Goal: Feedback & Contribution: Submit feedback/report problem

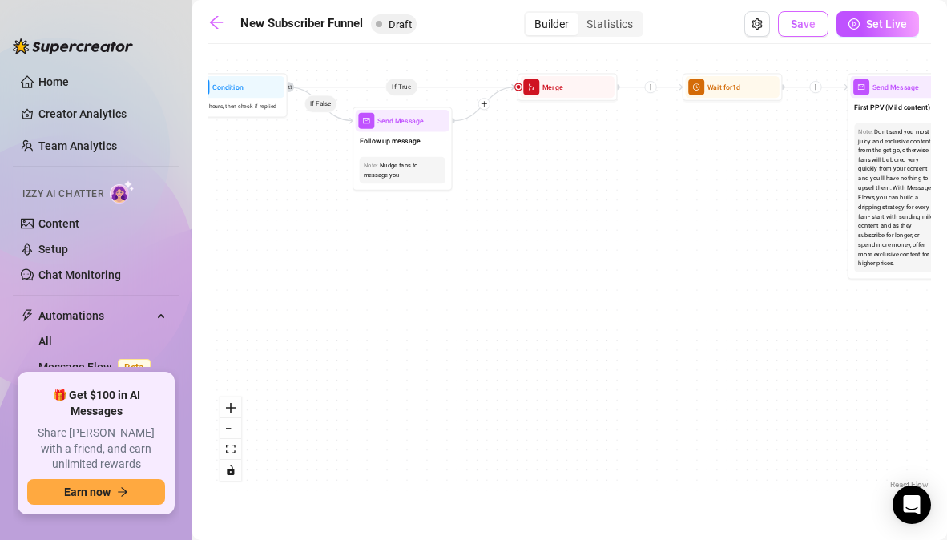
click at [817, 21] on button "Save" at bounding box center [803, 24] width 50 height 26
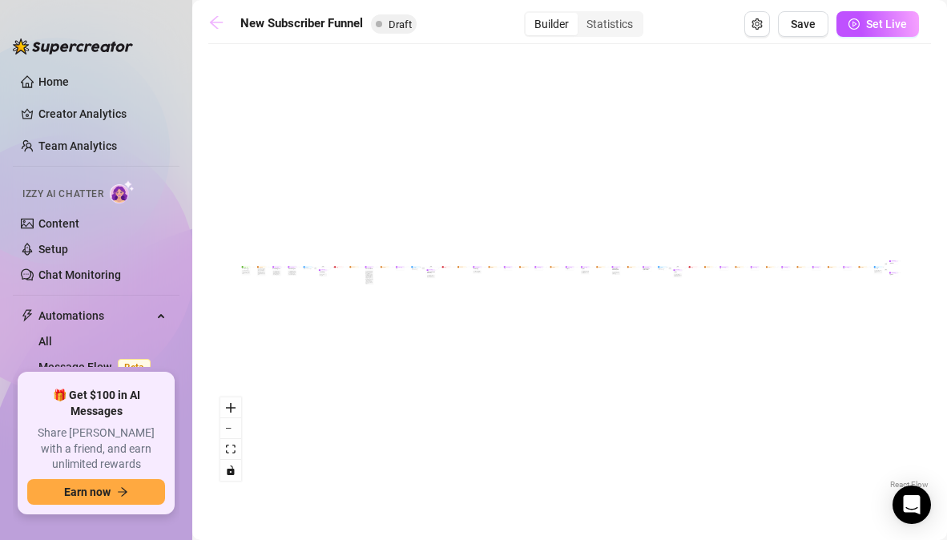
click at [223, 19] on icon "arrow-left" at bounding box center [216, 22] width 16 height 16
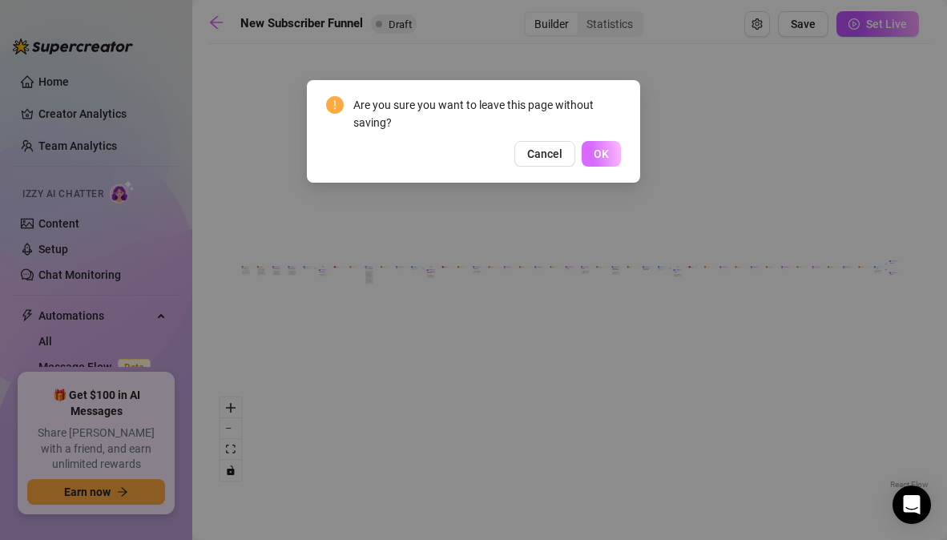
click at [605, 158] on span "OK" at bounding box center [601, 153] width 15 height 13
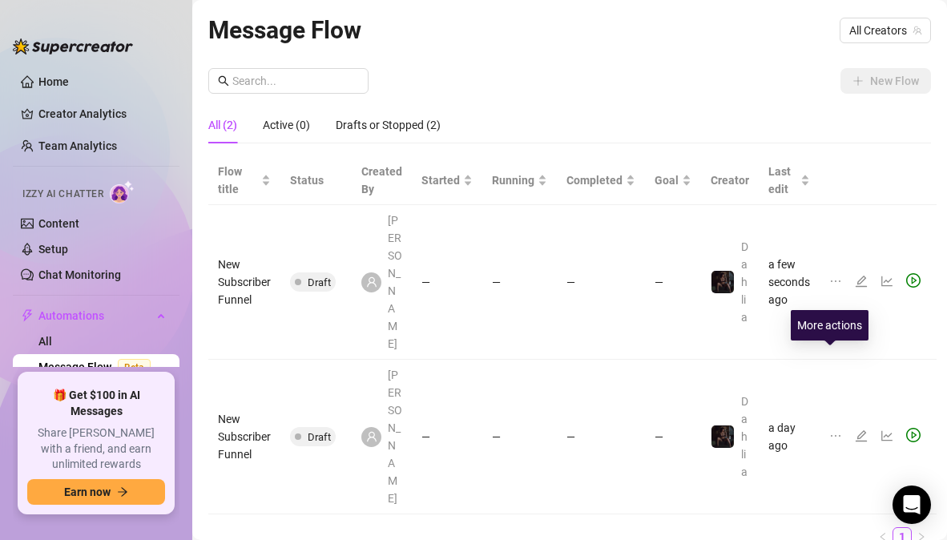
click at [831, 429] on icon "ellipsis" at bounding box center [835, 435] width 13 height 13
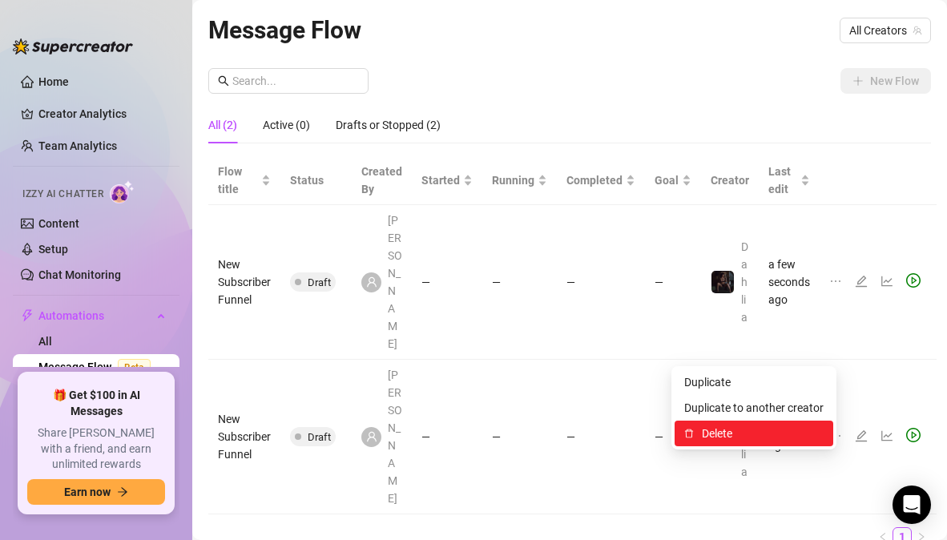
click at [740, 429] on span "Delete" at bounding box center [763, 434] width 122 height 18
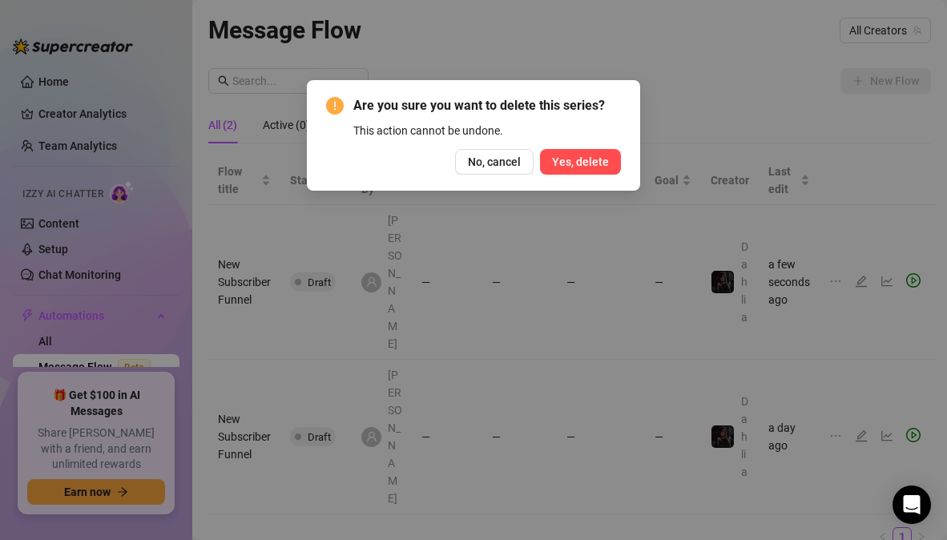
click at [567, 155] on span "Yes, delete" at bounding box center [580, 161] width 57 height 13
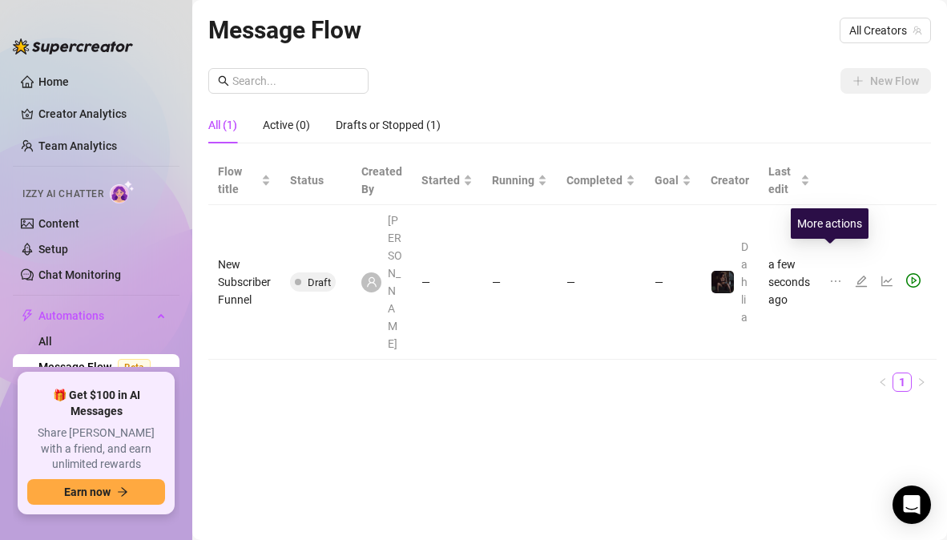
click at [830, 275] on icon "ellipsis" at bounding box center [835, 281] width 13 height 13
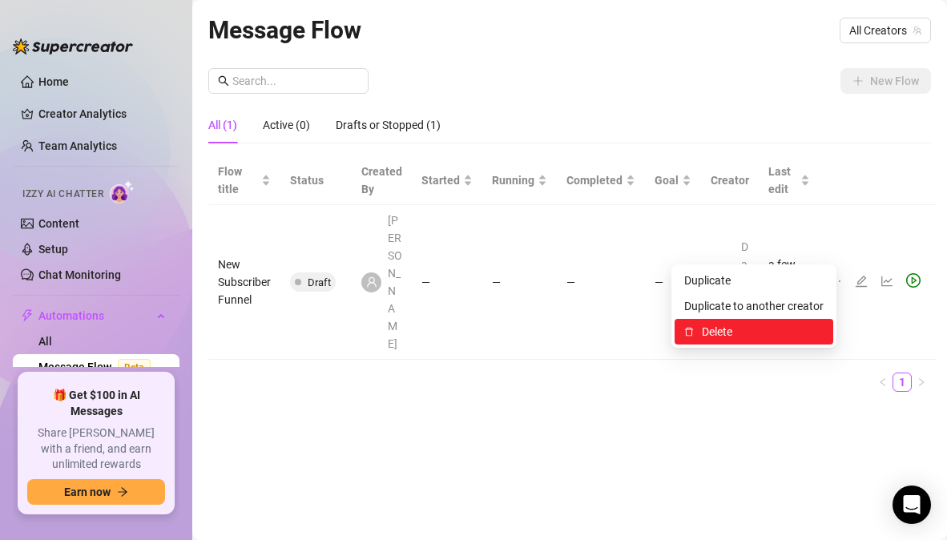
click at [743, 340] on span "Delete" at bounding box center [763, 332] width 122 height 18
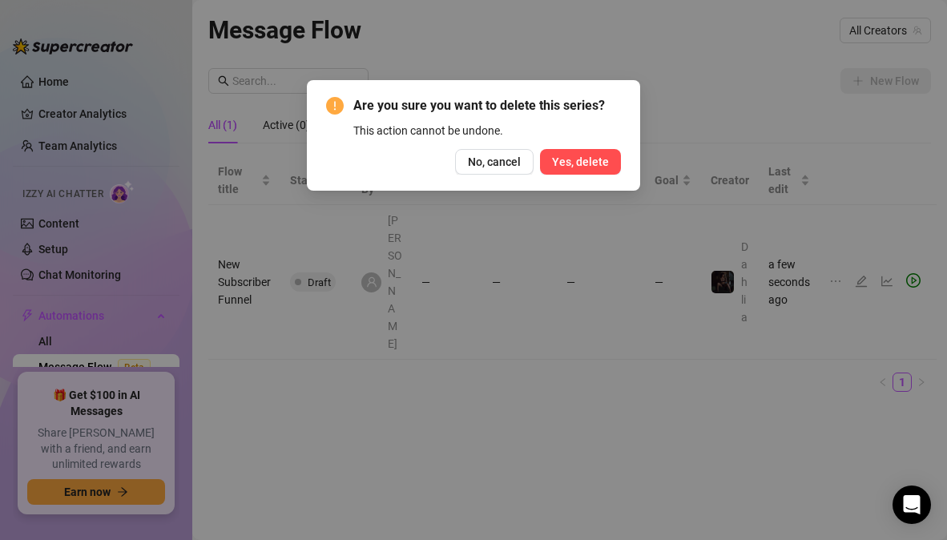
click at [602, 166] on span "Yes, delete" at bounding box center [580, 161] width 57 height 13
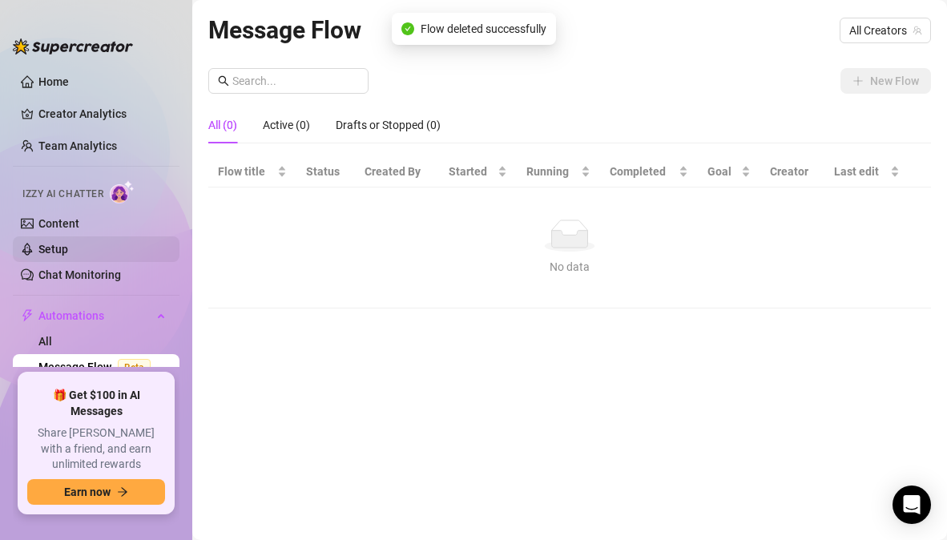
click at [62, 246] on link "Setup" at bounding box center [53, 249] width 30 height 13
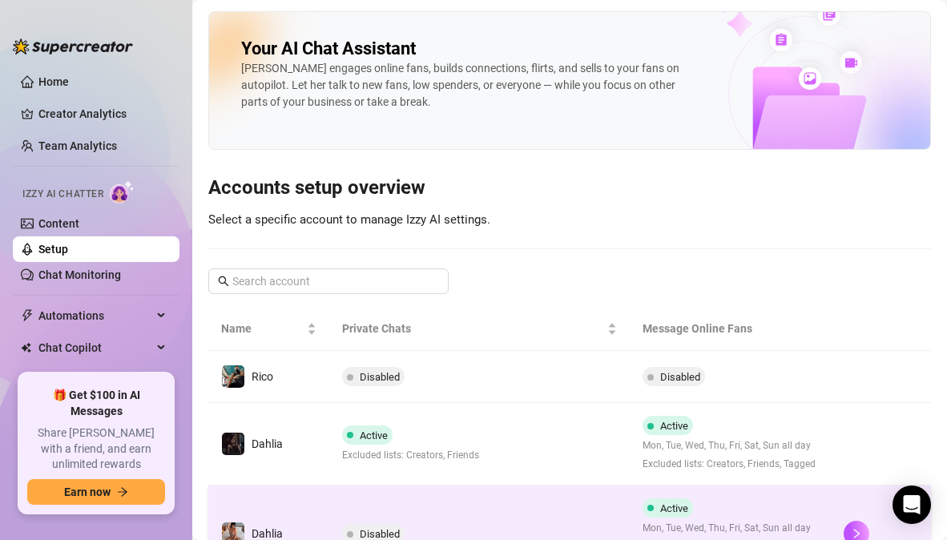
click at [450, 513] on td "Disabled" at bounding box center [479, 534] width 301 height 98
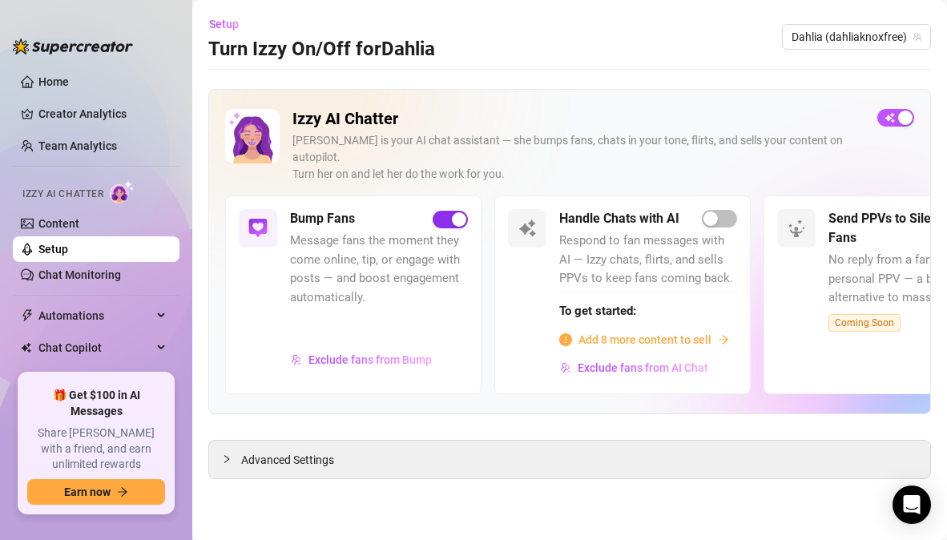
click at [451, 211] on button "button" at bounding box center [450, 220] width 35 height 18
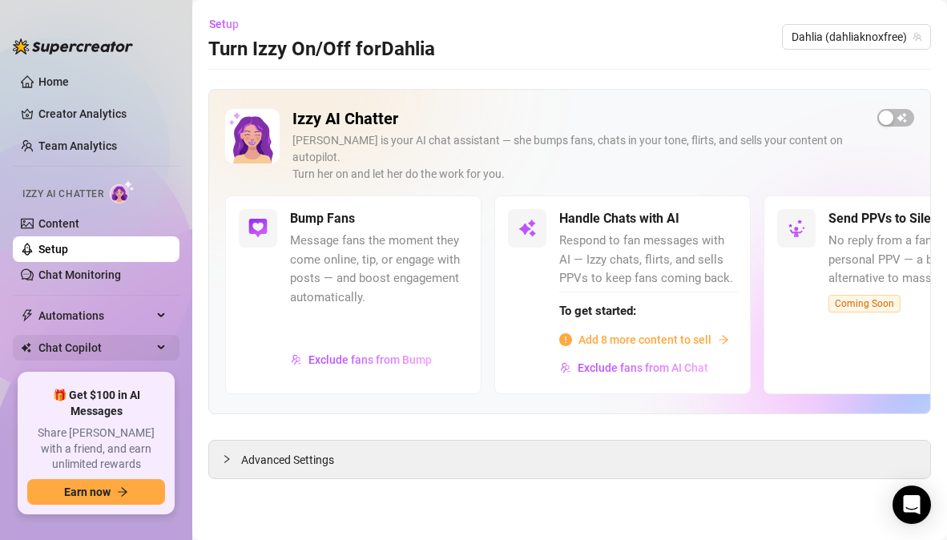
click at [50, 346] on span "Chat Copilot" at bounding box center [95, 348] width 114 height 26
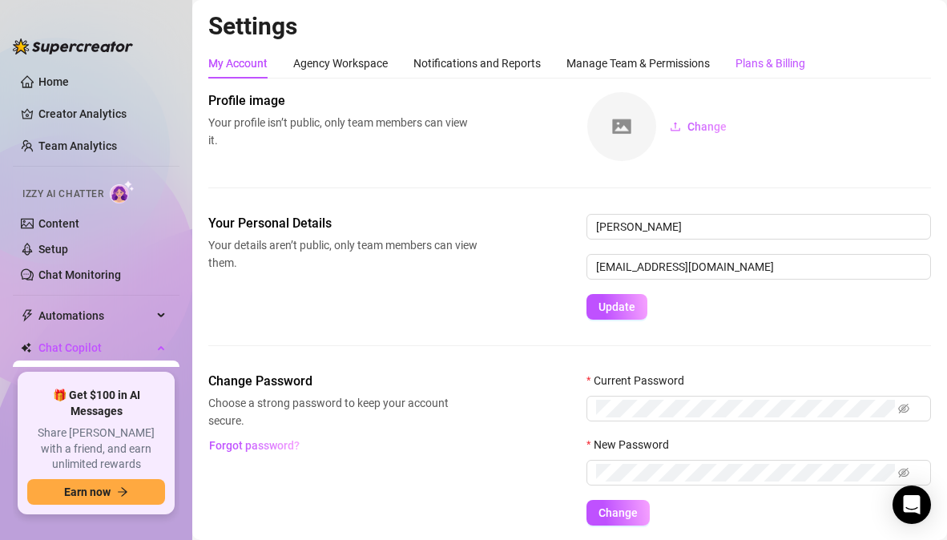
click at [788, 61] on div "Plans & Billing" at bounding box center [770, 63] width 70 height 18
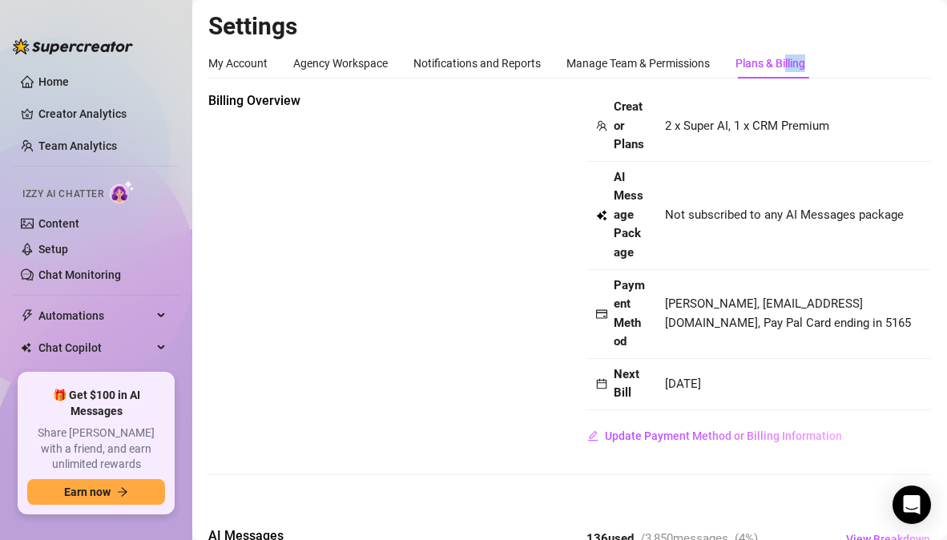
drag, startPoint x: 788, startPoint y: 59, endPoint x: 928, endPoint y: 67, distance: 139.6
click at [693, 442] on span "Update Payment Method or Billing Information" at bounding box center [723, 435] width 237 height 13
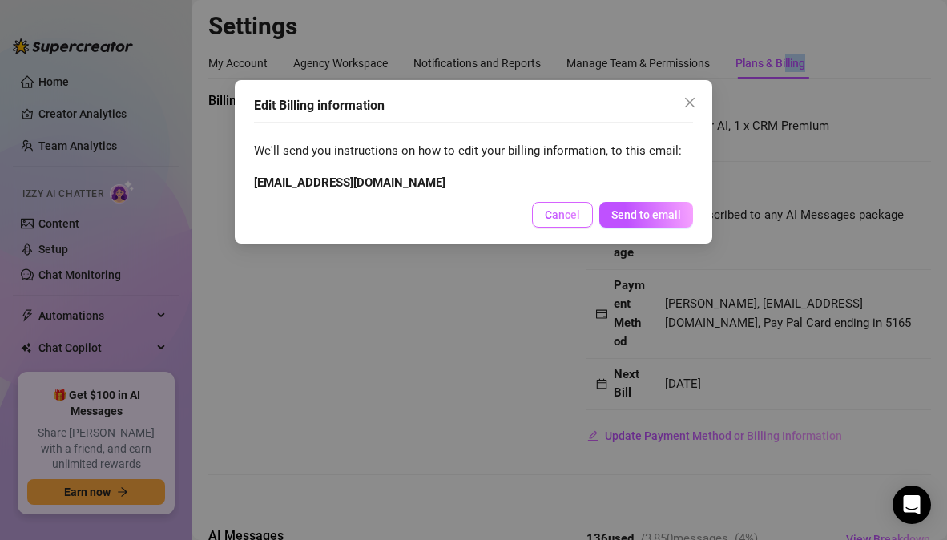
click at [577, 213] on span "Cancel" at bounding box center [562, 214] width 35 height 13
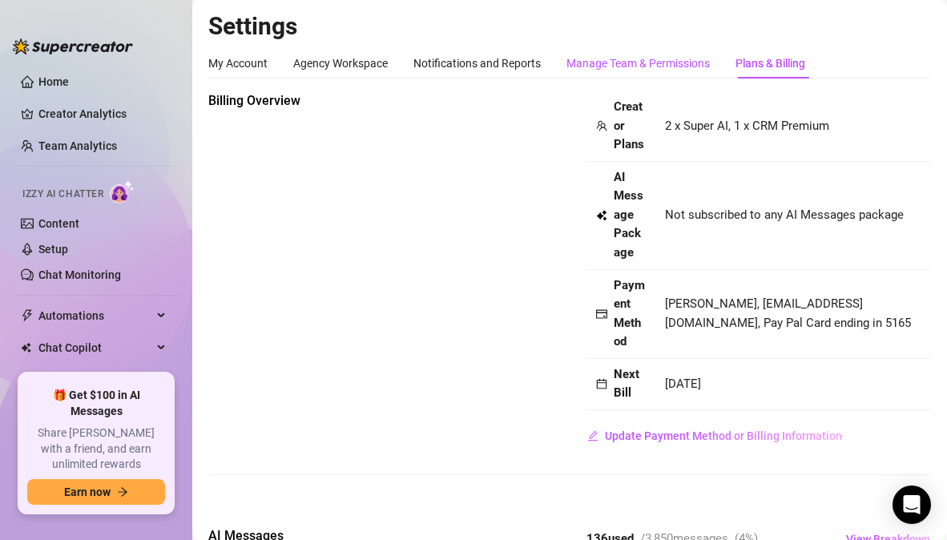
click at [616, 62] on div "Manage Team & Permissions" at bounding box center [637, 63] width 143 height 18
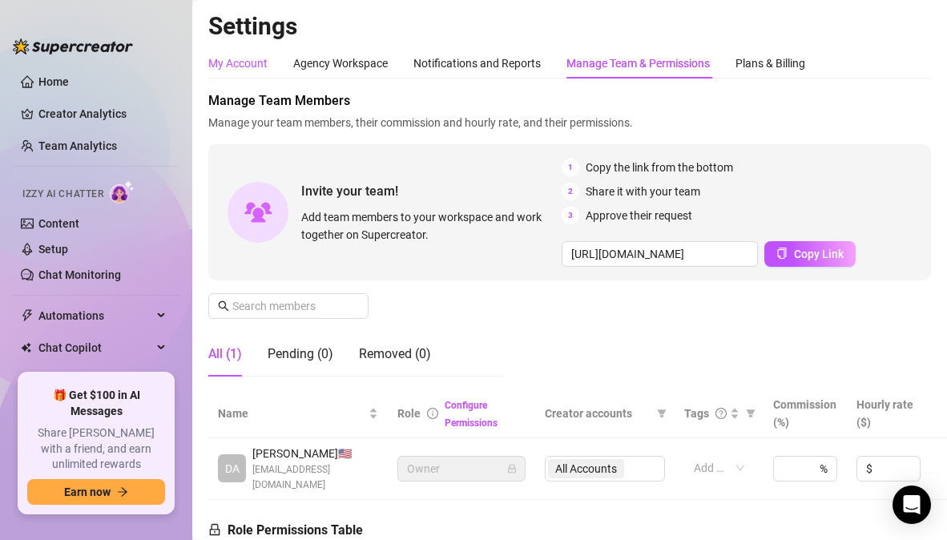
click at [256, 61] on div "My Account" at bounding box center [237, 63] width 59 height 18
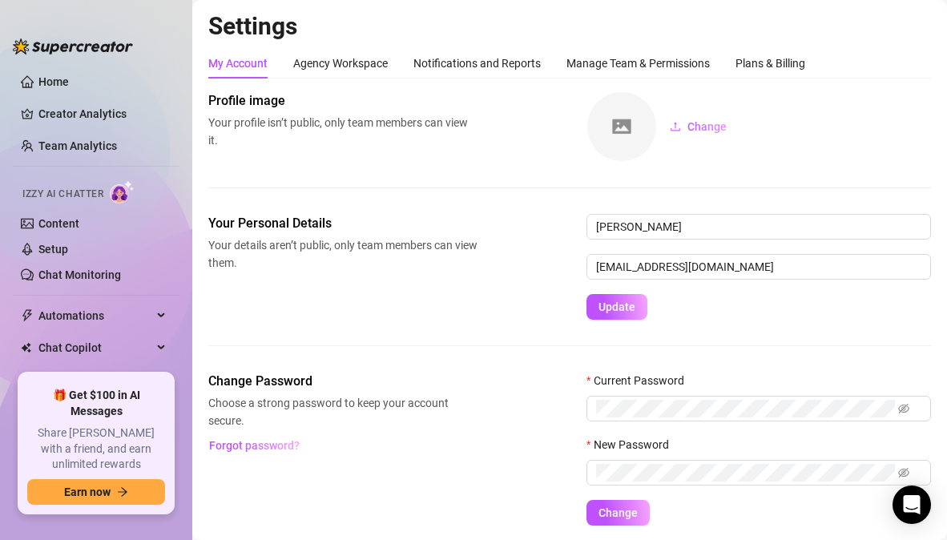
scroll to position [54, 0]
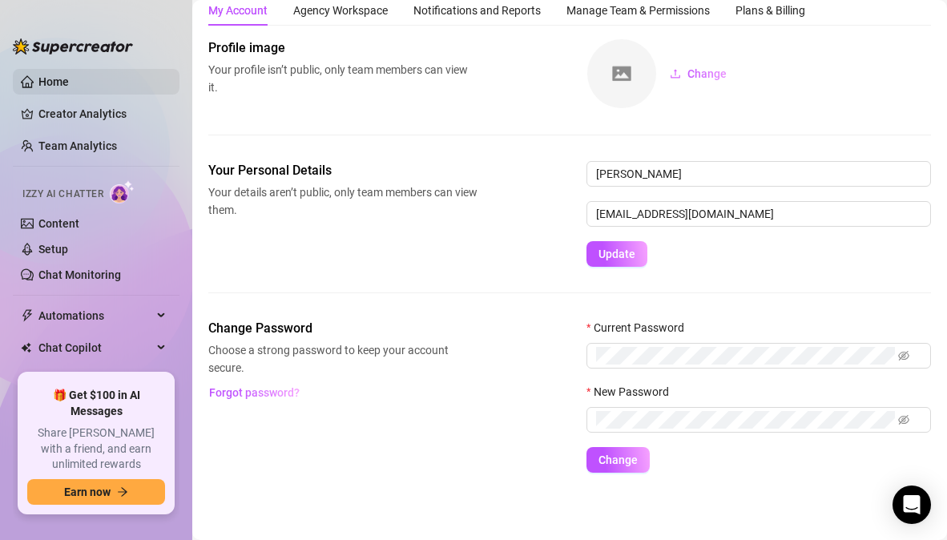
click at [66, 81] on link "Home" at bounding box center [53, 81] width 30 height 13
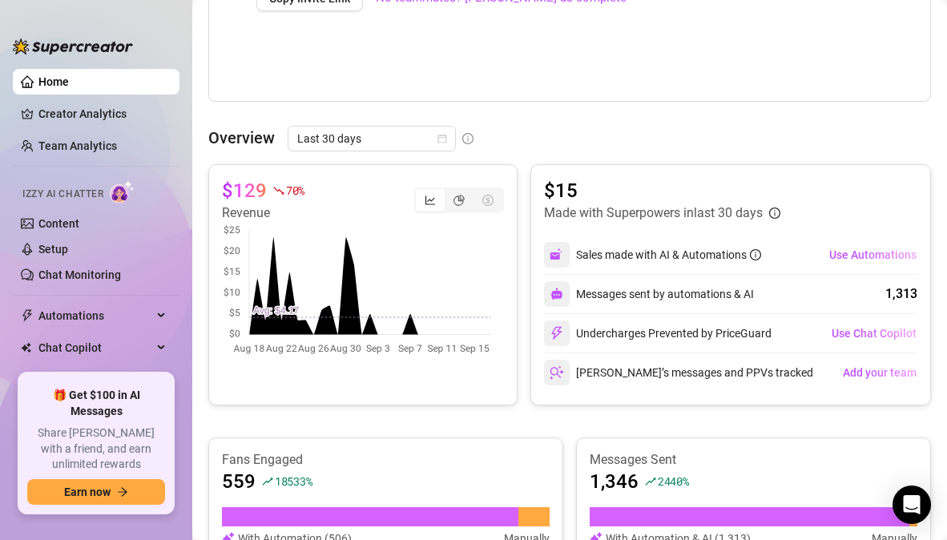
scroll to position [579, 0]
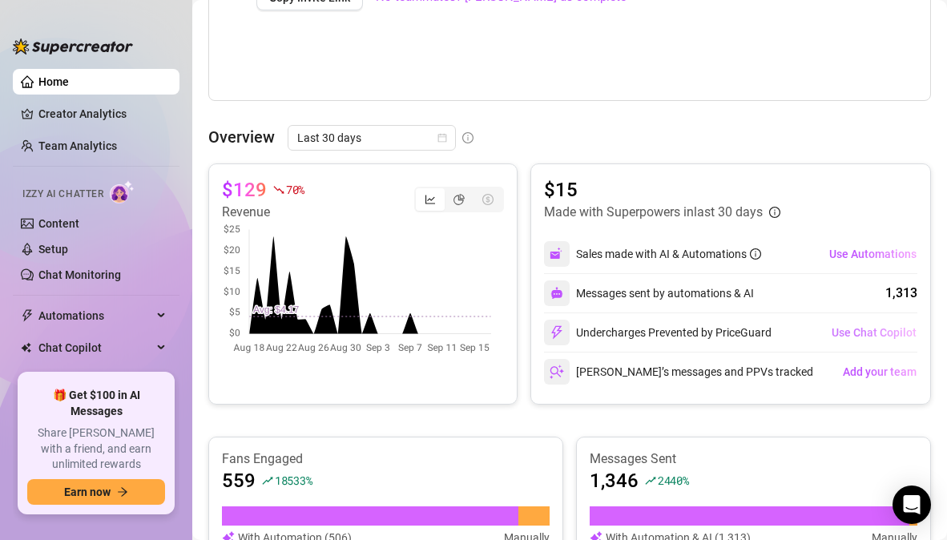
click at [872, 332] on span "Use Chat Copilot" at bounding box center [873, 332] width 85 height 13
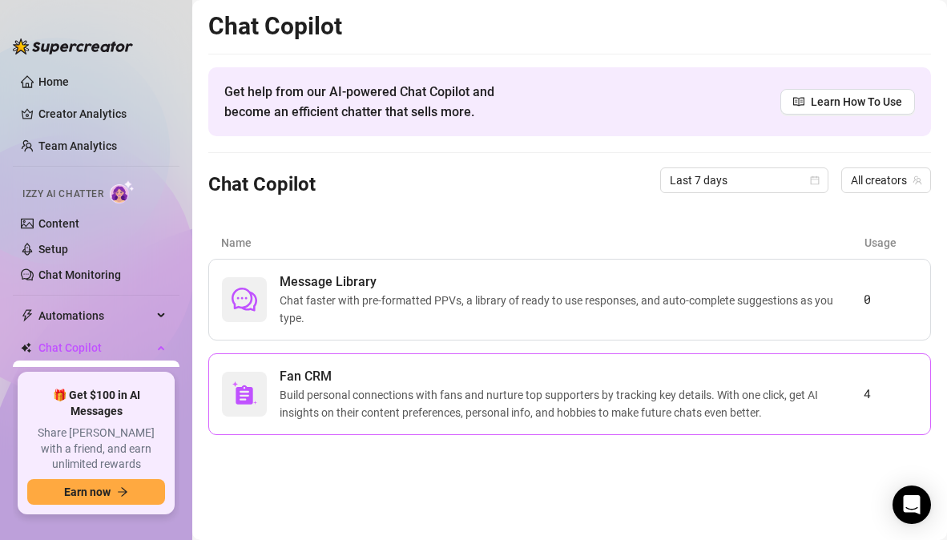
click at [678, 402] on span "Build personal connections with fans and nurture top supporters by tracking key…" at bounding box center [572, 403] width 584 height 35
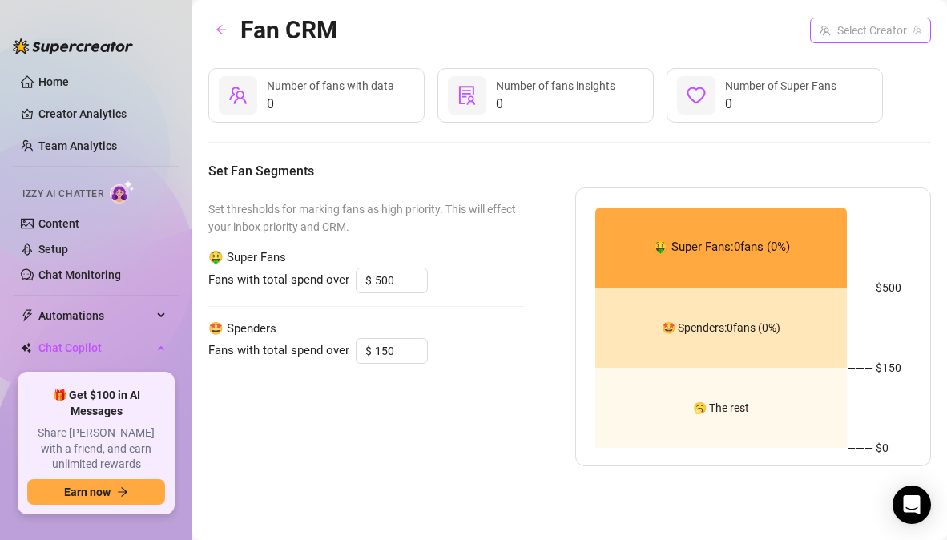
click at [875, 36] on input "search" at bounding box center [862, 30] width 87 height 24
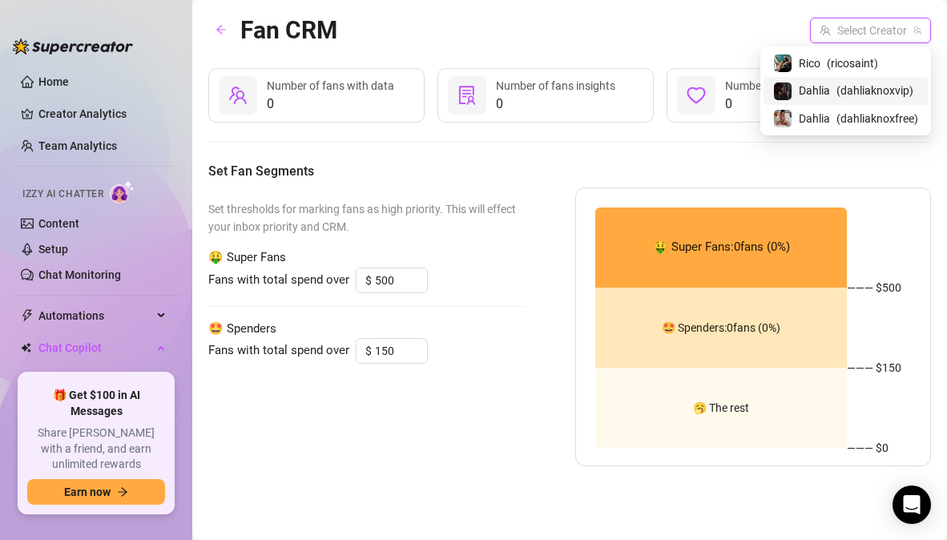
click at [858, 93] on span "( dahliaknoxvip )" at bounding box center [874, 91] width 77 height 18
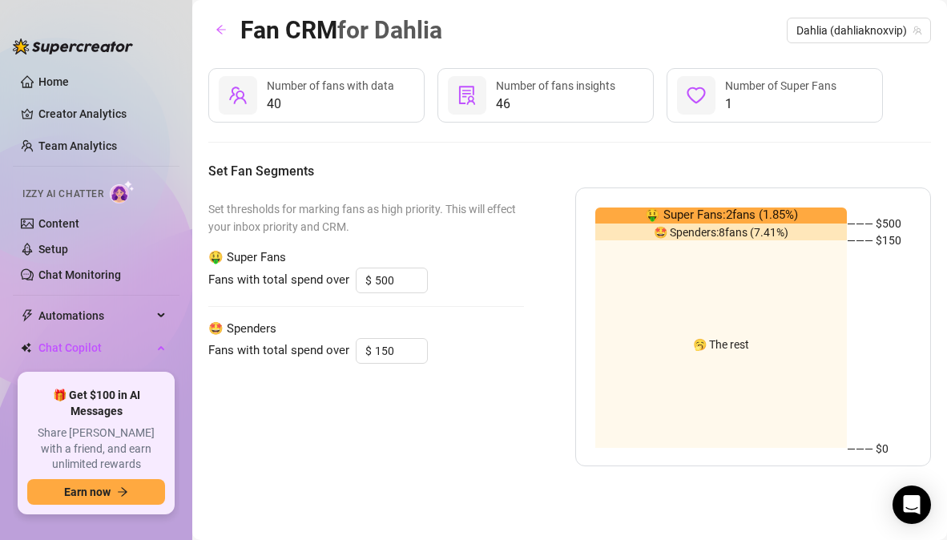
click at [387, 96] on span "40" at bounding box center [330, 104] width 127 height 19
click at [222, 33] on icon "arrow-left" at bounding box center [220, 29] width 11 height 11
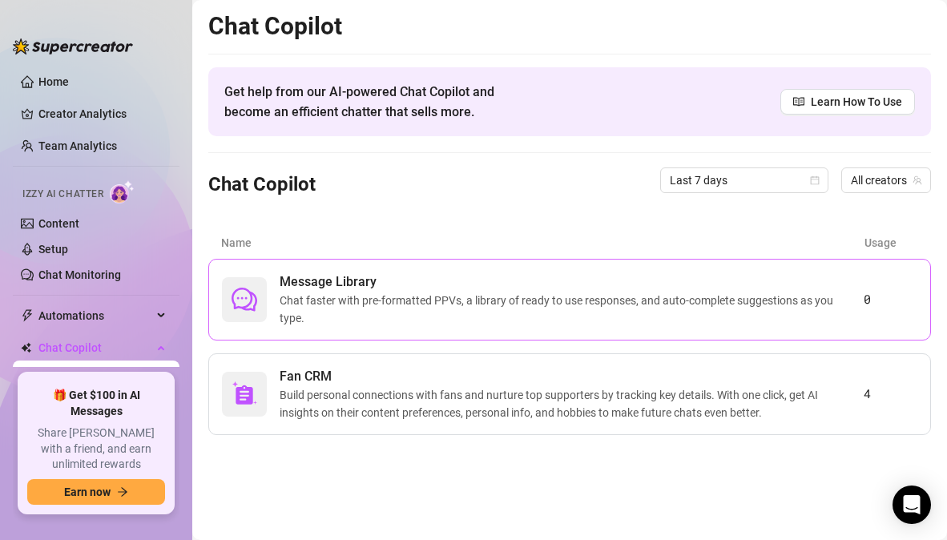
click at [458, 295] on span "Chat faster with pre-formatted PPVs, a library of ready to use responses, and a…" at bounding box center [572, 309] width 584 height 35
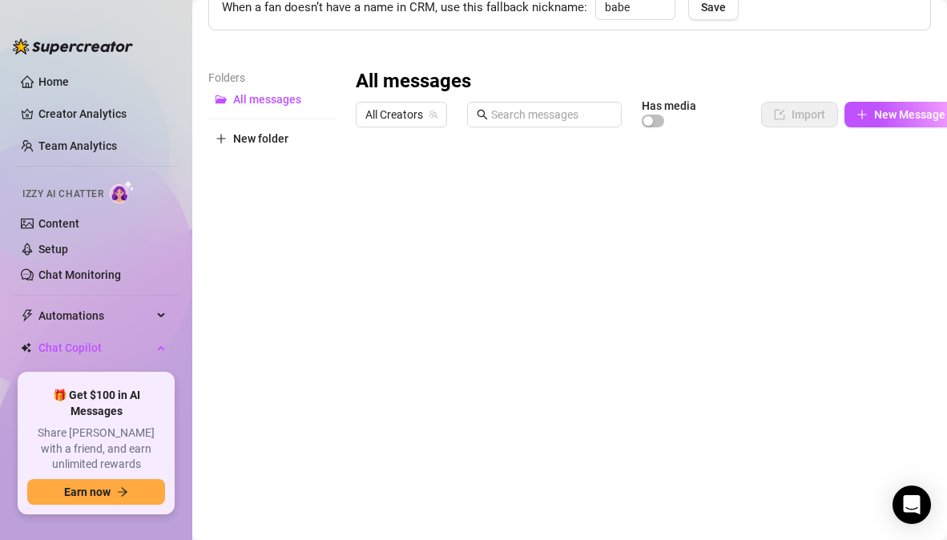
scroll to position [159, 0]
click at [443, 204] on div at bounding box center [657, 313] width 602 height 357
click at [811, 212] on div at bounding box center [657, 313] width 602 height 357
click at [411, 103] on span "All Creators" at bounding box center [401, 115] width 72 height 24
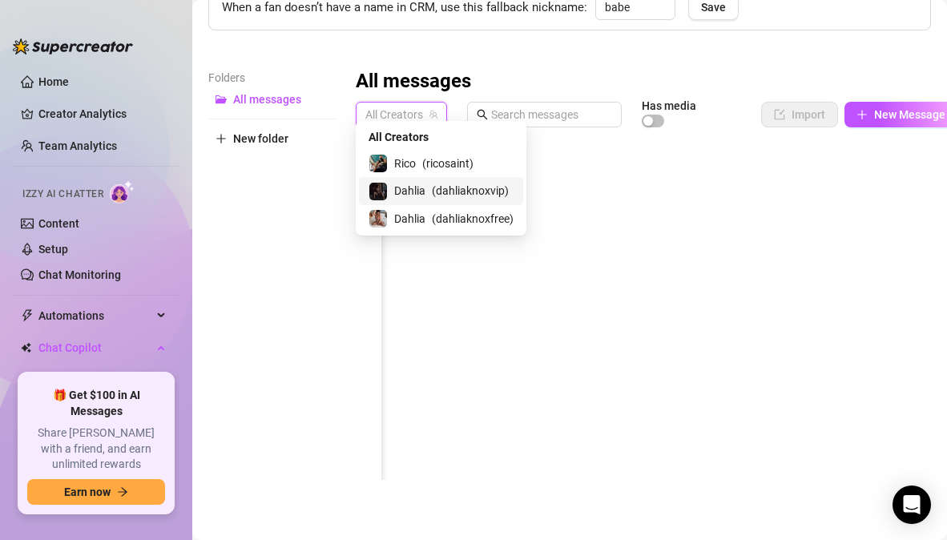
click at [420, 185] on span "Dahlia" at bounding box center [409, 191] width 31 height 18
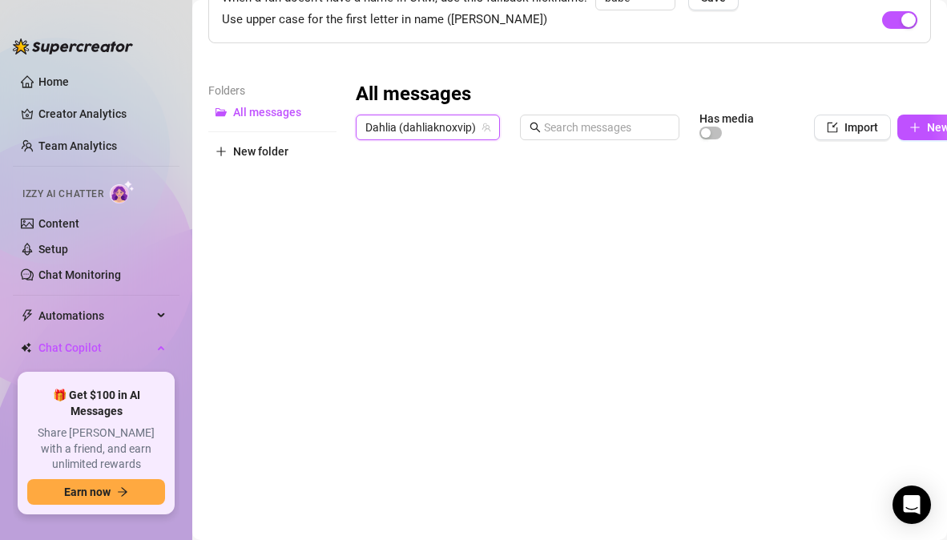
scroll to position [0, 0]
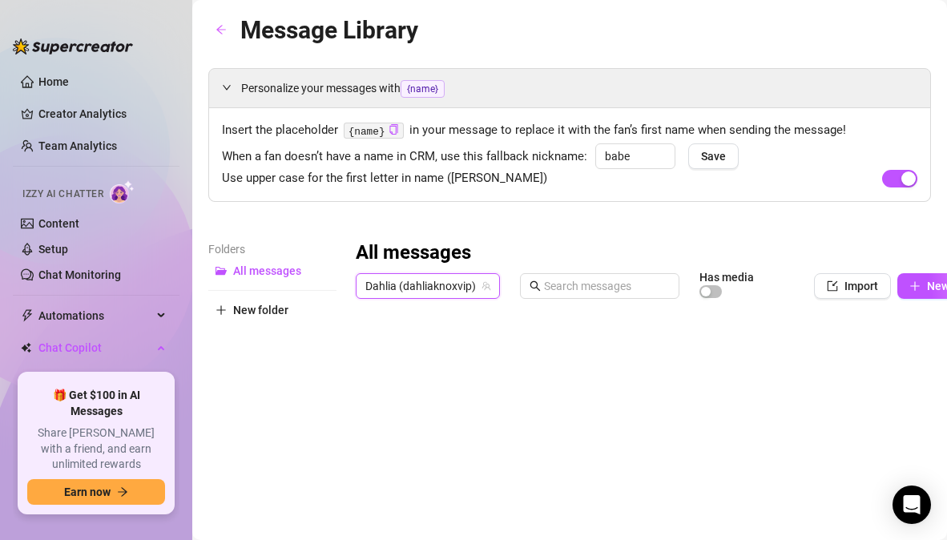
click at [457, 277] on span "Dahlia (dahliaknoxvip)" at bounding box center [427, 286] width 125 height 24
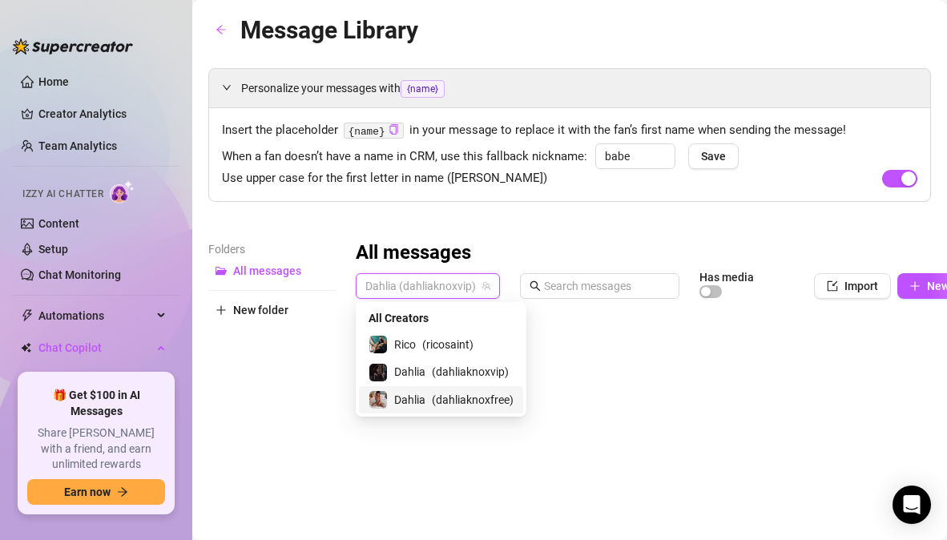
click at [430, 397] on div "Dahlia ( dahliaknoxfree )" at bounding box center [440, 399] width 145 height 19
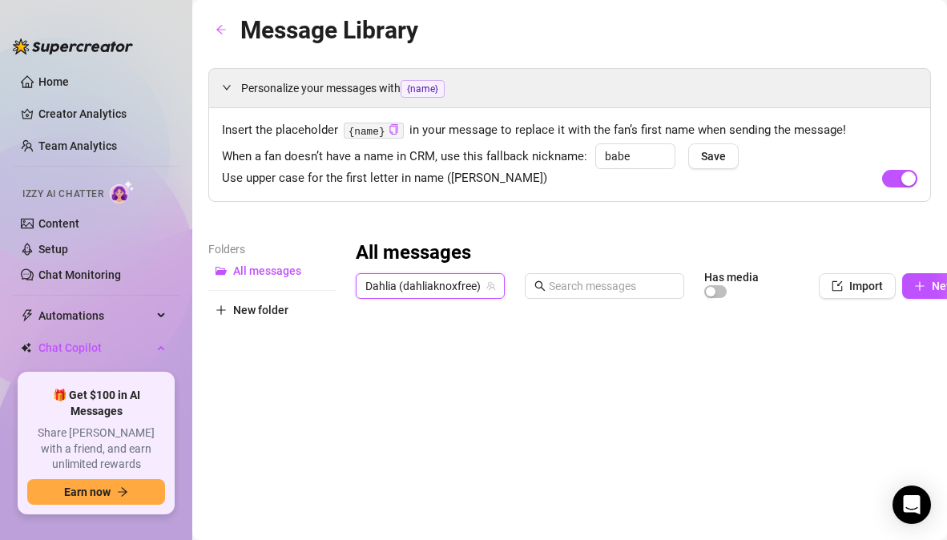
click at [423, 278] on span "Dahlia (dahliaknoxfree)" at bounding box center [430, 286] width 130 height 24
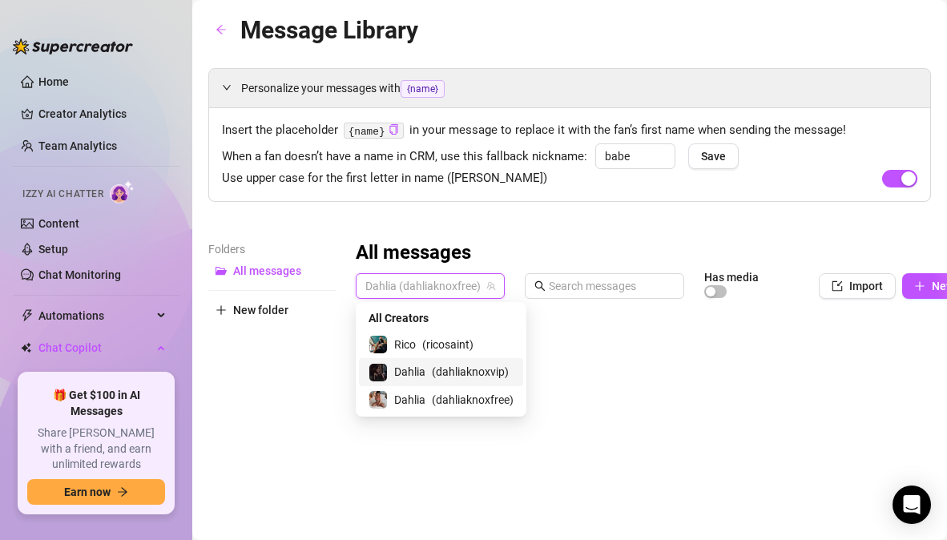
click at [409, 376] on span "Dahlia" at bounding box center [409, 372] width 31 height 18
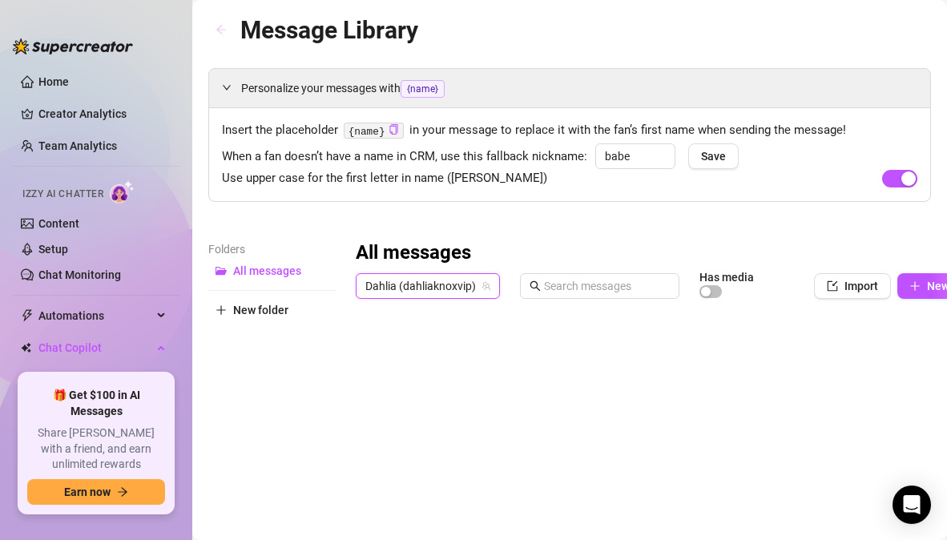
click at [225, 27] on icon "arrow-left" at bounding box center [220, 29] width 11 height 11
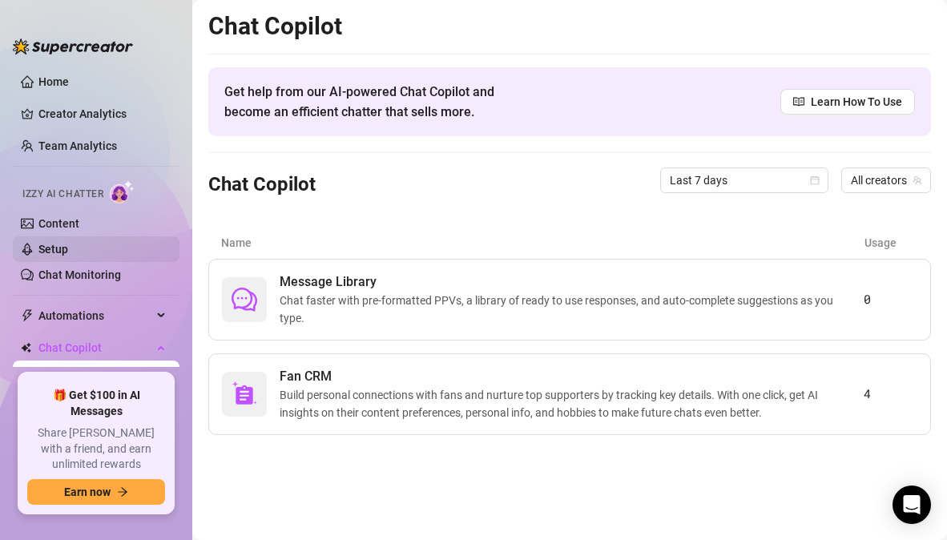
click at [67, 247] on link "Setup" at bounding box center [53, 249] width 30 height 13
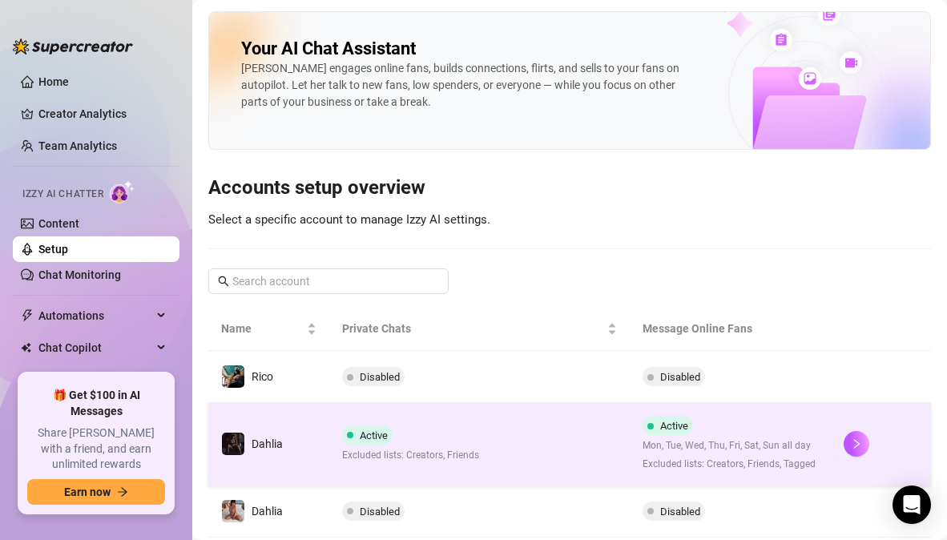
click at [463, 478] on td "Active Excluded lists: Creators, Friends" at bounding box center [479, 444] width 301 height 83
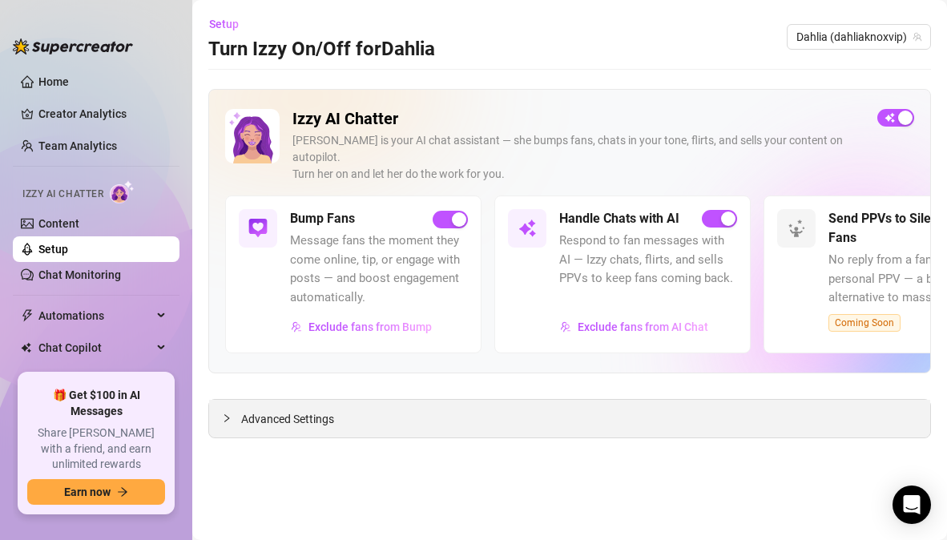
click at [295, 410] on span "Advanced Settings" at bounding box center [287, 419] width 93 height 18
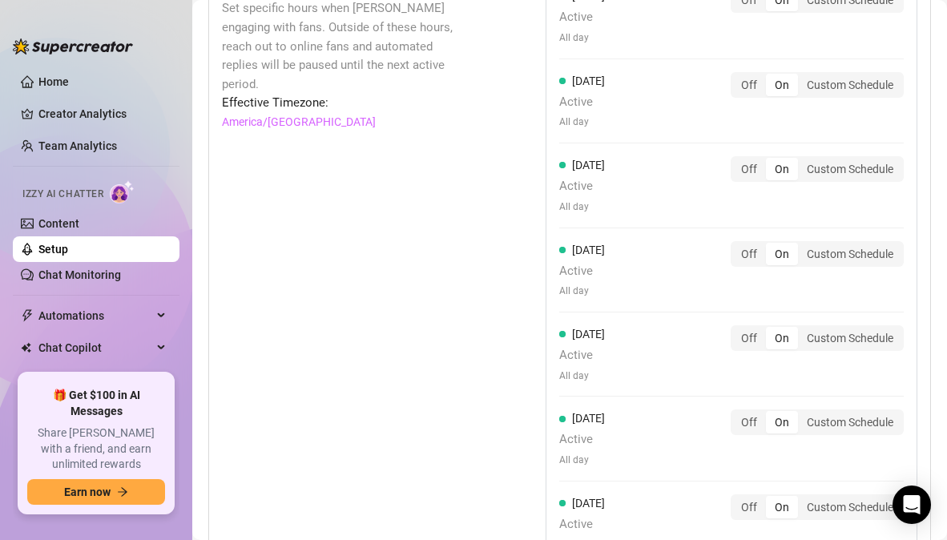
scroll to position [1634, 0]
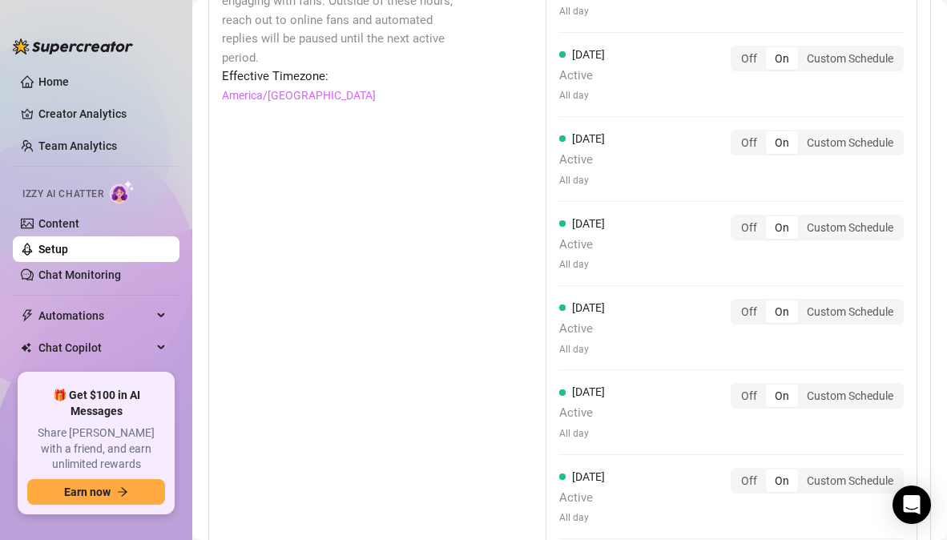
click at [770, 384] on div "On" at bounding box center [782, 395] width 32 height 22
click at [770, 387] on input "On" at bounding box center [770, 387] width 0 height 0
click at [802, 387] on input "Custom Schedule" at bounding box center [802, 387] width 0 height 0
click at [736, 387] on input "Off" at bounding box center [736, 387] width 0 height 0
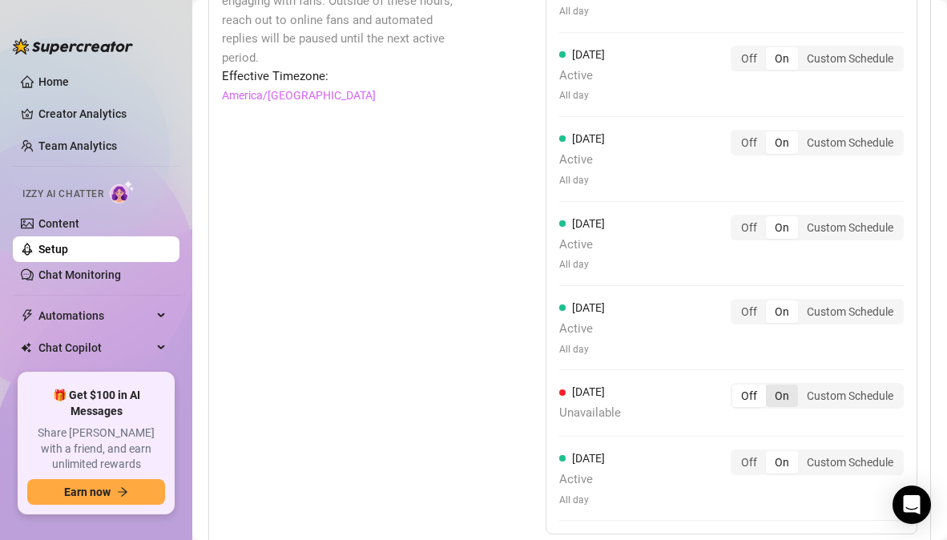
click at [770, 384] on div "On" at bounding box center [782, 395] width 32 height 22
click at [770, 387] on input "On" at bounding box center [770, 387] width 0 height 0
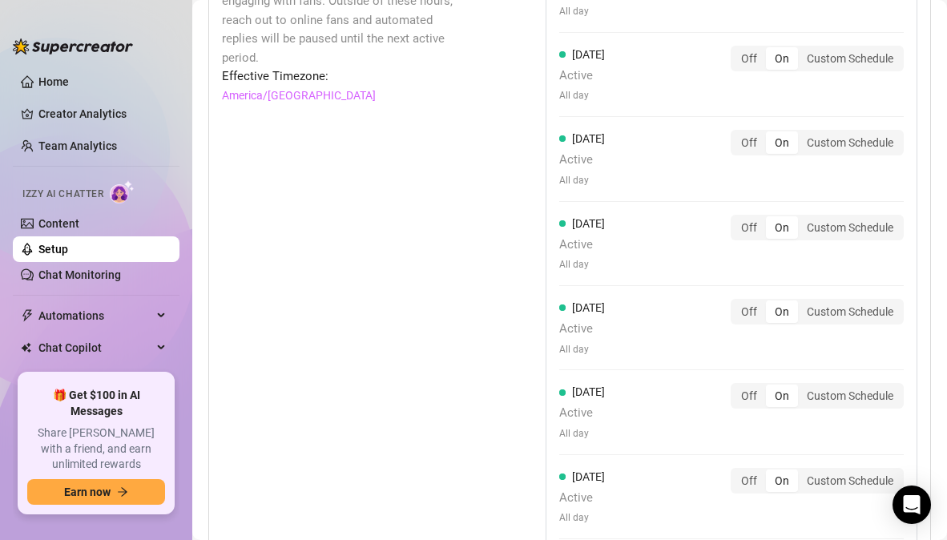
click at [653, 429] on div "[DATE] Active All day Off On Custom Schedule" at bounding box center [731, 412] width 344 height 58
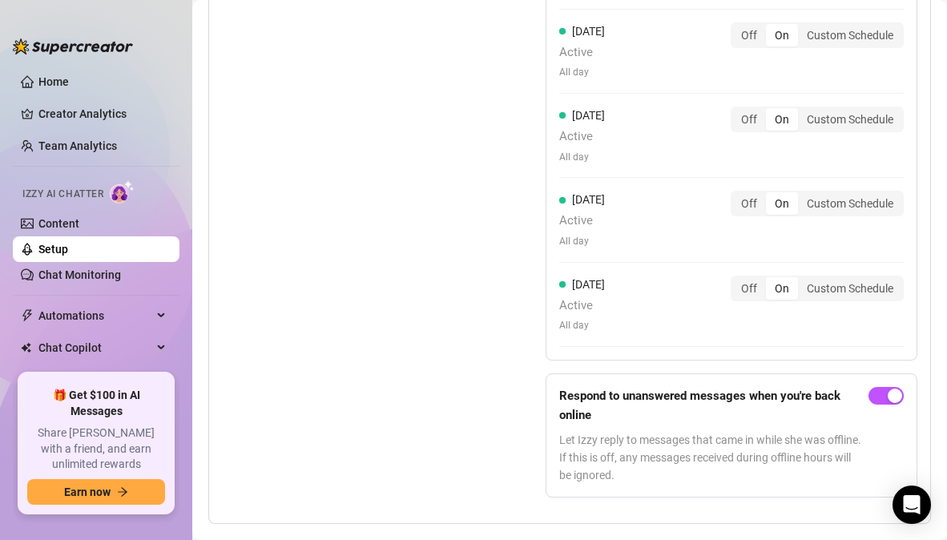
scroll to position [1847, 0]
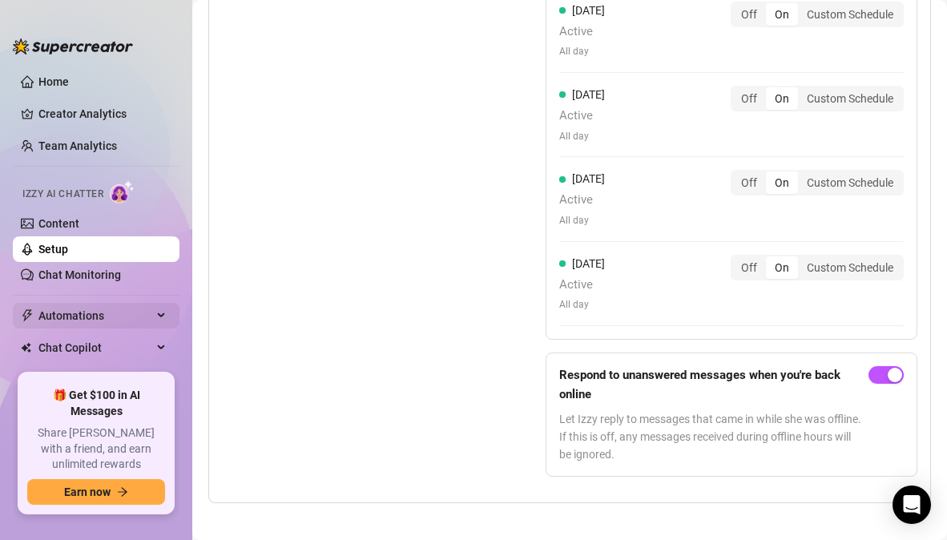
click at [82, 313] on span "Automations" at bounding box center [95, 316] width 114 height 26
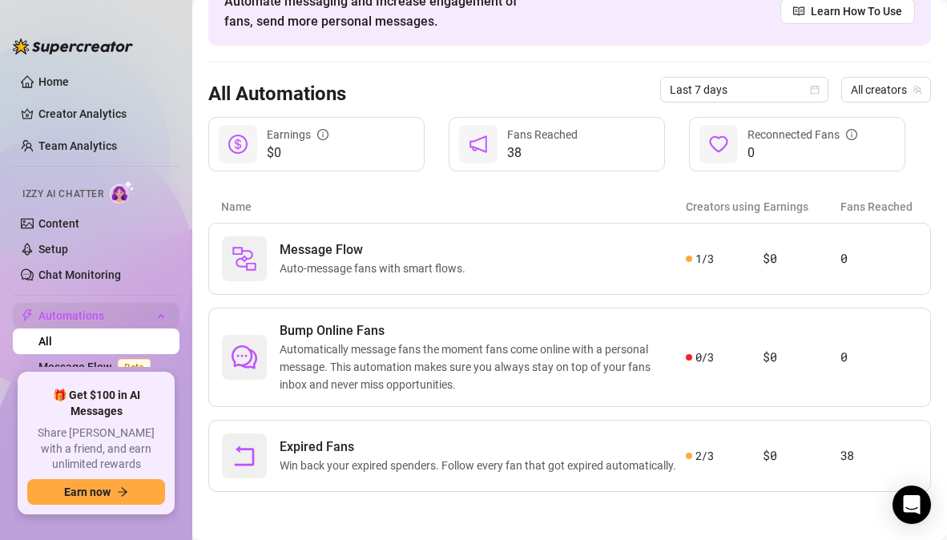
scroll to position [100, 0]
click at [386, 474] on span "Win back your expired spenders. Follow every fan that got expired automatically." at bounding box center [481, 466] width 403 height 18
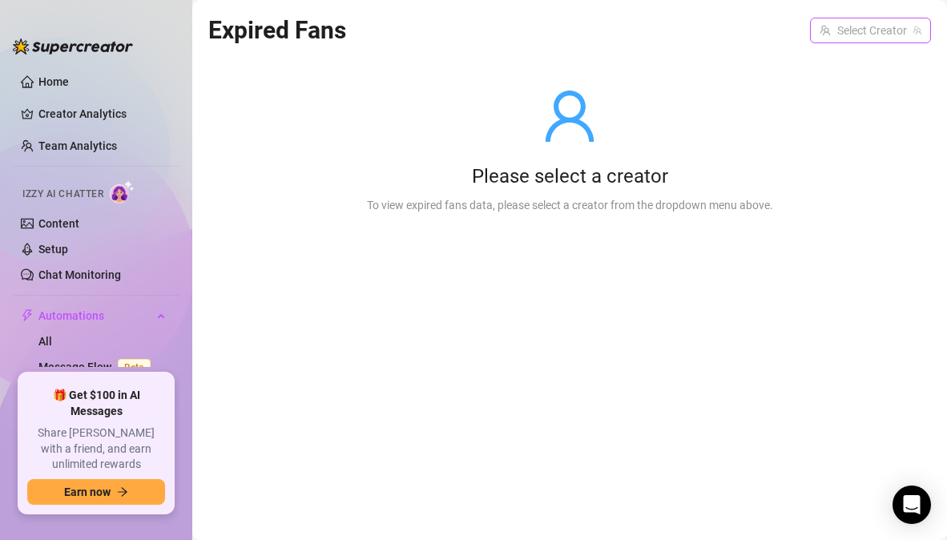
click at [847, 36] on input "search" at bounding box center [862, 30] width 87 height 24
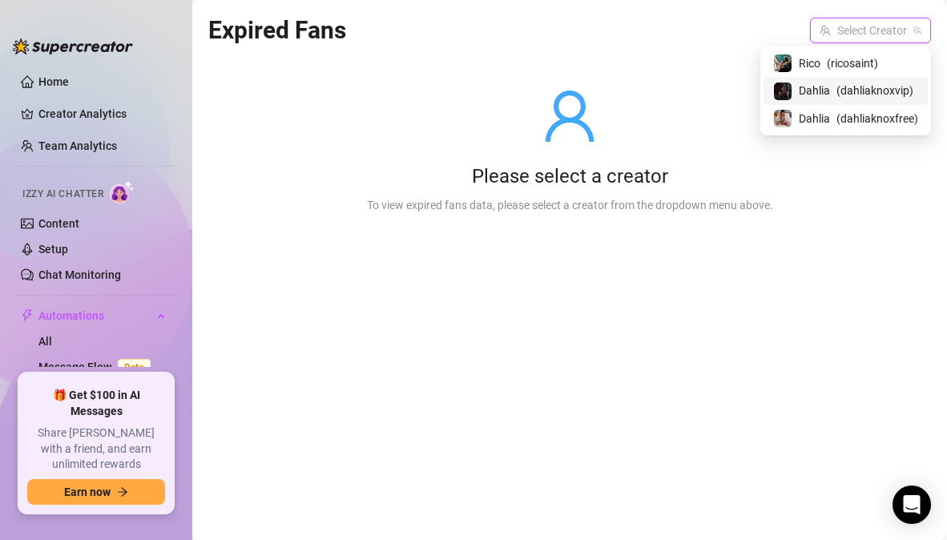
click at [830, 91] on div "Dahlia ( dahliaknoxvip )" at bounding box center [845, 90] width 145 height 19
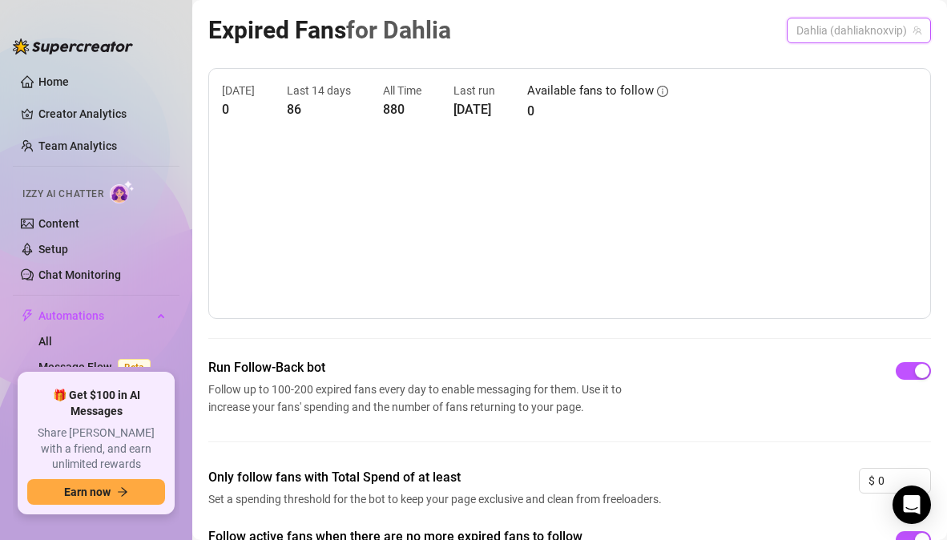
click at [811, 30] on span "Dahlia (dahliaknoxvip)" at bounding box center [858, 30] width 125 height 24
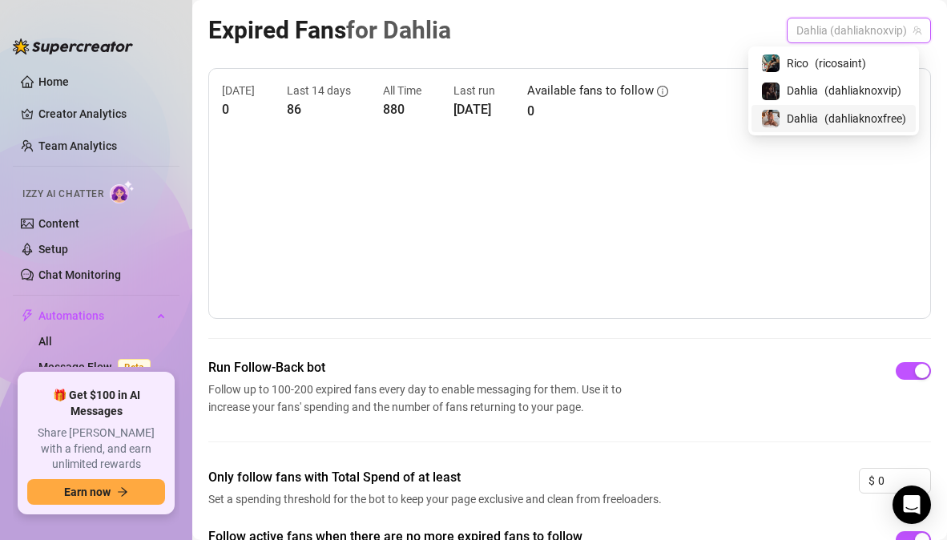
click at [806, 116] on span "Dahlia" at bounding box center [802, 119] width 31 height 18
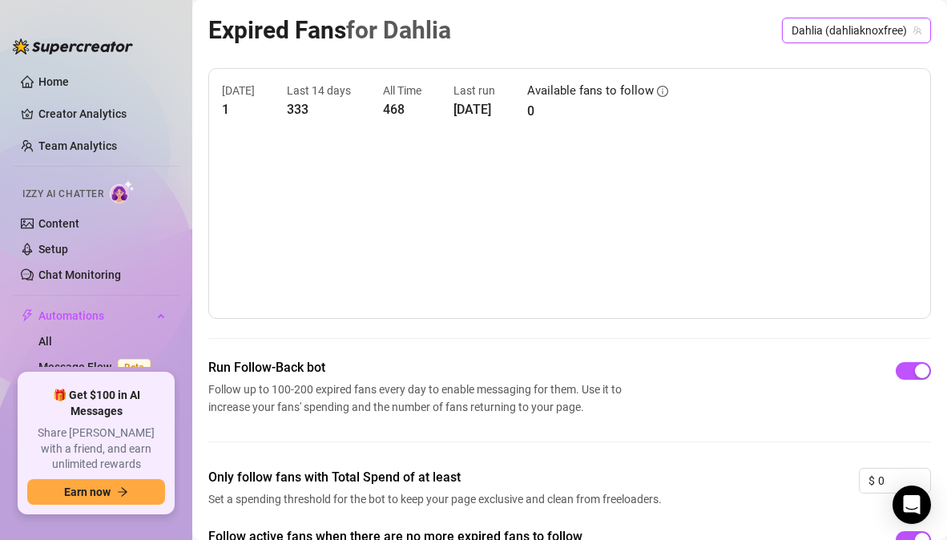
click at [791, 33] on span "Dahlia (dahliaknoxfree)" at bounding box center [856, 30] width 130 height 24
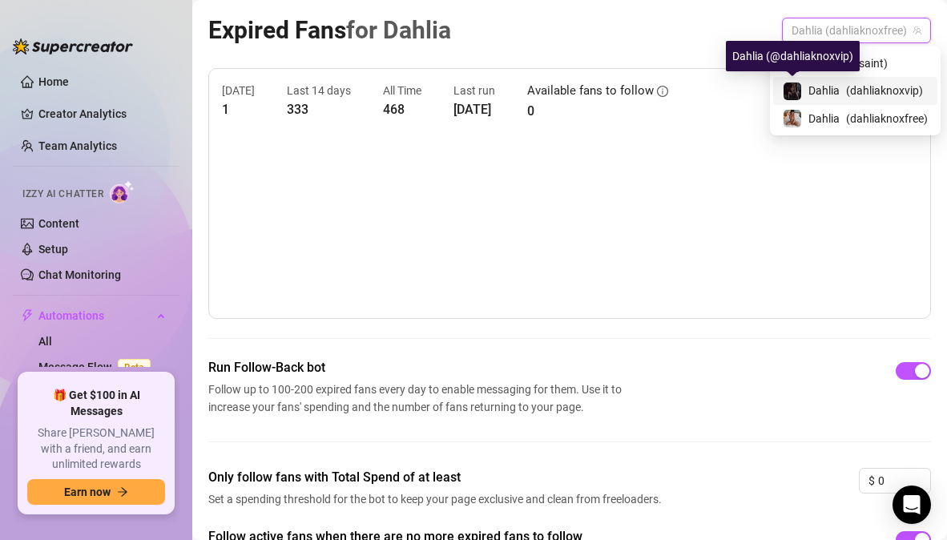
click at [798, 87] on img at bounding box center [792, 92] width 18 height 18
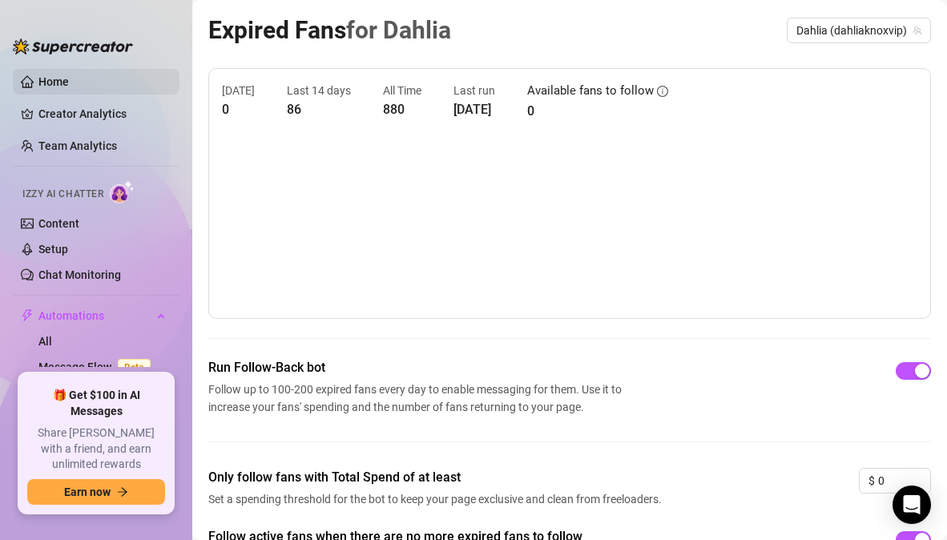
click at [63, 83] on link "Home" at bounding box center [53, 81] width 30 height 13
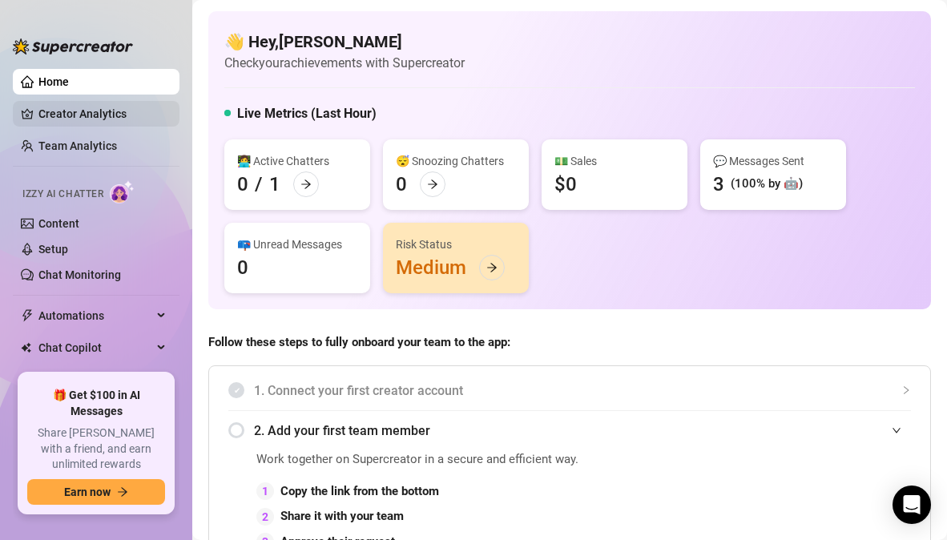
click at [70, 119] on link "Creator Analytics" at bounding box center [102, 114] width 128 height 26
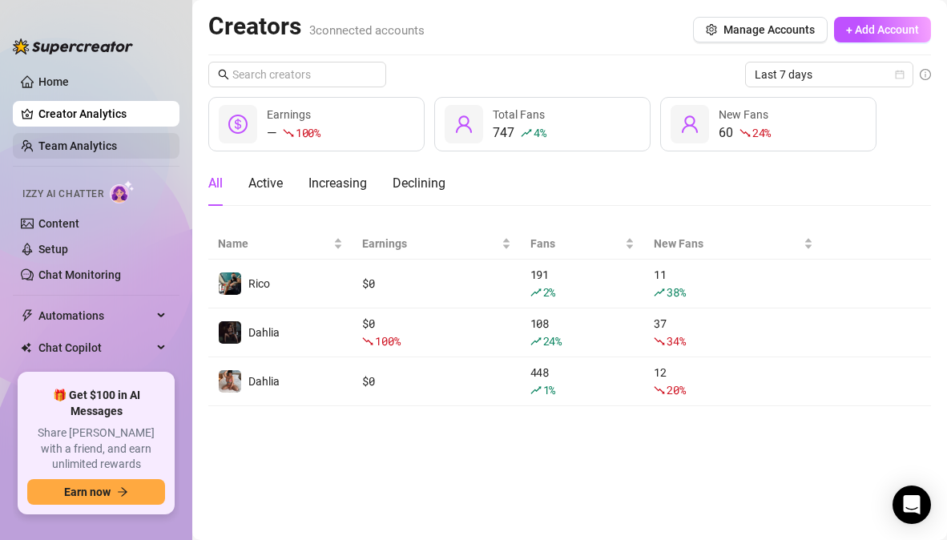
click at [98, 143] on link "Team Analytics" at bounding box center [77, 145] width 78 height 13
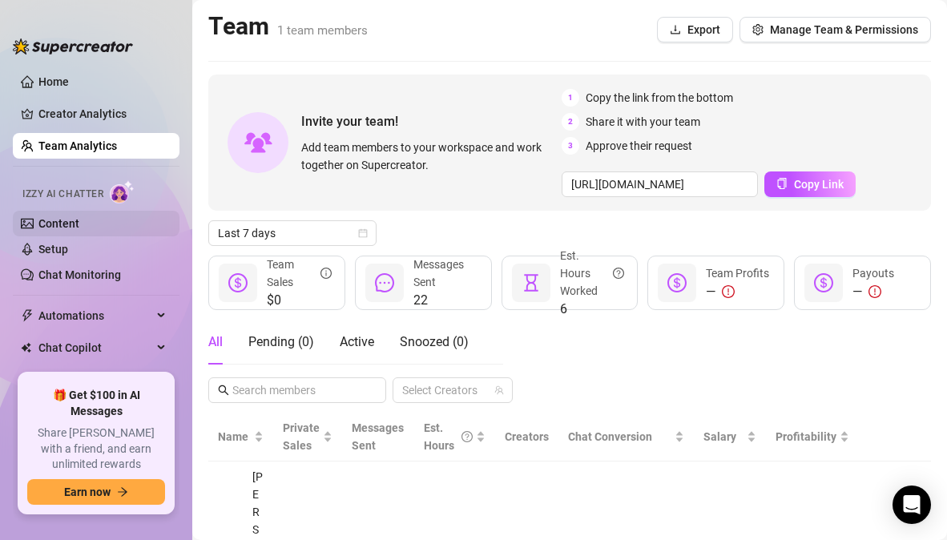
click at [79, 222] on link "Content" at bounding box center [58, 223] width 41 height 13
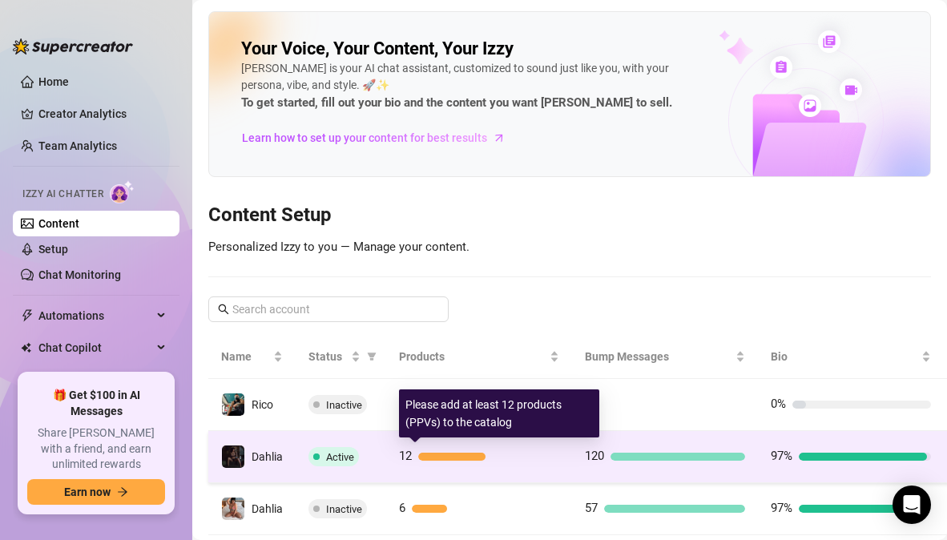
click at [517, 454] on div at bounding box center [488, 457] width 141 height 8
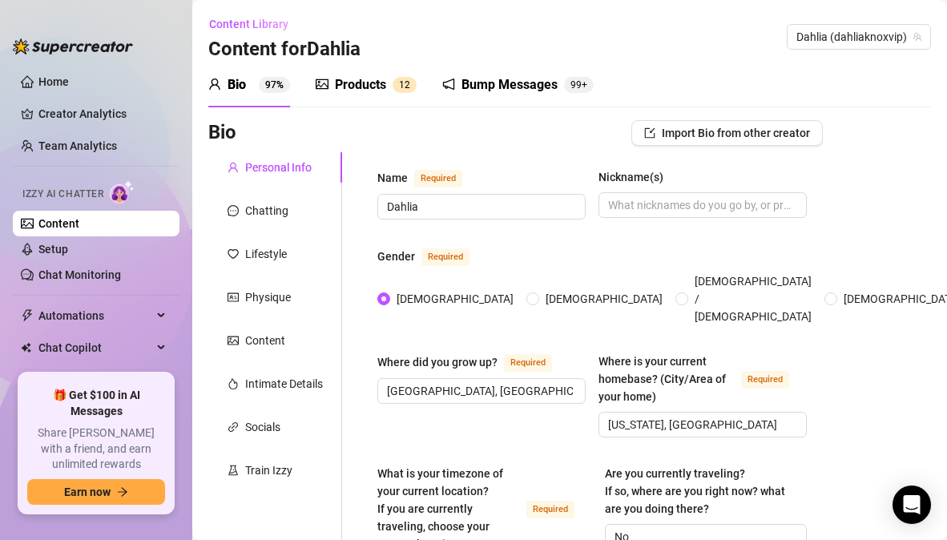
click at [376, 88] on div "Products" at bounding box center [360, 84] width 51 height 19
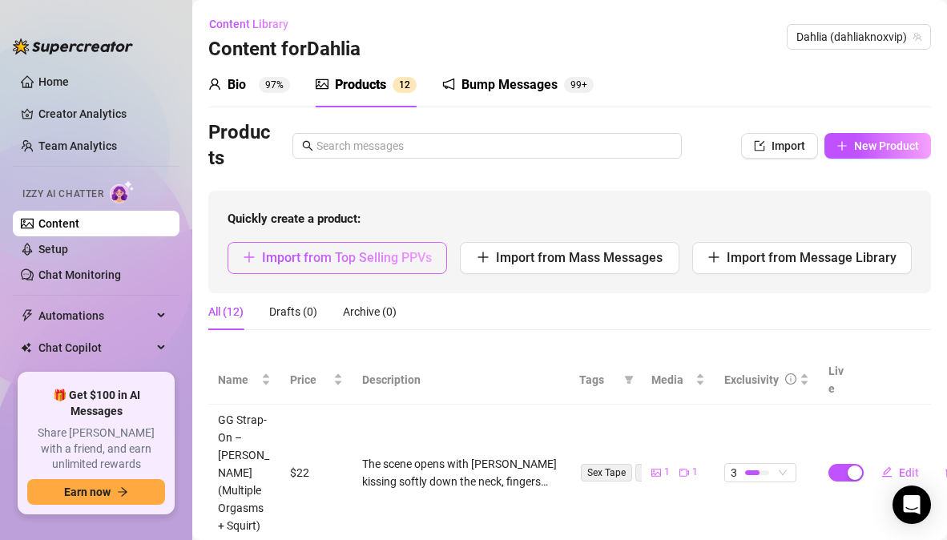
click at [368, 257] on span "Import from Top Selling PPVs" at bounding box center [347, 257] width 170 height 15
type textarea "Type your message here..."
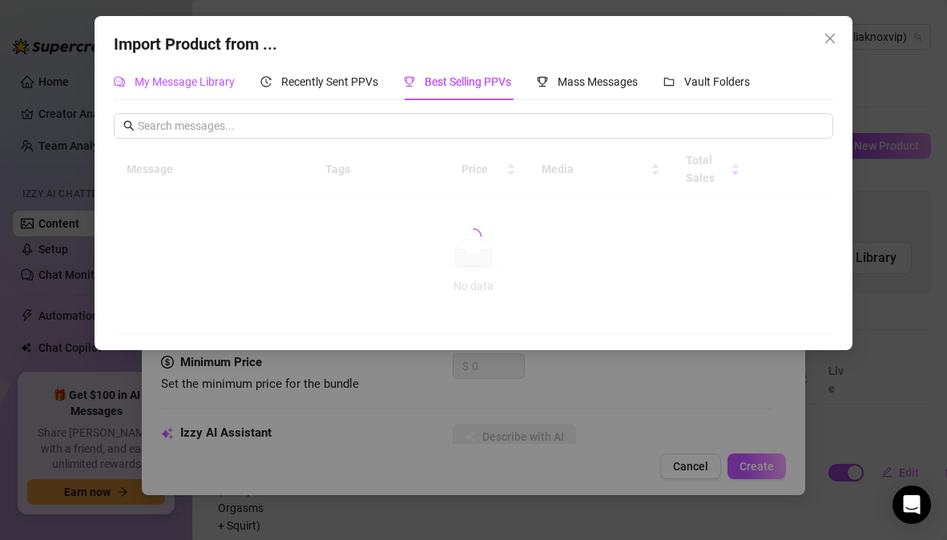
click at [191, 85] on span "My Message Library" at bounding box center [185, 81] width 100 height 13
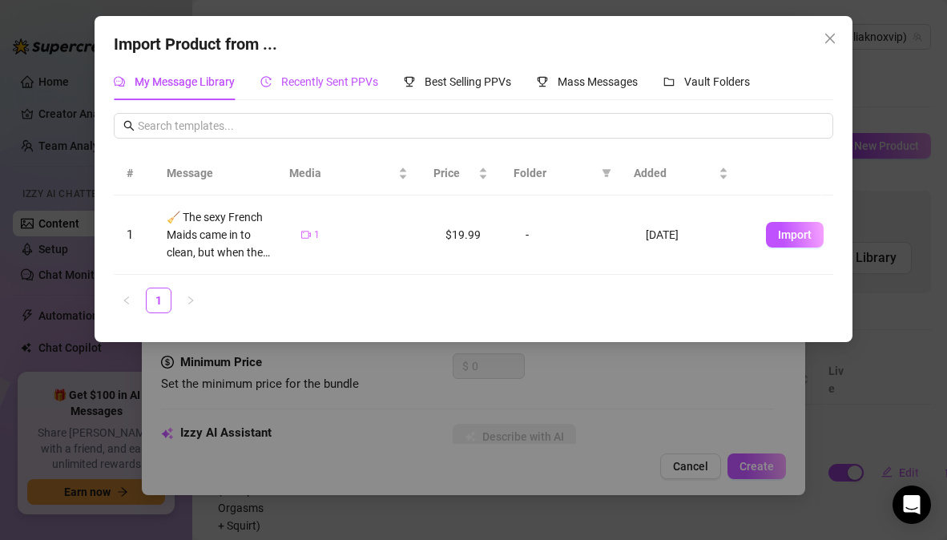
click at [356, 81] on span "Recently Sent PPVs" at bounding box center [329, 81] width 97 height 13
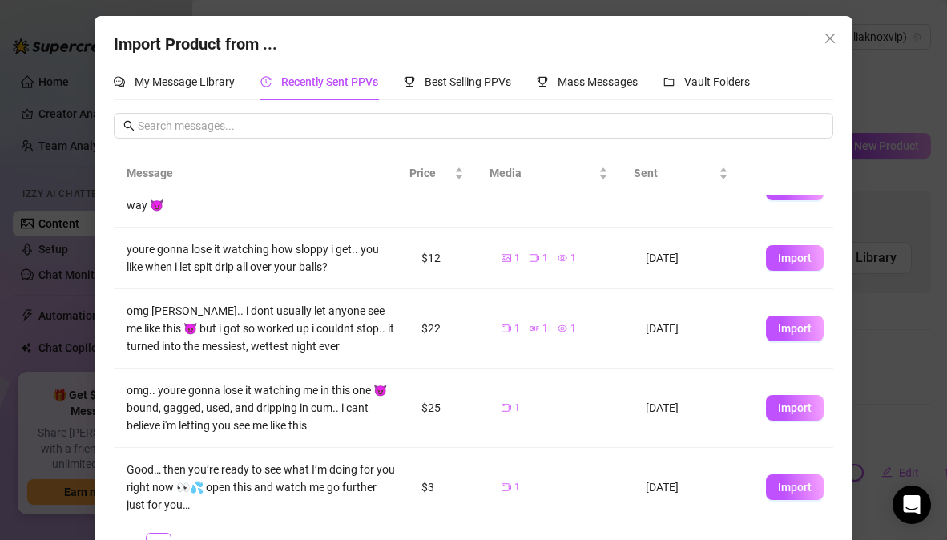
scroll to position [289, 0]
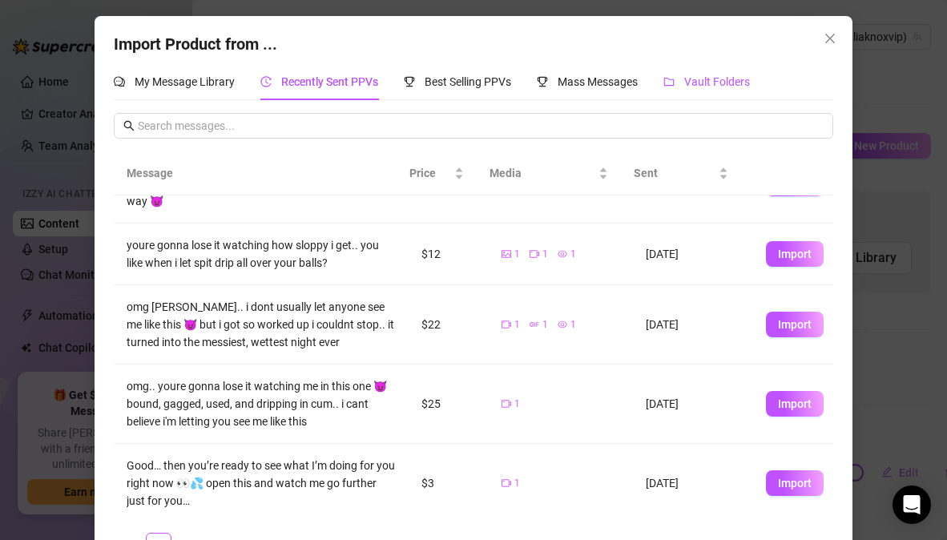
click at [709, 82] on span "Vault Folders" at bounding box center [717, 81] width 66 height 13
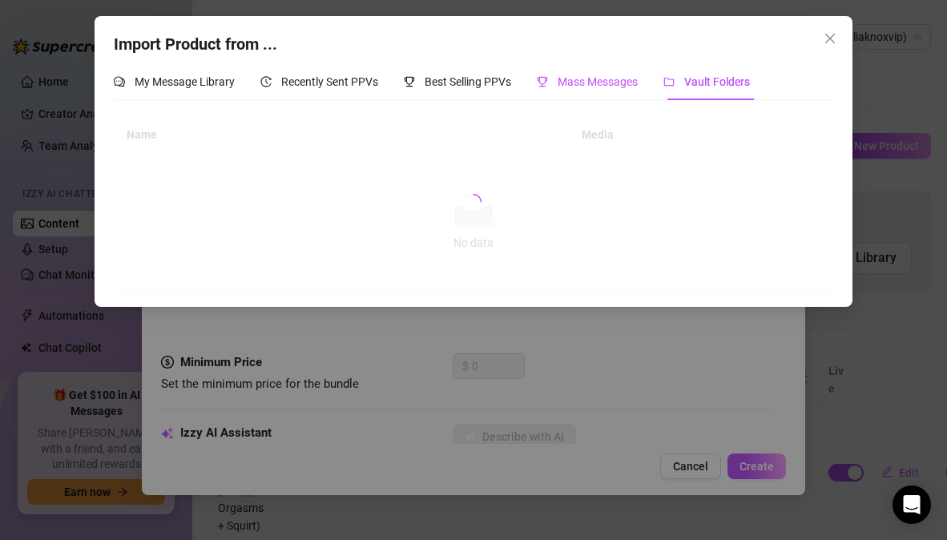
click at [625, 79] on span "Mass Messages" at bounding box center [598, 81] width 80 height 13
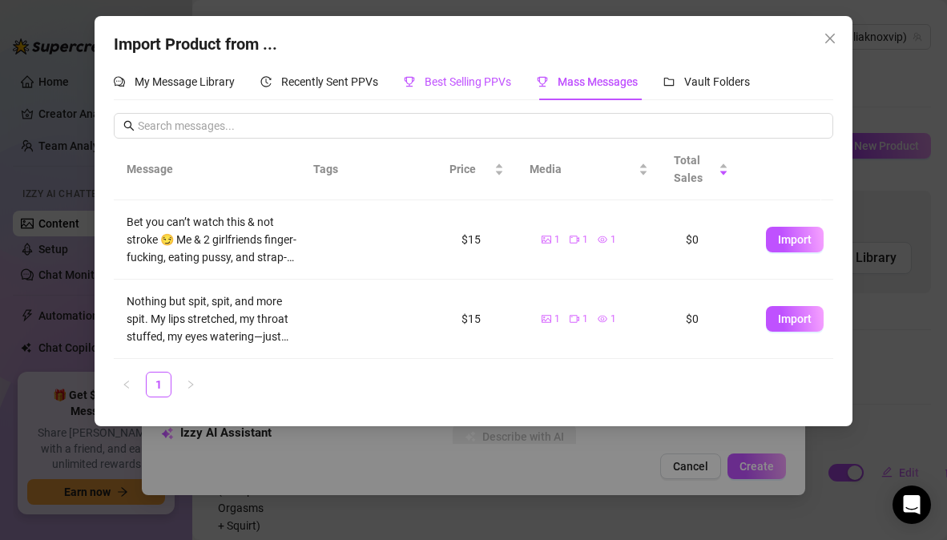
click at [473, 81] on span "Best Selling PPVs" at bounding box center [468, 81] width 87 height 13
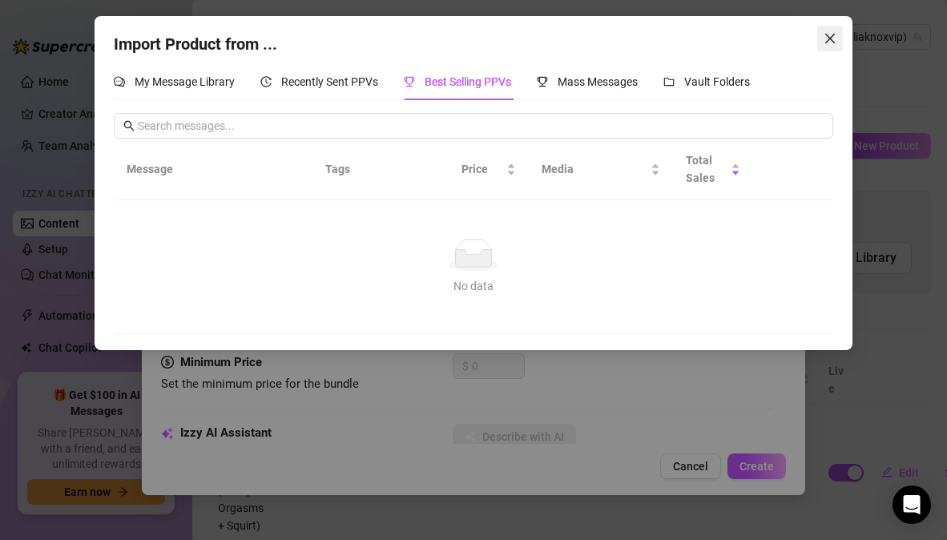
click at [830, 40] on icon "close" at bounding box center [829, 38] width 13 height 13
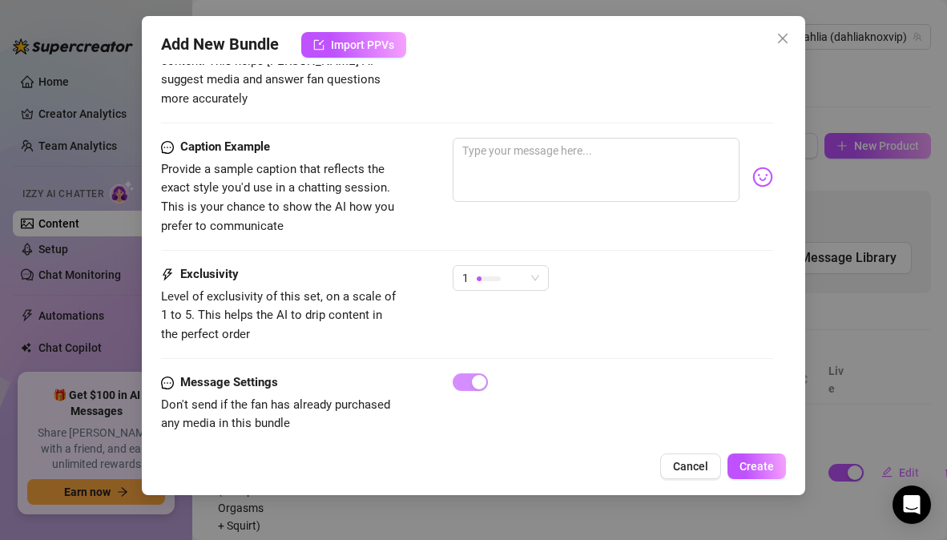
scroll to position [203, 0]
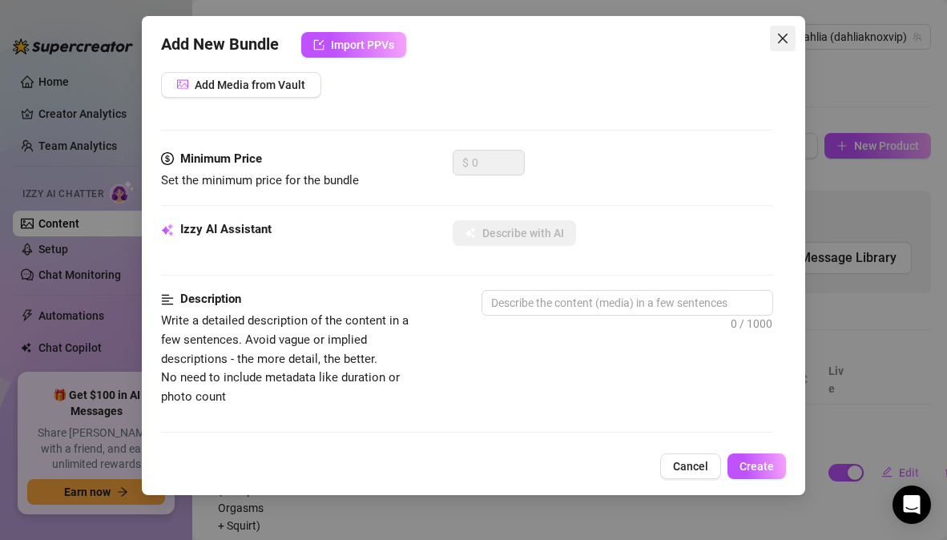
click at [783, 41] on icon "close" at bounding box center [782, 38] width 13 height 13
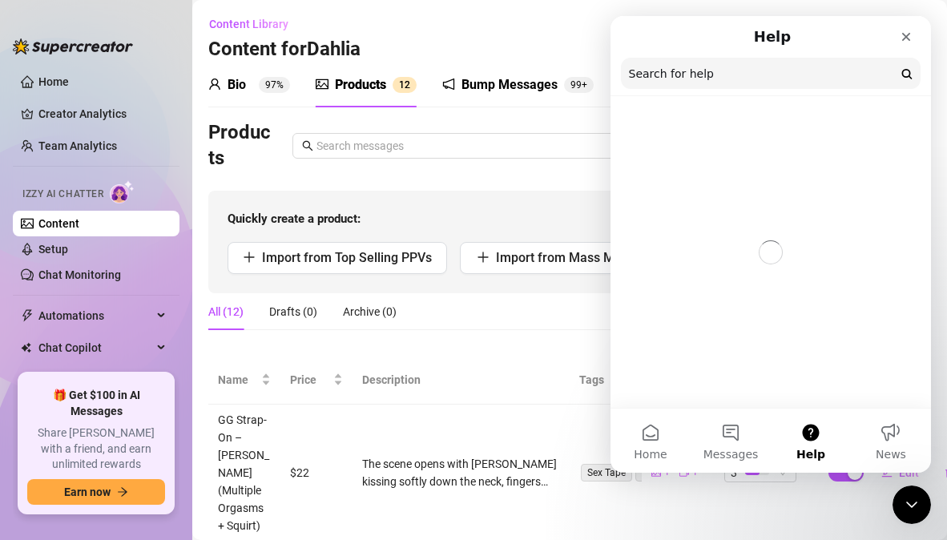
scroll to position [0, 0]
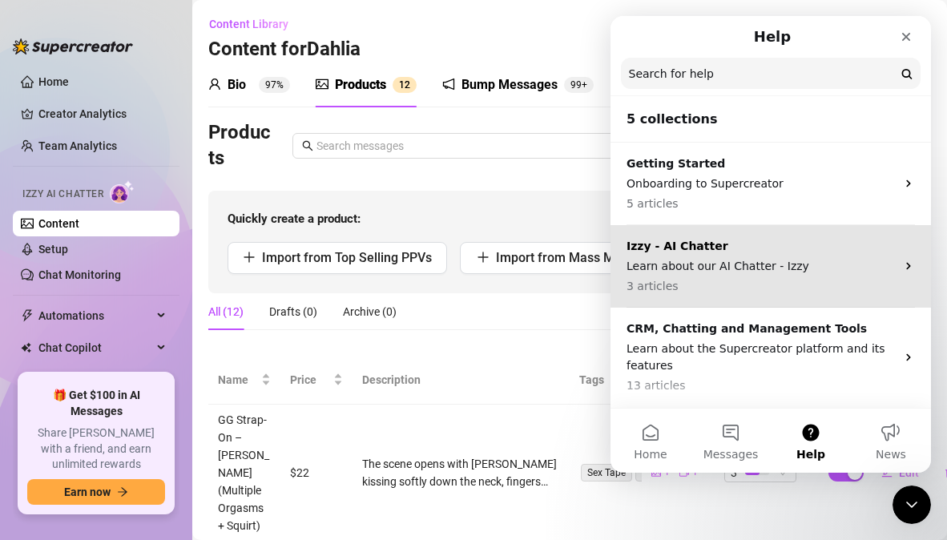
click at [769, 255] on div "Izzy - AI Chatter Learn about our AI Chatter - Izzy 3 articles" at bounding box center [760, 266] width 269 height 57
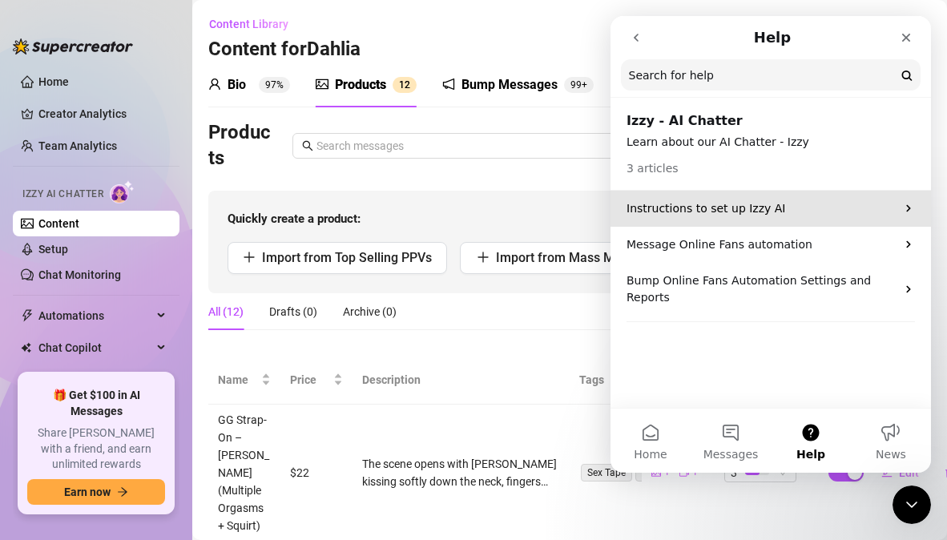
click at [754, 208] on p "Instructions to set up Izzy AI" at bounding box center [760, 208] width 269 height 17
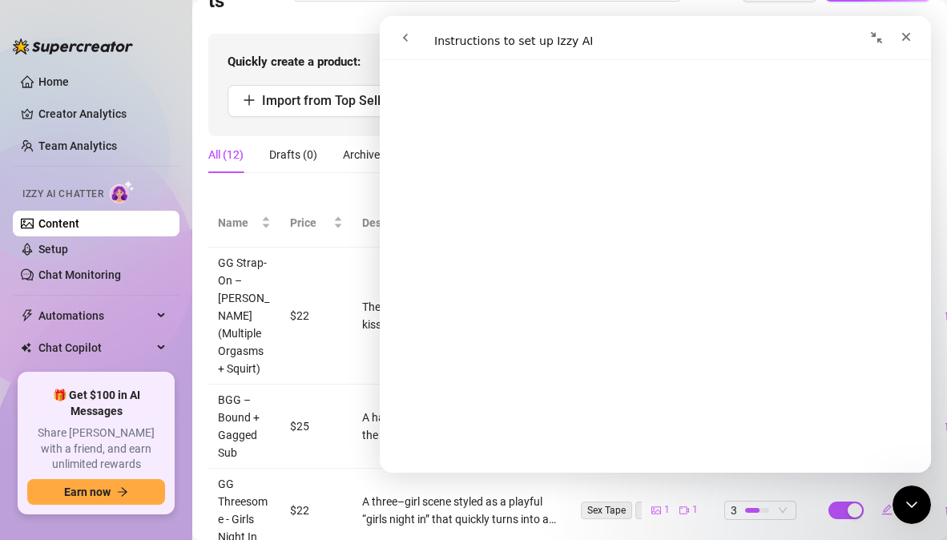
scroll to position [1022, 0]
drag, startPoint x: 927, startPoint y: 229, endPoint x: 1311, endPoint y: 285, distance: 388.6
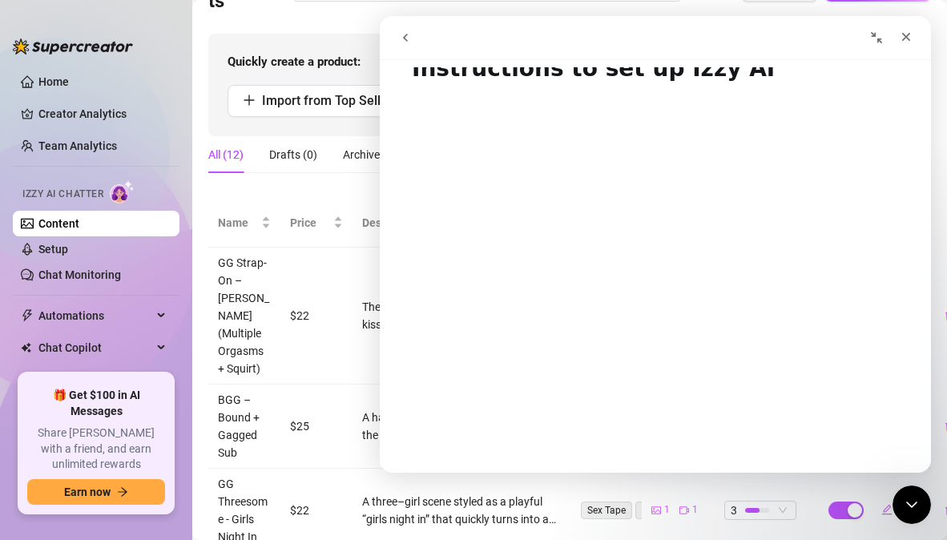
scroll to position [0, 0]
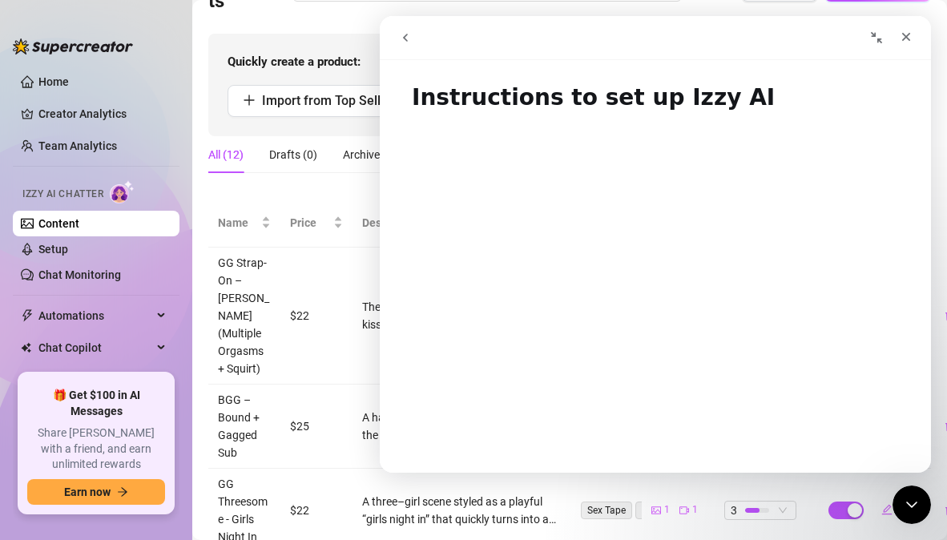
click at [407, 37] on icon "go back" at bounding box center [405, 37] width 13 height 13
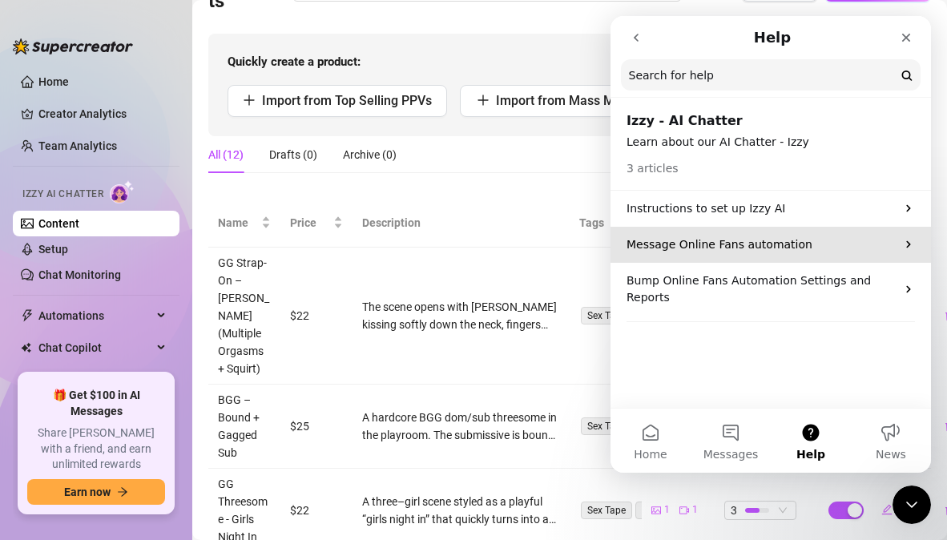
click at [752, 248] on p "Message Online Fans automation" at bounding box center [760, 244] width 269 height 17
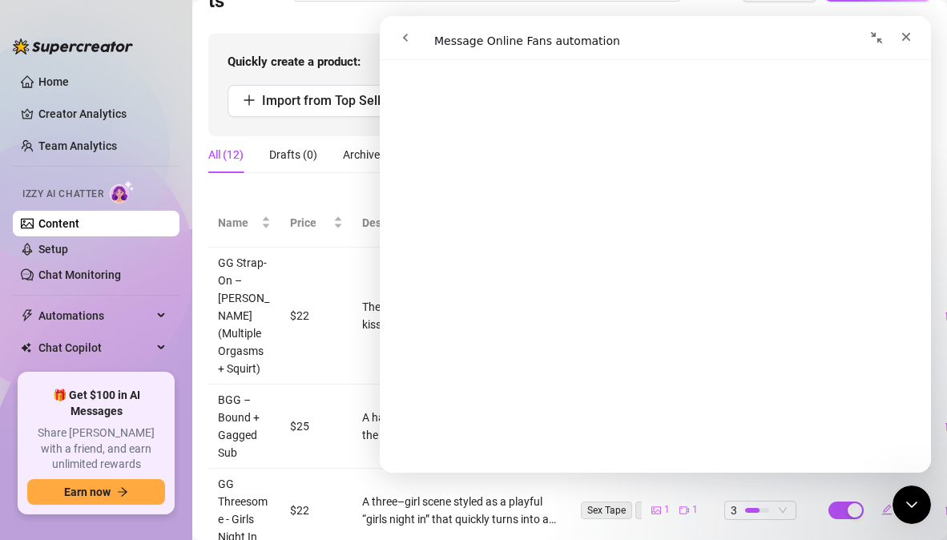
scroll to position [5275, 0]
click at [409, 44] on button "go back" at bounding box center [405, 37] width 30 height 30
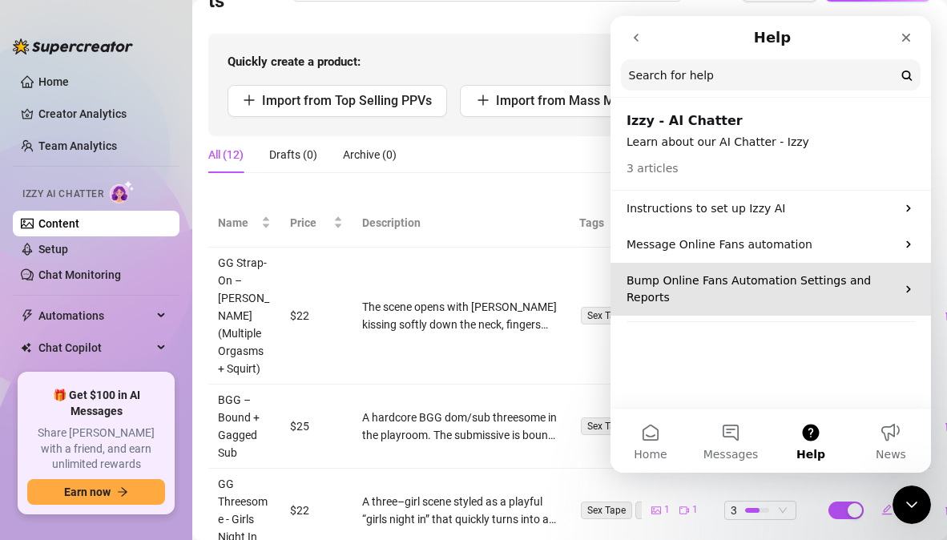
click at [744, 284] on p "Bump Online Fans Automation Settings and Reports" at bounding box center [760, 289] width 269 height 34
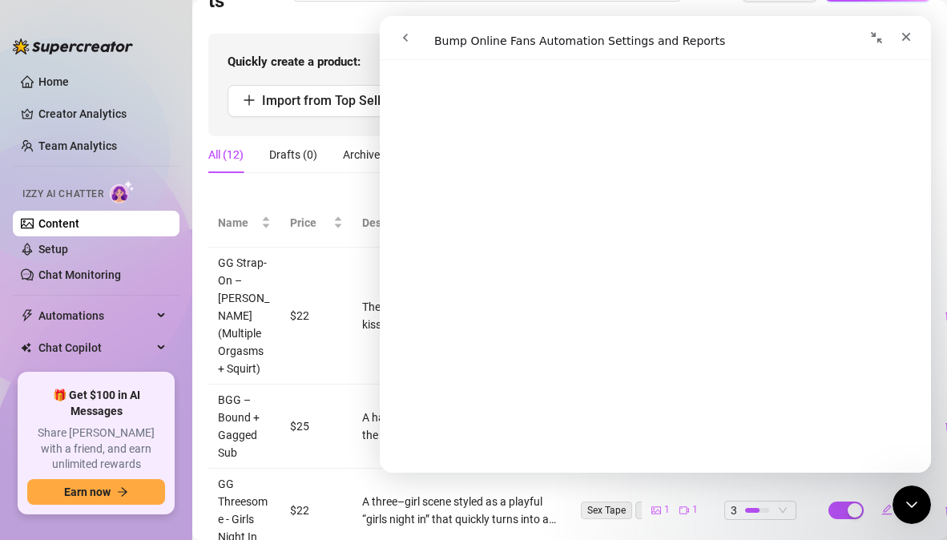
scroll to position [1560, 0]
click at [413, 37] on button "go back" at bounding box center [405, 37] width 30 height 30
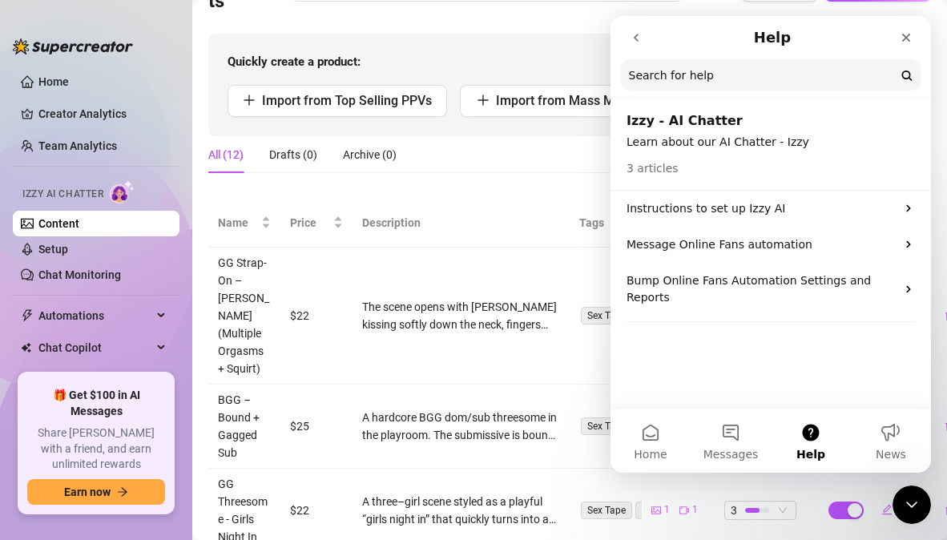
click at [634, 44] on button "go back" at bounding box center [636, 37] width 30 height 30
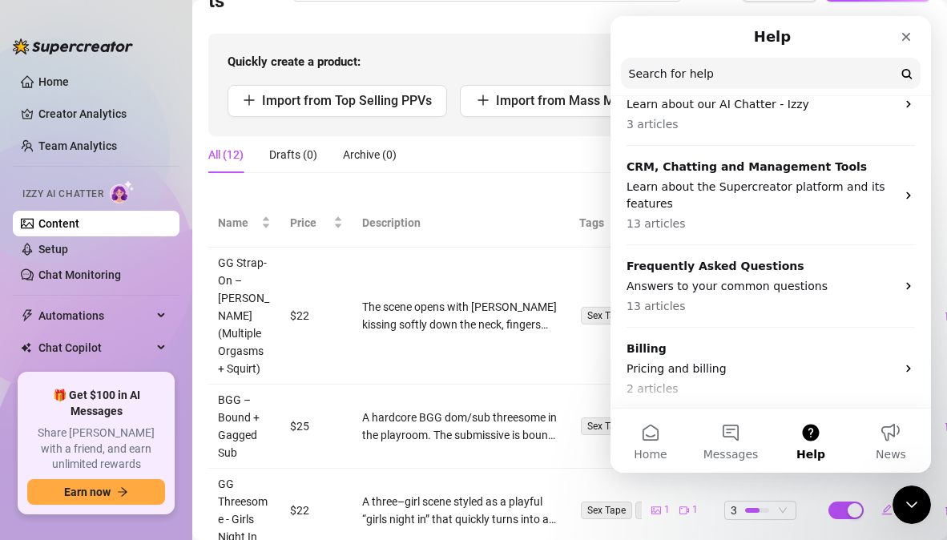
scroll to position [163, 0]
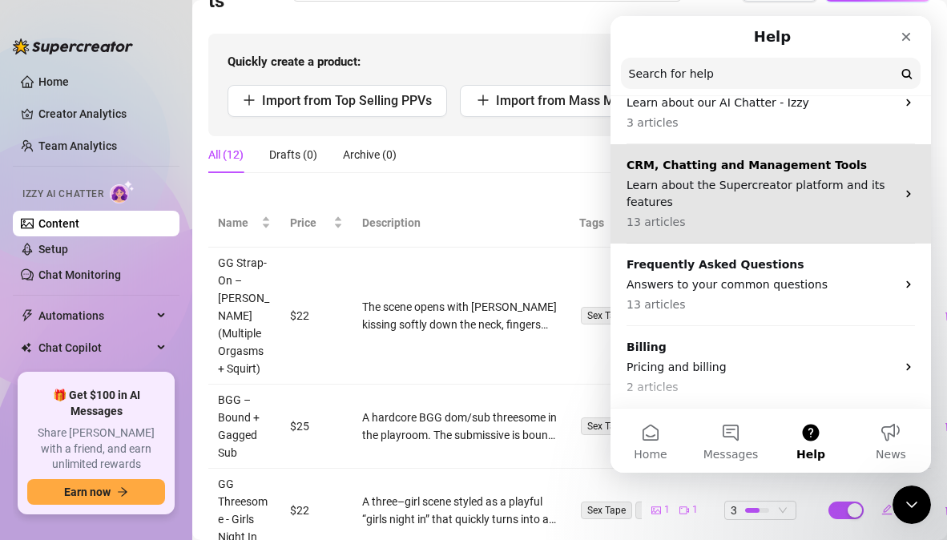
click at [772, 236] on div "CRM, Chatting and Management Tools Learn about the Supercreator platform and it…" at bounding box center [770, 193] width 320 height 99
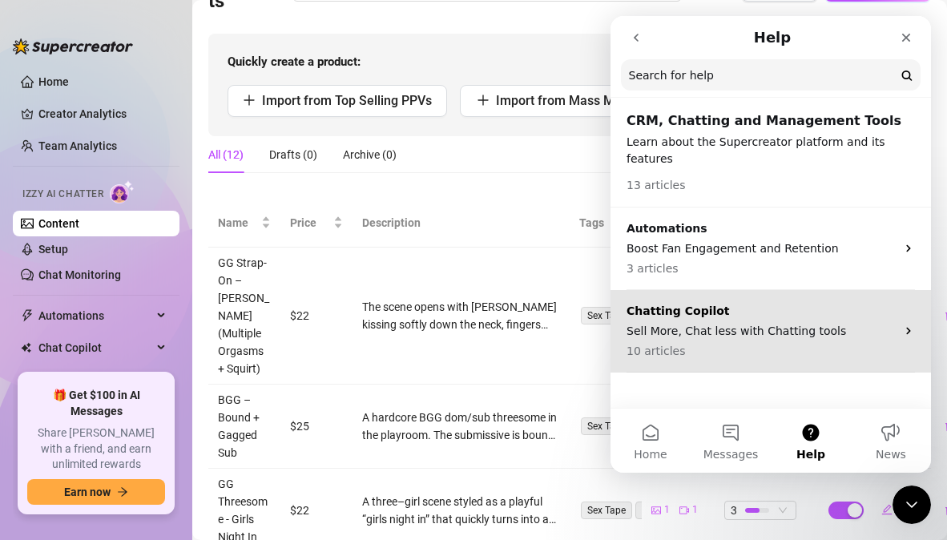
click at [829, 322] on div "Chatting Copilot Sell More, Chat less with Chatting tools 10 articles" at bounding box center [760, 331] width 269 height 57
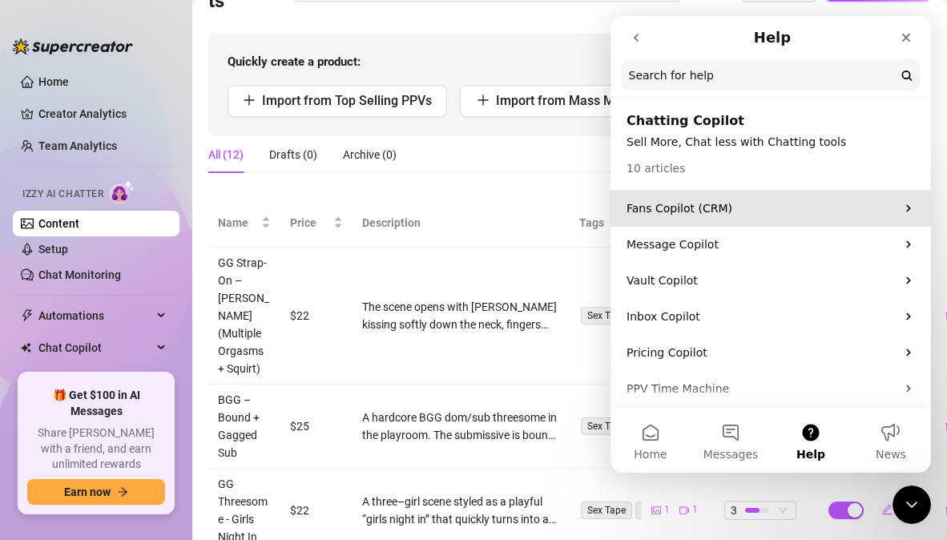
click at [770, 211] on p "Fans Copilot (CRM)" at bounding box center [760, 208] width 269 height 17
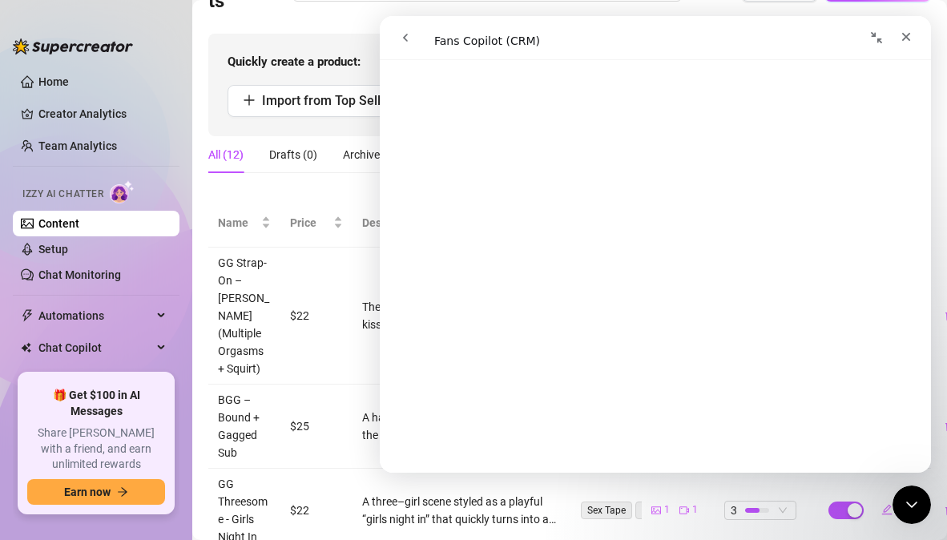
scroll to position [2130, 0]
click at [62, 83] on link "Home" at bounding box center [53, 81] width 30 height 13
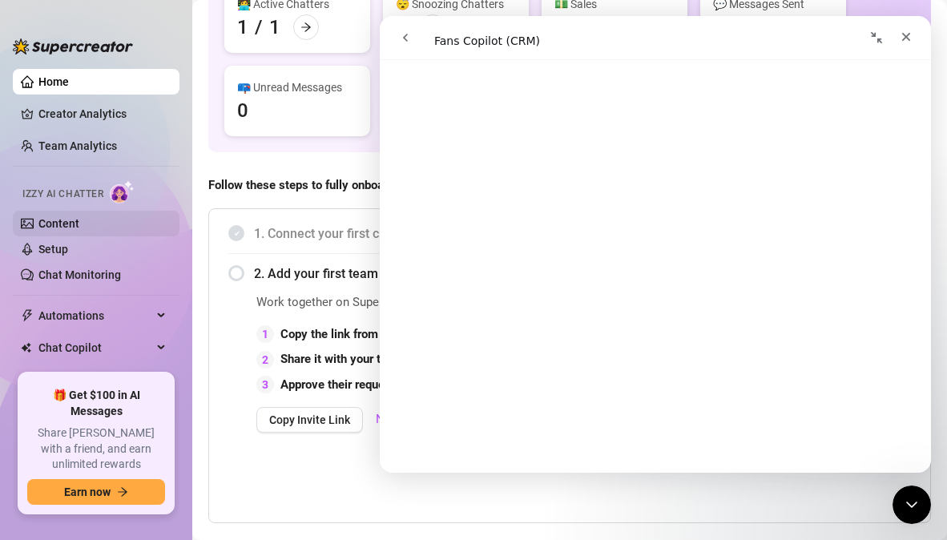
click at [66, 225] on link "Content" at bounding box center [58, 223] width 41 height 13
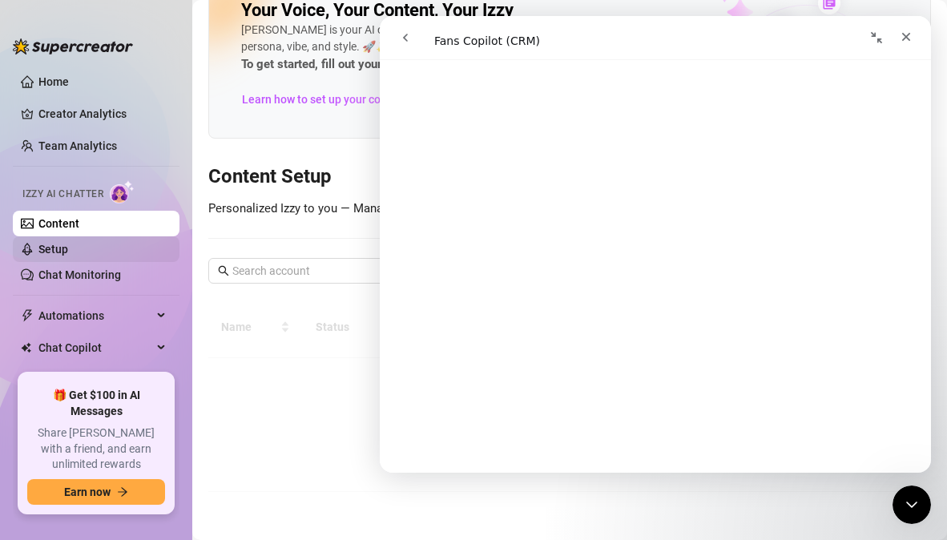
click at [63, 248] on link "Setup" at bounding box center [53, 249] width 30 height 13
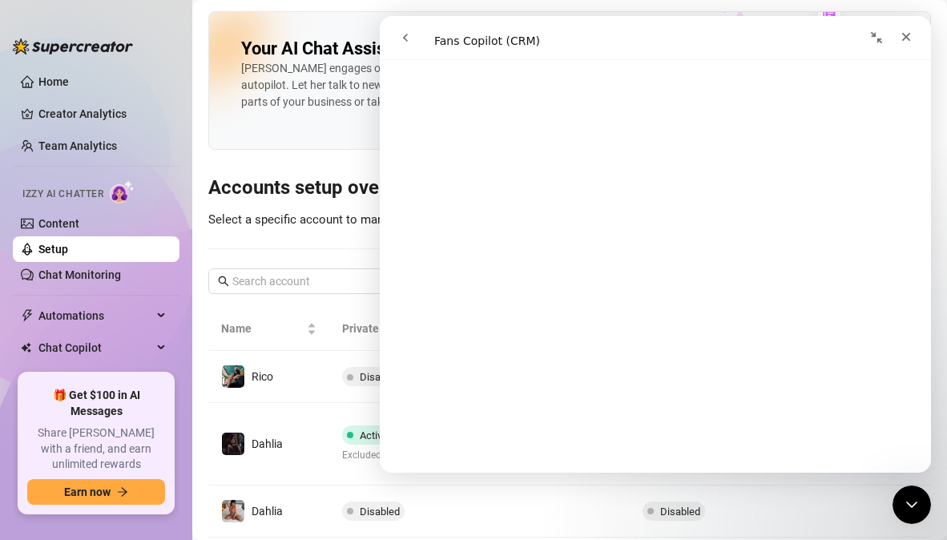
click at [409, 38] on icon "go back" at bounding box center [405, 37] width 13 height 13
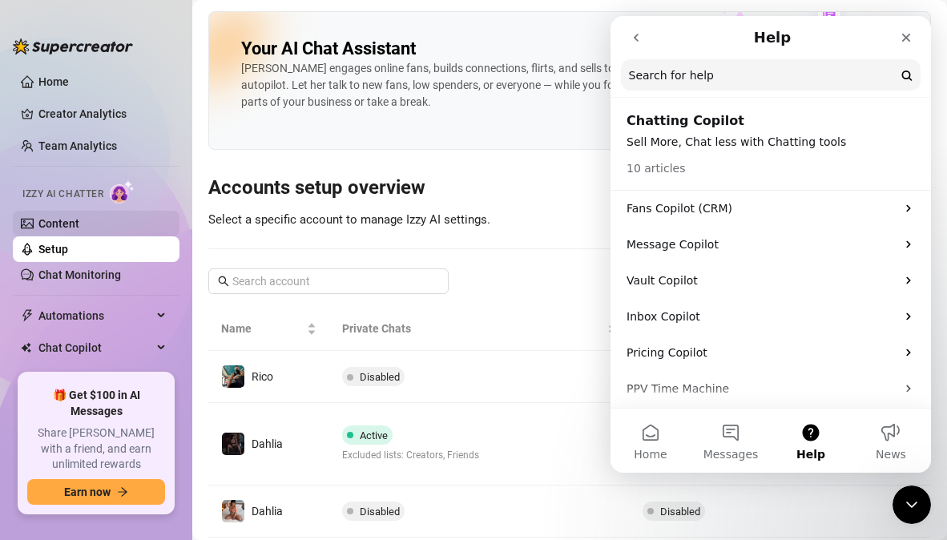
click at [79, 227] on link "Content" at bounding box center [58, 223] width 41 height 13
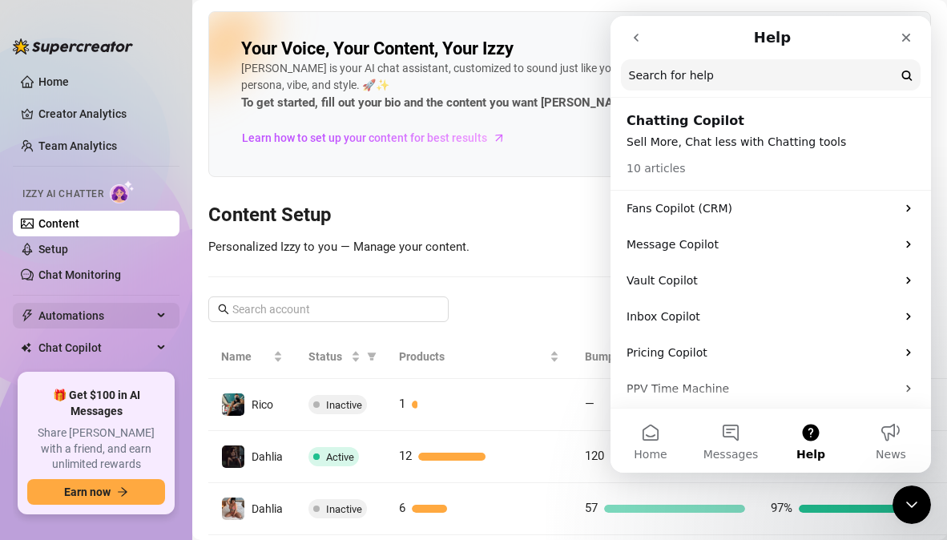
click at [146, 323] on div "Automations" at bounding box center [96, 316] width 167 height 26
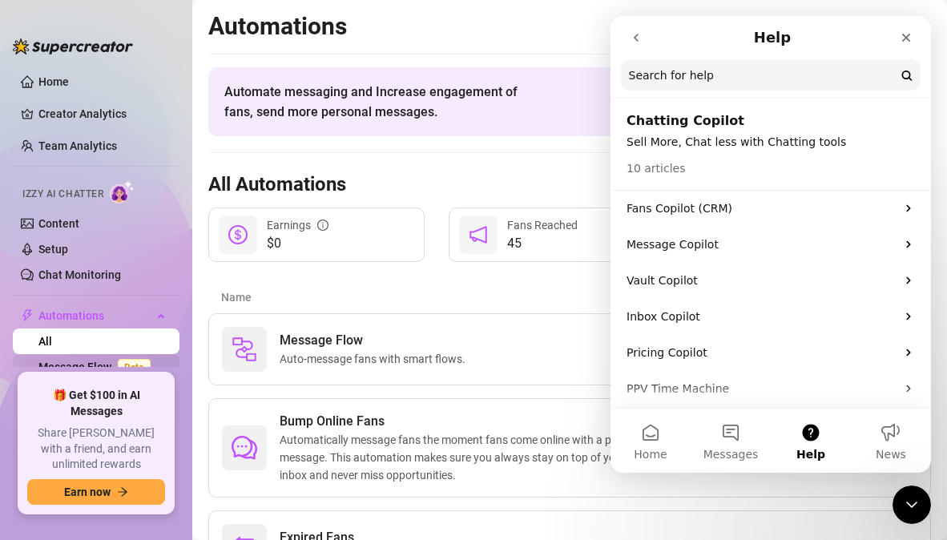
click at [99, 366] on link "Message Flow Beta" at bounding box center [97, 366] width 119 height 13
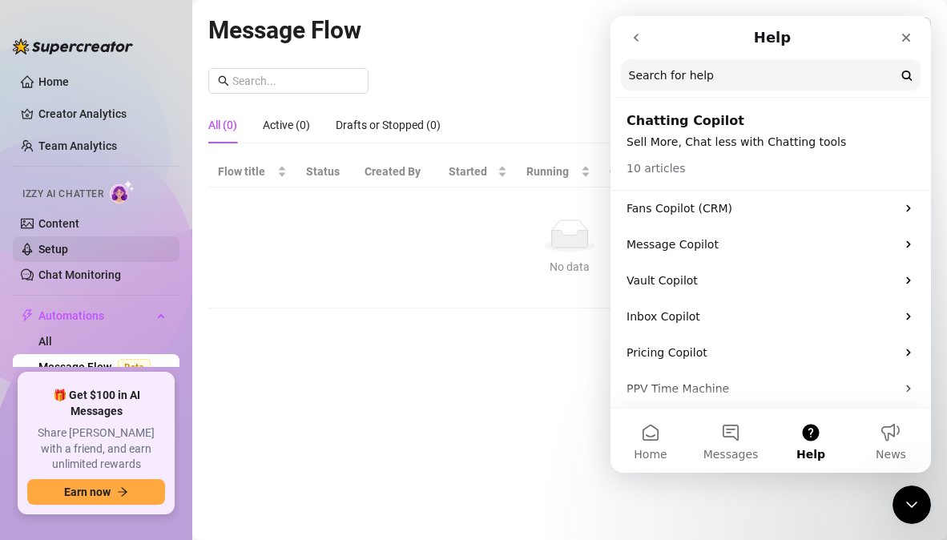
click at [68, 250] on link "Setup" at bounding box center [53, 249] width 30 height 13
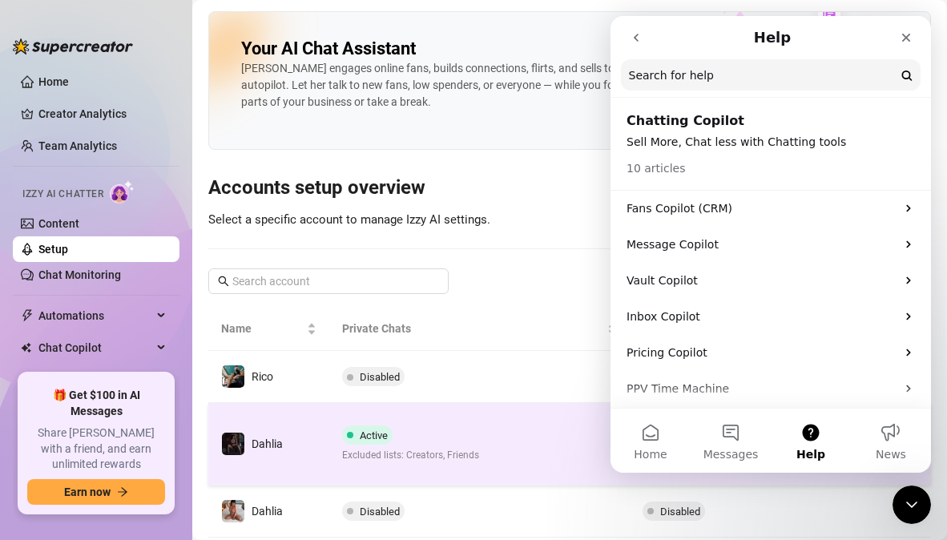
click at [398, 480] on td "Active Excluded lists: Creators, Friends" at bounding box center [479, 444] width 301 height 83
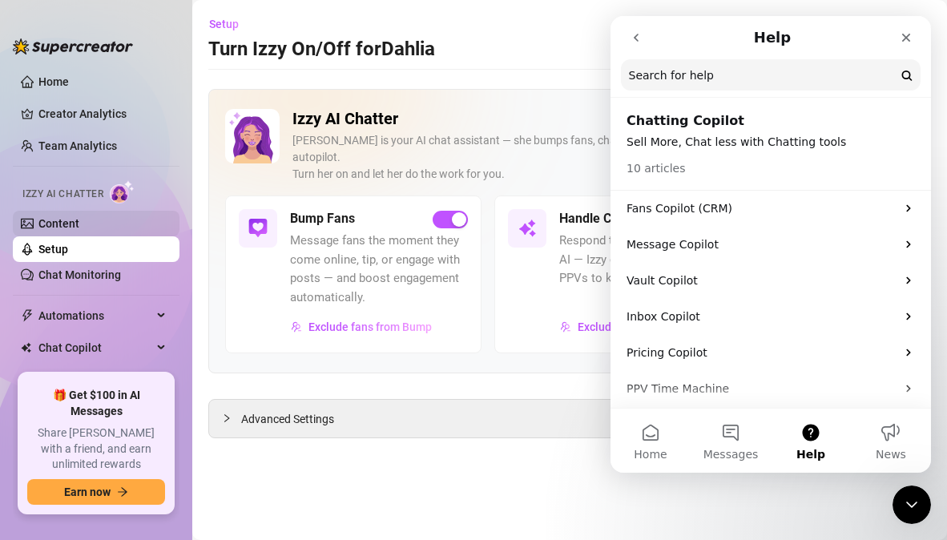
click at [68, 217] on link "Content" at bounding box center [58, 223] width 41 height 13
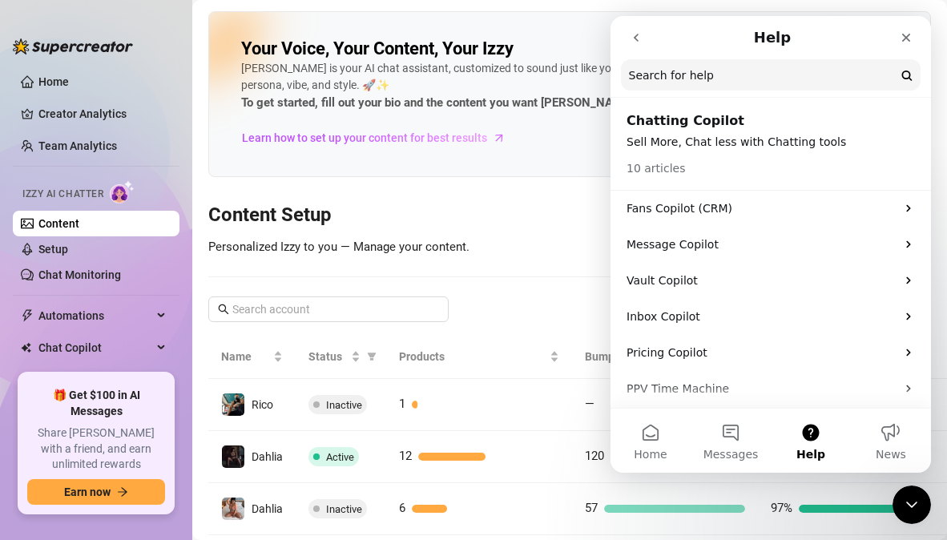
click at [68, 217] on link "Content" at bounding box center [58, 223] width 41 height 13
click at [453, 135] on span "Learn how to set up your content for best results" at bounding box center [364, 138] width 245 height 18
click at [151, 348] on div "Chat Copilot" at bounding box center [96, 348] width 167 height 26
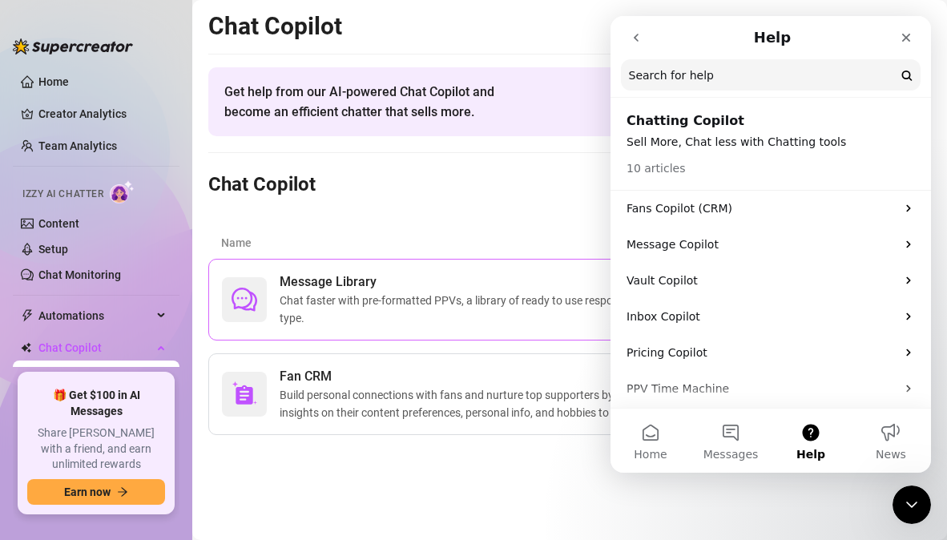
click at [305, 319] on span "Chat faster with pre-formatted PPVs, a library of ready to use responses, and a…" at bounding box center [572, 309] width 584 height 35
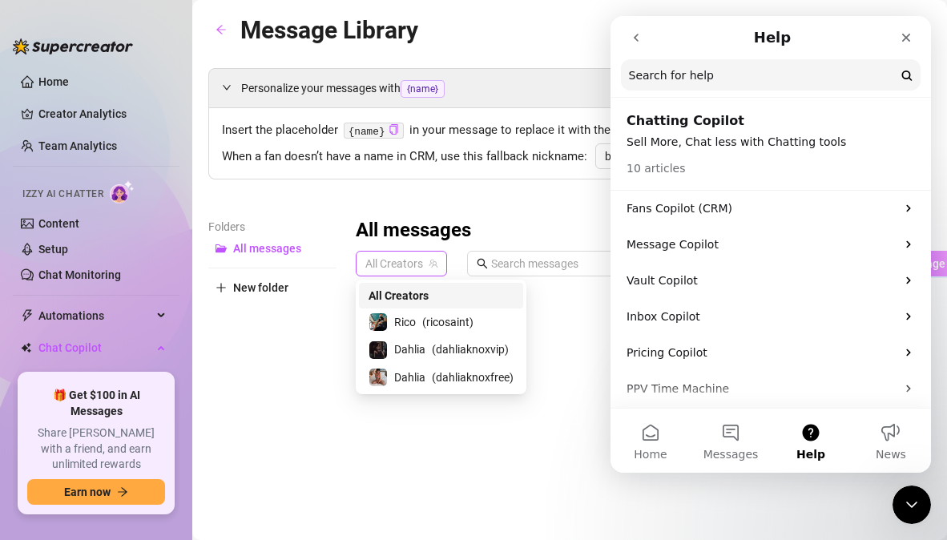
click at [408, 260] on span "All Creators" at bounding box center [401, 264] width 72 height 24
click at [418, 344] on span "Dahlia" at bounding box center [409, 349] width 31 height 18
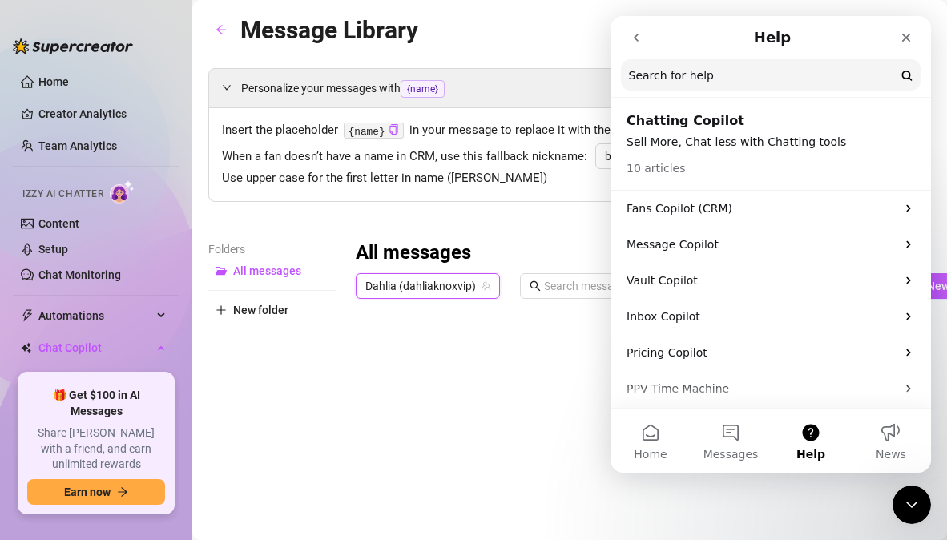
click at [437, 284] on span "Dahlia (dahliaknoxvip)" at bounding box center [427, 286] width 125 height 24
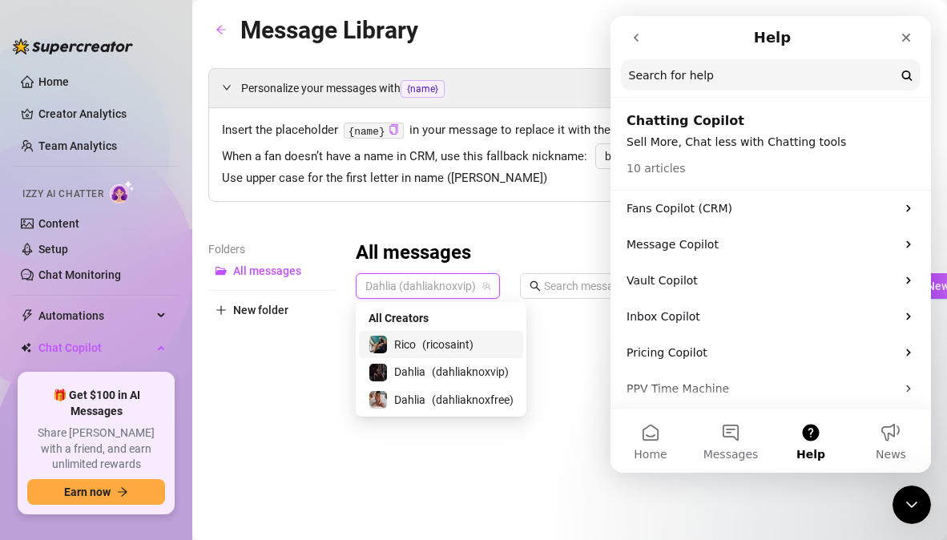
click at [338, 382] on div "Folders All messages New folder All messages Dahlia (dahliaknoxvip) Has media I…" at bounding box center [569, 451] width 723 height 423
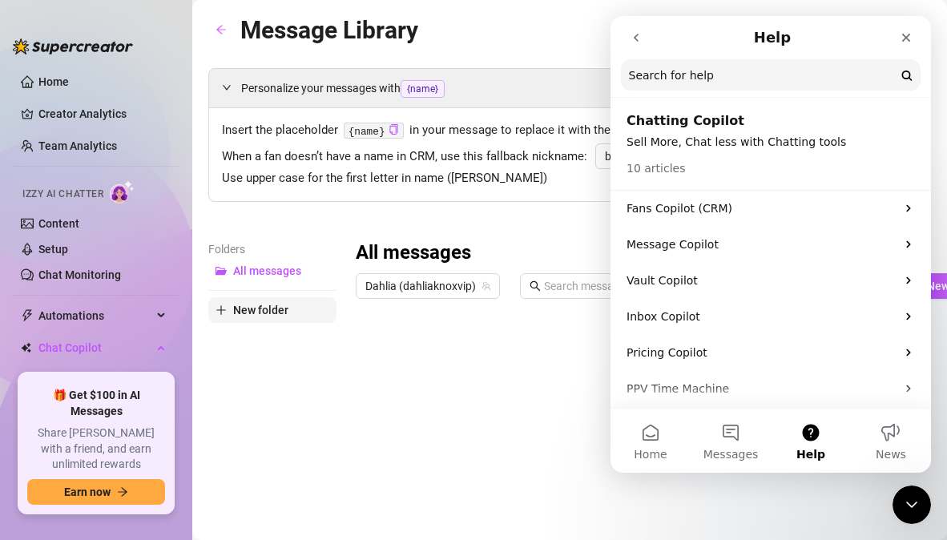
click at [260, 305] on span "New folder" at bounding box center [260, 310] width 55 height 13
click at [254, 297] on input "text" at bounding box center [272, 297] width 128 height 26
type input "PPV"
click at [251, 333] on span "New folder" at bounding box center [260, 335] width 55 height 13
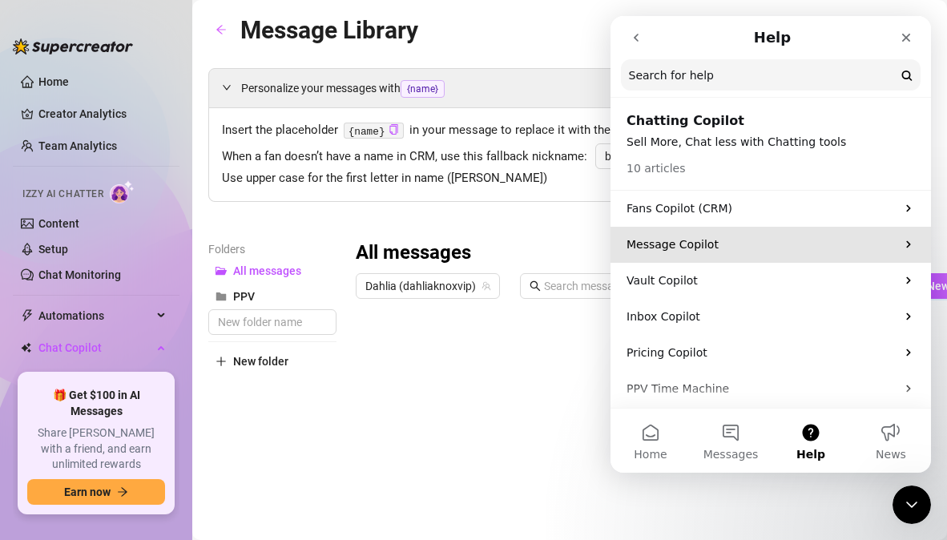
click at [690, 246] on p "Message Copilot" at bounding box center [760, 244] width 269 height 17
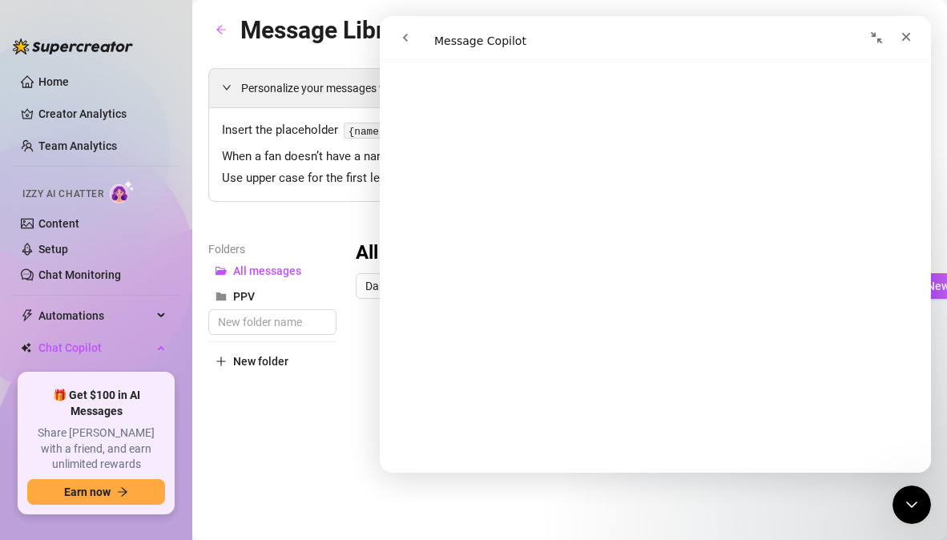
scroll to position [1709, 0]
click at [279, 321] on input "text" at bounding box center [272, 322] width 128 height 26
type input "G/G"
click at [250, 352] on button "New folder" at bounding box center [272, 361] width 128 height 26
click at [258, 322] on button "PPV" at bounding box center [272, 322] width 128 height 26
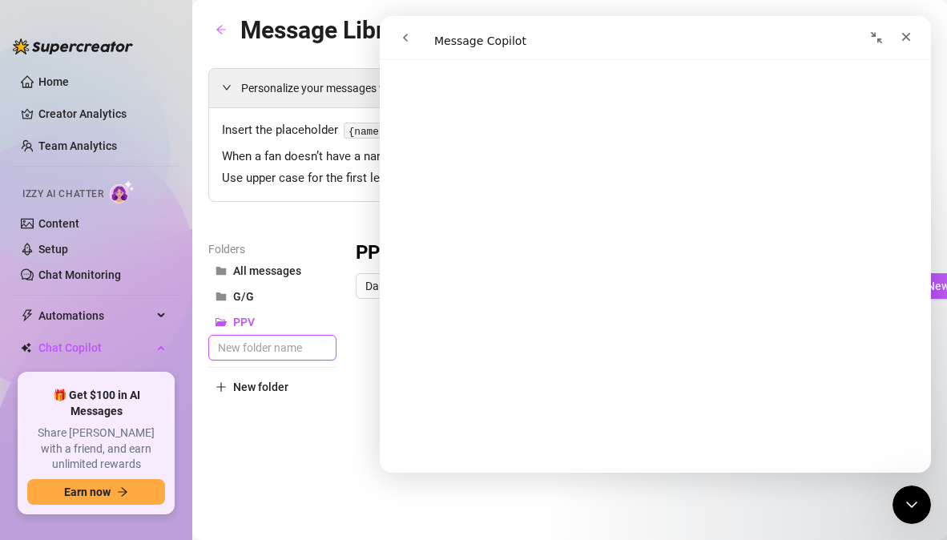
click at [261, 349] on input "text" at bounding box center [272, 348] width 128 height 26
click at [305, 401] on div "Folders All messages G/G PPV New folder" at bounding box center [272, 503] width 128 height 527
click at [265, 322] on span "New Folder" at bounding box center [262, 322] width 58 height 13
click at [881, 36] on icon "Collapse window" at bounding box center [876, 37] width 13 height 13
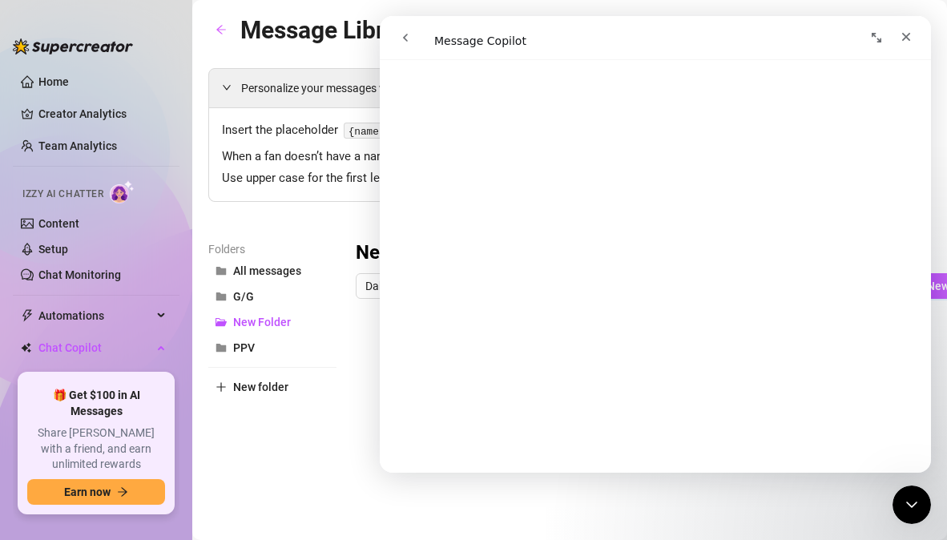
scroll to position [1705, 0]
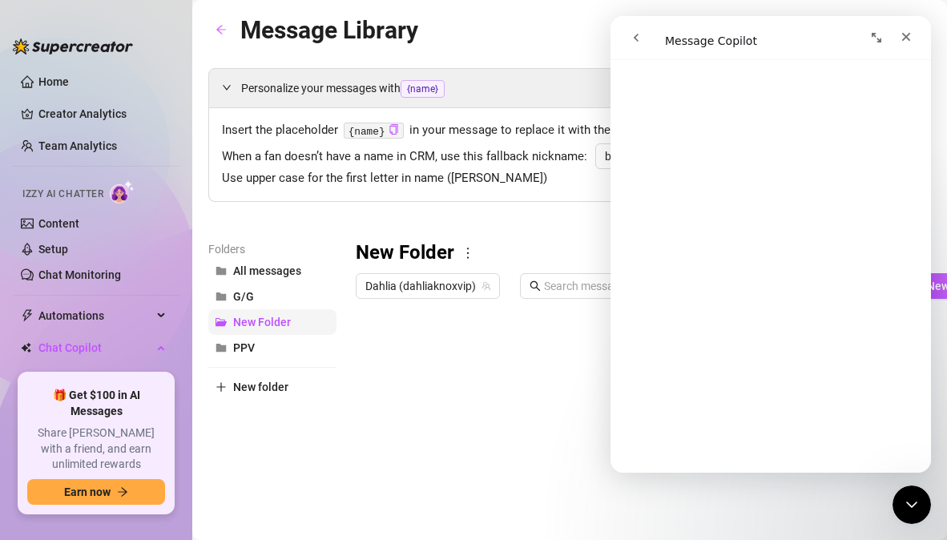
click at [248, 322] on span "New Folder" at bounding box center [262, 322] width 58 height 13
drag, startPoint x: 248, startPoint y: 322, endPoint x: 324, endPoint y: 336, distance: 76.5
click at [324, 336] on div "All messages G/G New Folder PPV" at bounding box center [272, 309] width 128 height 103
click at [292, 321] on button "New Folder" at bounding box center [272, 322] width 128 height 26
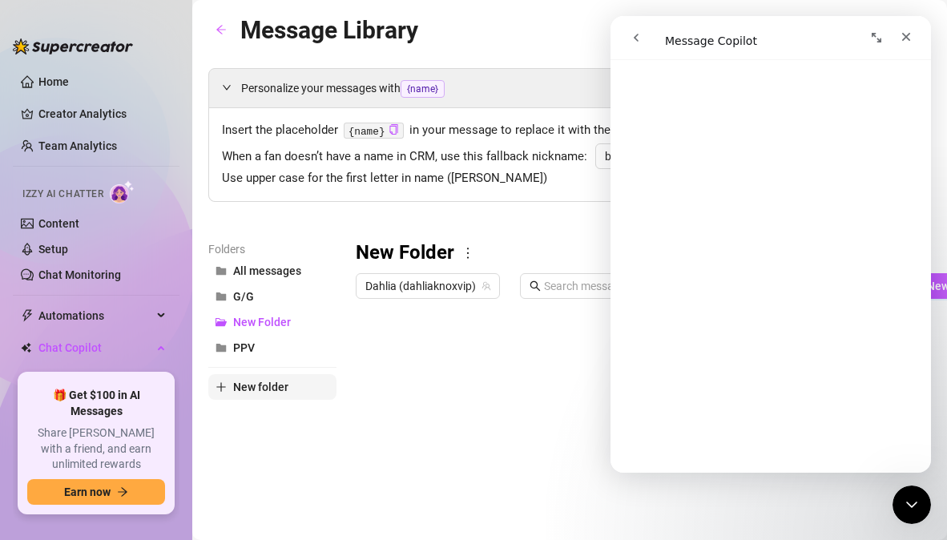
click at [276, 382] on span "New folder" at bounding box center [260, 386] width 55 height 13
click at [270, 372] on input "text" at bounding box center [272, 373] width 128 height 26
type input "Welcome"
click at [262, 411] on span "New folder" at bounding box center [260, 412] width 55 height 13
click at [239, 322] on span "New Folder" at bounding box center [262, 322] width 58 height 13
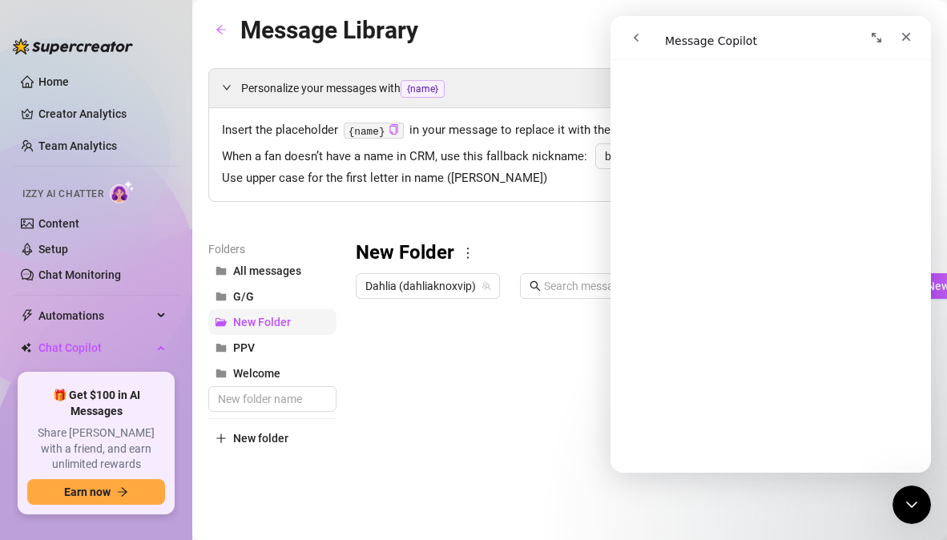
click at [239, 322] on span "New Folder" at bounding box center [262, 322] width 58 height 13
click at [876, 34] on icon "Expand window" at bounding box center [876, 37] width 13 height 13
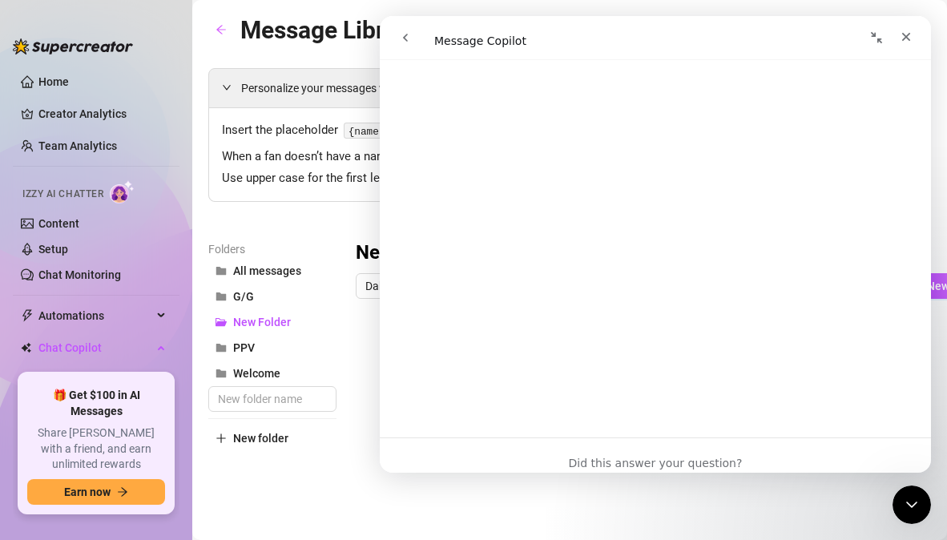
scroll to position [5510, 0]
click at [878, 38] on icon "Collapse window" at bounding box center [876, 37] width 11 height 11
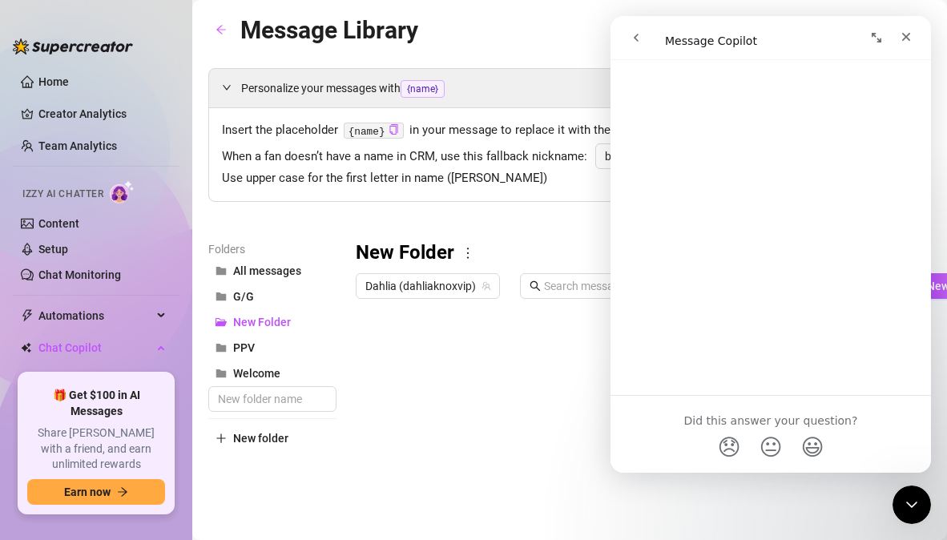
scroll to position [4671, 0]
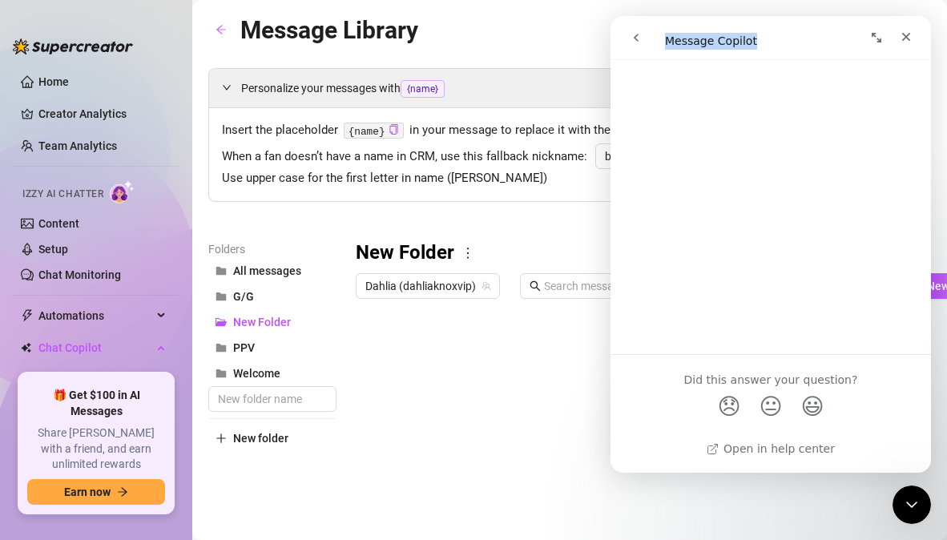
drag, startPoint x: 772, startPoint y: 41, endPoint x: 814, endPoint y: 63, distance: 47.3
click at [814, 63] on div "Message Copilot Message Copilot Did this answer your question? 😞 😐 😃 Open in he…" at bounding box center [770, 244] width 320 height 457
click at [578, 351] on div "New Folder Dahlia (dahliaknoxvip) Has media Import New Message Title Text Media…" at bounding box center [683, 503] width 654 height 527
click at [249, 271] on span "All messages" at bounding box center [267, 270] width 68 height 13
click at [372, 352] on div at bounding box center [683, 484] width 654 height 357
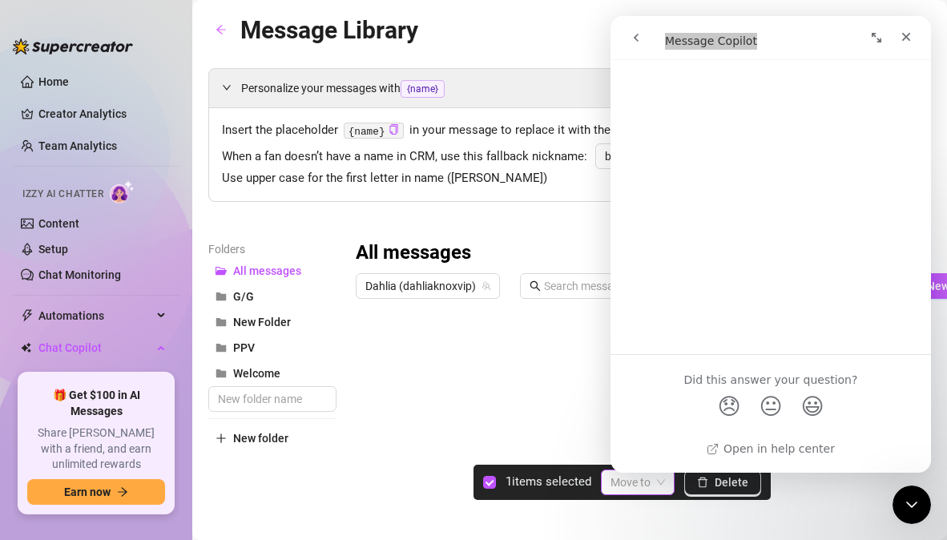
click at [646, 489] on input "search" at bounding box center [630, 482] width 40 height 24
click at [907, 38] on icon "Close" at bounding box center [906, 37] width 9 height 9
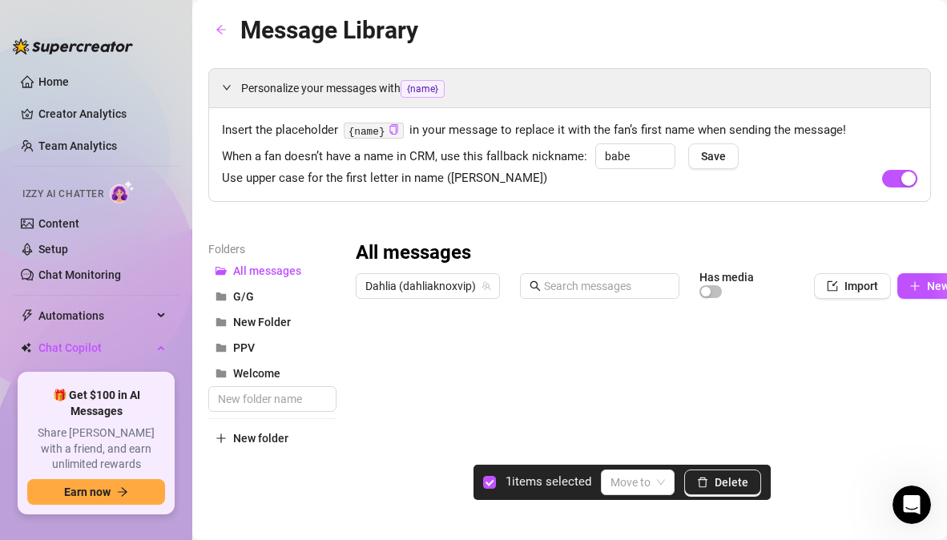
scroll to position [0, 0]
click at [622, 483] on input "search" at bounding box center [630, 482] width 40 height 24
click at [642, 425] on div "PPV" at bounding box center [648, 425] width 65 height 18
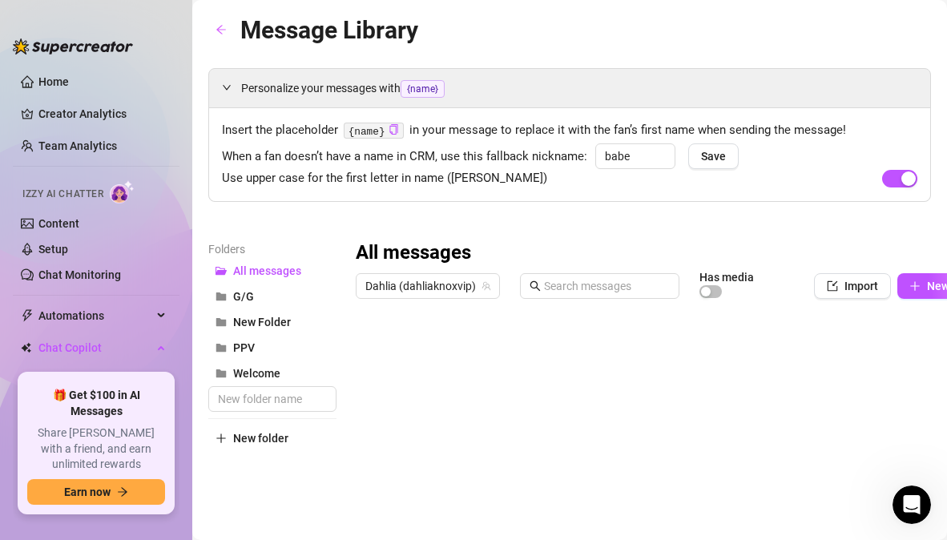
click at [888, 355] on div at bounding box center [683, 484] width 654 height 357
click at [222, 322] on icon "folder" at bounding box center [221, 321] width 10 height 8
click at [465, 253] on icon "more" at bounding box center [468, 253] width 14 height 14
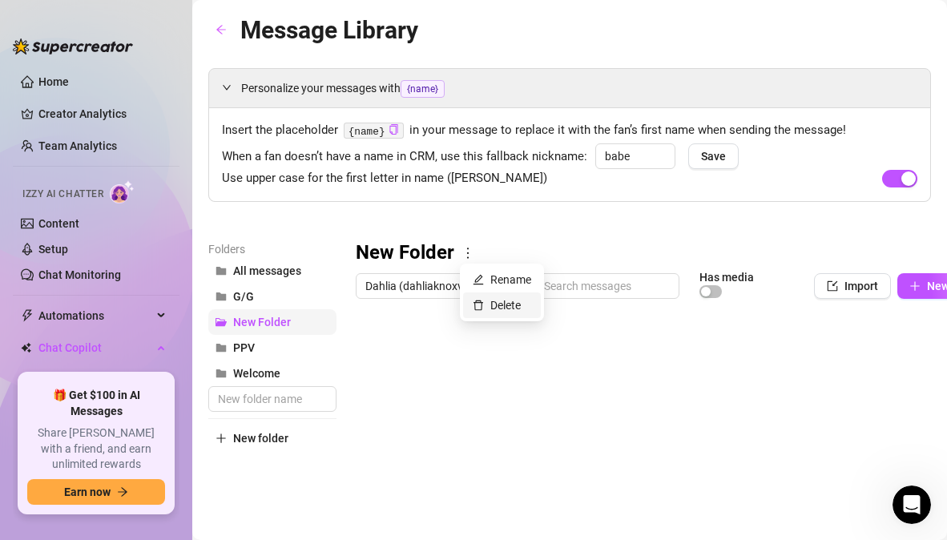
click at [502, 301] on link "Delete" at bounding box center [497, 305] width 48 height 13
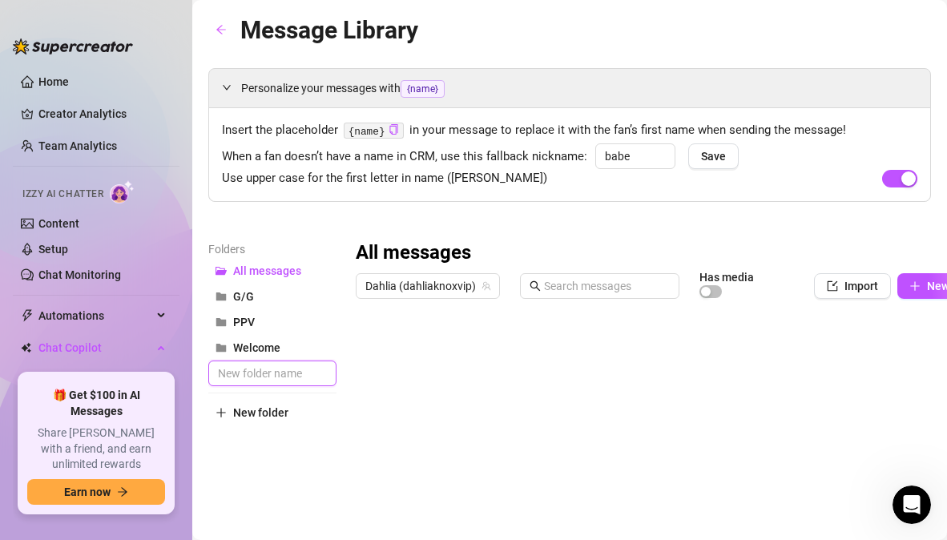
click at [272, 370] on input "text" at bounding box center [272, 373] width 128 height 26
type input "B/G"
click at [262, 412] on span "New folder" at bounding box center [260, 412] width 55 height 13
click at [255, 396] on input "text" at bounding box center [272, 399] width 128 height 26
click at [252, 348] on div "All messages B/G G/G New Folder PPV Welcome" at bounding box center [272, 335] width 128 height 154
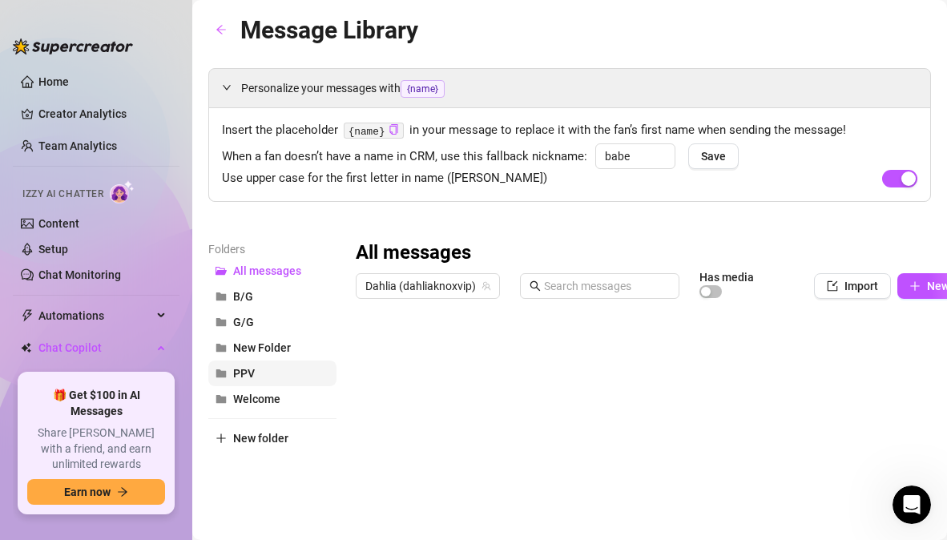
click at [256, 372] on button "PPV" at bounding box center [272, 373] width 128 height 26
click at [404, 256] on icon "more" at bounding box center [406, 253] width 14 height 14
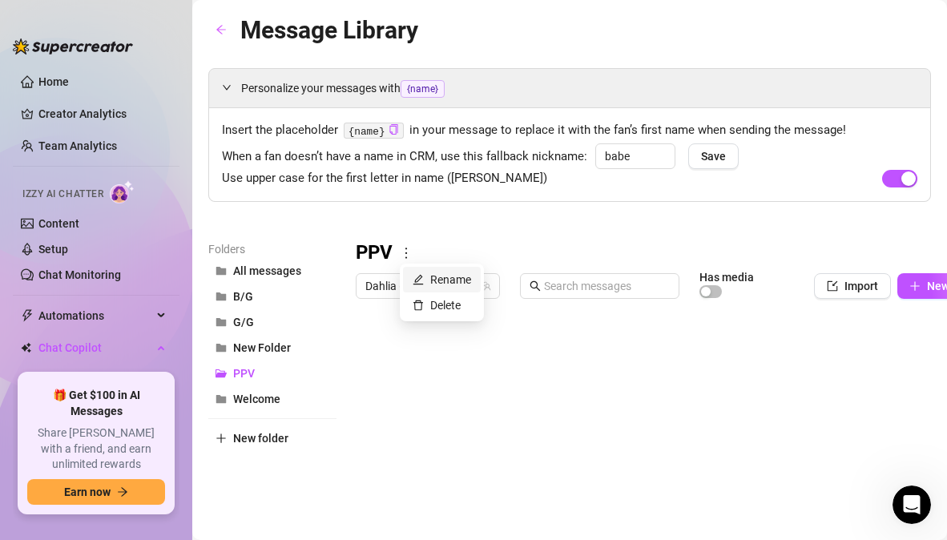
click at [441, 280] on link "Rename" at bounding box center [442, 279] width 58 height 13
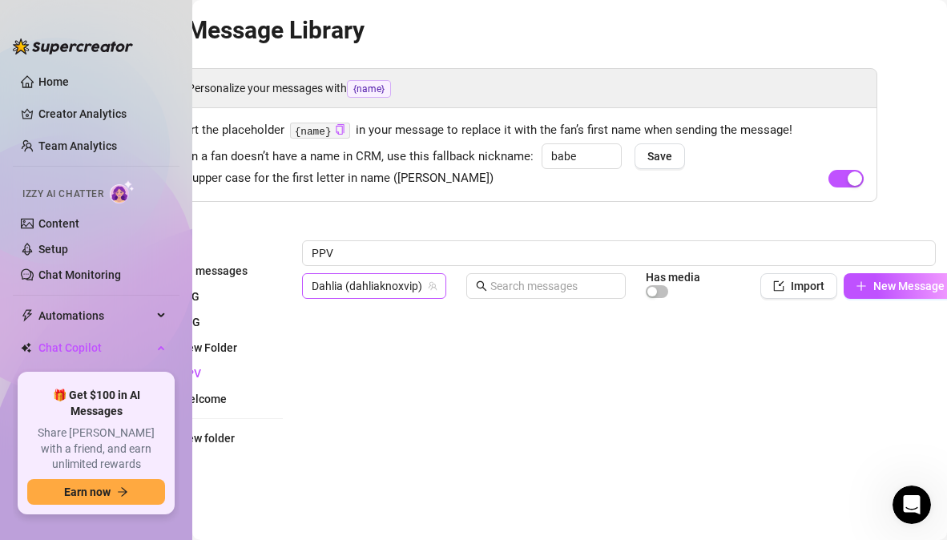
type input "PPVs"
click at [724, 211] on div "Personalize your messages with {name} Insert the placeholder {name} in your mes…" at bounding box center [516, 365] width 723 height 595
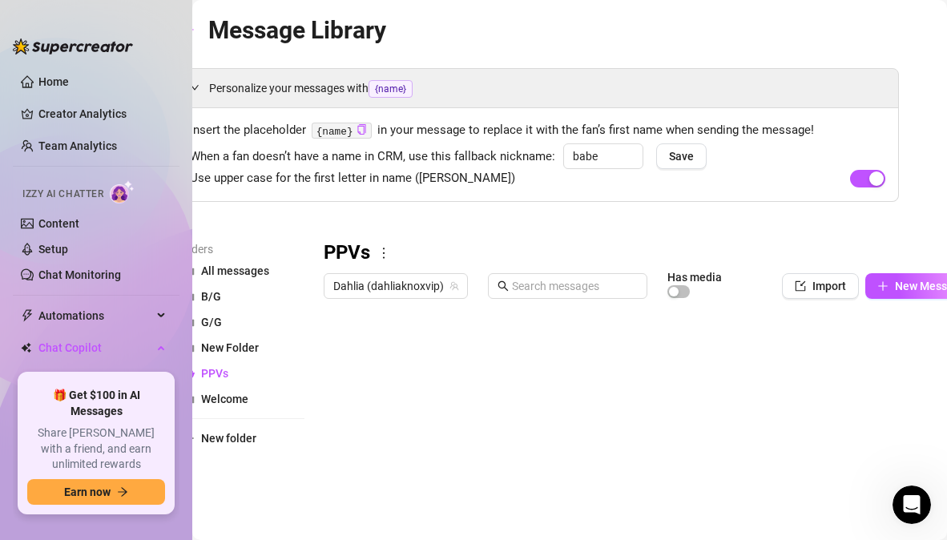
scroll to position [0, 0]
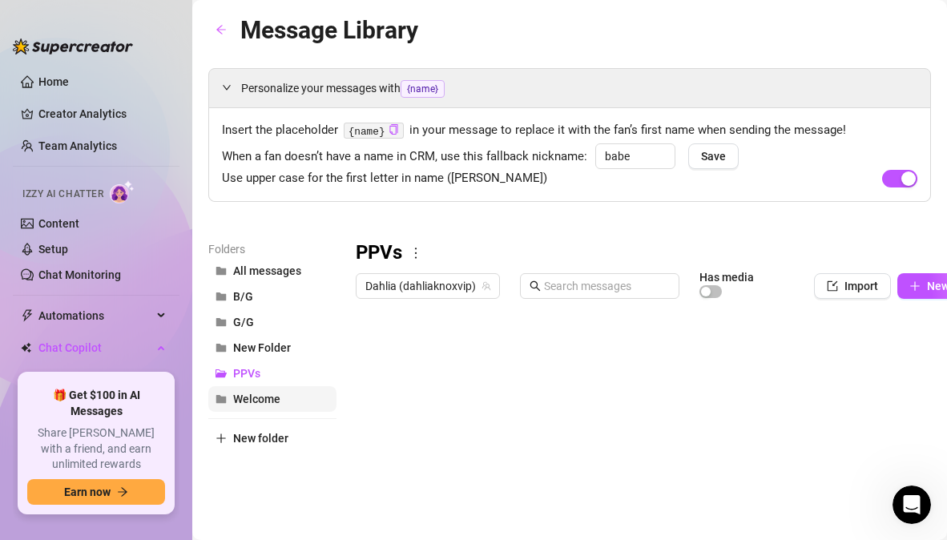
click at [258, 403] on span "Welcome" at bounding box center [256, 398] width 47 height 13
click at [855, 290] on span "Import" at bounding box center [861, 286] width 34 height 13
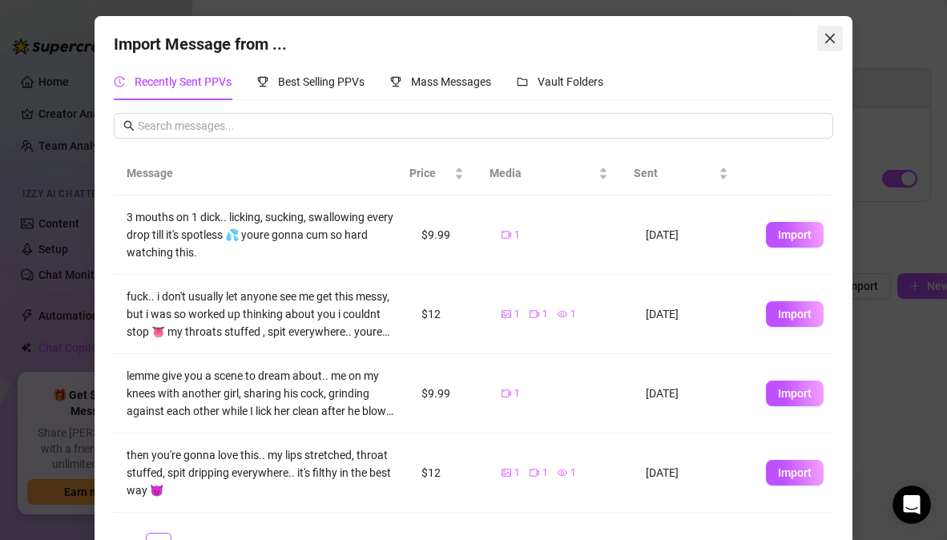
click at [825, 37] on icon "close" at bounding box center [830, 39] width 10 height 10
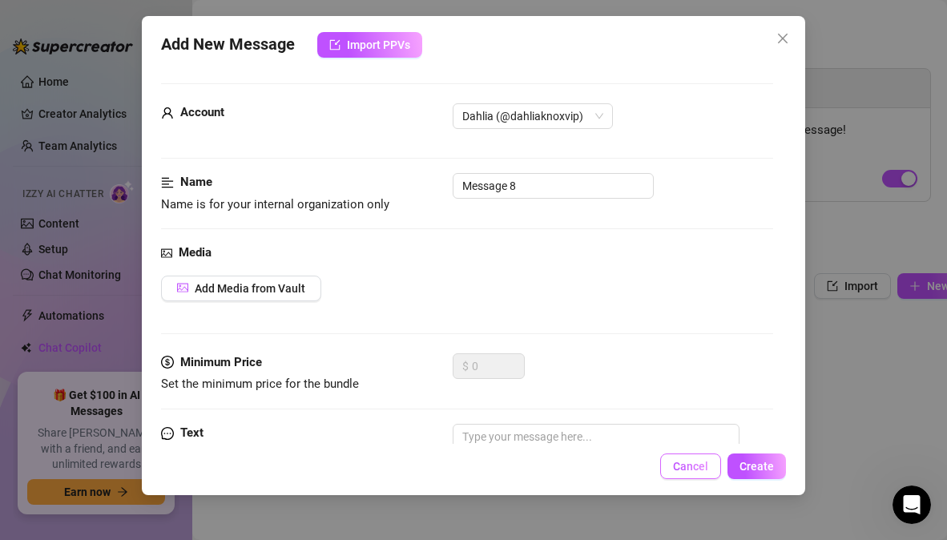
click at [678, 468] on span "Cancel" at bounding box center [690, 466] width 35 height 13
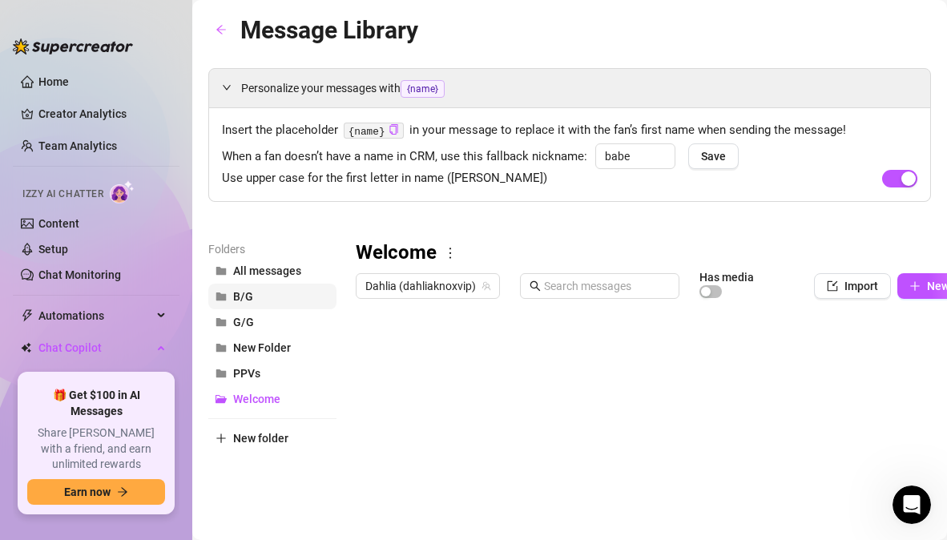
click at [244, 296] on span "B/G" at bounding box center [243, 296] width 20 height 13
click at [837, 288] on button "Import" at bounding box center [852, 286] width 77 height 26
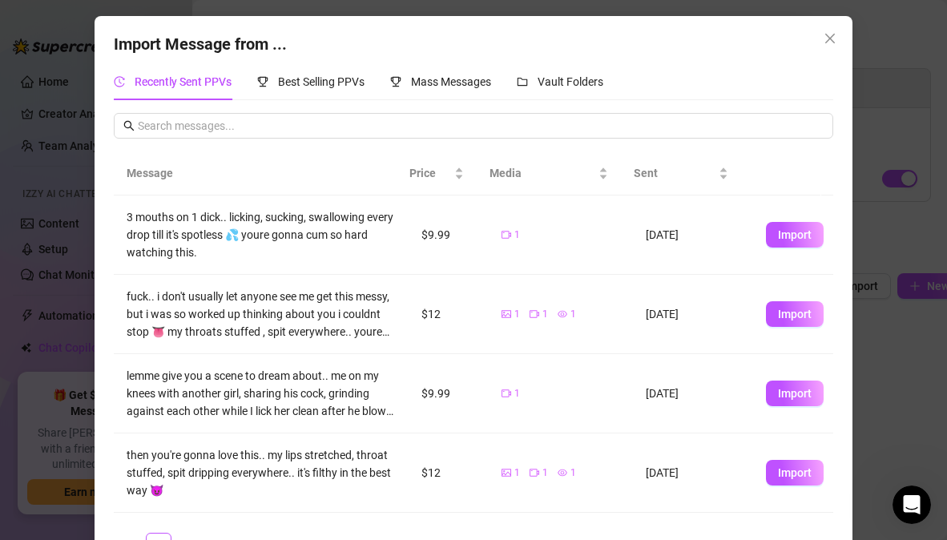
click at [862, 292] on div "Import Message from ... Recently Sent PPVs Best Selling PPVs Mass Messages Vaul…" at bounding box center [473, 270] width 947 height 540
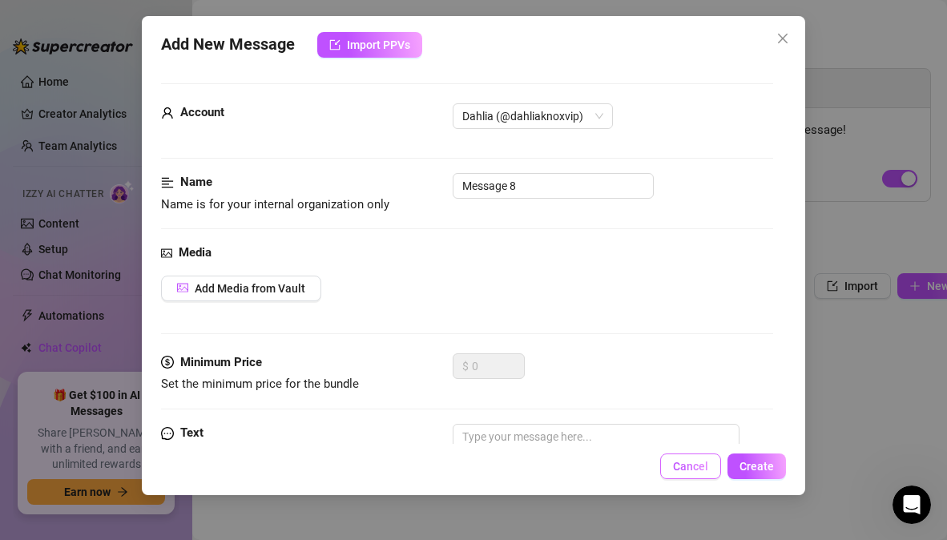
click at [686, 468] on span "Cancel" at bounding box center [690, 466] width 35 height 13
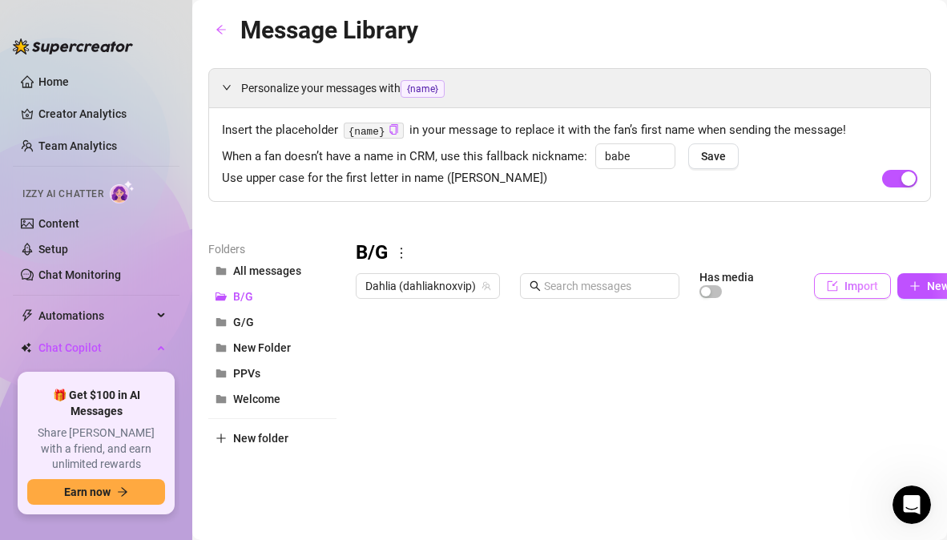
click at [874, 287] on span "Import" at bounding box center [861, 286] width 34 height 13
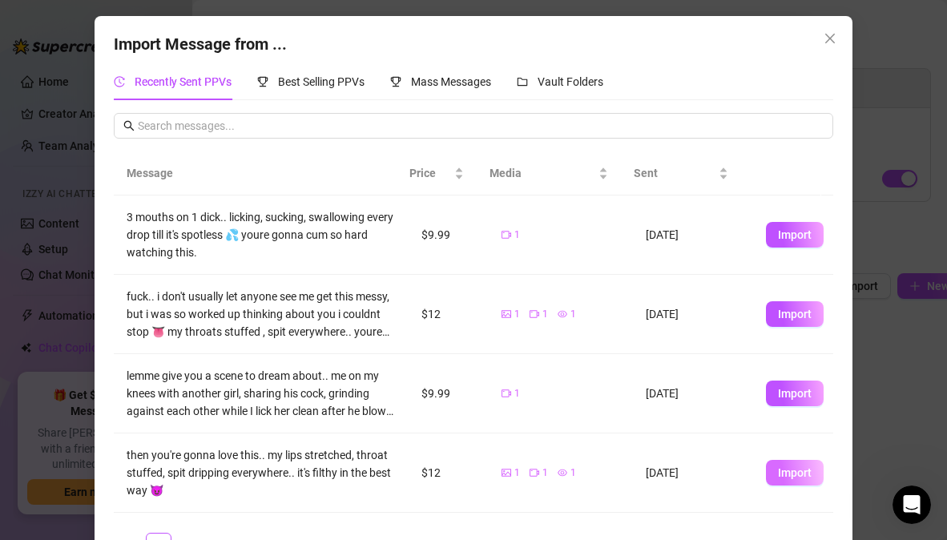
click at [778, 469] on span "Import" at bounding box center [795, 472] width 34 height 13
type textarea "then you're gonna love this.. my lips stretched, throat stuffed, spit dripping …"
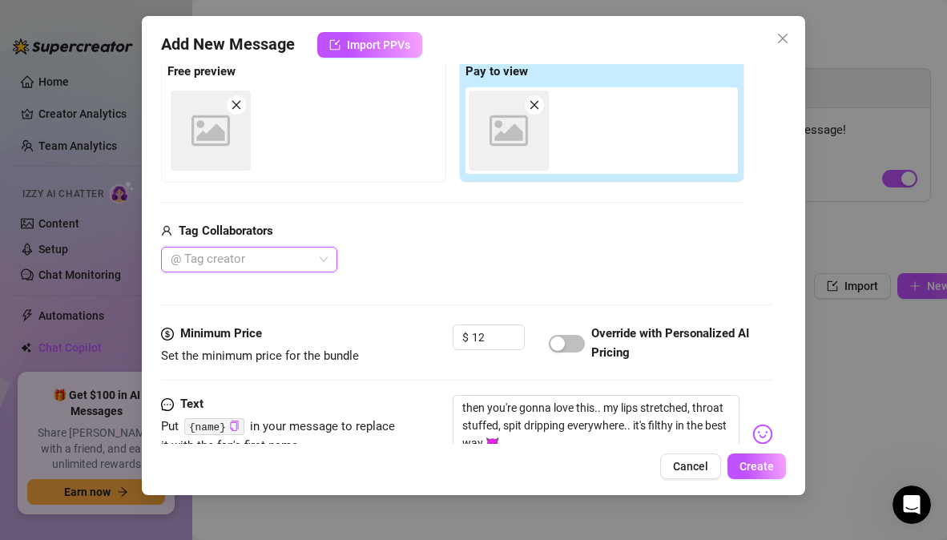
scroll to position [263, 0]
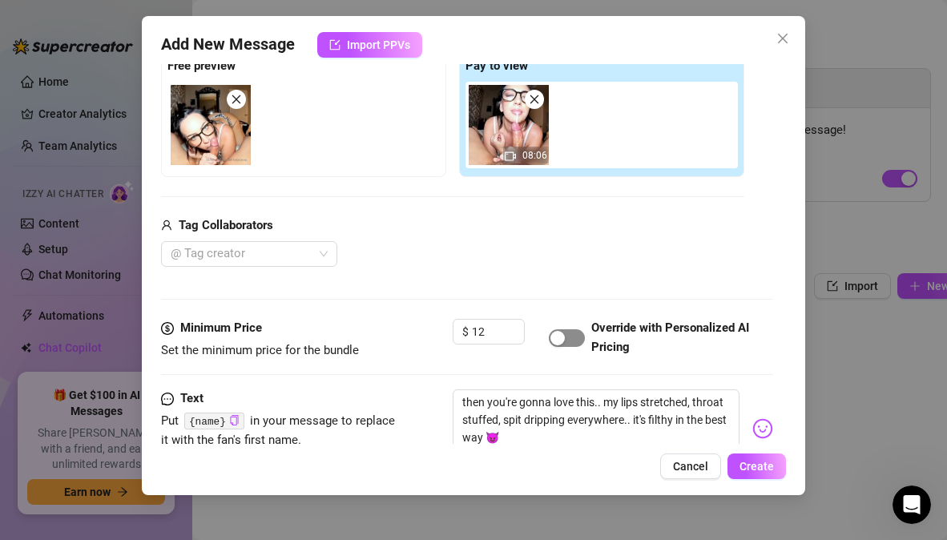
click at [566, 339] on span "button" at bounding box center [567, 338] width 36 height 18
click at [292, 252] on div at bounding box center [240, 254] width 153 height 22
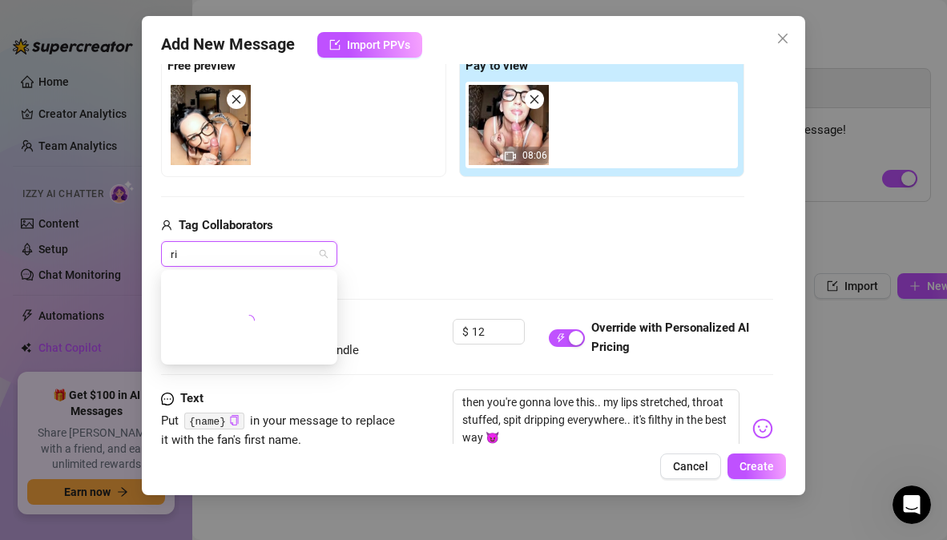
type input "r"
type input "@rico"
click at [424, 230] on div "Tag Collaborators" at bounding box center [452, 225] width 583 height 19
click at [325, 253] on div "@ Tag creator" at bounding box center [249, 254] width 176 height 26
click at [418, 271] on div "Media Add Media from Vault Free preview Pay to view 08:06 Tag Collaborators @ T…" at bounding box center [466, 150] width 611 height 338
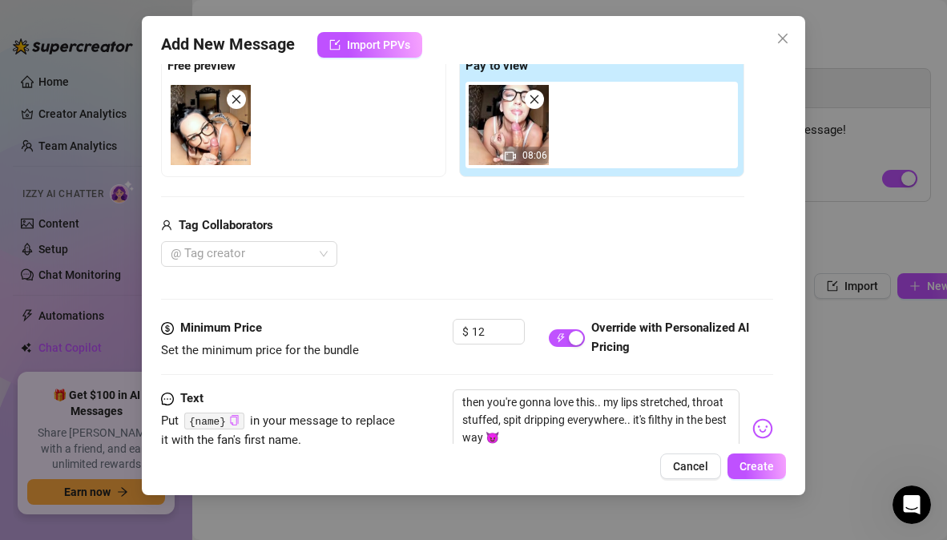
click at [237, 419] on icon "copy" at bounding box center [234, 420] width 10 height 10
click at [461, 405] on textarea "then you're gonna love this.. my lips stretched, throat stuffed, spit dripping …" at bounding box center [596, 421] width 286 height 64
paste textarea "{name}"
type textarea "{name}then you're gonna love this.. my lips stretched, throat stuffed, spit dri…"
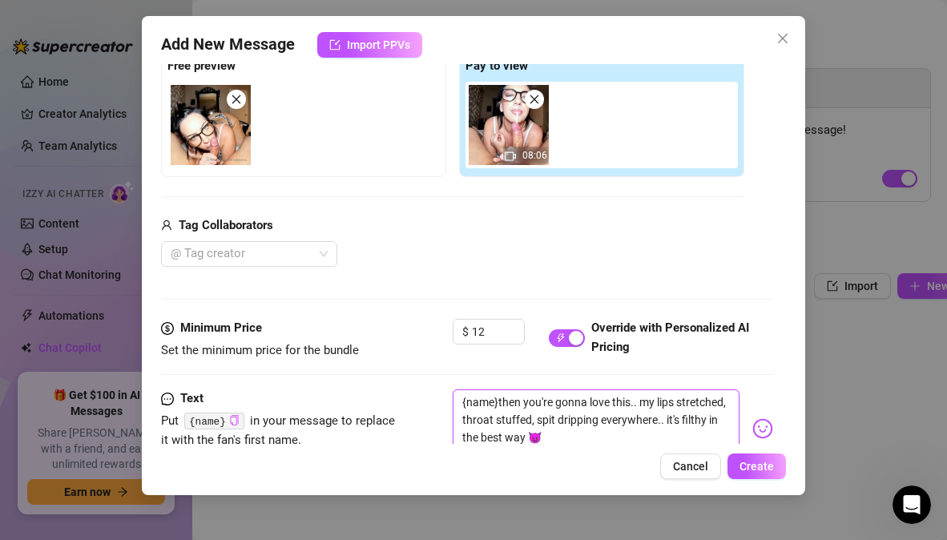
type textarea "{name} then you're gonna love this.. my lips stretched, throat stuffed, spit dr…"
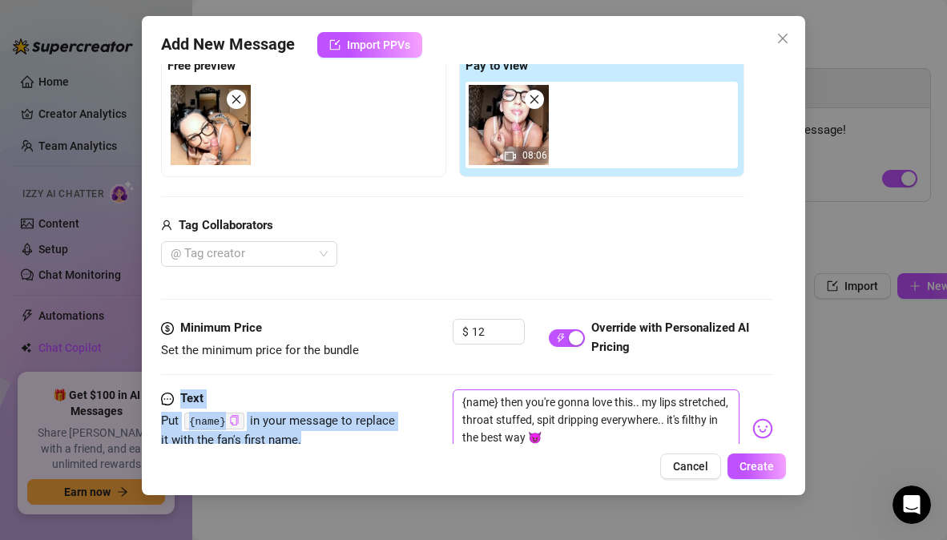
drag, startPoint x: 589, startPoint y: 377, endPoint x: 526, endPoint y: 405, distance: 68.2
click at [526, 405] on form "Account Dahlia (@dahliaknoxvip) Name Name is for your internal organization onl…" at bounding box center [466, 194] width 611 height 747
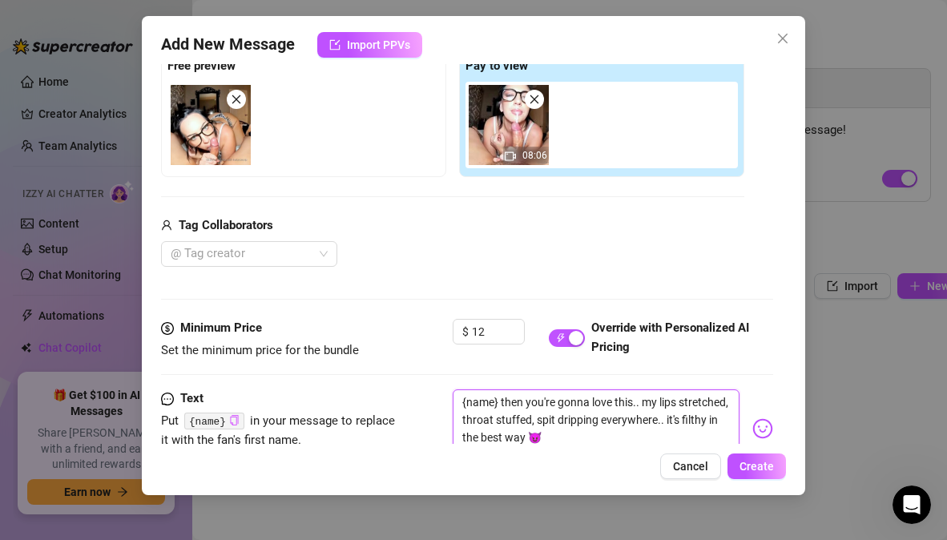
drag, startPoint x: 526, startPoint y: 405, endPoint x: 501, endPoint y: 404, distance: 24.8
click at [501, 404] on textarea "{name} then you're gonna love this.. my lips stretched, throat stuffed, spit dr…" at bounding box center [596, 421] width 286 height 64
type textarea "{name} you're gonna love this.. my lips stretched, throat stuffed, spit drippin…"
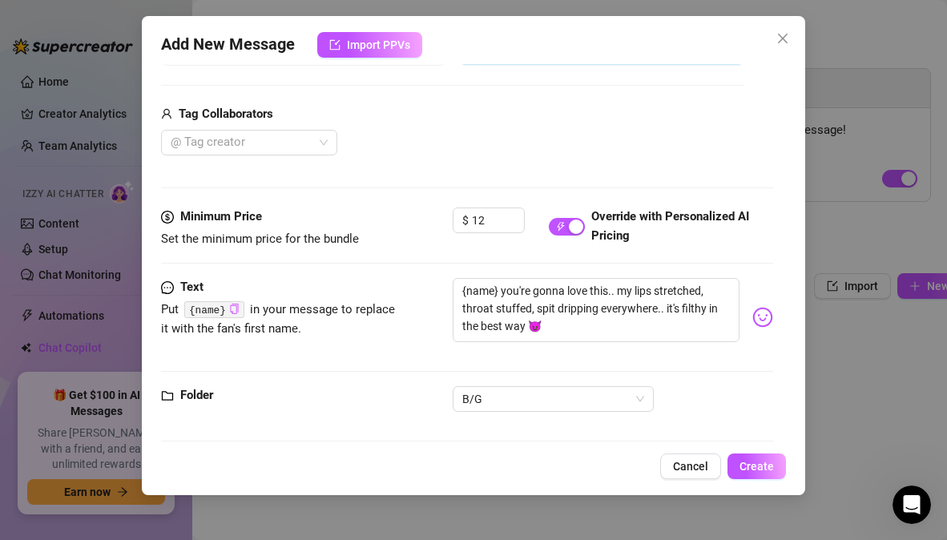
scroll to position [386, 0]
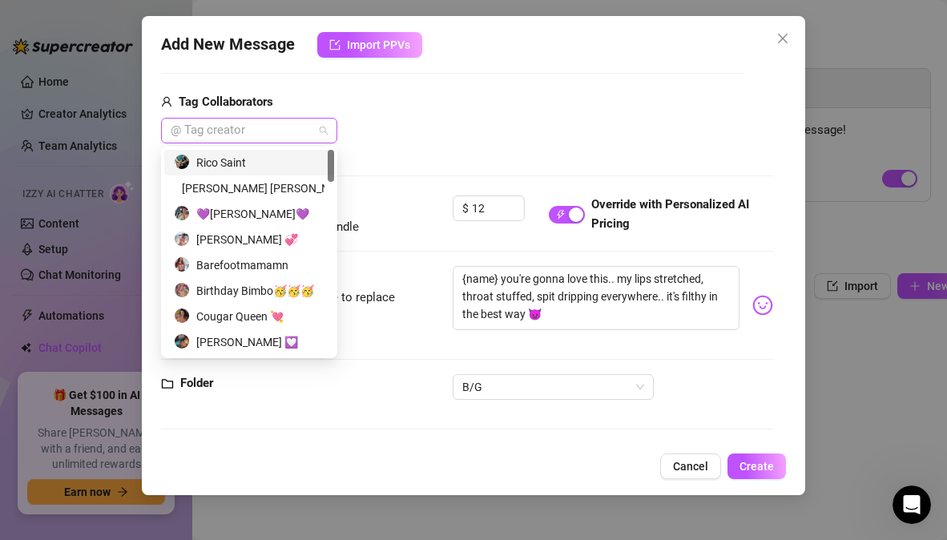
click at [331, 129] on div "@ Tag creator" at bounding box center [249, 131] width 176 height 26
click at [292, 160] on div "Rico Saint" at bounding box center [249, 163] width 151 height 18
click at [401, 121] on div "Rico Saint" at bounding box center [452, 131] width 583 height 26
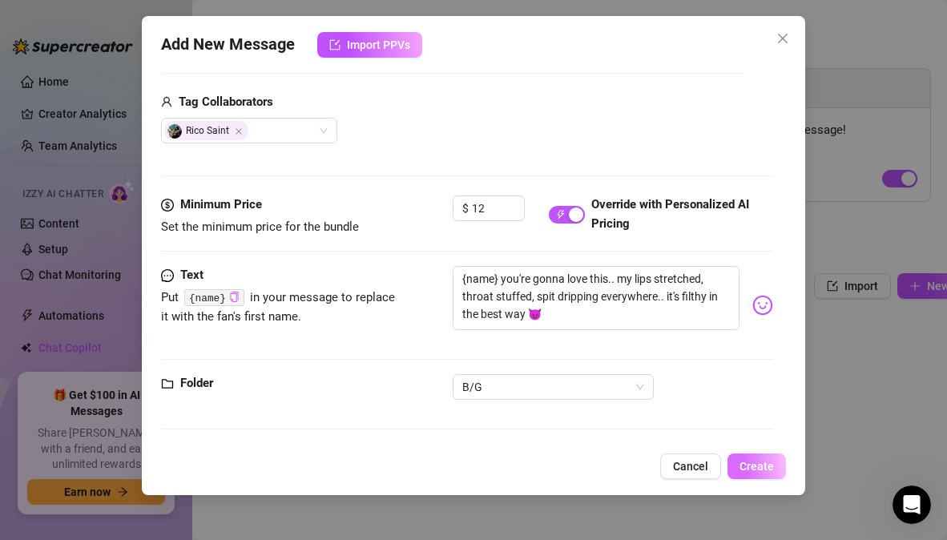
click at [763, 469] on span "Create" at bounding box center [756, 466] width 34 height 13
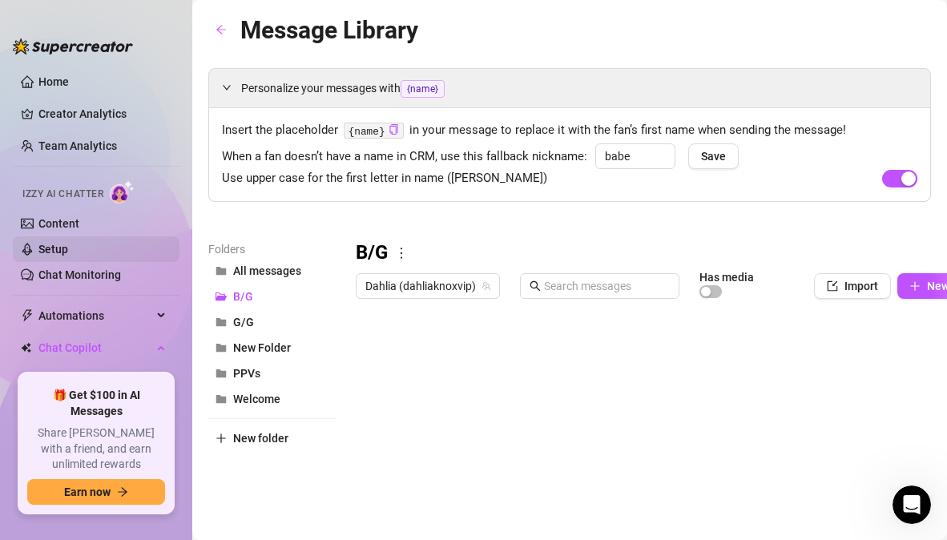
click at [60, 243] on link "Setup" at bounding box center [53, 249] width 30 height 13
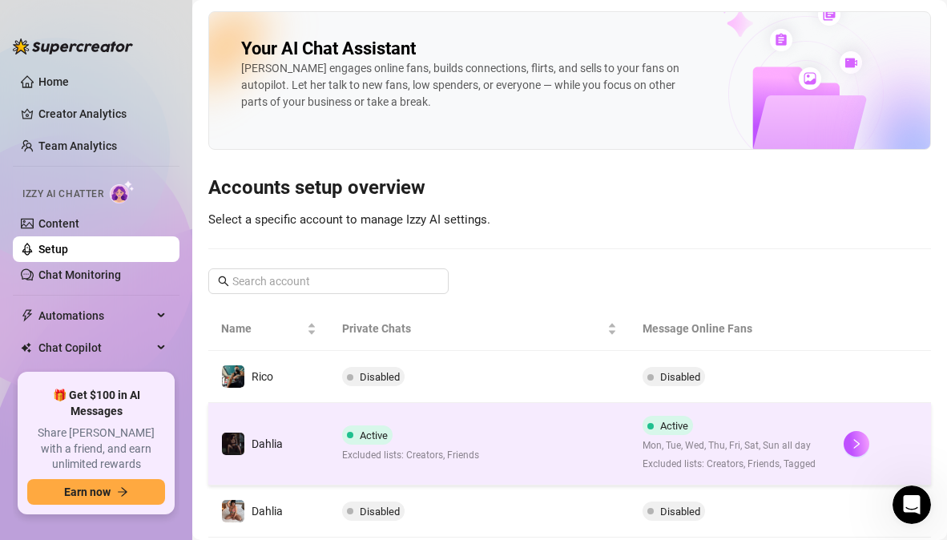
click at [459, 437] on div "Active Excluded lists: Creators, Friends" at bounding box center [410, 444] width 137 height 38
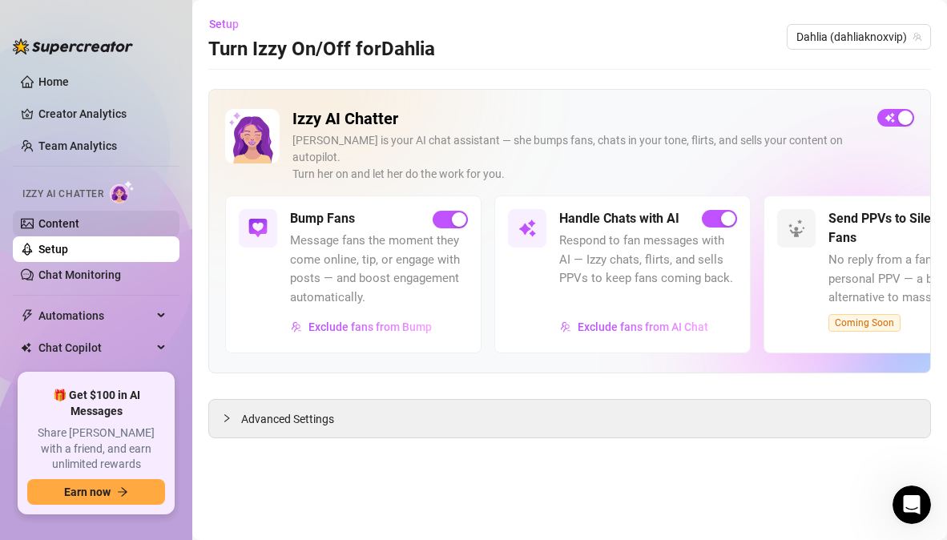
click at [66, 223] on link "Content" at bounding box center [58, 223] width 41 height 13
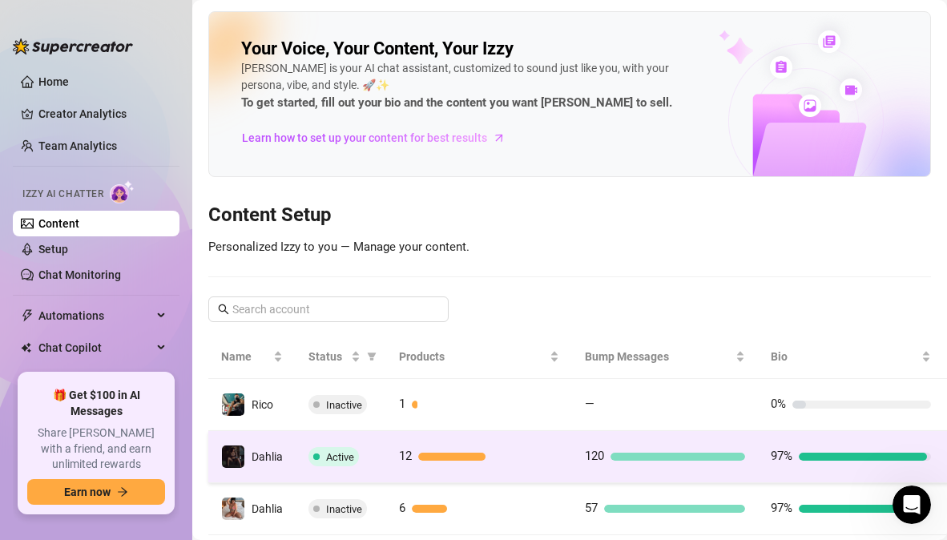
click at [581, 443] on td "120" at bounding box center [665, 457] width 186 height 52
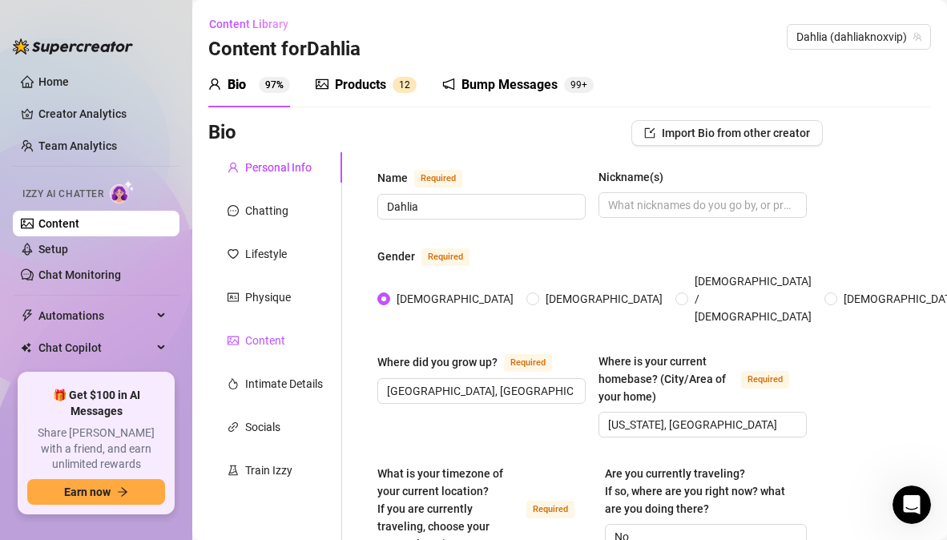
click at [261, 337] on div "Content" at bounding box center [265, 341] width 40 height 18
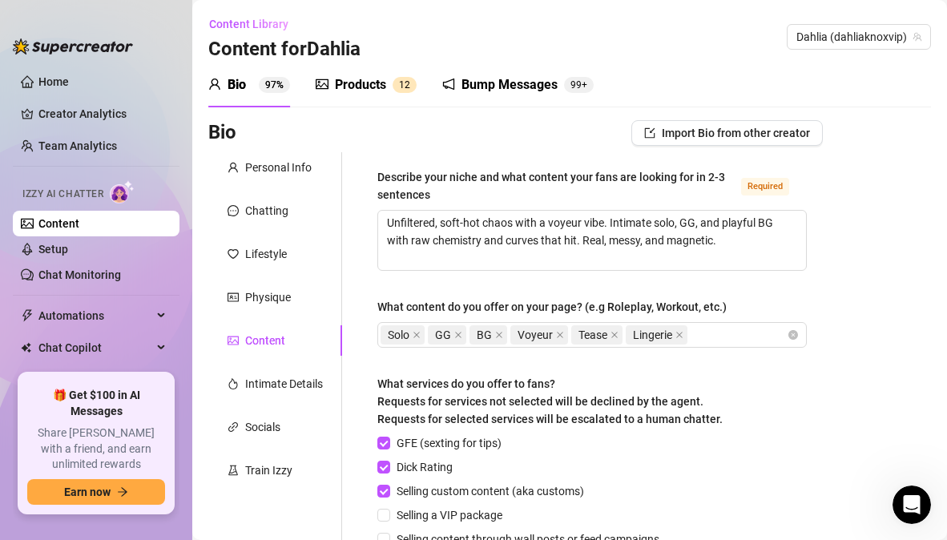
click at [342, 78] on div "Products" at bounding box center [360, 84] width 51 height 19
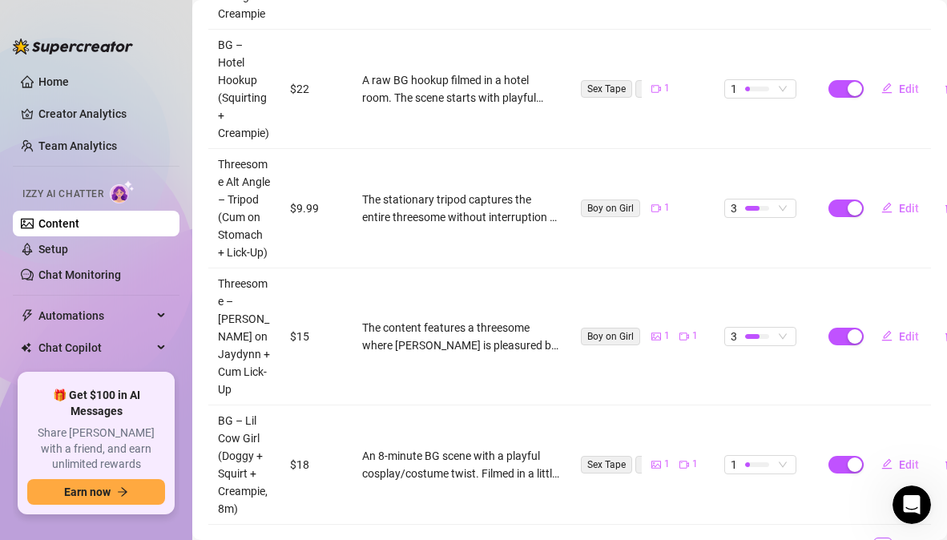
scroll to position [1145, 0]
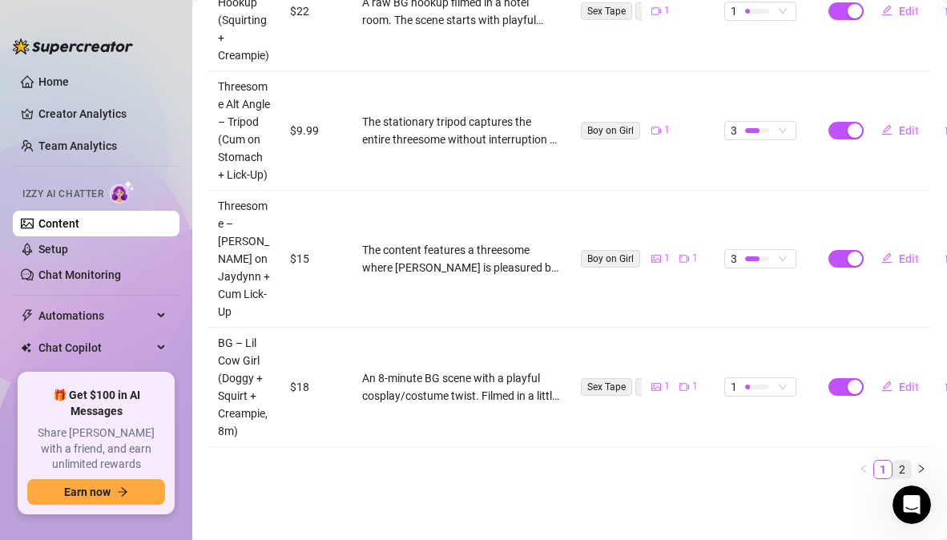
click at [893, 461] on link "2" at bounding box center [902, 470] width 18 height 18
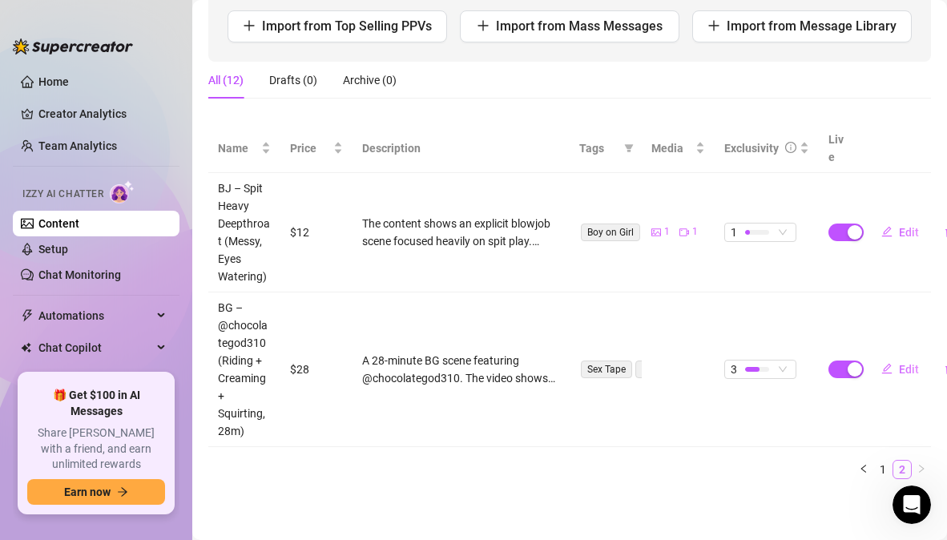
scroll to position [225, 0]
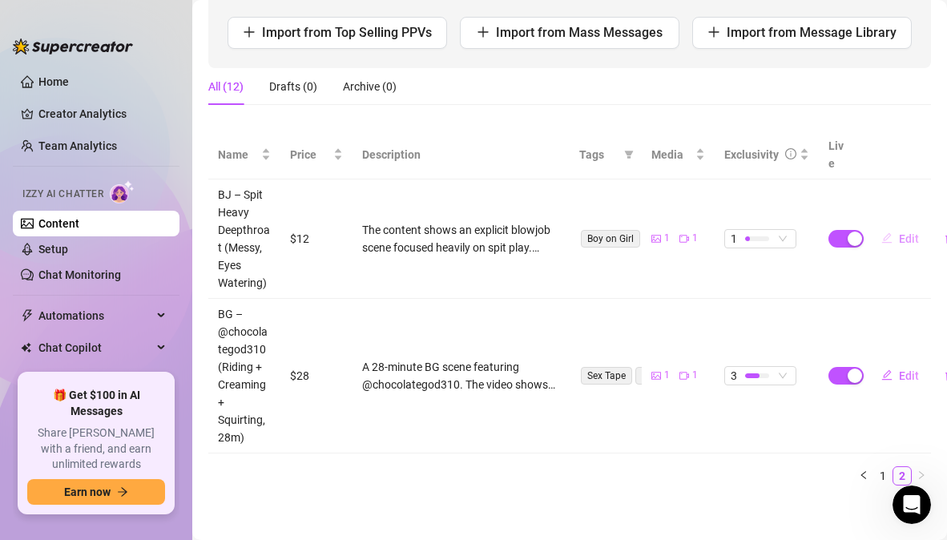
click at [899, 232] on span "Edit" at bounding box center [909, 238] width 20 height 13
type textarea "Nothing but spit, spit, and more spit. Lips stretched, throat stuffed, eyes wat…"
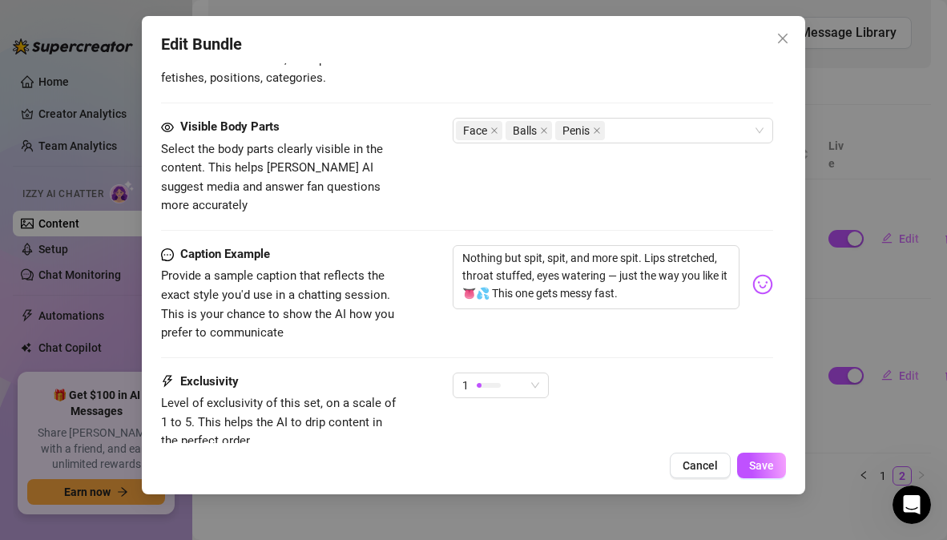
scroll to position [976, 0]
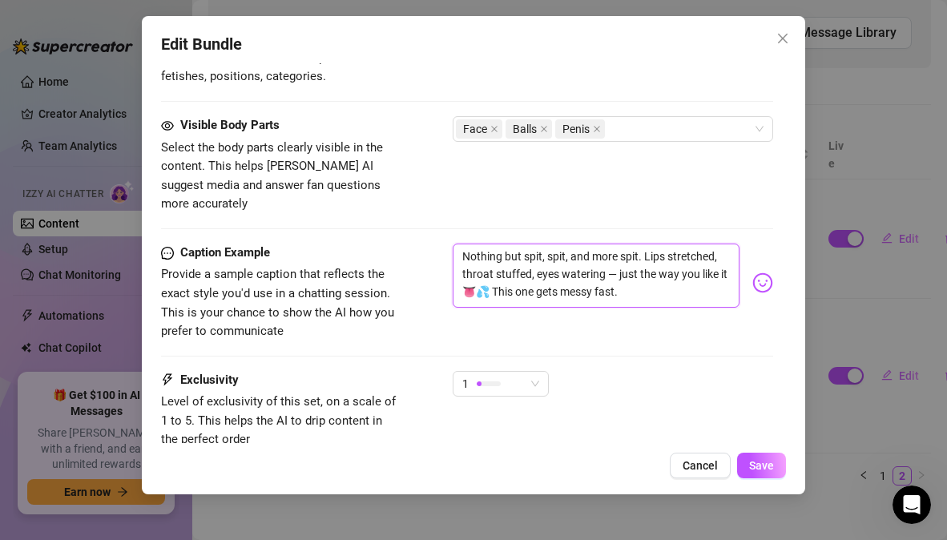
drag, startPoint x: 462, startPoint y: 237, endPoint x: 699, endPoint y: 285, distance: 241.9
click at [699, 285] on textarea "Nothing but spit, spit, and more spit. Lips stretched, throat stuffed, eyes wat…" at bounding box center [596, 276] width 286 height 64
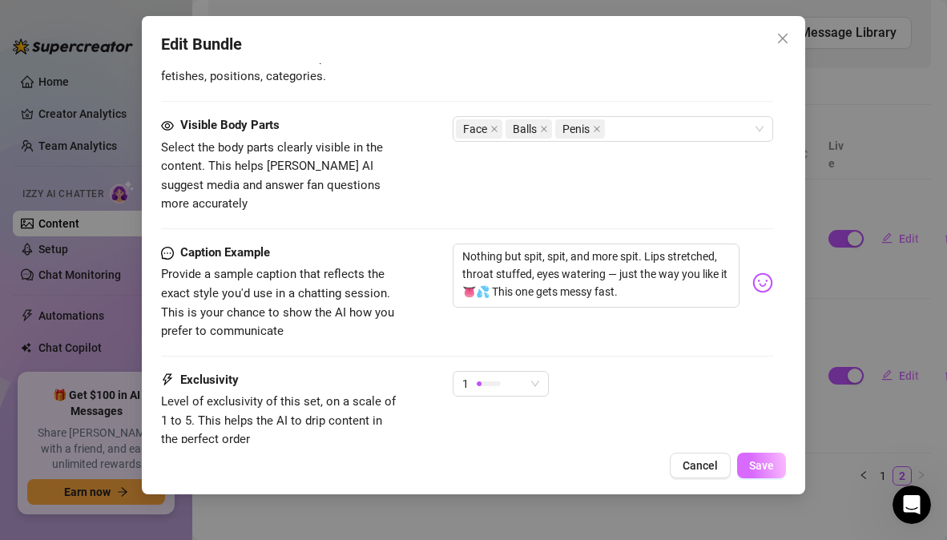
click at [768, 466] on span "Save" at bounding box center [761, 465] width 25 height 13
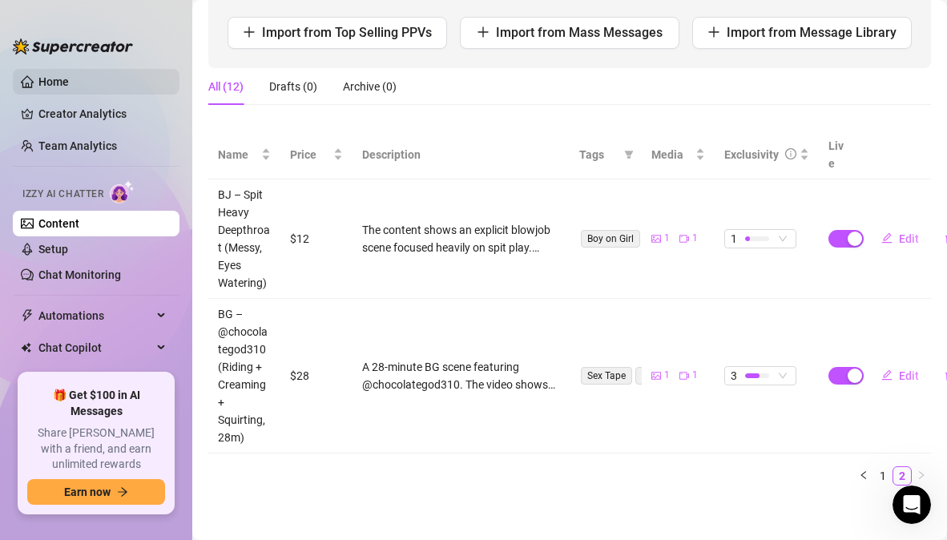
click at [65, 76] on link "Home" at bounding box center [53, 81] width 30 height 13
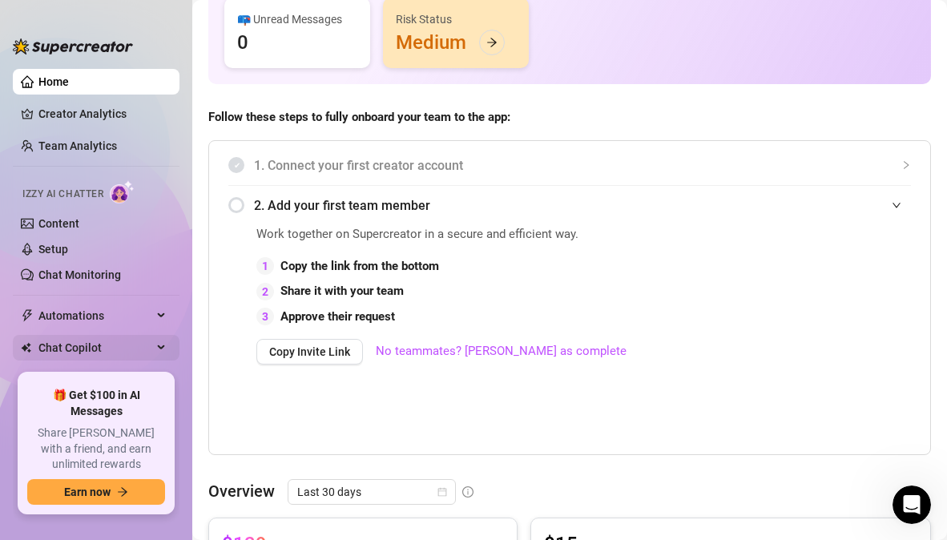
click at [94, 337] on span "Chat Copilot" at bounding box center [95, 348] width 114 height 26
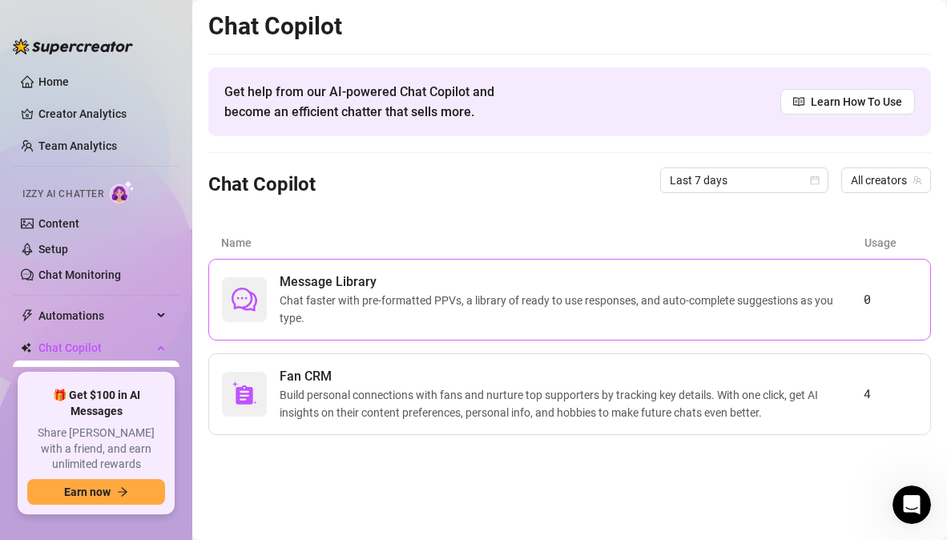
click at [297, 325] on span "Chat faster with pre-formatted PPVs, a library of ready to use responses, and a…" at bounding box center [572, 309] width 584 height 35
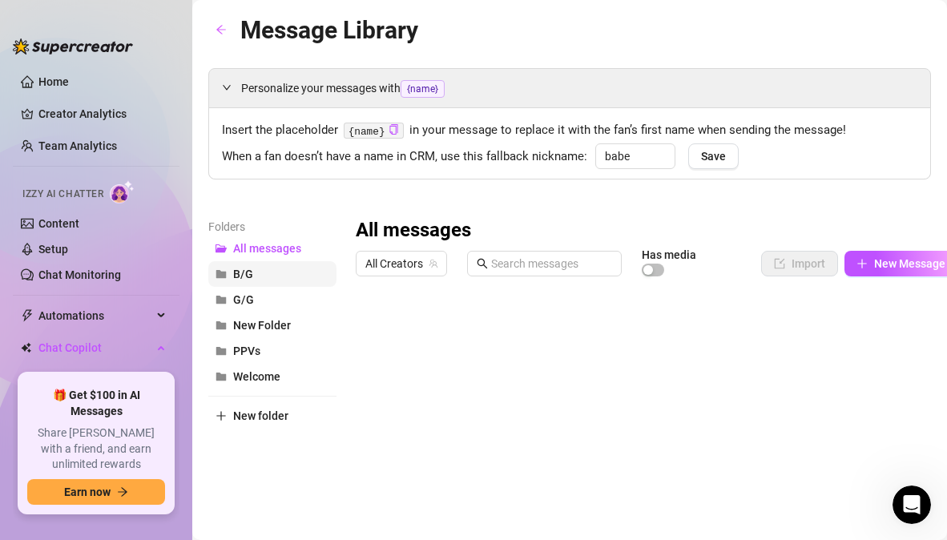
click at [252, 272] on span "B/G" at bounding box center [243, 274] width 20 height 13
click at [778, 333] on div at bounding box center [657, 462] width 602 height 357
click at [372, 322] on div at bounding box center [657, 462] width 602 height 357
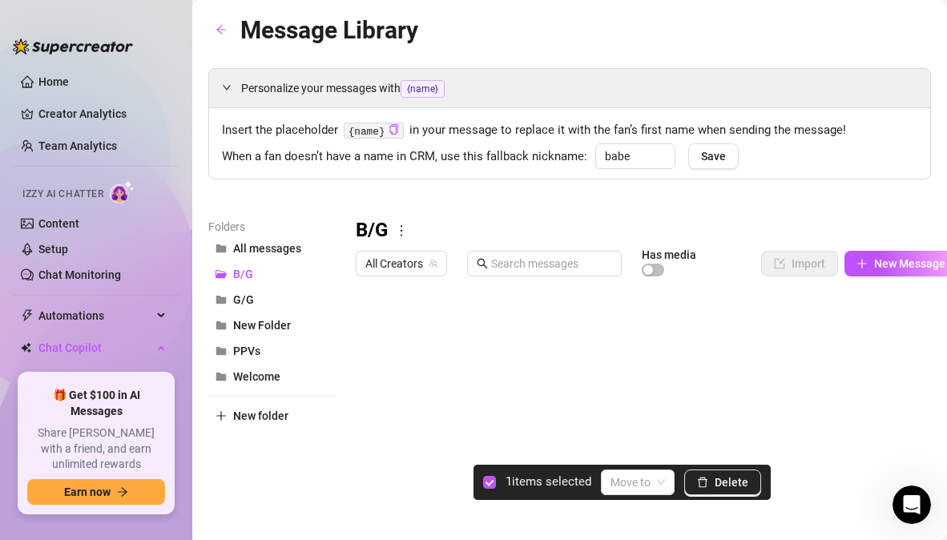
click at [636, 408] on div at bounding box center [657, 462] width 602 height 357
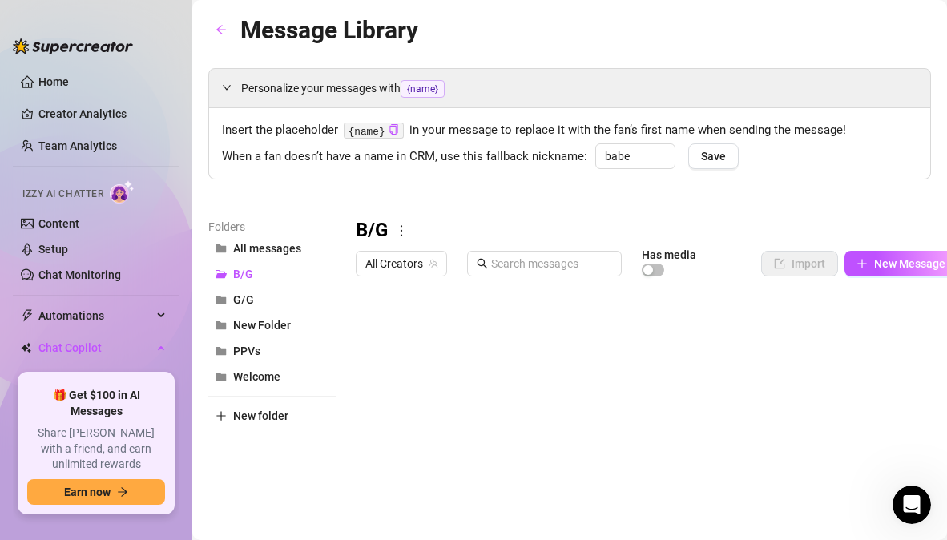
click at [577, 330] on div at bounding box center [657, 462] width 602 height 357
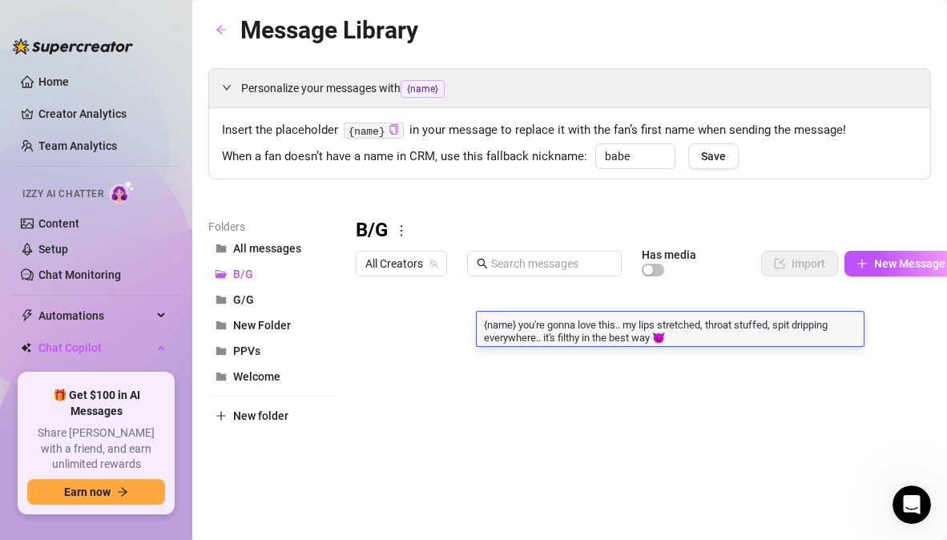
click at [684, 334] on textarea "{name} you're gonna love this.. my lips stretched, throat stuffed, spit drippin…" at bounding box center [670, 329] width 387 height 27
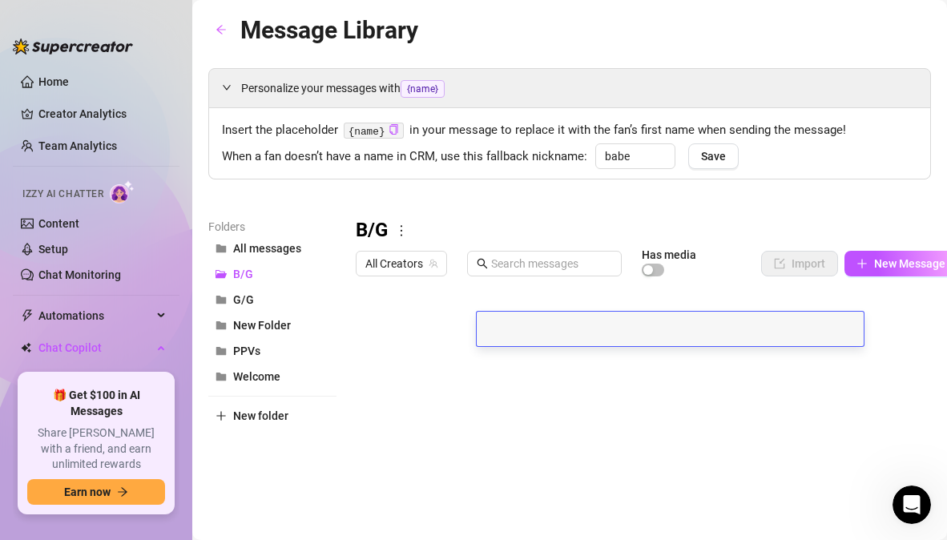
type textarea "Nothing but spit, spit, and more spit. Lips stretched, throat stuffed, eyes wat…"
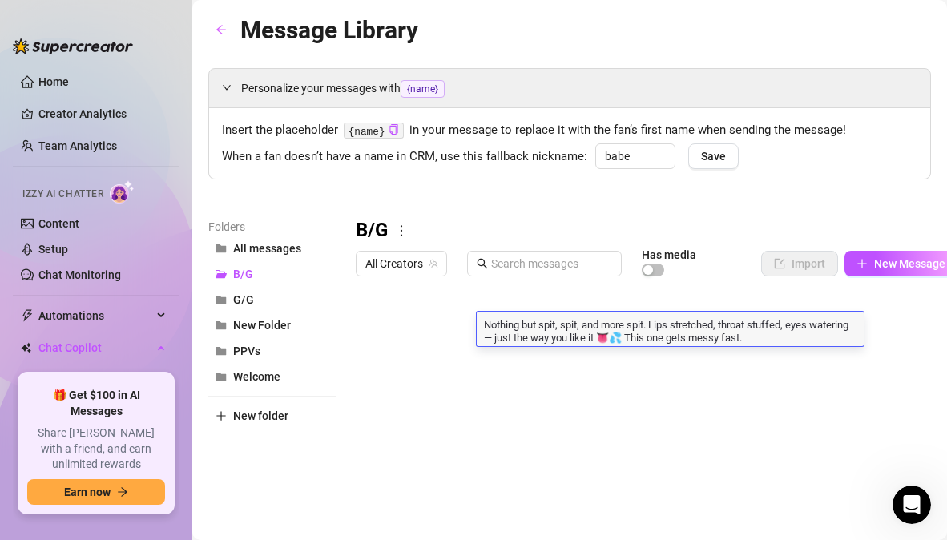
click at [631, 276] on div "All Creators Has media" at bounding box center [532, 263] width 352 height 27
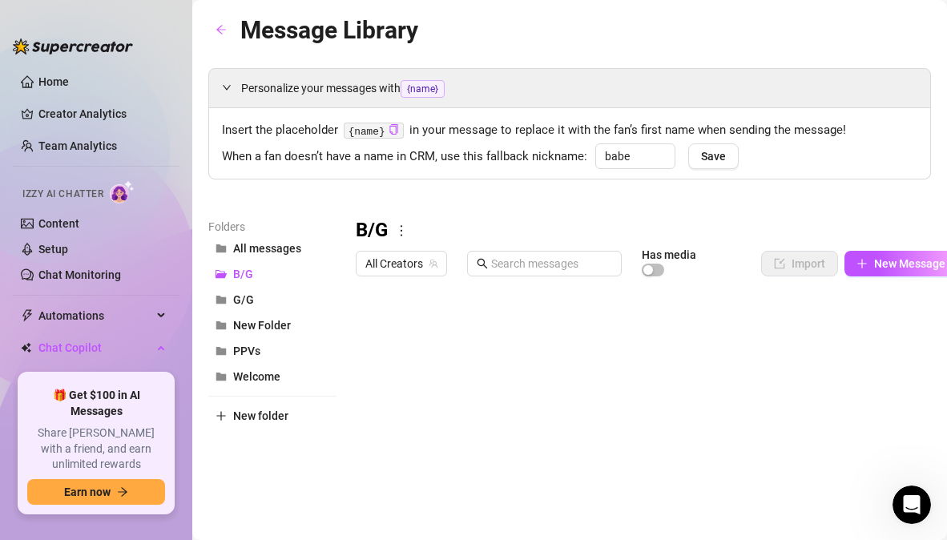
click at [483, 320] on div at bounding box center [657, 462] width 602 height 357
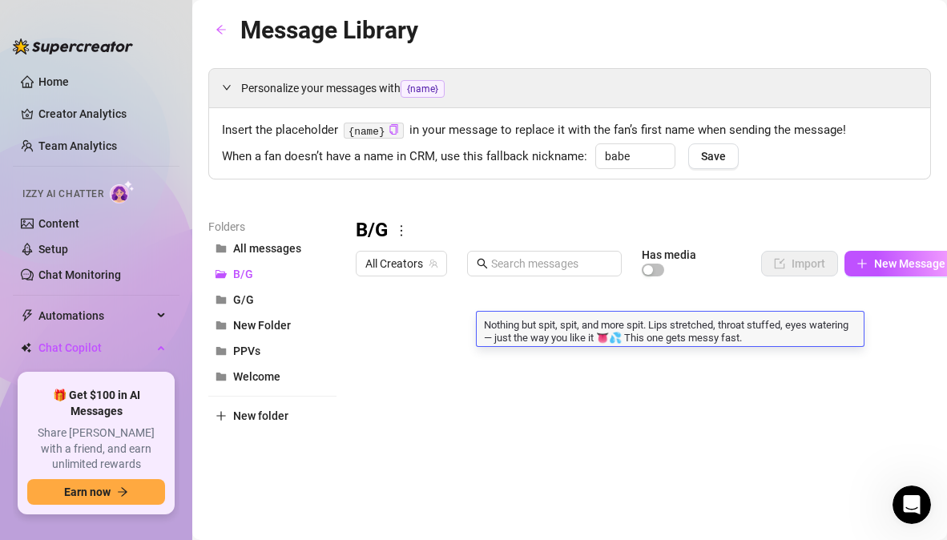
click at [756, 331] on textarea "Nothing but spit, spit, and more spit. Lips stretched, throat stuffed, eyes wat…" at bounding box center [670, 329] width 387 height 27
click at [487, 320] on textarea "Nothing but spit, spit, and more spit. Lips stretched, throat stuffed, eyes wat…" at bounding box center [670, 329] width 387 height 27
drag, startPoint x: 488, startPoint y: 322, endPoint x: 477, endPoint y: 322, distance: 10.4
click at [477, 322] on textarea "Nothing but spit, spit, and more spit. Lips stretched, throat stuffed, eyes wat…" at bounding box center [670, 329] width 387 height 27
click at [482, 327] on textarea "Nothing but spit, spit, and more spit. Lips stretched, throat stuffed, eyes wat…" at bounding box center [670, 329] width 387 height 27
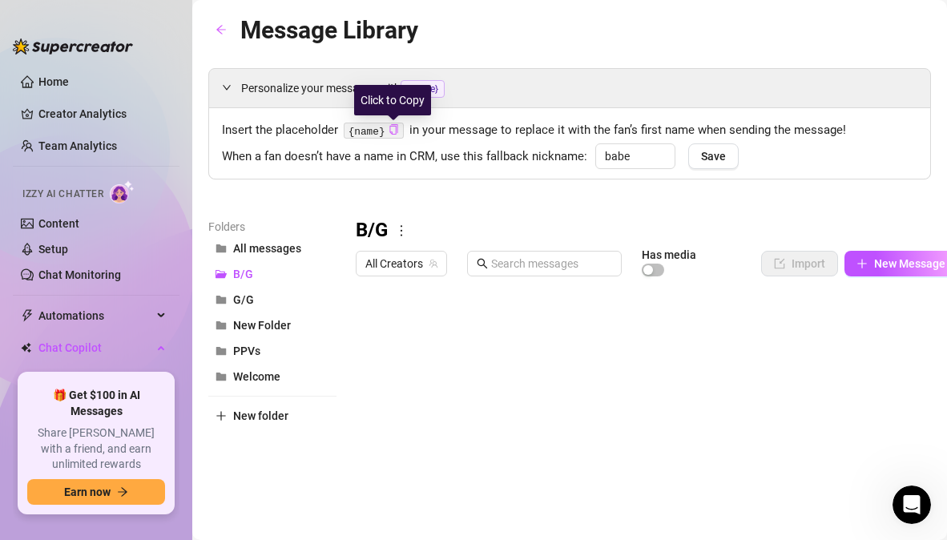
click at [396, 131] on icon "copy" at bounding box center [393, 129] width 10 height 10
click at [482, 320] on div at bounding box center [657, 462] width 602 height 357
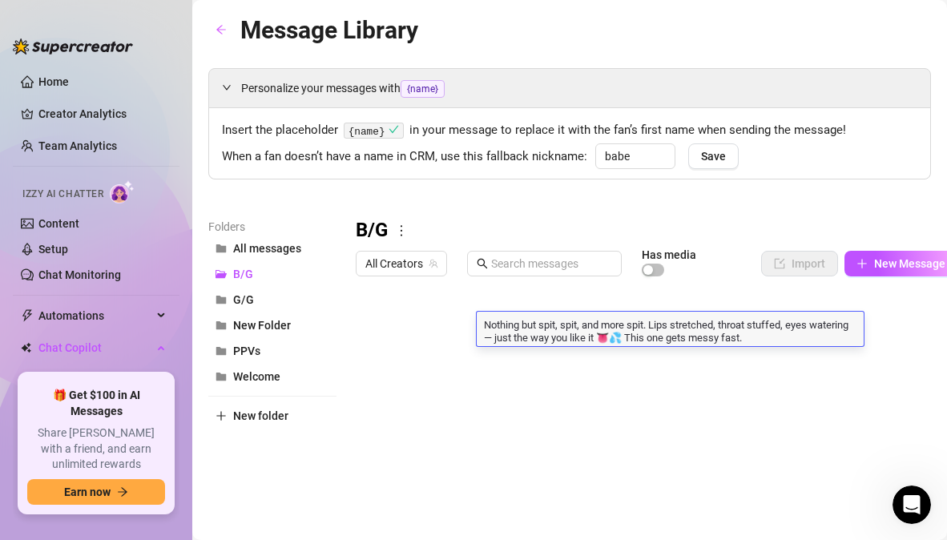
click at [482, 320] on textarea "Nothing but spit, spit, and more spit. Lips stretched, throat stuffed, eyes wat…" at bounding box center [670, 329] width 387 height 27
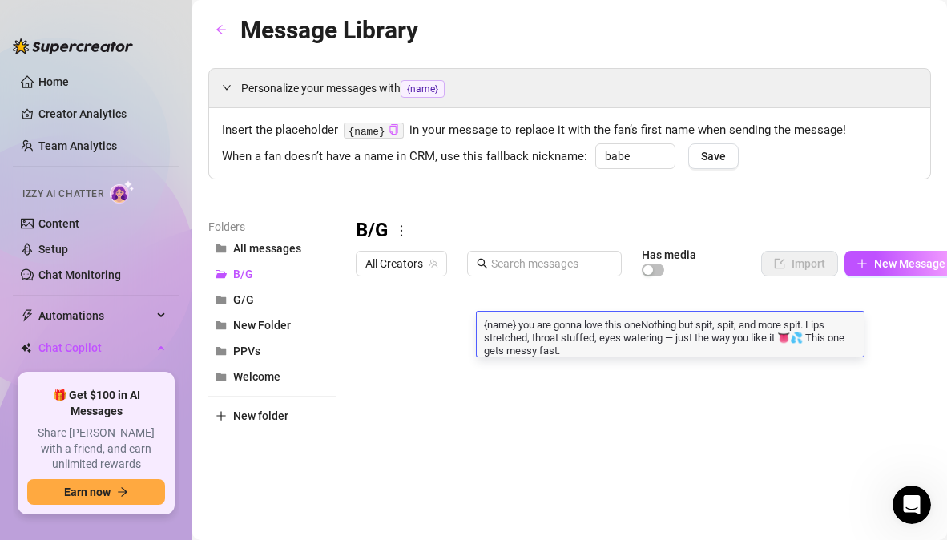
type textarea "{name} you are gonna love this one!Nothing but spit, spit, and more spit. Lips …"
click at [647, 324] on textarea "{name} you are gonna love this one!Nothing but spit, spit, and more spit. Lips …" at bounding box center [670, 336] width 387 height 40
type textarea "{name} you are gonna love this one! Nothing but spit, spit, and more spit. Lips…"
click at [827, 343] on textarea "{name} you are gonna love this one! Nothing but spit, spit, and more spit. Lips…" at bounding box center [670, 336] width 387 height 40
drag, startPoint x: 820, startPoint y: 323, endPoint x: 652, endPoint y: 325, distance: 168.2
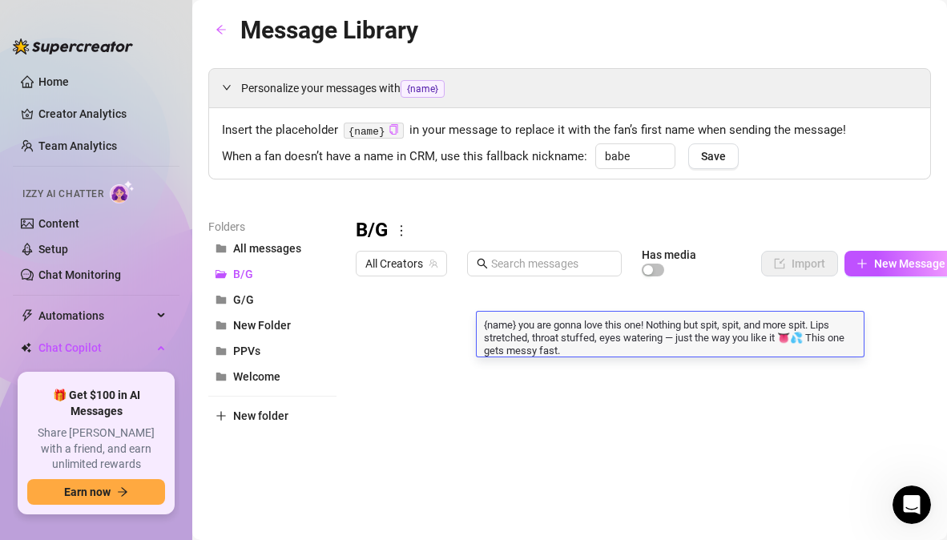
click at [652, 325] on textarea "{name} you are gonna love this one! Nothing but spit, spit, and more spit. Lips…" at bounding box center [670, 336] width 387 height 40
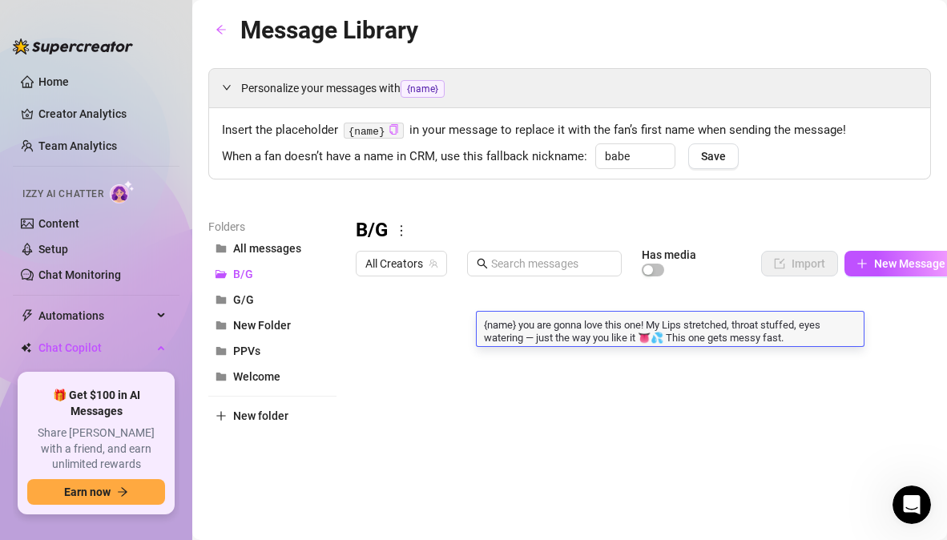
click at [674, 327] on textarea "{name} you are gonna love this one! My Lips stretched, throat stuffed, eyes wat…" at bounding box center [670, 329] width 387 height 27
type textarea "{name} you are gonna love this one! My lips stretched, throat stuffed, eyes wat…"
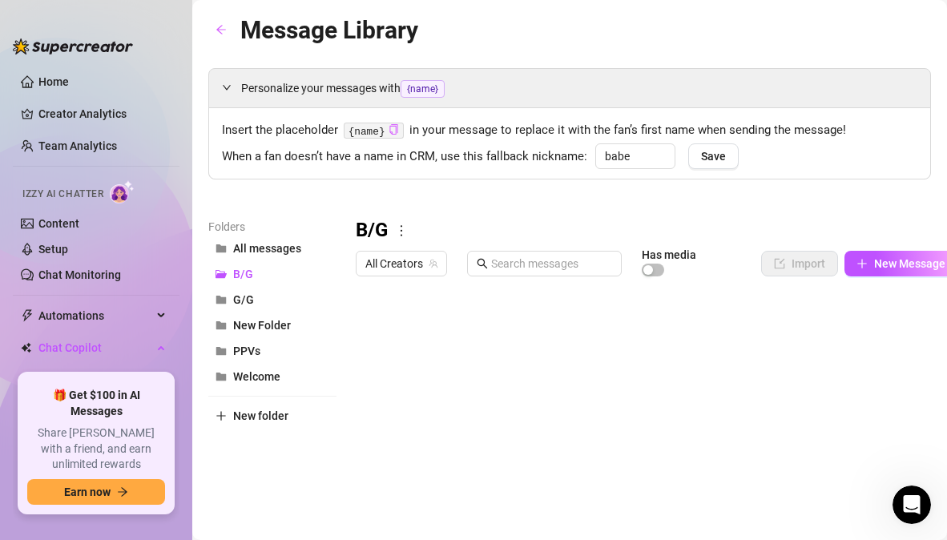
click at [706, 270] on div "Has media" at bounding box center [675, 263] width 66 height 27
click at [252, 303] on span "G/G" at bounding box center [243, 299] width 21 height 13
click at [415, 266] on span "All Creators" at bounding box center [401, 264] width 72 height 24
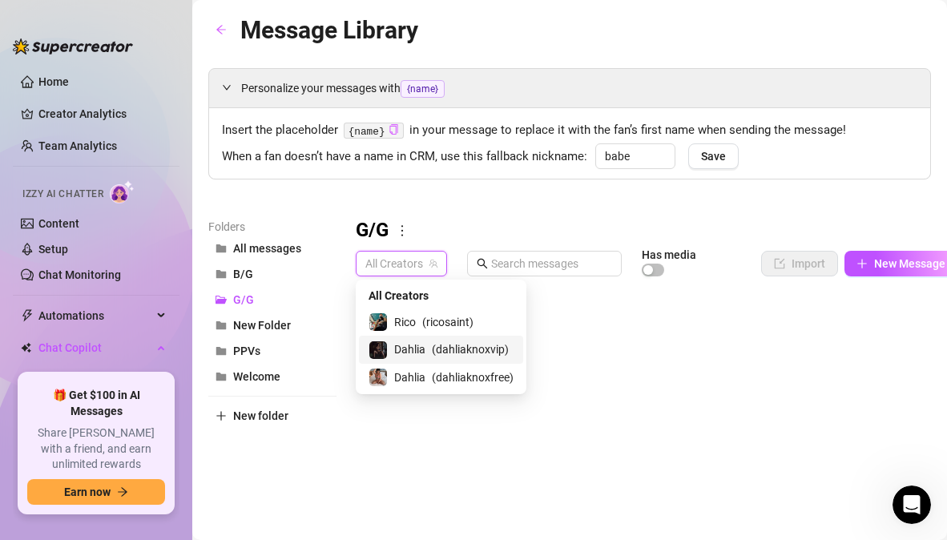
click at [426, 350] on div "Dahlia ( dahliaknoxvip )" at bounding box center [440, 349] width 145 height 19
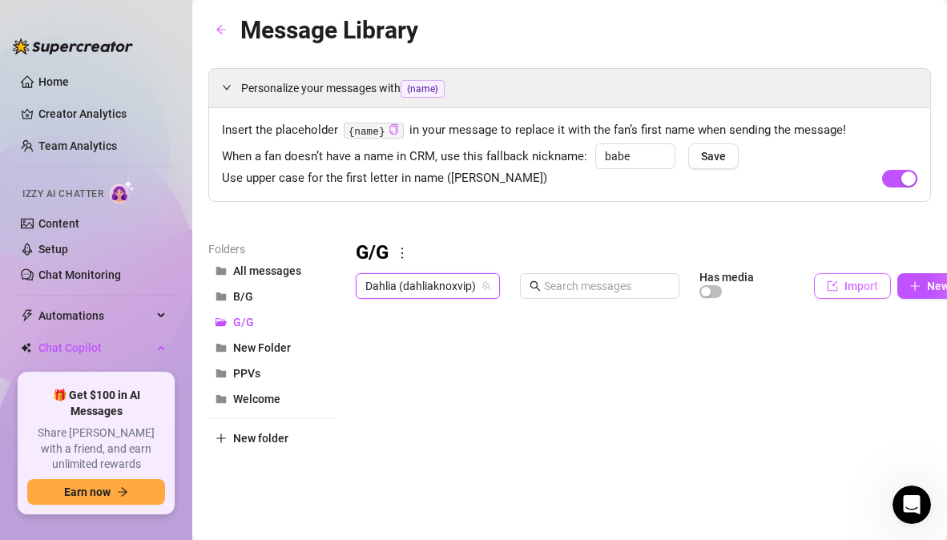
click at [836, 286] on icon "import" at bounding box center [832, 285] width 10 height 10
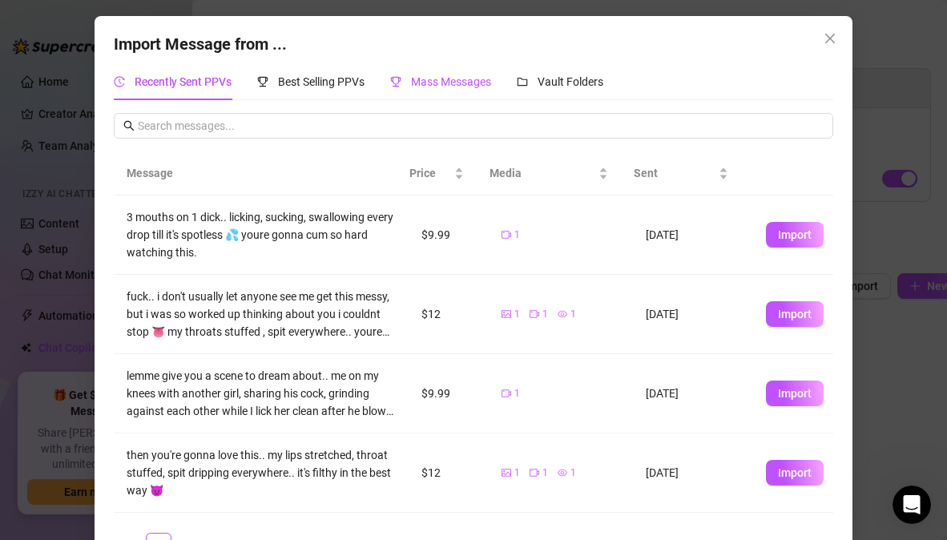
click at [466, 79] on span "Mass Messages" at bounding box center [451, 81] width 80 height 13
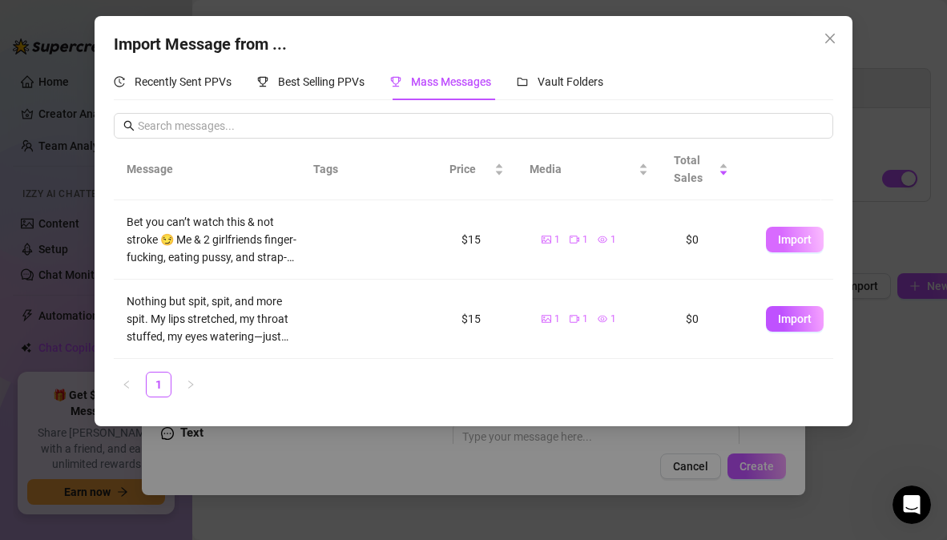
click at [787, 238] on span "Import" at bounding box center [795, 239] width 34 height 13
type textarea "Bet you can’t watch this & not stroke 😏 Me & 2 girlfriends finger-fucking, eati…"
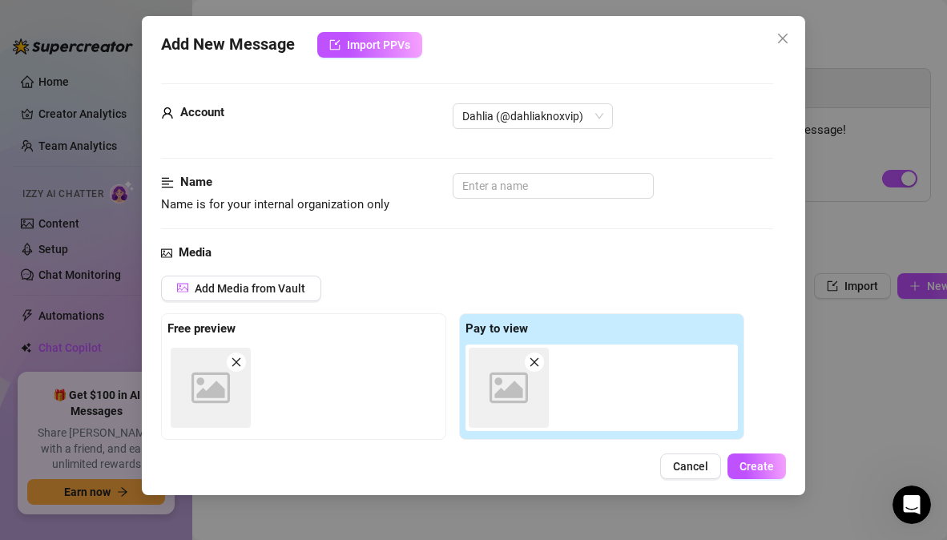
scroll to position [263, 0]
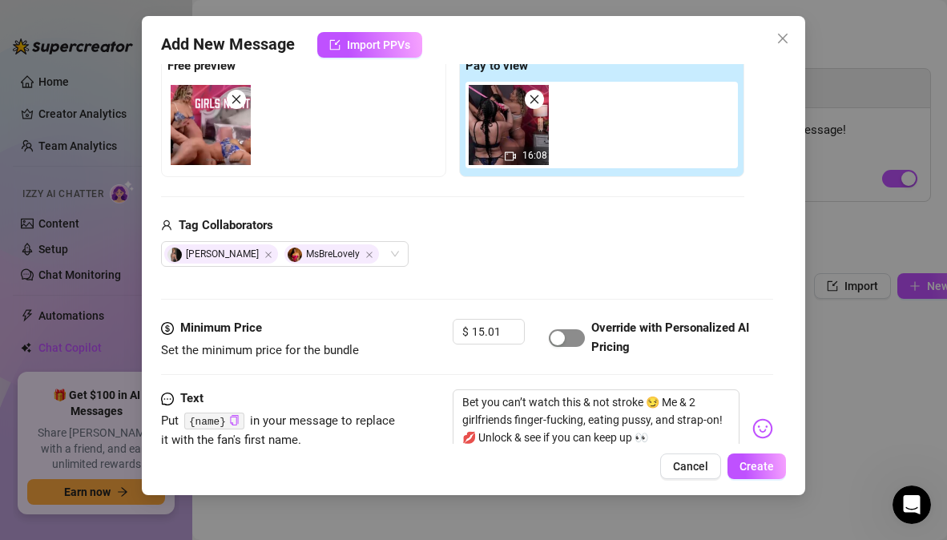
click at [572, 340] on span "button" at bounding box center [567, 338] width 36 height 18
click at [517, 324] on icon "up" at bounding box center [516, 327] width 6 height 6
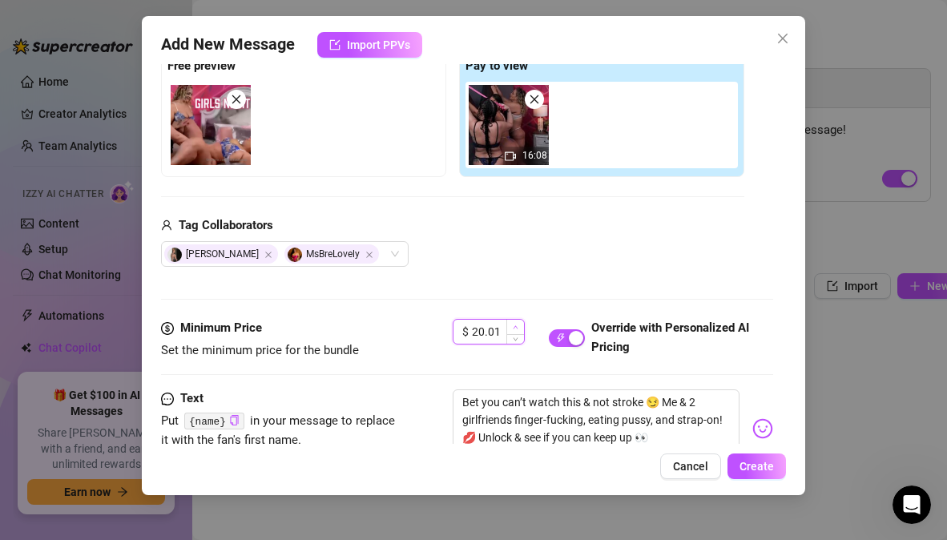
click at [517, 324] on icon "up" at bounding box center [516, 327] width 6 height 6
type input "20"
click at [417, 346] on div "Minimum Price Set the minimum price for the bundle $ 20 Override with Personali…" at bounding box center [466, 339] width 611 height 41
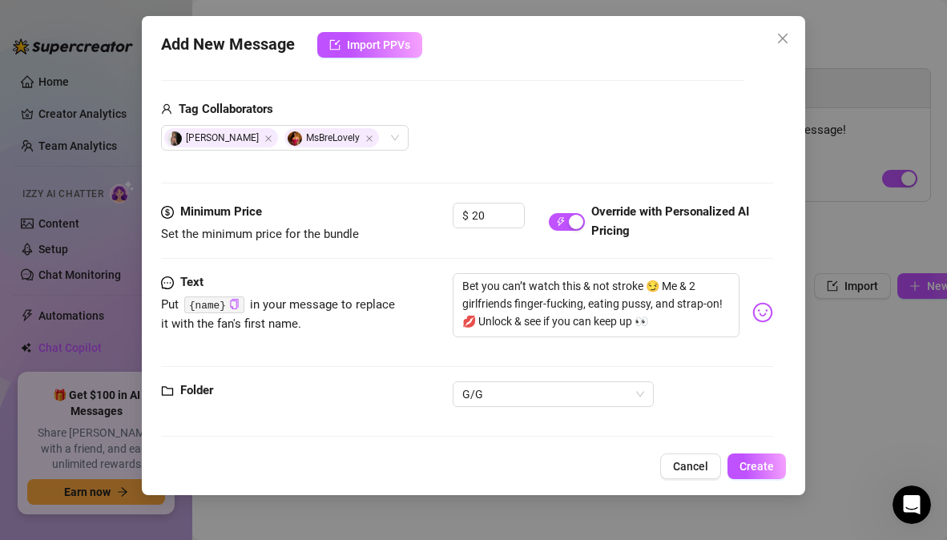
scroll to position [386, 0]
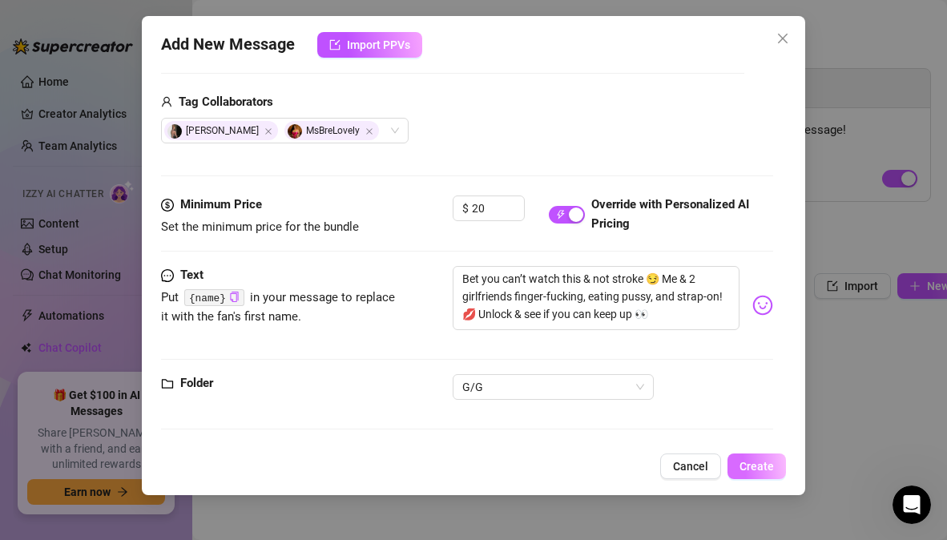
click at [755, 469] on span "Create" at bounding box center [756, 466] width 34 height 13
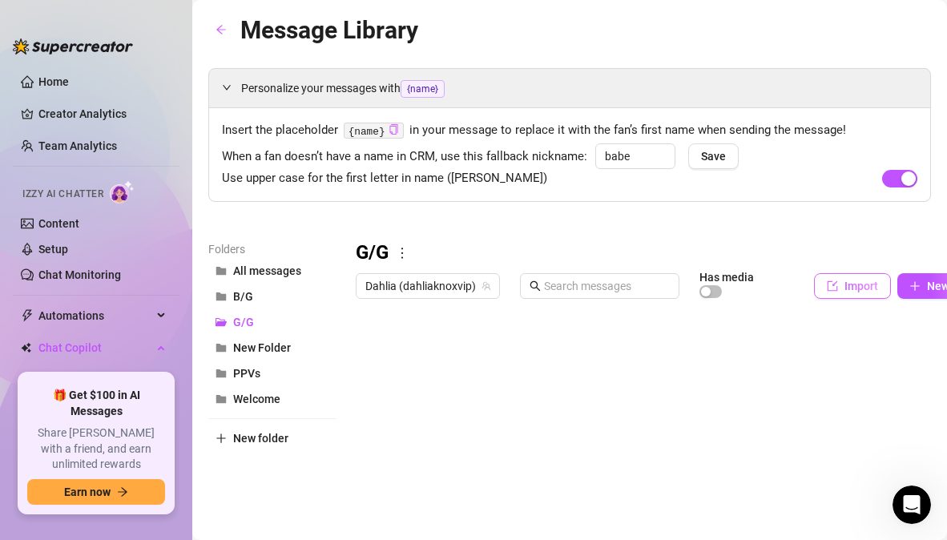
click at [854, 288] on span "Import" at bounding box center [861, 286] width 34 height 13
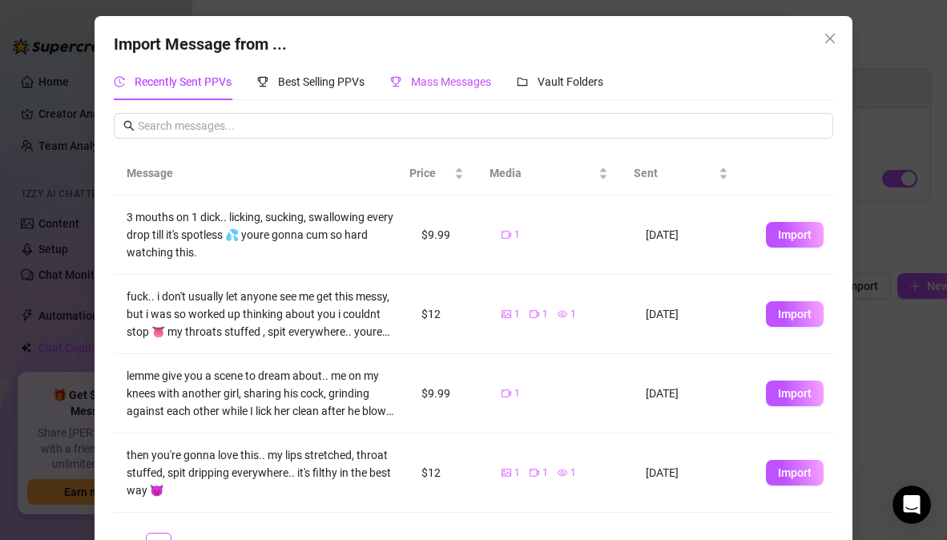
click at [454, 80] on span "Mass Messages" at bounding box center [451, 81] width 80 height 13
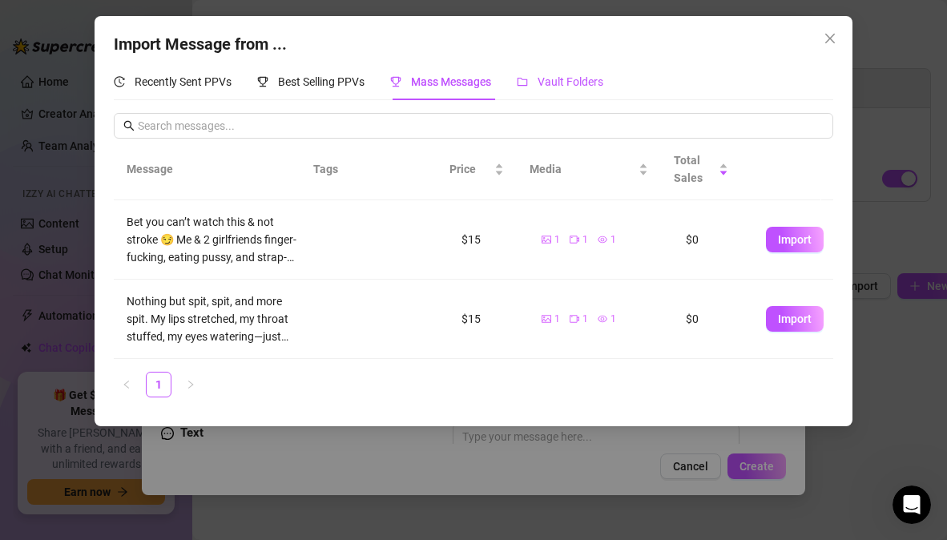
click at [594, 82] on span "Vault Folders" at bounding box center [570, 81] width 66 height 13
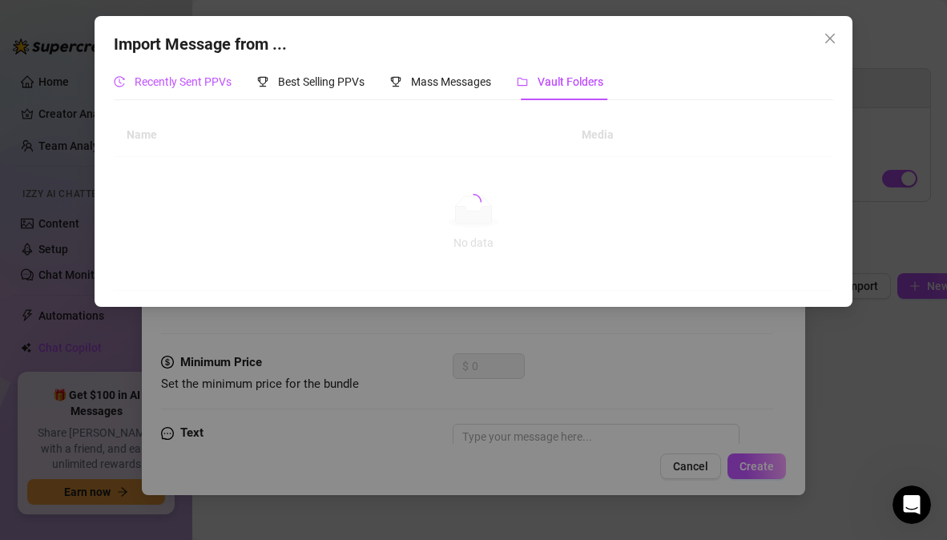
click at [219, 87] on span "Recently Sent PPVs" at bounding box center [183, 81] width 97 height 13
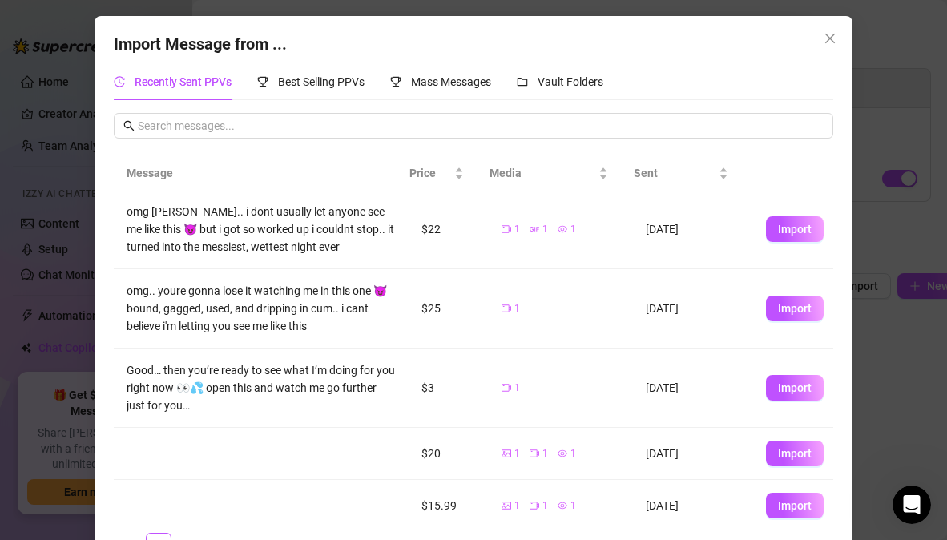
scroll to position [394, 0]
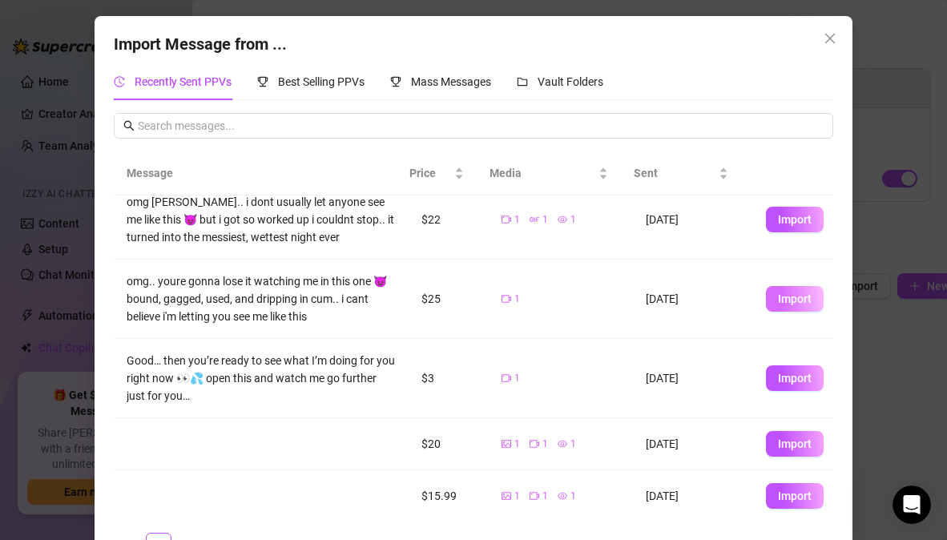
click at [778, 299] on span "Import" at bounding box center [795, 298] width 34 height 13
type textarea "omg.. youre gonna lose it watching me in this one 😈 bound, gagged, used, and dr…"
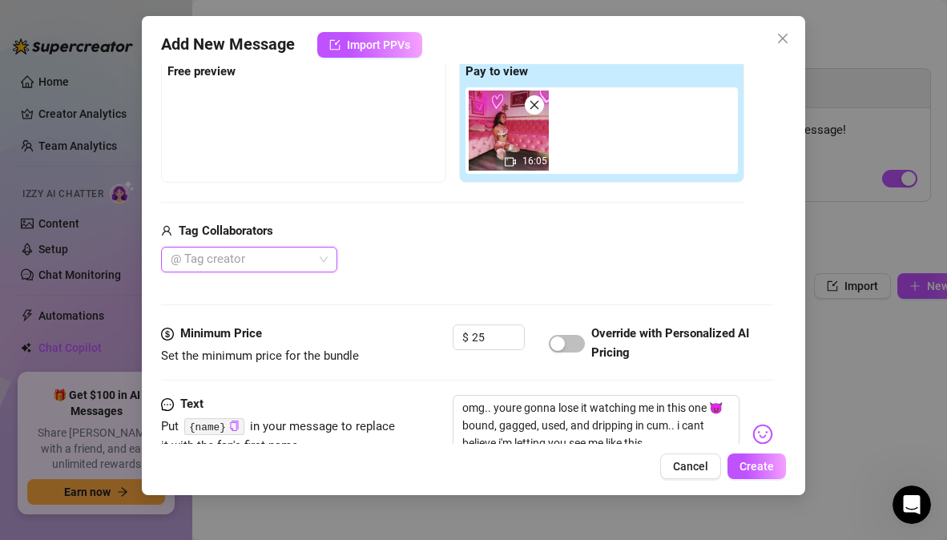
scroll to position [263, 0]
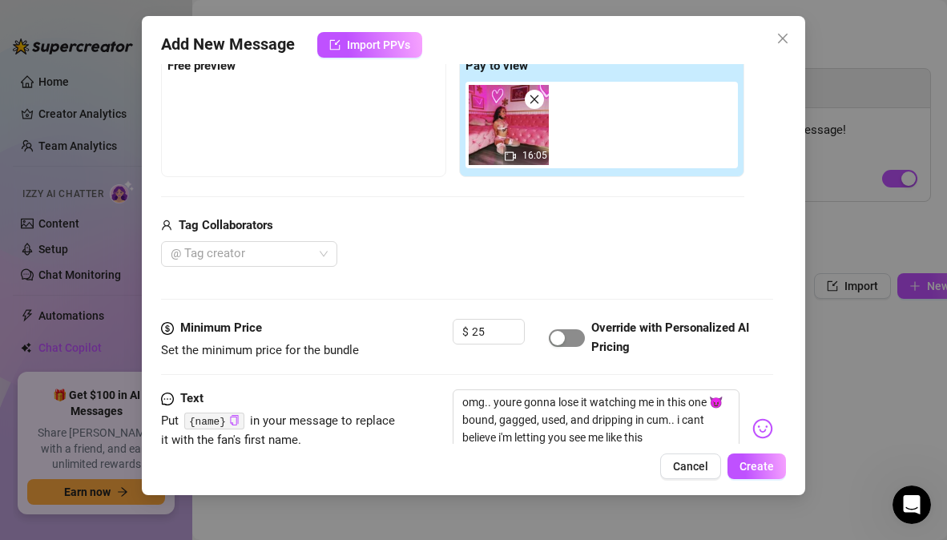
click at [567, 334] on span "button" at bounding box center [567, 338] width 36 height 18
click at [292, 255] on div at bounding box center [240, 254] width 153 height 22
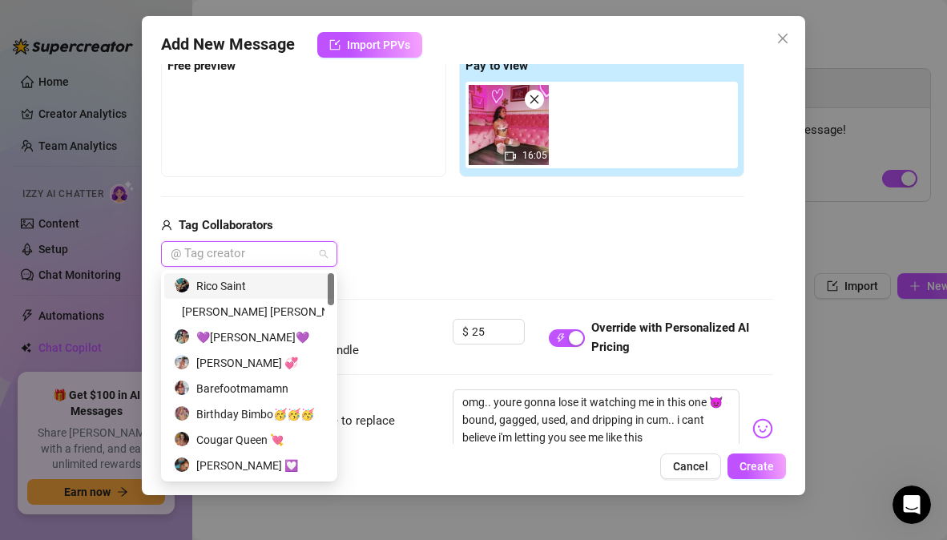
click at [276, 286] on div "Rico Saint" at bounding box center [249, 286] width 151 height 18
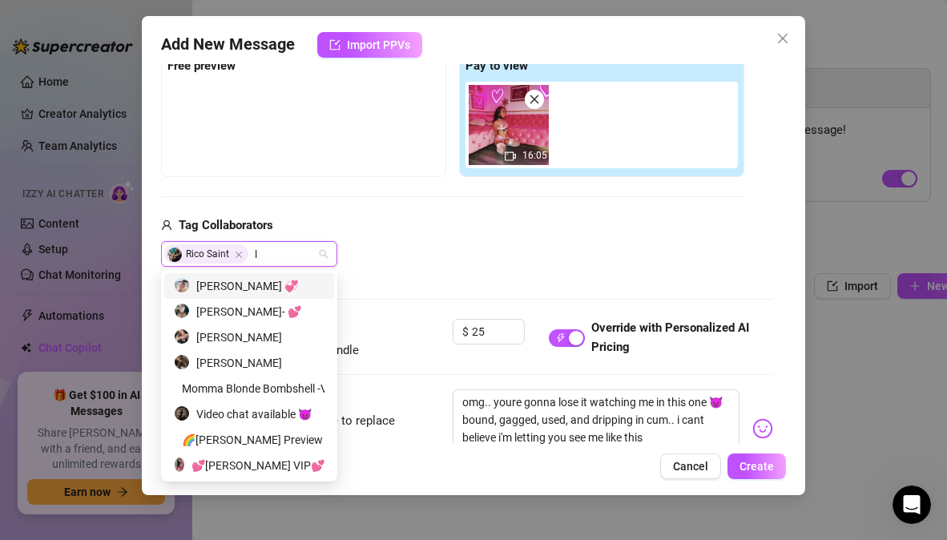
type input "li"
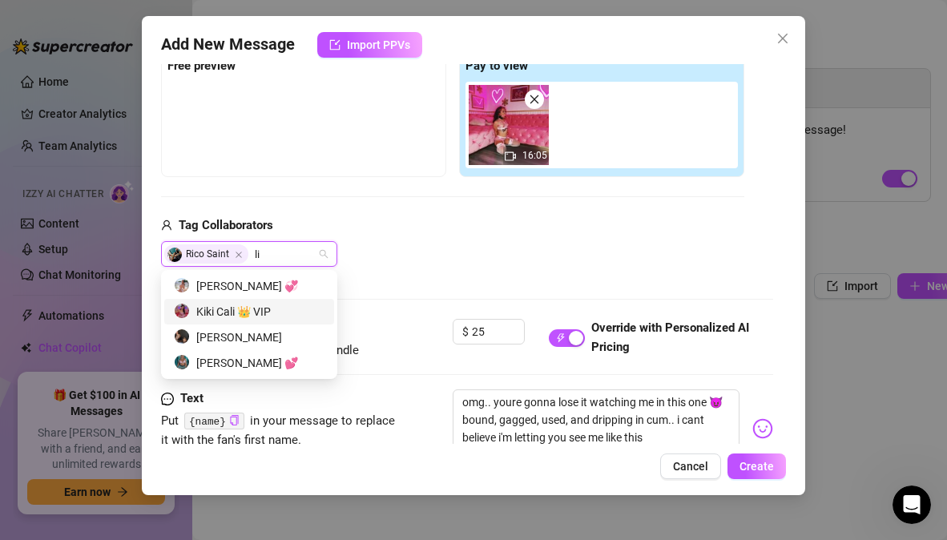
click at [259, 308] on div "Kiki Cali 👑 VIP" at bounding box center [249, 312] width 151 height 18
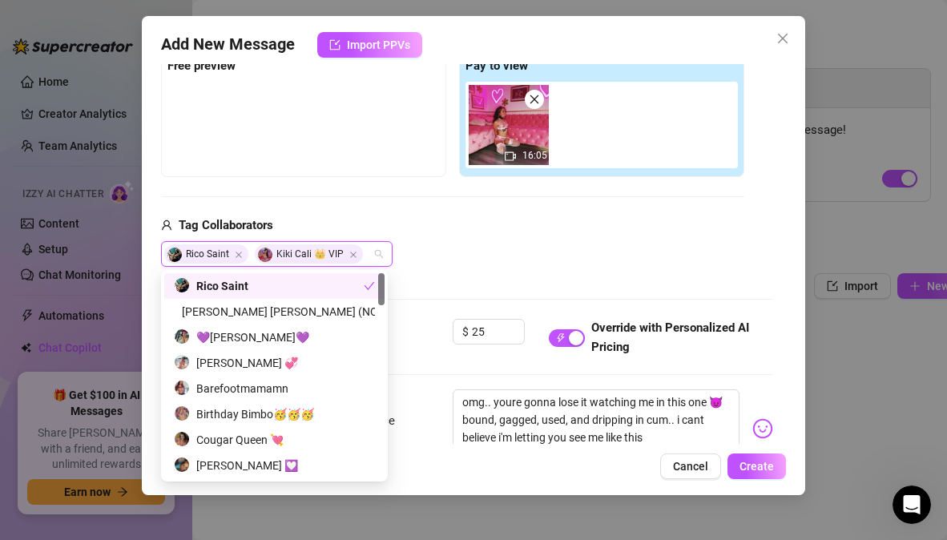
click at [473, 252] on div "Rico Saint Kiki Cali 👑 VIP" at bounding box center [452, 254] width 583 height 26
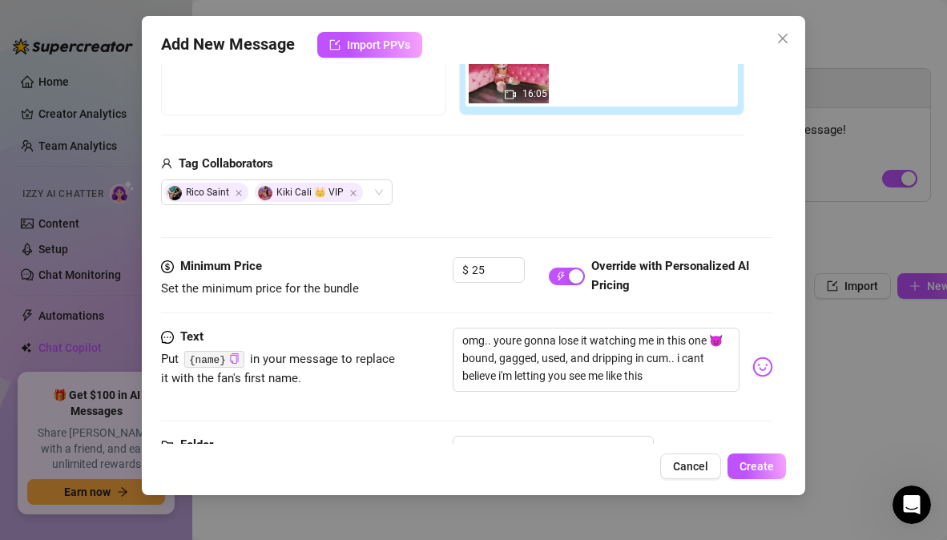
scroll to position [327, 0]
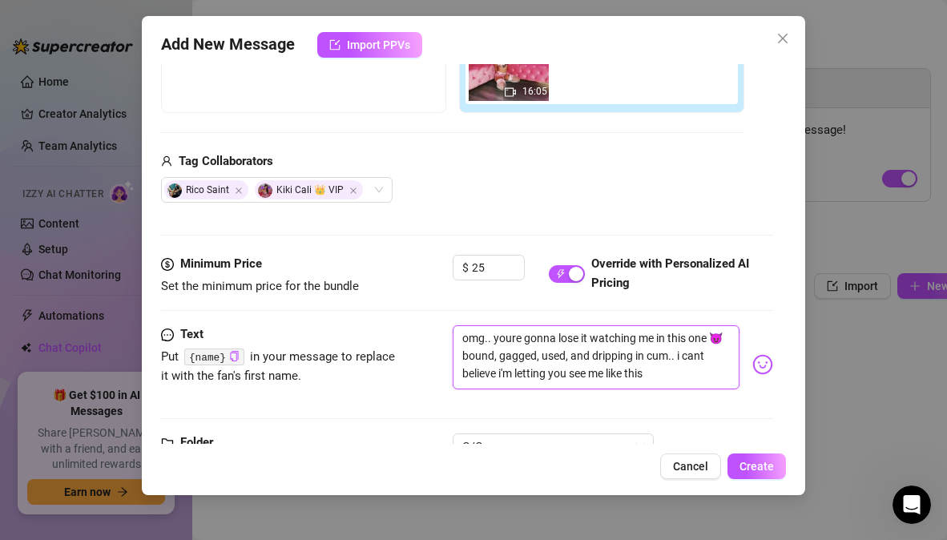
drag, startPoint x: 686, startPoint y: 372, endPoint x: 445, endPoint y: 320, distance: 247.4
click at [445, 320] on form "Account Dahlia (@dahliaknoxvip) Name Name is for your internal organization onl…" at bounding box center [466, 129] width 611 height 747
type textarea "Type your message here..."
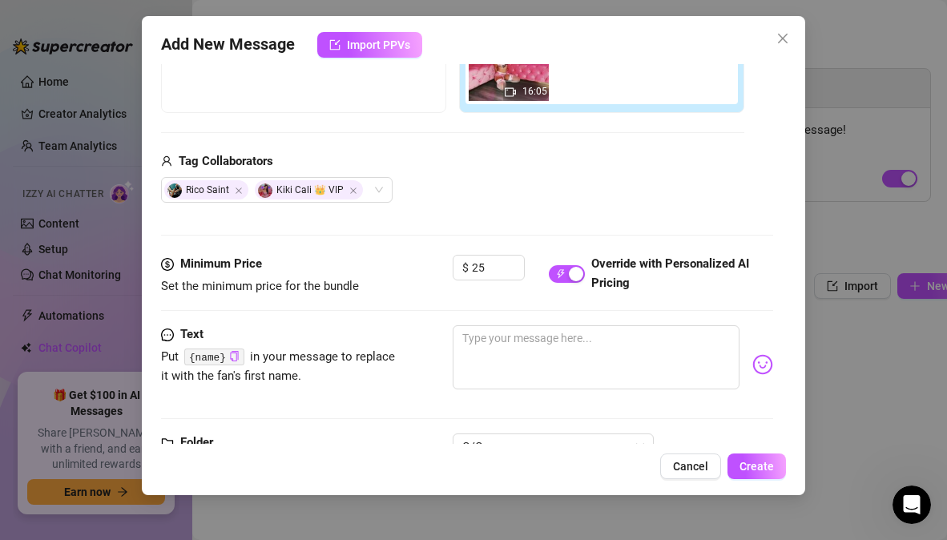
click at [429, 393] on div "Text Put {name} in your message to replace it with the fan's first name." at bounding box center [466, 364] width 611 height 78
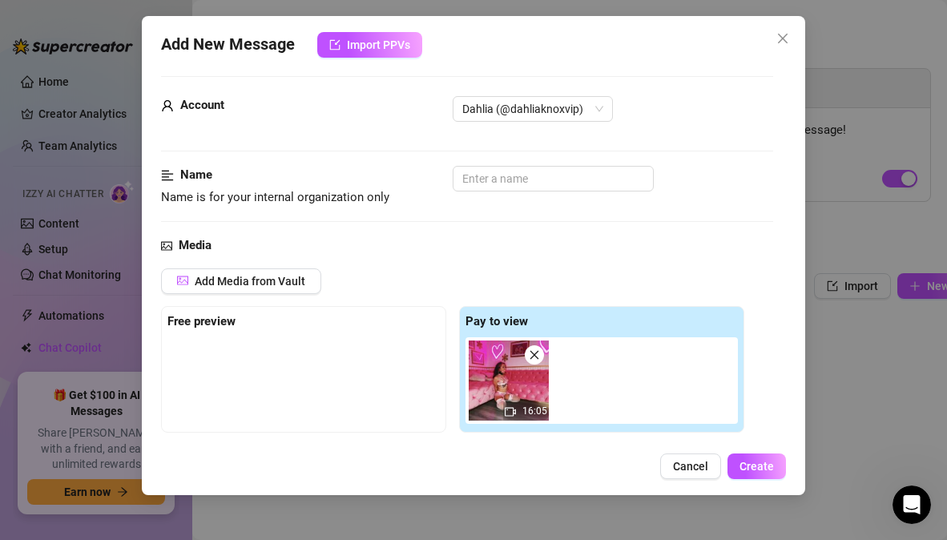
scroll to position [0, 0]
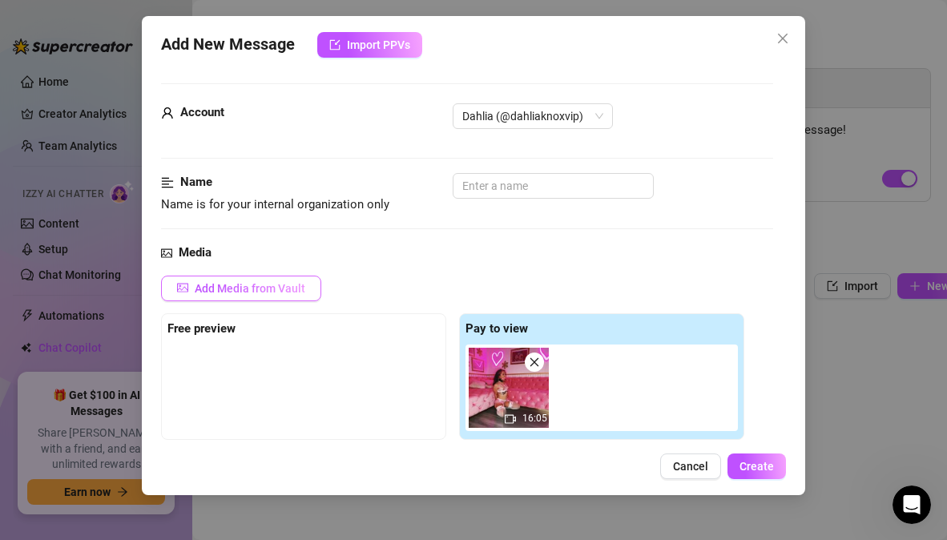
click at [235, 288] on span "Add Media from Vault" at bounding box center [250, 288] width 111 height 13
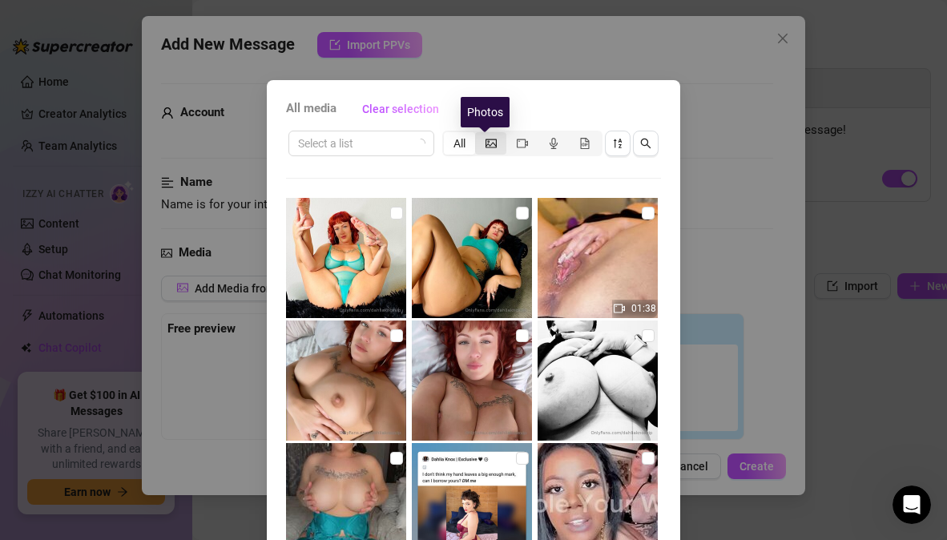
click at [485, 142] on icon "picture" at bounding box center [490, 143] width 11 height 11
click at [479, 135] on input "segmented control" at bounding box center [479, 135] width 0 height 0
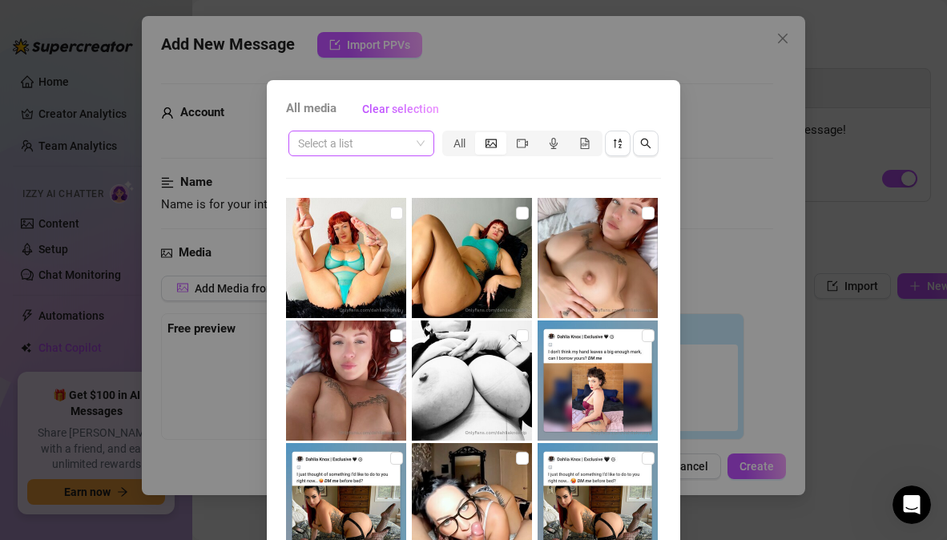
click at [421, 150] on div "Select a list" at bounding box center [361, 144] width 146 height 26
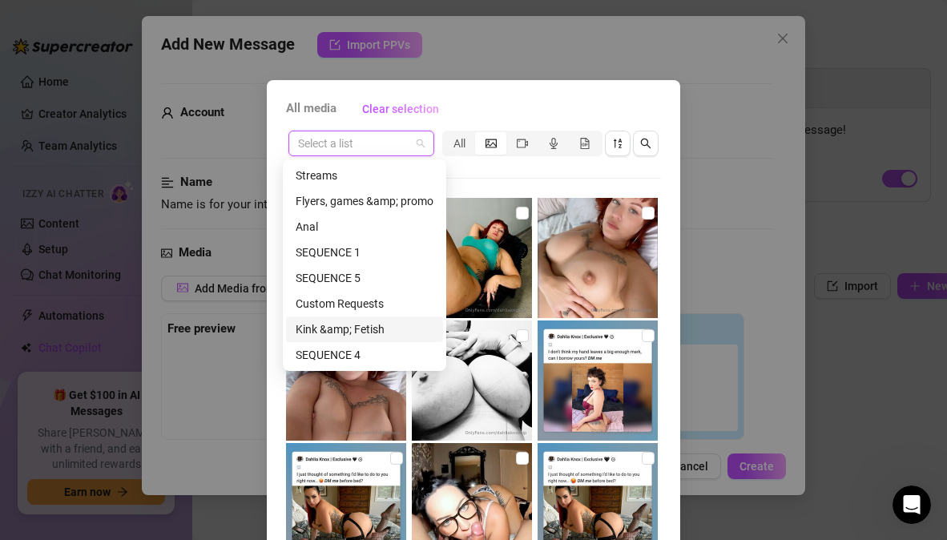
click at [386, 325] on div "Kink &amp; Fetish" at bounding box center [365, 329] width 138 height 18
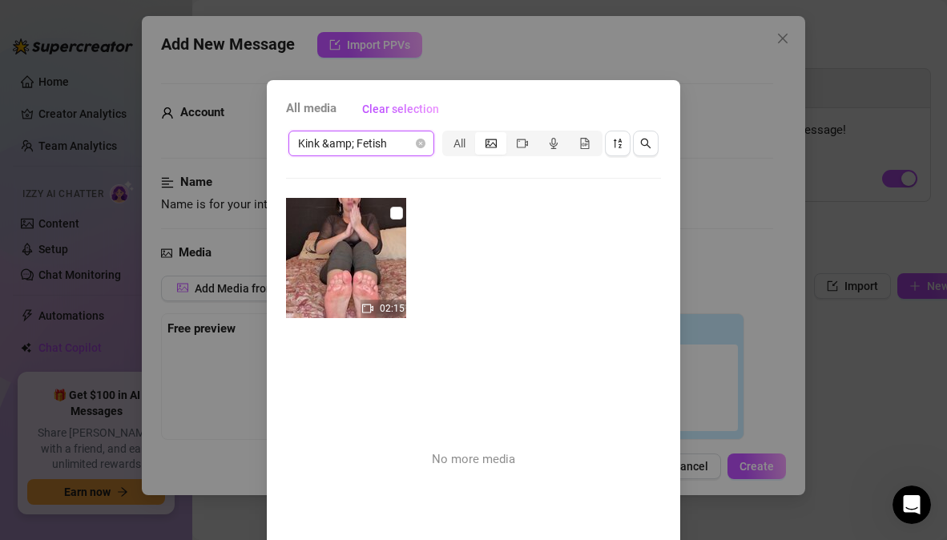
click at [409, 146] on span "Kink &amp; Fetish" at bounding box center [361, 143] width 127 height 24
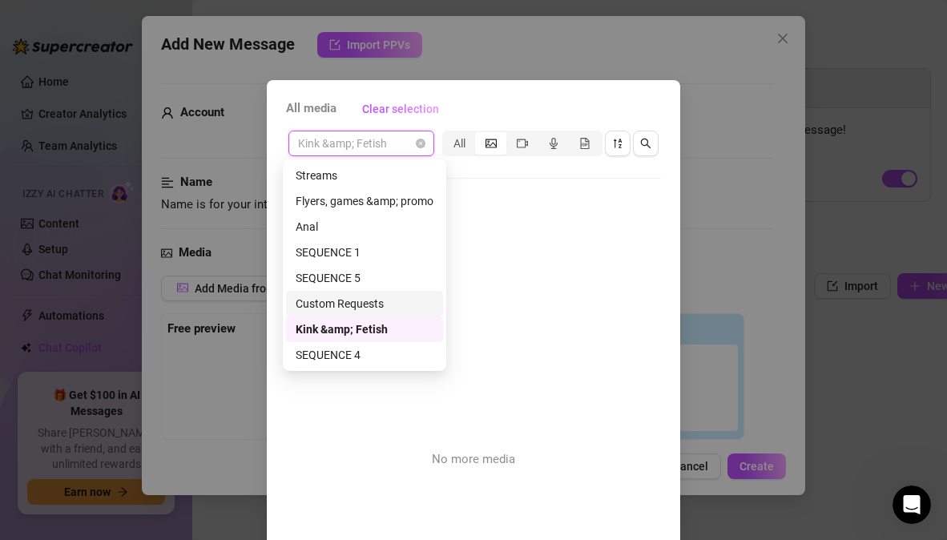
scroll to position [51, 0]
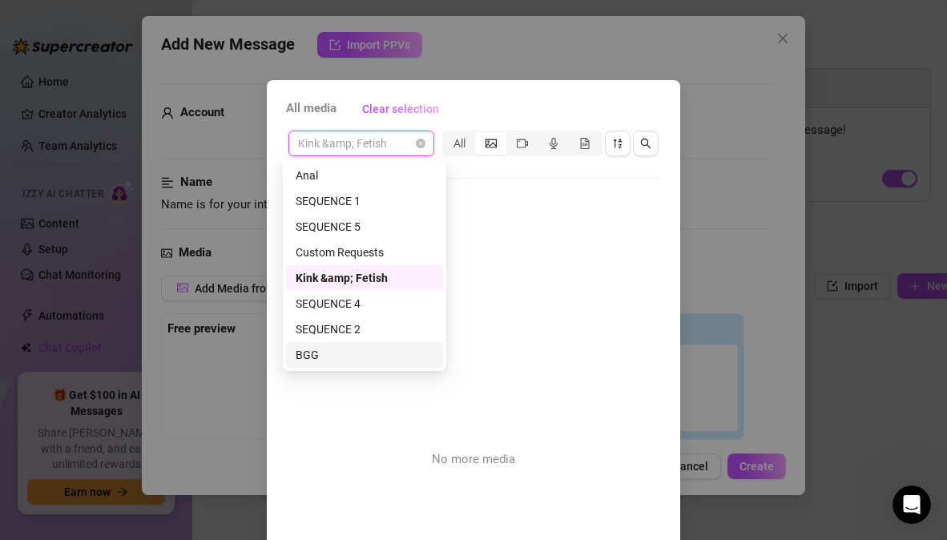
click at [326, 353] on div "BGG" at bounding box center [365, 355] width 138 height 18
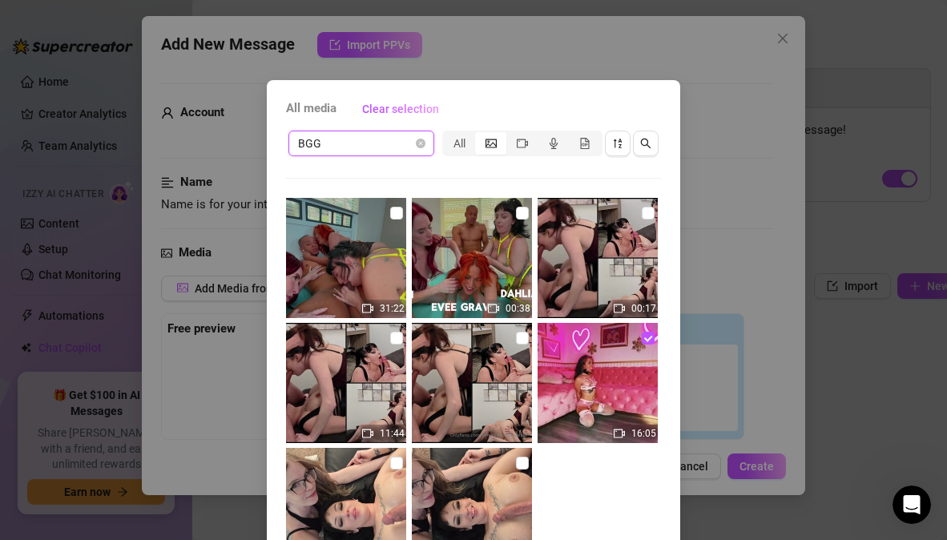
click at [488, 139] on icon "picture" at bounding box center [490, 143] width 11 height 11
click at [479, 135] on input "segmented control" at bounding box center [479, 135] width 0 height 0
click at [517, 151] on div "segmented control" at bounding box center [521, 143] width 31 height 22
click at [510, 135] on input "segmented control" at bounding box center [510, 135] width 0 height 0
click at [581, 141] on icon "file-gif" at bounding box center [584, 143] width 11 height 11
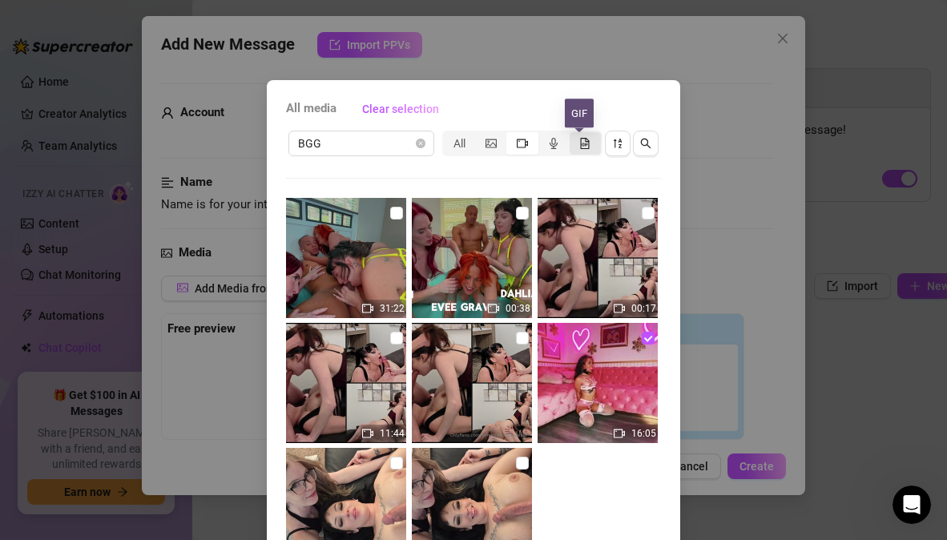
click at [574, 135] on input "segmented control" at bounding box center [574, 135] width 0 height 0
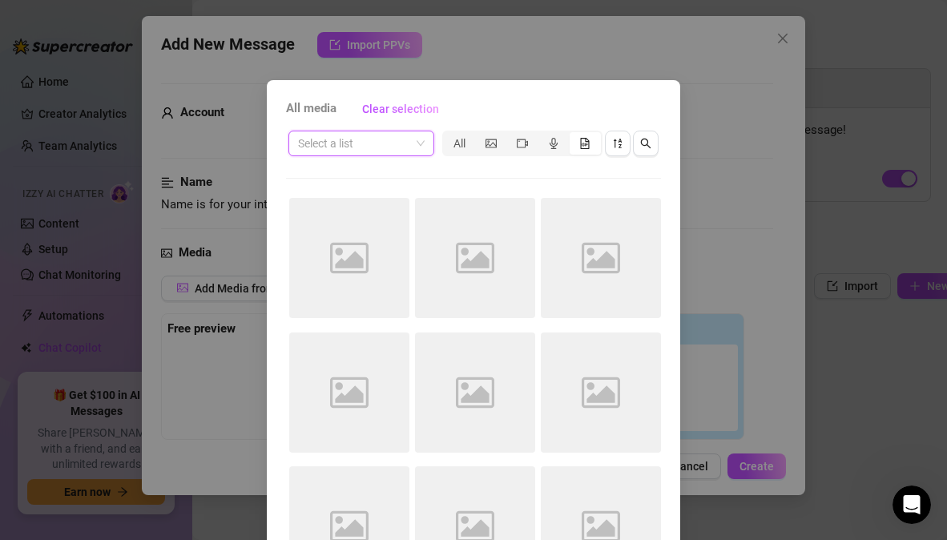
click at [413, 143] on span at bounding box center [361, 143] width 127 height 24
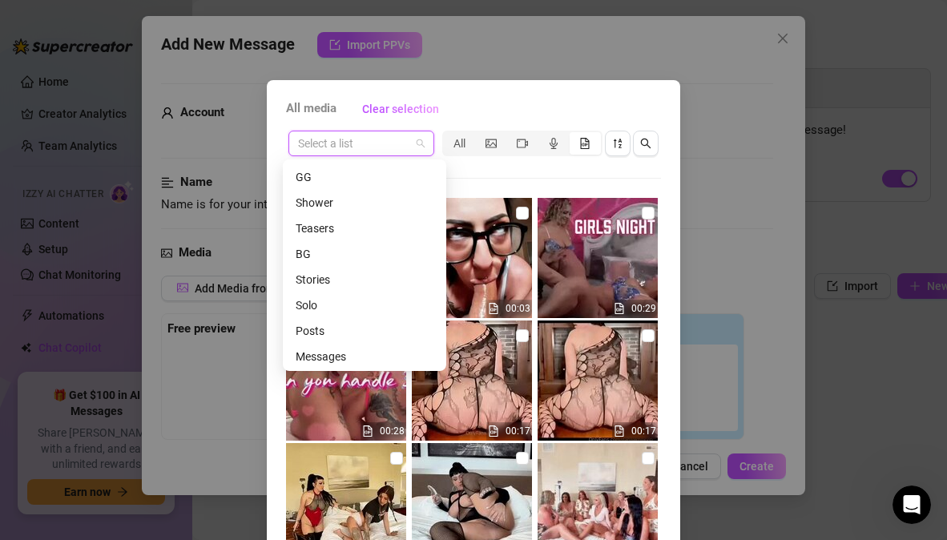
scroll to position [282, 0]
click at [322, 326] on div "Posts" at bounding box center [365, 329] width 138 height 18
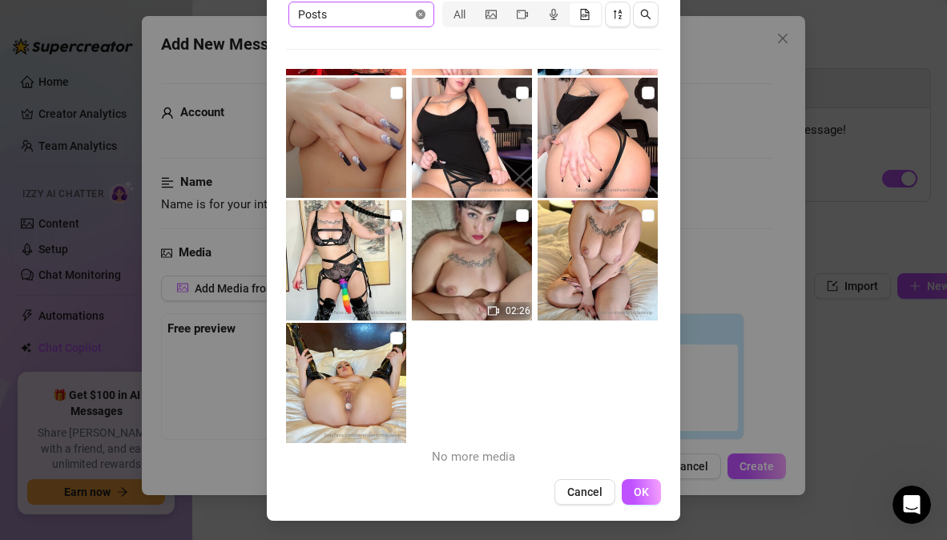
scroll to position [578, 0]
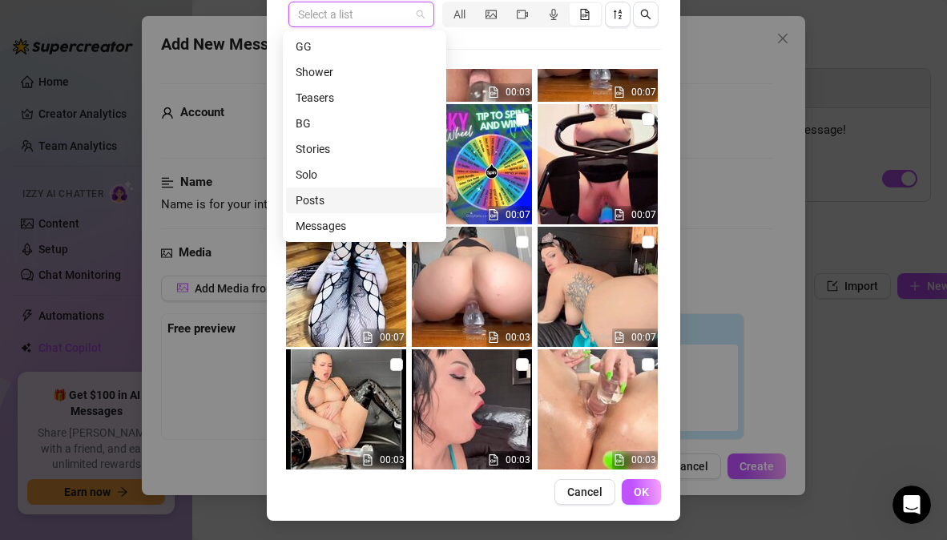
click at [417, 14] on span at bounding box center [361, 14] width 127 height 24
click at [325, 122] on div "BG" at bounding box center [365, 124] width 138 height 18
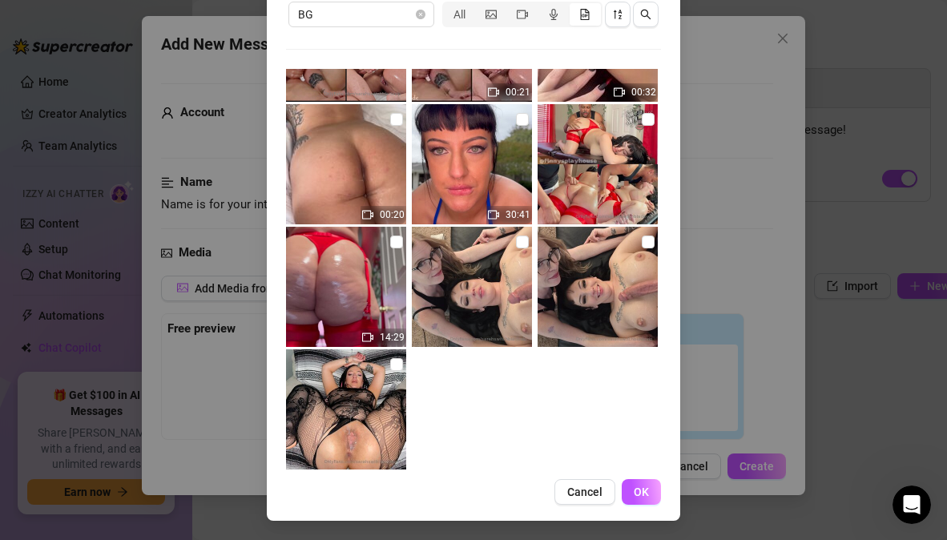
scroll to position [849, 0]
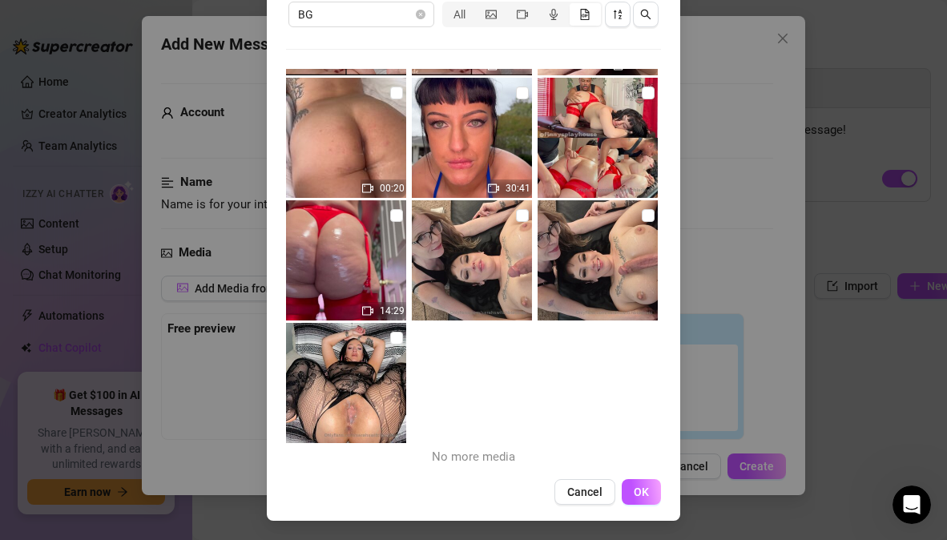
click at [579, 19] on span "segmented control" at bounding box center [584, 14] width 11 height 13
click at [574, 6] on input "segmented control" at bounding box center [574, 6] width 0 height 0
click at [409, 21] on span "BG" at bounding box center [361, 14] width 127 height 24
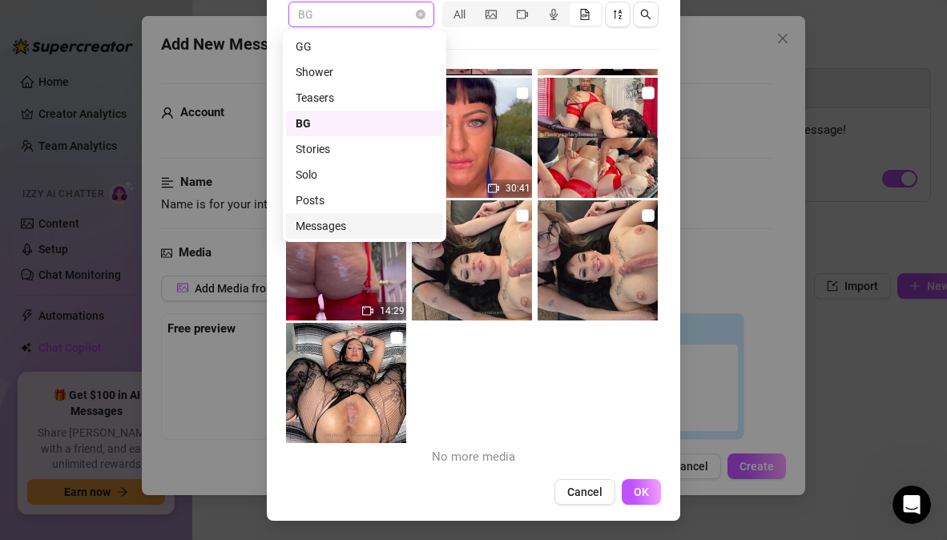
click at [340, 223] on div "Messages" at bounding box center [365, 226] width 138 height 18
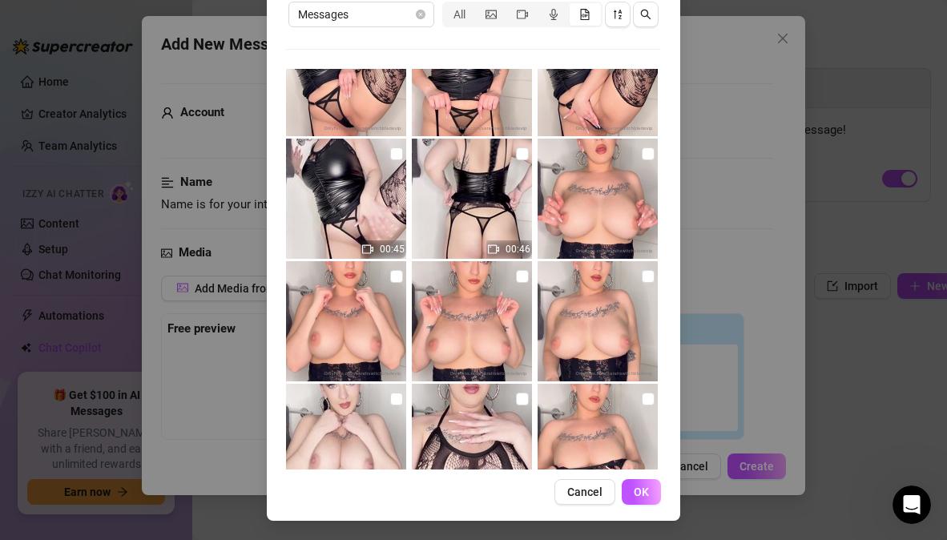
scroll to position [8447, 0]
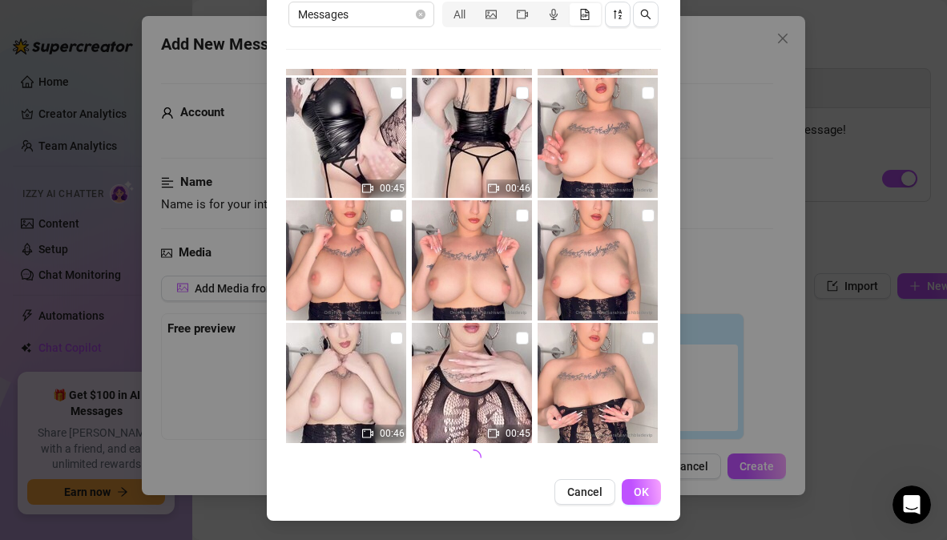
click at [576, 21] on div "segmented control" at bounding box center [585, 14] width 31 height 22
click at [574, 6] on input "segmented control" at bounding box center [574, 6] width 0 height 0
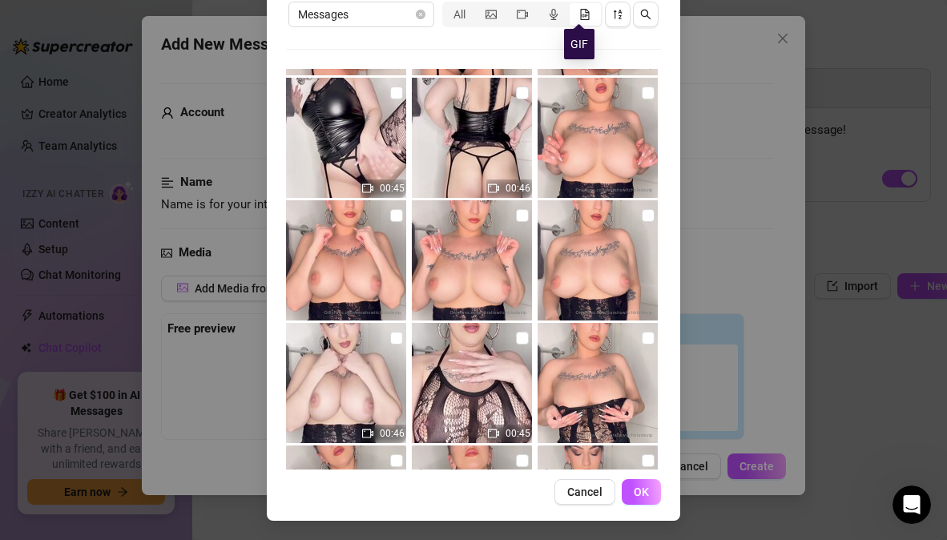
click at [579, 11] on icon "file-gif" at bounding box center [584, 14] width 11 height 11
click at [574, 6] on input "segmented control" at bounding box center [574, 6] width 0 height 0
click at [579, 14] on icon "file-gif" at bounding box center [584, 14] width 11 height 11
click at [574, 6] on input "segmented control" at bounding box center [574, 6] width 0 height 0
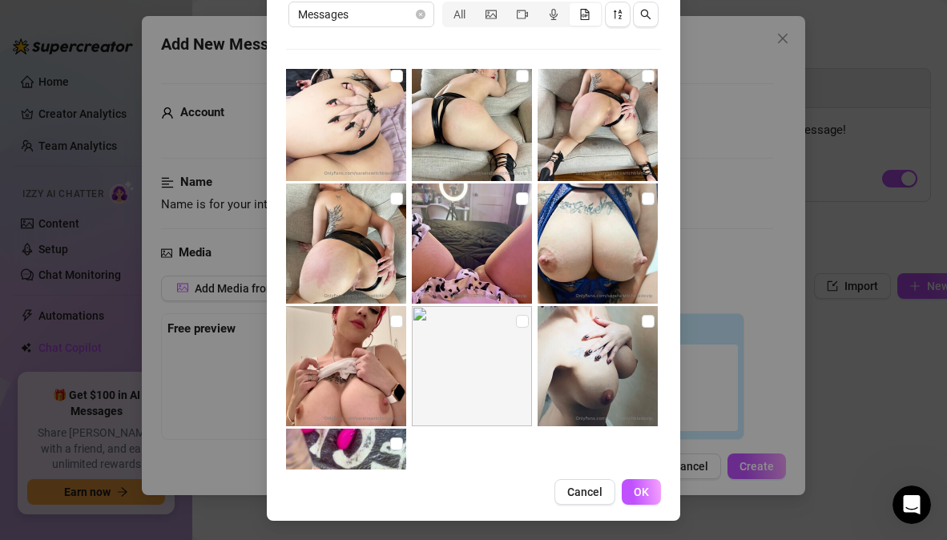
scroll to position [15801, 0]
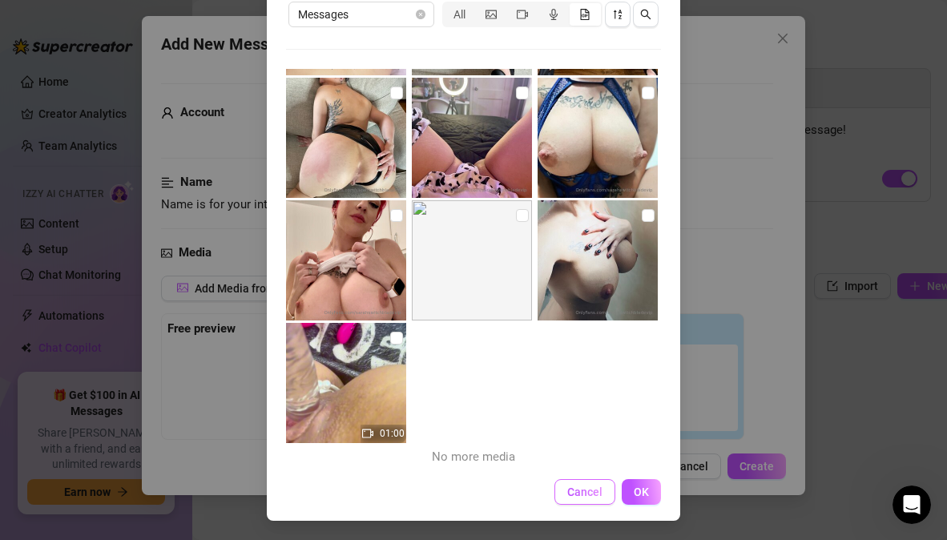
click at [598, 493] on button "Cancel" at bounding box center [584, 492] width 61 height 26
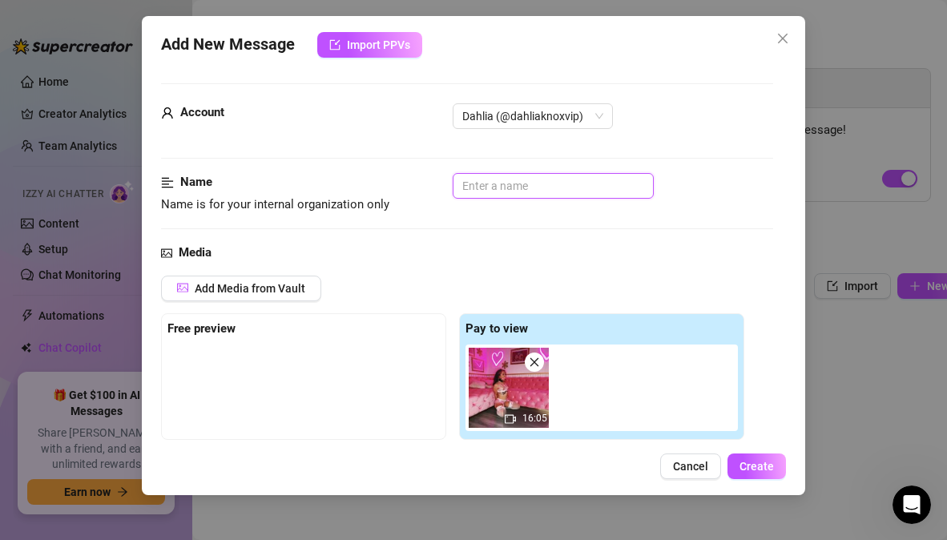
click at [576, 185] on input "text" at bounding box center [553, 186] width 201 height 26
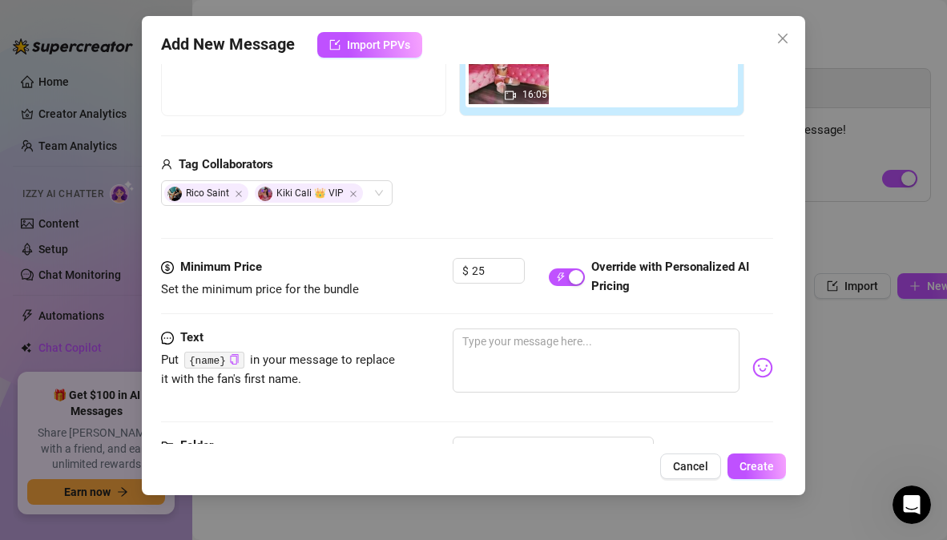
scroll to position [377, 0]
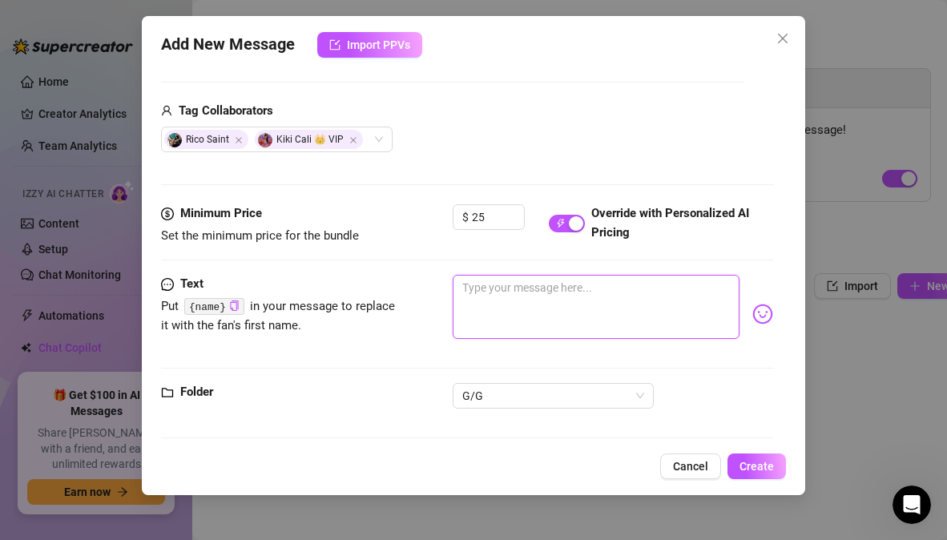
click at [545, 308] on textarea at bounding box center [596, 307] width 286 height 64
paste textarea "Bound, gagged, collared, and used in a hardcore BGG threesome 😈💦 Forced oral, s…"
type textarea "Bound, gagged, collared, and used in a hardcore BGG threesome 😈💦 Forced oral, s…"
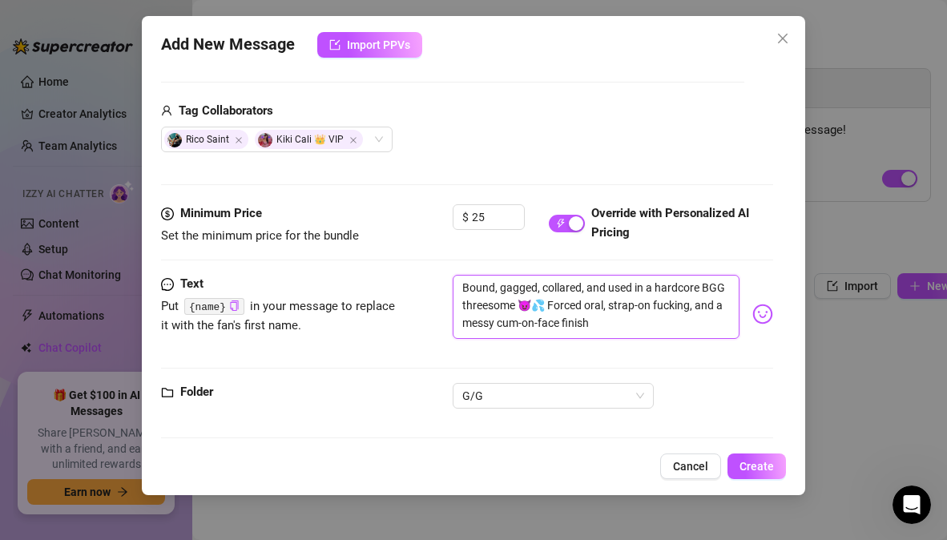
type textarea "Bound, gagged, collared, and used in a hardcore BGG threesome 😈💦 Forced oral, s…"
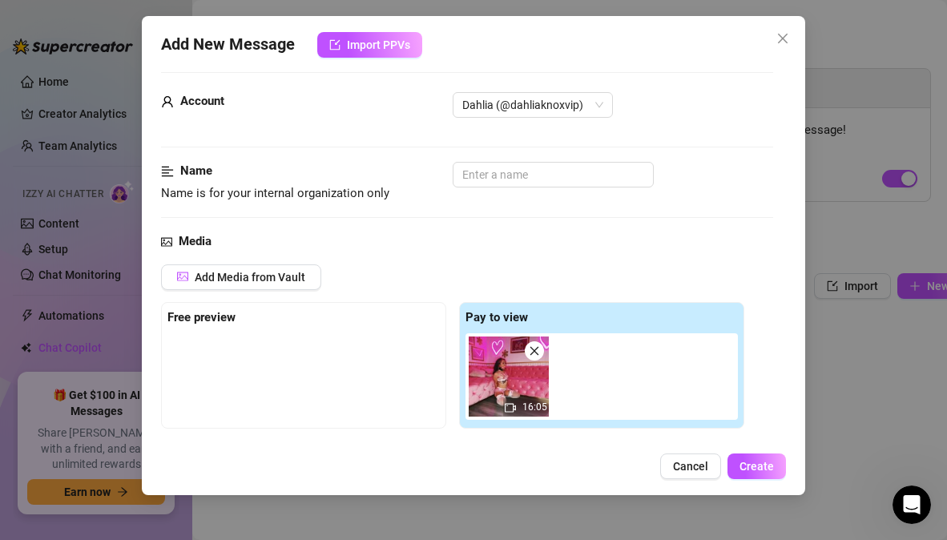
scroll to position [0, 0]
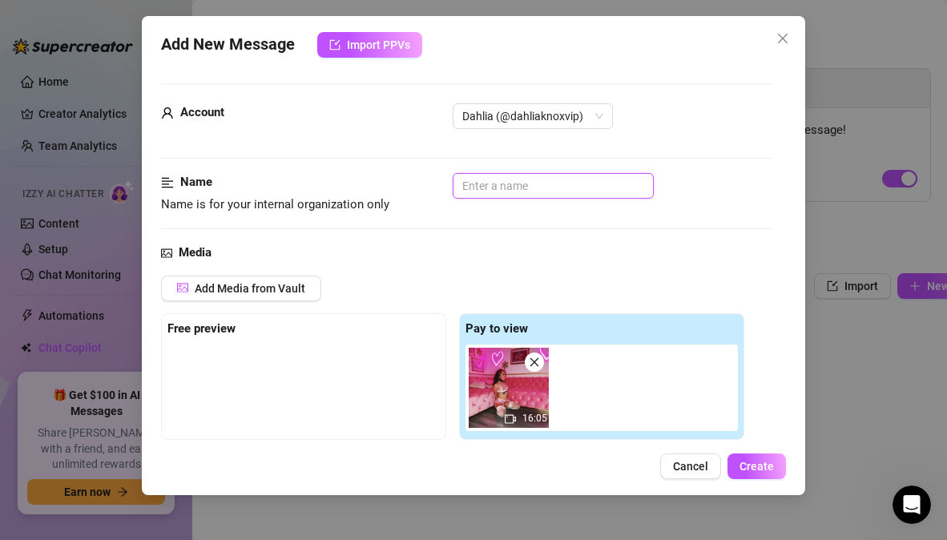
click at [499, 189] on input "text" at bounding box center [553, 186] width 201 height 26
paste input "GG – Bound + Gagged Sub"
type input "GG – Bound + Gagged Sub"
click at [650, 201] on div "Name Name is for your internal organization only GG – Bound + Gagged Sub" at bounding box center [466, 193] width 611 height 41
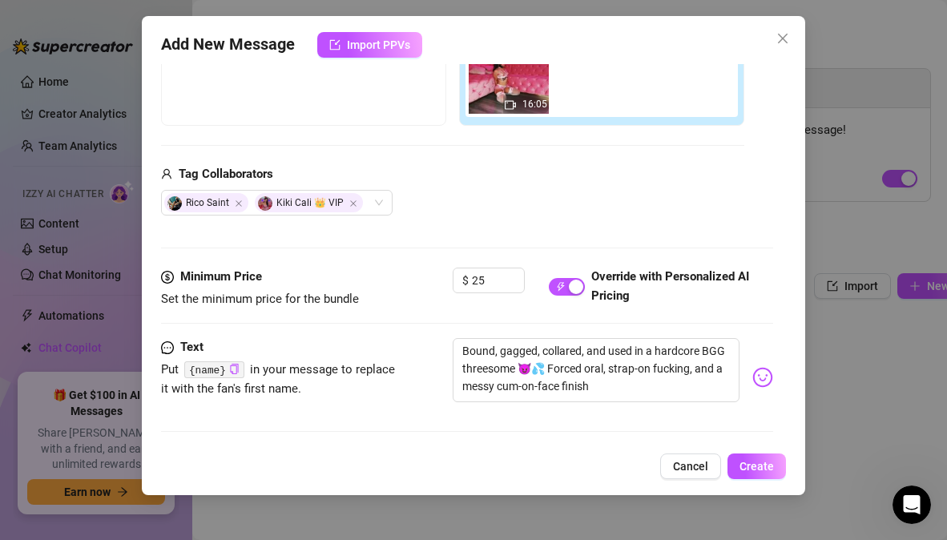
scroll to position [352, 0]
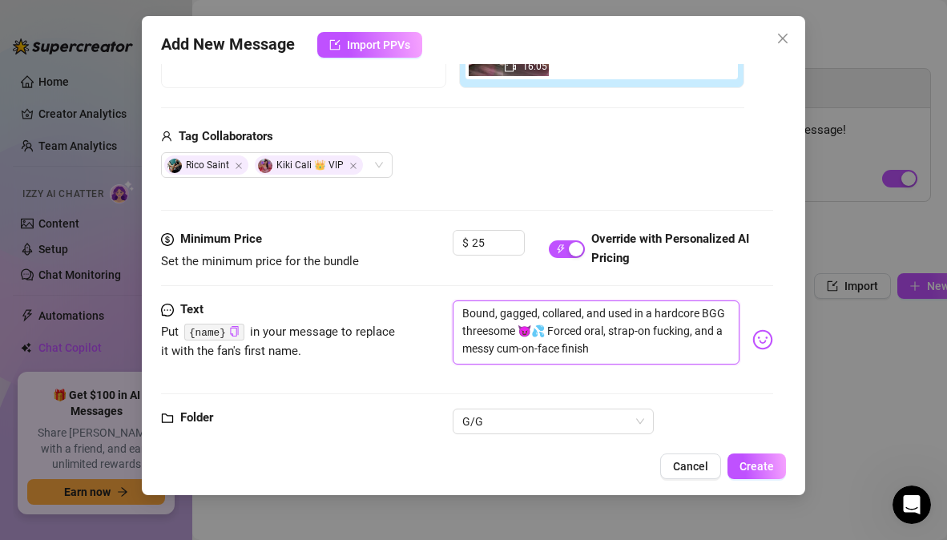
drag, startPoint x: 605, startPoint y: 330, endPoint x: 570, endPoint y: 329, distance: 35.3
click at [570, 329] on textarea "Bound, gagged, collared, and used in a hardcore BGG threesome 😈💦 Forced oral, s…" at bounding box center [596, 332] width 286 height 64
type textarea "Bound, gagged, collared, and used in a hardcore BGG threesome 😈💦 Eoral, strap-o…"
type textarea "Bound, gagged, collared, and used in a hardcore BGG threesome 😈💦 Exoral, strap-…"
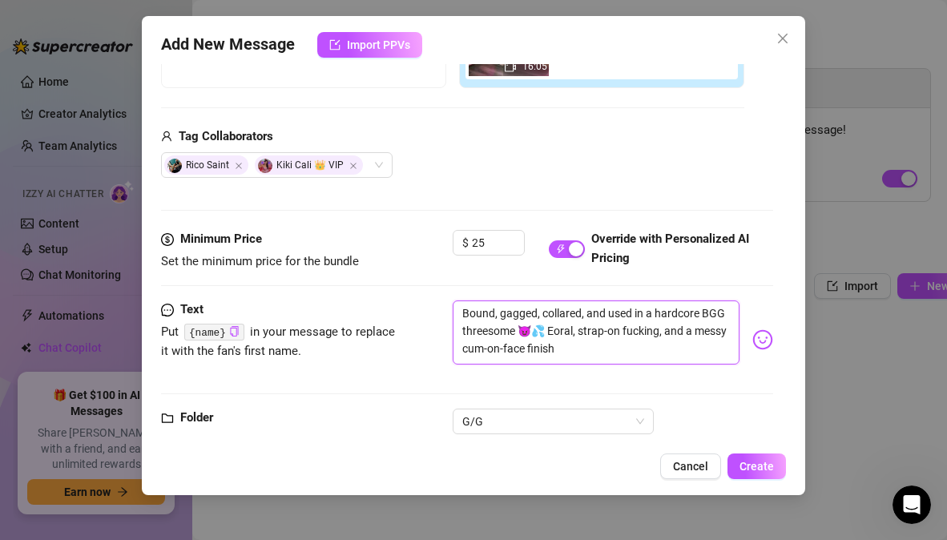
type textarea "Bound, gagged, collared, and used in a hardcore BGG threesome 😈💦 Exoral, strap-…"
type textarea "Bound, gagged, collared, and used in a hardcore BGG threesome 😈💦 Extoral, strap…"
type textarea "Bound, gagged, collared, and used in a hardcore BGG threesome 😈💦 Extroral, stra…"
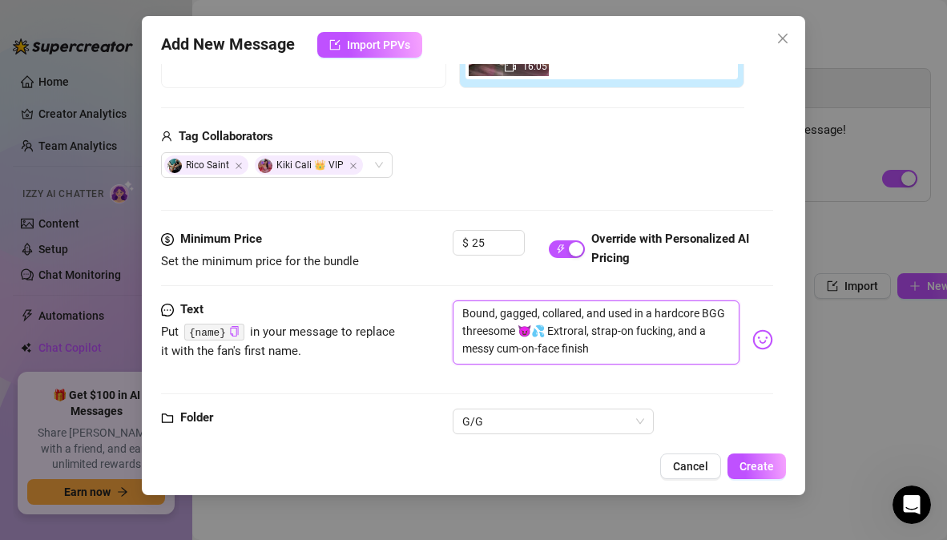
type textarea "Bound, gagged, collared, and used in a hardcore BGG threesome 😈💦 Extreoral, str…"
type textarea "Bound, gagged, collared, and used in a hardcore BGG threesome 😈💦 Extreaoral, st…"
type textarea "Bound, gagged, collared, and used in a hardcore BGG threesome 😈💦 Extreamoral, s…"
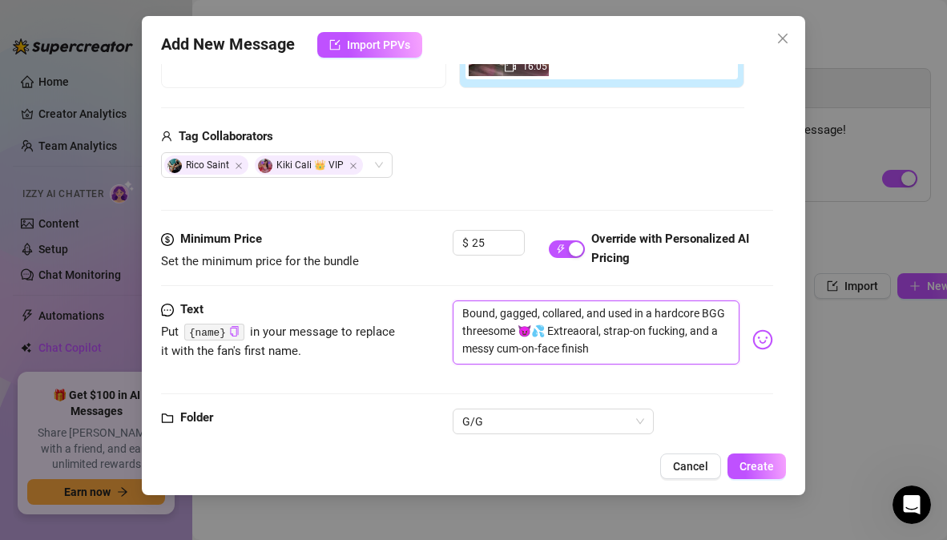
type textarea "Bound, gagged, collared, and used in a hardcore BGG threesome 😈💦 Extreamoral, s…"
type textarea "Bound, gagged, collared, and used in a hardcore BGG threesome 😈💦 Extream oral, …"
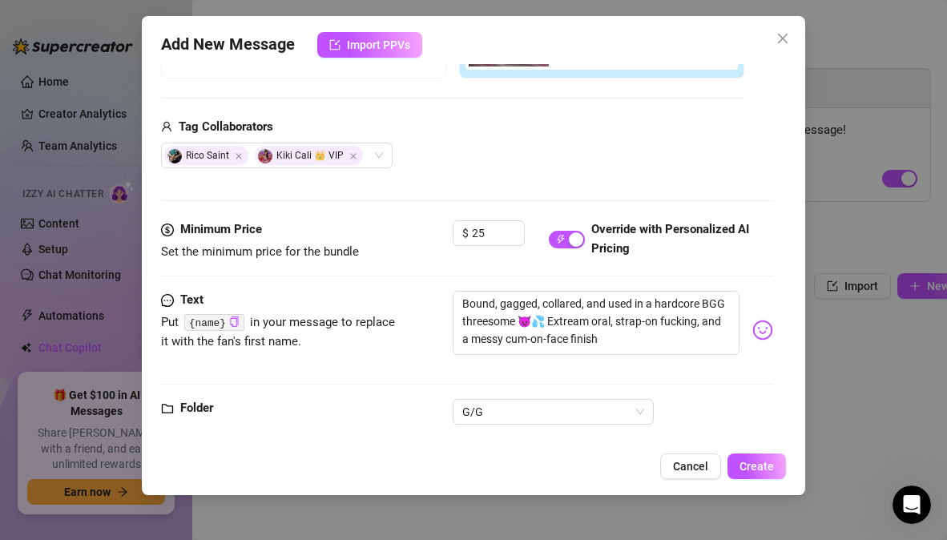
scroll to position [365, 0]
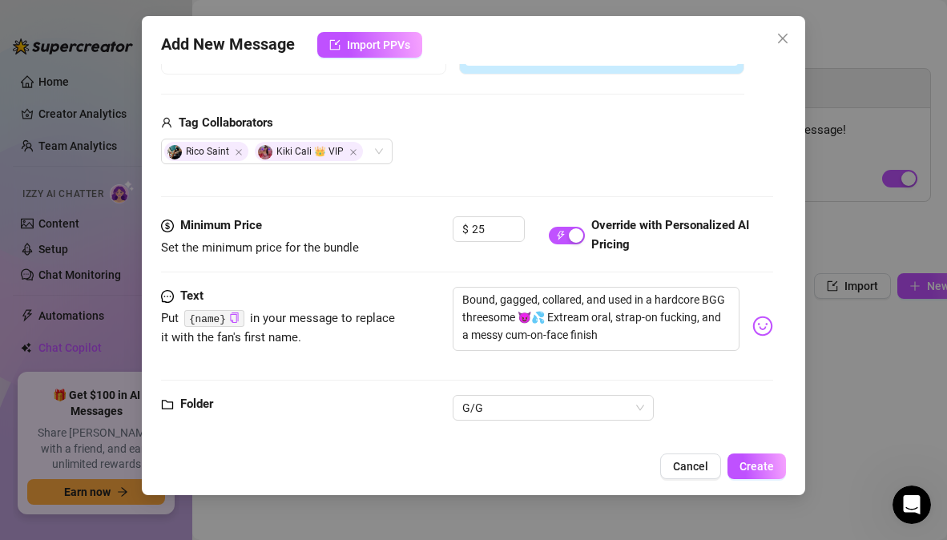
click at [686, 370] on div "Text Put {name} in your message to replace it with the fan's first name. Bound,…" at bounding box center [466, 341] width 611 height 108
click at [754, 465] on span "Create" at bounding box center [756, 466] width 34 height 13
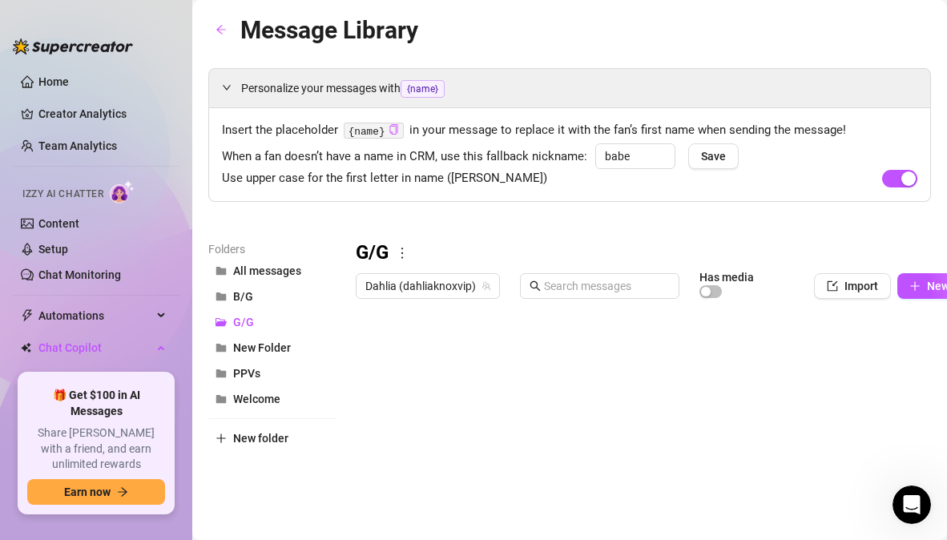
click at [837, 378] on div at bounding box center [683, 484] width 654 height 357
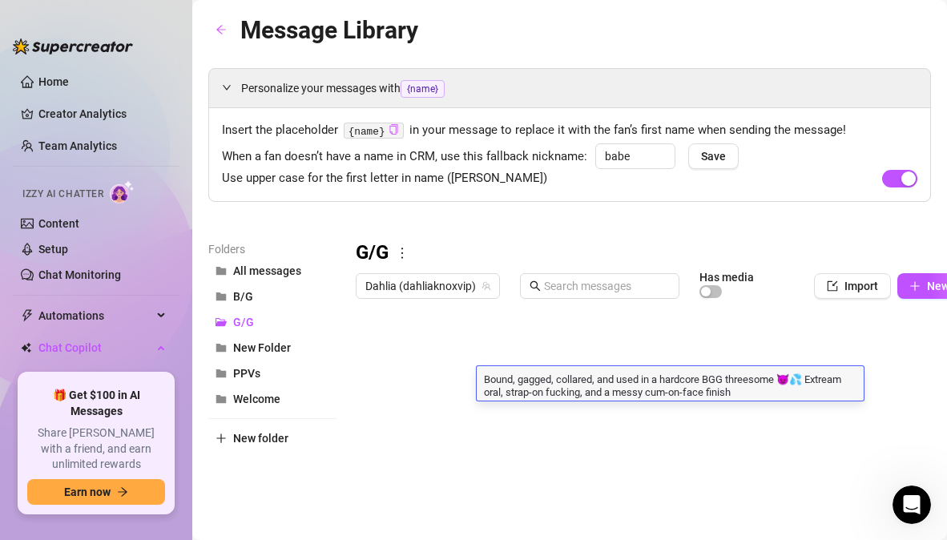
click at [837, 378] on textarea "Bound, gagged, collared, and used in a hardcore BGG threesome 😈💦 Extream oral, …" at bounding box center [670, 384] width 387 height 27
click at [835, 378] on textarea "Bound, gagged, collared, and used in a hardcore BGG threesome 😈💦 Extream oral, …" at bounding box center [670, 384] width 387 height 27
click at [843, 380] on textarea "Bound, gagged, collared, and used in a hardcore BGG threesome 😈💦 Extream oral, …" at bounding box center [670, 384] width 387 height 27
type textarea "Bound, gagged, collared, and used in a hardcore BGG threesome 😈💦 Extreame oral,…"
click at [835, 400] on div at bounding box center [683, 484] width 654 height 357
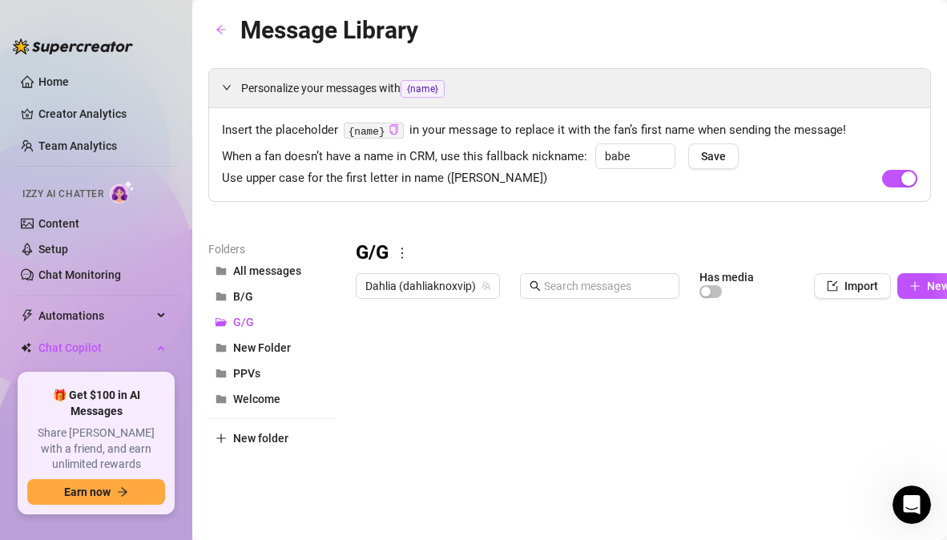
click at [839, 376] on div at bounding box center [683, 484] width 654 height 357
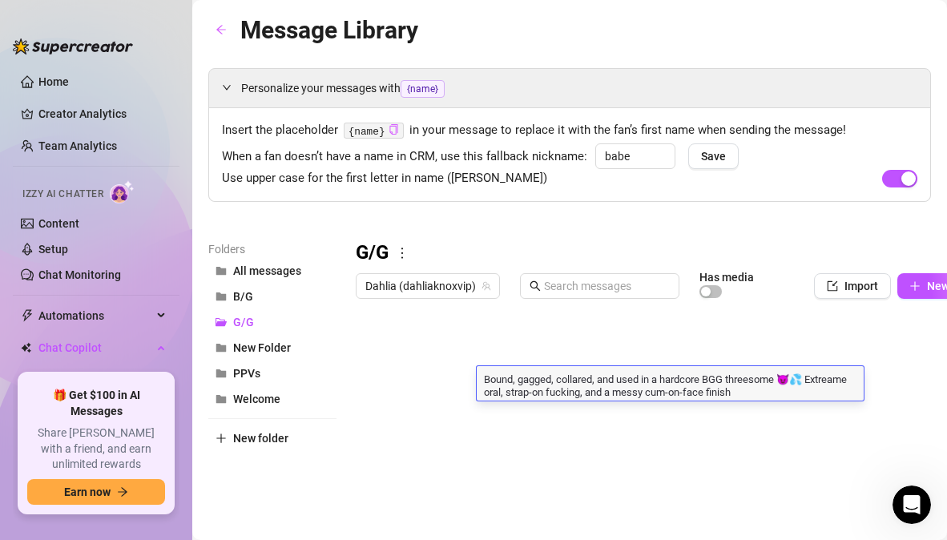
click at [839, 376] on textarea "Bound, gagged, collared, and used in a hardcore BGG threesome 😈💦 Extreame oral,…" at bounding box center [670, 384] width 387 height 27
click at [840, 388] on textarea "Bound, gagged, collared, and used in a hardcore BGG threesome 😈💦 Extreame oral,…" at bounding box center [670, 384] width 387 height 27
click at [838, 378] on textarea "Bound, gagged, collared, and used in a hardcore BGG threesome 😈💦 Extreame oral,…" at bounding box center [670, 384] width 387 height 27
drag, startPoint x: 850, startPoint y: 381, endPoint x: 803, endPoint y: 380, distance: 47.3
click at [803, 380] on textarea "Bound, gagged, collared, and used in a hardcore BGG threesome 😈💦 Extreame oral,…" at bounding box center [670, 384] width 387 height 27
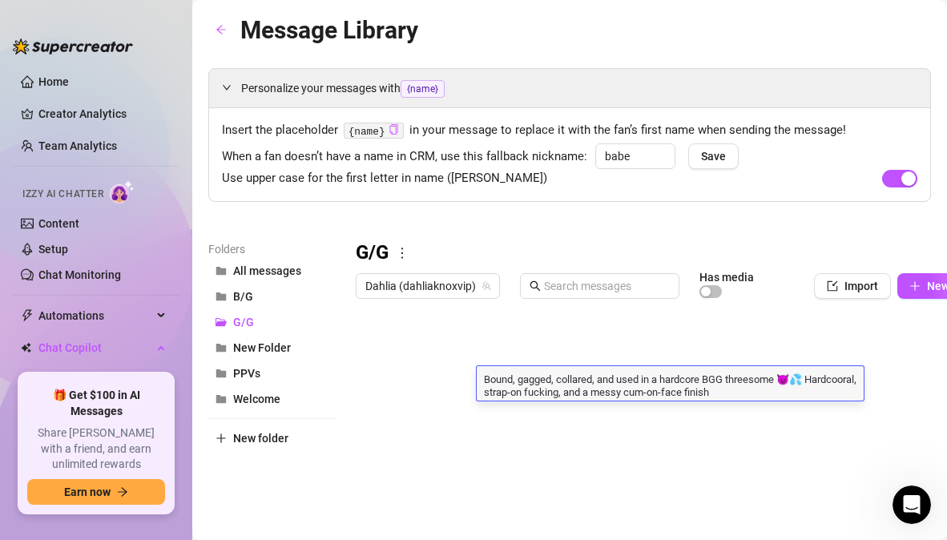
scroll to position [0, 0]
type textarea "Bound, gagged, collared, and used in a hardcore BGG threesome 😈💦 Hardcore oral,…"
click at [806, 253] on div "G/G" at bounding box center [683, 253] width 654 height 26
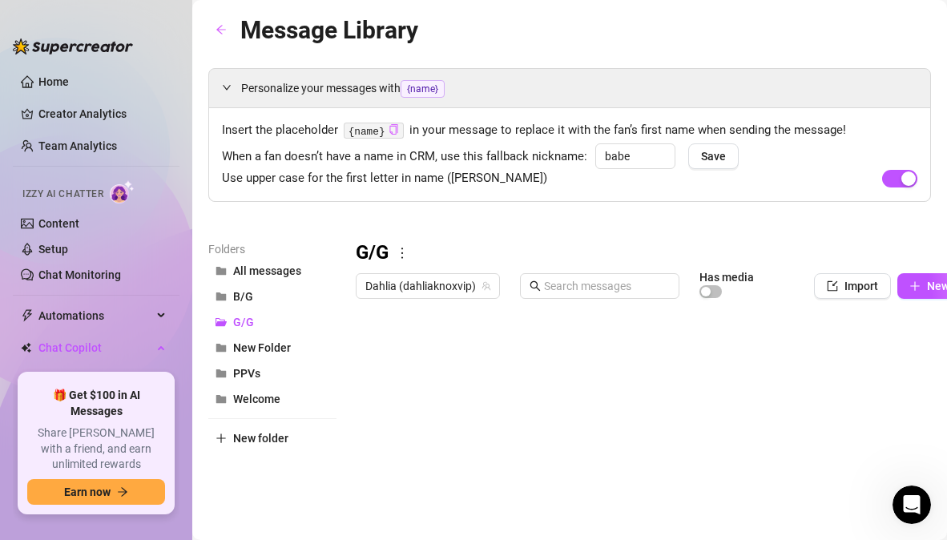
click at [903, 387] on div at bounding box center [683, 484] width 654 height 357
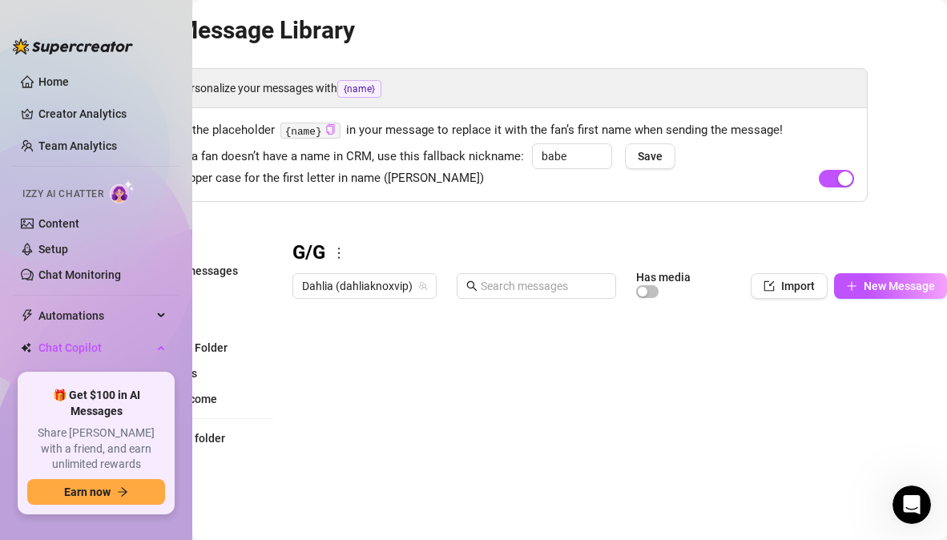
click at [364, 352] on div at bounding box center [619, 484] width 654 height 357
click at [328, 348] on textarea "GG - Girls Night-in" at bounding box center [355, 346] width 99 height 14
type textarea "GGG - Girls Night-in"
click at [384, 253] on div "G/G" at bounding box center [619, 253] width 654 height 26
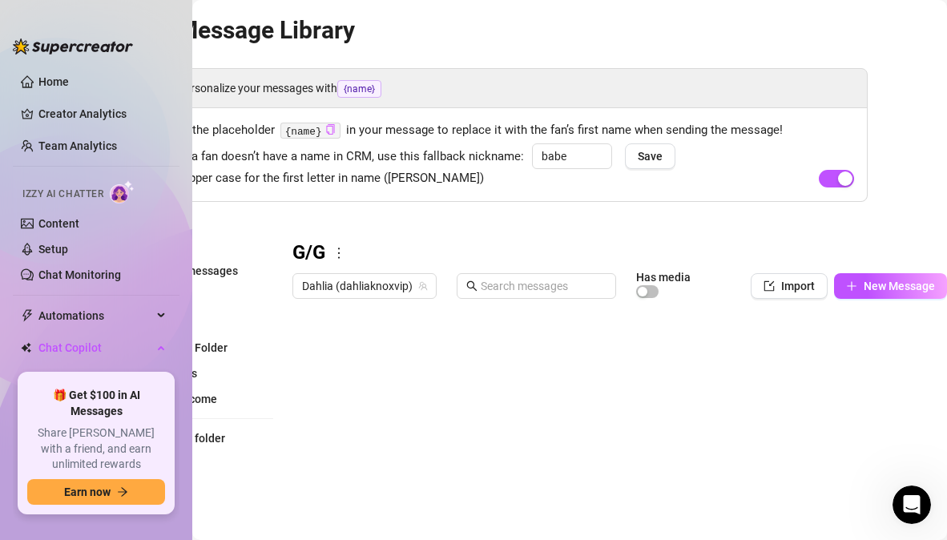
click at [843, 384] on div at bounding box center [619, 484] width 654 height 357
click at [700, 252] on div "G/G" at bounding box center [619, 253] width 654 height 26
click at [834, 386] on div at bounding box center [619, 484] width 654 height 357
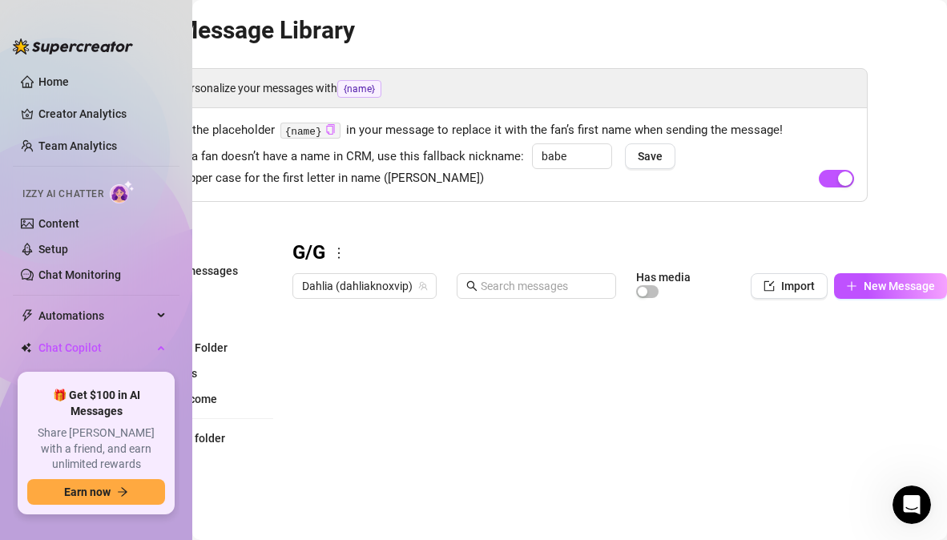
click at [834, 386] on div at bounding box center [619, 484] width 654 height 357
click at [298, 378] on div at bounding box center [619, 484] width 654 height 357
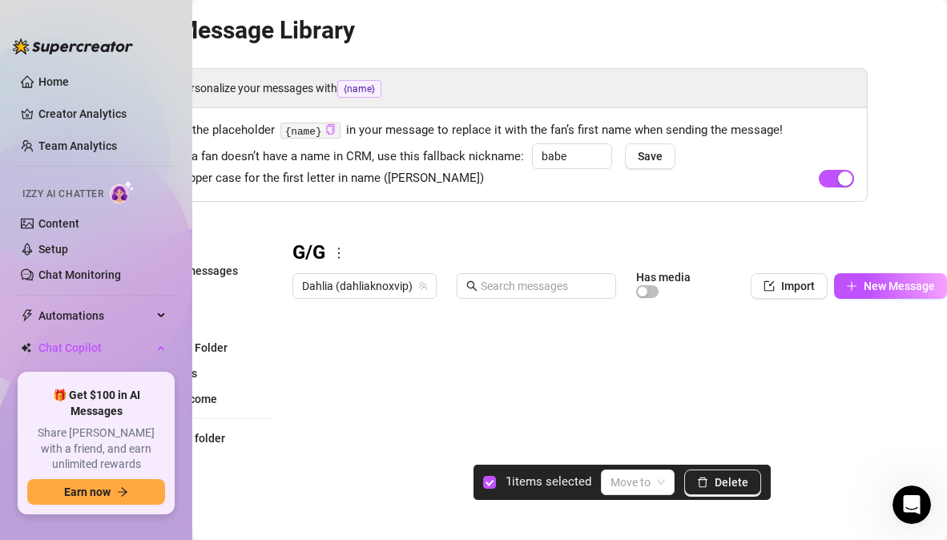
click at [723, 252] on div "G/G" at bounding box center [619, 253] width 654 height 26
click at [293, 382] on div at bounding box center [619, 484] width 654 height 357
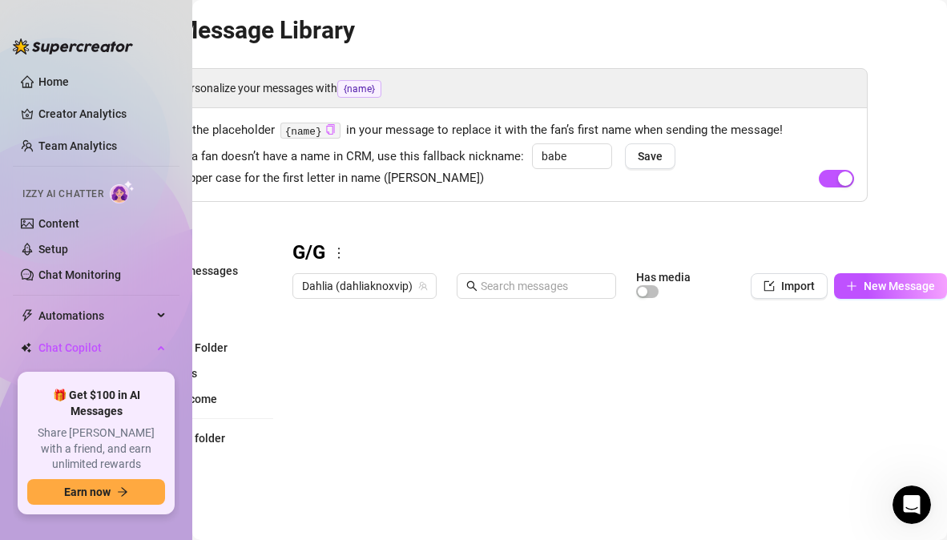
click at [292, 384] on div at bounding box center [619, 484] width 654 height 357
click at [292, 383] on div at bounding box center [619, 484] width 654 height 357
click at [844, 390] on div at bounding box center [619, 484] width 654 height 357
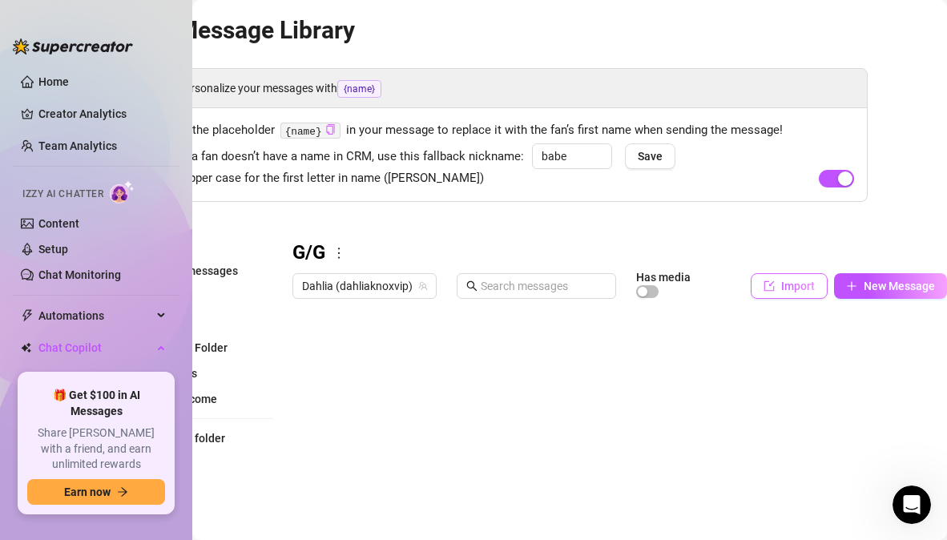
click at [781, 285] on span "Import" at bounding box center [798, 286] width 34 height 13
type textarea "Type your message here..."
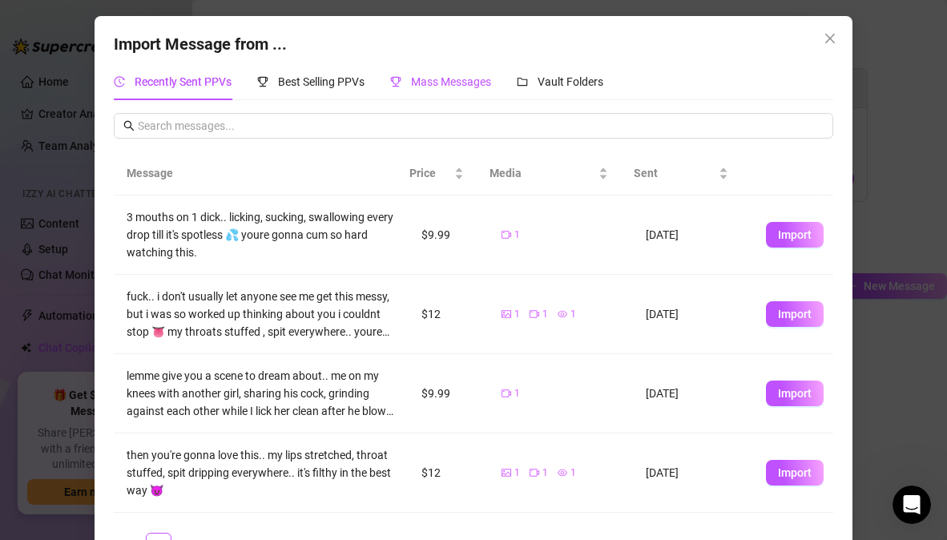
click at [441, 79] on span "Mass Messages" at bounding box center [451, 81] width 80 height 13
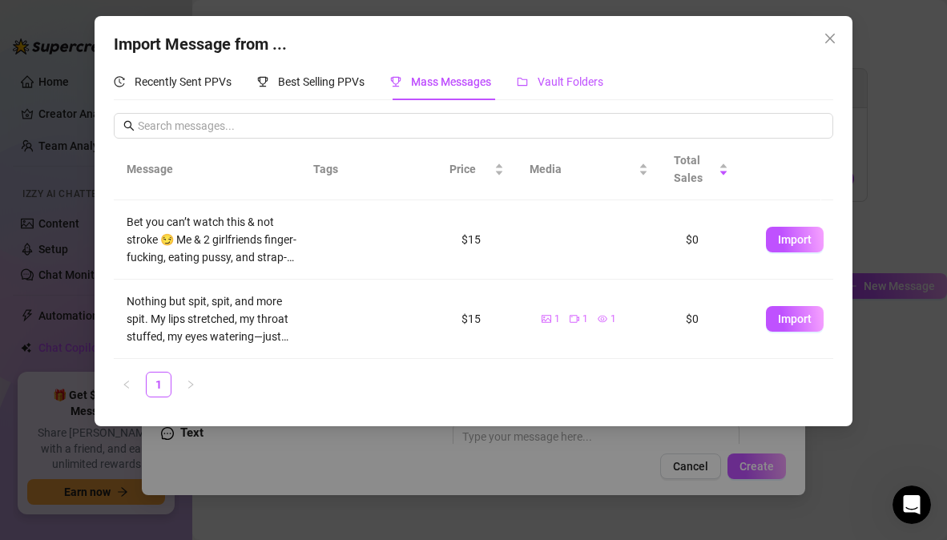
click at [559, 83] on span "Vault Folders" at bounding box center [570, 81] width 66 height 13
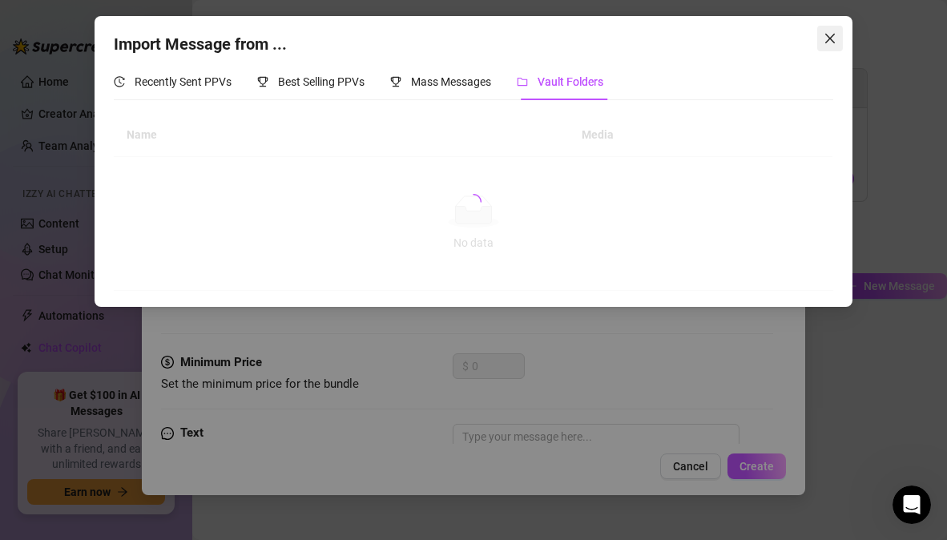
click at [833, 38] on icon "close" at bounding box center [829, 38] width 13 height 13
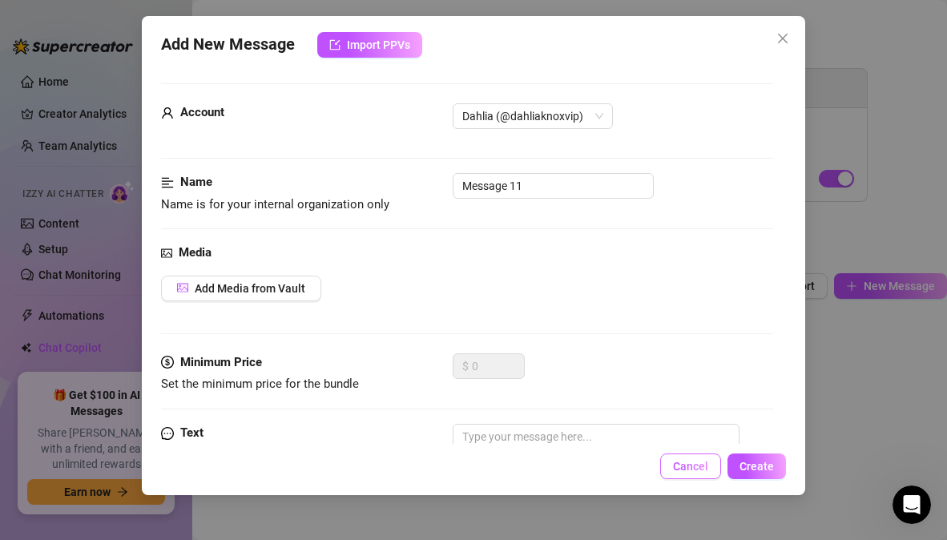
click at [698, 465] on span "Cancel" at bounding box center [690, 466] width 35 height 13
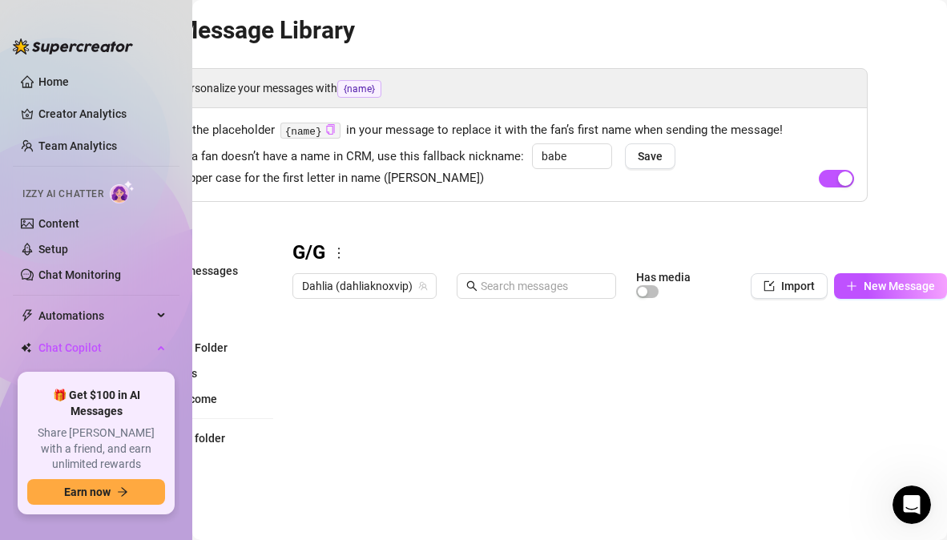
drag, startPoint x: 662, startPoint y: 389, endPoint x: 562, endPoint y: 385, distance: 100.2
click at [561, 385] on div at bounding box center [619, 484] width 654 height 357
click at [562, 385] on div at bounding box center [619, 484] width 654 height 357
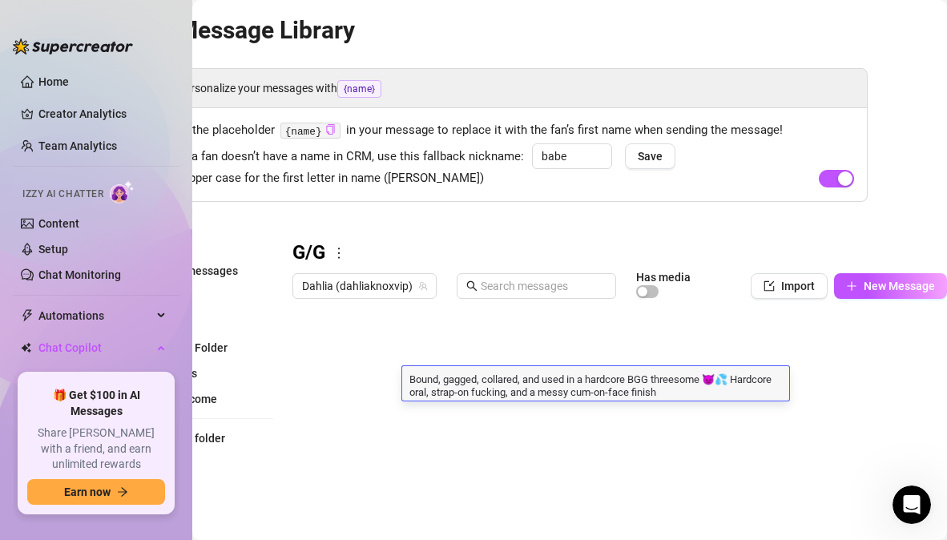
click at [562, 385] on textarea "Bound, gagged, collared, and used in a hardcore BGG threesome 😈💦 Hardcore oral,…" at bounding box center [595, 384] width 387 height 27
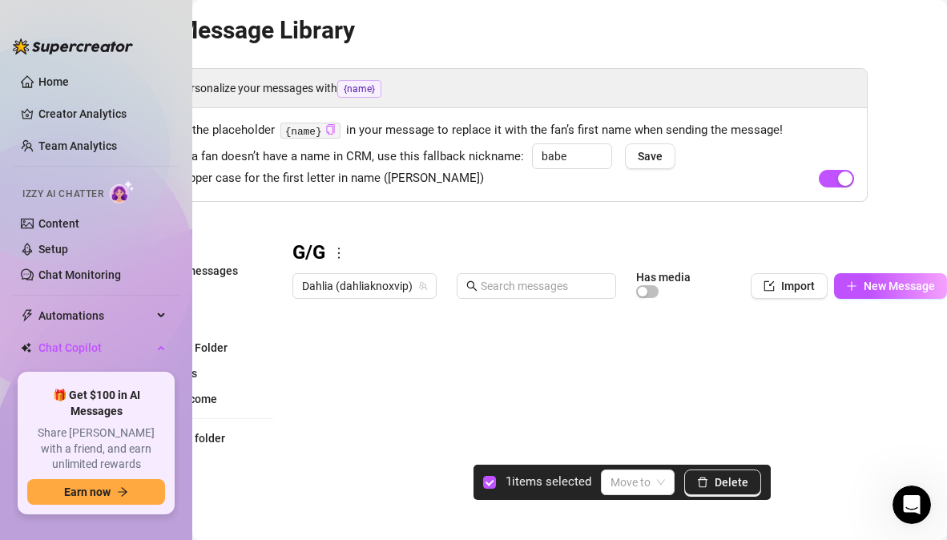
click at [300, 378] on div at bounding box center [619, 484] width 654 height 357
click at [734, 485] on span "Delete" at bounding box center [732, 482] width 34 height 13
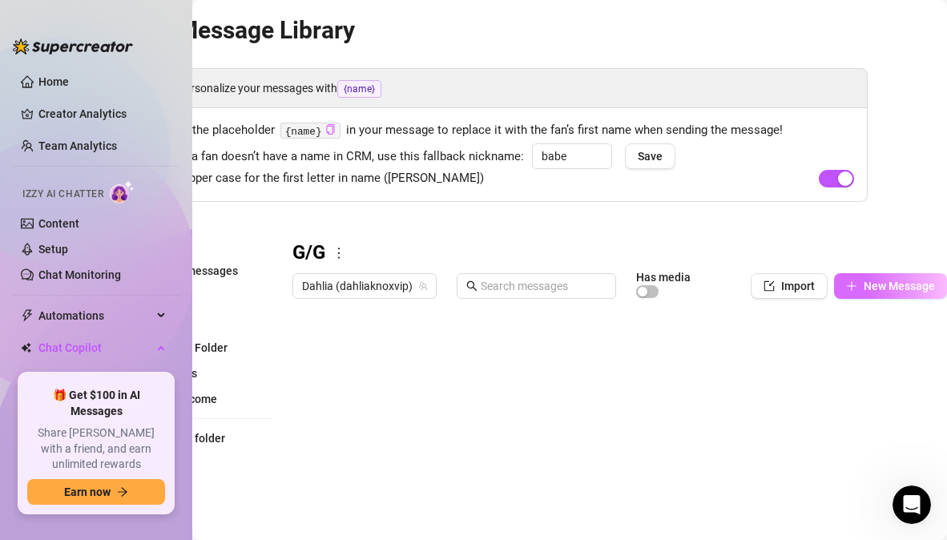
click at [863, 286] on span "New Message" at bounding box center [898, 286] width 71 height 13
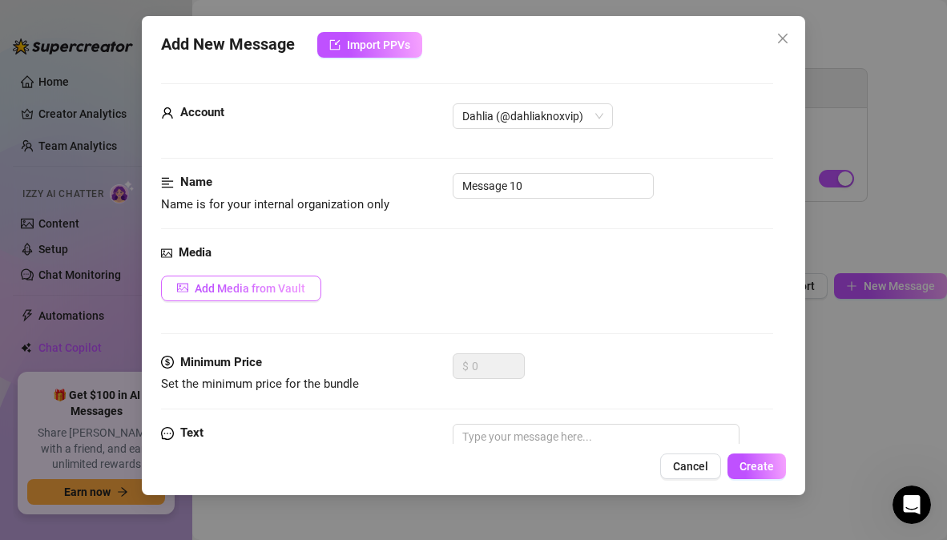
click at [314, 281] on button "Add Media from Vault" at bounding box center [241, 289] width 160 height 26
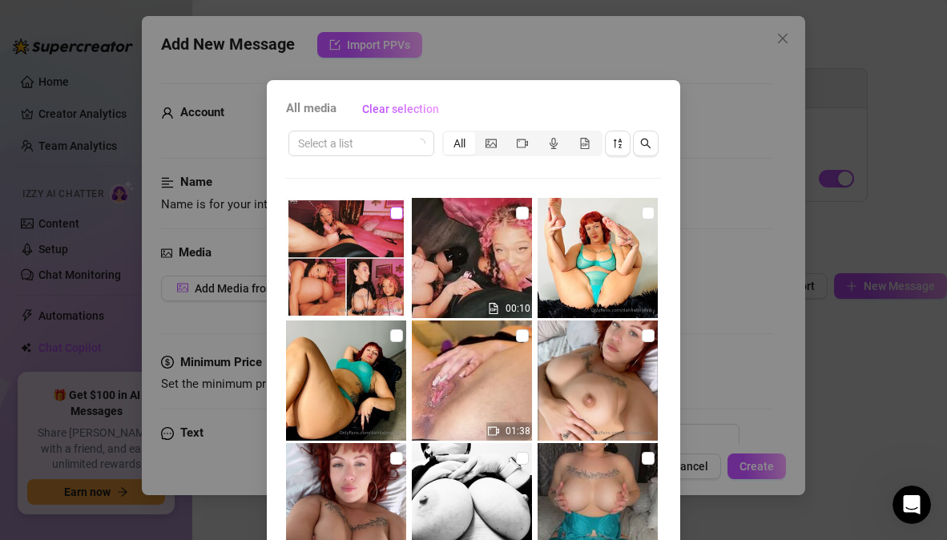
click at [390, 212] on input "checkbox" at bounding box center [396, 213] width 13 height 13
checkbox input "true"
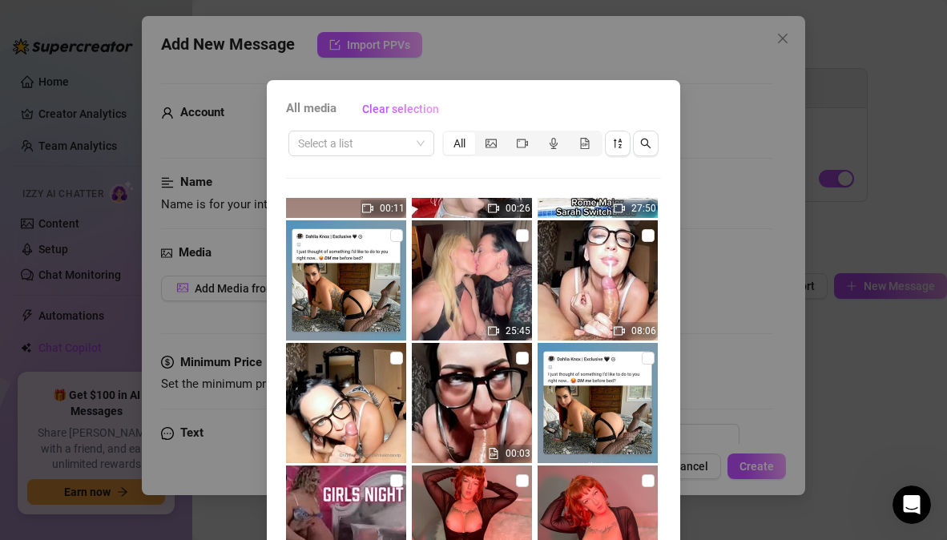
scroll to position [604, 0]
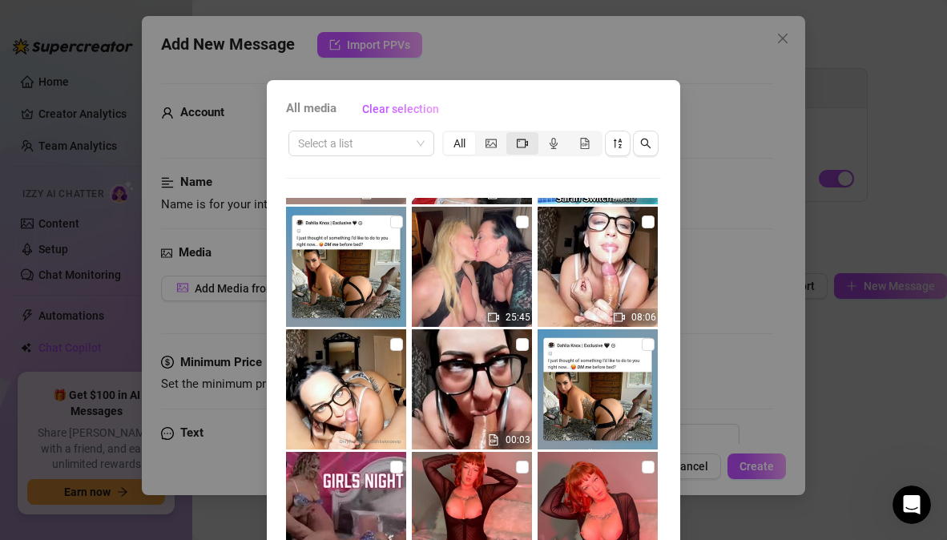
click at [517, 144] on icon "video-camera" at bounding box center [522, 143] width 11 height 11
click at [510, 135] on input "segmented control" at bounding box center [510, 135] width 0 height 0
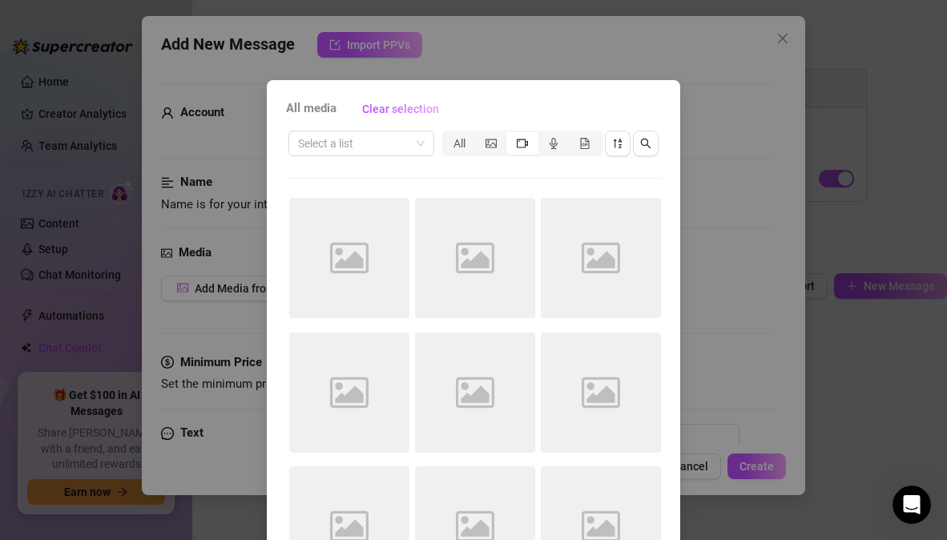
scroll to position [129, 0]
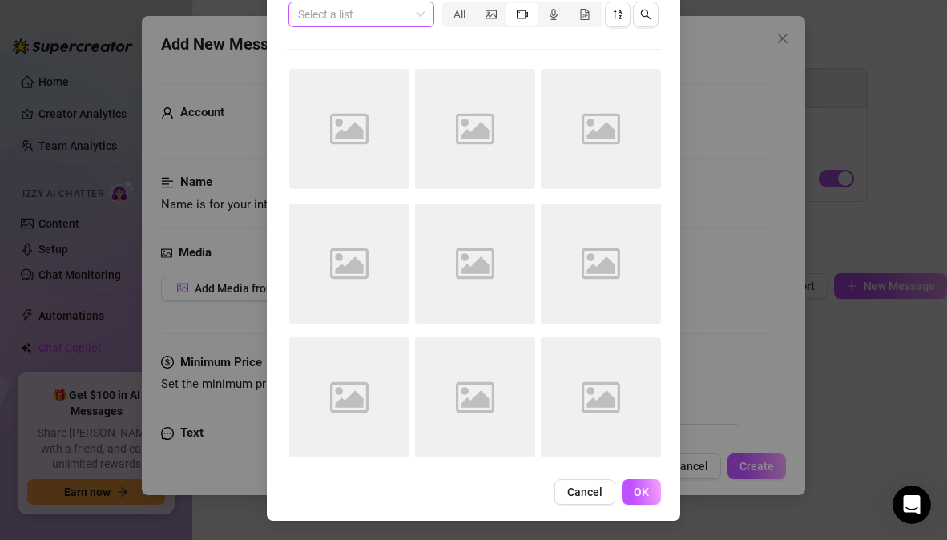
click at [410, 20] on span at bounding box center [361, 14] width 127 height 24
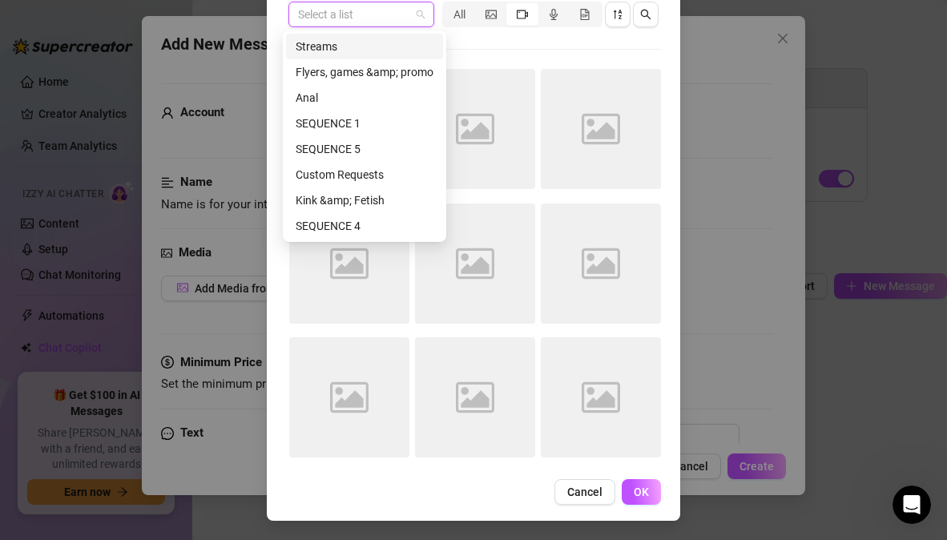
click at [410, 20] on span at bounding box center [361, 14] width 127 height 24
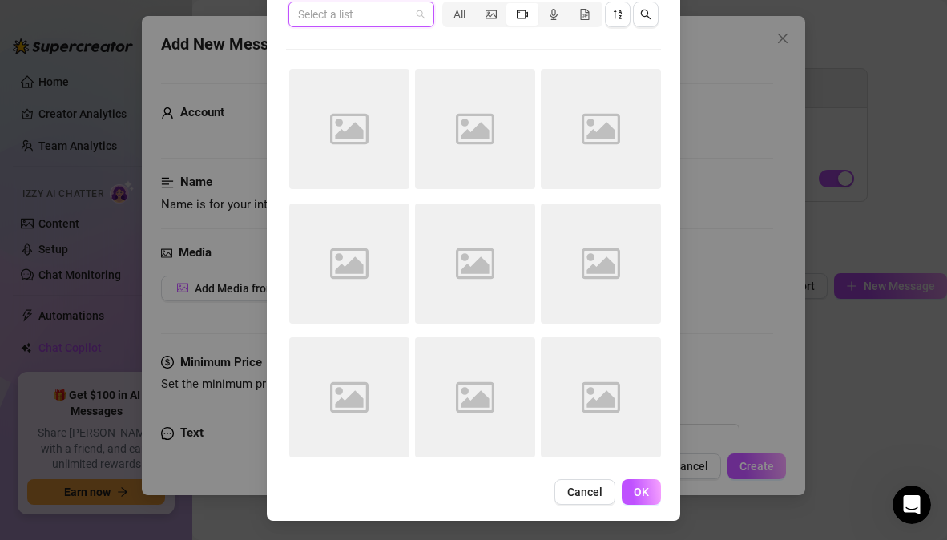
click at [409, 20] on span at bounding box center [361, 14] width 127 height 24
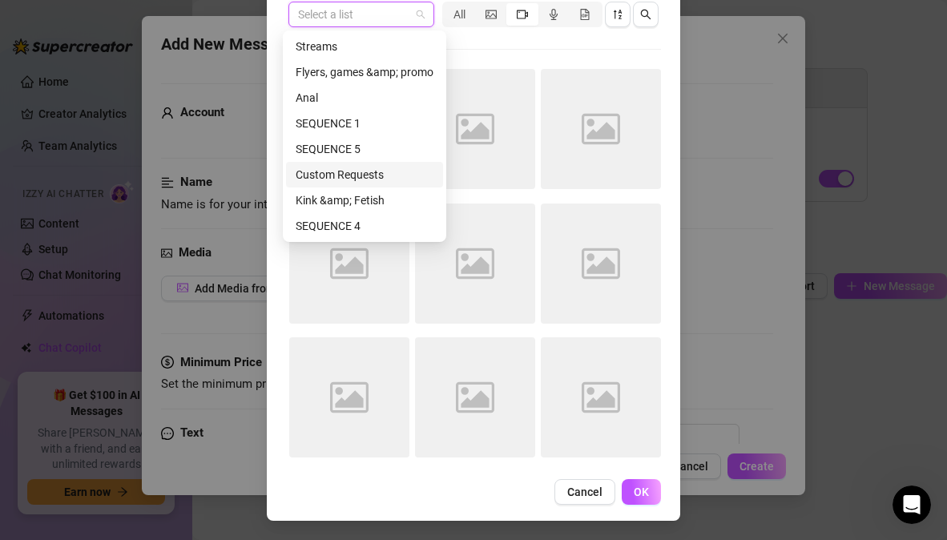
scroll to position [51, 0]
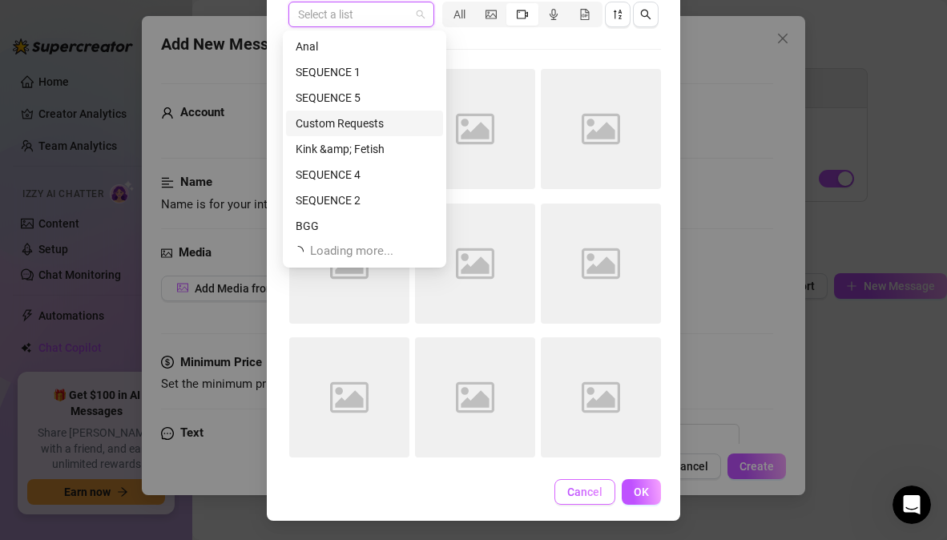
click at [574, 498] on button "Cancel" at bounding box center [584, 492] width 61 height 26
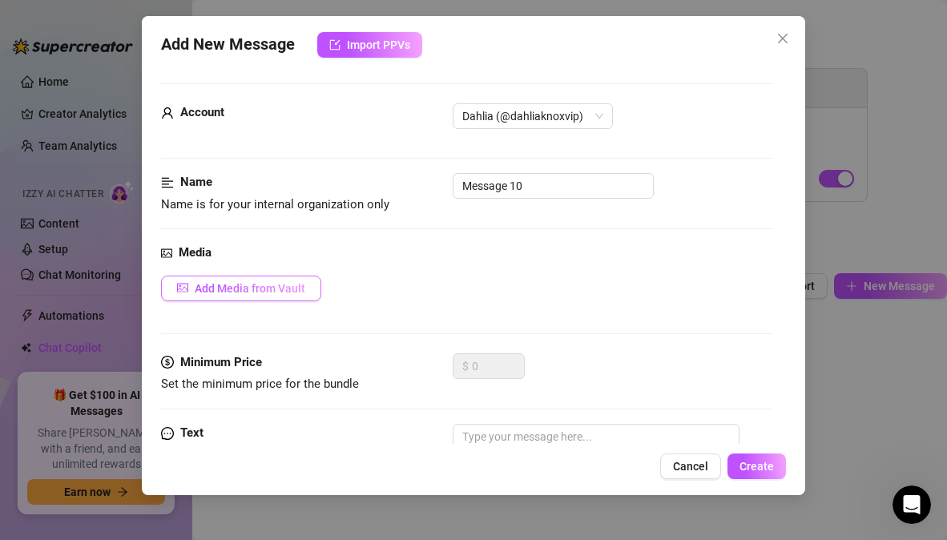
click at [294, 292] on span "Add Media from Vault" at bounding box center [250, 288] width 111 height 13
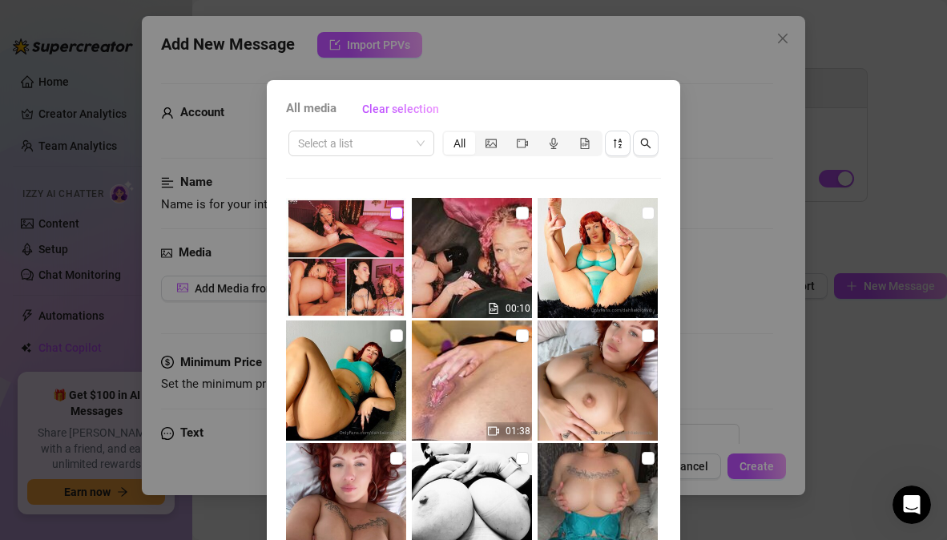
click at [392, 210] on input "checkbox" at bounding box center [396, 213] width 13 height 13
checkbox input "true"
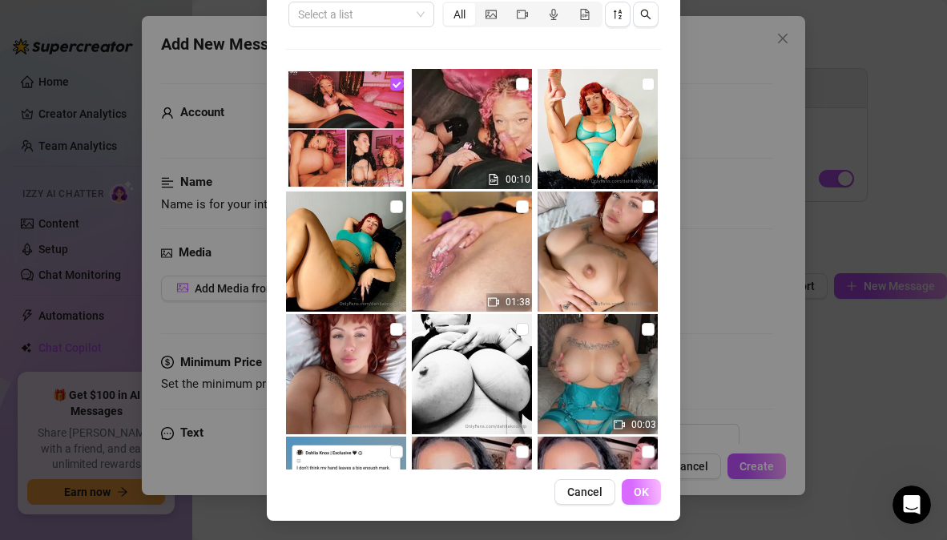
click at [639, 496] on span "OK" at bounding box center [641, 491] width 15 height 13
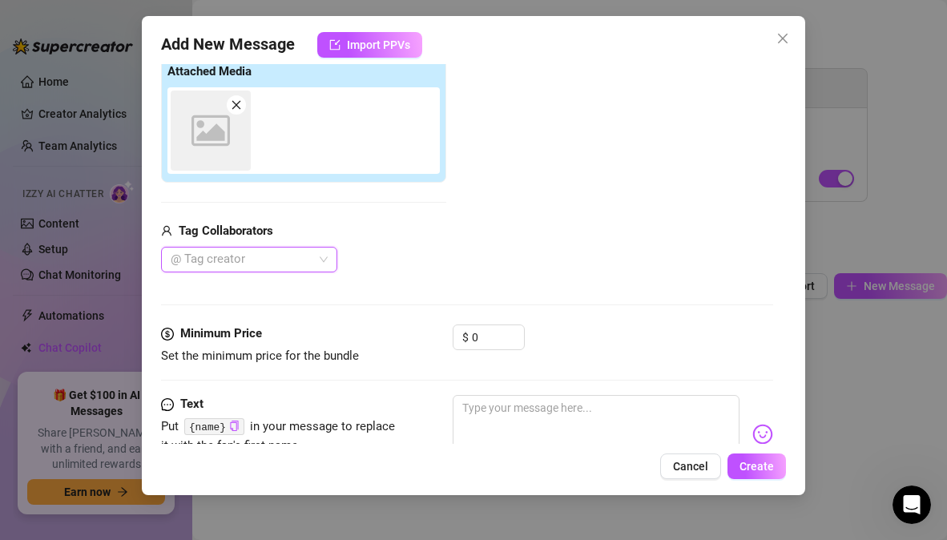
scroll to position [263, 0]
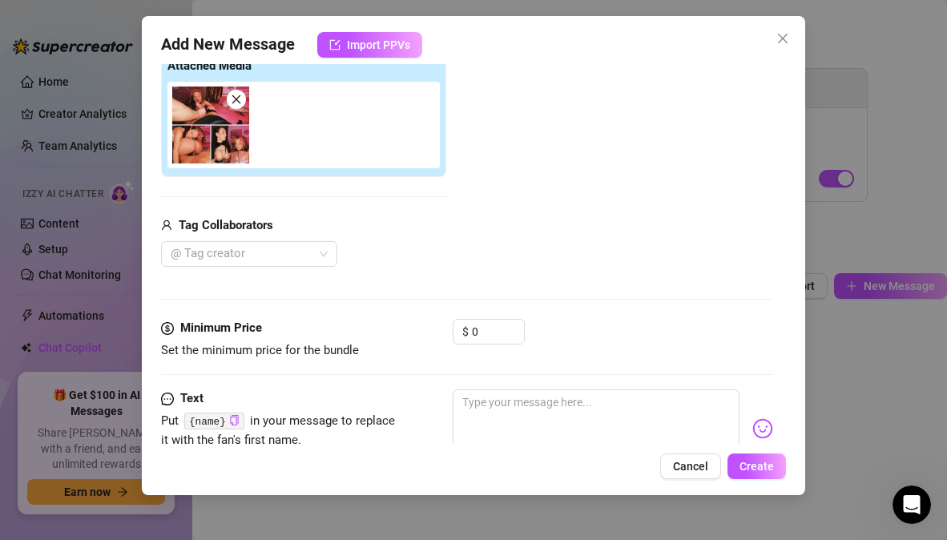
click at [477, 130] on div "Add Media from Vault Attached Media Tag Collaborators @ Tag creator" at bounding box center [466, 140] width 611 height 255
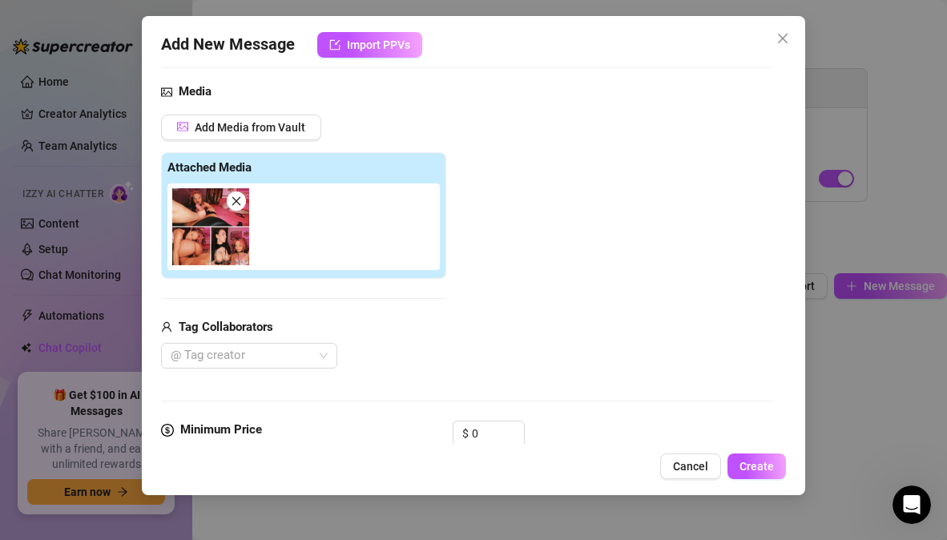
scroll to position [147, 0]
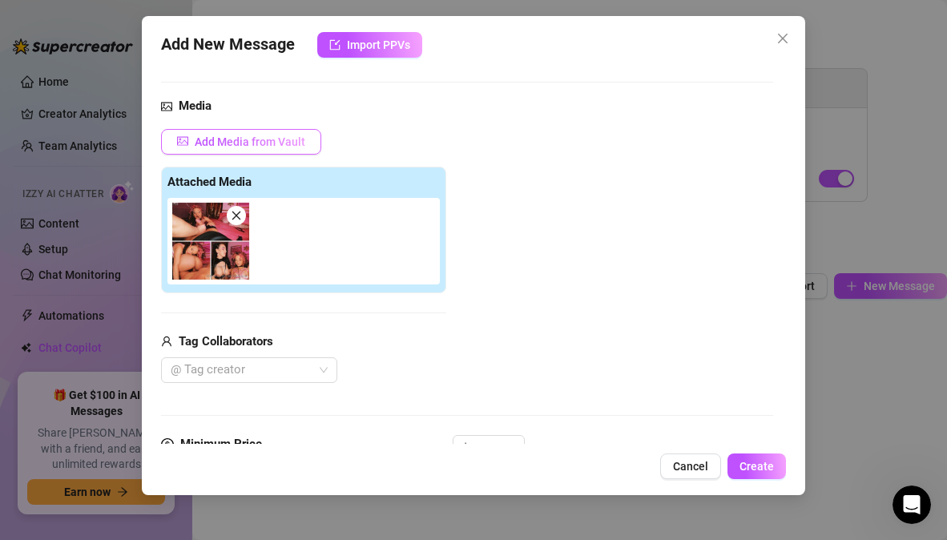
click at [276, 135] on span "Add Media from Vault" at bounding box center [250, 141] width 111 height 13
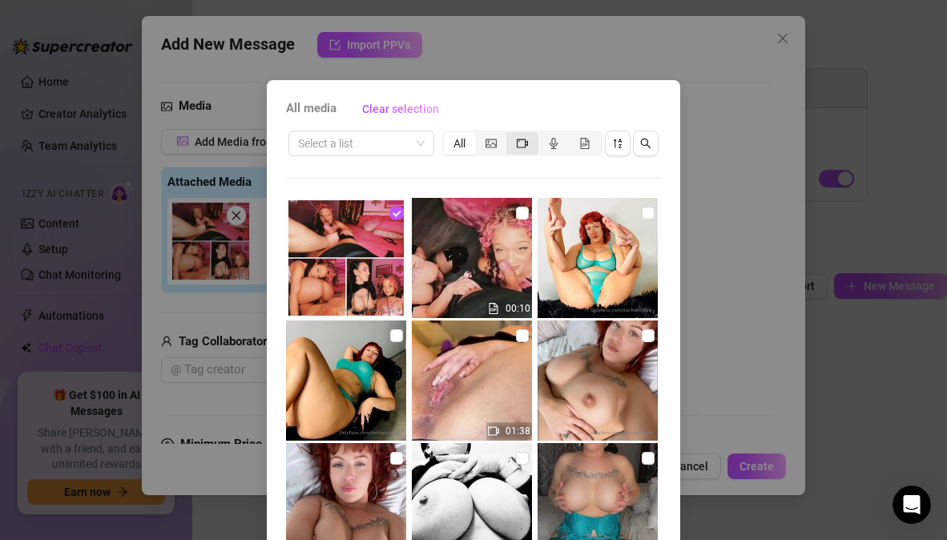
click at [519, 144] on icon "video-camera" at bounding box center [522, 143] width 11 height 9
click at [510, 135] on input "segmented control" at bounding box center [510, 135] width 0 height 0
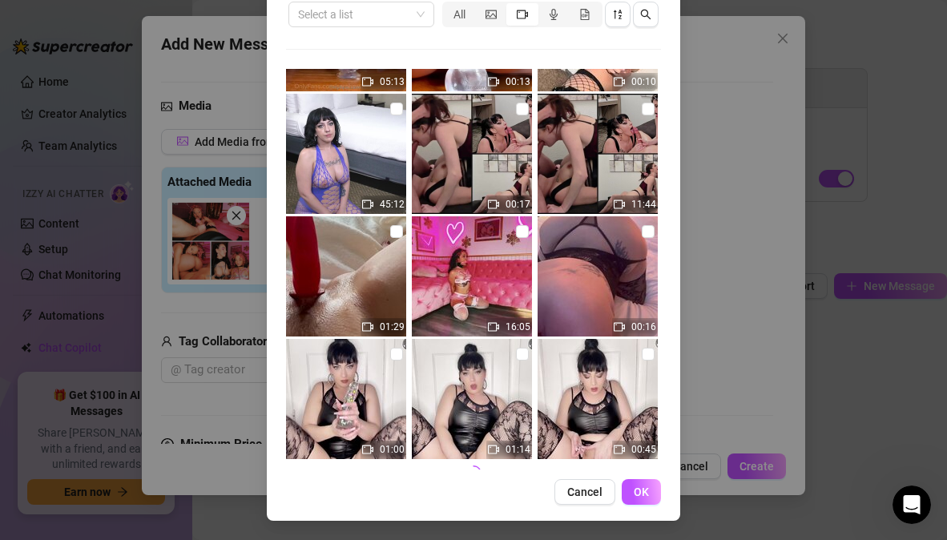
scroll to position [2565, 0]
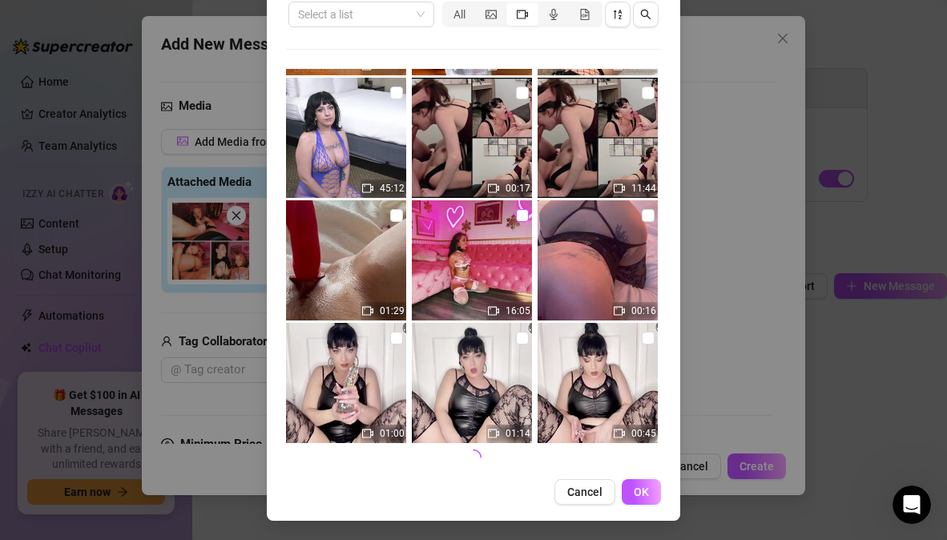
click at [516, 216] on input "checkbox" at bounding box center [522, 215] width 13 height 13
checkbox input "true"
click at [638, 500] on button "OK" at bounding box center [641, 492] width 39 height 26
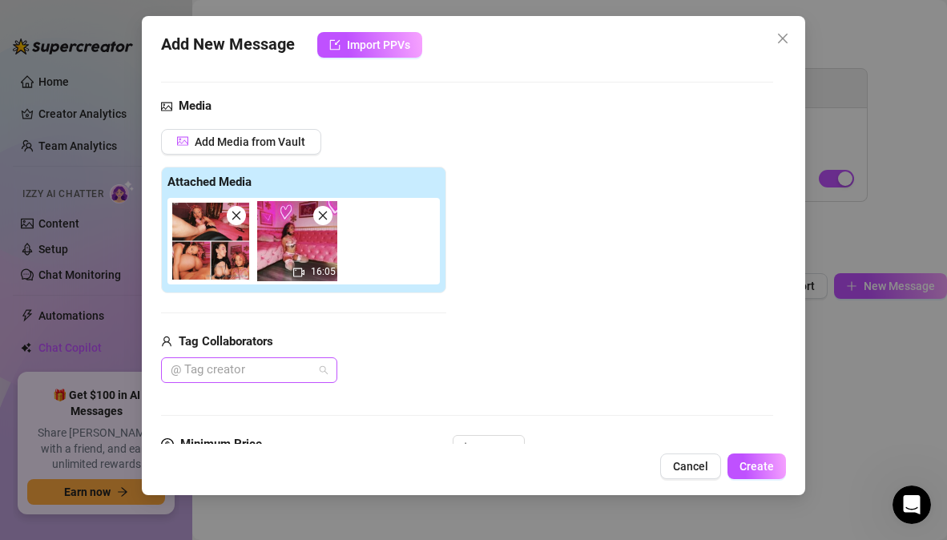
click at [323, 375] on div "@ Tag creator" at bounding box center [249, 370] width 176 height 26
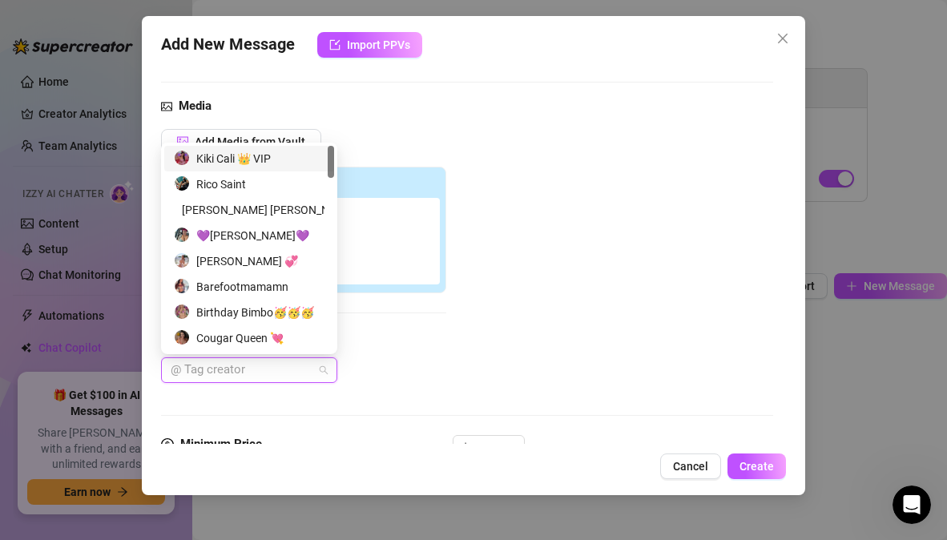
click at [246, 160] on div "Kiki Cali 👑 VIP" at bounding box center [249, 159] width 151 height 18
click at [243, 183] on div "Rico Saint" at bounding box center [249, 184] width 151 height 18
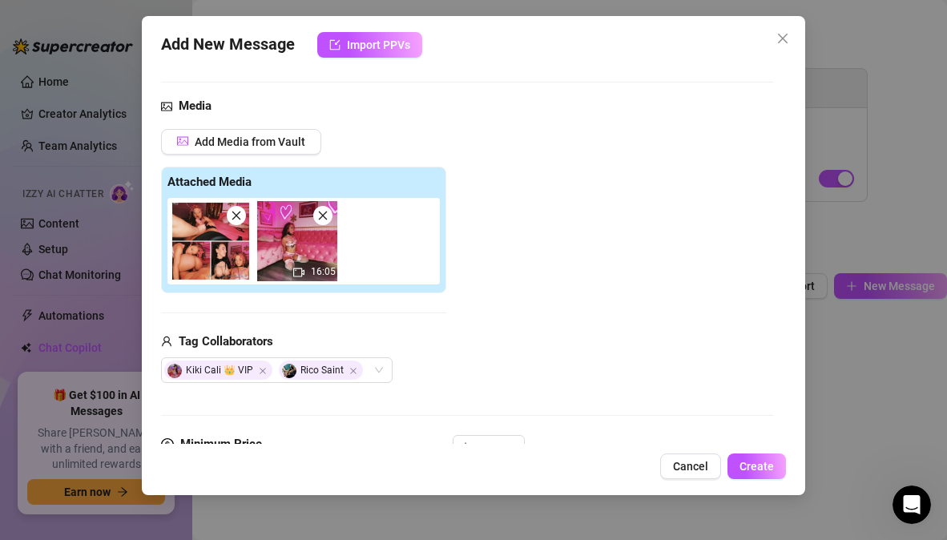
click at [473, 368] on div "Add Media from Vault Attached Media 16:05 Tag Collaborators Kiki [GEOGRAPHIC_DA…" at bounding box center [466, 256] width 611 height 255
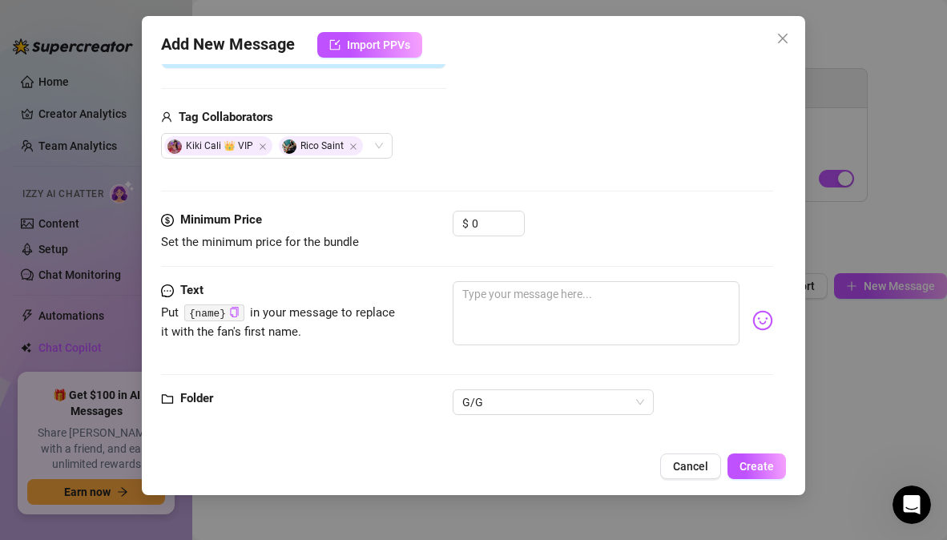
scroll to position [386, 0]
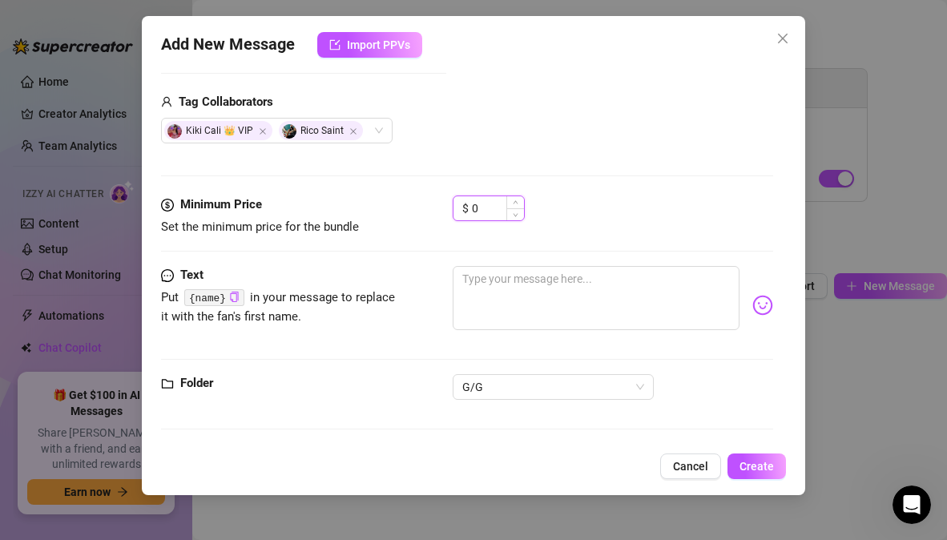
click at [505, 210] on input "0" at bounding box center [498, 208] width 52 height 24
type input "25"
click at [574, 213] on span "button" at bounding box center [567, 215] width 36 height 18
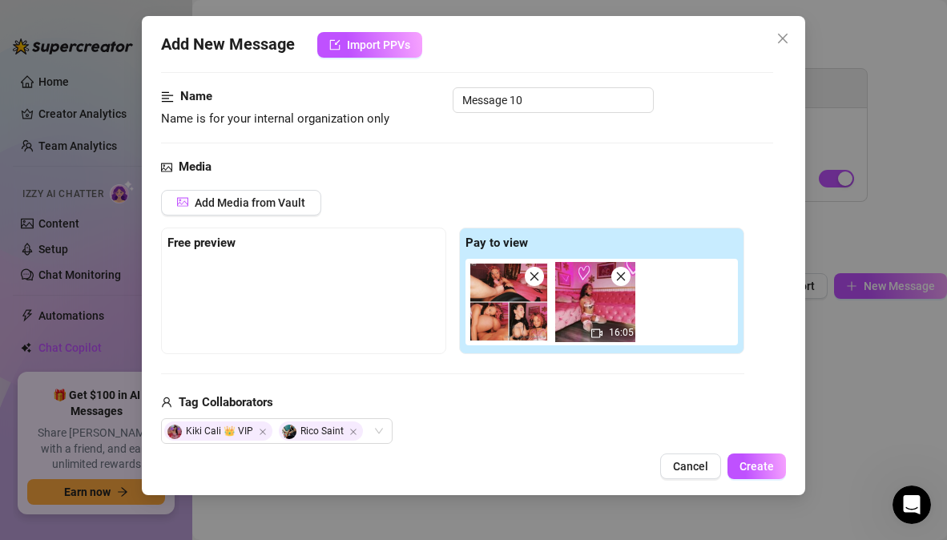
scroll to position [81, 0]
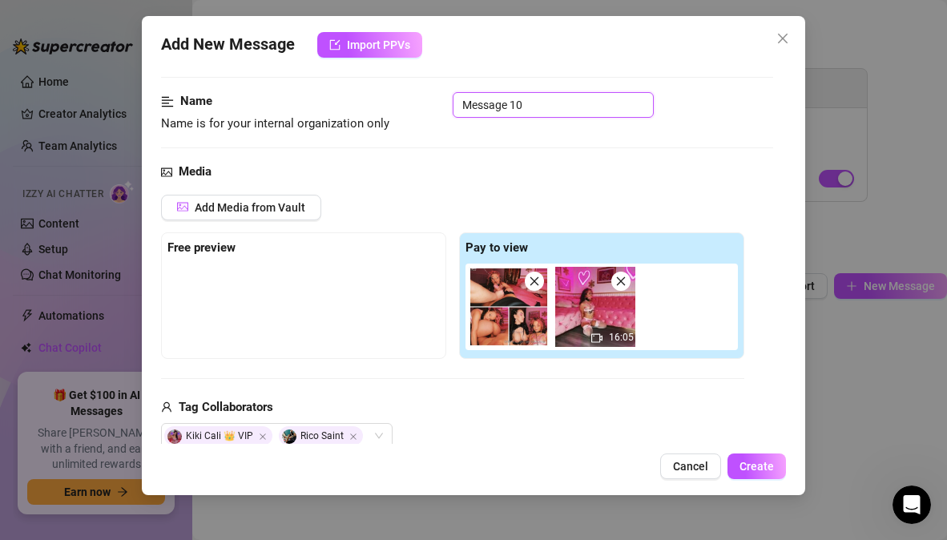
drag, startPoint x: 534, startPoint y: 107, endPoint x: 415, endPoint y: 110, distance: 119.4
click at [415, 110] on div "Name Name is for your internal organization only Message 10" at bounding box center [466, 112] width 611 height 41
paste input "BGG – Bound + Gagged Sub"
type input "BGG – Bound + Gagged Sub"
click at [498, 141] on div "Name Name is for your internal organization only BGG – Bound + Gagged Sub" at bounding box center [466, 127] width 611 height 70
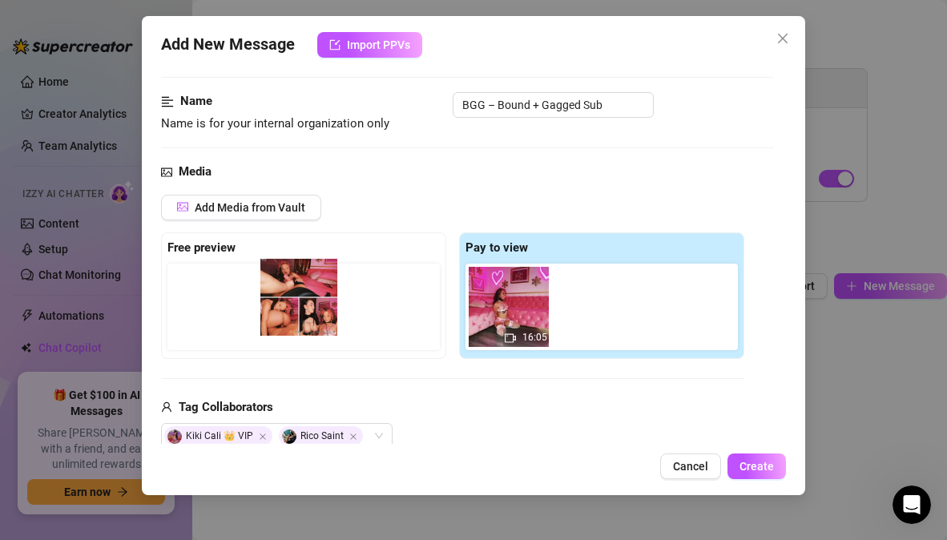
drag, startPoint x: 504, startPoint y: 315, endPoint x: 289, endPoint y: 305, distance: 214.9
click at [289, 305] on div "Free preview Pay to view 16:05" at bounding box center [452, 295] width 583 height 127
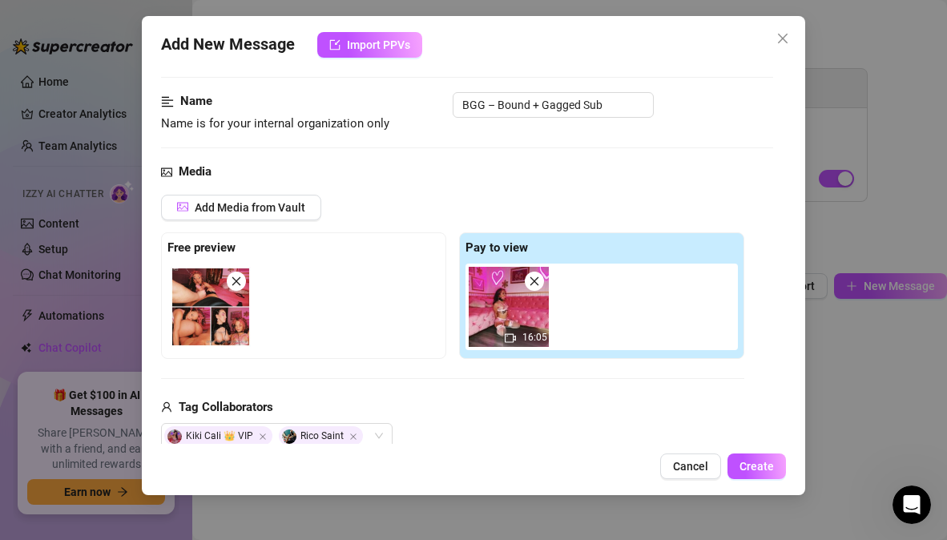
click at [563, 192] on div "Media Add Media from Vault Free preview Pay to view 16:05 Tag Collaborators Kik…" at bounding box center [466, 332] width 611 height 338
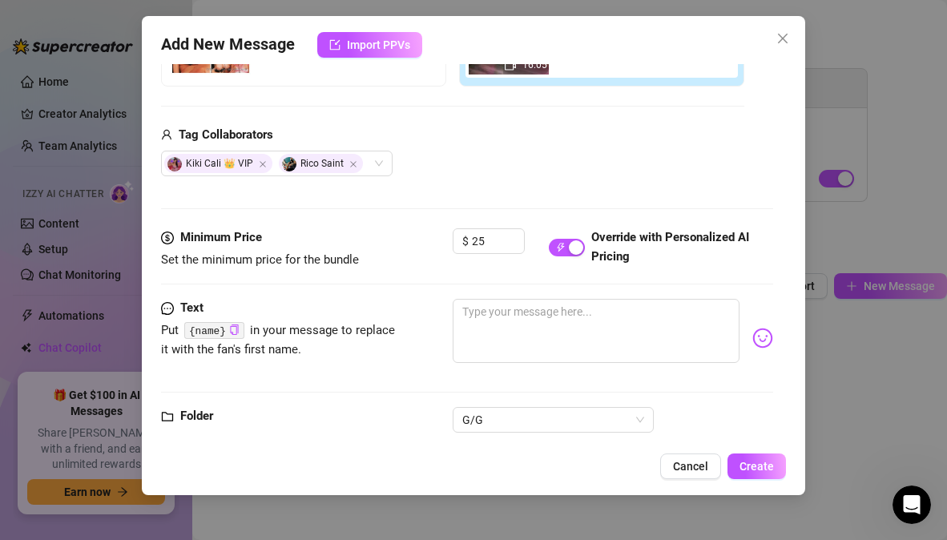
scroll to position [386, 0]
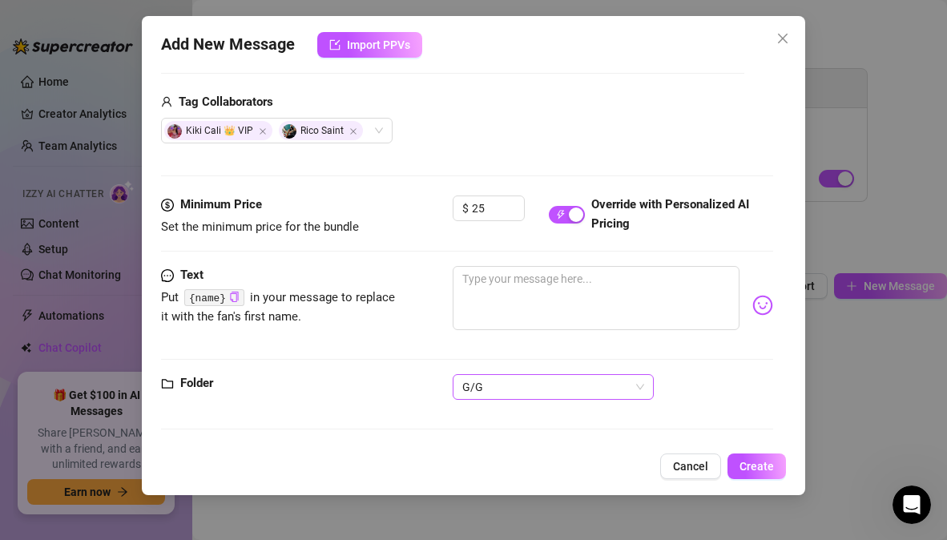
click at [634, 393] on span "G/G" at bounding box center [553, 387] width 182 height 24
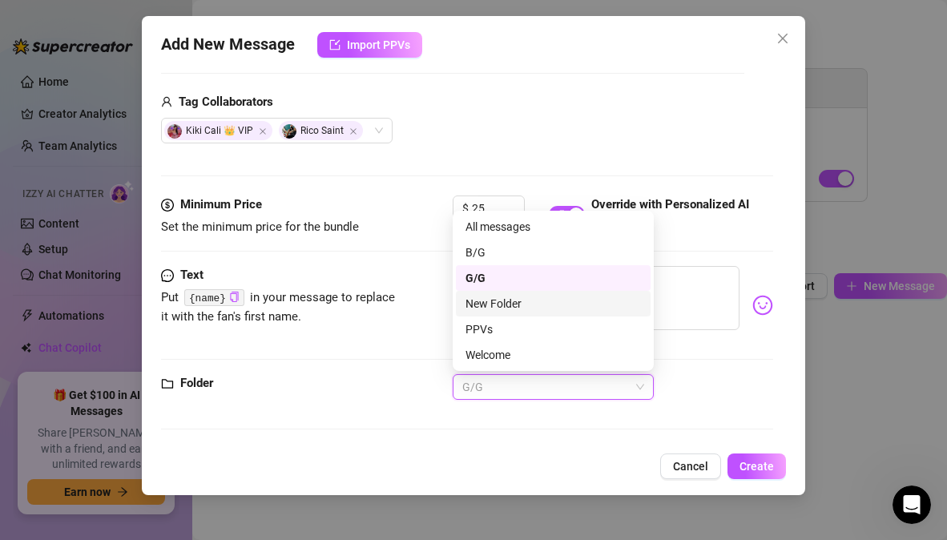
click at [533, 304] on div "New Folder" at bounding box center [552, 304] width 175 height 18
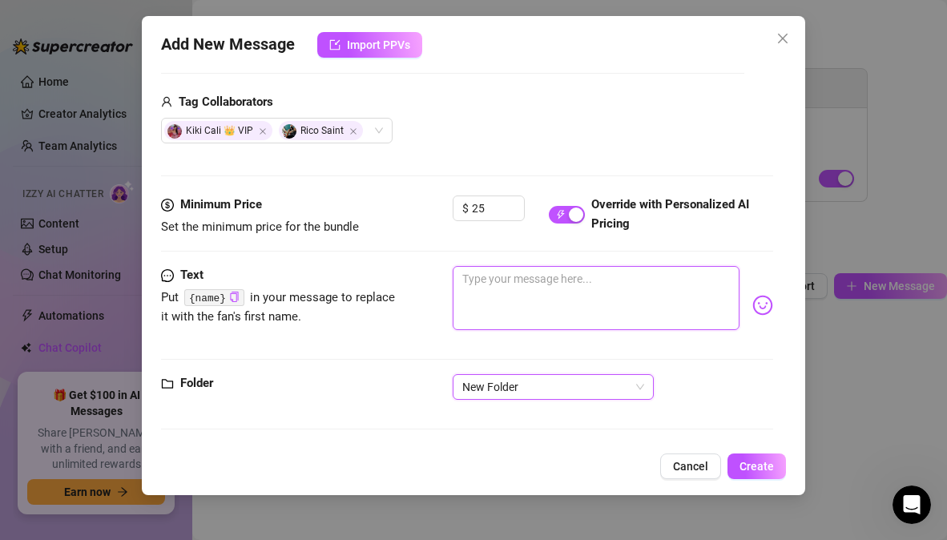
click at [525, 292] on textarea at bounding box center [596, 298] width 286 height 64
click at [479, 282] on textarea at bounding box center [596, 298] width 286 height 64
paste textarea "Bound, gagged, collared, and used in a hardcore BGG threesome 😈💦 Forced oral, s…"
type textarea "Bound, gagged, collared, and used in a hardcore BGG threesome 😈💦 Forced oral, s…"
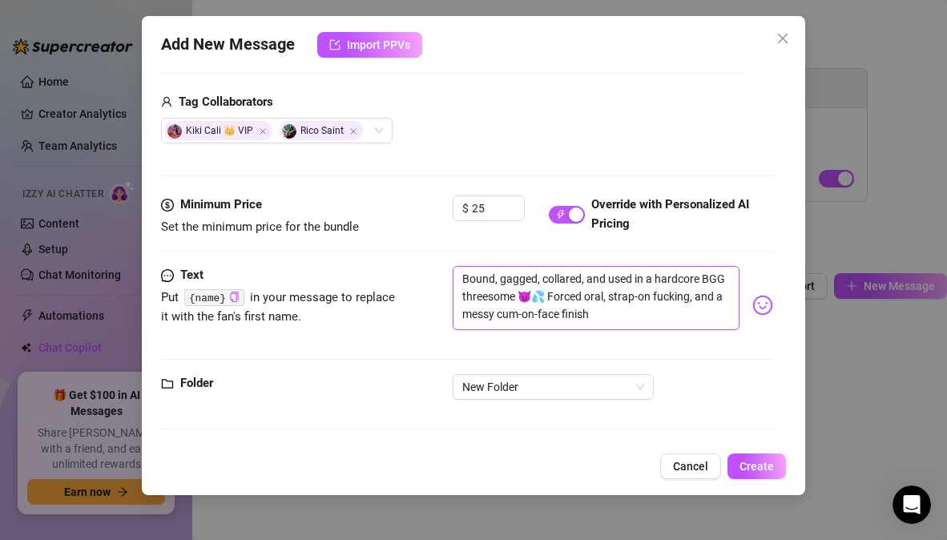
drag, startPoint x: 605, startPoint y: 296, endPoint x: 570, endPoint y: 296, distance: 35.3
click at [570, 296] on textarea "Bound, gagged, collared, and used in a hardcore BGG threesome 😈💦 Forced oral, s…" at bounding box center [596, 298] width 286 height 64
type textarea "Bound, gagged, collared, and used in a hardcore BGG threesome 😈💦 Horal, strap-o…"
type textarea "Bound, gagged, collared, and used in a hardcore BGG threesome 😈💦 Haoral, strap-…"
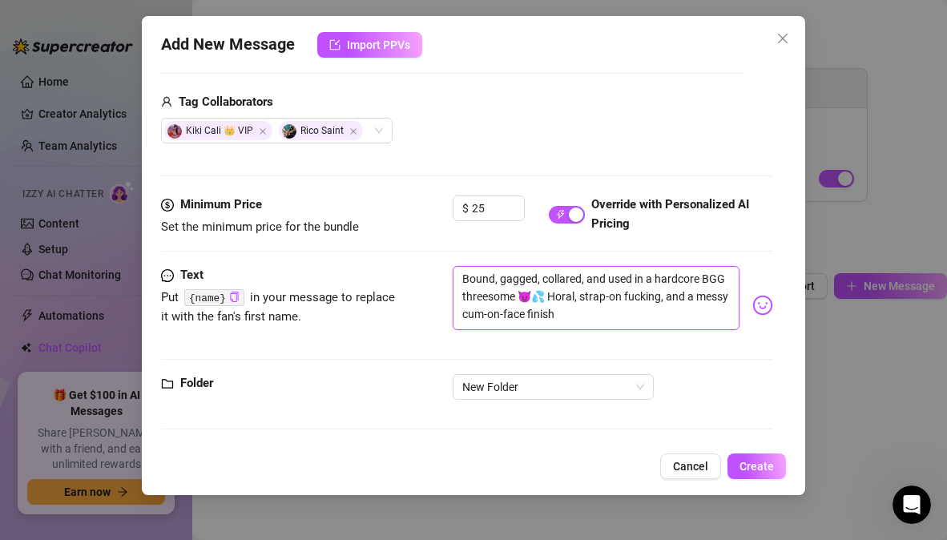
type textarea "Bound, gagged, collared, and used in a hardcore BGG threesome 😈💦 Haoral, strap-…"
type textarea "Bound, gagged, collared, and used in a hardcore BGG threesome 😈💦 Haroral, strap…"
type textarea "Bound, gagged, collared, and used in a hardcore BGG threesome 😈💦 Hardoral, stra…"
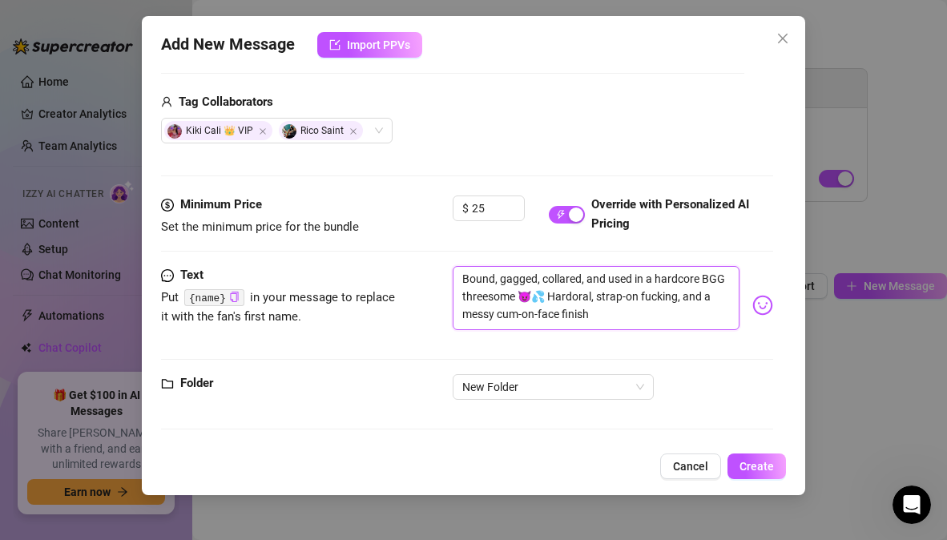
type textarea "Bound, gagged, collared, and used in a hardcore BGG threesome 😈💦 Hardcoral, str…"
type textarea "Bound, gagged, collared, and used in a hardcore BGG threesome 😈💦 Hardcooral, st…"
type textarea "Bound, gagged, collared, and used in a hardcore BGG threesome 😈💦 Hardcororal, s…"
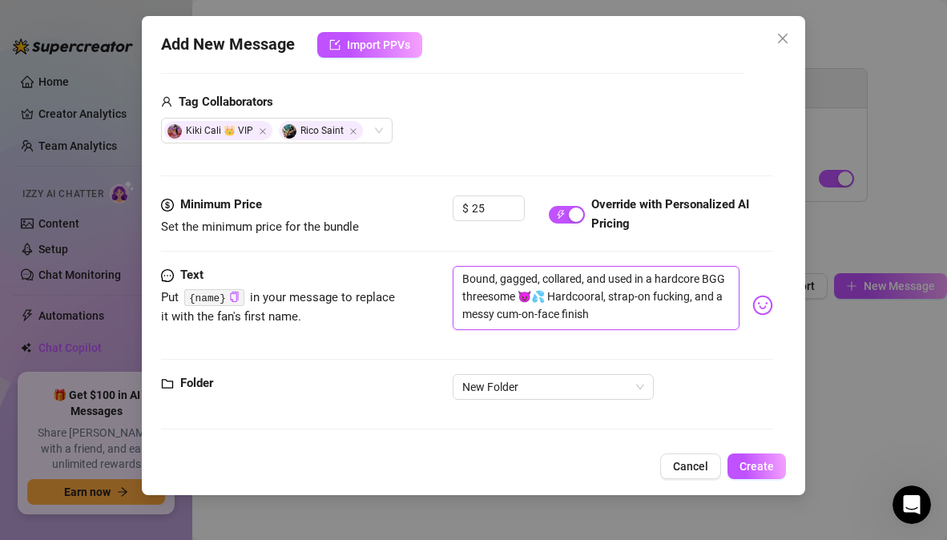
type textarea "Bound, gagged, collared, and used in a hardcore BGG threesome 😈💦 Hardcororal, s…"
type textarea "Bound, gagged, collared, and used in a hardcore BGG threesome 😈💦 Hardcoreoral, …"
type textarea "Bound, gagged, collared, and used in a hardcore BGG threesome 😈💦 Hardcore oral,…"
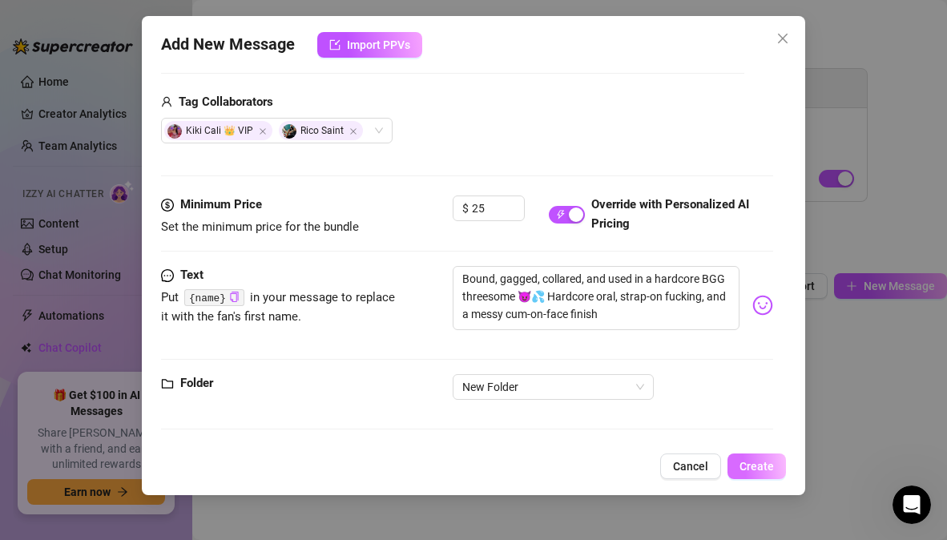
click at [746, 462] on span "Create" at bounding box center [756, 466] width 34 height 13
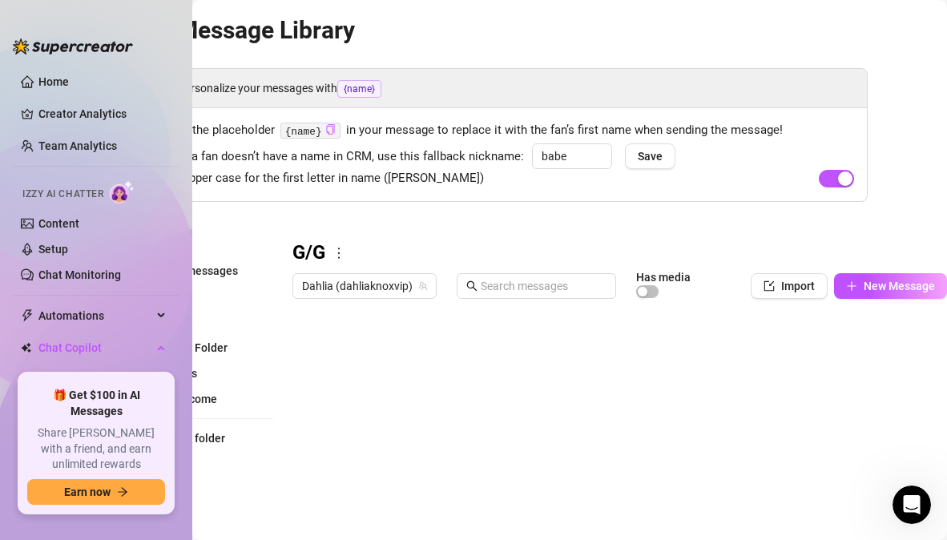
scroll to position [0, 0]
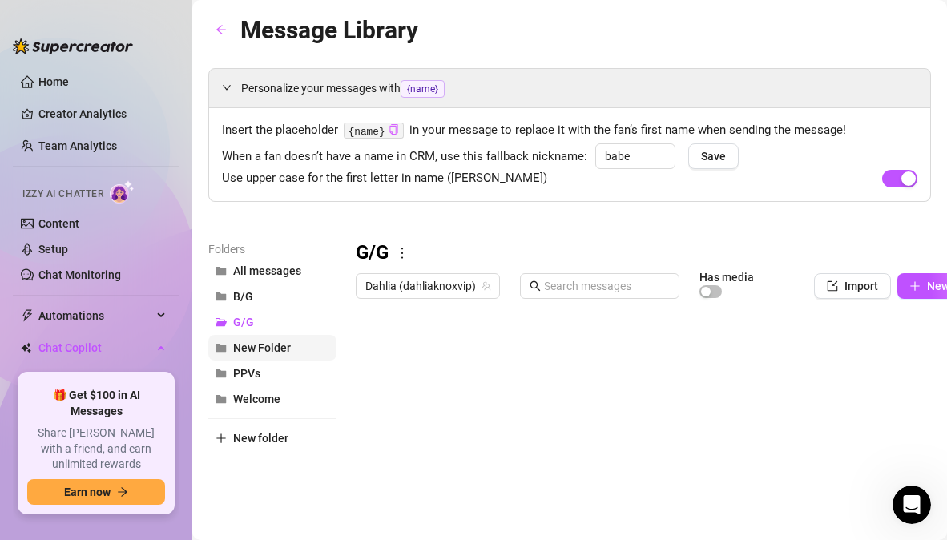
click at [295, 348] on button "New Folder" at bounding box center [272, 348] width 128 height 26
click at [467, 253] on icon "more" at bounding box center [468, 253] width 14 height 14
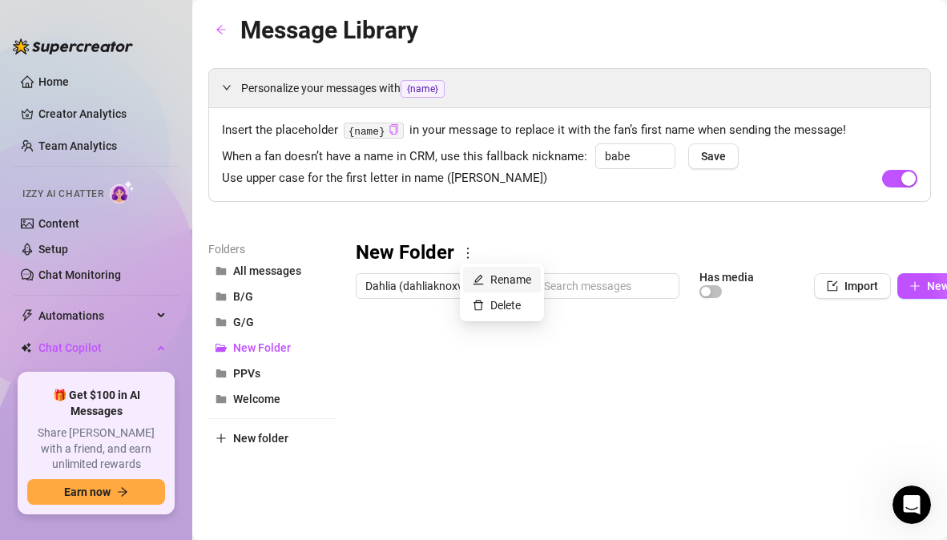
click at [504, 278] on link "Rename" at bounding box center [502, 279] width 58 height 13
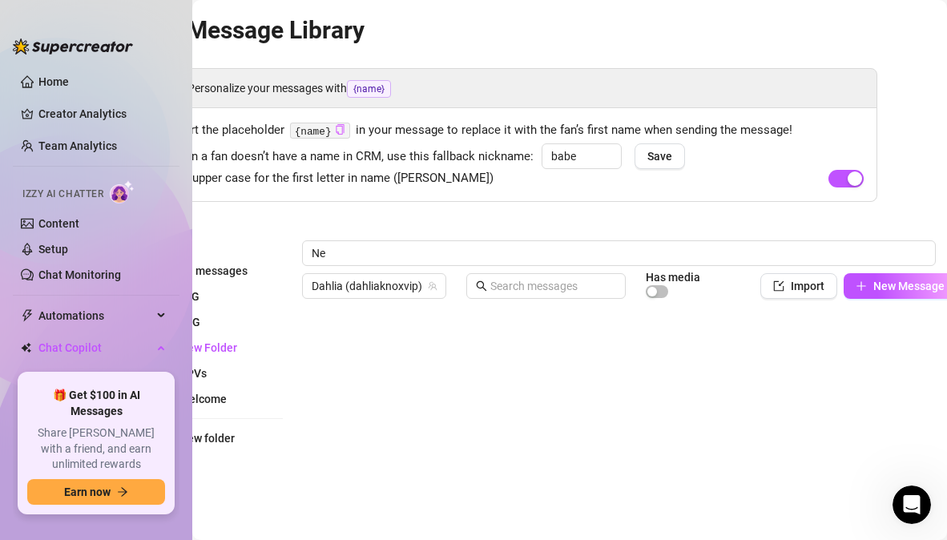
type input "N"
type input "B/G/G"
click at [800, 223] on div "Personalize your messages with {name} Insert the placeholder {name} in your mes…" at bounding box center [516, 365] width 723 height 595
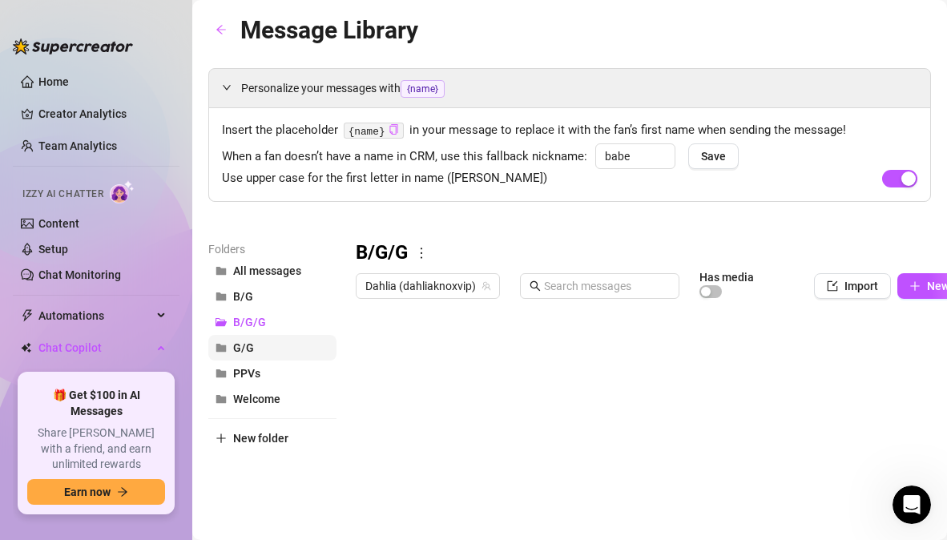
click at [239, 350] on span "G/G" at bounding box center [243, 347] width 21 height 13
click at [251, 369] on span "PPVs" at bounding box center [246, 373] width 27 height 13
click at [415, 257] on icon "more" at bounding box center [416, 253] width 14 height 14
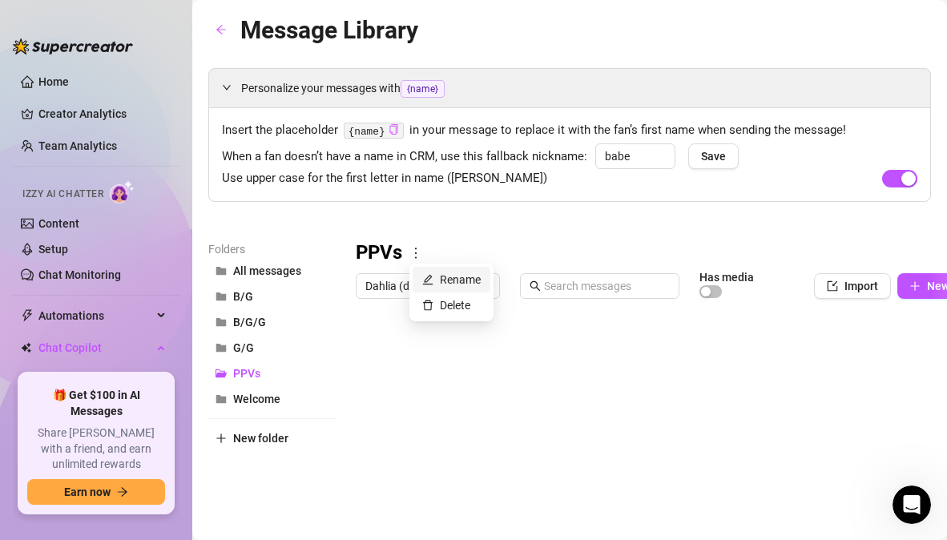
click at [445, 282] on link "Rename" at bounding box center [451, 279] width 58 height 13
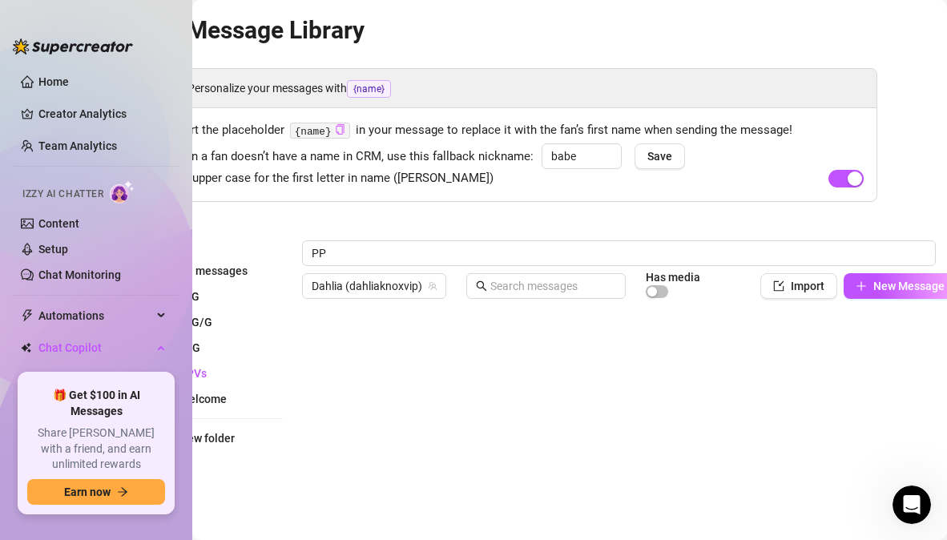
type input "P"
type input "Orgies"
click at [445, 218] on div "Personalize your messages with {name} Insert the placeholder {name} in your mes…" at bounding box center [516, 365] width 723 height 595
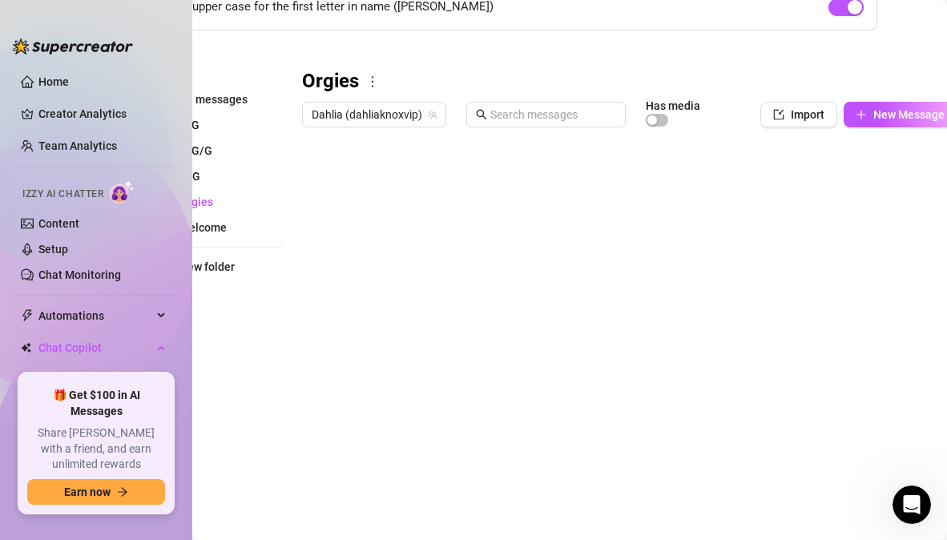
click at [316, 165] on div at bounding box center [629, 313] width 654 height 357
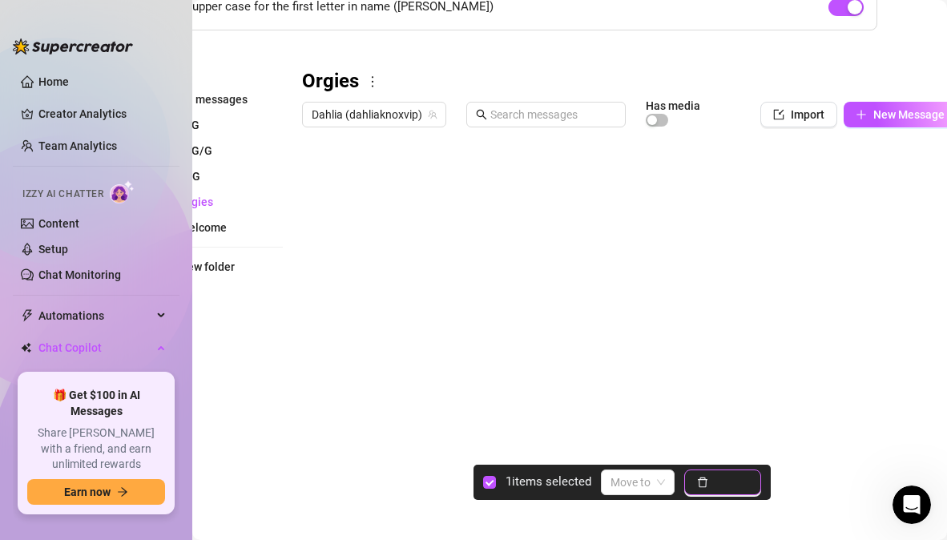
click at [739, 482] on span "Delete" at bounding box center [732, 482] width 34 height 13
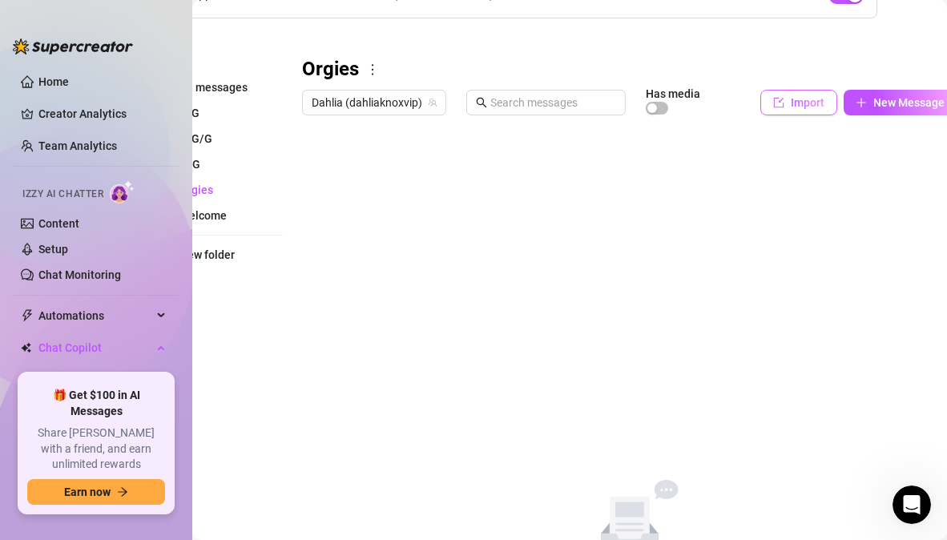
click at [801, 105] on span "Import" at bounding box center [808, 102] width 34 height 13
type textarea "Type your message here..."
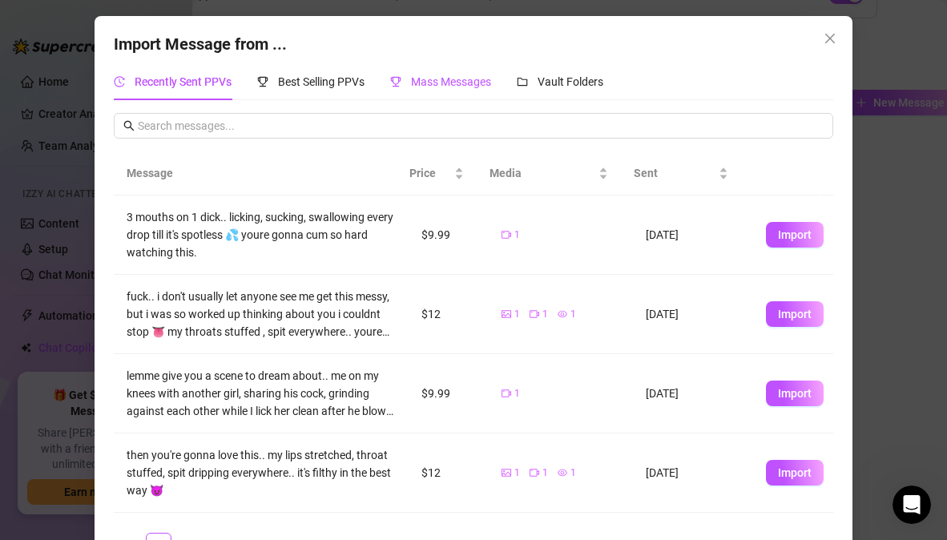
click at [441, 82] on span "Mass Messages" at bounding box center [451, 81] width 80 height 13
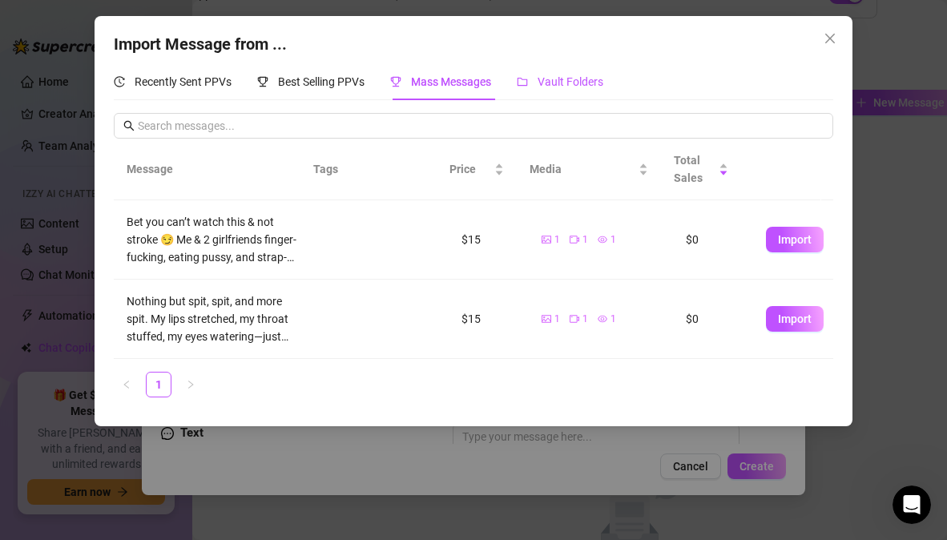
click at [582, 83] on span "Vault Folders" at bounding box center [570, 81] width 66 height 13
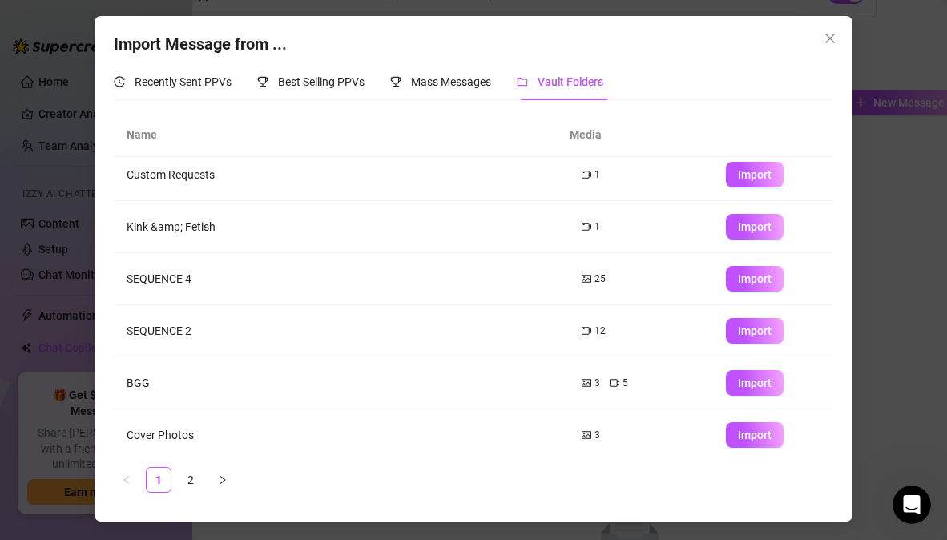
scroll to position [223, 0]
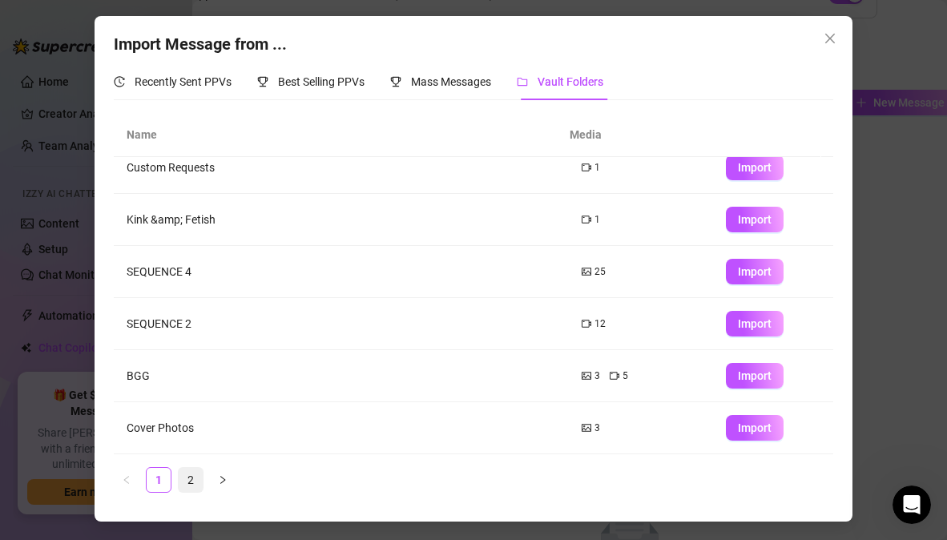
click at [183, 483] on link "2" at bounding box center [191, 480] width 24 height 24
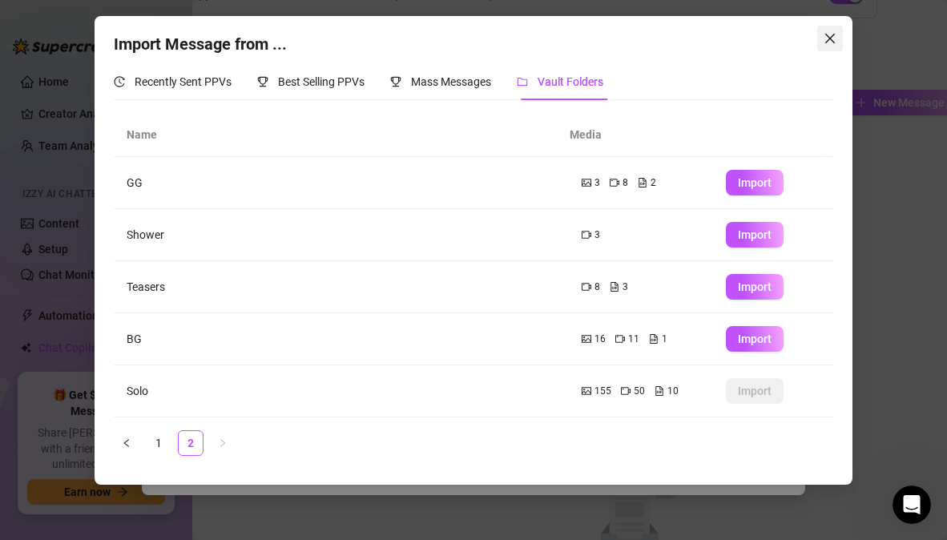
click at [827, 42] on icon "close" at bounding box center [829, 38] width 13 height 13
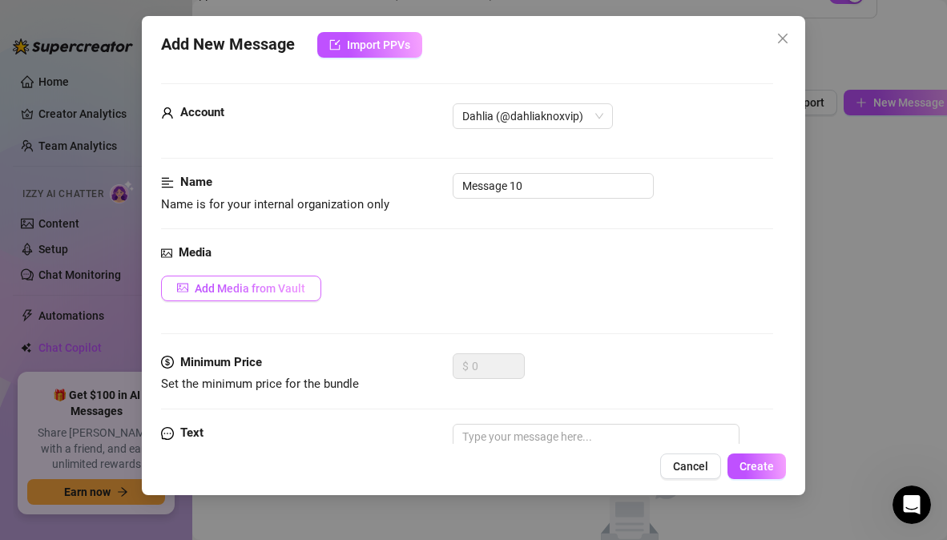
click at [296, 288] on span "Add Media from Vault" at bounding box center [250, 288] width 111 height 13
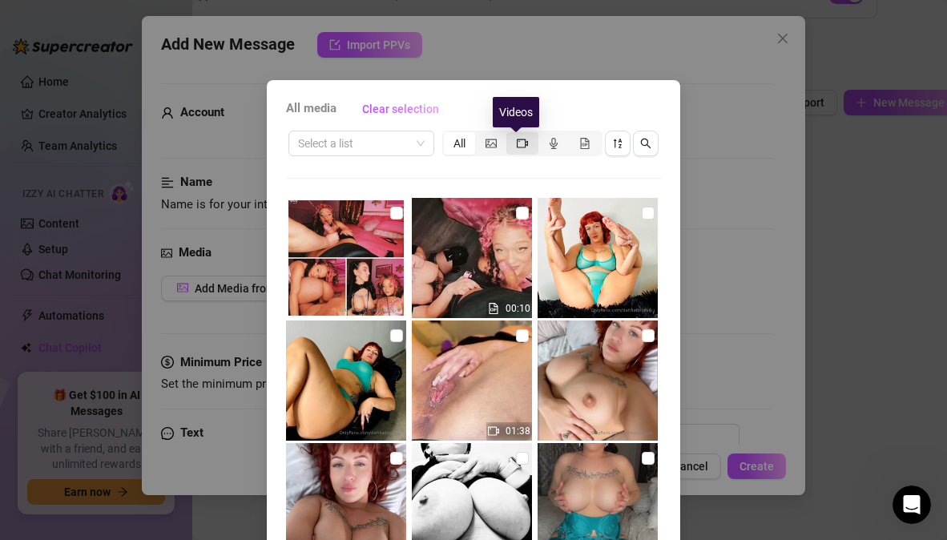
click at [517, 144] on icon "video-camera" at bounding box center [522, 143] width 11 height 11
click at [510, 135] on input "segmented control" at bounding box center [510, 135] width 0 height 0
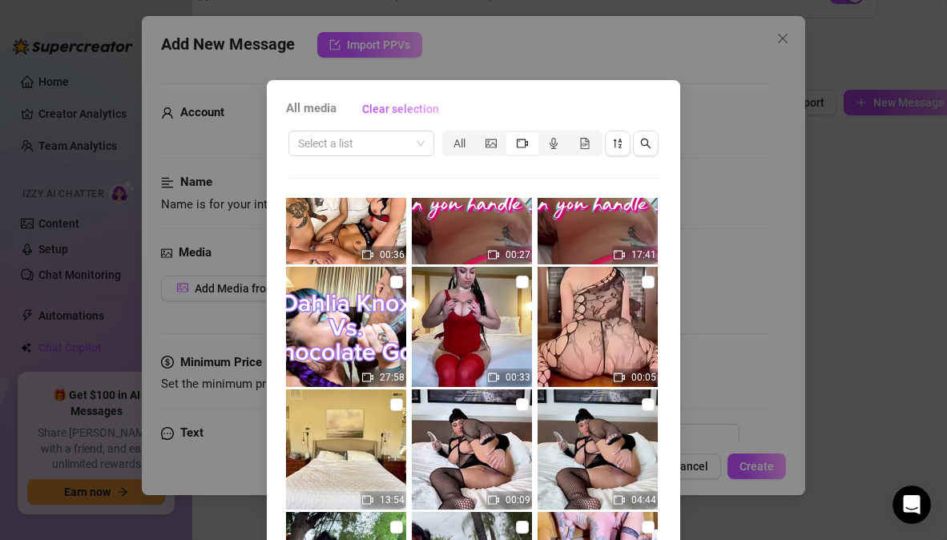
scroll to position [690, 0]
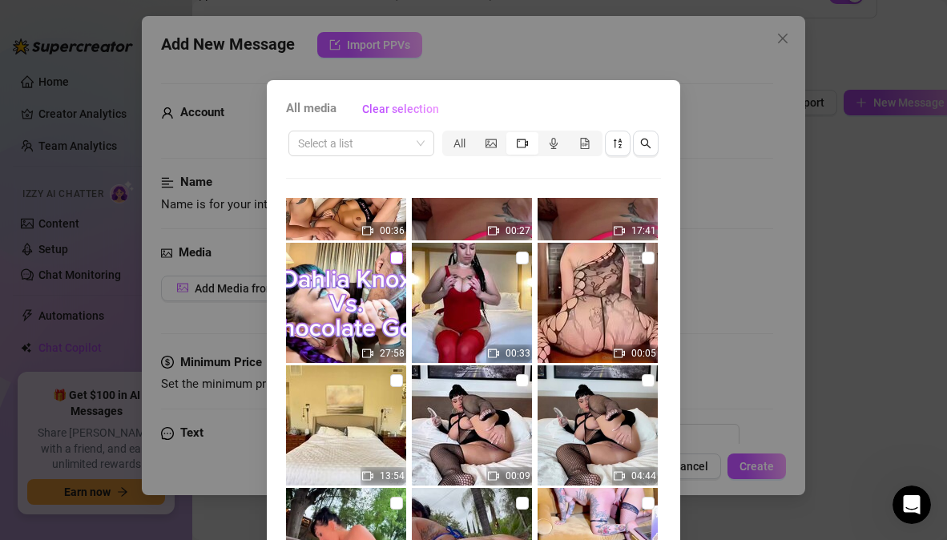
click at [390, 259] on input "checkbox" at bounding box center [396, 258] width 13 height 13
checkbox input "true"
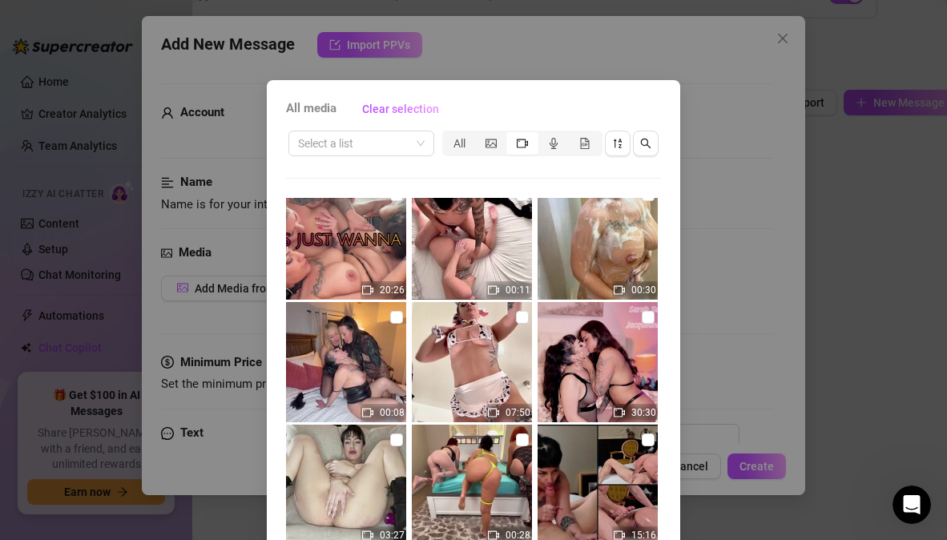
scroll to position [129, 0]
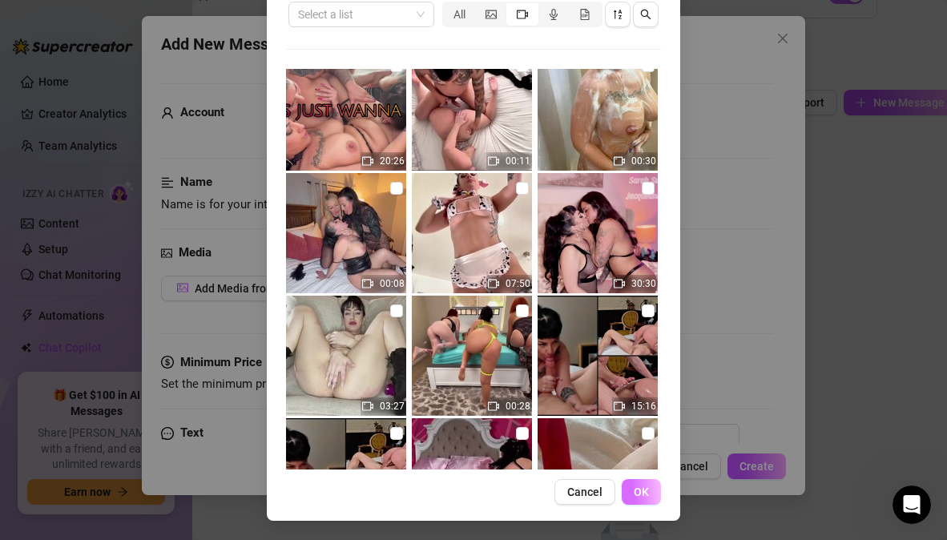
click at [623, 494] on button "OK" at bounding box center [641, 492] width 39 height 26
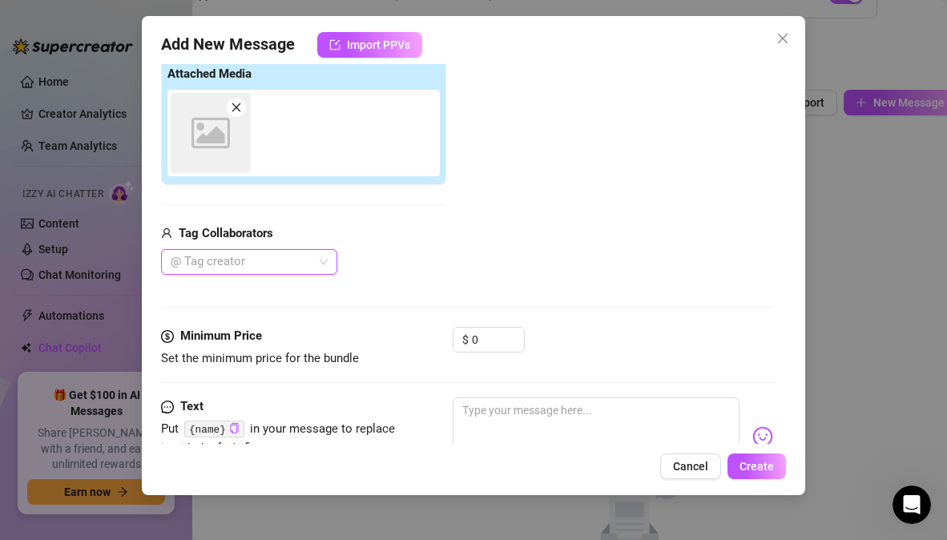
scroll to position [263, 0]
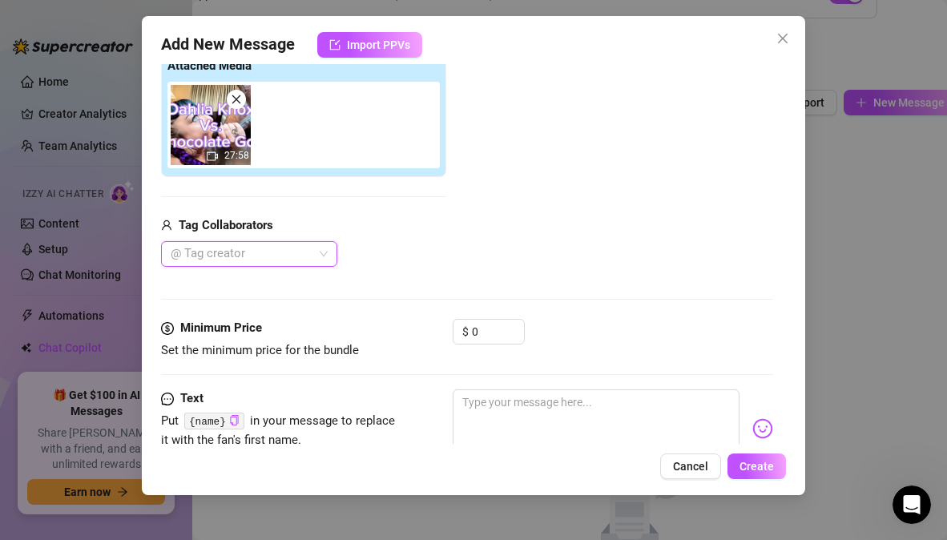
click at [570, 110] on div "Add Media from Vault Attached Media 27:58 Tag Collaborators @ Tag creator" at bounding box center [466, 140] width 611 height 255
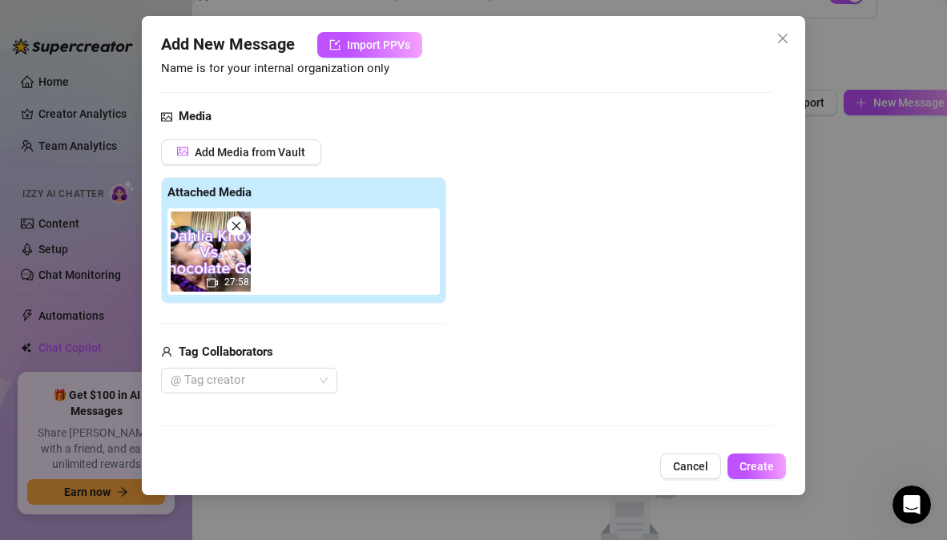
scroll to position [123, 0]
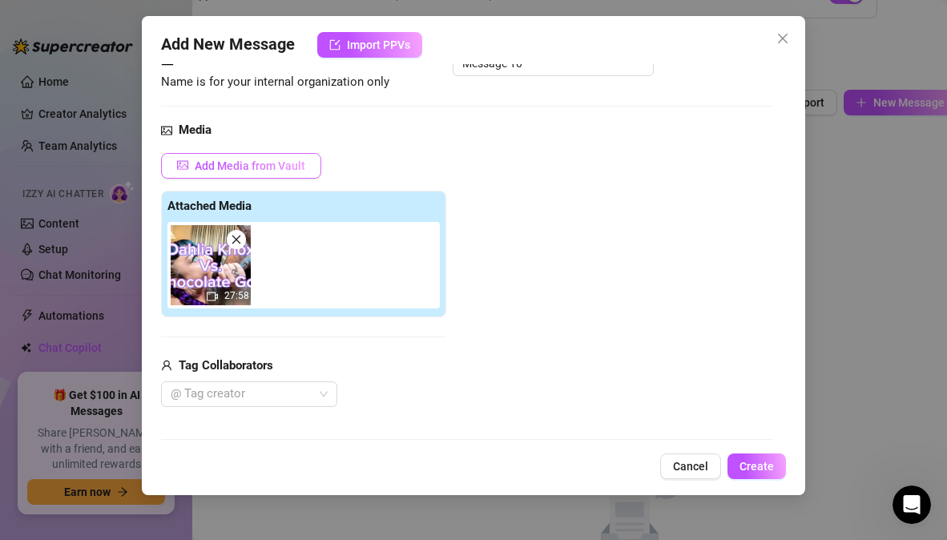
click at [274, 166] on span "Add Media from Vault" at bounding box center [250, 165] width 111 height 13
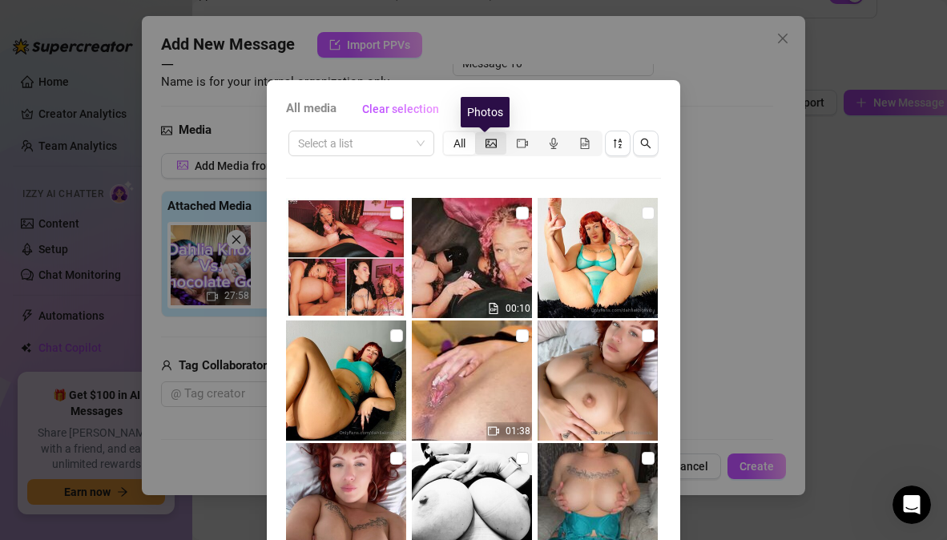
click at [485, 147] on icon "picture" at bounding box center [490, 143] width 11 height 9
click at [479, 135] on input "segmented control" at bounding box center [479, 135] width 0 height 0
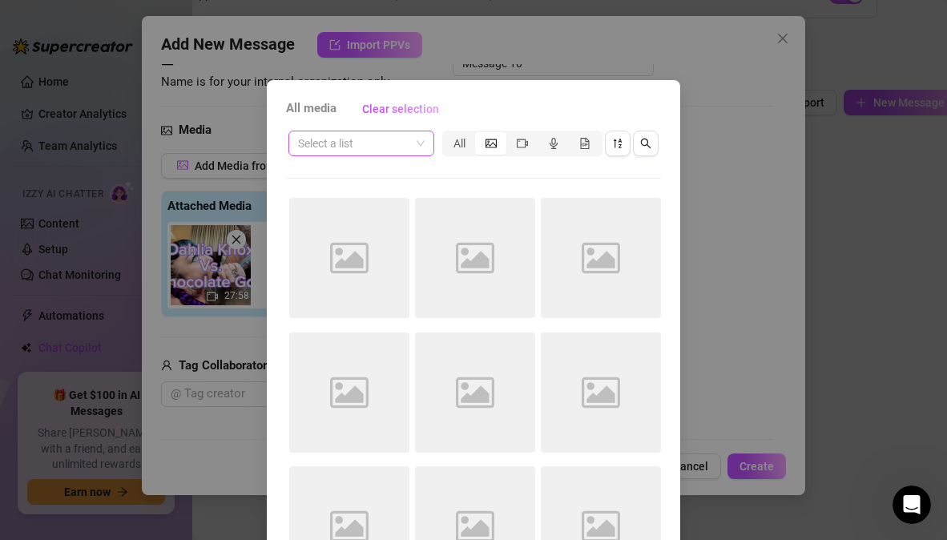
click at [413, 144] on span at bounding box center [361, 143] width 127 height 24
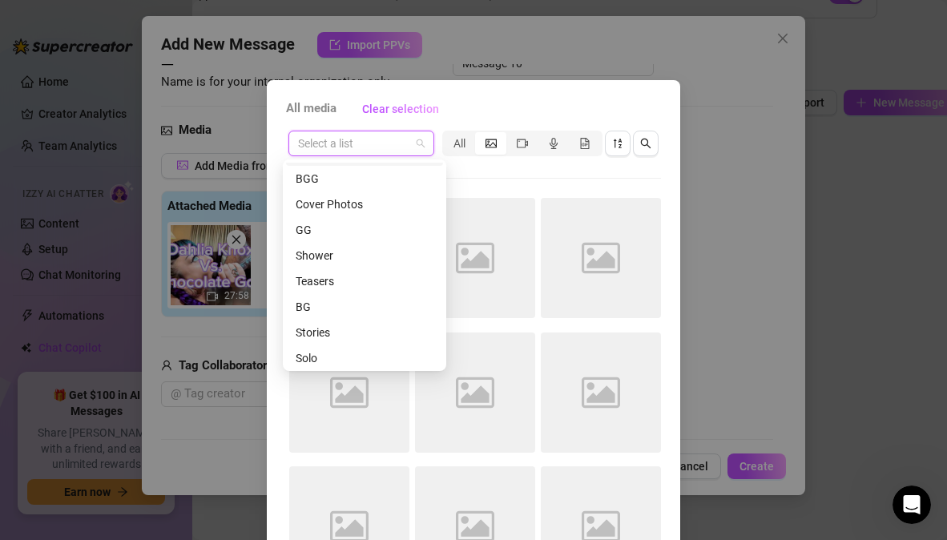
scroll to position [228, 0]
click at [316, 304] on div "BG" at bounding box center [365, 306] width 138 height 18
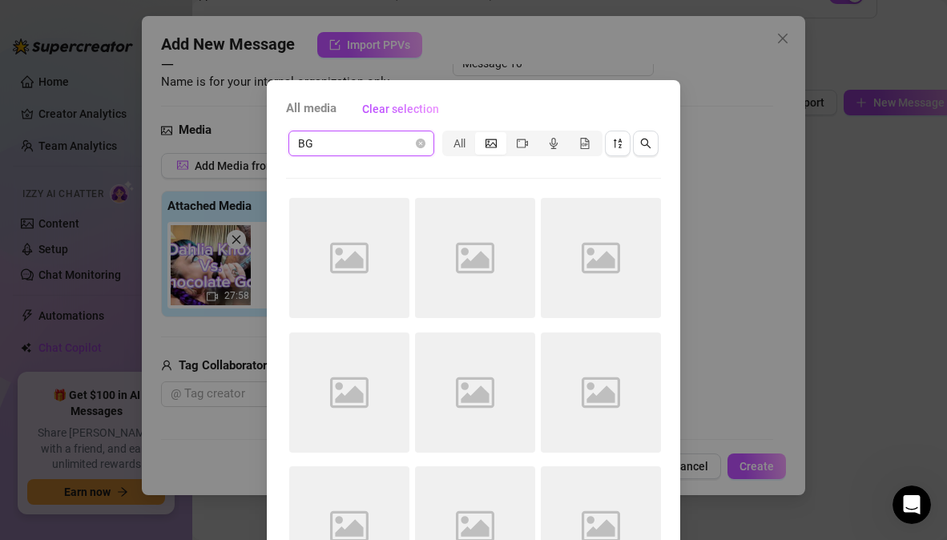
click at [485, 144] on icon "picture" at bounding box center [490, 143] width 11 height 11
click at [479, 135] on input "segmented control" at bounding box center [479, 135] width 0 height 0
click at [911, 493] on icon "Open Intercom Messenger" at bounding box center [909, 502] width 26 height 26
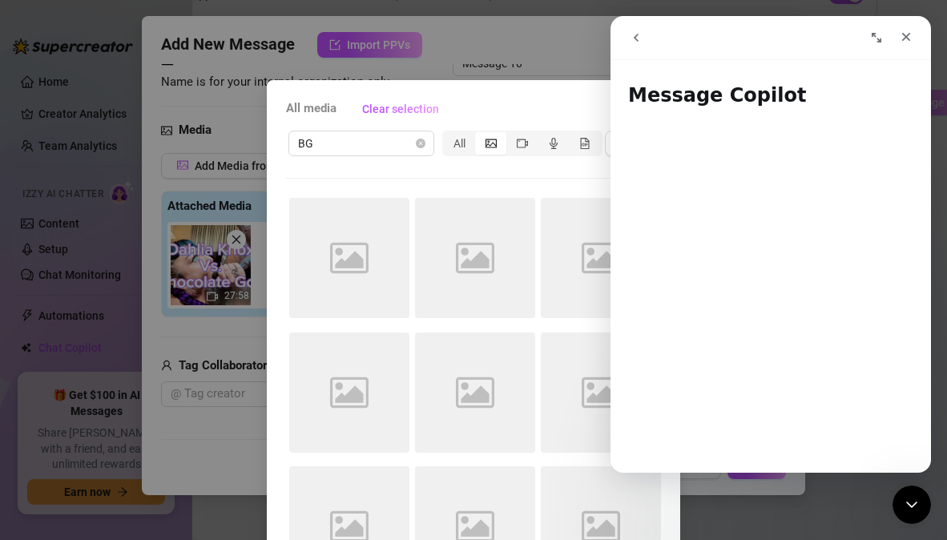
click at [631, 38] on icon "go back" at bounding box center [636, 37] width 13 height 13
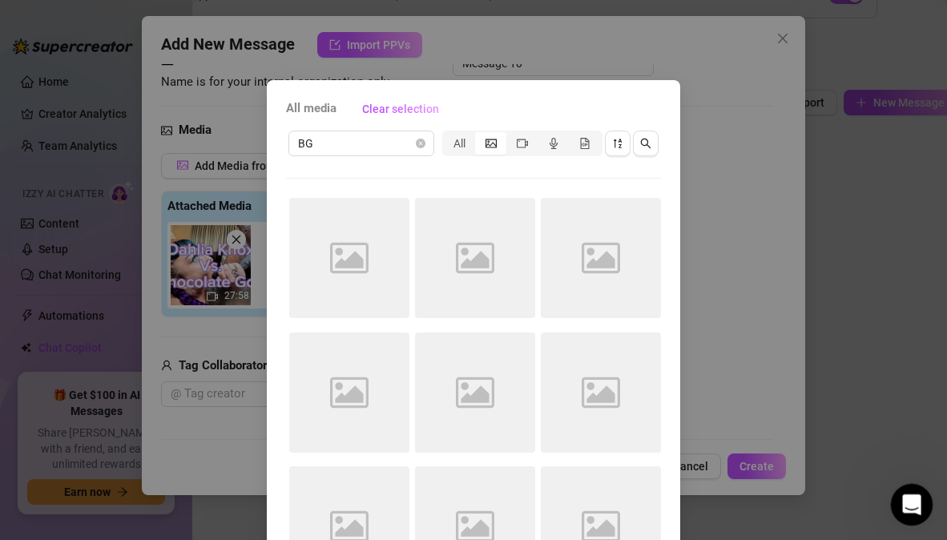
click at [908, 497] on icon "Open Intercom Messenger" at bounding box center [909, 502] width 26 height 26
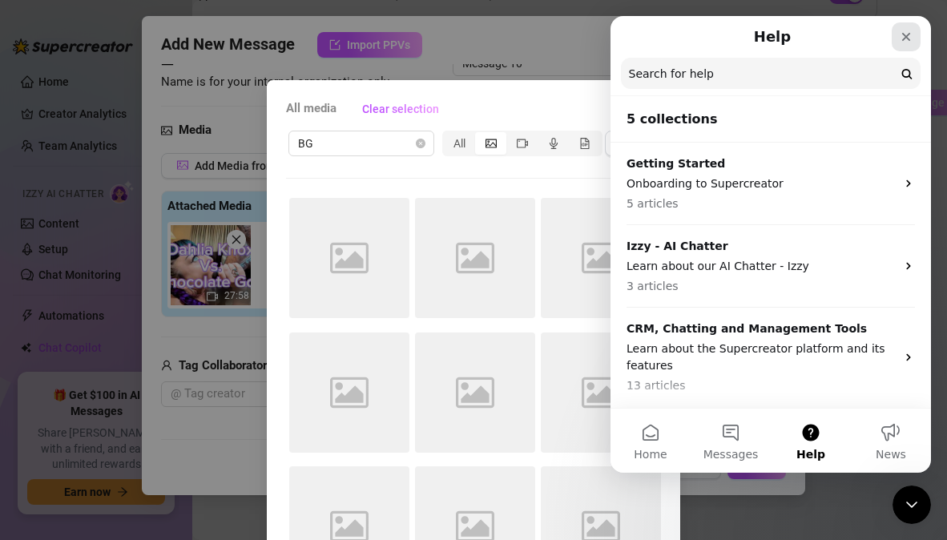
click at [908, 37] on icon "Close" at bounding box center [906, 36] width 13 height 13
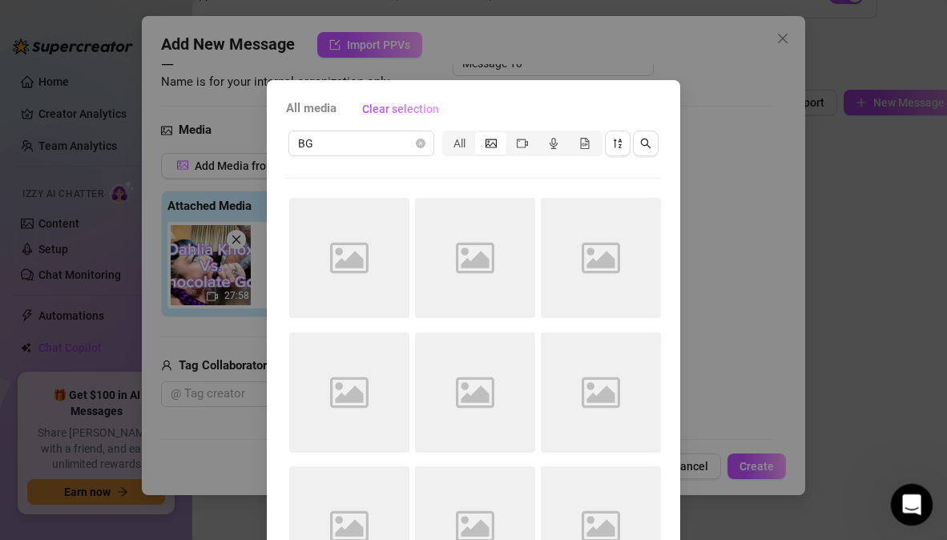
click at [908, 503] on icon "Open Intercom Messenger" at bounding box center [909, 502] width 26 height 26
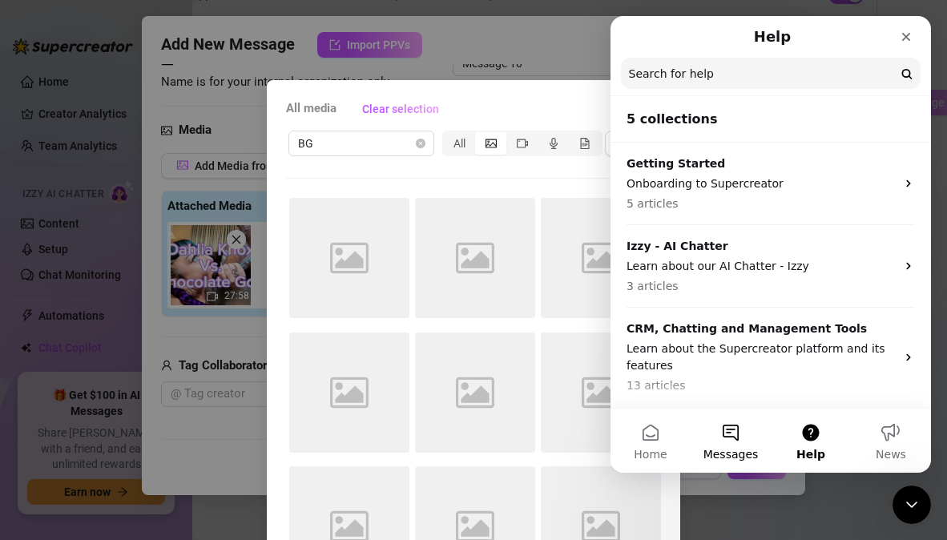
click at [722, 437] on button "Messages" at bounding box center [730, 441] width 80 height 64
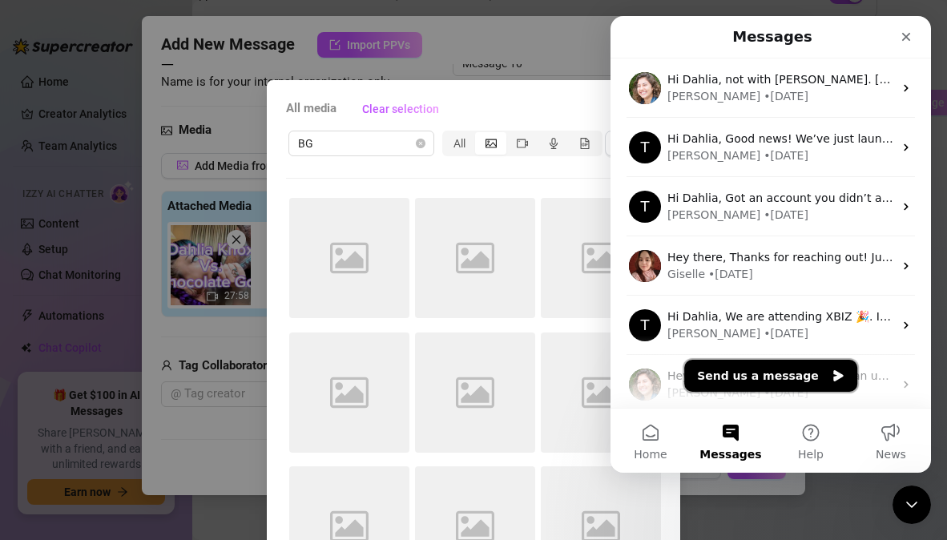
click at [744, 368] on button "Send us a message" at bounding box center [770, 376] width 173 height 32
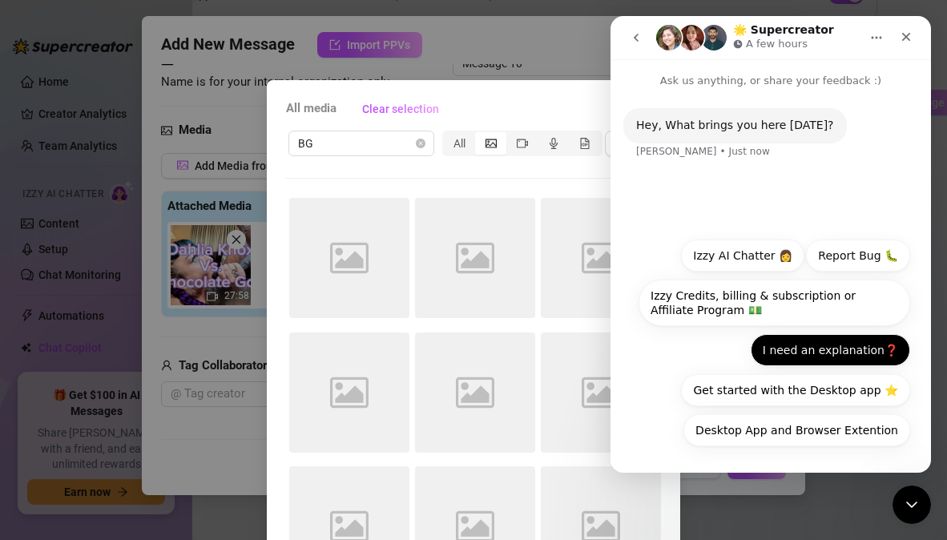
click at [868, 354] on button "I need an explanation❓" at bounding box center [830, 350] width 159 height 32
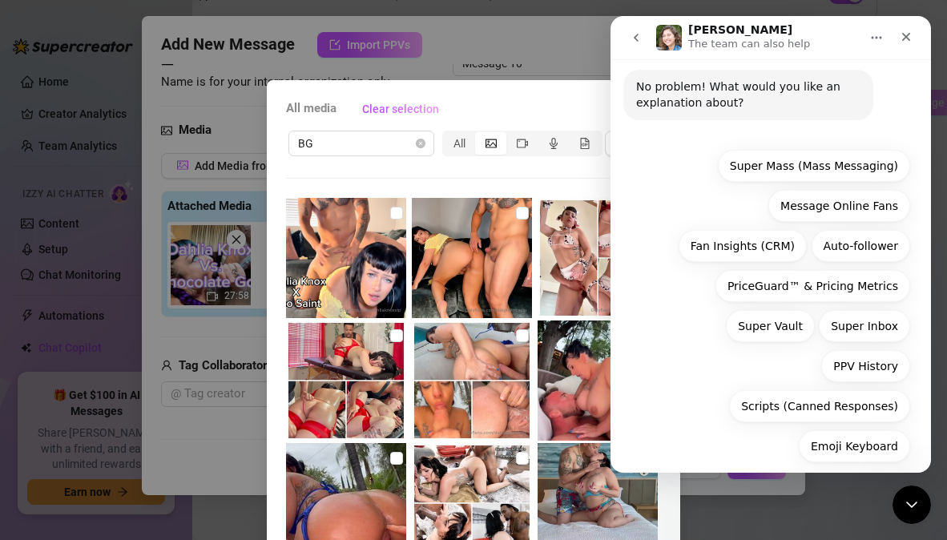
scroll to position [150, 0]
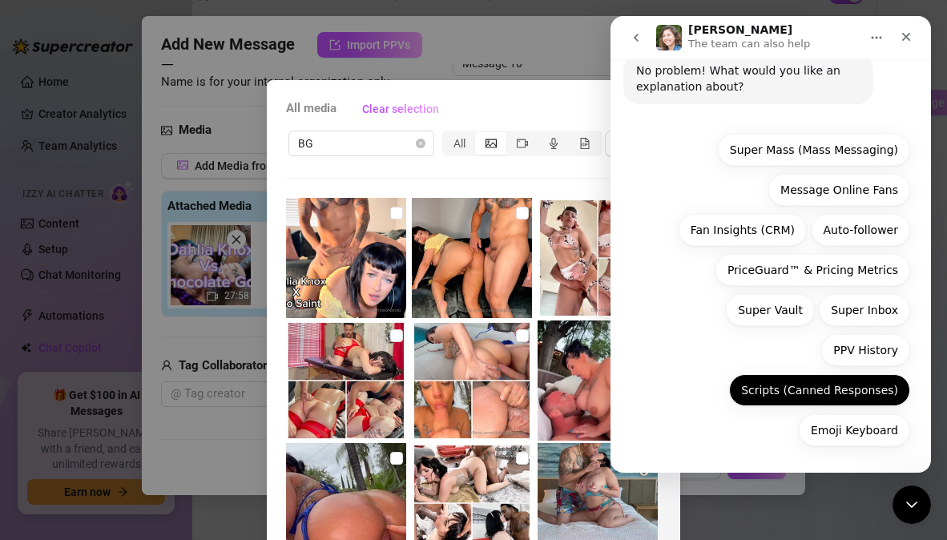
click at [753, 387] on button "Scripts (Canned Responses)" at bounding box center [819, 390] width 181 height 32
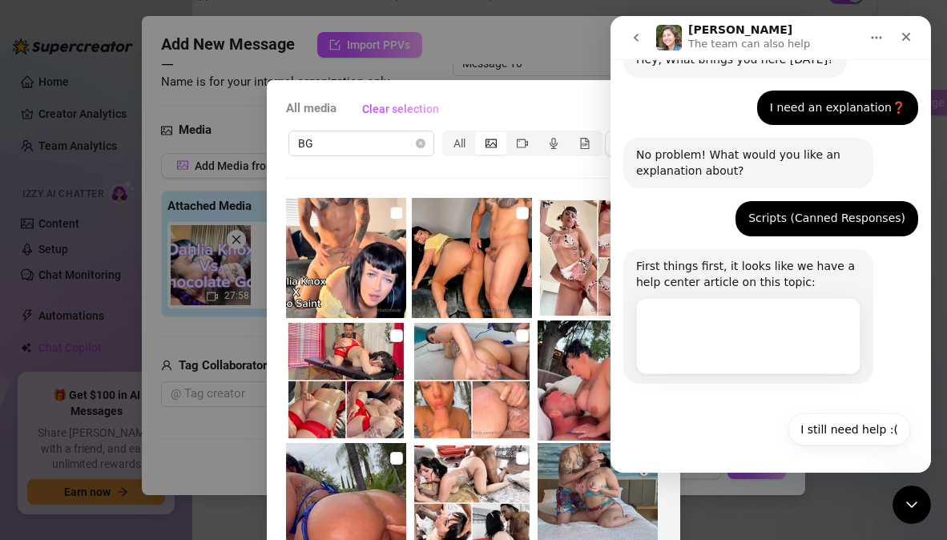
scroll to position [66, 0]
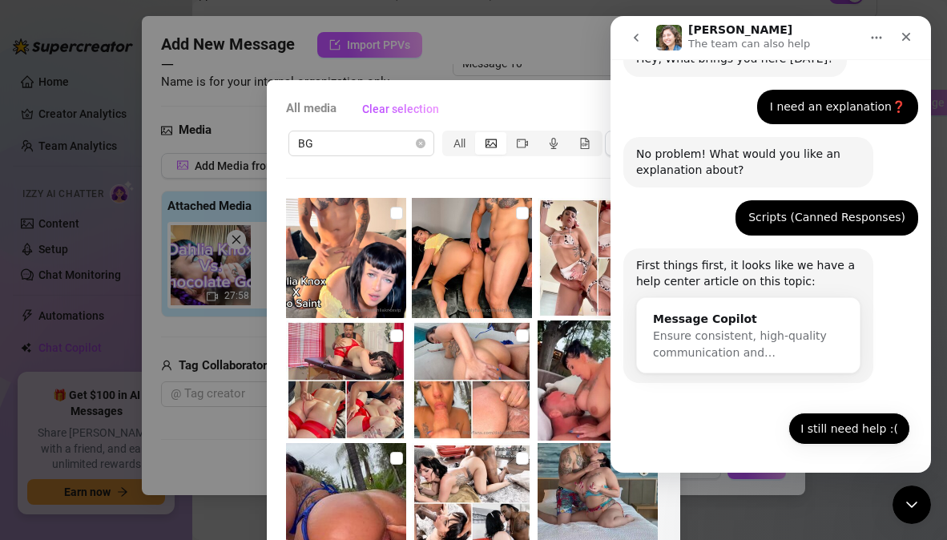
click at [871, 431] on button "I still need help :(" at bounding box center [849, 429] width 122 height 32
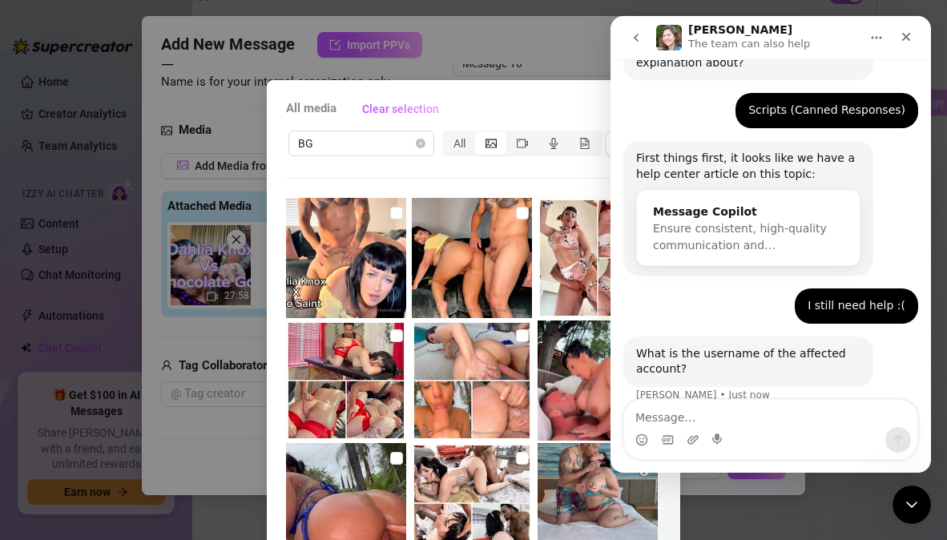
scroll to position [195, 0]
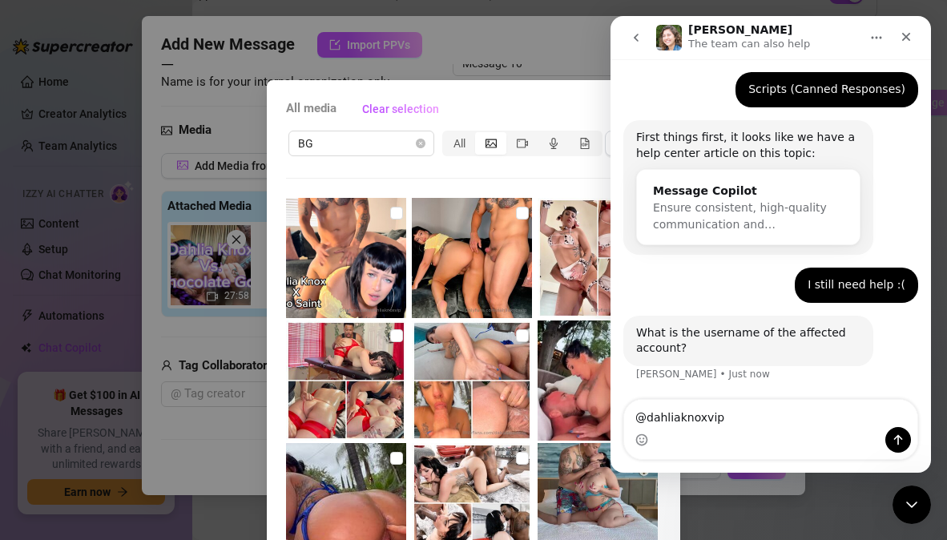
type textarea "@dahliaknoxvip"
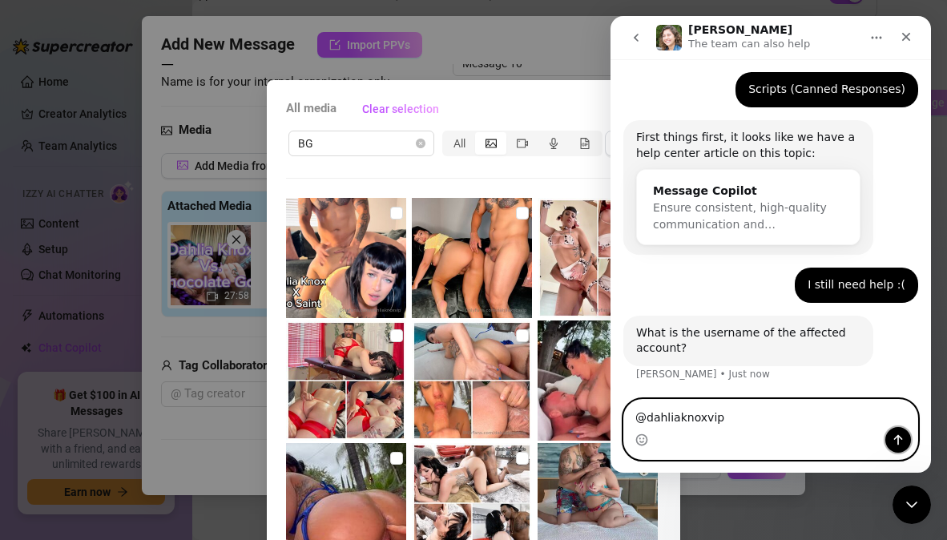
click at [900, 441] on icon "Send a message…" at bounding box center [898, 439] width 13 height 13
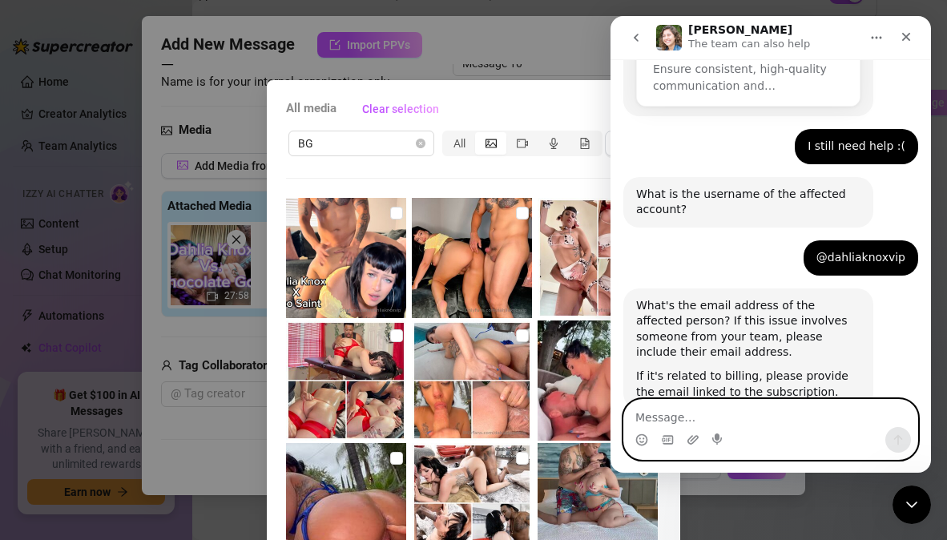
scroll to position [376, 0]
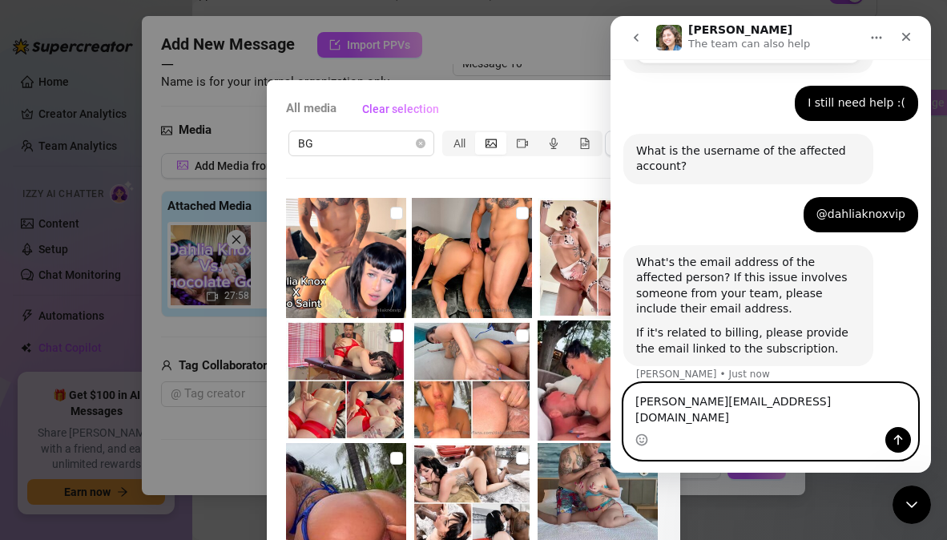
type textarea "[PERSON_NAME][EMAIL_ADDRESS][DOMAIN_NAME]"
click at [896, 439] on icon "Send a message…" at bounding box center [898, 439] width 13 height 13
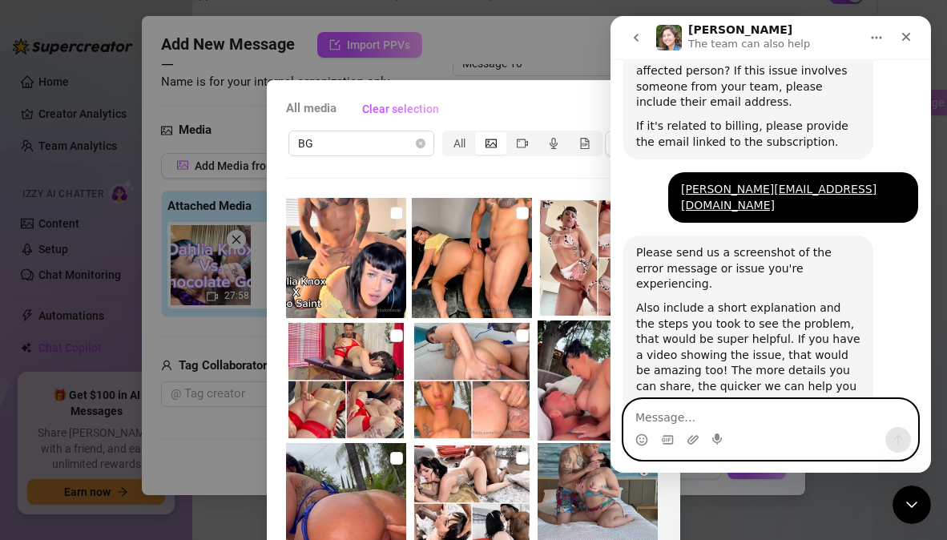
scroll to position [590, 0]
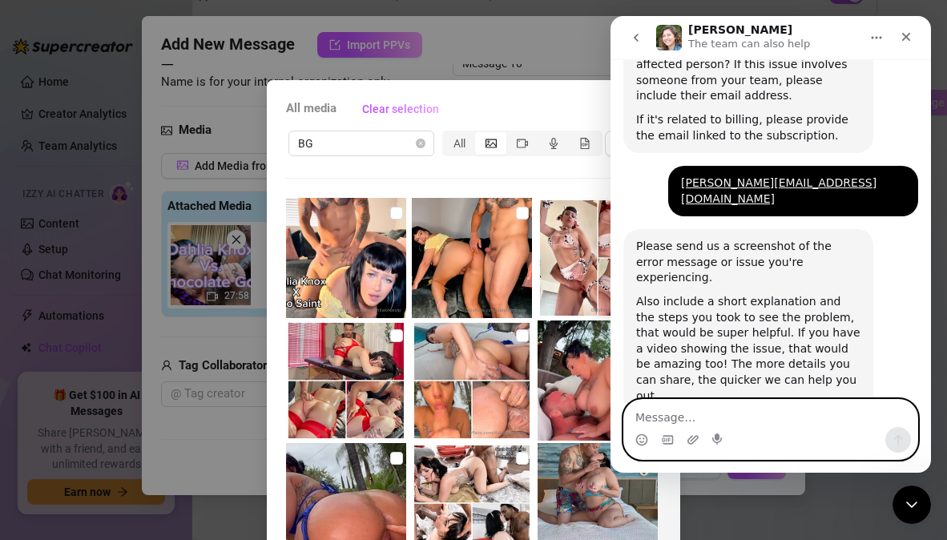
click at [795, 419] on textarea "Message…" at bounding box center [770, 413] width 293 height 27
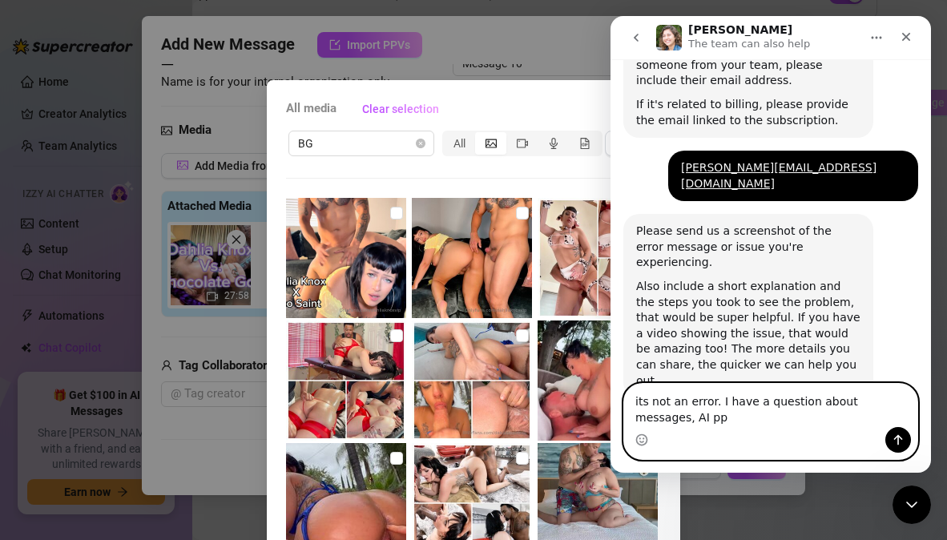
scroll to position [606, 0]
type textarea "its not an error. I have a question about messages, AI ppvs"
click at [904, 441] on icon "Send a message…" at bounding box center [898, 439] width 13 height 13
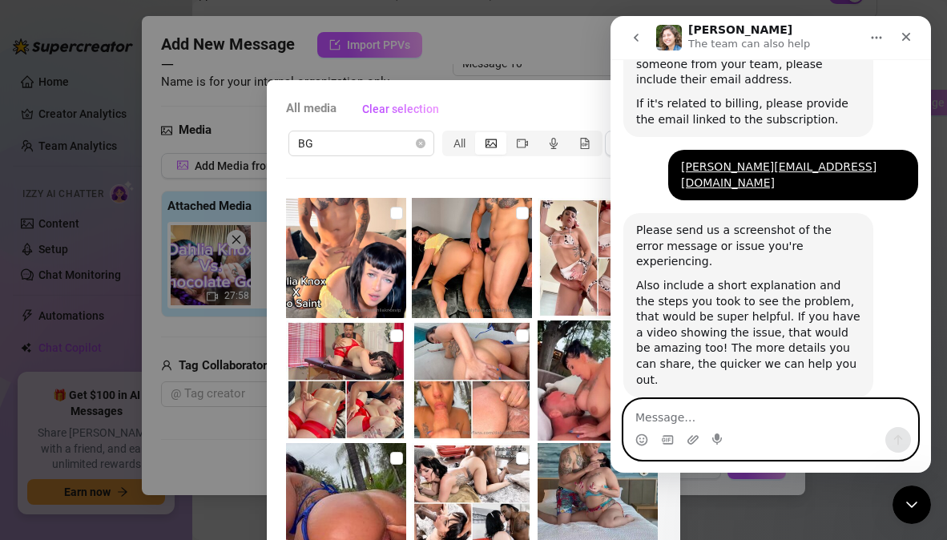
scroll to position [653, 0]
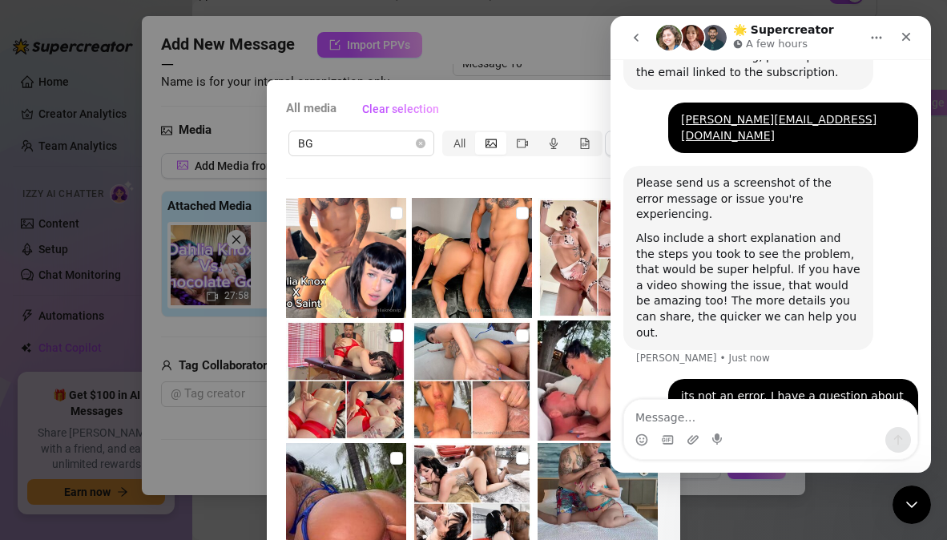
click at [517, 186] on div "BG All 00:28 00:30 16:55 00:12 00:36 07:50 15:16 00:21 00:32 00:20 30:41" at bounding box center [473, 363] width 375 height 470
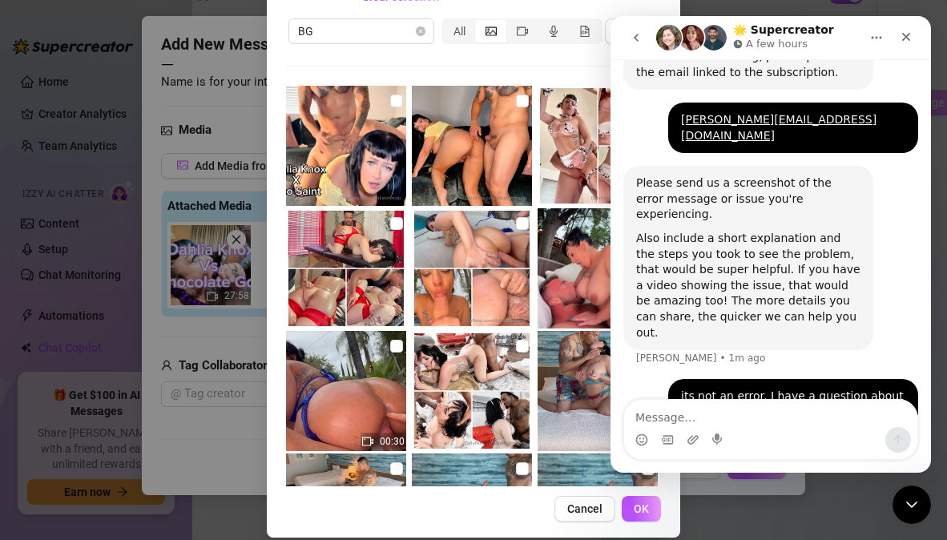
scroll to position [129, 0]
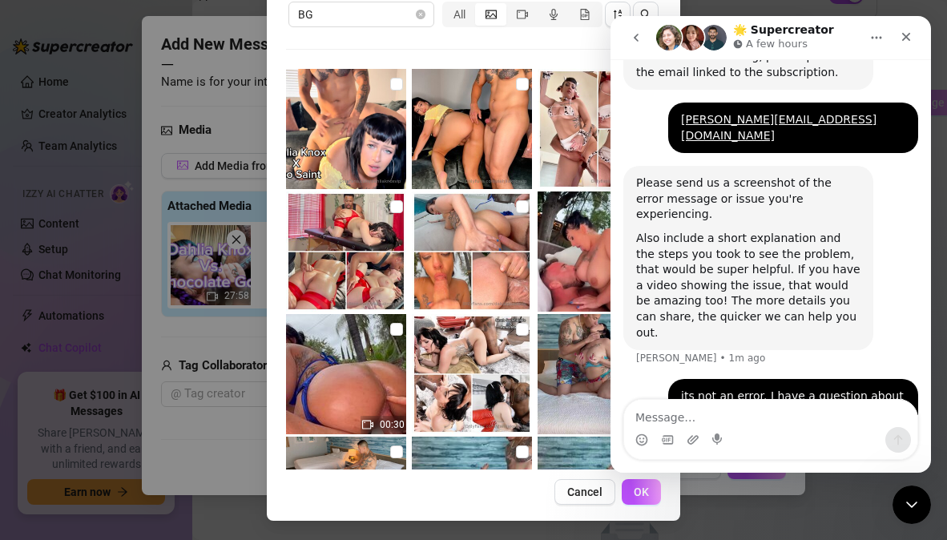
click at [484, 42] on div "BG All 00:28 00:30 16:55 00:12 00:36 07:50 15:16 00:21 00:32 00:20 30:41" at bounding box center [473, 234] width 375 height 470
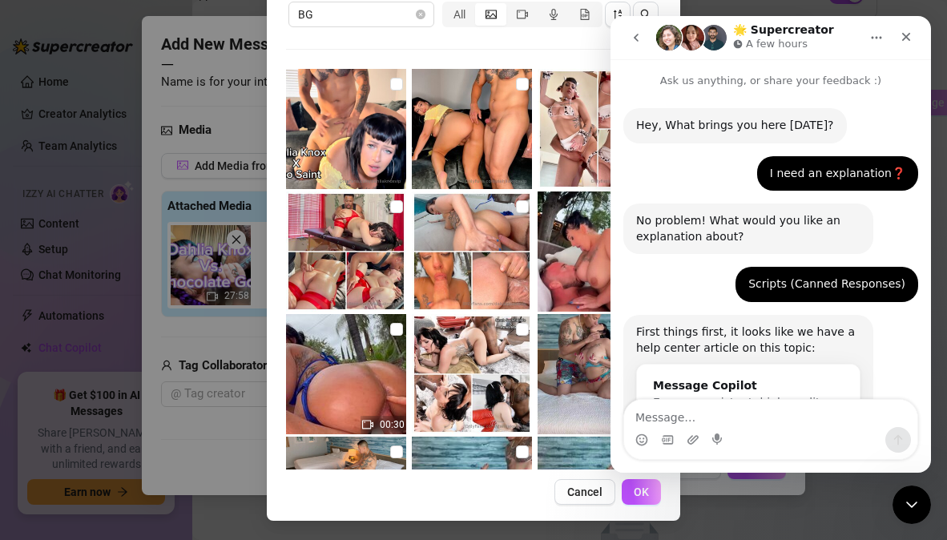
scroll to position [653, 0]
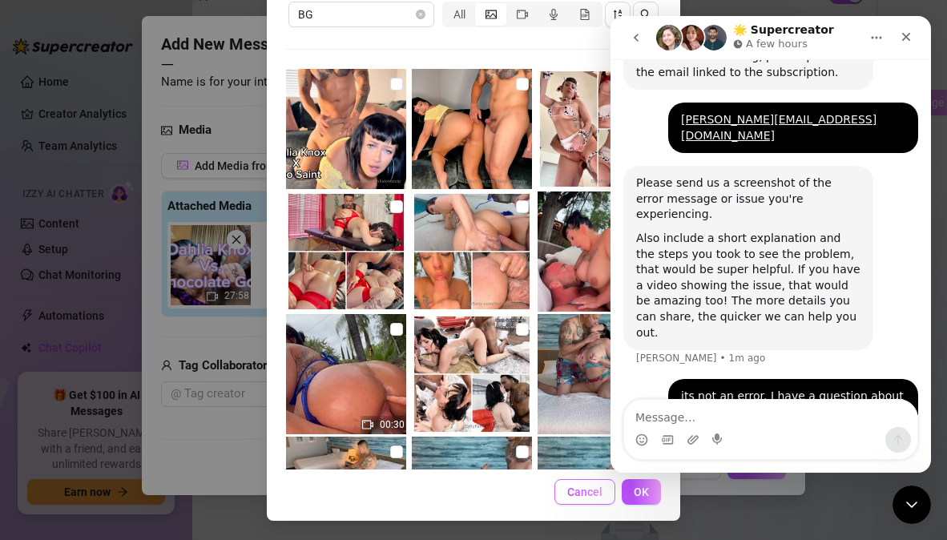
click at [583, 493] on span "Cancel" at bounding box center [584, 491] width 35 height 13
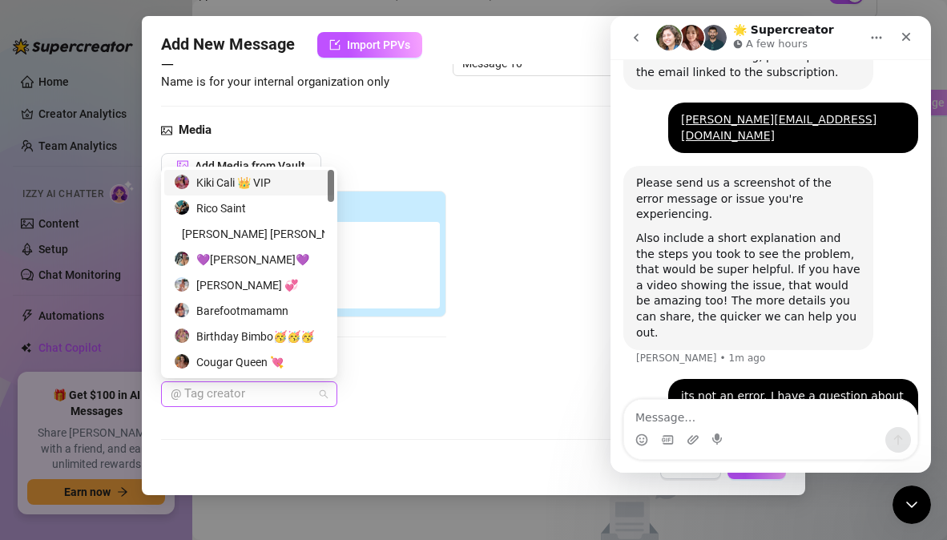
click at [231, 397] on div at bounding box center [240, 394] width 153 height 22
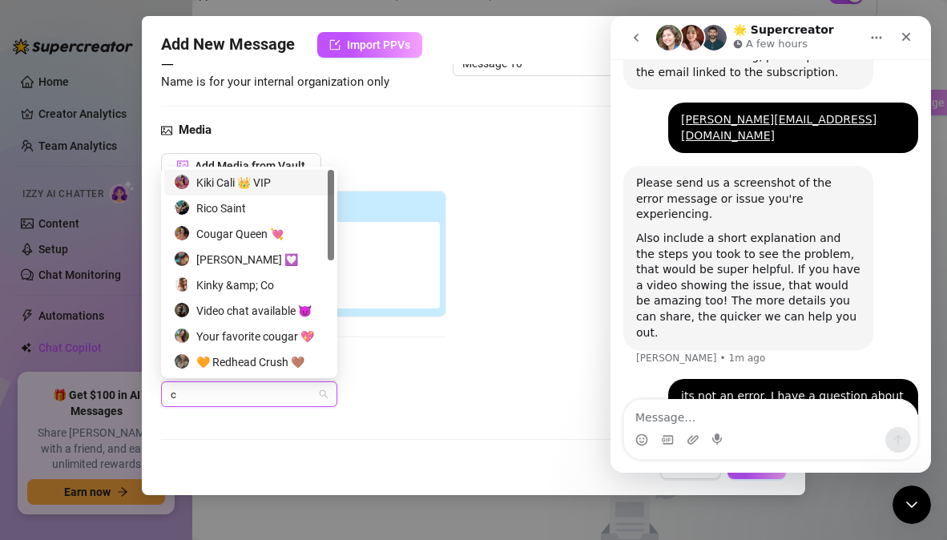
type input "ch"
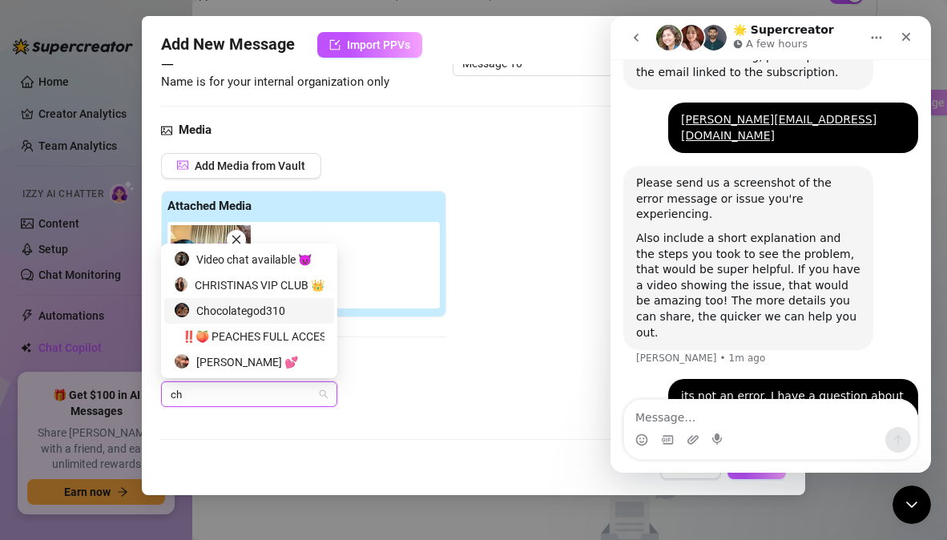
click at [281, 313] on div "Chocolategod310" at bounding box center [249, 311] width 151 height 18
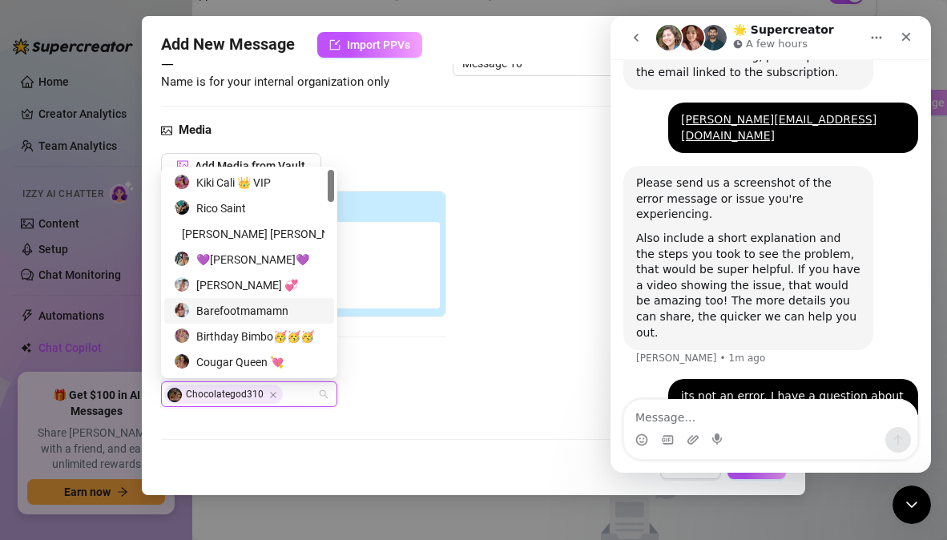
click at [399, 376] on div "Tag Collaborators Chocolategod310" at bounding box center [303, 381] width 285 height 51
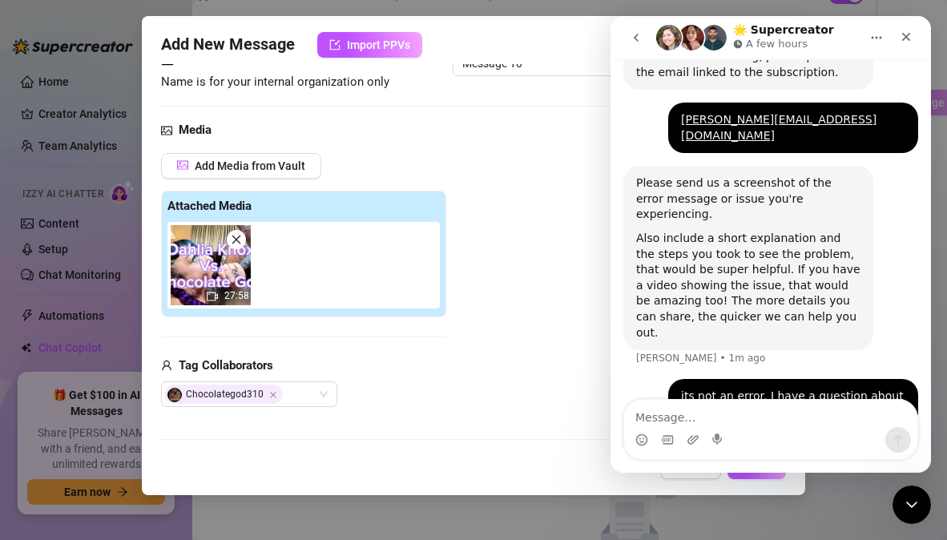
click at [868, 36] on button "Home" at bounding box center [876, 37] width 30 height 30
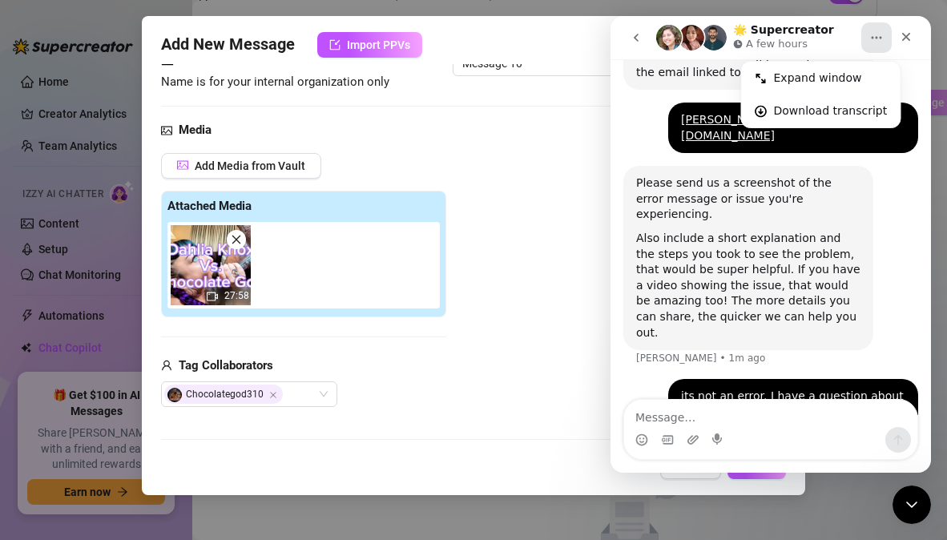
click at [868, 36] on button "Home" at bounding box center [876, 37] width 30 height 30
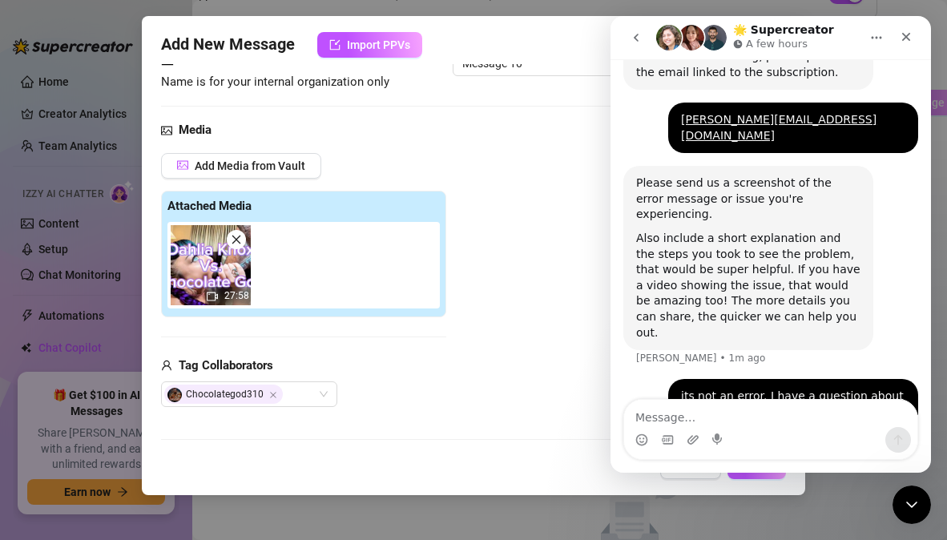
click at [599, 113] on div "Name Name is for your internal organization only Message 10" at bounding box center [466, 85] width 611 height 70
click at [640, 42] on icon "go back" at bounding box center [636, 37] width 13 height 13
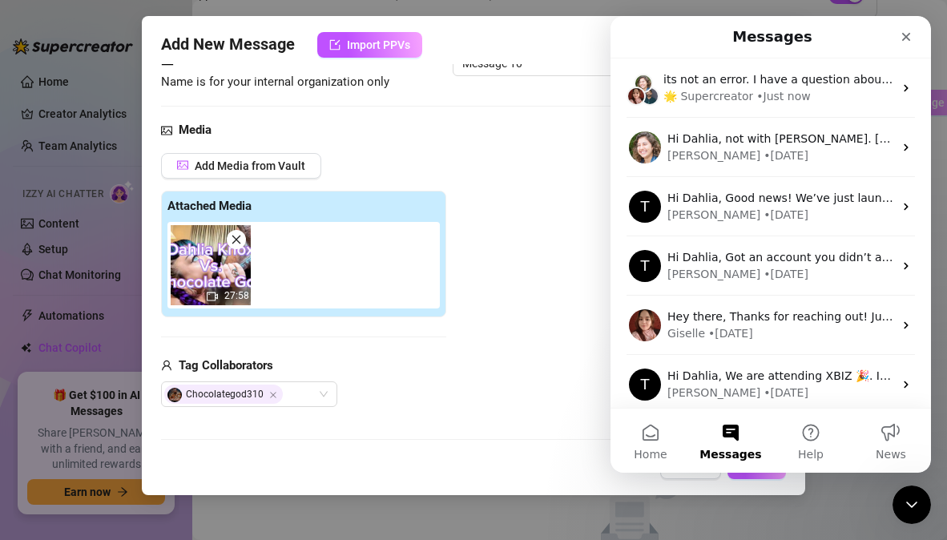
scroll to position [0, 0]
click at [907, 39] on icon "Close" at bounding box center [906, 36] width 13 height 13
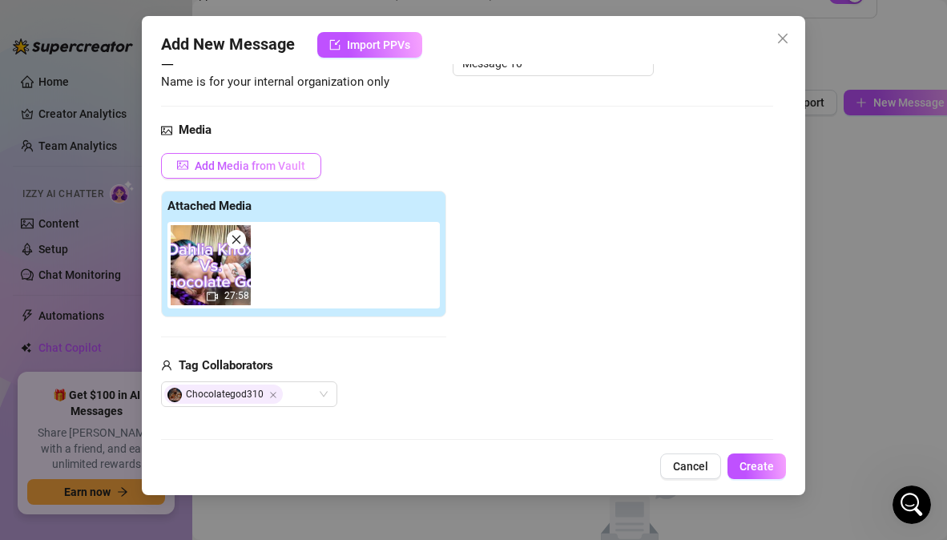
click at [293, 166] on span "Add Media from Vault" at bounding box center [250, 165] width 111 height 13
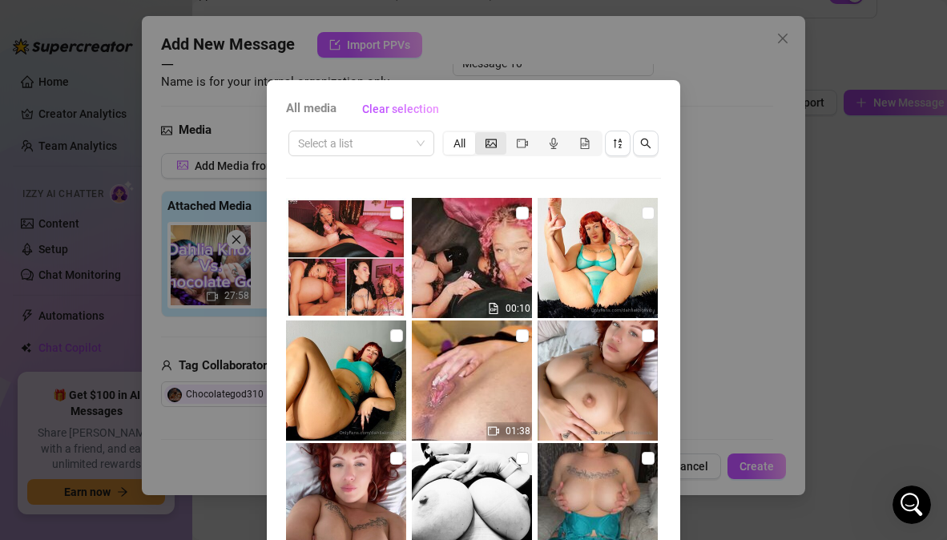
click at [485, 142] on icon "picture" at bounding box center [490, 143] width 11 height 11
click at [479, 135] on input "segmented control" at bounding box center [479, 135] width 0 height 0
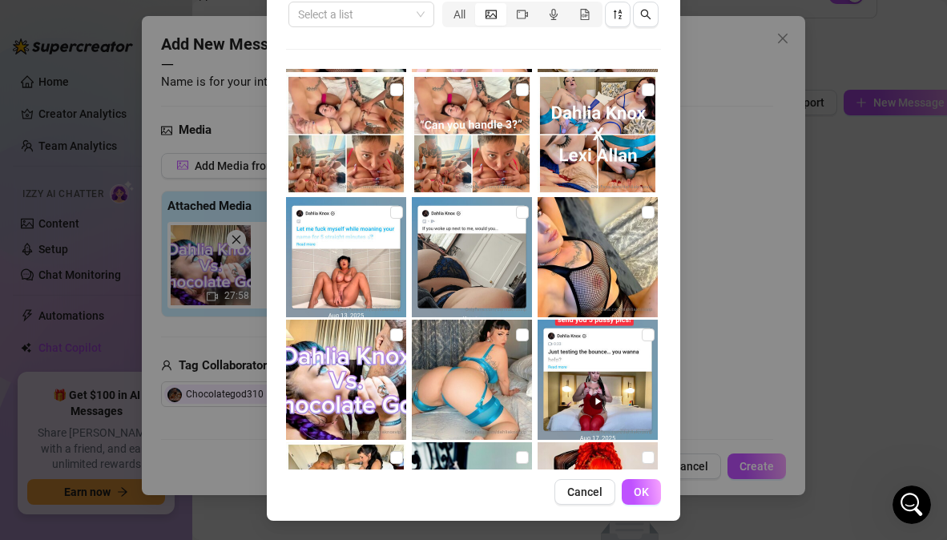
scroll to position [2263, 0]
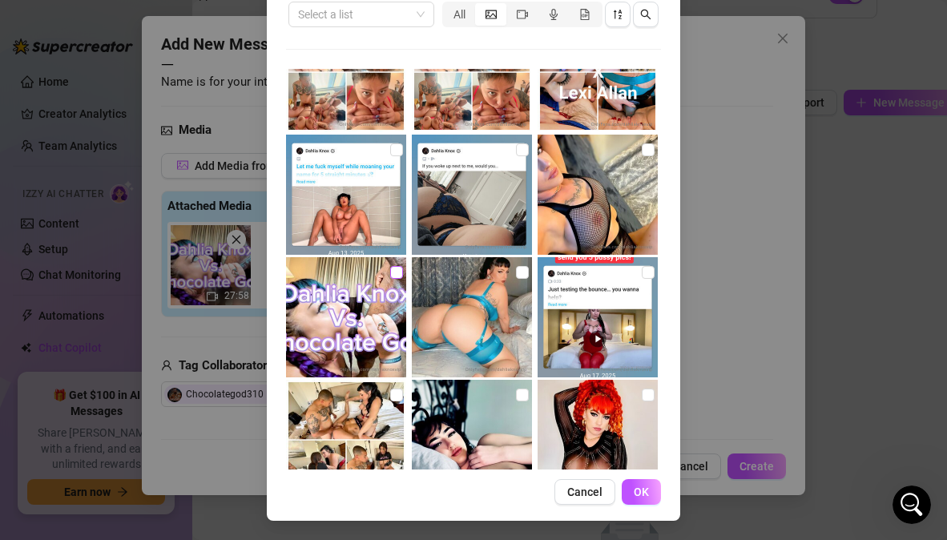
click at [391, 276] on input "checkbox" at bounding box center [396, 272] width 13 height 13
checkbox input "true"
click at [644, 499] on button "OK" at bounding box center [641, 492] width 39 height 26
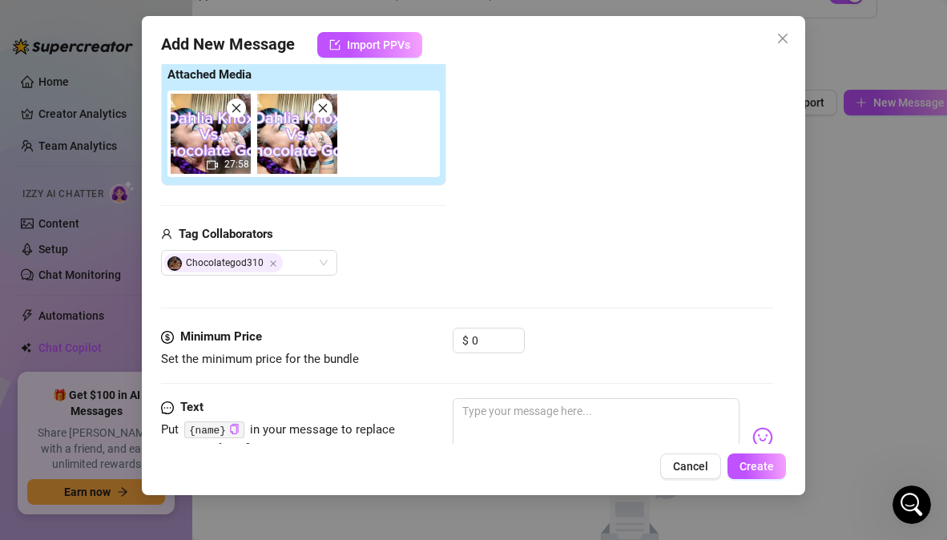
scroll to position [272, 0]
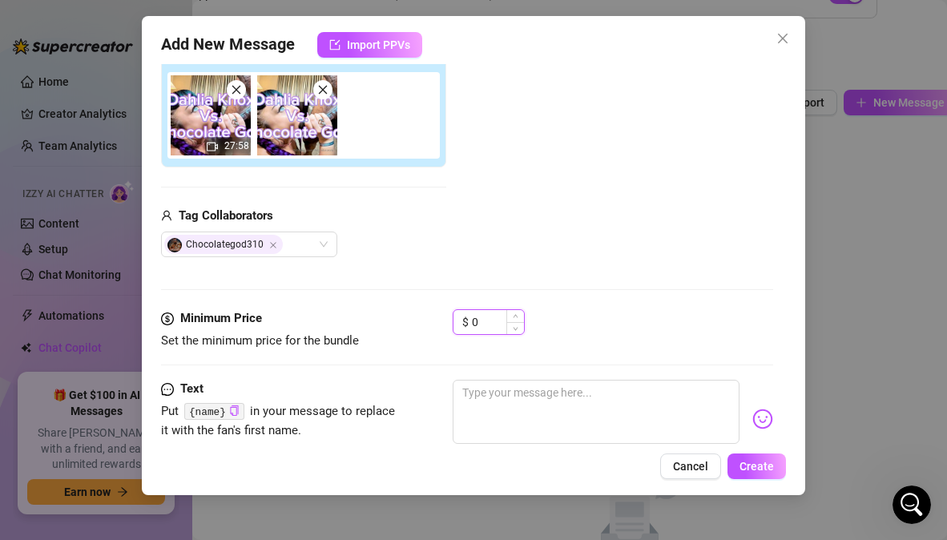
click at [491, 319] on input "0" at bounding box center [498, 322] width 52 height 24
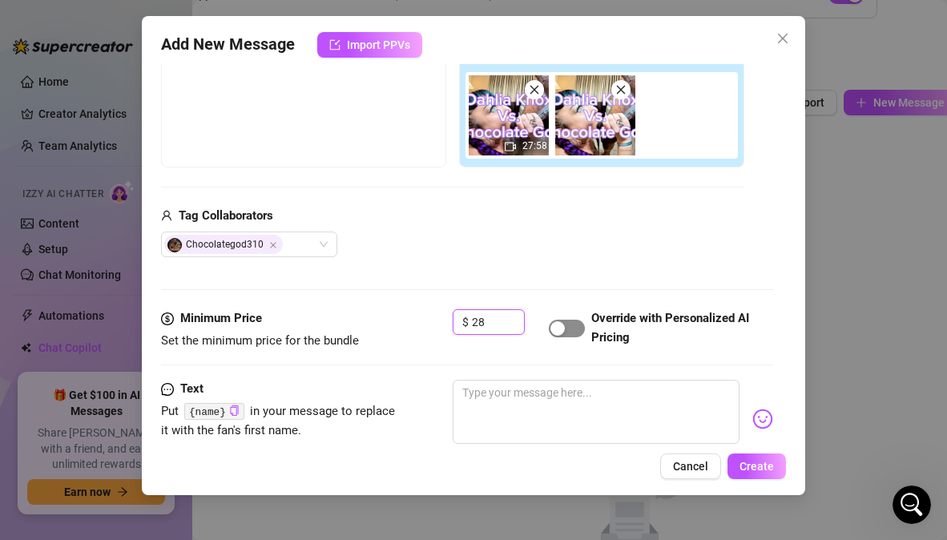
type input "28"
click at [568, 323] on span "button" at bounding box center [567, 329] width 36 height 18
click at [533, 272] on div "Media Add Media from Vault Free preview Pay to view 27:58 Tag Collaborators Cho…" at bounding box center [466, 140] width 611 height 338
click at [494, 397] on textarea at bounding box center [596, 412] width 286 height 64
paste textarea "28 minutes of me getting split open by @chocolategod310’s huge cock 😏💦 Riding, …"
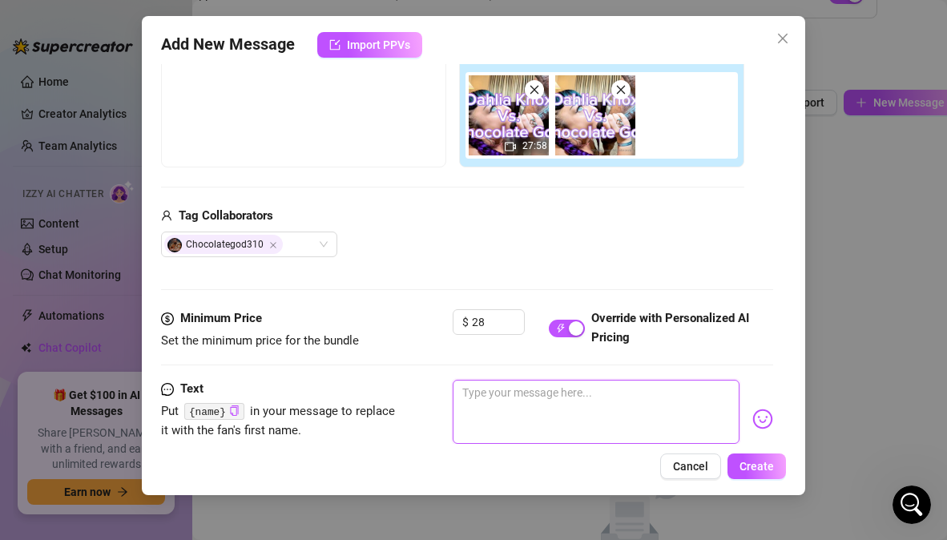
type textarea "28 minutes of me getting split open by @chocolategod310’s huge cock 😏💦 Riding, …"
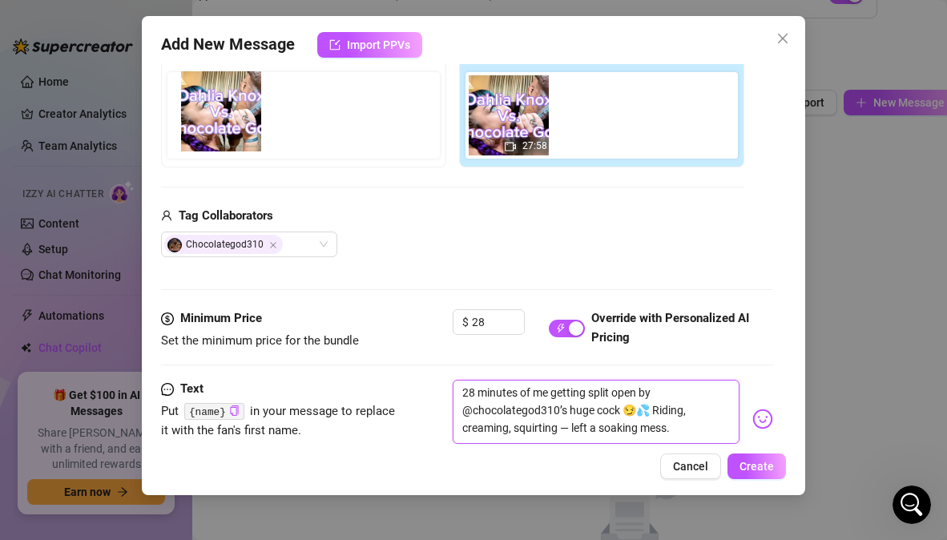
drag, startPoint x: 582, startPoint y: 128, endPoint x: 198, endPoint y: 125, distance: 384.5
click at [198, 125] on div "Free preview Pay to view 27:58" at bounding box center [452, 104] width 583 height 127
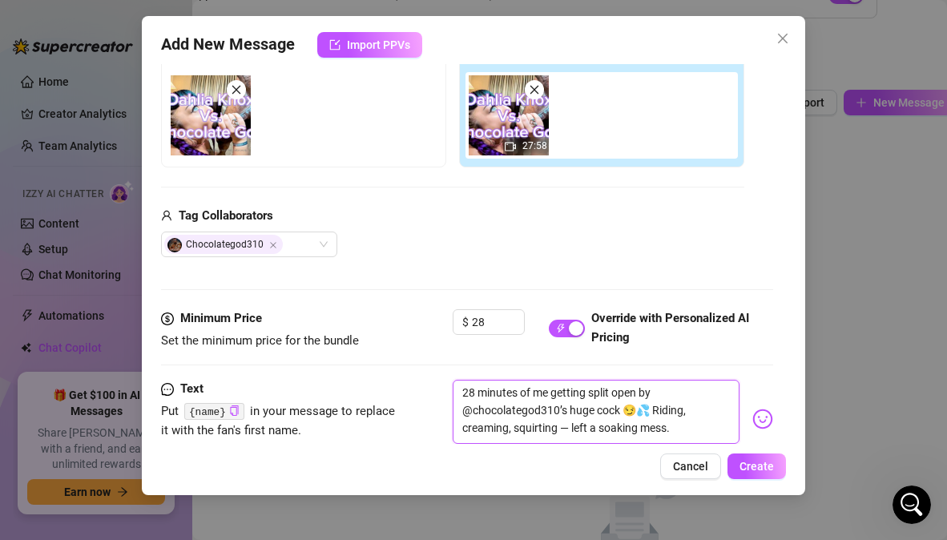
type textarea "28 minutes of me getting split open by @chocolategod310’s huge cock 😏💦 Riding, …"
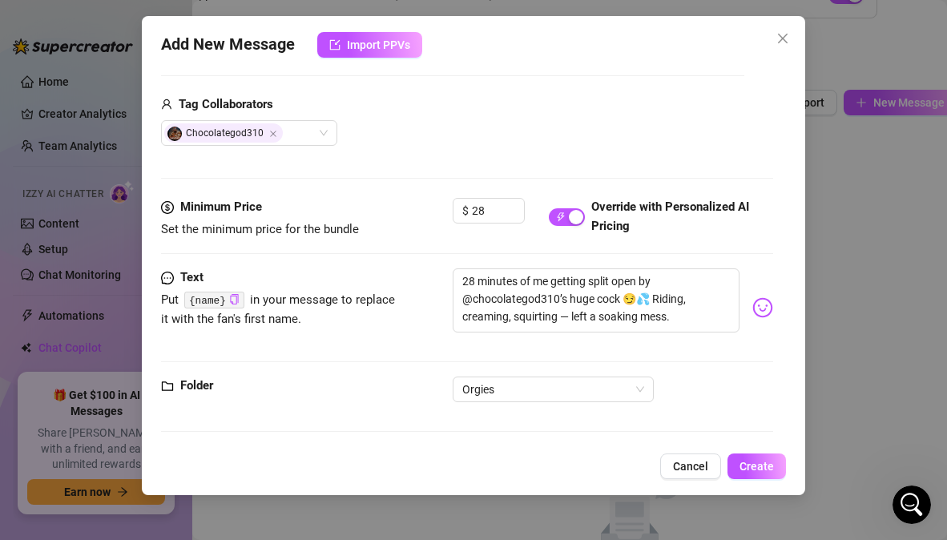
scroll to position [386, 0]
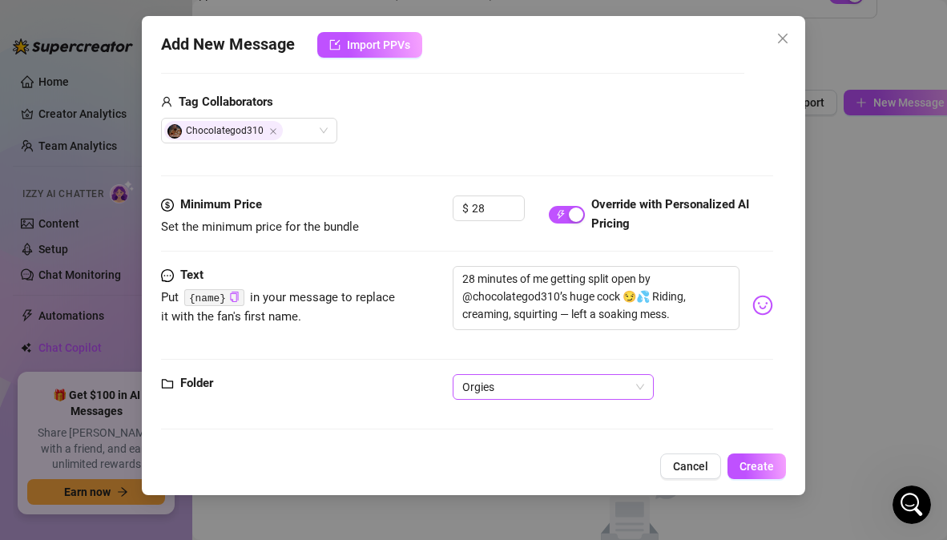
click at [643, 389] on span "Orgies" at bounding box center [553, 387] width 182 height 24
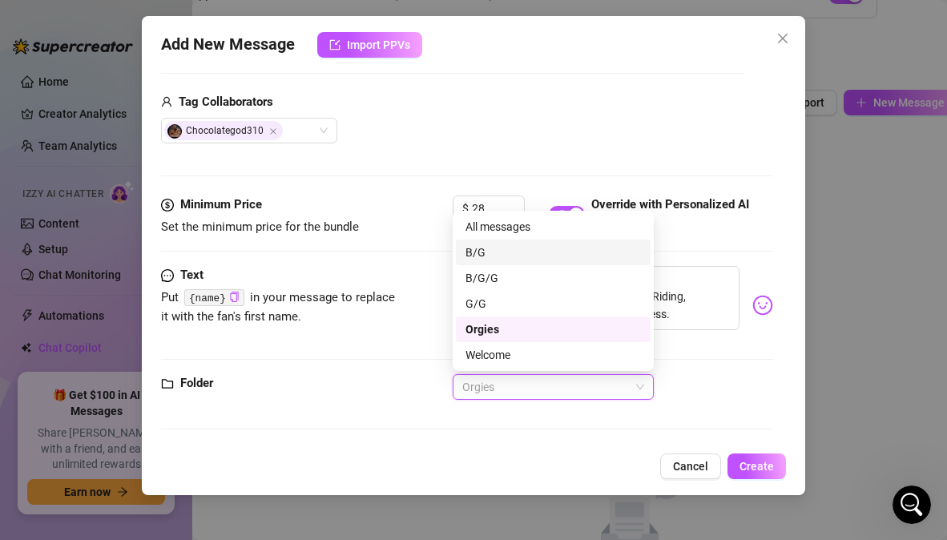
click at [489, 246] on div "B/G" at bounding box center [552, 253] width 175 height 18
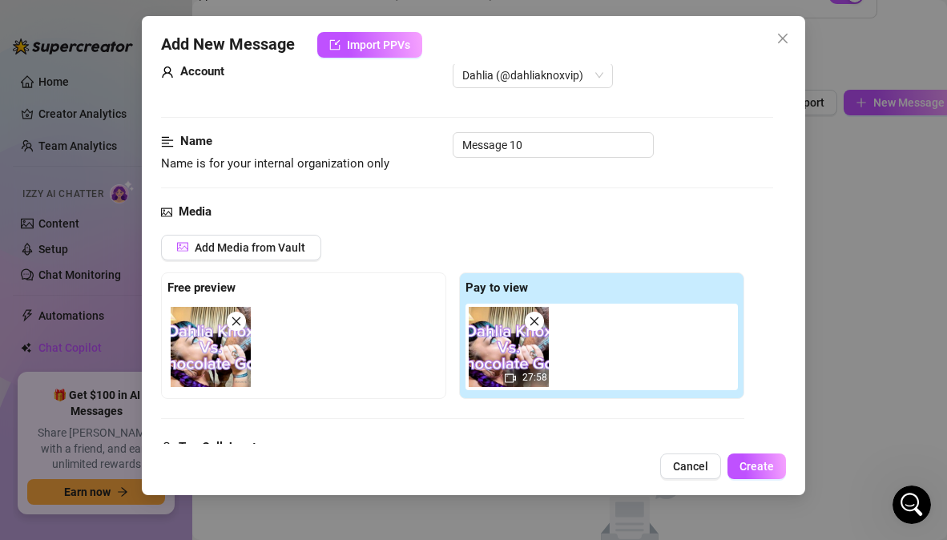
scroll to position [0, 0]
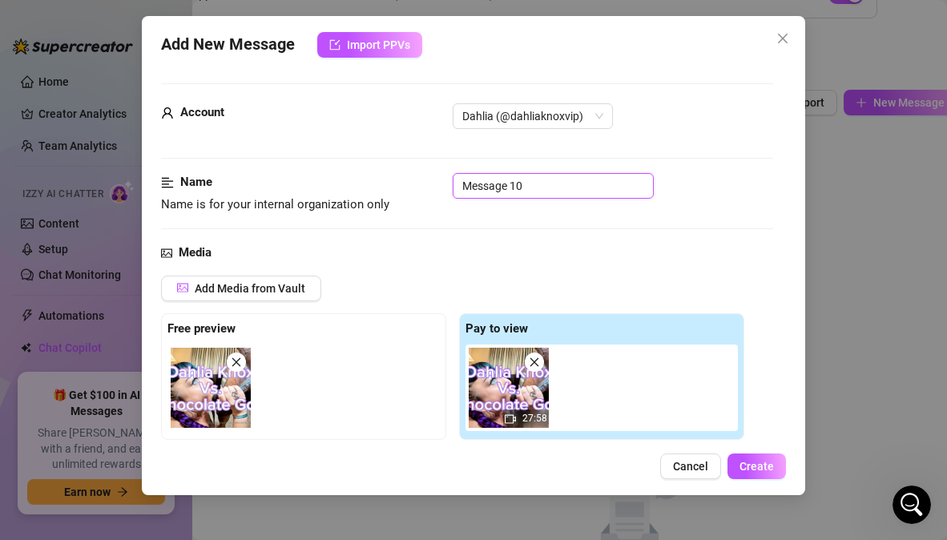
drag, startPoint x: 533, startPoint y: 188, endPoint x: 425, endPoint y: 187, distance: 108.1
click at [425, 187] on div "Name Name is for your internal organization only Message 10" at bounding box center [466, 193] width 611 height 41
paste input "BG – @chocolategod310 (Riding + Creaming + Squirting, 28m)"
type input "BG – @chocolategod310 (Riding + Creaming + Squirting, 28m)"
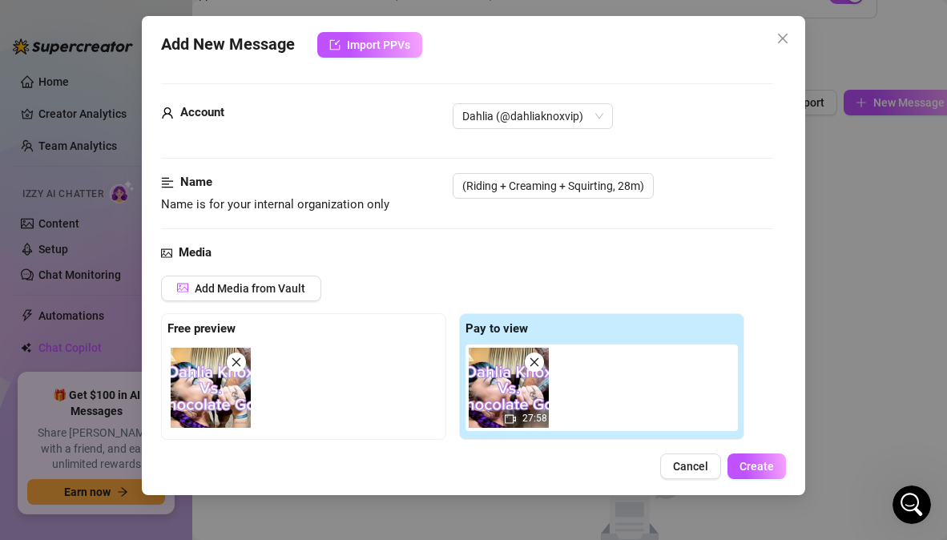
click at [716, 220] on div "Name Name is for your internal organization only BG – @chocolategod310 (Riding …" at bounding box center [466, 208] width 611 height 70
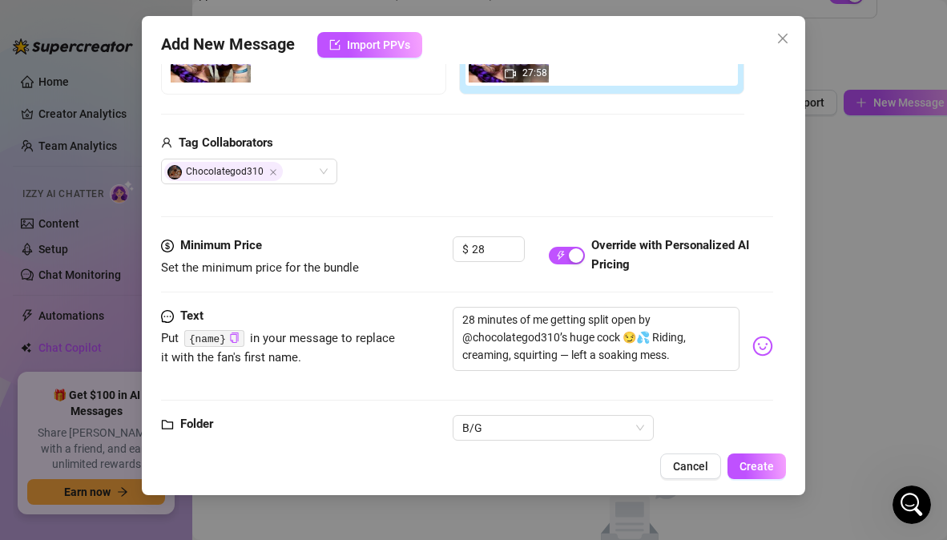
scroll to position [386, 0]
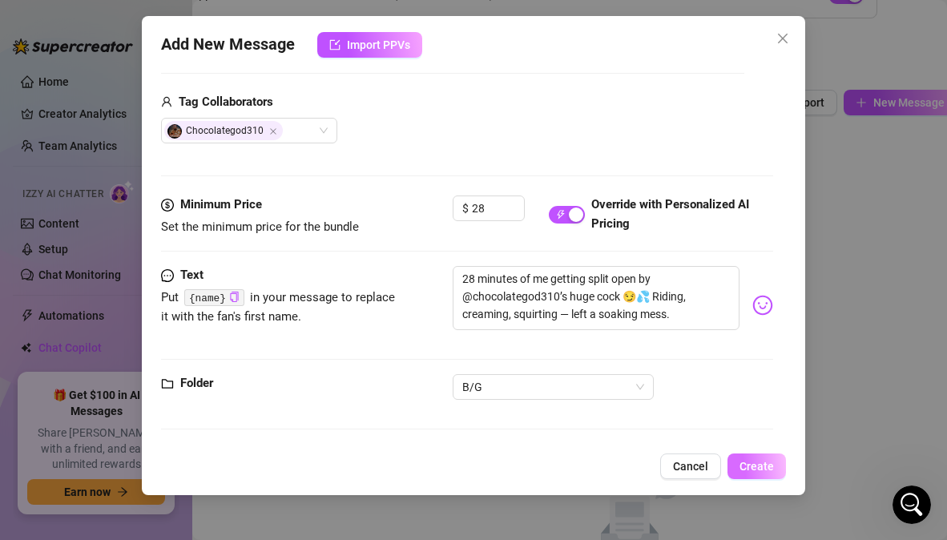
click at [754, 465] on span "Create" at bounding box center [756, 466] width 34 height 13
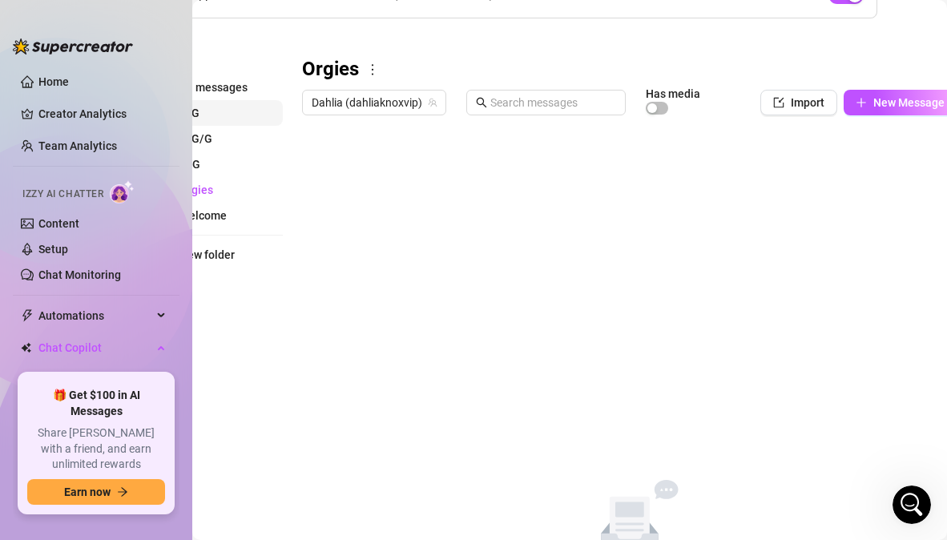
click at [202, 112] on button "B/G" at bounding box center [219, 113] width 128 height 26
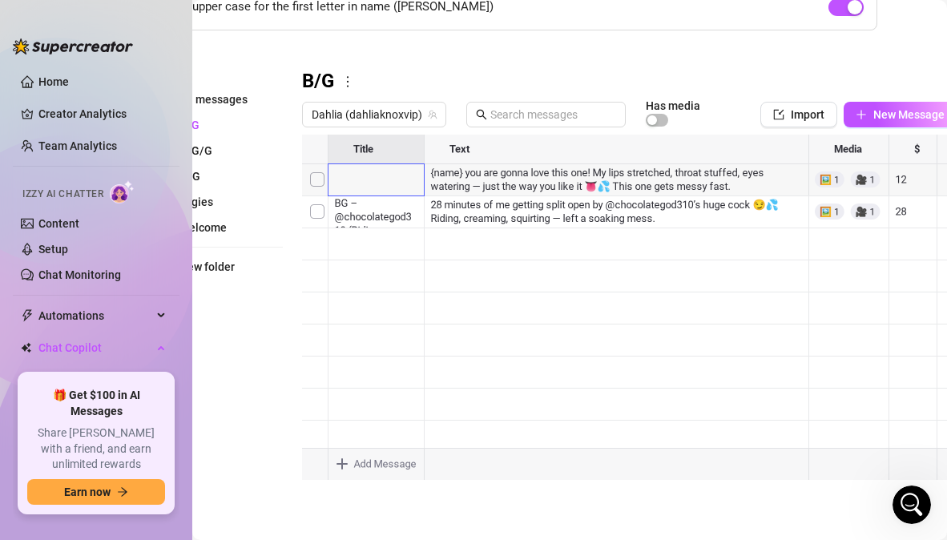
click at [365, 169] on div at bounding box center [629, 313] width 654 height 357
click at [387, 69] on div "B/G" at bounding box center [629, 82] width 654 height 26
click at [69, 80] on link "Home" at bounding box center [53, 81] width 30 height 13
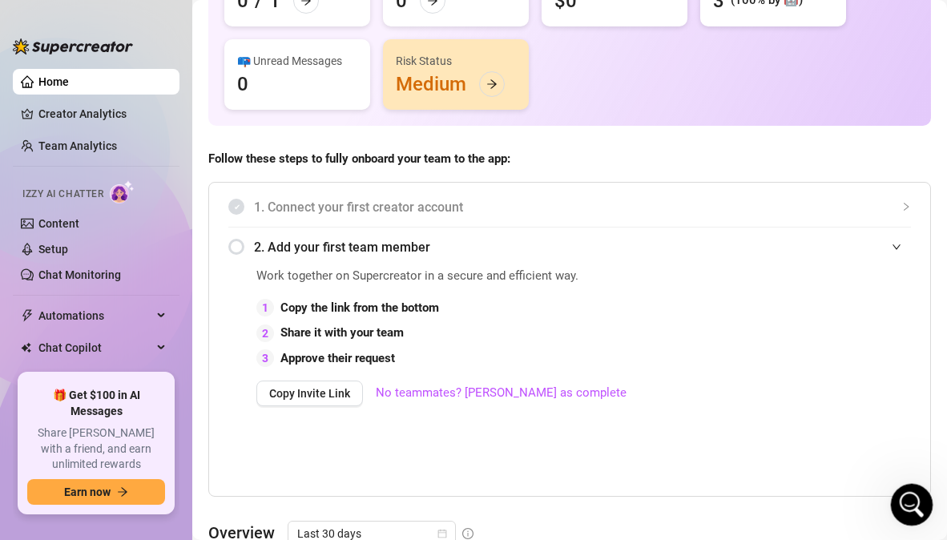
click at [904, 503] on icon "Open Intercom Messenger" at bounding box center [909, 502] width 26 height 26
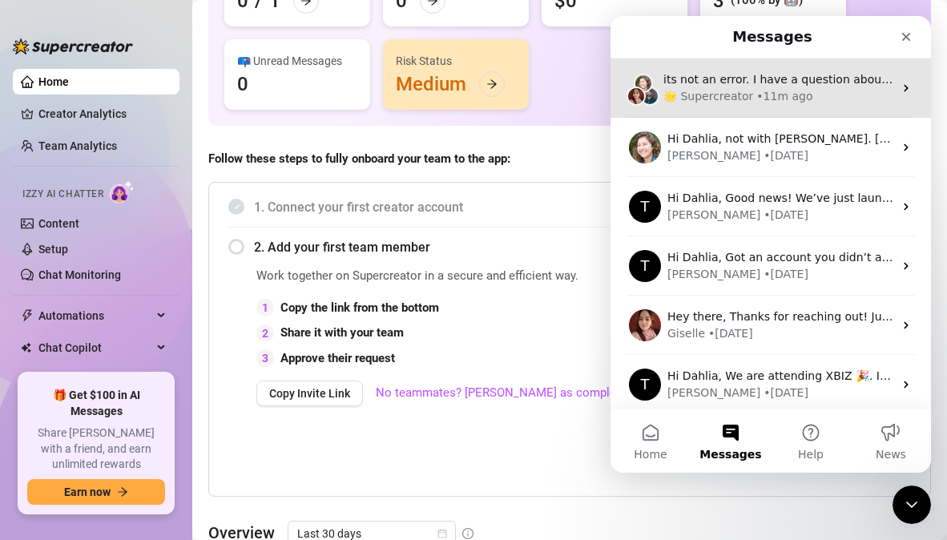
click at [796, 95] on div "• 11m ago" at bounding box center [784, 96] width 56 height 17
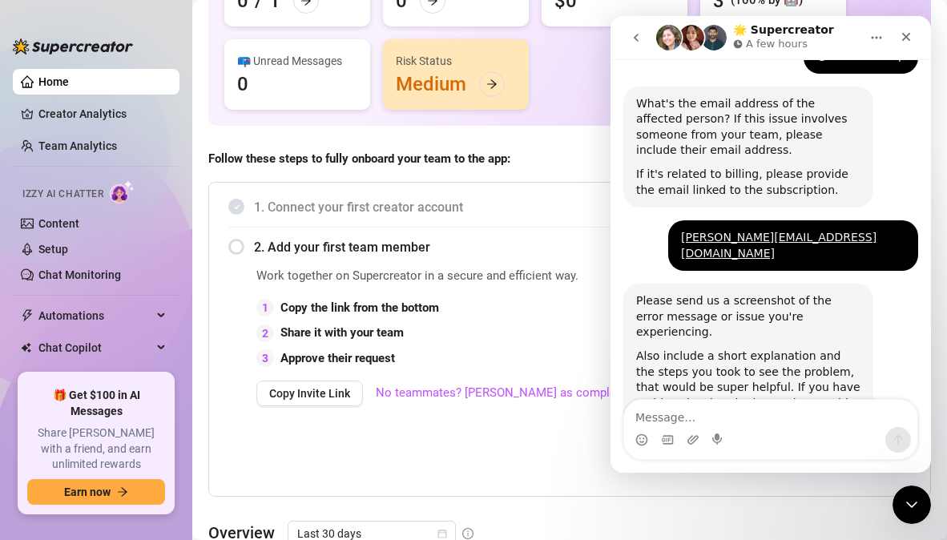
scroll to position [653, 0]
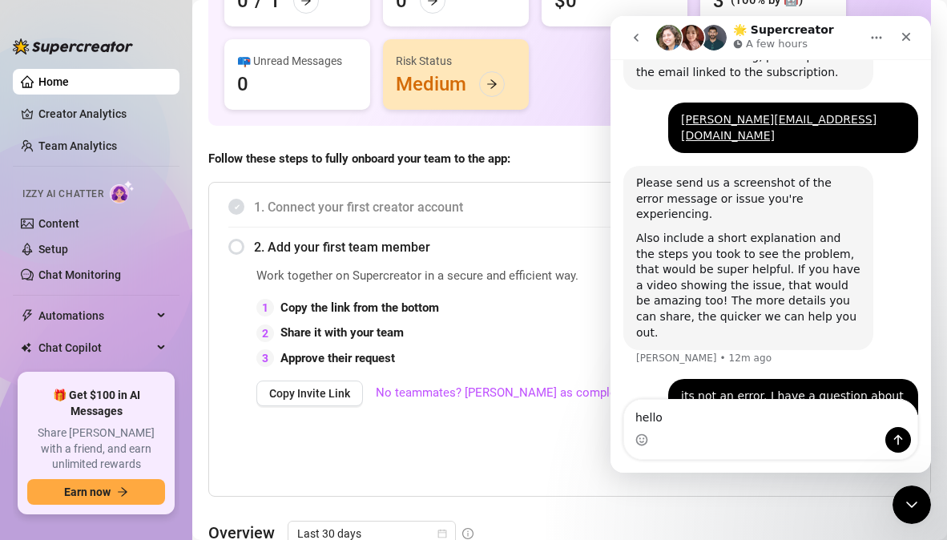
type textarea "hello?"
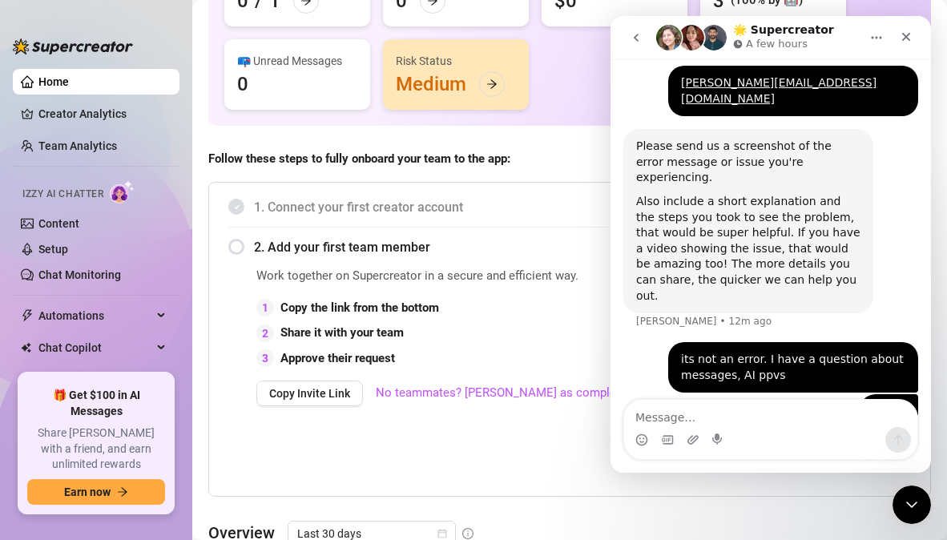
click at [253, 493] on div "1. Connect your first creator account 2. Add your first team member Work togeth…" at bounding box center [569, 339] width 723 height 315
click at [79, 223] on link "Content" at bounding box center [58, 223] width 41 height 13
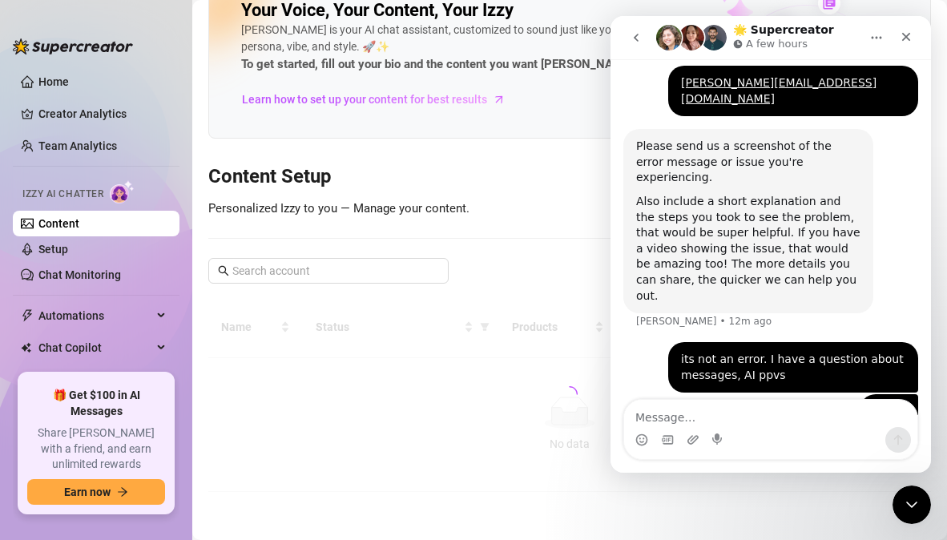
scroll to position [38, 0]
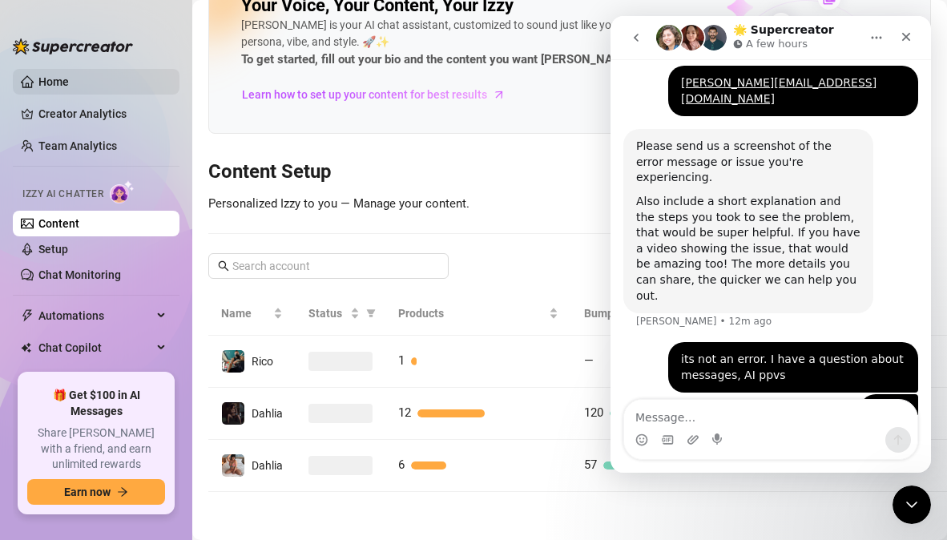
click at [69, 86] on link "Home" at bounding box center [53, 81] width 30 height 13
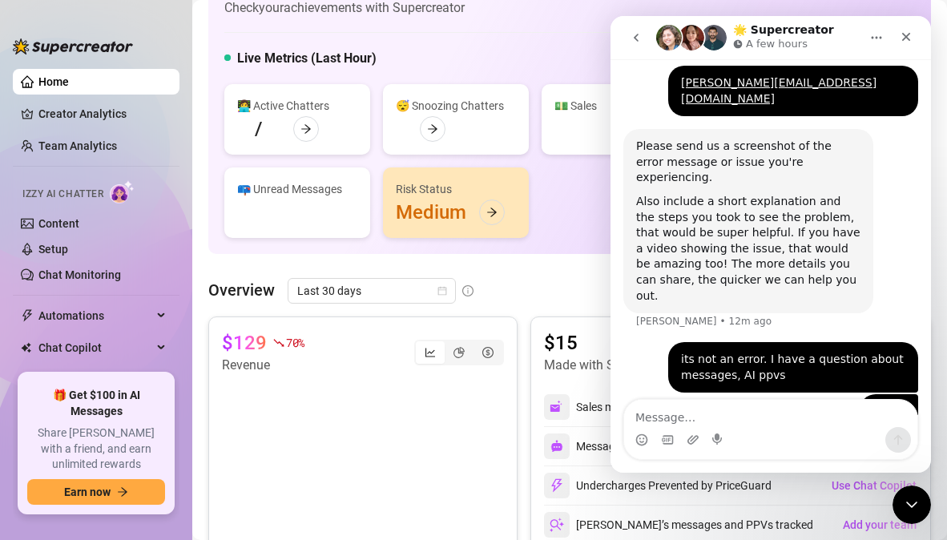
scroll to position [183, 0]
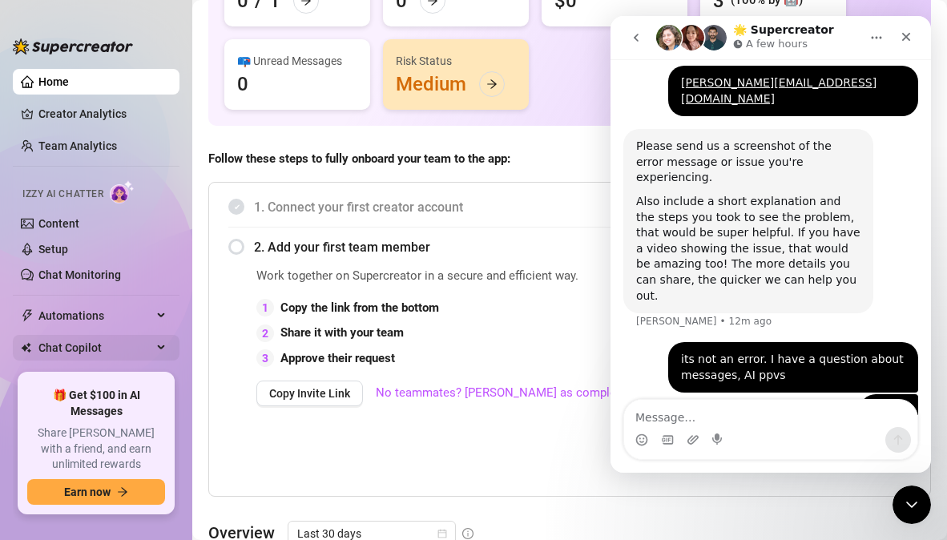
click at [108, 341] on span "Chat Copilot" at bounding box center [95, 348] width 114 height 26
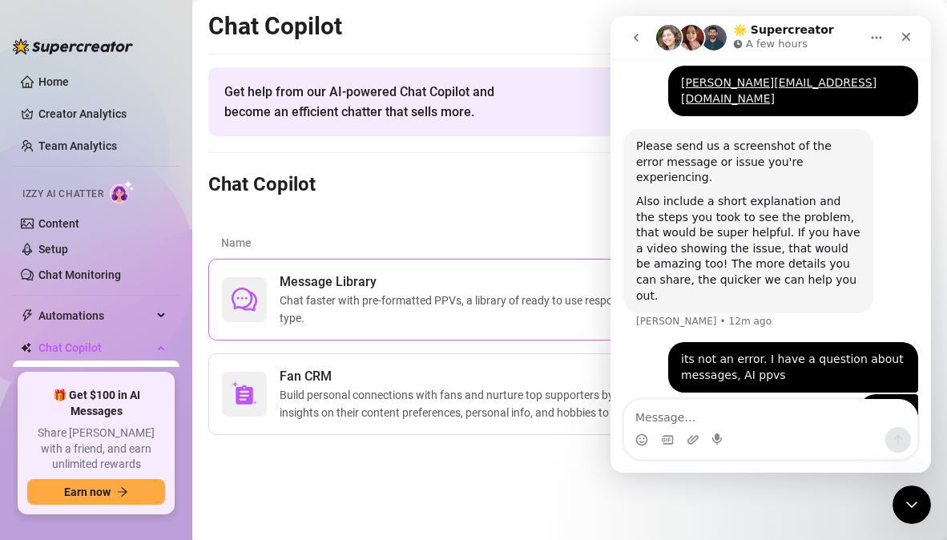
click at [376, 304] on span "Chat faster with pre-formatted PPVs, a library of ready to use responses, and a…" at bounding box center [572, 309] width 584 height 35
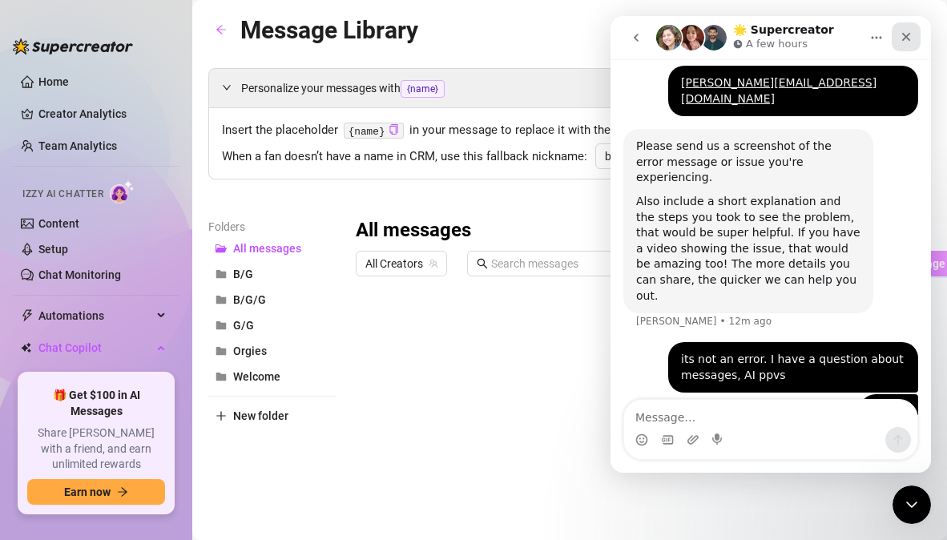
click at [907, 35] on icon "Close" at bounding box center [906, 37] width 9 height 9
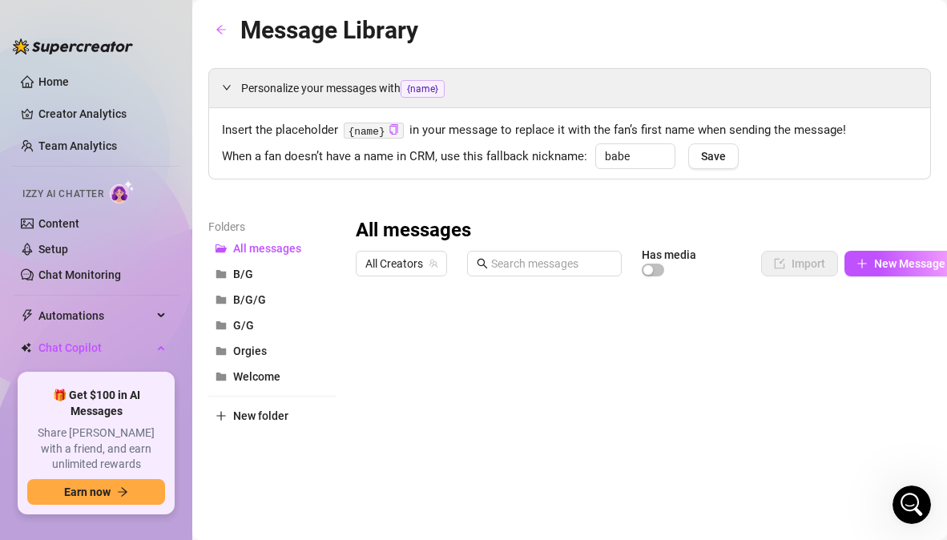
click at [378, 330] on div at bounding box center [657, 462] width 602 height 357
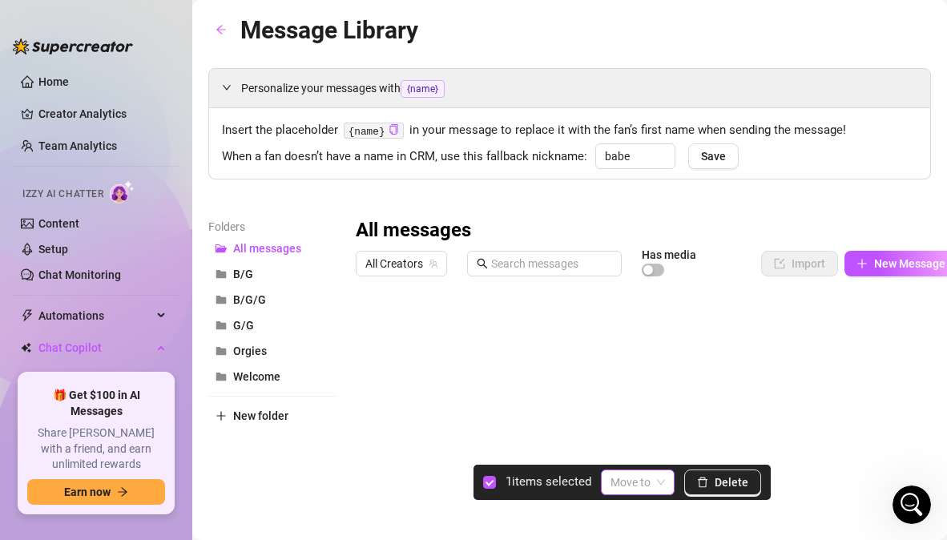
click at [654, 485] on span at bounding box center [637, 482] width 54 height 24
click at [634, 347] on div "B/G" at bounding box center [648, 348] width 65 height 18
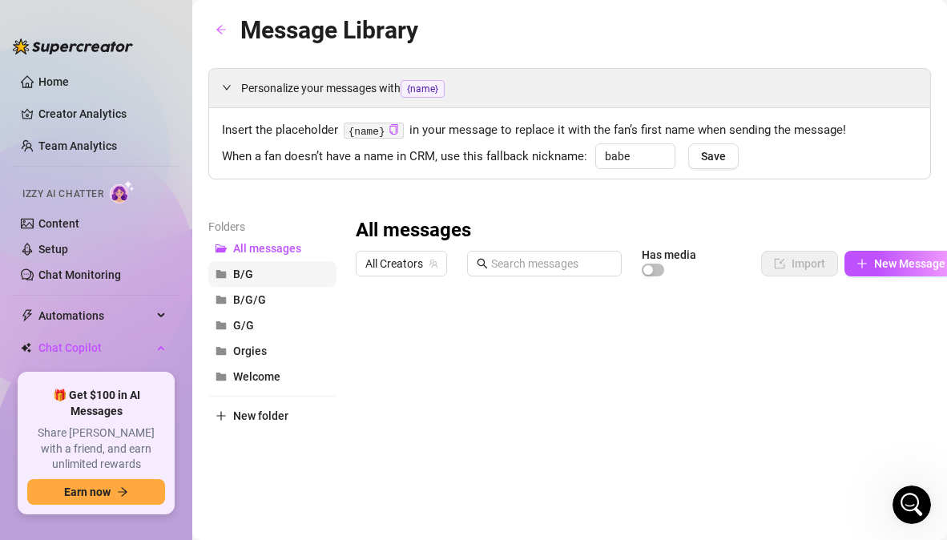
click at [253, 269] on button "B/G" at bounding box center [272, 274] width 128 height 26
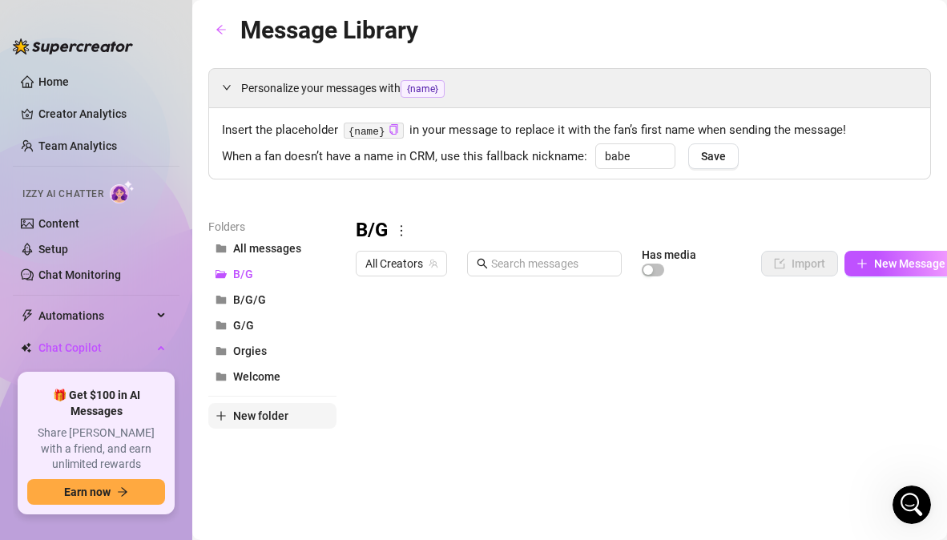
click at [248, 416] on span "New folder" at bounding box center [260, 415] width 55 height 13
click at [252, 406] on input "text" at bounding box center [272, 402] width 128 height 26
type input "Solo"
click at [283, 206] on div "Personalize your messages with {name} Insert the placeholder {name} in your mes…" at bounding box center [569, 354] width 723 height 573
click at [377, 328] on div at bounding box center [657, 462] width 602 height 357
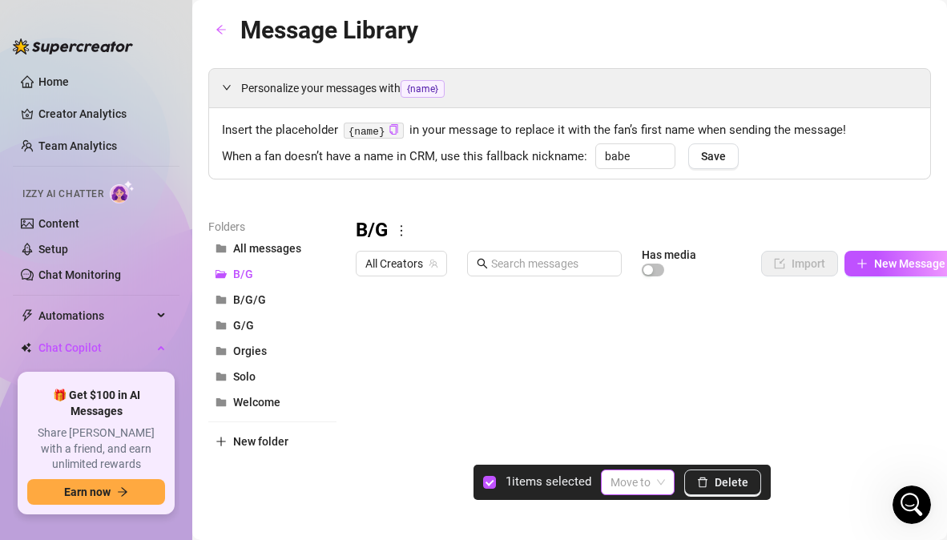
click at [646, 481] on input "search" at bounding box center [630, 482] width 40 height 24
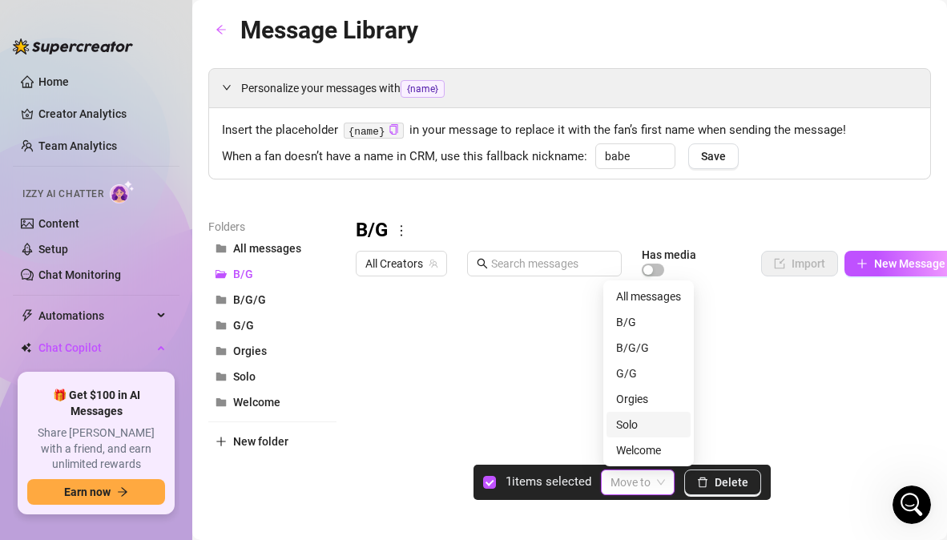
click at [642, 424] on div "Solo" at bounding box center [648, 425] width 65 height 18
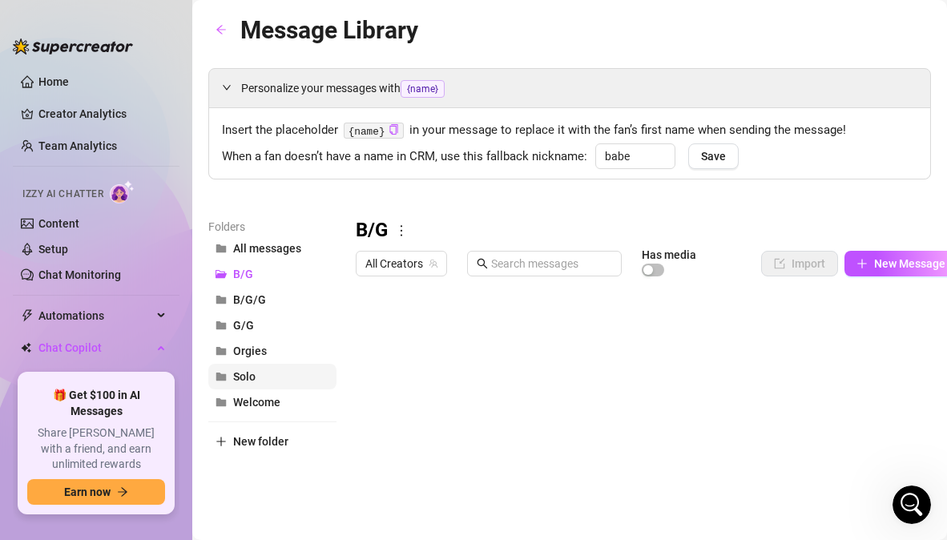
click at [255, 376] on span "Solo" at bounding box center [244, 376] width 22 height 13
click at [433, 265] on icon "team" at bounding box center [433, 264] width 9 height 9
click at [409, 265] on span "All Creators" at bounding box center [401, 264] width 72 height 24
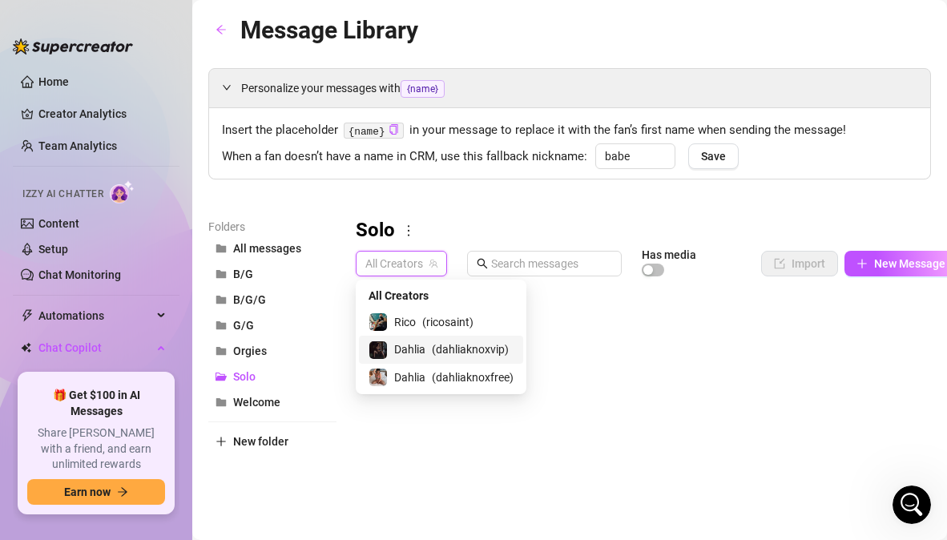
click at [421, 349] on span "Dahlia" at bounding box center [409, 349] width 31 height 18
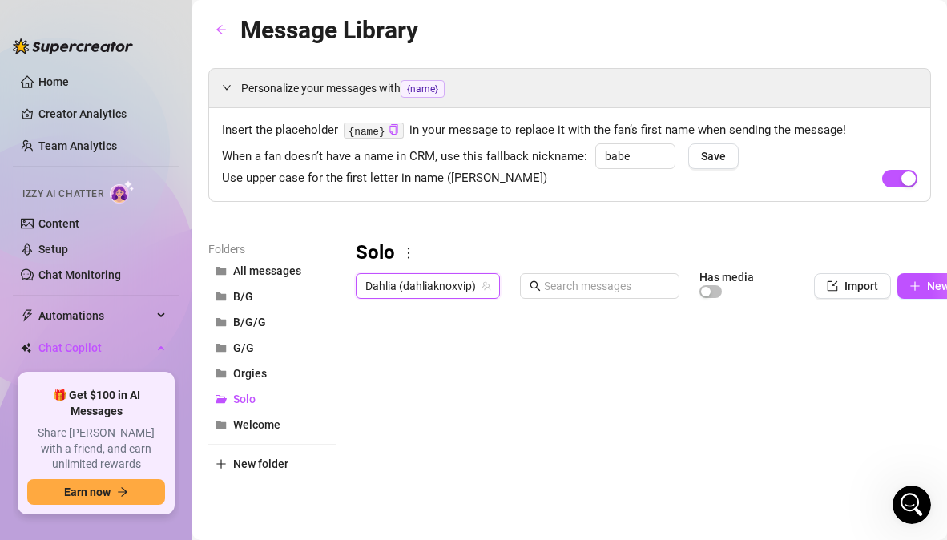
click at [483, 283] on icon "team" at bounding box center [486, 286] width 10 height 10
click at [411, 257] on icon "more" at bounding box center [408, 253] width 14 height 14
click at [445, 245] on div "Solo" at bounding box center [683, 253] width 654 height 26
click at [400, 290] on span "Dahlia (dahliaknoxvip)" at bounding box center [427, 286] width 125 height 24
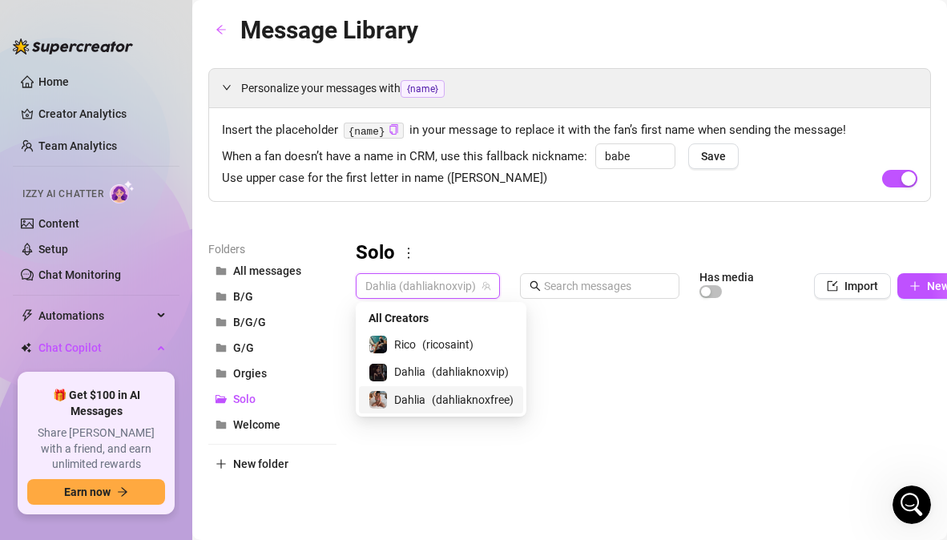
click at [409, 401] on span "Dahlia" at bounding box center [409, 400] width 31 height 18
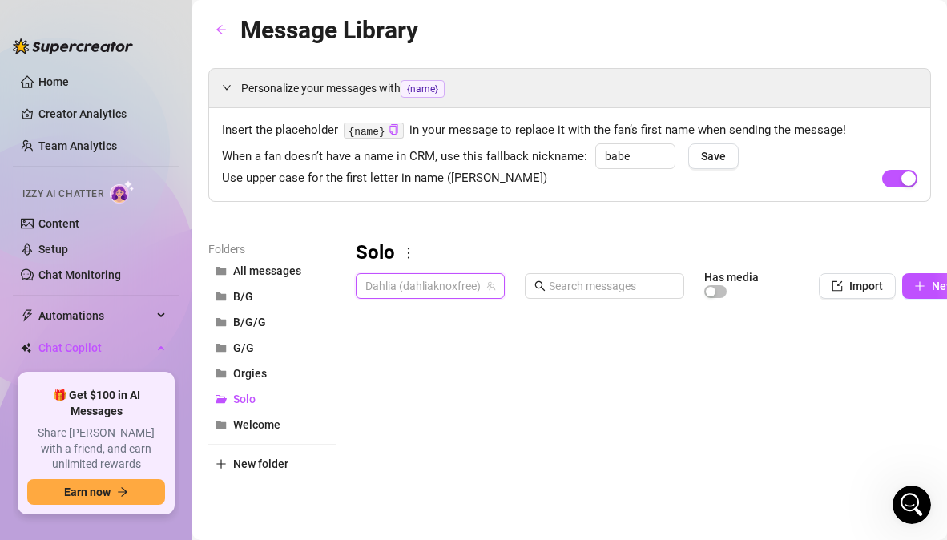
click at [484, 282] on span "Dahlia (dahliaknoxfree)" at bounding box center [430, 286] width 130 height 24
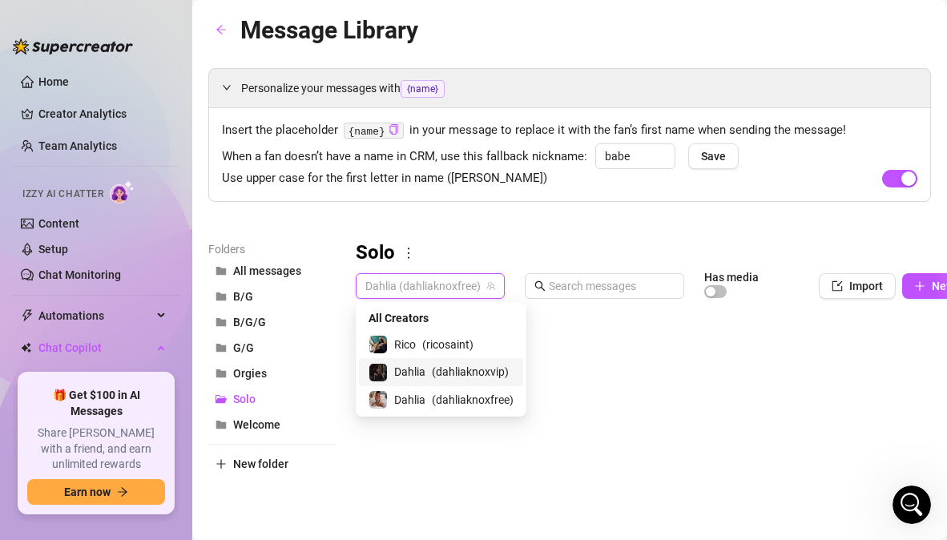
click at [459, 368] on span "( dahliaknoxvip )" at bounding box center [470, 372] width 77 height 18
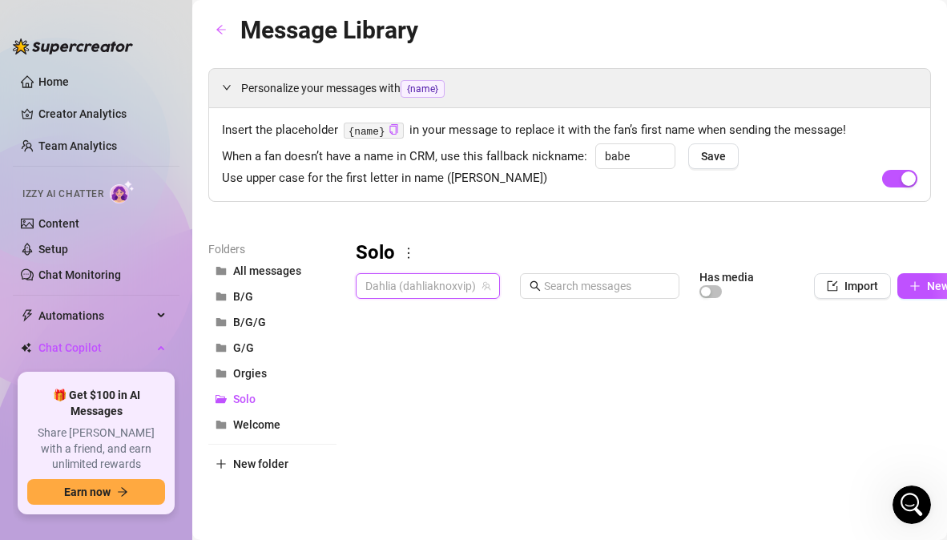
click at [475, 290] on span "Dahlia (dahliaknoxvip)" at bounding box center [427, 286] width 125 height 24
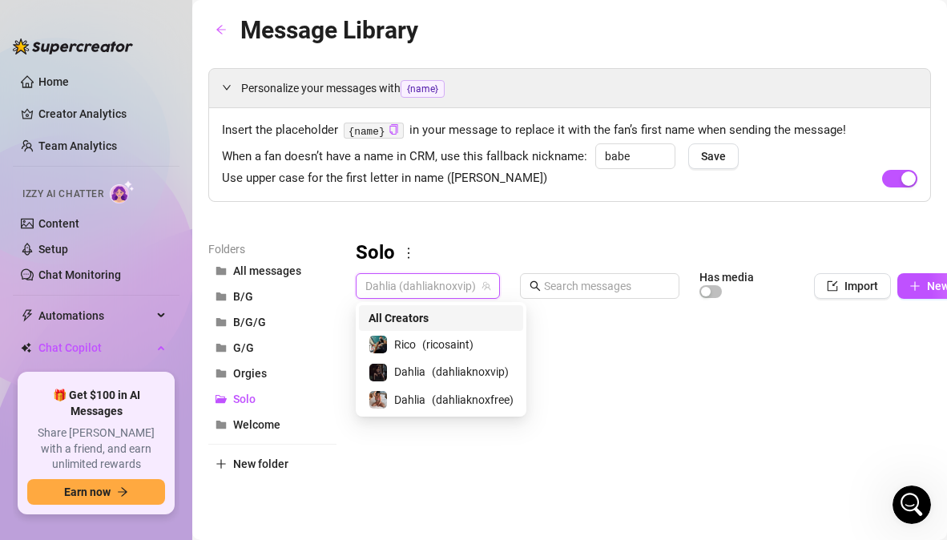
click at [429, 318] on div "All Creators" at bounding box center [440, 318] width 145 height 18
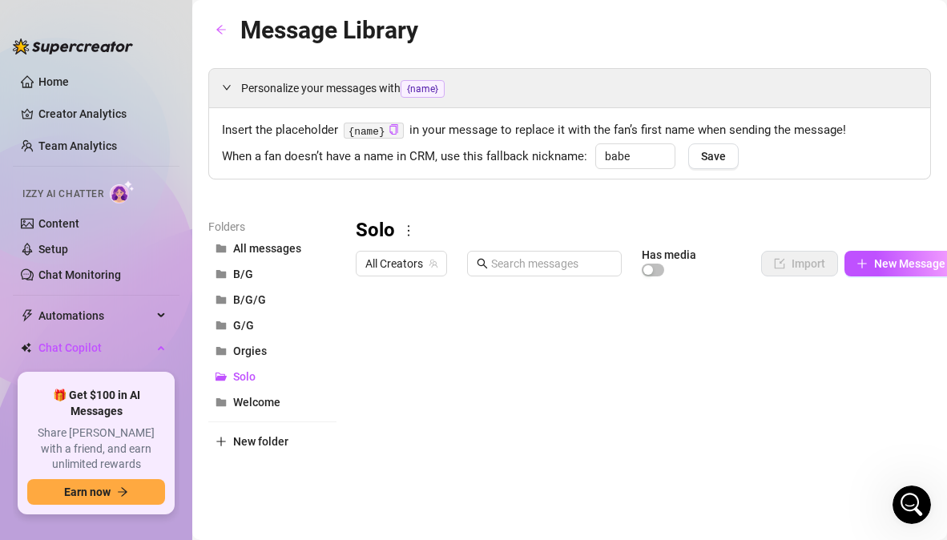
drag, startPoint x: 484, startPoint y: 319, endPoint x: 518, endPoint y: 320, distance: 34.5
click at [518, 320] on div at bounding box center [657, 462] width 602 height 357
click at [525, 328] on div at bounding box center [657, 462] width 602 height 357
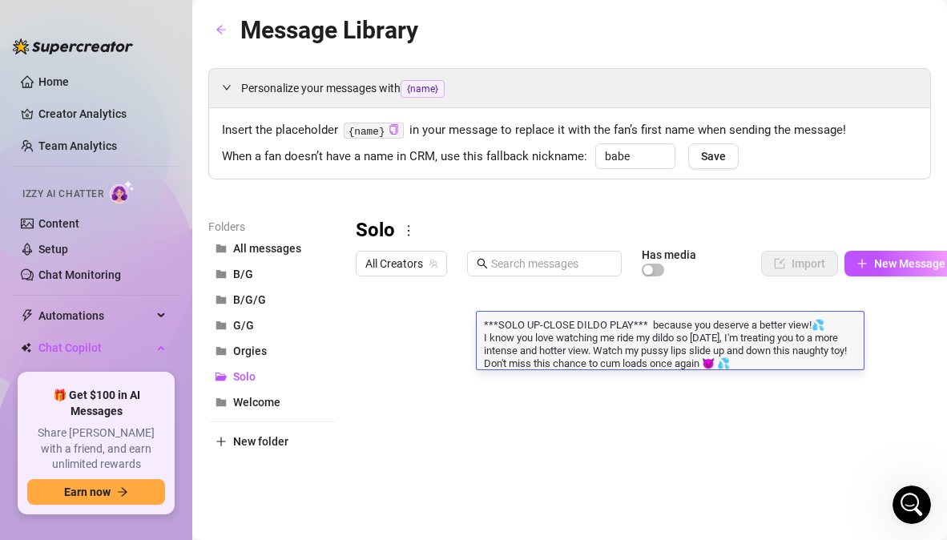
click at [525, 328] on textarea "***SOLO UP-CLOSE DILDO PLAY*** because you deserve a better view!💦 I know you l…" at bounding box center [670, 342] width 387 height 53
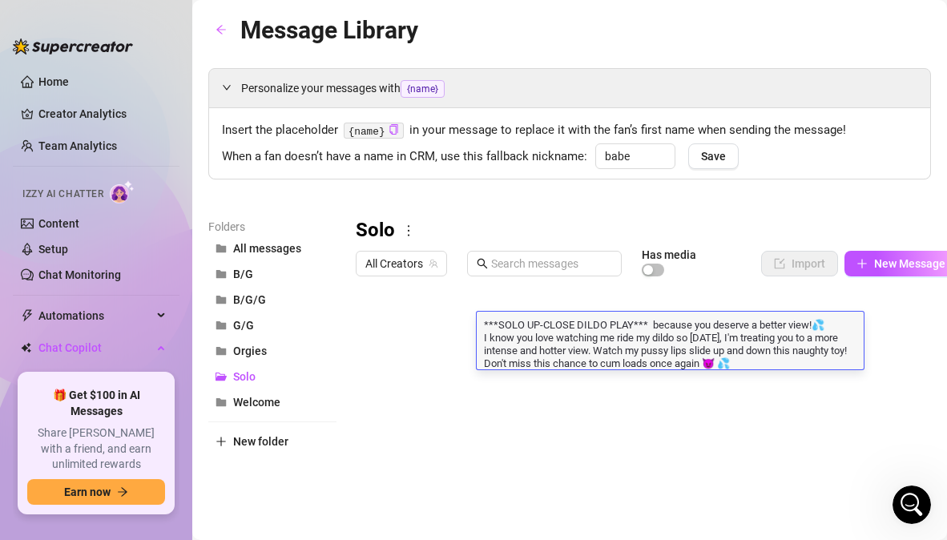
click at [525, 328] on textarea "***SOLO UP-CLOSE DILDO PLAY*** because you deserve a better view!💦 I know you l…" at bounding box center [670, 342] width 387 height 53
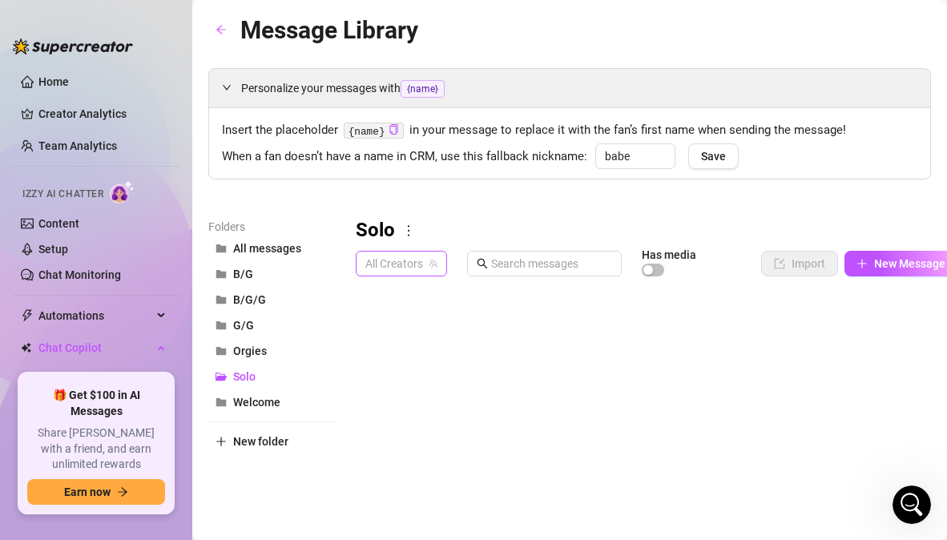
click at [401, 267] on span "All Creators" at bounding box center [401, 264] width 72 height 24
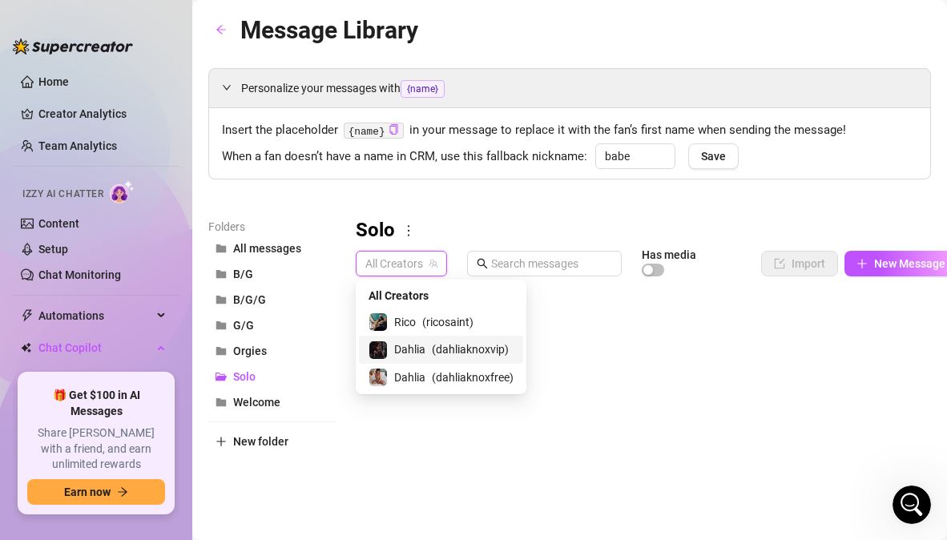
click at [420, 348] on span "Dahlia" at bounding box center [409, 349] width 31 height 18
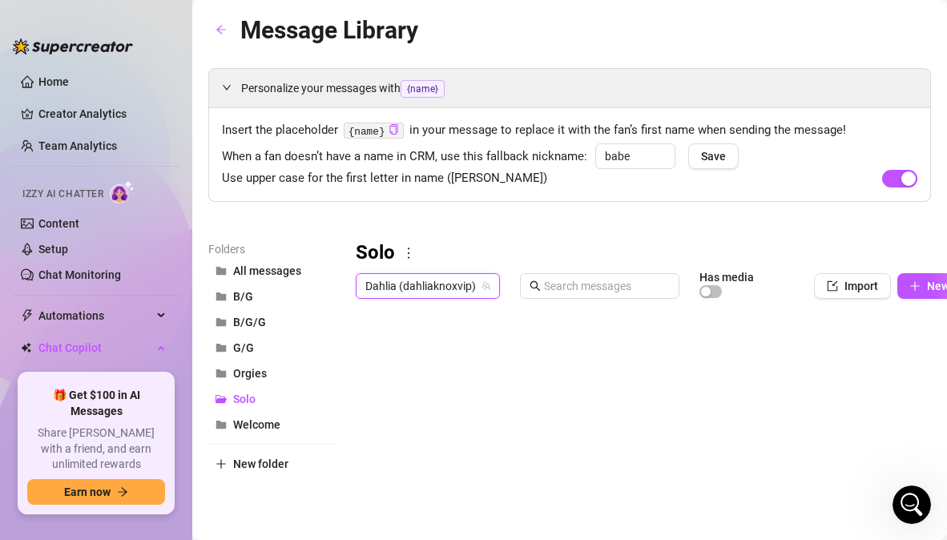
scroll to position [0, 74]
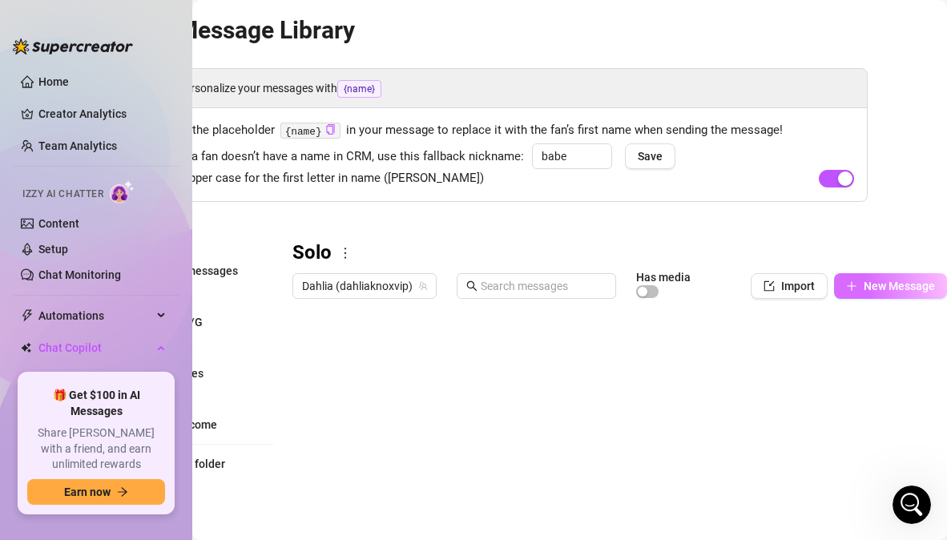
click at [881, 287] on span "New Message" at bounding box center [898, 286] width 71 height 13
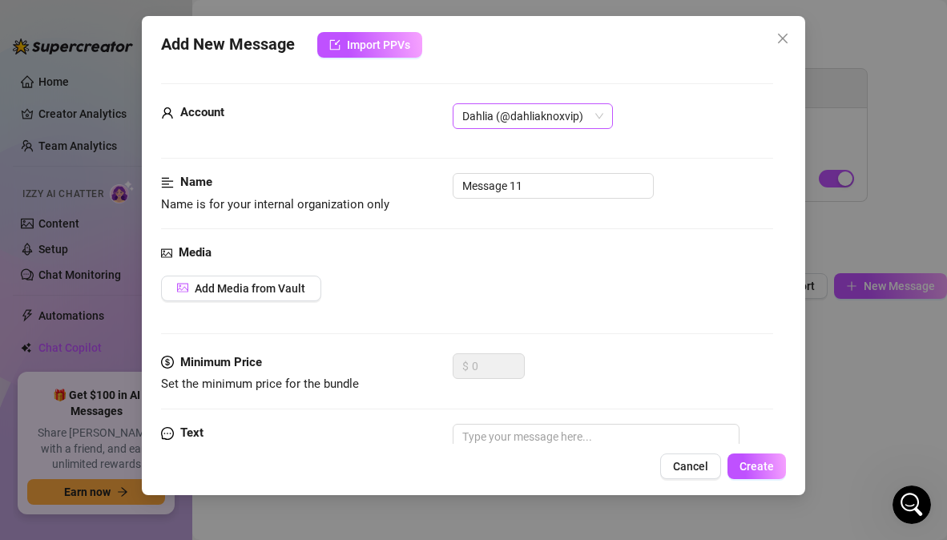
click at [590, 115] on span "Dahlia (@dahliaknoxvip)" at bounding box center [532, 116] width 141 height 24
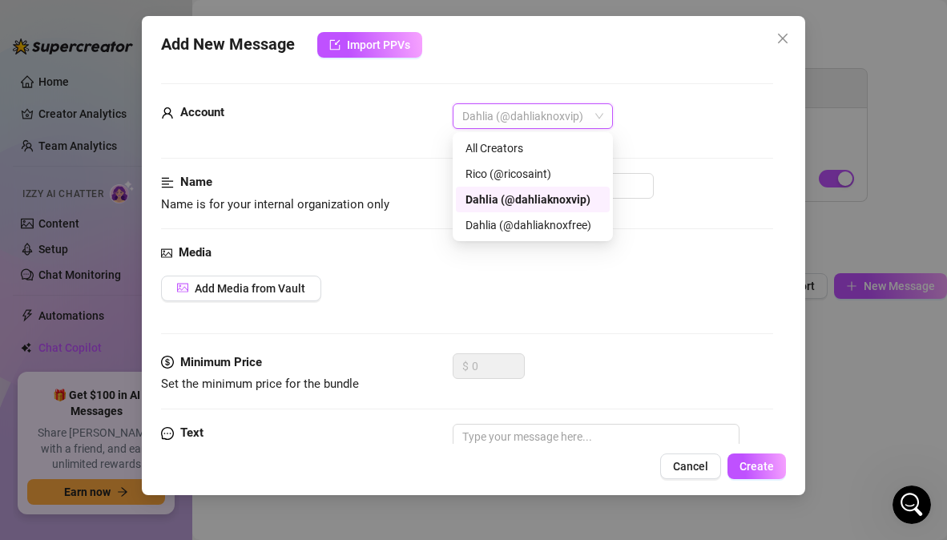
click at [567, 193] on div "Dahlia (@dahliaknoxvip)" at bounding box center [532, 200] width 135 height 18
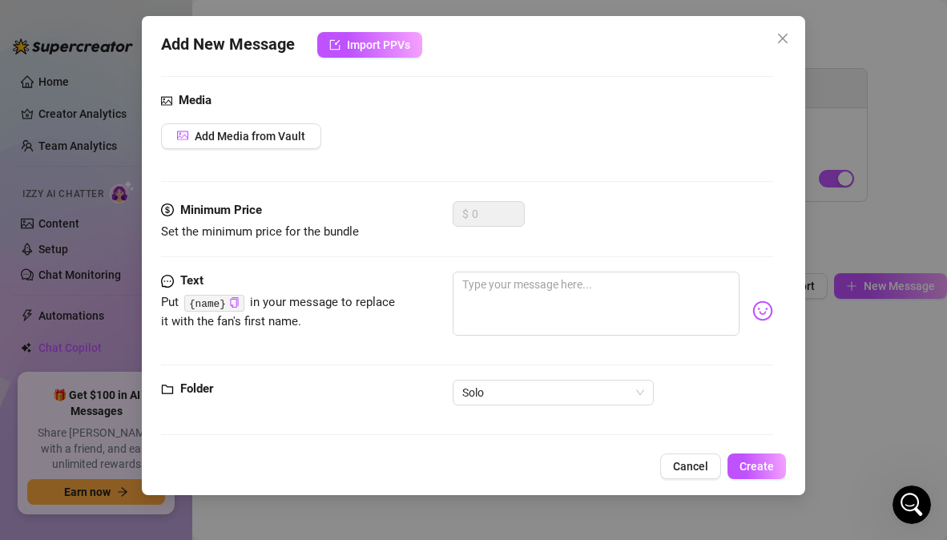
scroll to position [151, 0]
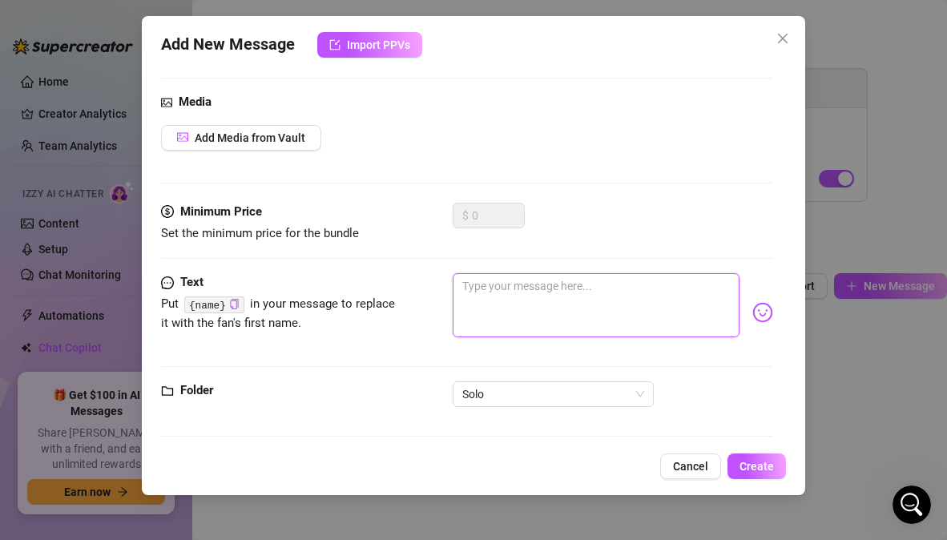
click at [606, 302] on textarea at bounding box center [596, 305] width 286 height 64
paste textarea "***SOLO UP-CLOSE DILDO PLAY*** because you deserve a better view!💦 I know you l…"
type textarea "***SOLO UP-CLOSE DILDO PLAY*** because you deserve a better view!💦 I know you l…"
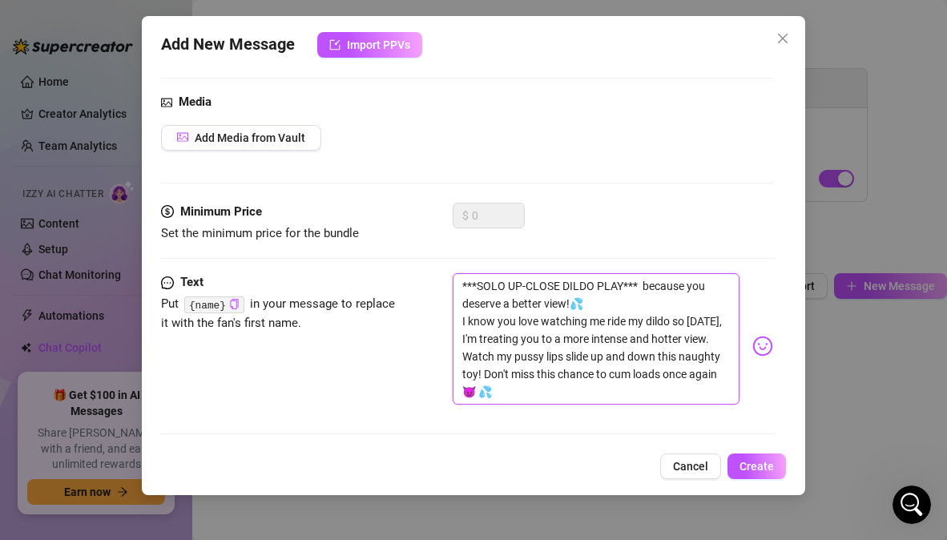
scroll to position [0, 0]
drag, startPoint x: 622, startPoint y: 287, endPoint x: 480, endPoint y: 280, distance: 141.9
click at [480, 280] on textarea "***SOLO UP-CLOSE DILDO PLAY*** because you deserve a better view!💦 I know you l…" at bounding box center [596, 338] width 286 height 131
type textarea "***SOLO UP-CLOSE DILDO PLAY*** because you deserve a better view!💦 I know you l…"
click at [406, 384] on div "Text Put {name} in your message to replace it with the fan's first name. ***SOL…" at bounding box center [466, 346] width 611 height 146
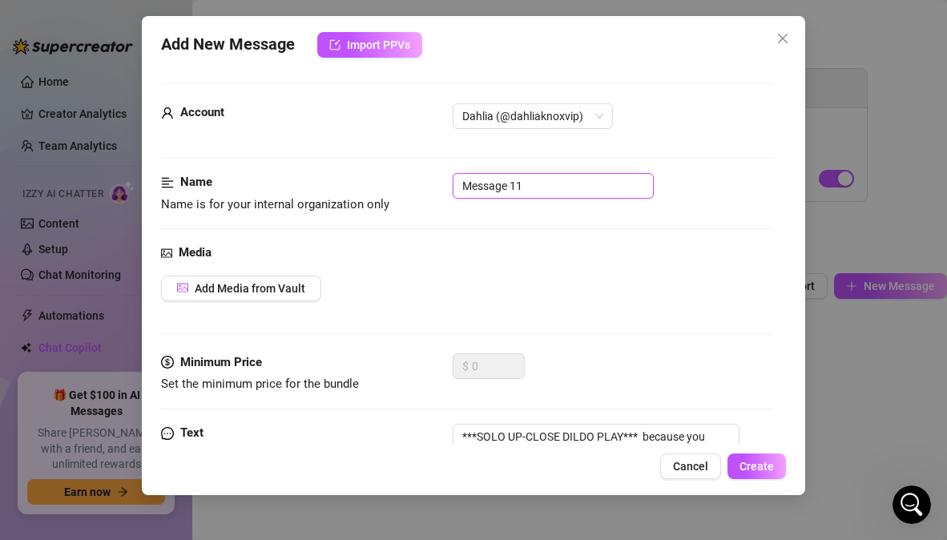
drag, startPoint x: 546, startPoint y: 189, endPoint x: 440, endPoint y: 190, distance: 106.5
click at [440, 190] on div "Name Name is for your internal organization only Message 11" at bounding box center [466, 193] width 611 height 41
paste input "SOLO UP-CLOSE DILDO PLAY"
type input "SOLO UP-CLOSE DILDO PLAY"
click at [436, 218] on div "Name Name is for your internal organization only SOLO UP-CLOSE DILDO PLAY" at bounding box center [466, 208] width 611 height 70
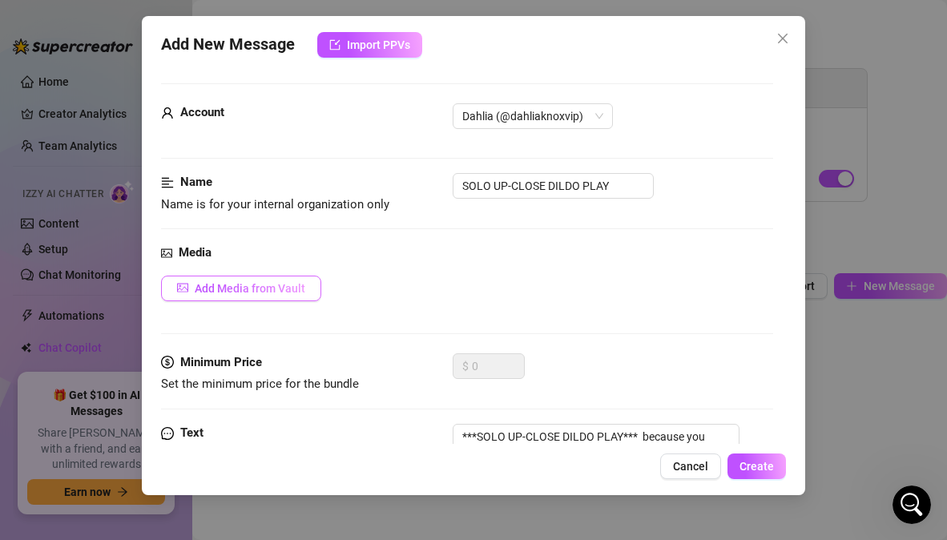
click at [300, 286] on span "Add Media from Vault" at bounding box center [250, 288] width 111 height 13
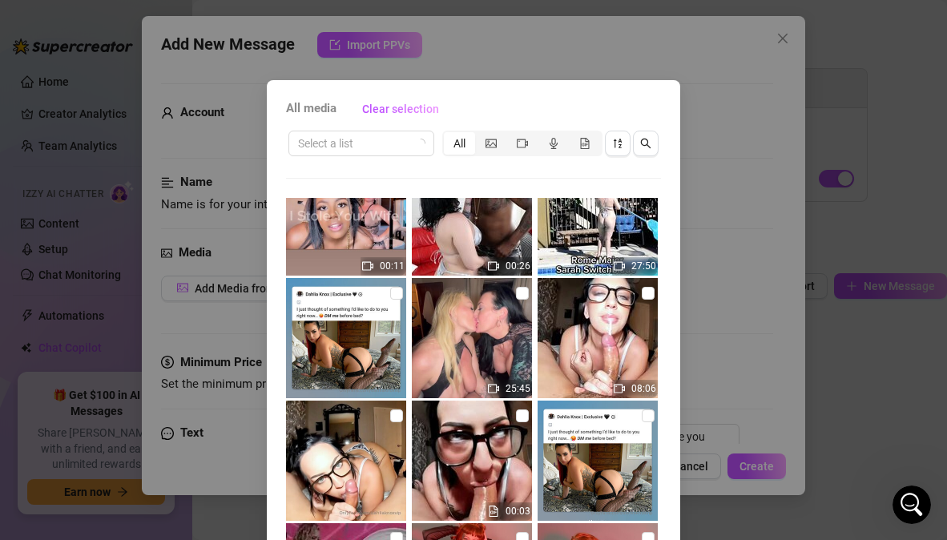
scroll to position [604, 0]
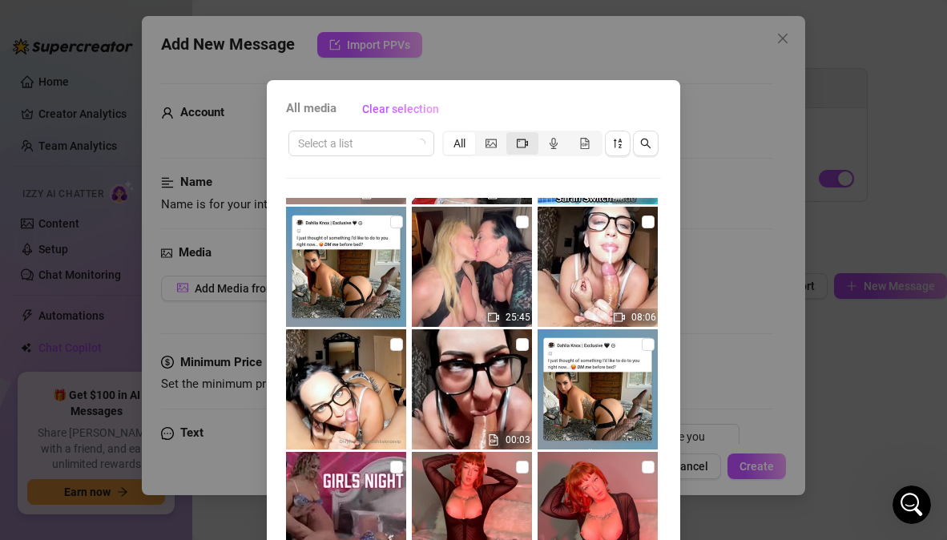
click at [517, 145] on icon "video-camera" at bounding box center [522, 143] width 11 height 11
click at [510, 135] on input "segmented control" at bounding box center [510, 135] width 0 height 0
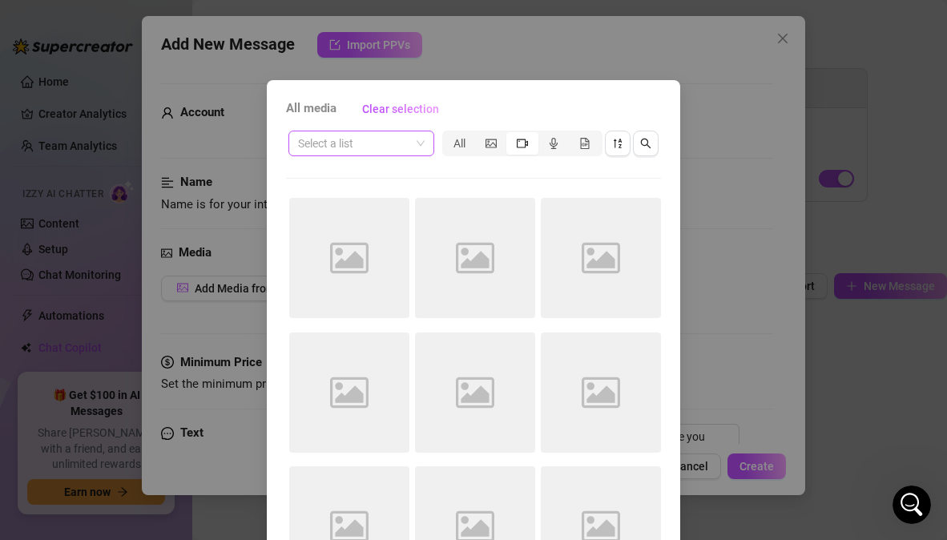
click at [416, 147] on span at bounding box center [361, 143] width 127 height 24
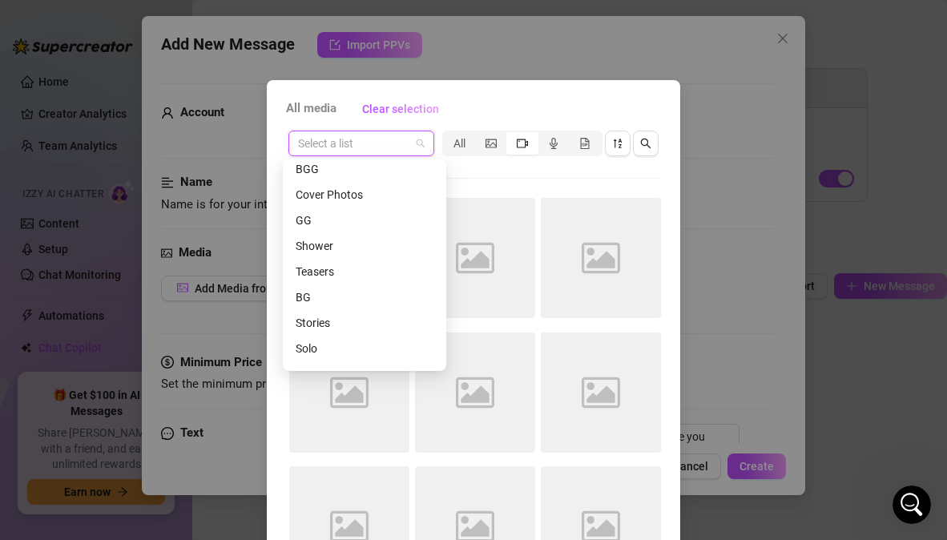
scroll to position [282, 0]
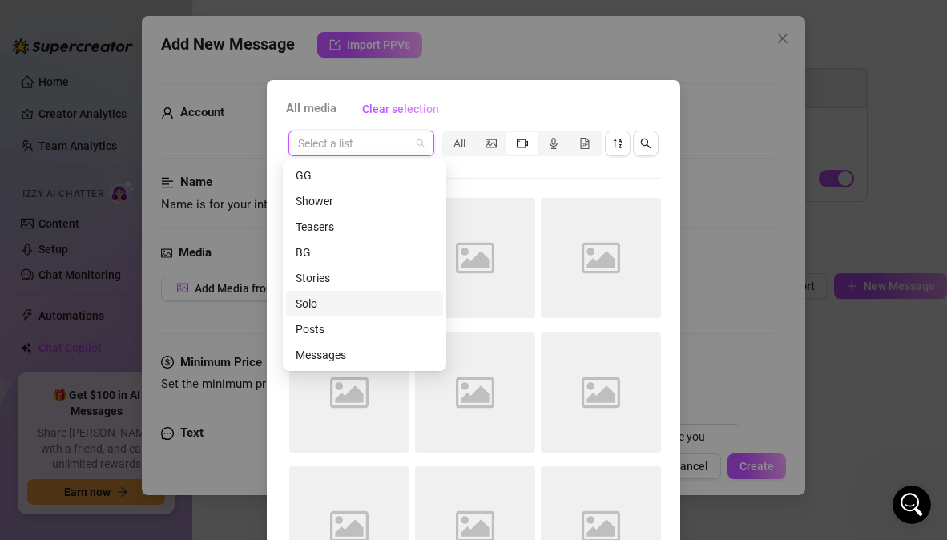
click at [307, 308] on div "Solo" at bounding box center [365, 304] width 138 height 18
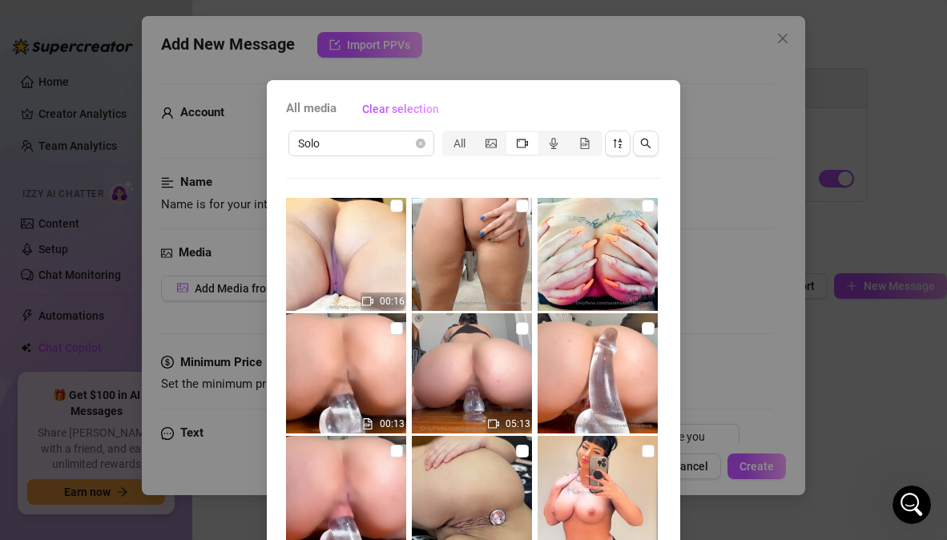
scroll to position [1224, 0]
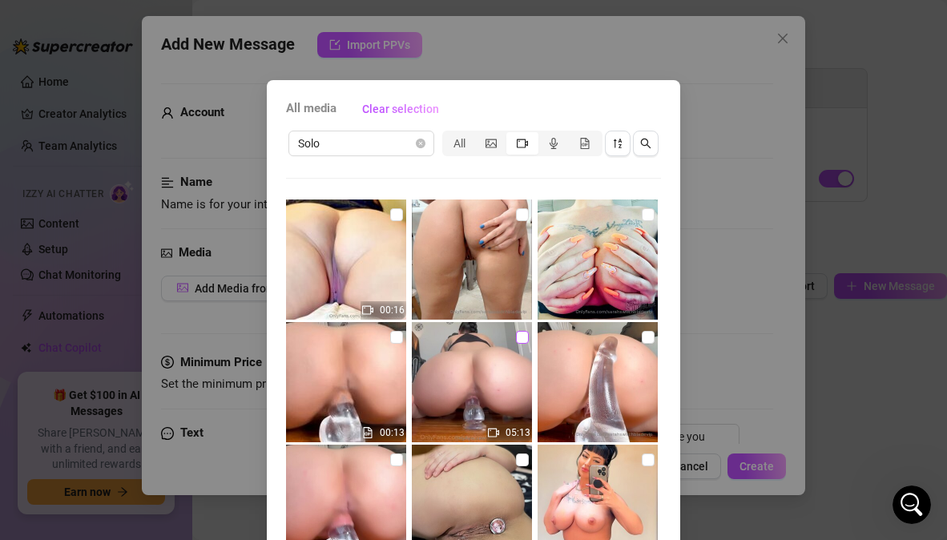
click at [516, 337] on input "checkbox" at bounding box center [522, 337] width 13 height 13
checkbox input "true"
click at [642, 340] on input "checkbox" at bounding box center [648, 337] width 13 height 13
checkbox input "true"
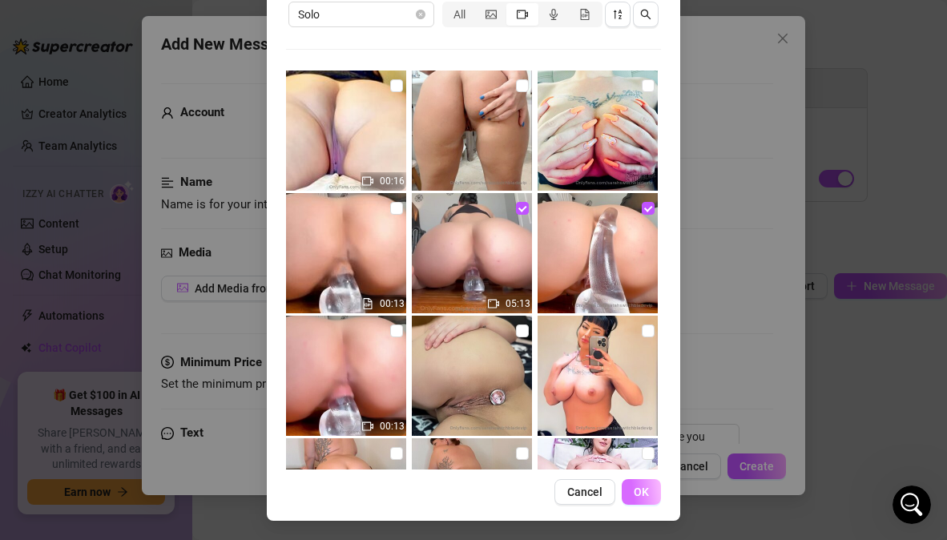
click at [644, 500] on button "OK" at bounding box center [641, 492] width 39 height 26
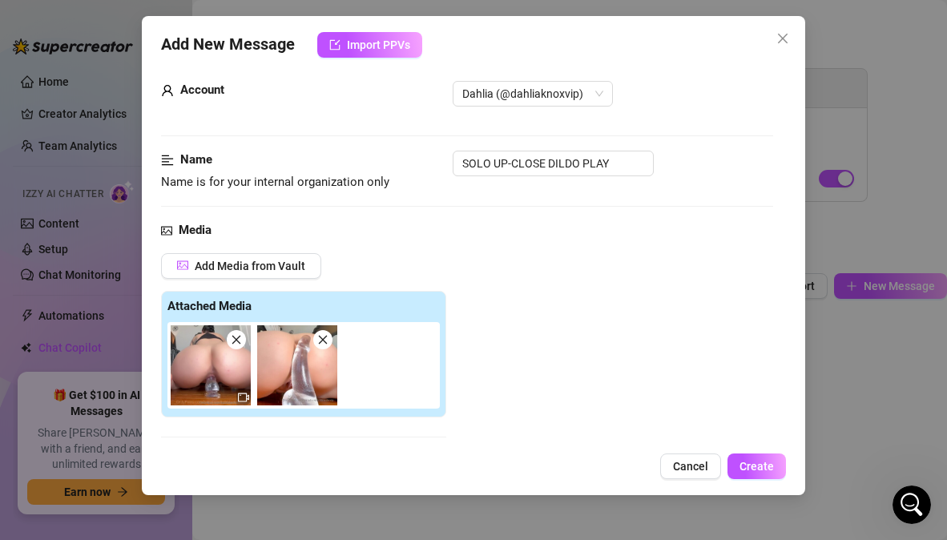
scroll to position [0, 0]
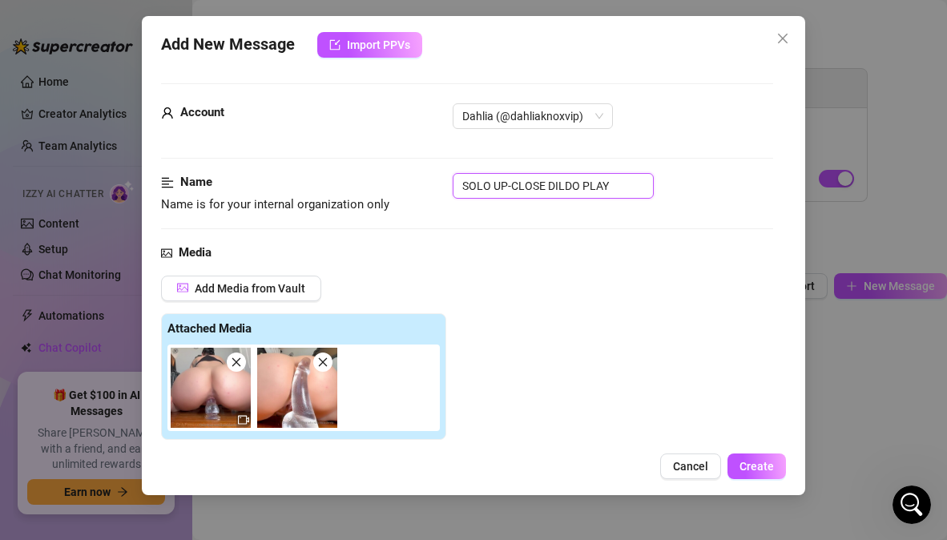
click at [614, 183] on input "SOLO UP-CLOSE DILDO PLAY" at bounding box center [553, 186] width 201 height 26
type input "SOLO UP-CLOSE DILDO PLAY - Clear dildo"
click at [584, 219] on div "Name Name is for your internal organization only SOLO UP-CLOSE DILDO PLAY - Cle…" at bounding box center [466, 208] width 611 height 70
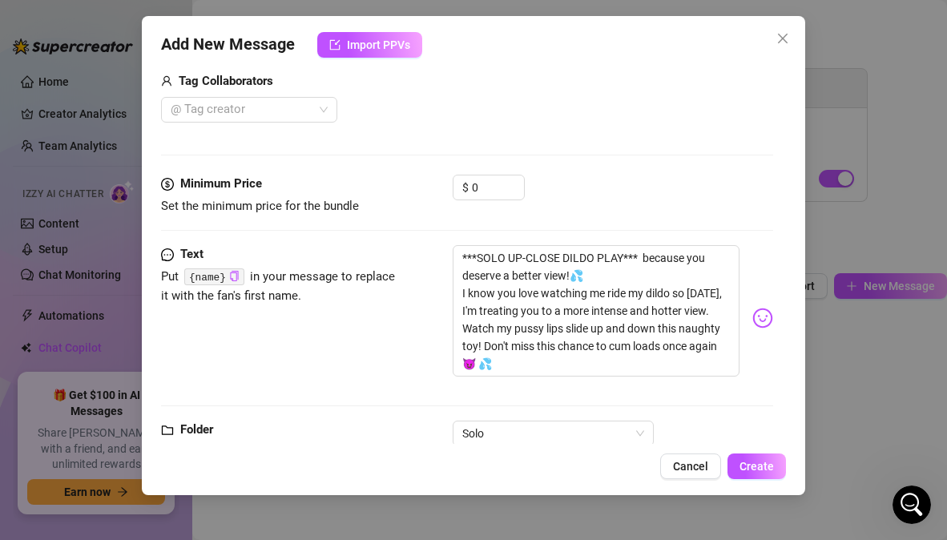
scroll to position [405, 0]
drag, startPoint x: 485, startPoint y: 189, endPoint x: 469, endPoint y: 191, distance: 16.1
click at [469, 191] on div "$ 0" at bounding box center [489, 189] width 72 height 26
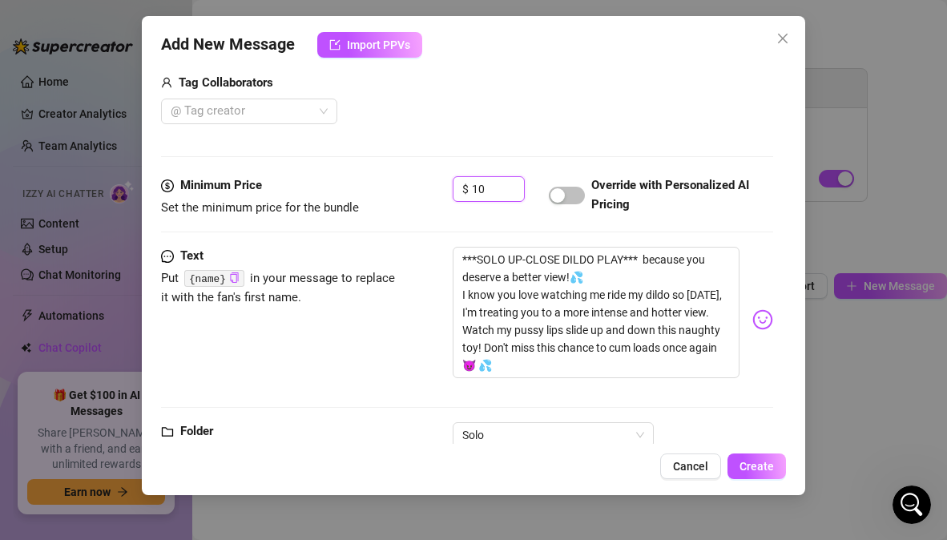
type input "10"
click at [498, 222] on div "Minimum Price Set the minimum price for the bundle $ 10 Override with Personali…" at bounding box center [466, 211] width 611 height 70
click at [575, 195] on span "button" at bounding box center [567, 196] width 36 height 18
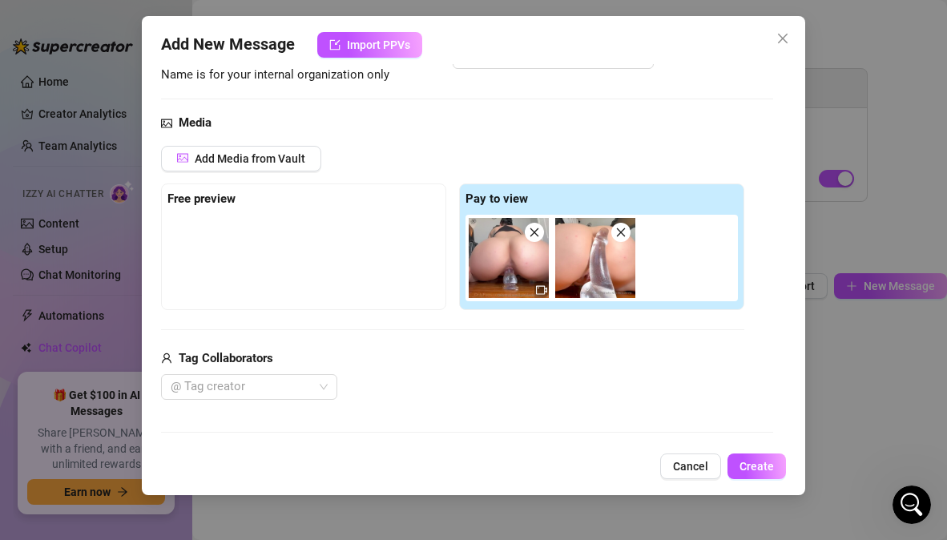
scroll to position [81, 0]
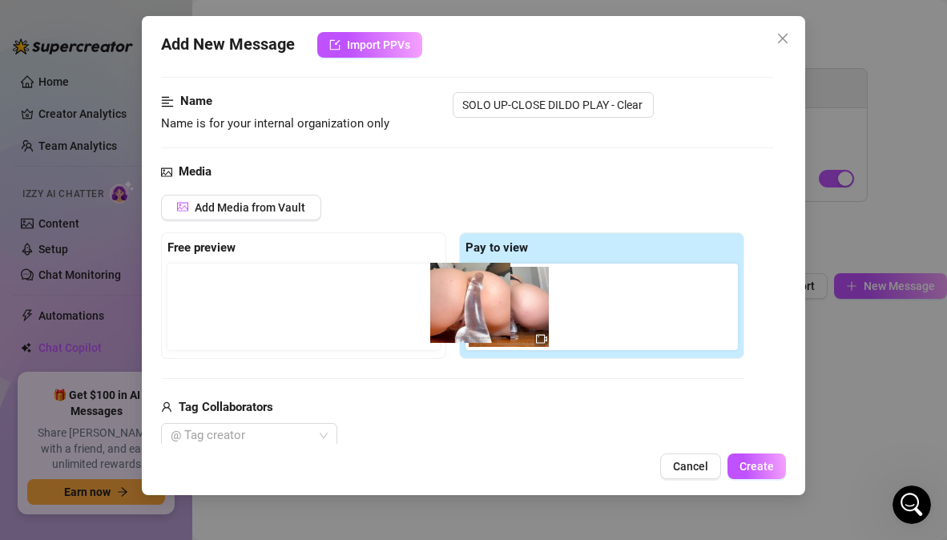
drag, startPoint x: 606, startPoint y: 317, endPoint x: 352, endPoint y: 303, distance: 254.3
click at [352, 303] on div "Free preview Pay to view" at bounding box center [452, 295] width 583 height 127
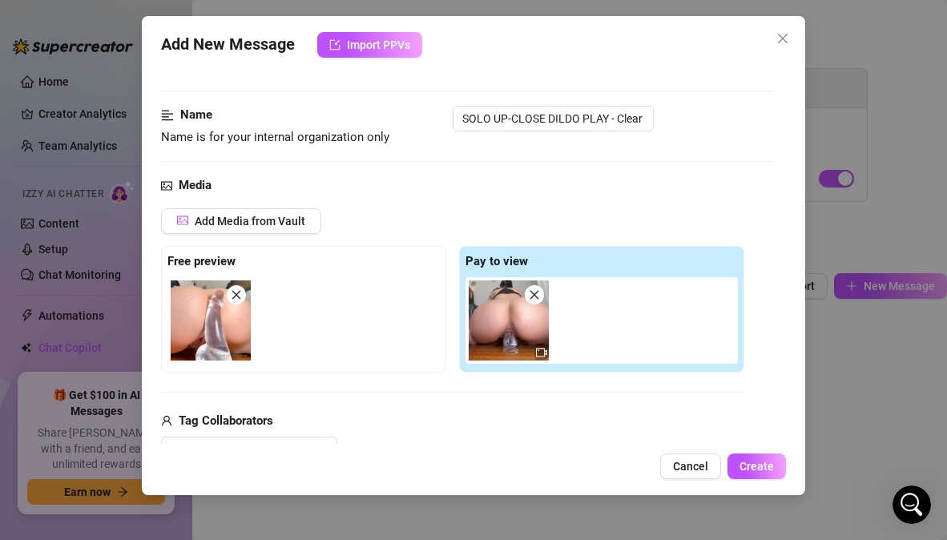
scroll to position [0, 0]
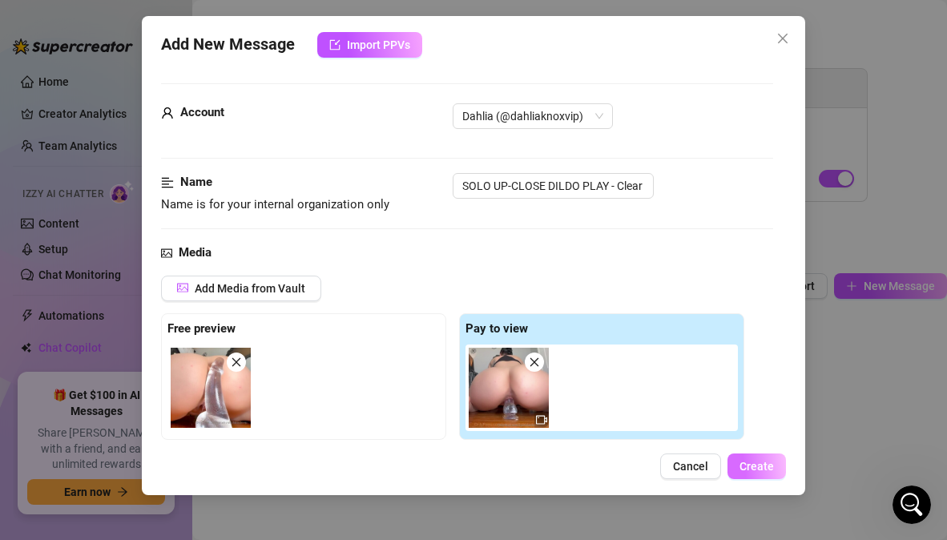
click at [755, 473] on button "Create" at bounding box center [756, 466] width 58 height 26
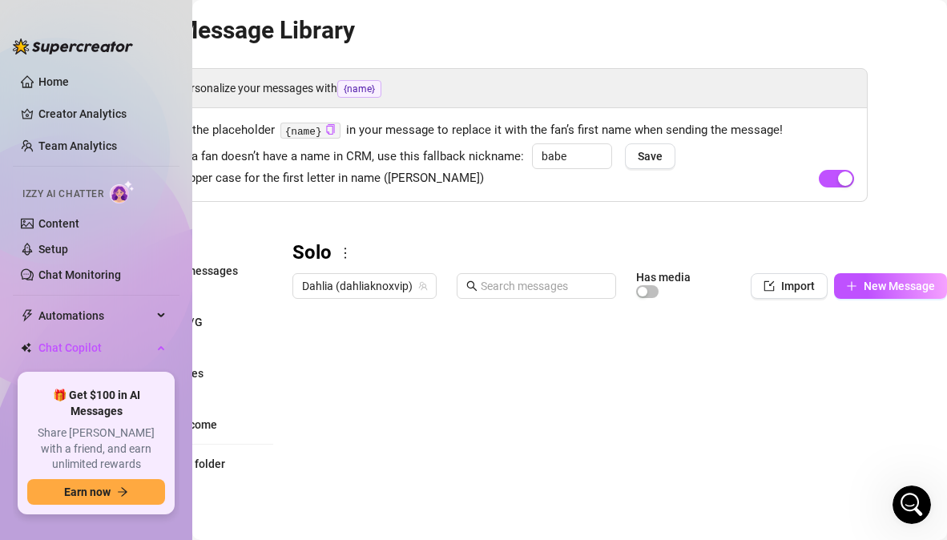
click at [630, 246] on div "Solo" at bounding box center [619, 253] width 654 height 26
click at [65, 223] on link "Content" at bounding box center [58, 223] width 41 height 13
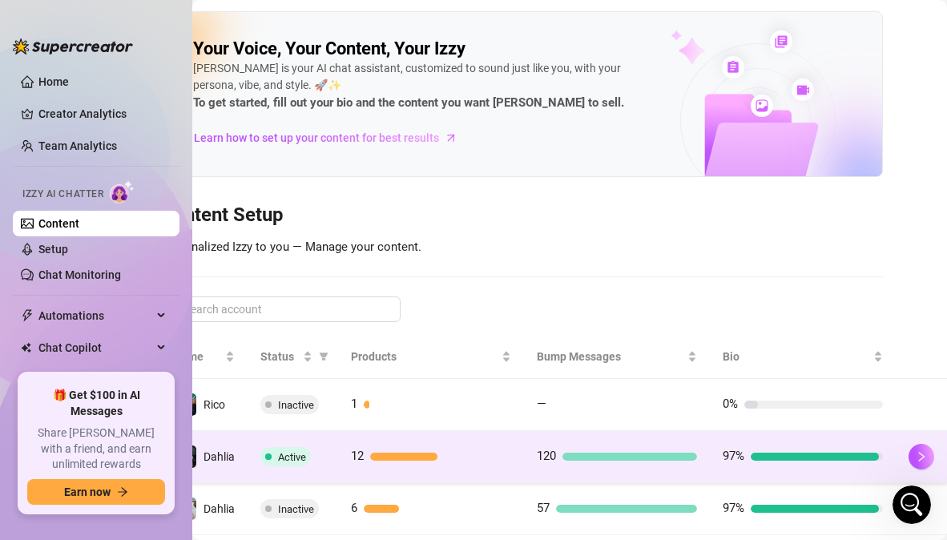
click at [553, 477] on td "120" at bounding box center [617, 457] width 186 height 52
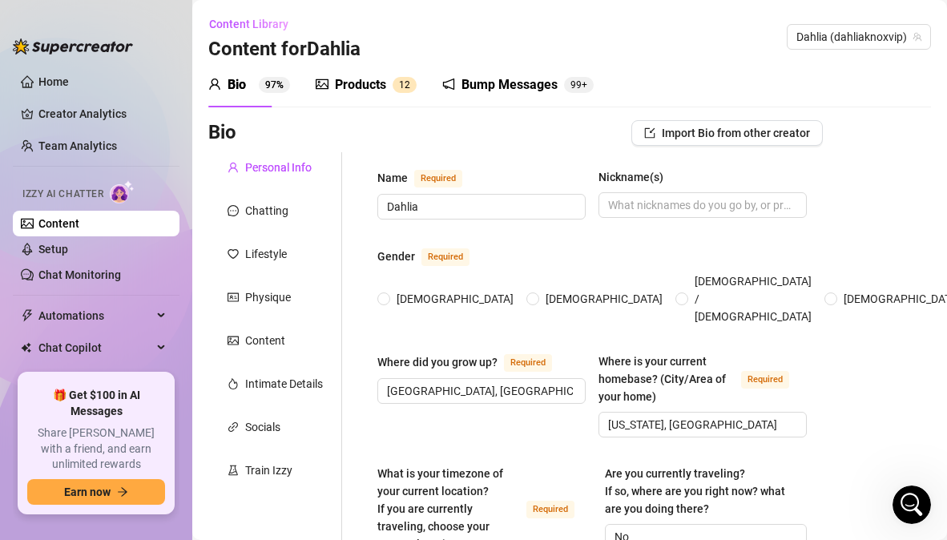
radio input "true"
type input "[DATE]"
click at [400, 81] on span "1" at bounding box center [402, 84] width 6 height 11
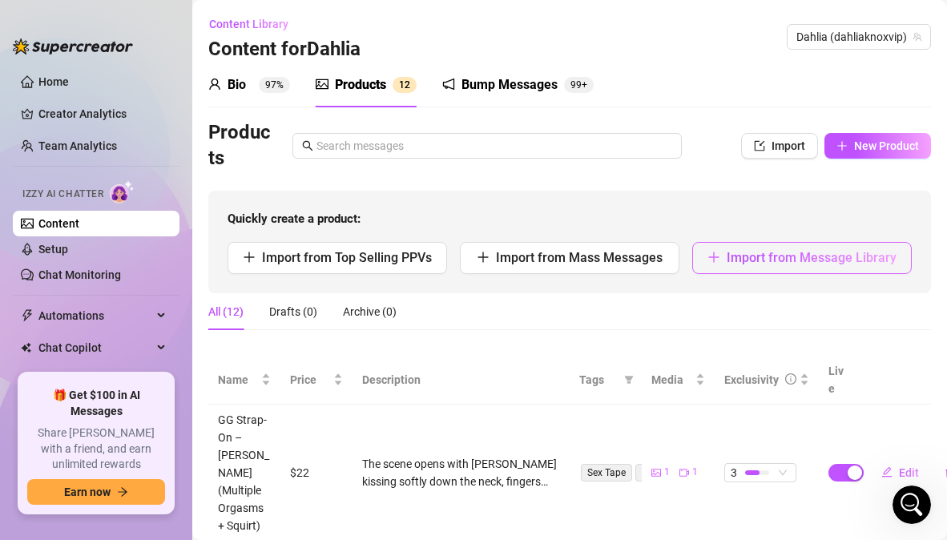
click at [760, 254] on span "Import from Message Library" at bounding box center [812, 257] width 170 height 15
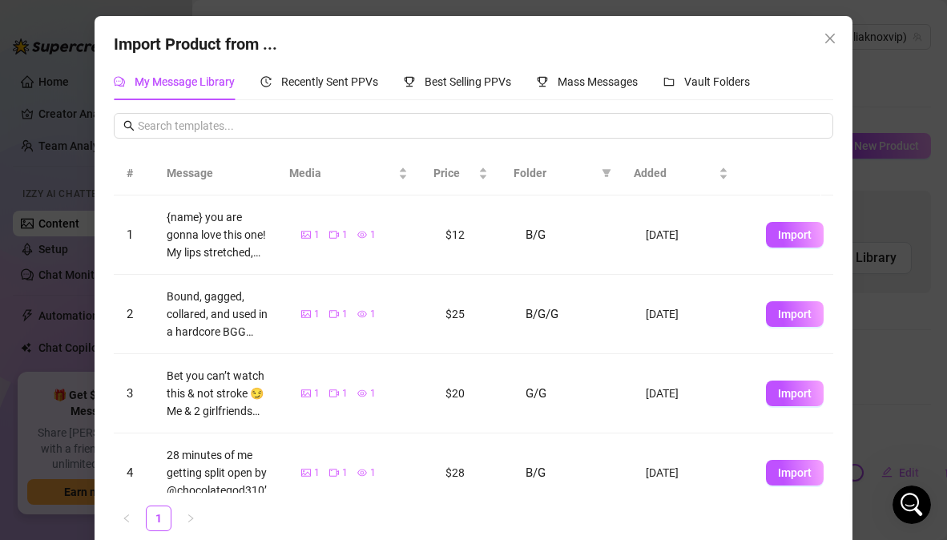
scroll to position [99, 0]
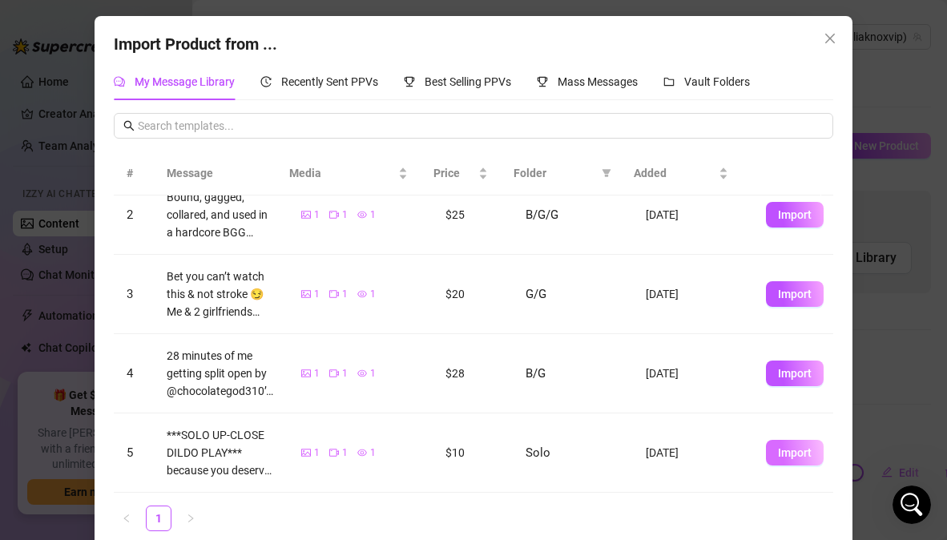
click at [778, 457] on span "Import" at bounding box center [795, 452] width 34 height 13
type textarea "***SOLO UP-CLOSE DILDO PLAY*** because you deserve a better view!💦 I know you l…"
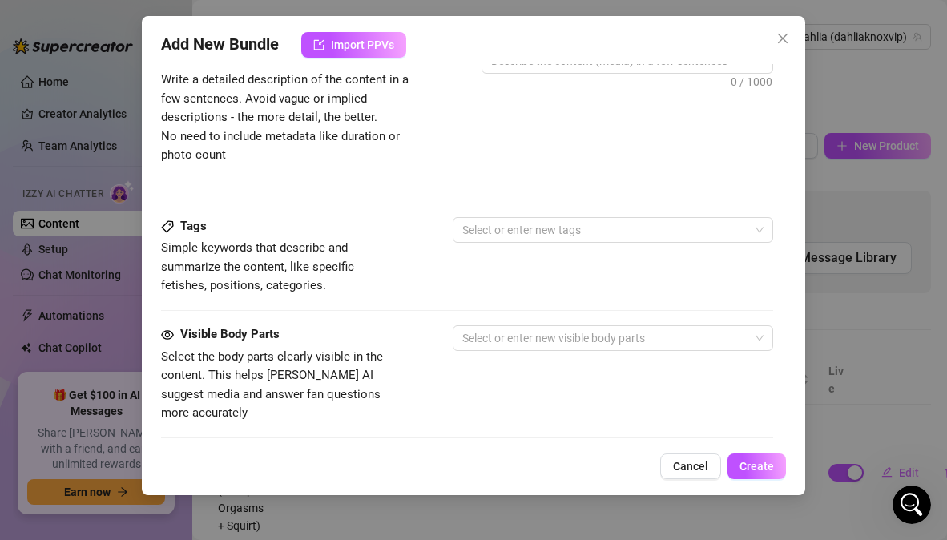
scroll to position [698, 0]
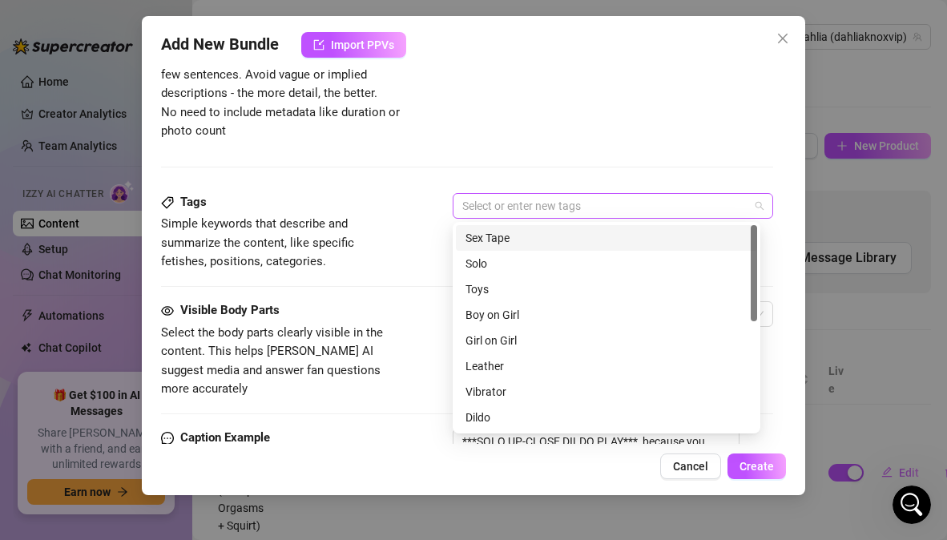
click at [701, 215] on div at bounding box center [604, 206] width 296 height 22
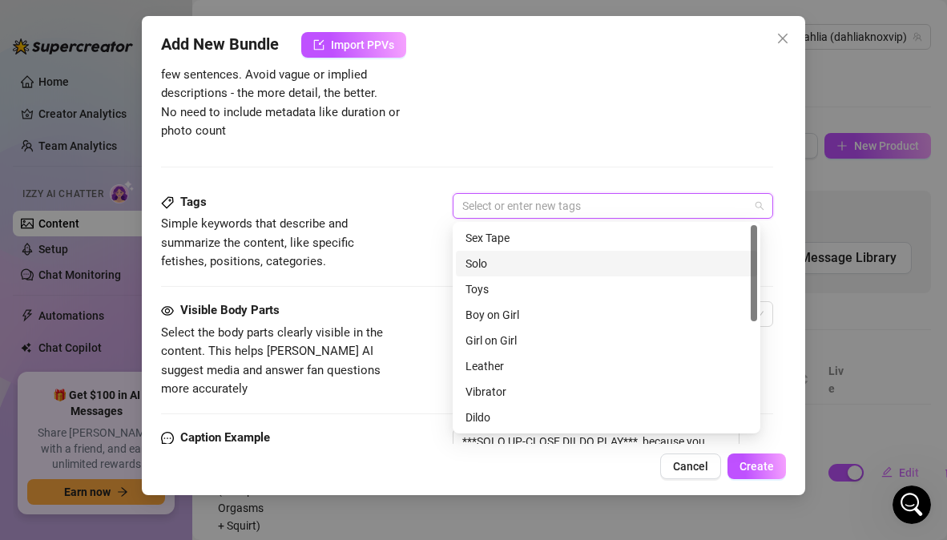
click at [541, 264] on div "Solo" at bounding box center [606, 264] width 282 height 18
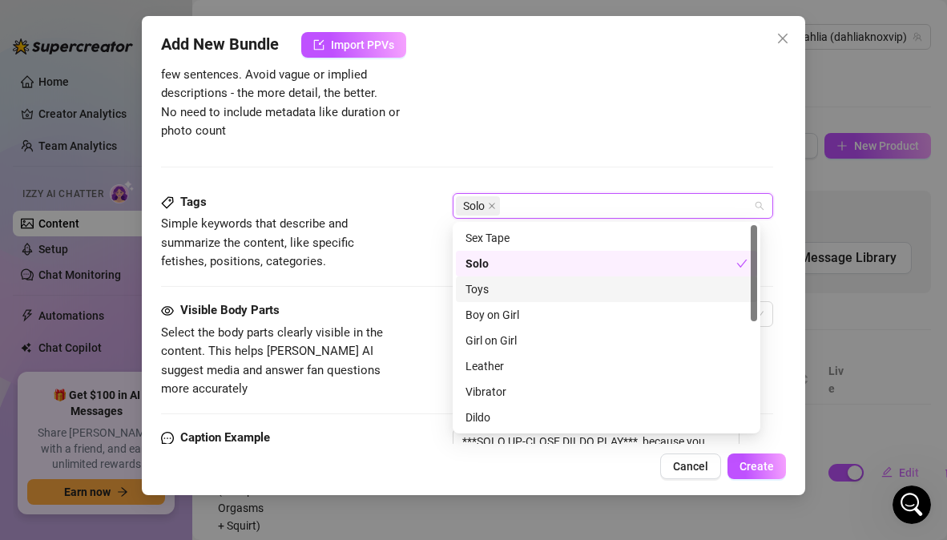
click at [516, 294] on div "Toys" at bounding box center [606, 289] width 282 height 18
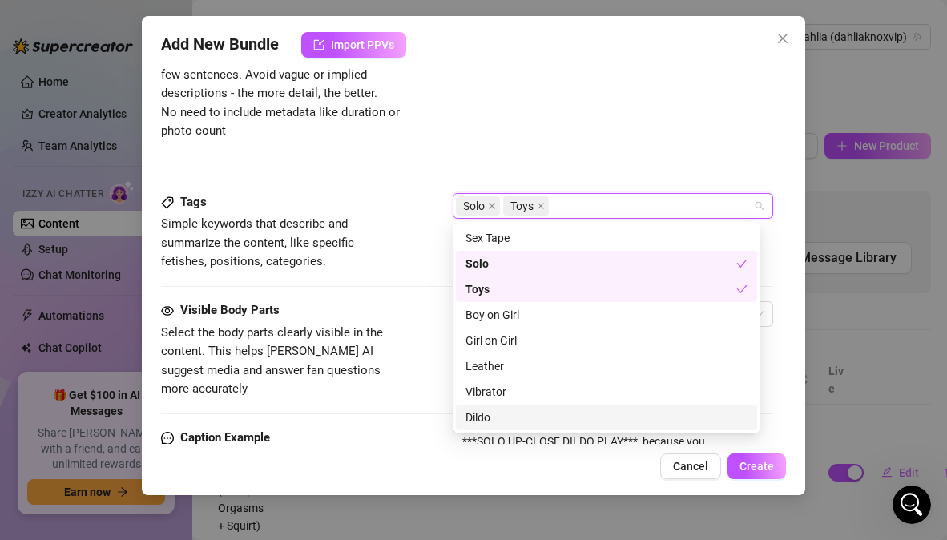
click at [505, 421] on div "Dildo" at bounding box center [606, 418] width 282 height 18
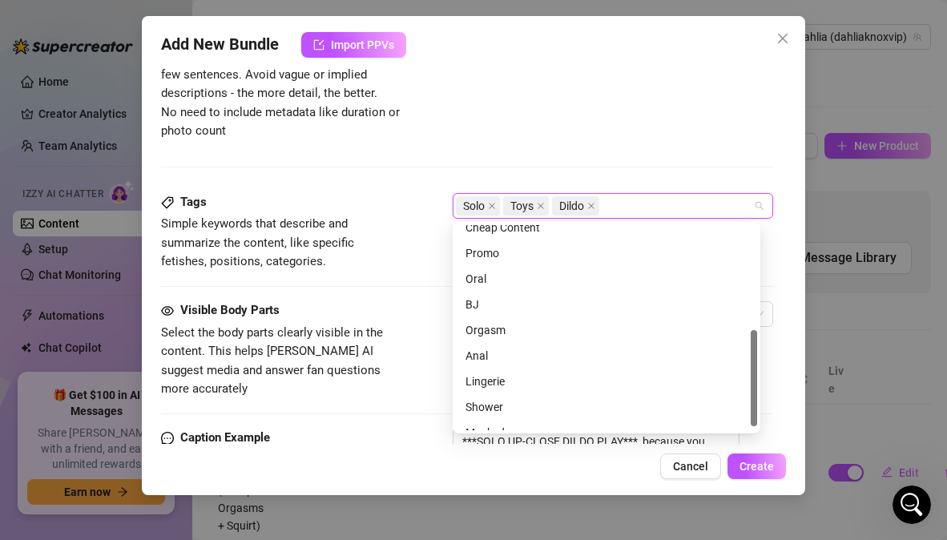
scroll to position [231, 0]
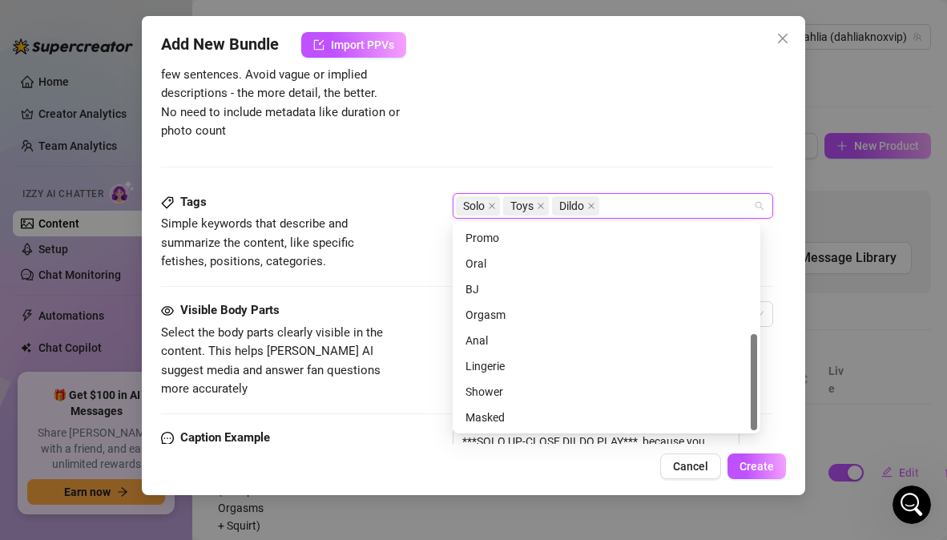
drag, startPoint x: 754, startPoint y: 311, endPoint x: 778, endPoint y: 449, distance: 139.9
click at [777, 449] on body "Home Creator Analytics Team Analytics Izzy AI Chatter Content Setup Chat Monito…" at bounding box center [473, 270] width 947 height 540
click at [509, 320] on div "Orgasm" at bounding box center [606, 315] width 282 height 18
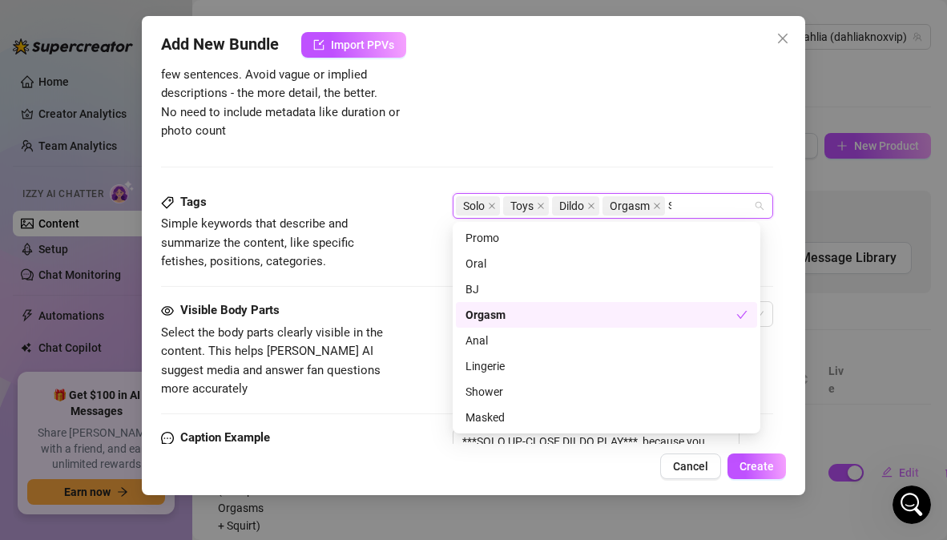
scroll to position [0, 0]
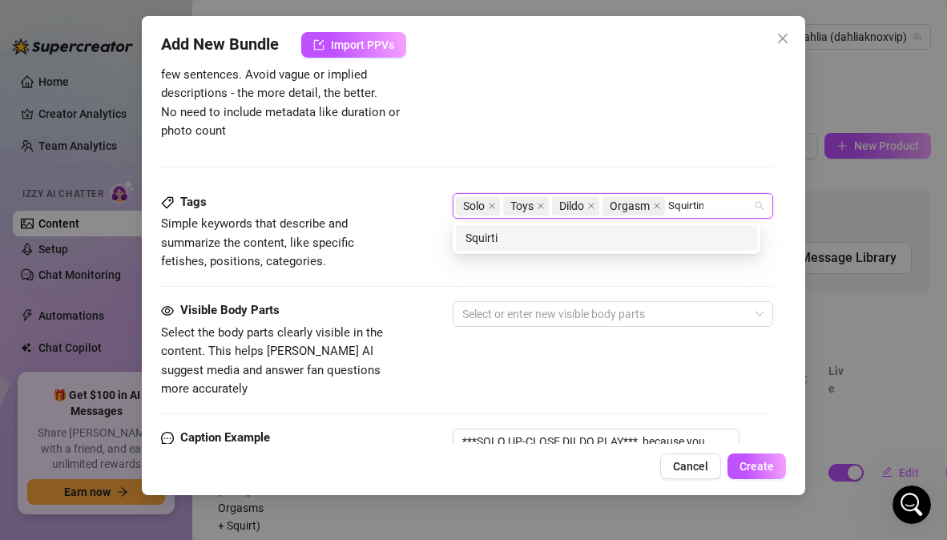
type input "Squirting"
click at [471, 237] on div "Squirting" at bounding box center [606, 238] width 282 height 18
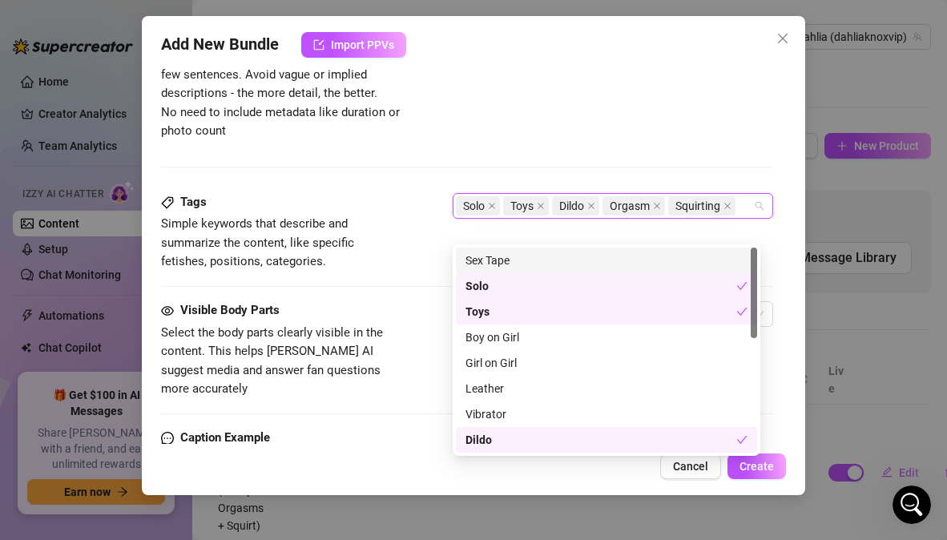
click at [405, 203] on div "Tags Simple keywords that describe and summarize the content, like specific fet…" at bounding box center [466, 232] width 611 height 78
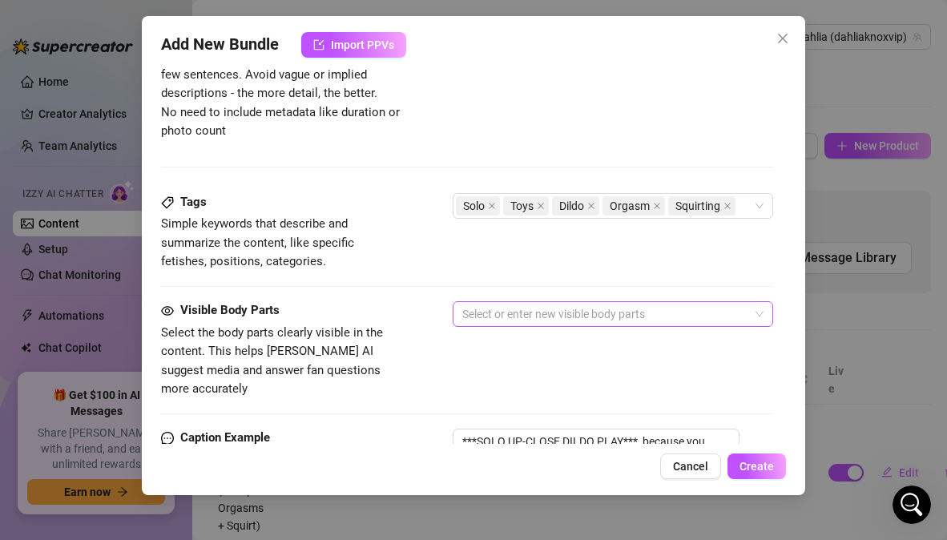
click at [512, 313] on div at bounding box center [604, 314] width 296 height 22
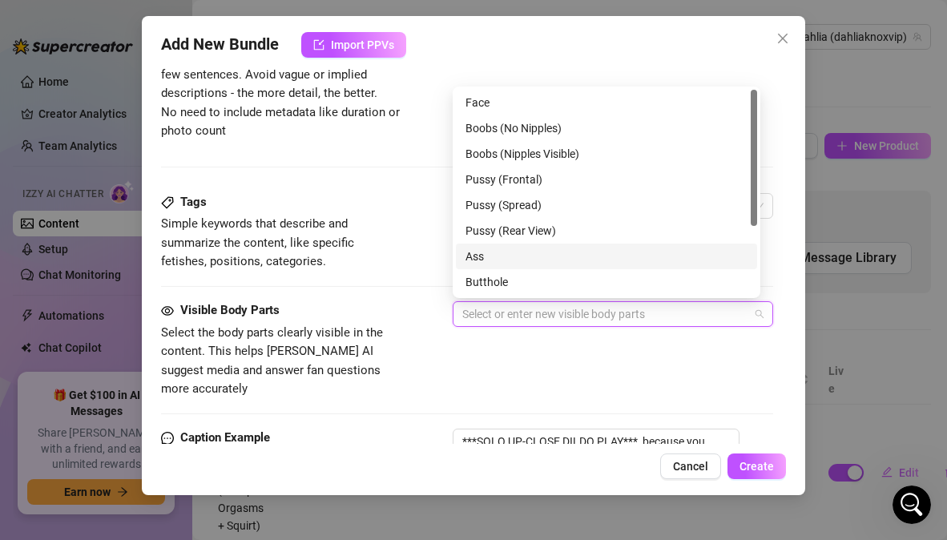
click at [481, 254] on div "Ass" at bounding box center [606, 257] width 282 height 18
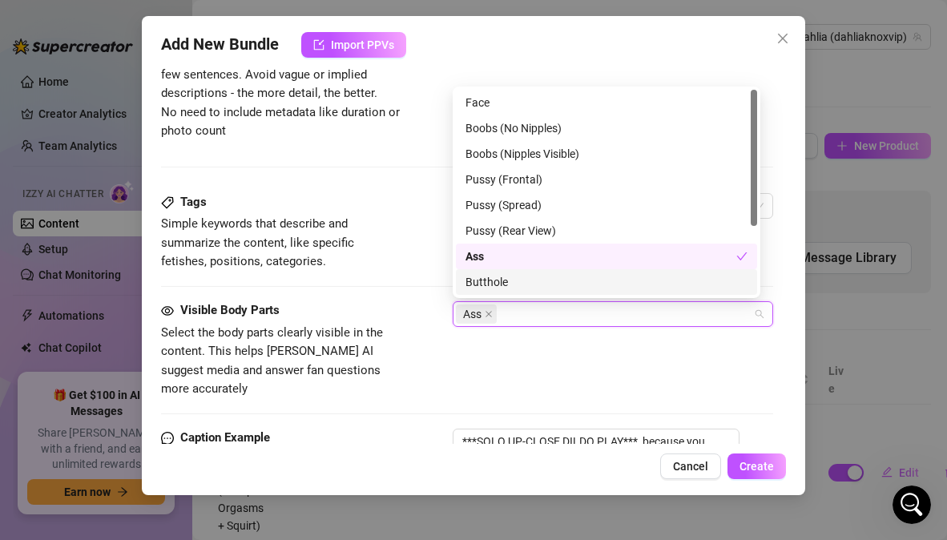
click at [484, 288] on div "Butthole" at bounding box center [606, 282] width 282 height 18
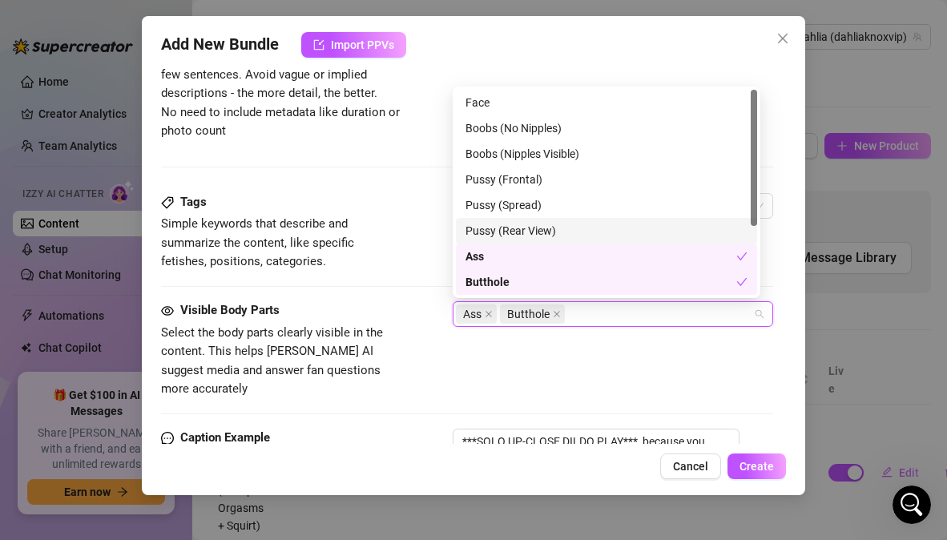
click at [494, 229] on div "Pussy (Rear View)" at bounding box center [606, 231] width 282 height 18
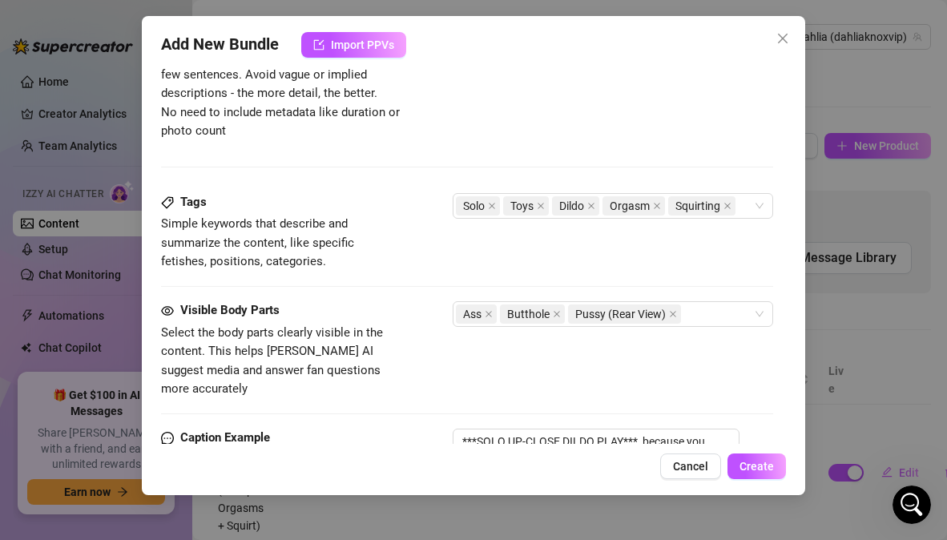
click at [399, 304] on div "Visible Body Parts" at bounding box center [281, 310] width 240 height 19
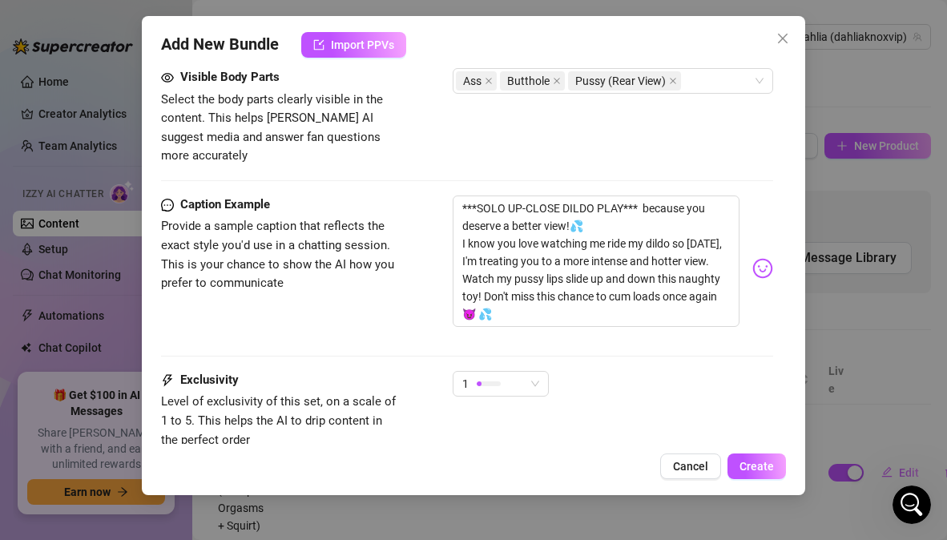
scroll to position [928, 0]
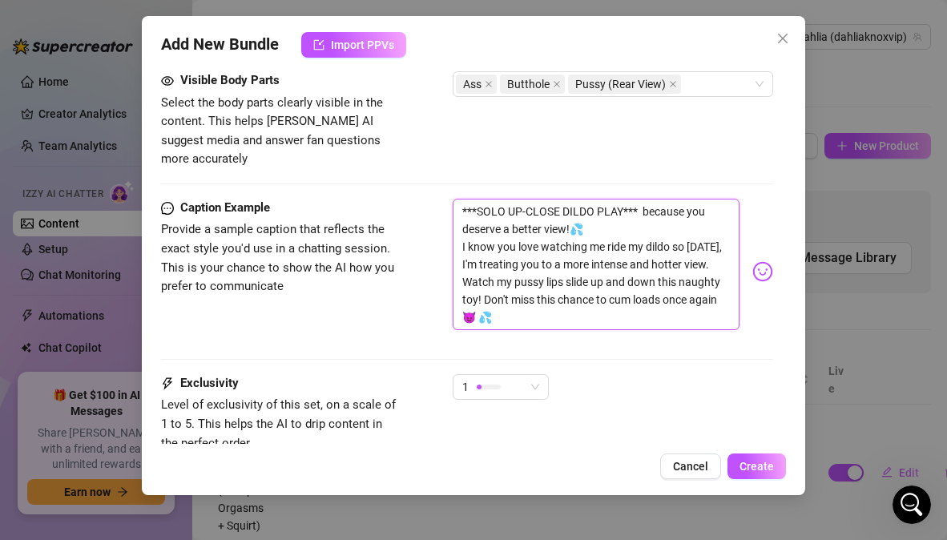
drag, startPoint x: 592, startPoint y: 214, endPoint x: 450, endPoint y: 179, distance: 145.9
click at [450, 199] on div "Caption Example Provide a sample caption that reflects the exact style you'd us…" at bounding box center [466, 272] width 611 height 146
type textarea "I know you love watching me ride my dildo so today, I'm treating you to a more …"
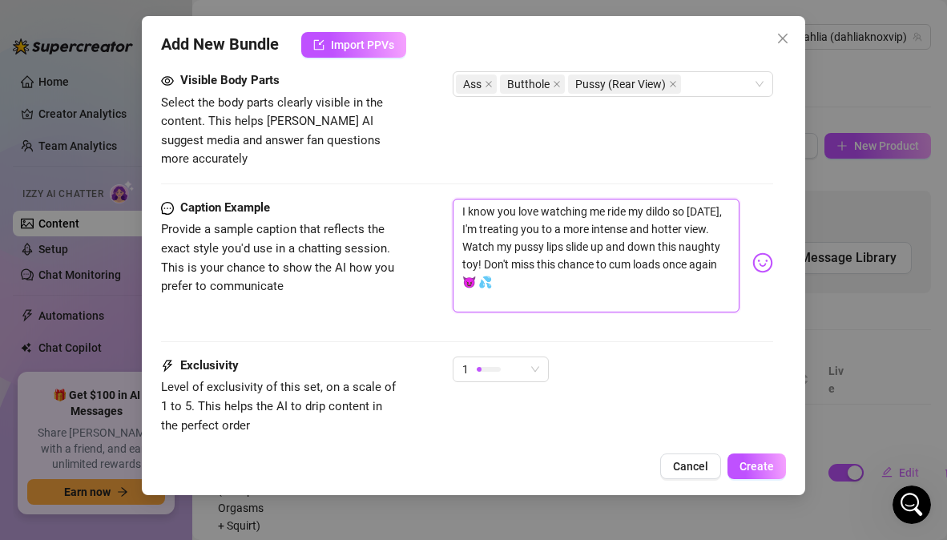
click at [461, 208] on textarea "I know you love watching me ride my dildo so today, I'm treating you to a more …" at bounding box center [596, 256] width 286 height 114
type textarea "I know you love watching me ride my dildo so today, I'm treating you to a more …"
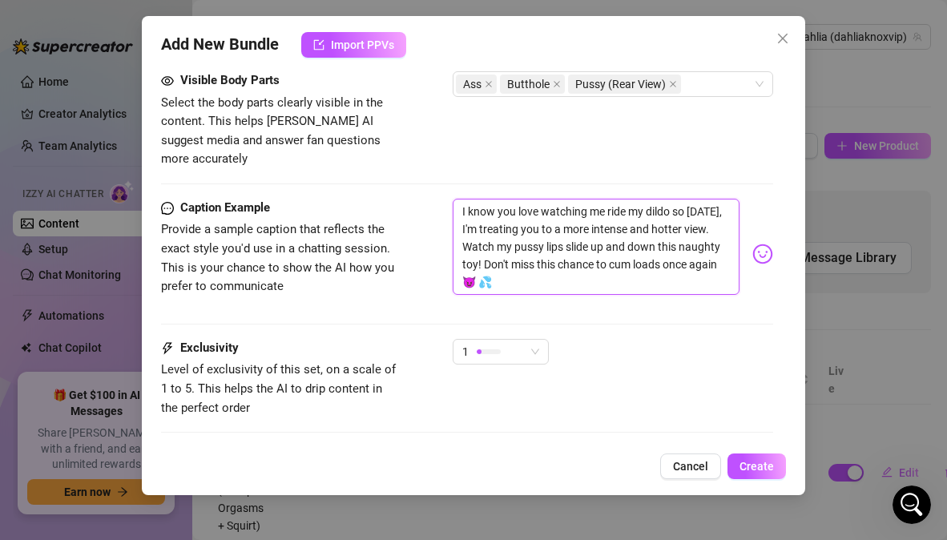
type textarea "I know you love watching me ride my dildo so today, I'm treating you to a more …"
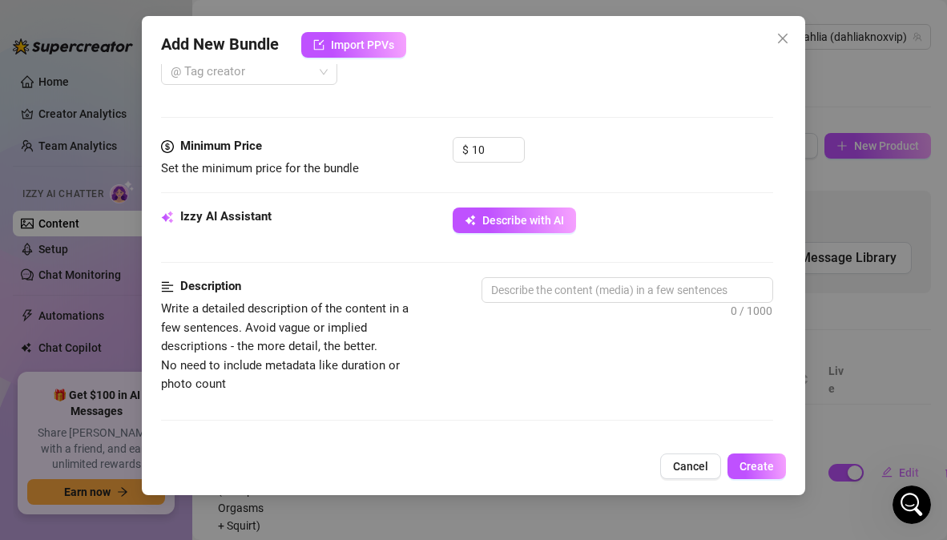
scroll to position [450, 0]
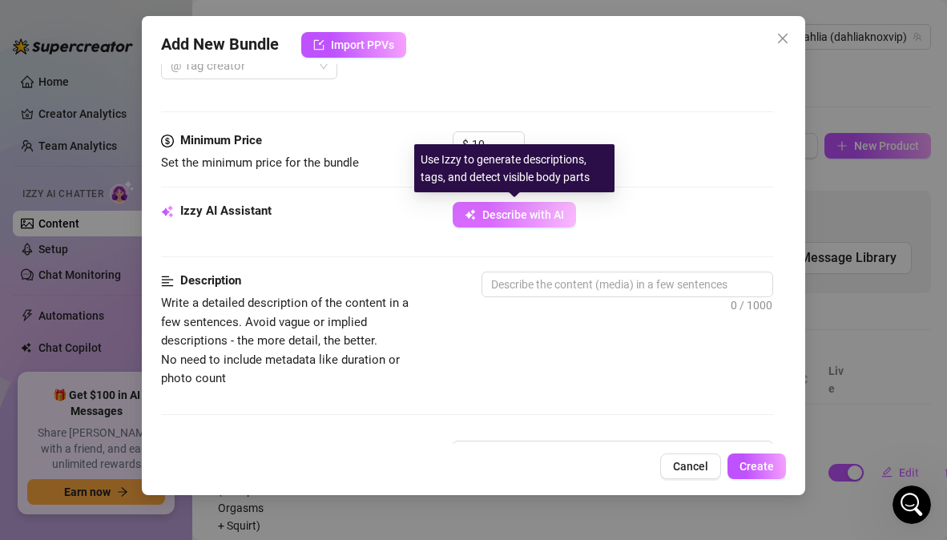
click at [556, 219] on span "Describe with AI" at bounding box center [523, 214] width 82 height 13
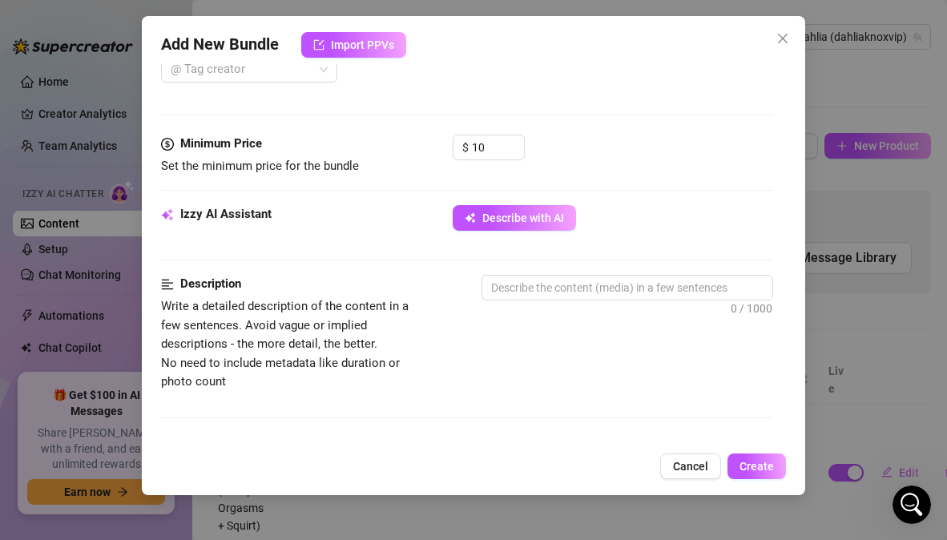
scroll to position [441, 0]
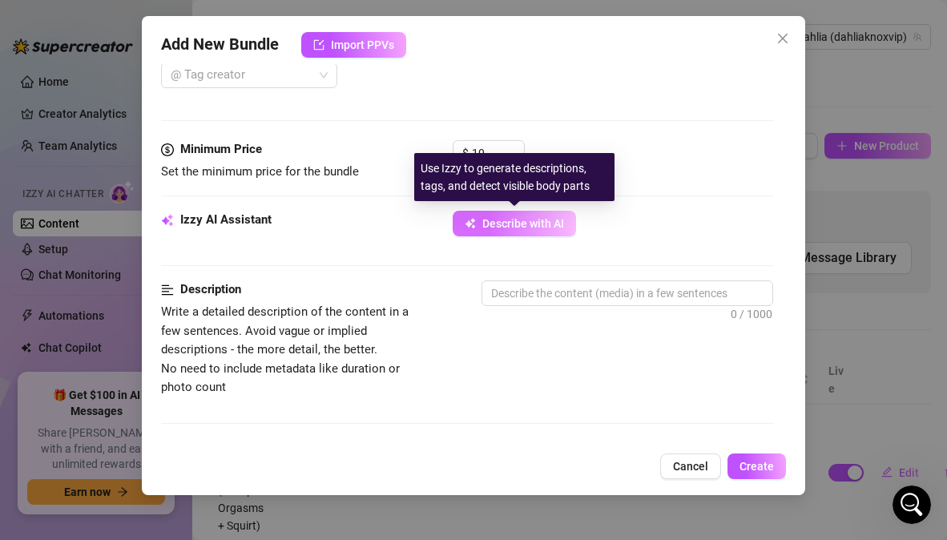
click at [496, 226] on span "Describe with AI" at bounding box center [523, 223] width 82 height 13
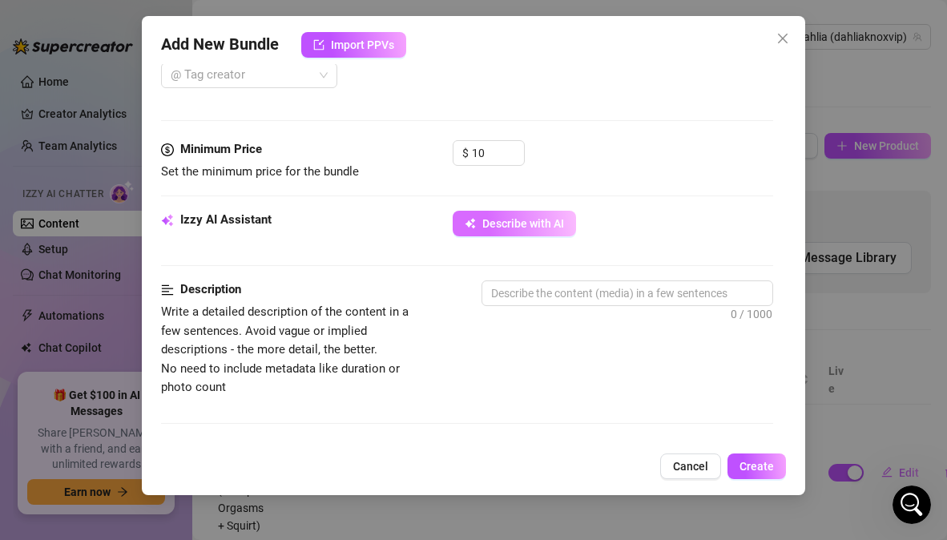
click at [548, 230] on button "Describe with AI" at bounding box center [514, 224] width 123 height 26
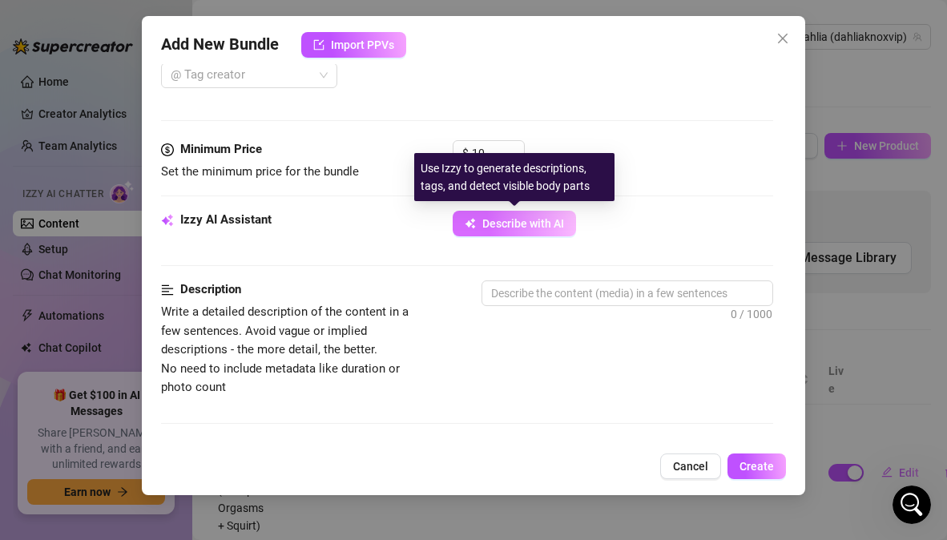
click at [544, 222] on span "Describe with AI" at bounding box center [523, 223] width 82 height 13
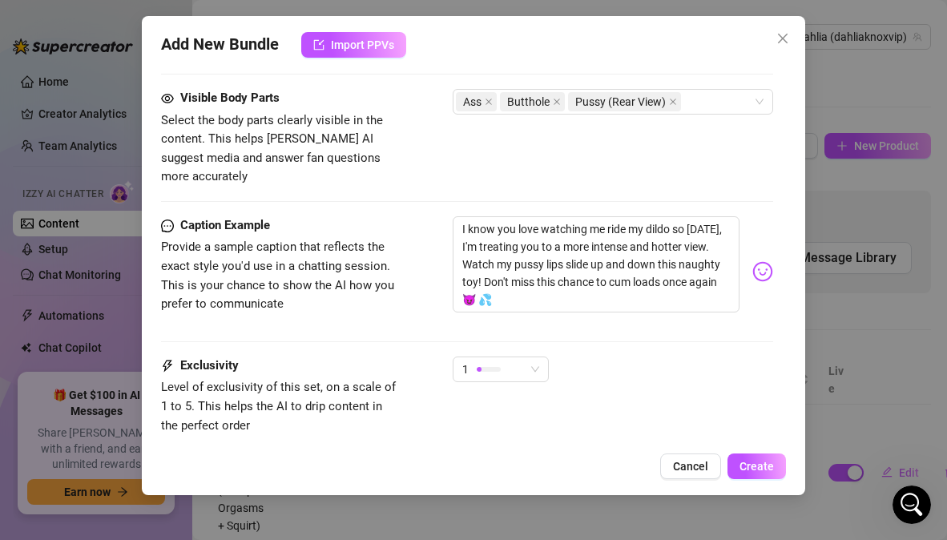
scroll to position [907, 0]
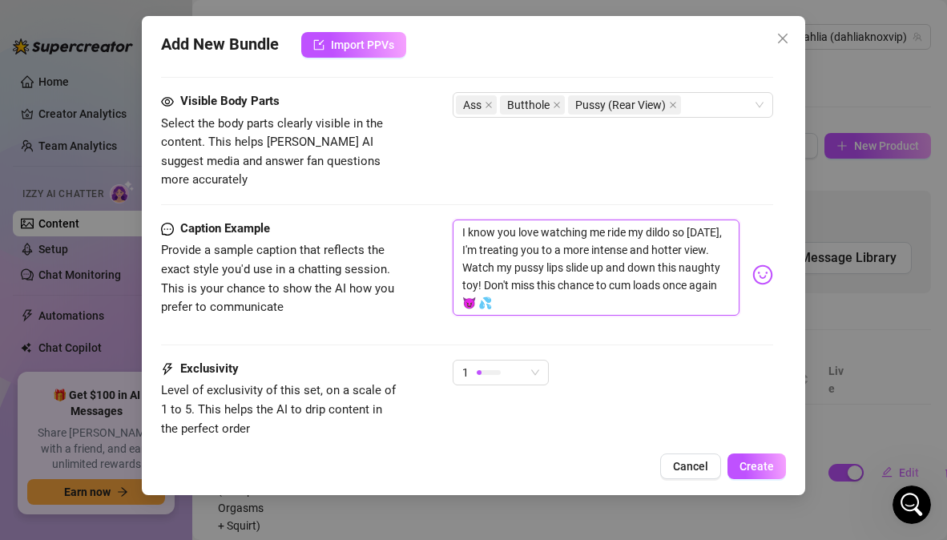
drag, startPoint x: 560, startPoint y: 284, endPoint x: 448, endPoint y: 204, distance: 137.8
click at [448, 219] on div "Caption Example Provide a sample caption that reflects the exact style you'd us…" at bounding box center [466, 274] width 611 height 111
click at [751, 473] on button "Create" at bounding box center [756, 466] width 58 height 26
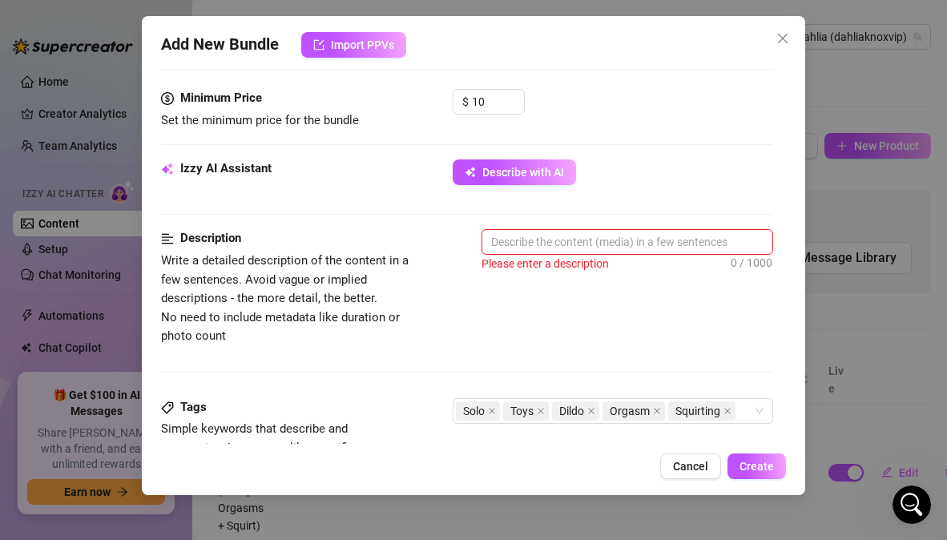
scroll to position [485, 0]
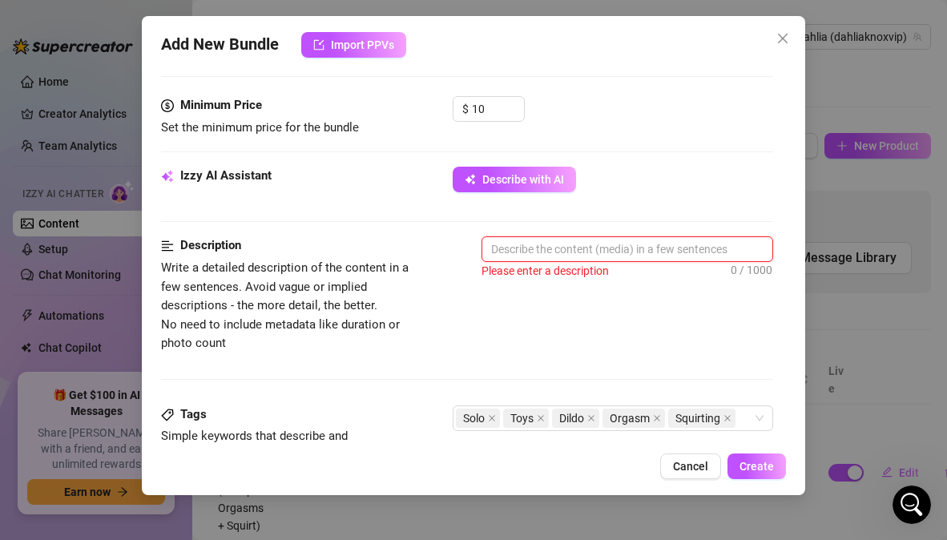
click at [516, 252] on textarea at bounding box center [626, 249] width 289 height 24
paste textarea "Close-up solo toy scene focused on intense dildo riding. The camera captures pu…"
type textarea "Close-up solo toy scene focused on intense dildo riding. The camera captures pu…"
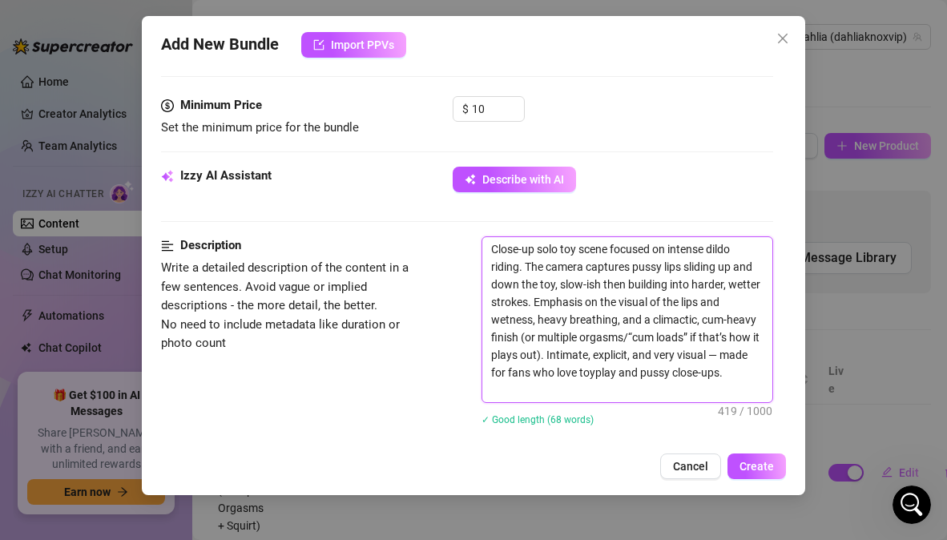
scroll to position [0, 0]
drag, startPoint x: 723, startPoint y: 320, endPoint x: 755, endPoint y: 320, distance: 32.8
click at [755, 320] on textarea "Close-up solo toy scene focused on intense dildo riding. The camera captures pu…" at bounding box center [626, 319] width 289 height 165
type textarea "Close-up solo toy scene focused on intense dildo riding. The camera captures pu…"
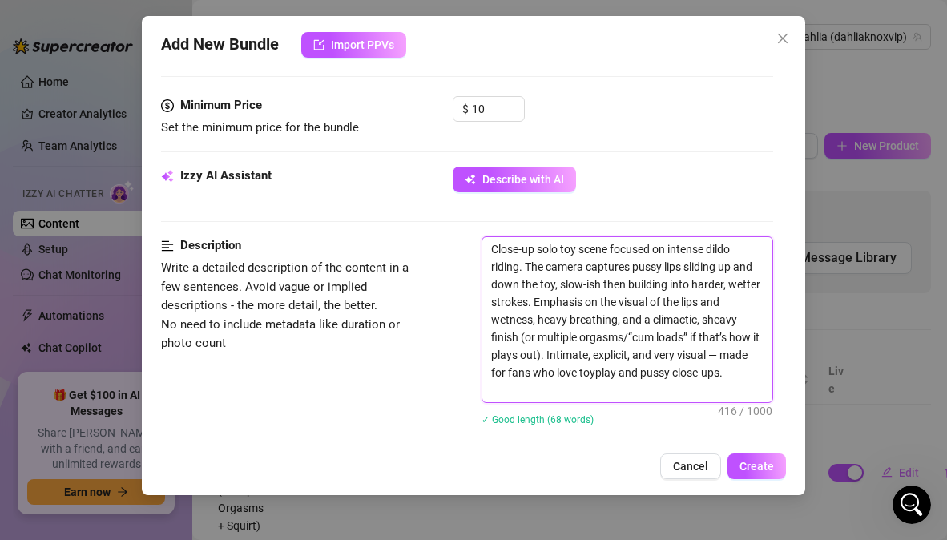
type textarea "Close-up solo toy scene focused on intense dildo riding. The camera captures pu…"
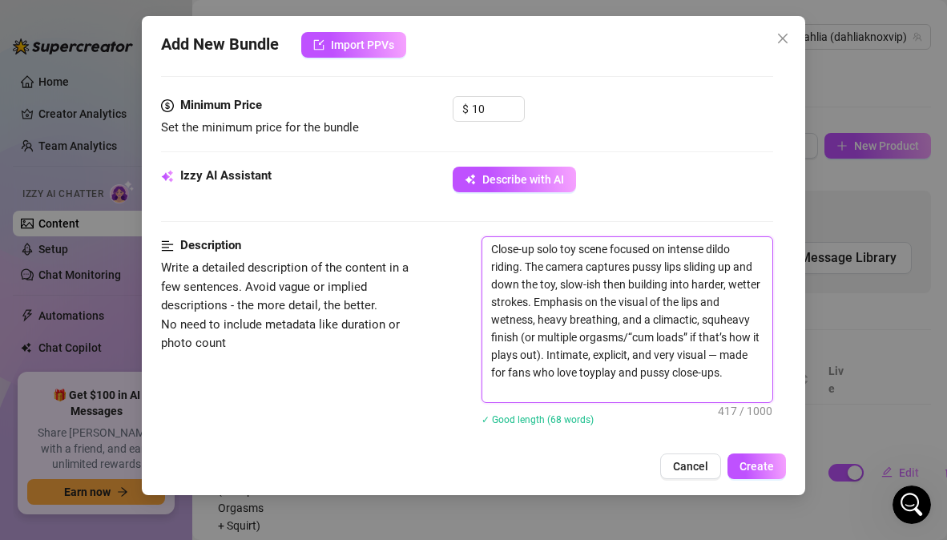
type textarea "Close-up solo toy scene focused on intense dildo riding. The camera captures pu…"
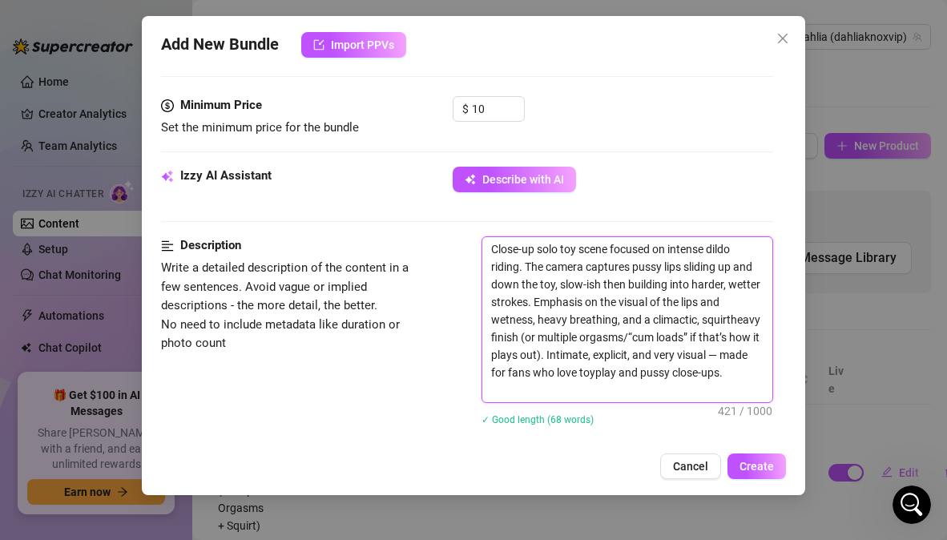
type textarea "Close-up solo toy scene focused on intense dildo riding. The camera captures pu…"
drag, startPoint x: 646, startPoint y: 356, endPoint x: 468, endPoint y: 358, distance: 178.6
click at [468, 358] on div "Description Write a detailed description of the content in a few sentences. Avo…" at bounding box center [466, 341] width 611 height 210
type textarea "Close-up solo toy scene focused on intense dildo riding. The camera captures pu…"
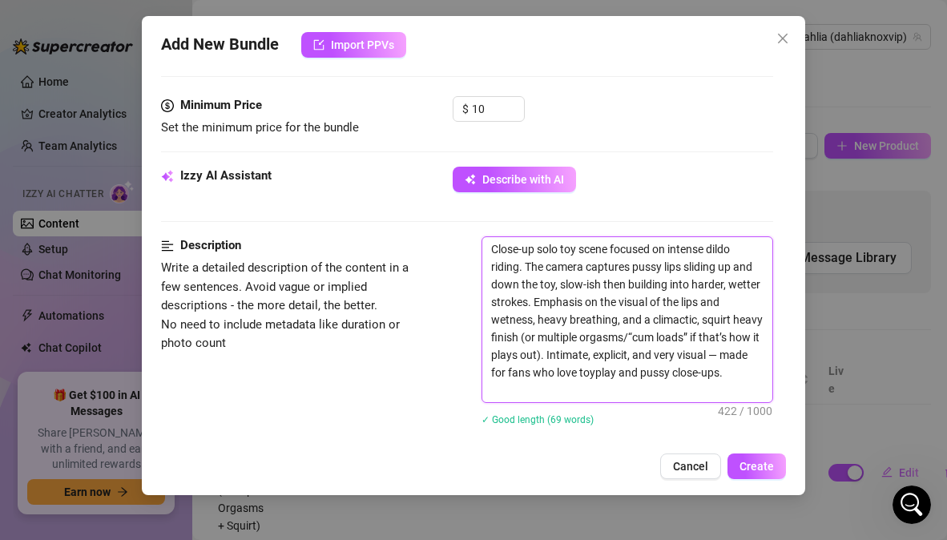
type textarea "Close-up solo toy scene focused on intense dildo riding. The camera captures pu…"
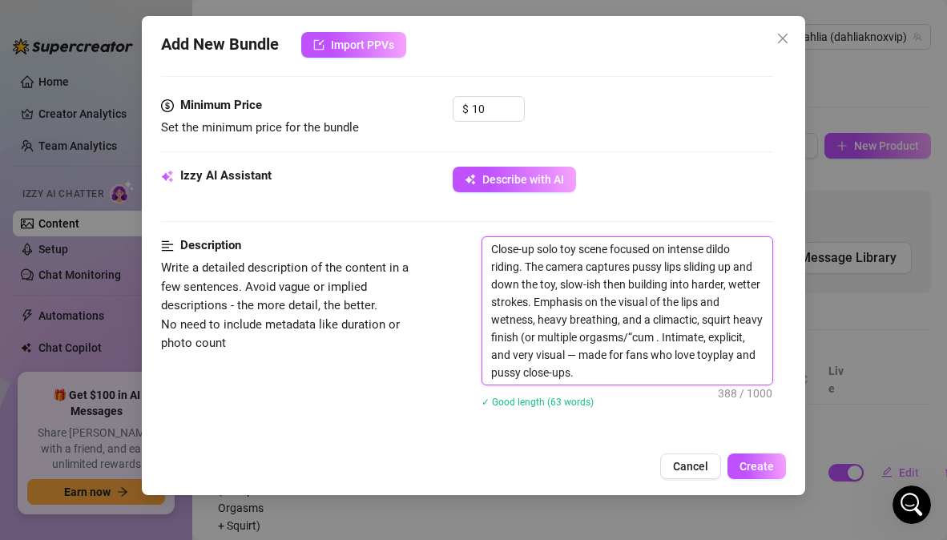
type textarea "Close-up solo toy scene focused on intense dildo riding. The camera captures pu…"
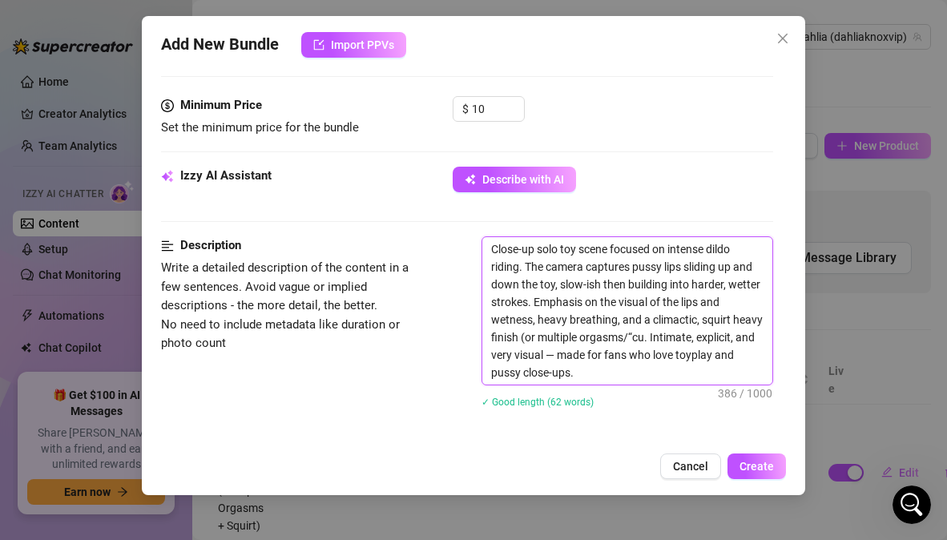
type textarea "Close-up solo toy scene focused on intense dildo riding. The camera captures pu…"
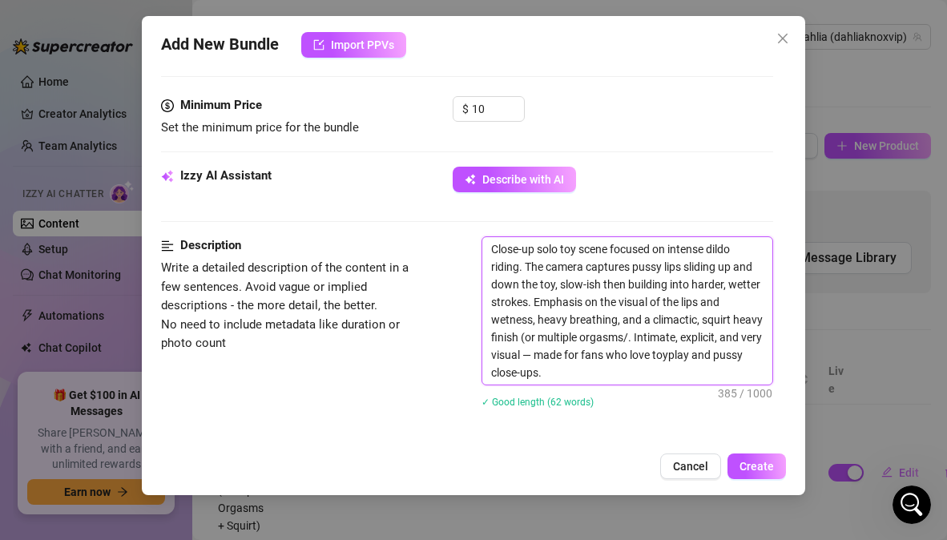
type textarea "Close-up solo toy scene focused on intense dildo riding. The camera captures pu…"
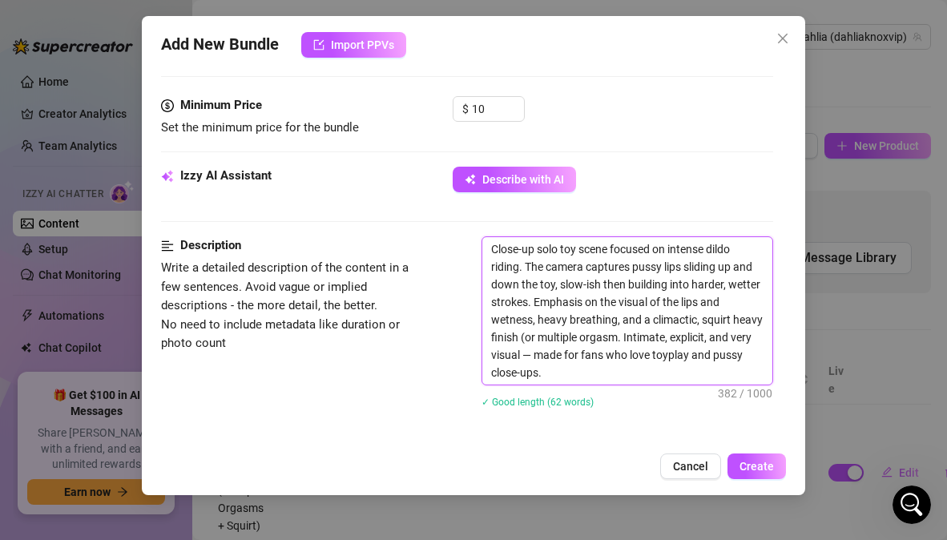
type textarea "Close-up solo toy scene focused on intense dildo riding. The camera captures pu…"
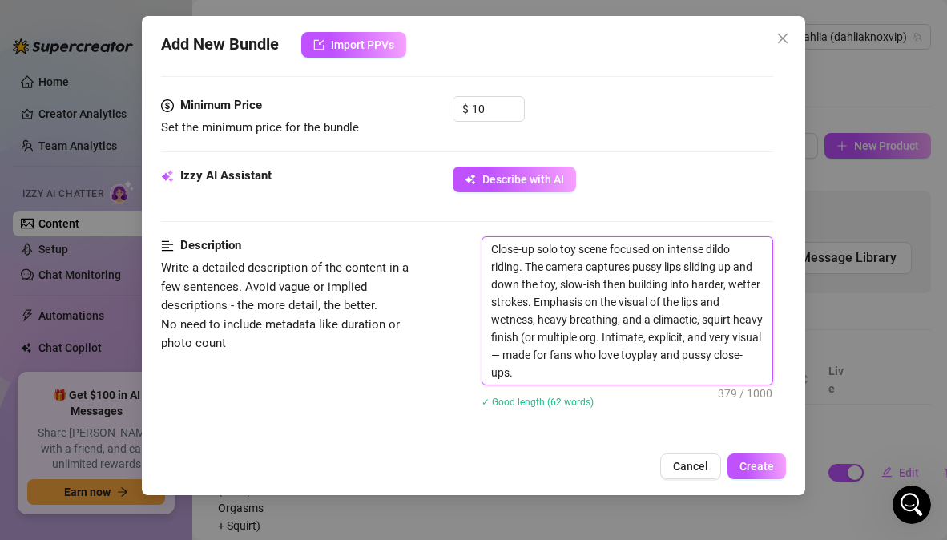
type textarea "Close-up solo toy scene focused on intense dildo riding. The camera captures pu…"
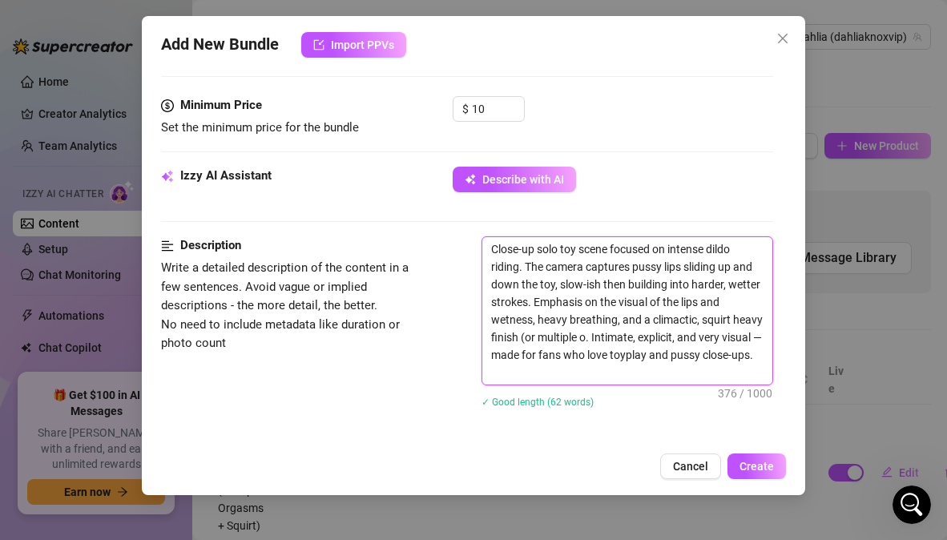
type textarea "Close-up solo toy scene focused on intense dildo riding. The camera captures pu…"
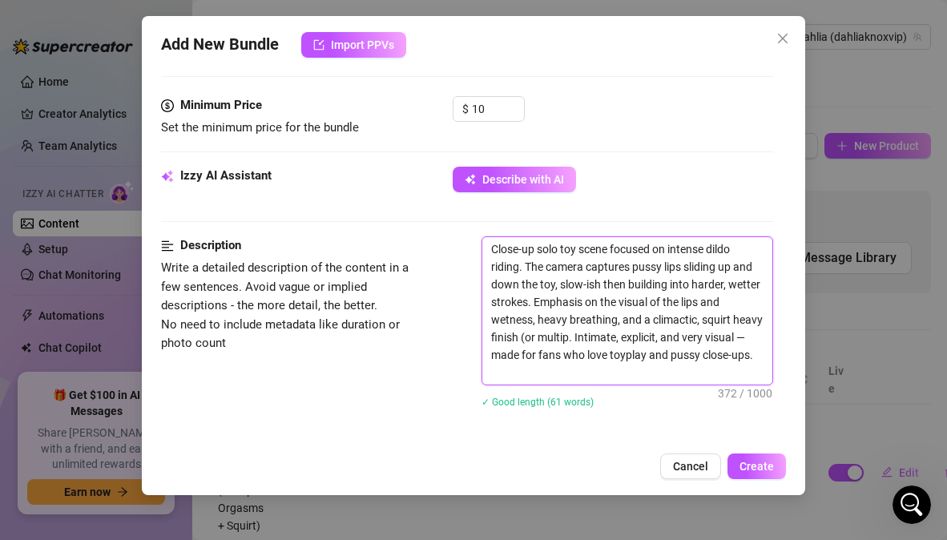
type textarea "Close-up solo toy scene focused on intense dildo riding. The camera captures pu…"
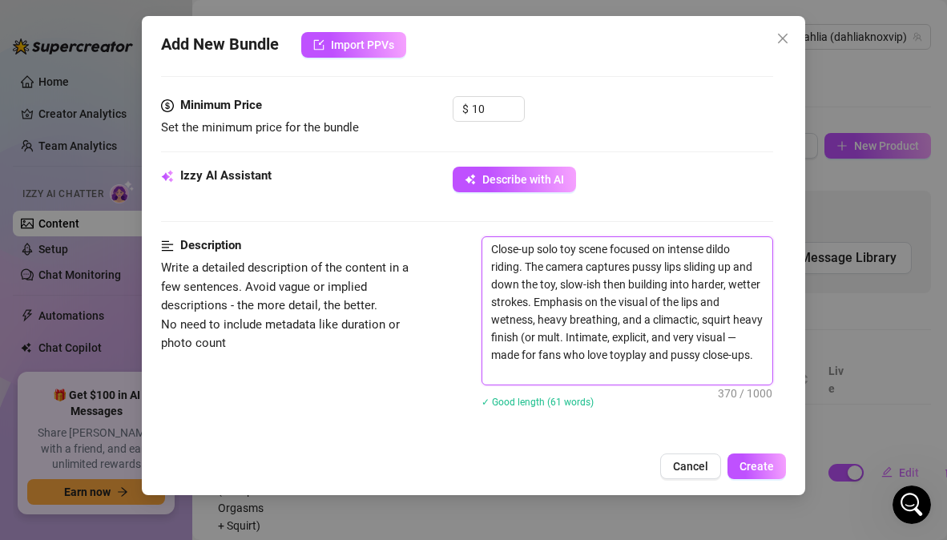
type textarea "Close-up solo toy scene focused on intense dildo riding. The camera captures pu…"
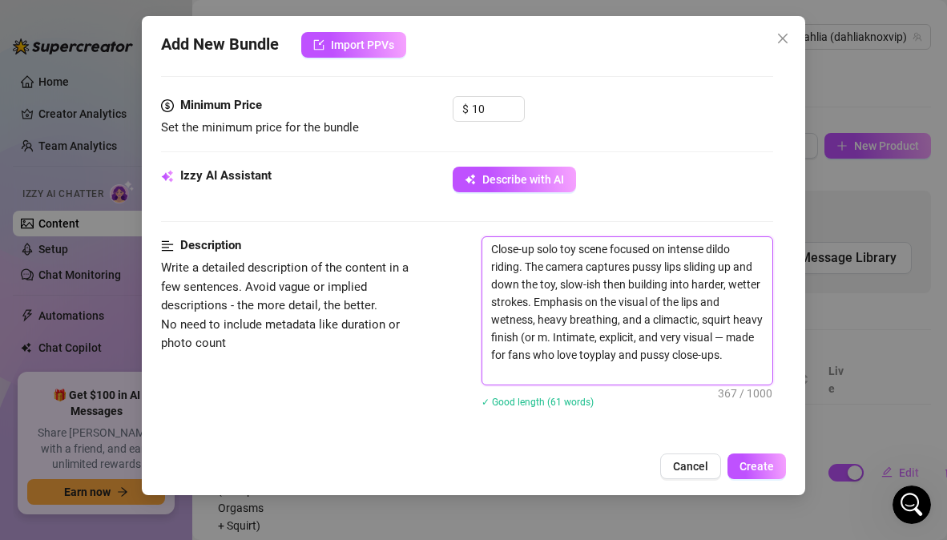
type textarea "Close-up solo toy scene focused on intense dildo riding. The camera captures pu…"
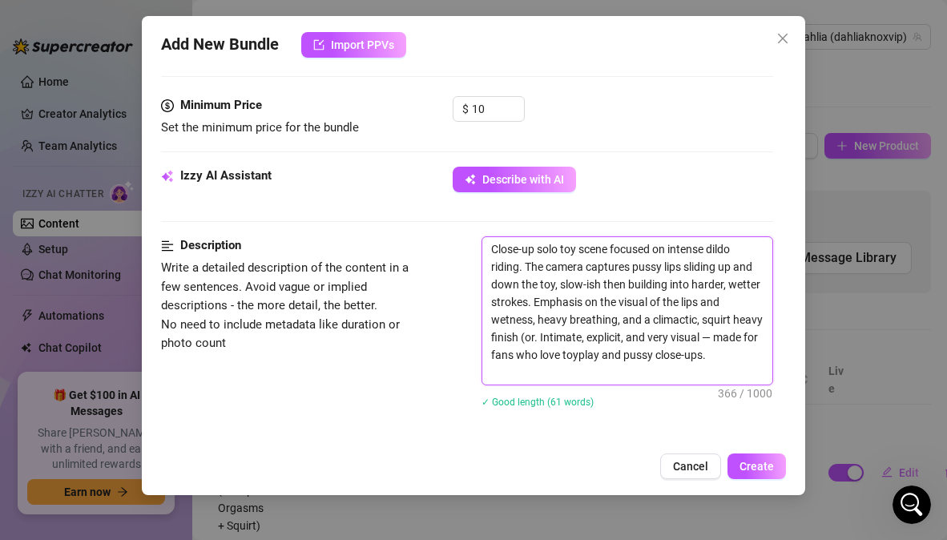
type textarea "Close-up solo toy scene focused on intense dildo riding. The camera captures pu…"
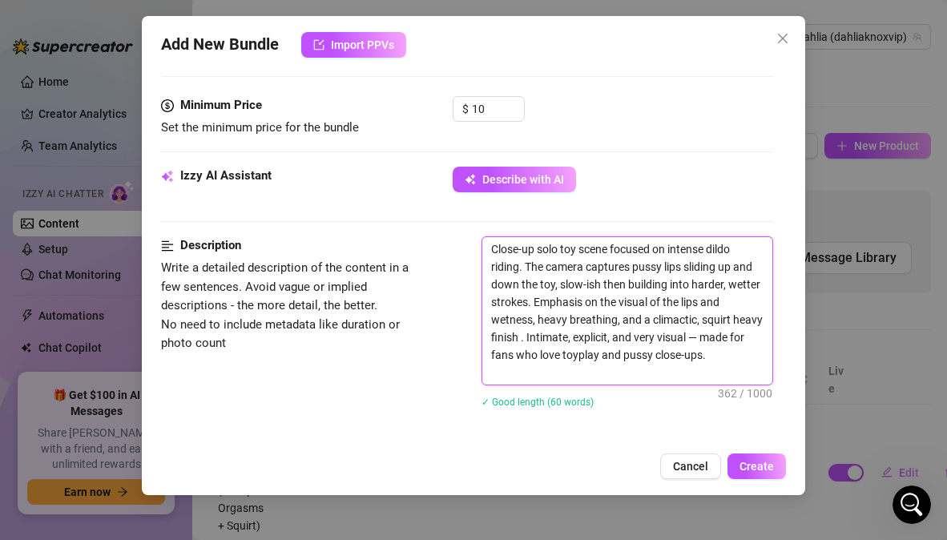
type textarea "Close-up solo toy scene focused on intense dildo riding. The camera captures pu…"
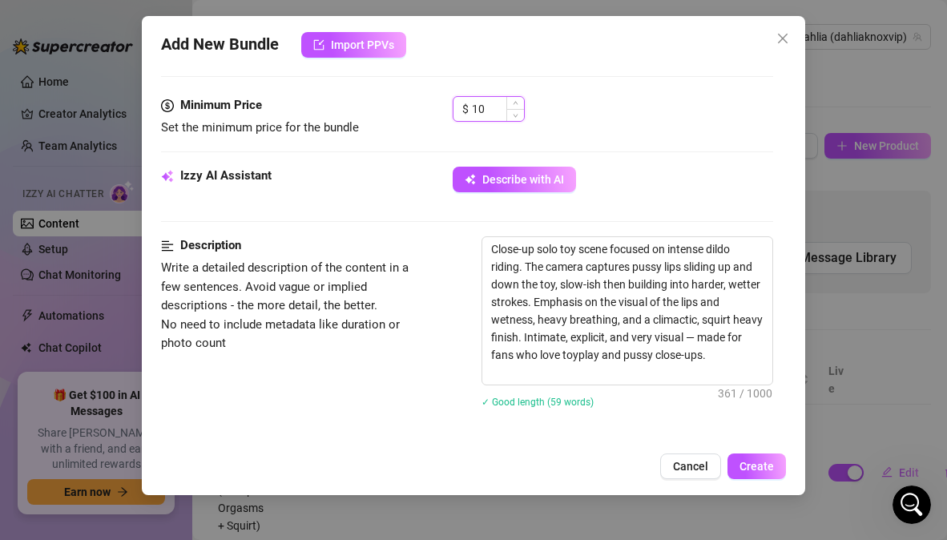
click at [486, 111] on input "10" at bounding box center [498, 109] width 52 height 24
type input "14"
click at [586, 139] on div "Minimum Price Set the minimum price for the bundle $ 14" at bounding box center [466, 131] width 611 height 70
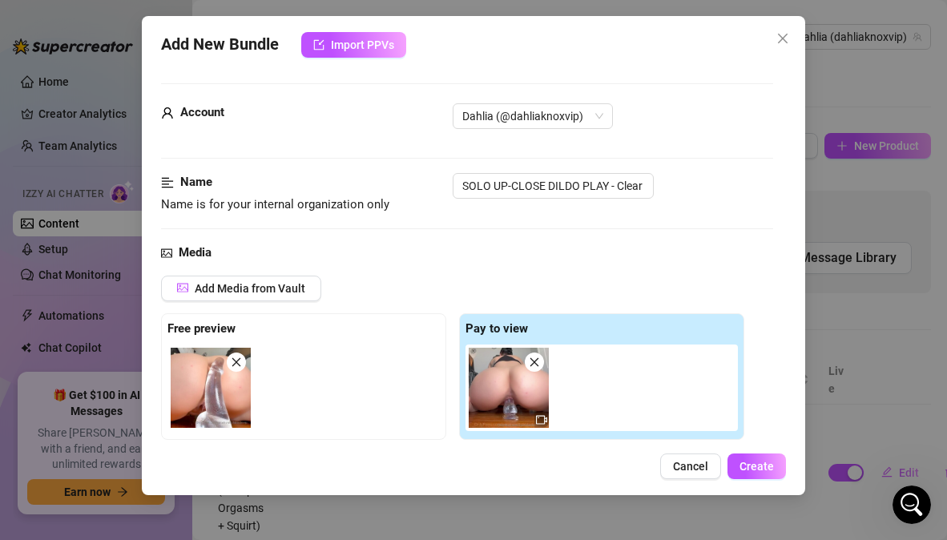
scroll to position [30, 0]
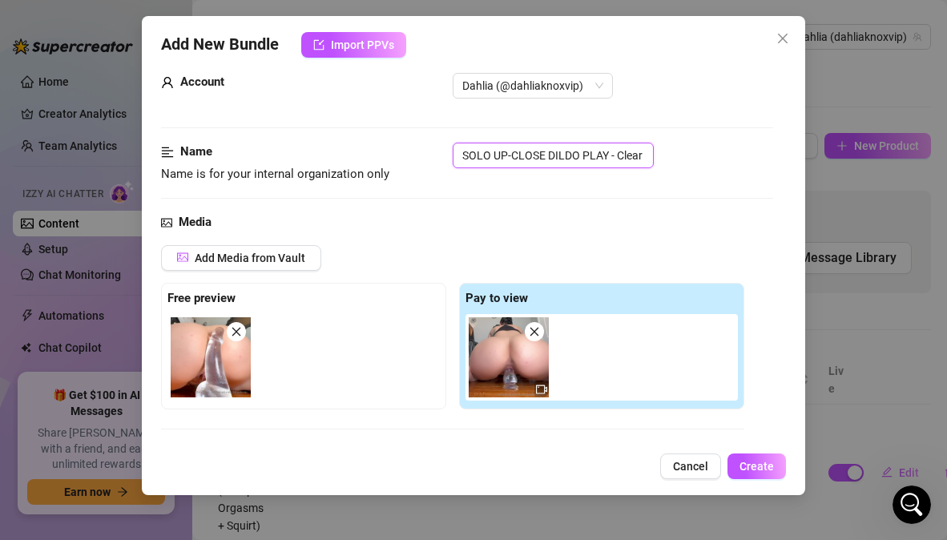
click at [567, 149] on input "SOLO UP-CLOSE DILDO PLAY - Clear dildo" at bounding box center [553, 156] width 201 height 26
paste input "olo – Dildo Ride (Close-Up Pussy Lips + Intense Toyplay)"
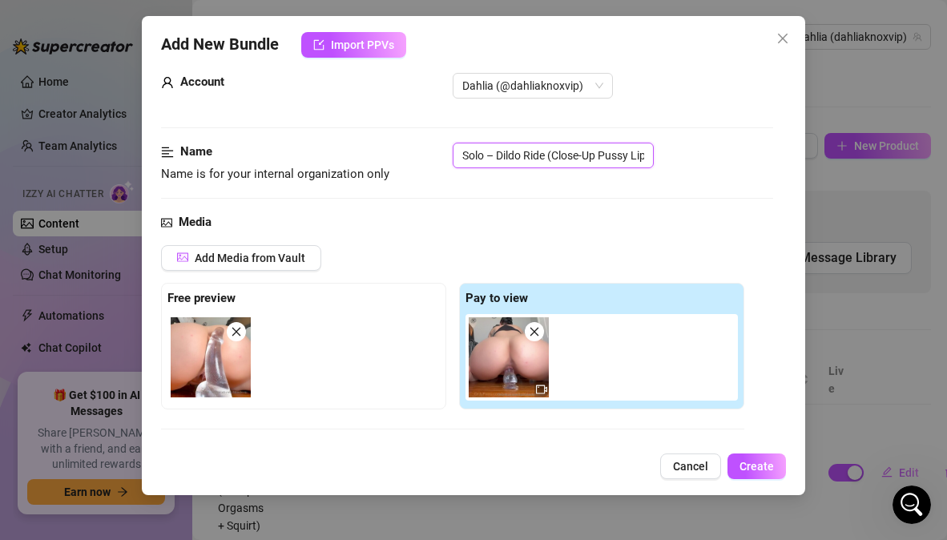
scroll to position [0, 104]
type input "Solo – Dildo Ride (Close-Up Pussy Lips + Intense Toyplay)"
click at [656, 192] on div "Name Name is for your internal organization only Solo – Dildo Ride (Close-Up Pu…" at bounding box center [466, 178] width 611 height 70
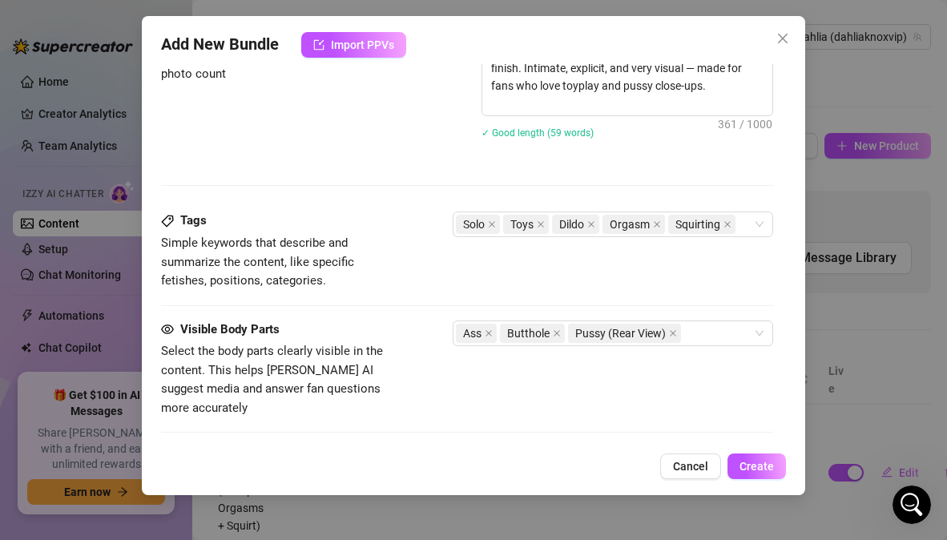
scroll to position [1037, 0]
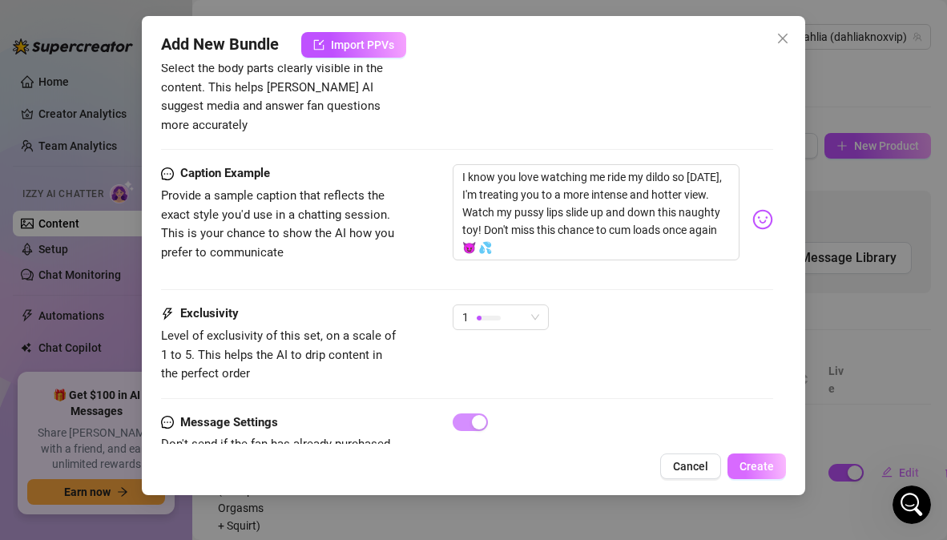
click at [747, 473] on button "Create" at bounding box center [756, 466] width 58 height 26
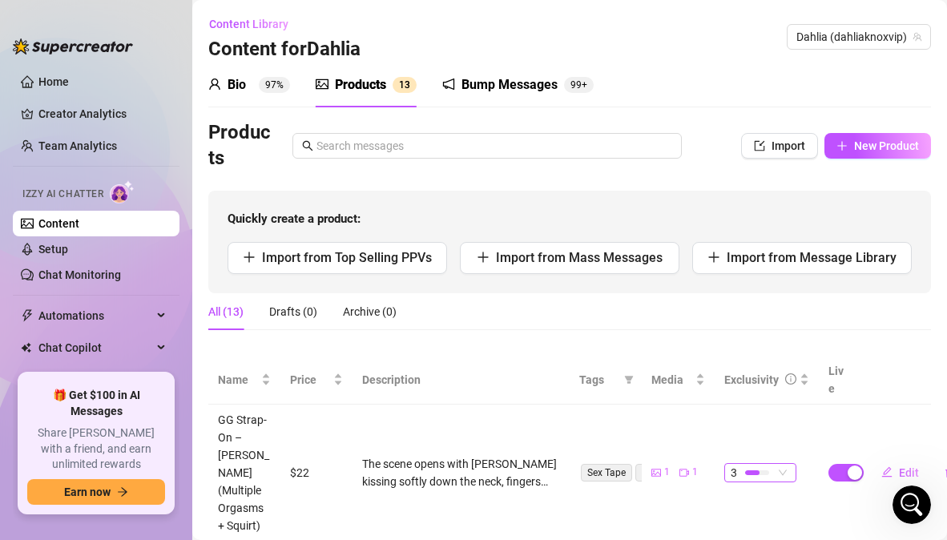
click at [773, 464] on span "3" at bounding box center [760, 473] width 59 height 18
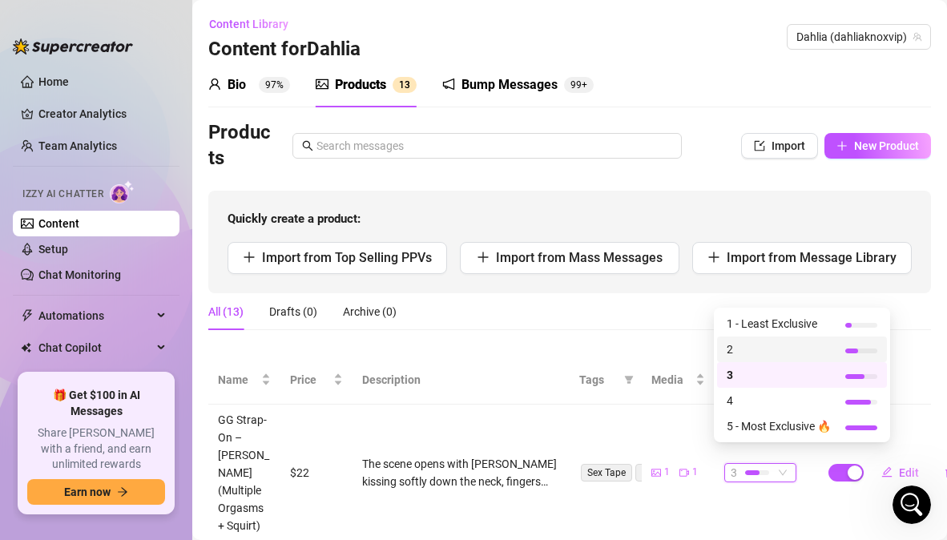
click at [751, 351] on span "2" at bounding box center [779, 349] width 104 height 18
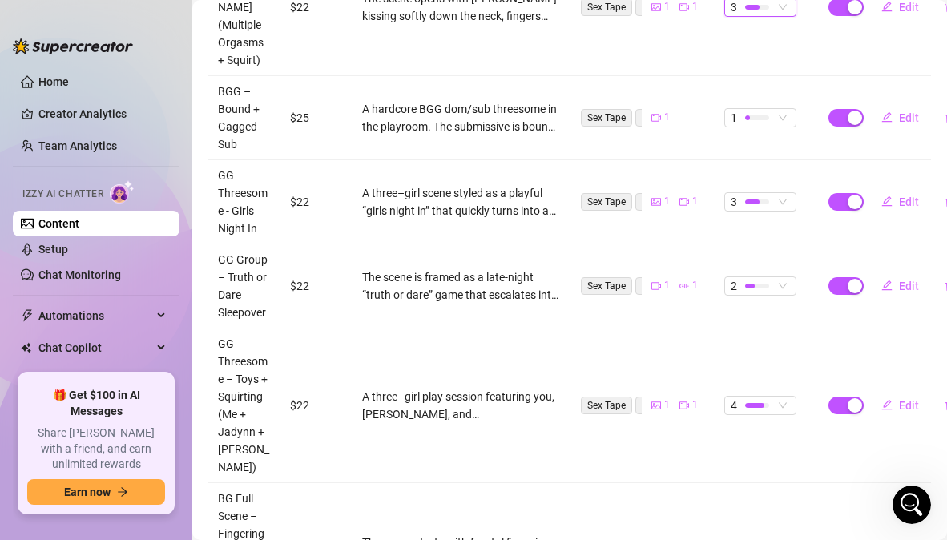
scroll to position [469, 0]
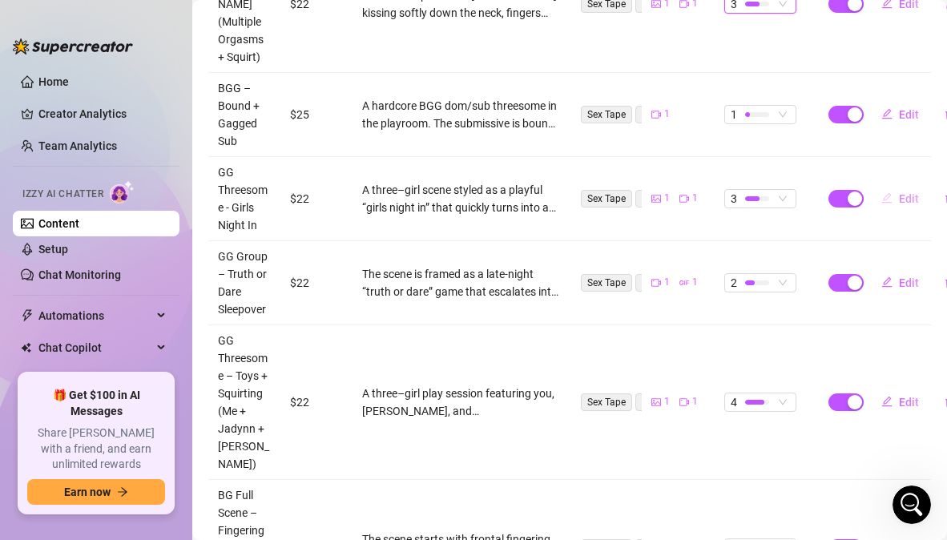
click at [899, 192] on span "Edit" at bounding box center [909, 198] width 20 height 13
type textarea "Three holes. Three mouths. Toys sliding in and out until we were dripping down …"
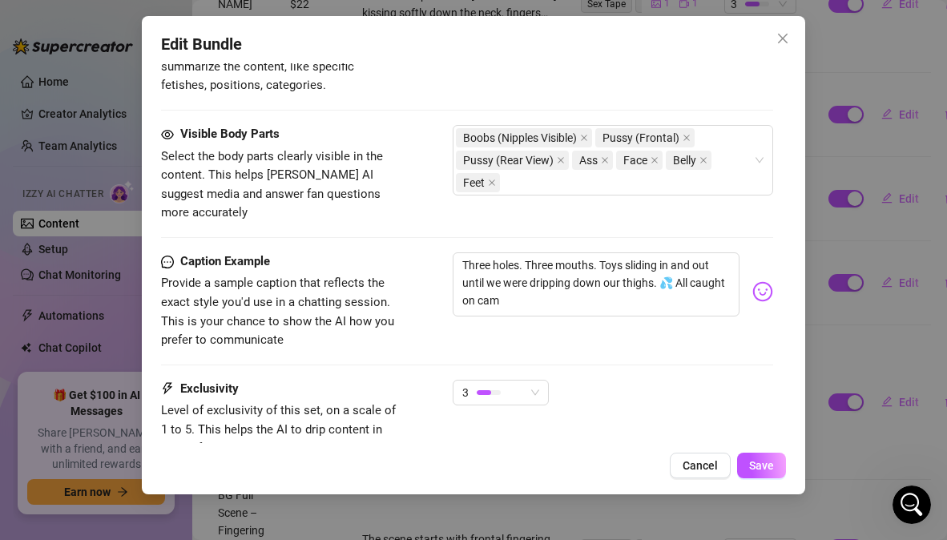
scroll to position [950, 0]
drag, startPoint x: 541, startPoint y: 287, endPoint x: 455, endPoint y: 250, distance: 93.3
click at [455, 252] on textarea "Three holes. Three mouths. Toys sliding in and out until we were dripping down …" at bounding box center [596, 284] width 286 height 64
click at [530, 380] on span "3" at bounding box center [500, 392] width 77 height 24
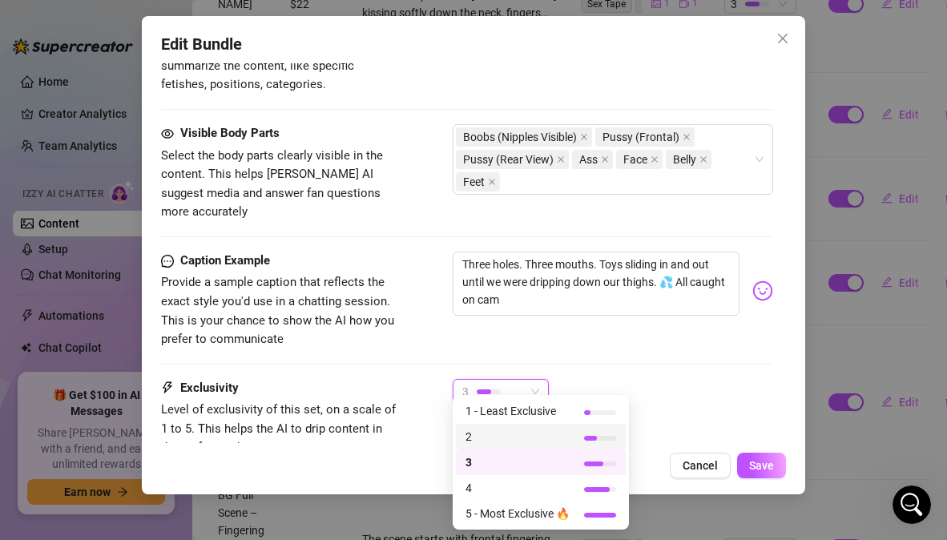
click at [509, 438] on span "2" at bounding box center [517, 437] width 104 height 18
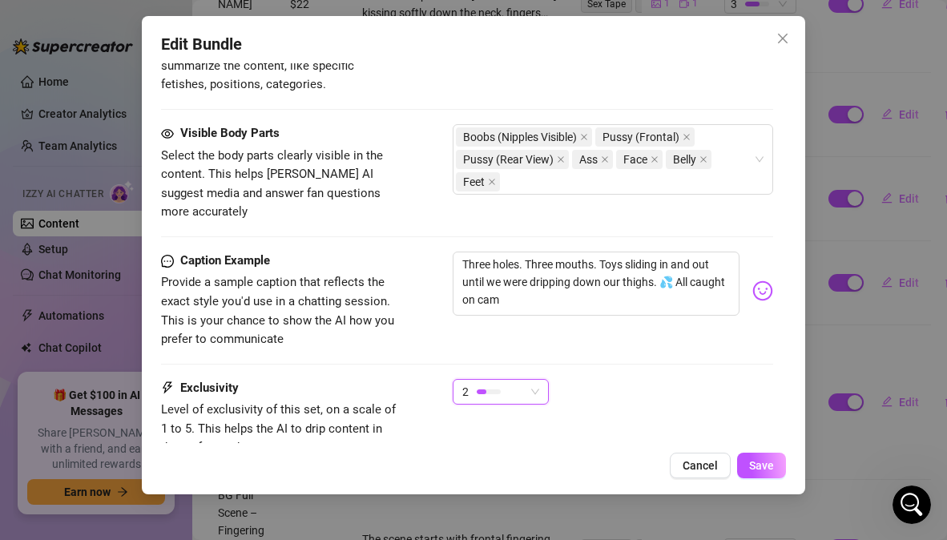
click at [589, 398] on div "2 2" at bounding box center [613, 399] width 320 height 40
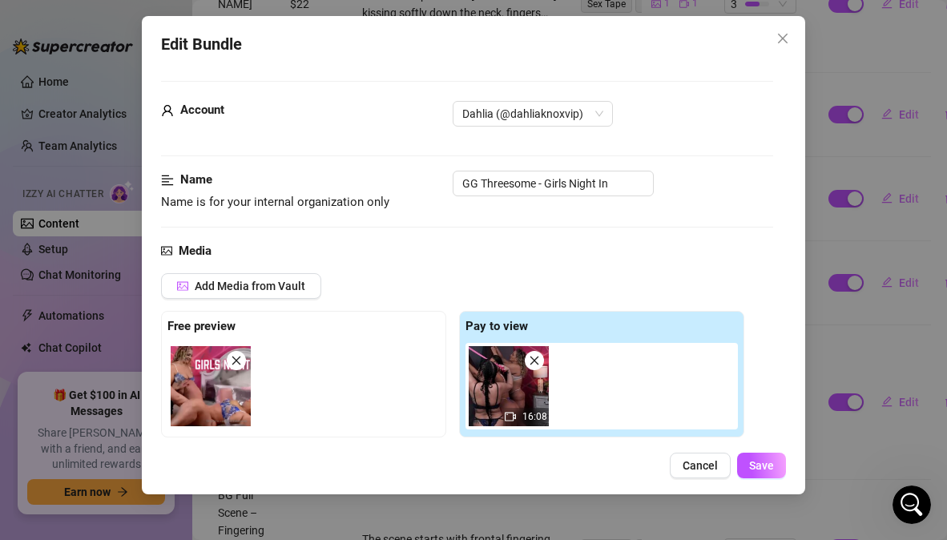
scroll to position [0, 0]
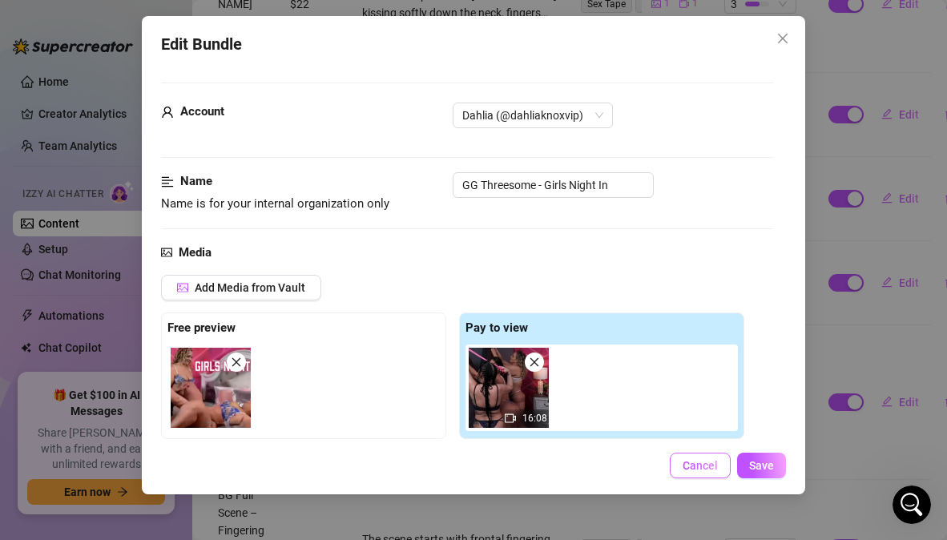
click at [714, 461] on span "Cancel" at bounding box center [699, 465] width 35 height 13
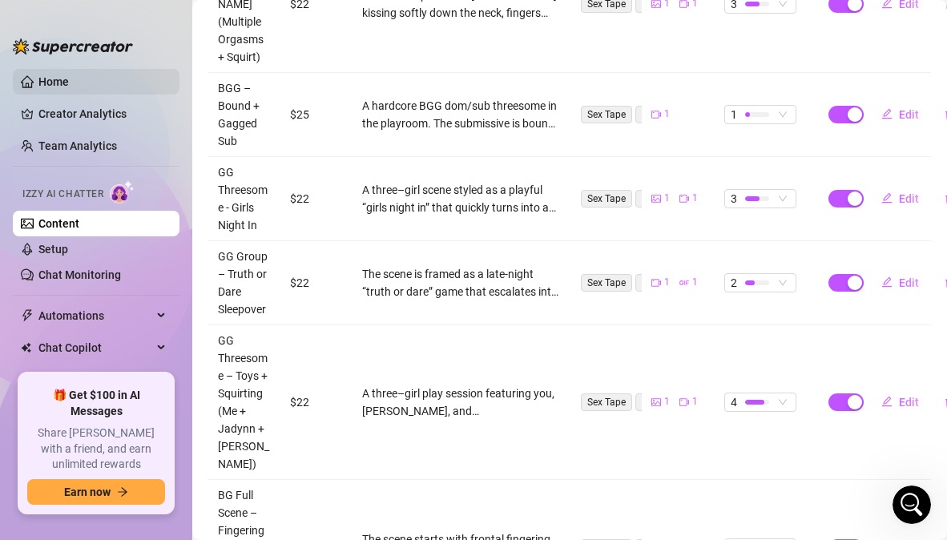
click at [65, 76] on link "Home" at bounding box center [53, 81] width 30 height 13
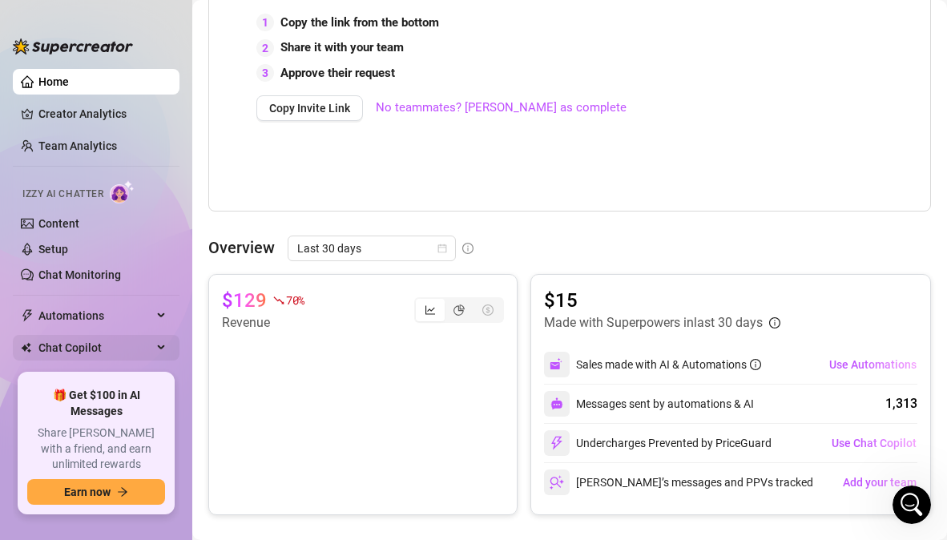
click at [85, 353] on span "Chat Copilot" at bounding box center [95, 348] width 114 height 26
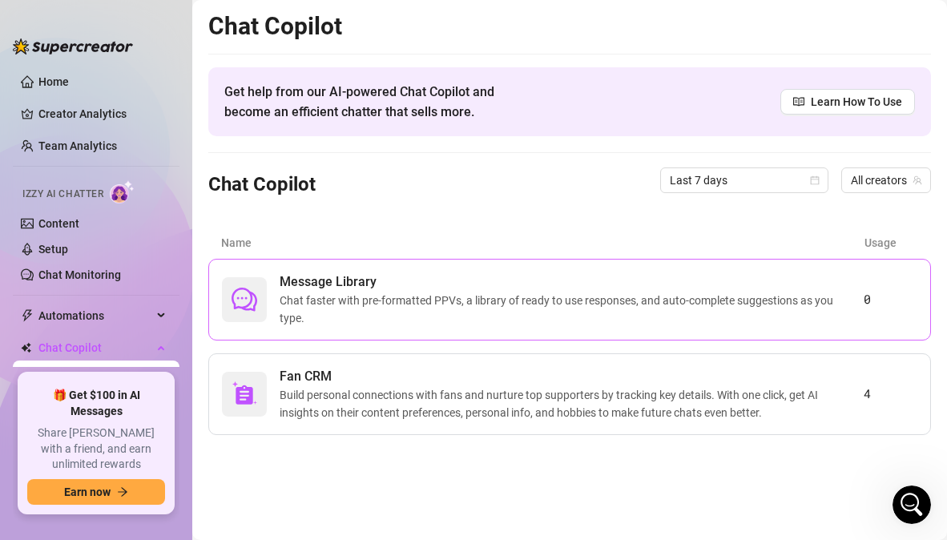
click at [350, 308] on span "Chat faster with pre-formatted PPVs, a library of ready to use responses, and a…" at bounding box center [572, 309] width 584 height 35
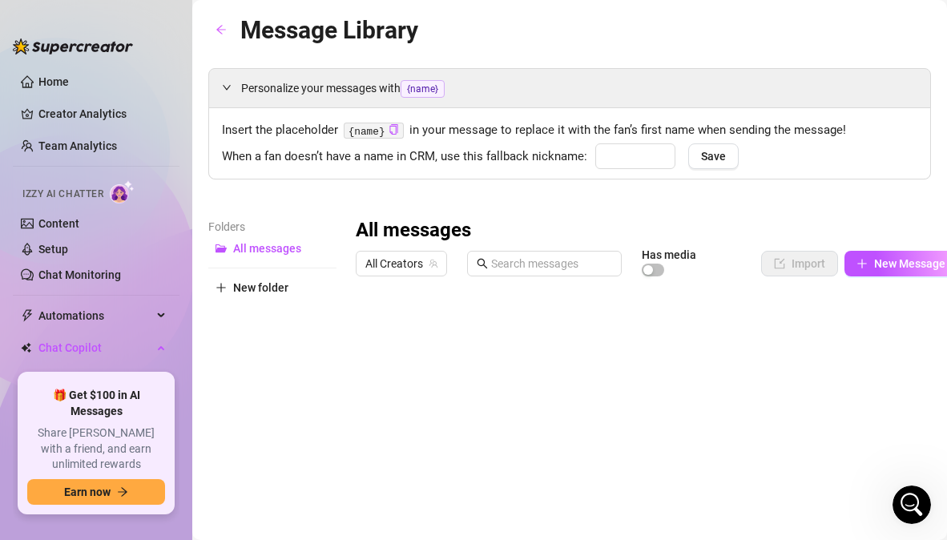
type input "babe"
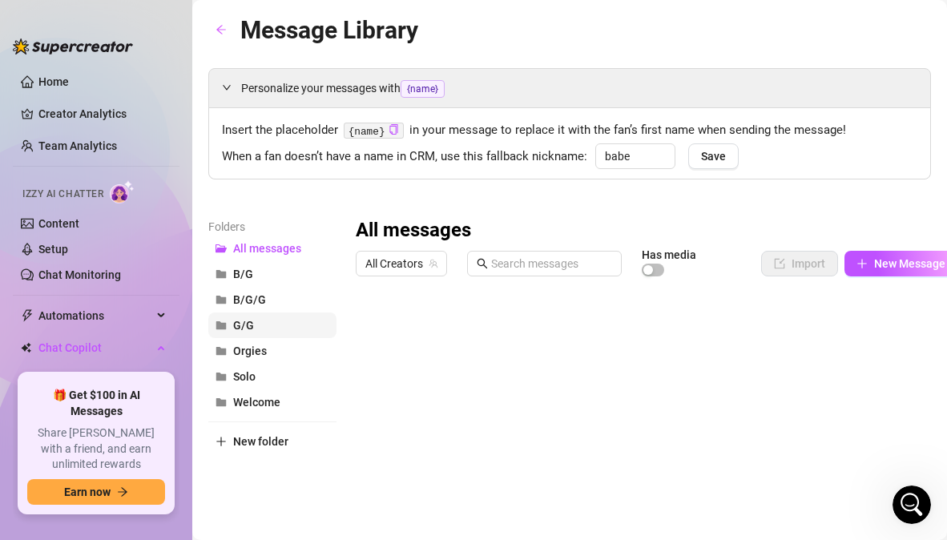
click at [271, 319] on button "G/G" at bounding box center [272, 325] width 128 height 26
click at [775, 329] on div at bounding box center [657, 462] width 602 height 357
click at [774, 329] on div at bounding box center [657, 462] width 602 height 357
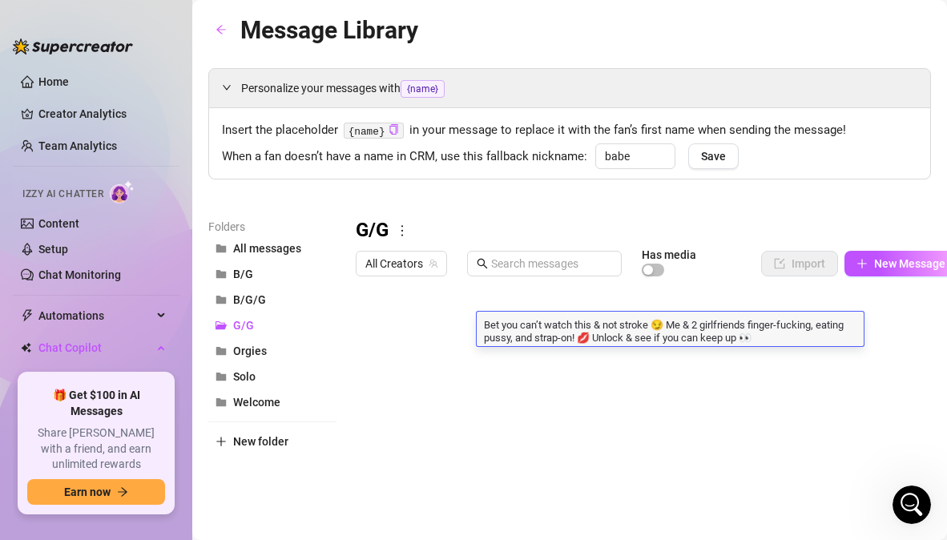
click at [774, 329] on textarea "Bet you can’t watch this & not stroke 😏 Me & 2 girlfriends finger-fucking, eati…" at bounding box center [670, 329] width 387 height 27
click at [713, 254] on div "All Creators Has media Import New Message" at bounding box center [657, 263] width 602 height 27
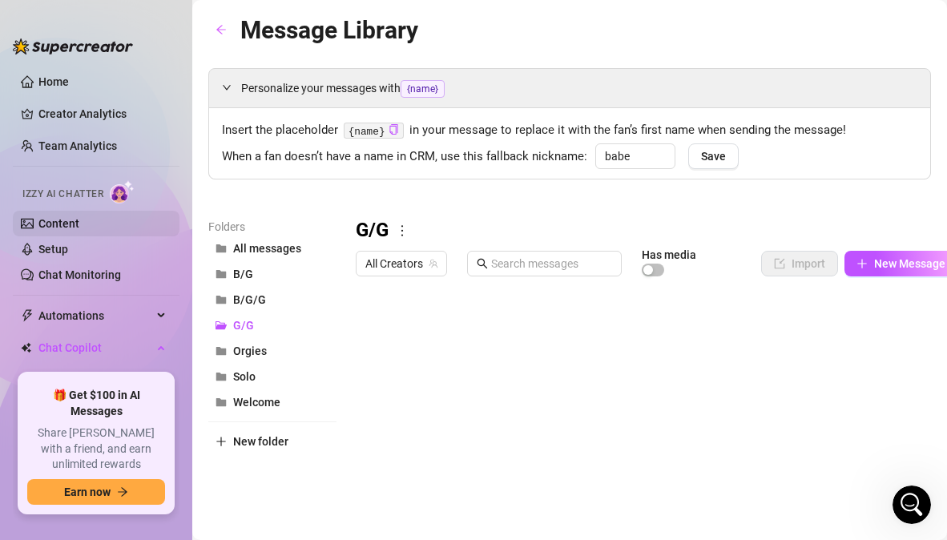
click at [79, 220] on link "Content" at bounding box center [58, 223] width 41 height 13
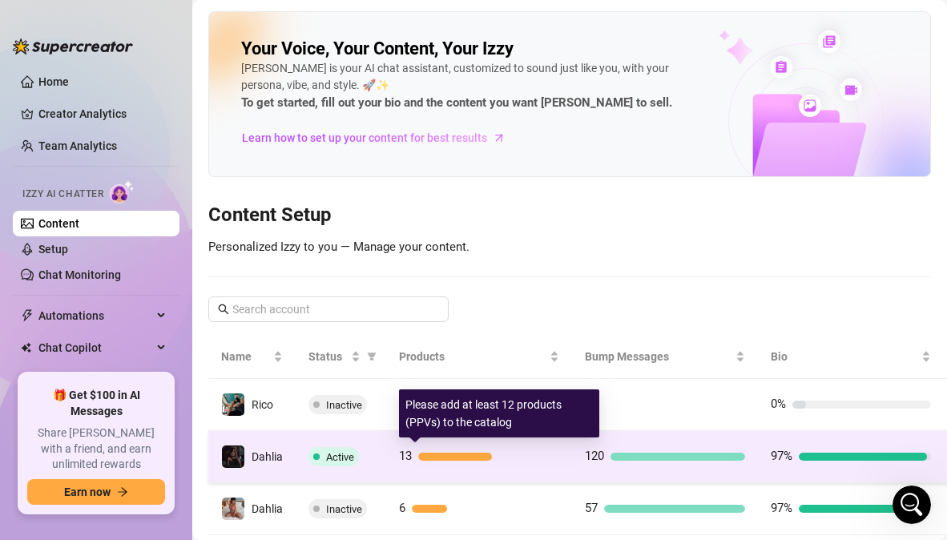
click at [538, 459] on div at bounding box center [488, 457] width 141 height 8
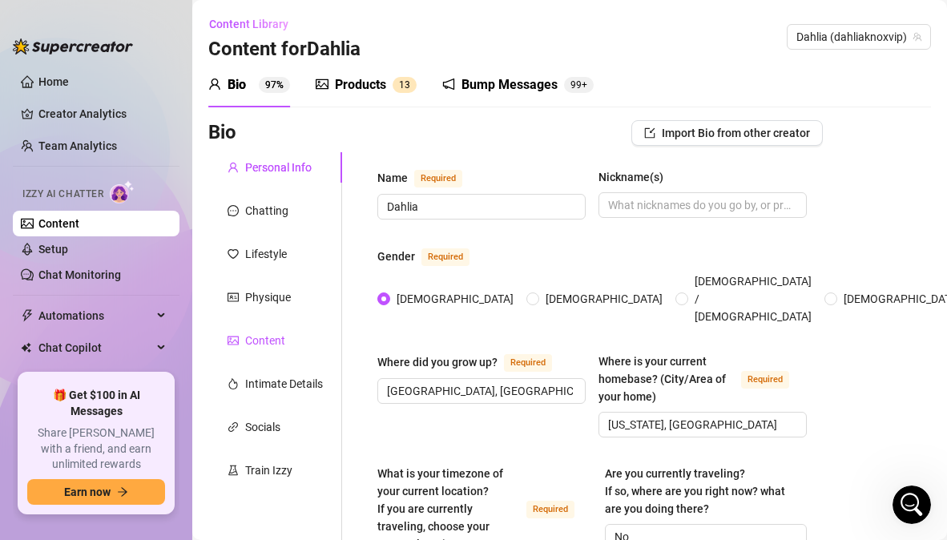
click at [250, 344] on div "Content" at bounding box center [265, 341] width 40 height 18
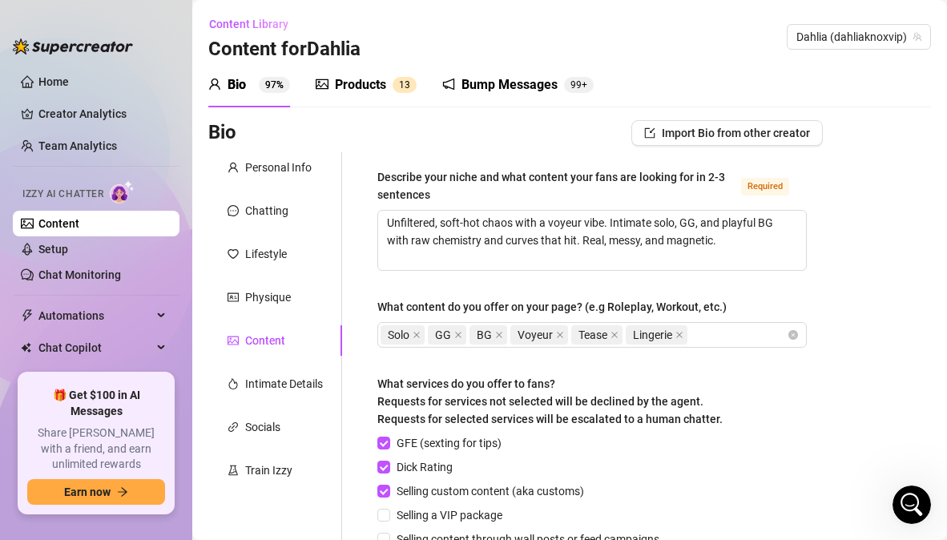
click at [393, 85] on sup "1 3" at bounding box center [404, 85] width 24 height 16
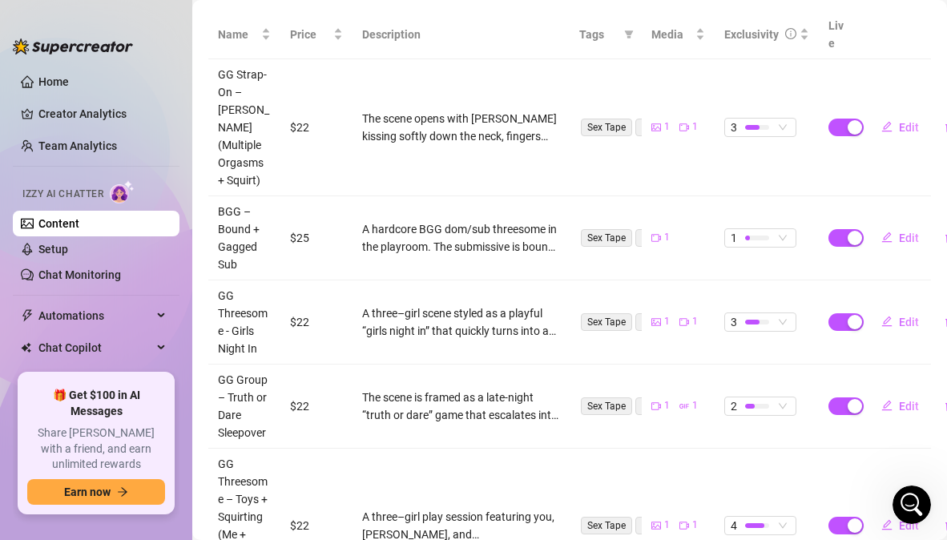
scroll to position [348, 0]
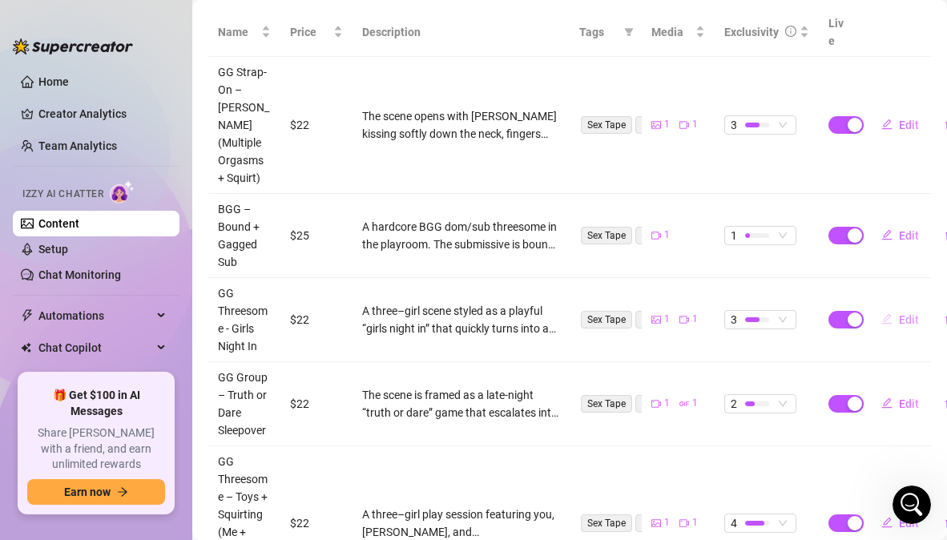
click at [902, 313] on span "Edit" at bounding box center [909, 319] width 20 height 13
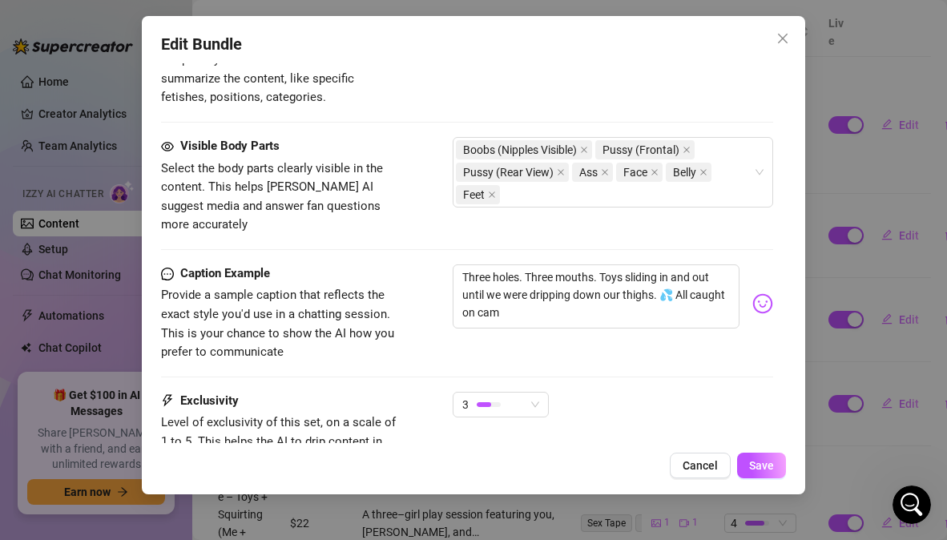
scroll to position [939, 0]
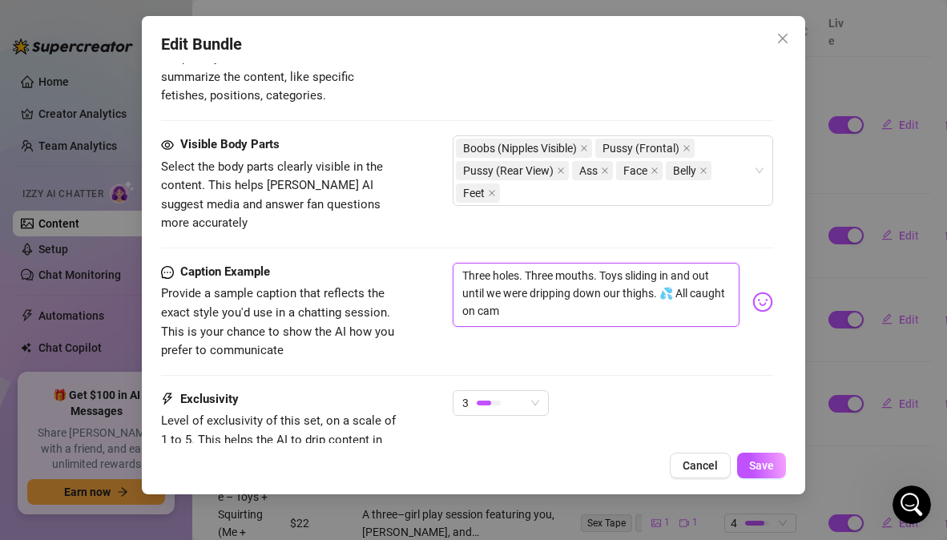
drag, startPoint x: 556, startPoint y: 300, endPoint x: 453, endPoint y: 241, distance: 119.1
paste textarea "Bet you can’t watch this & not stroke 😏 Me & 2 girlfriends finger-fucking, eati…"
type textarea "Bet you can’t watch this & not stroke 😏 Me & 2 girlfriends finger-fucking, eati…"
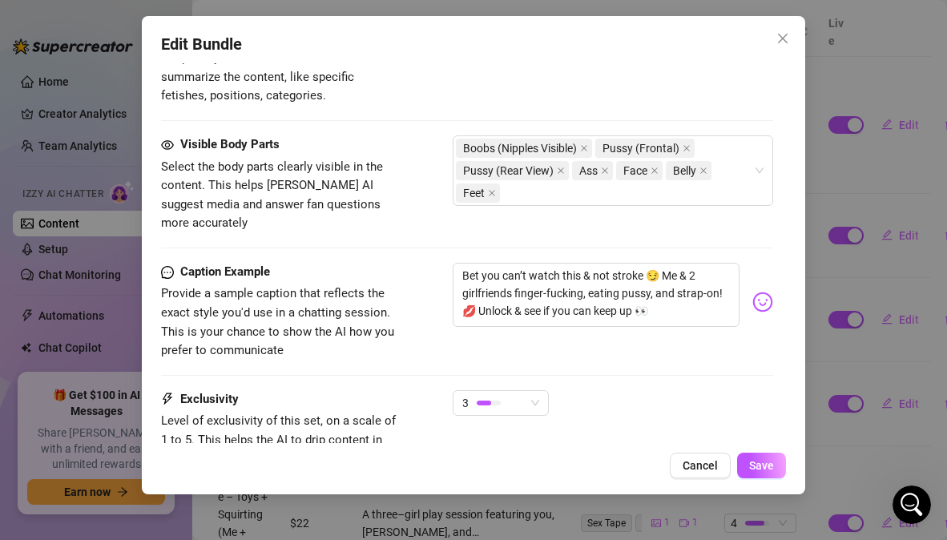
click at [692, 331] on div "Caption Example Provide a sample caption that reflects the exact style you'd us…" at bounding box center [466, 312] width 611 height 98
click at [538, 391] on span "3" at bounding box center [500, 403] width 77 height 24
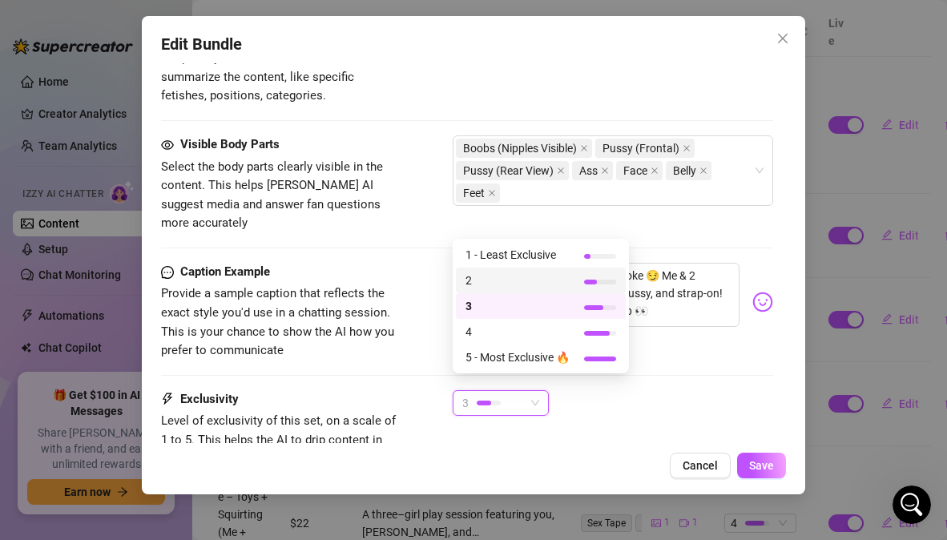
click at [499, 279] on span "2" at bounding box center [517, 281] width 104 height 18
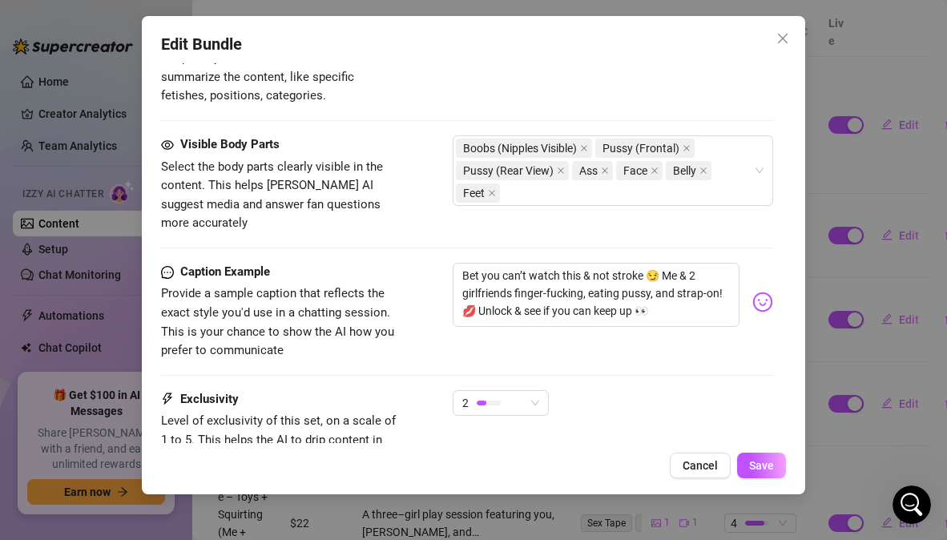
scroll to position [1070, 0]
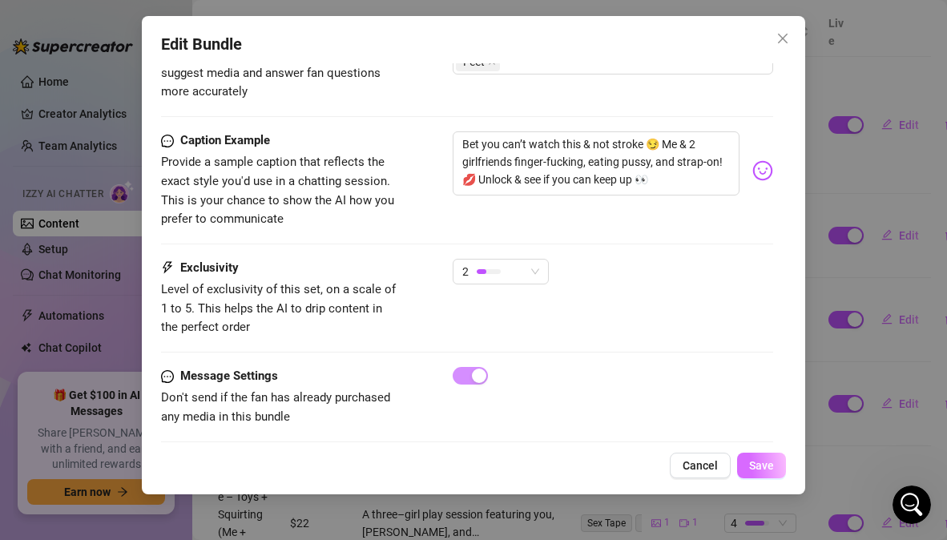
click at [766, 464] on span "Save" at bounding box center [761, 465] width 25 height 13
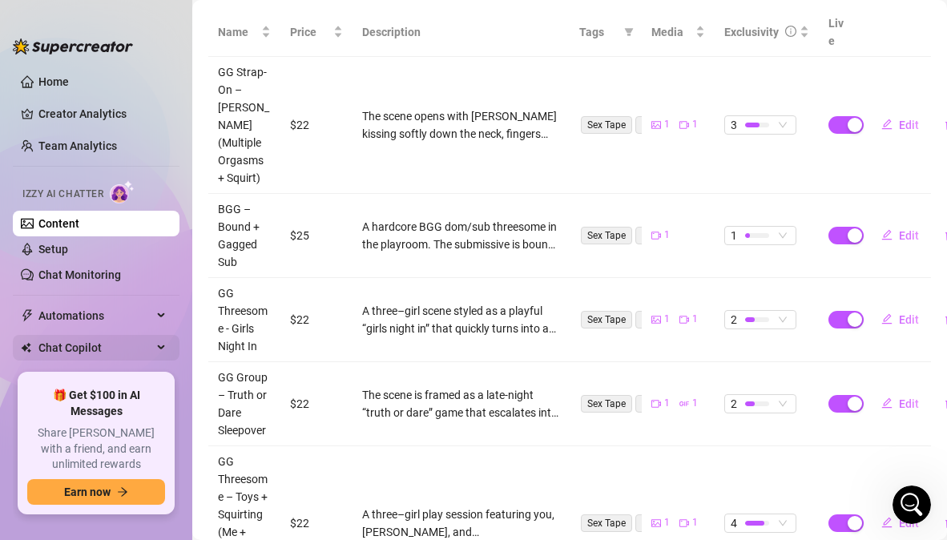
click at [96, 341] on span "Chat Copilot" at bounding box center [95, 348] width 114 height 26
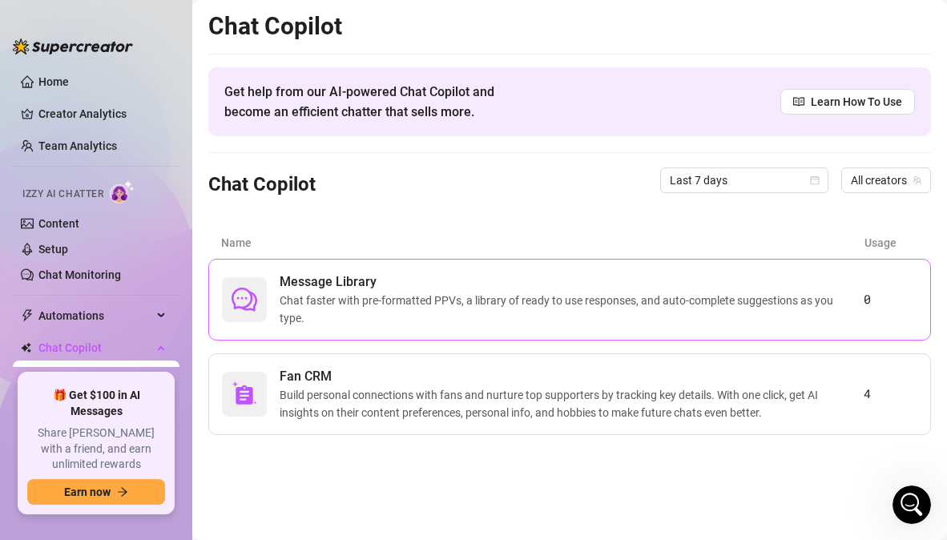
click at [325, 314] on span "Chat faster with pre-formatted PPVs, a library of ready to use responses, and a…" at bounding box center [572, 309] width 584 height 35
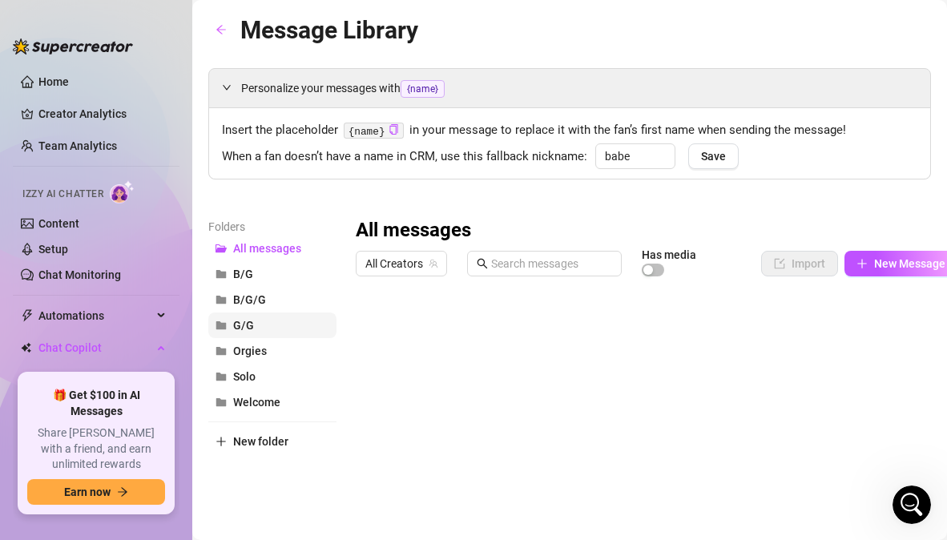
click at [256, 324] on button "G/G" at bounding box center [272, 325] width 128 height 26
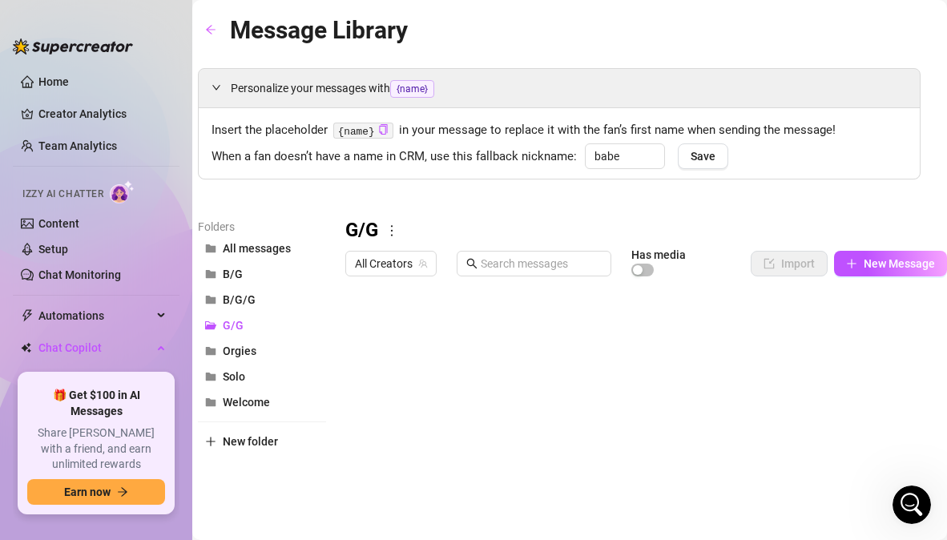
click at [928, 330] on div at bounding box center [646, 462] width 602 height 357
type textarea "22"
click at [822, 223] on div "G/G" at bounding box center [646, 231] width 602 height 26
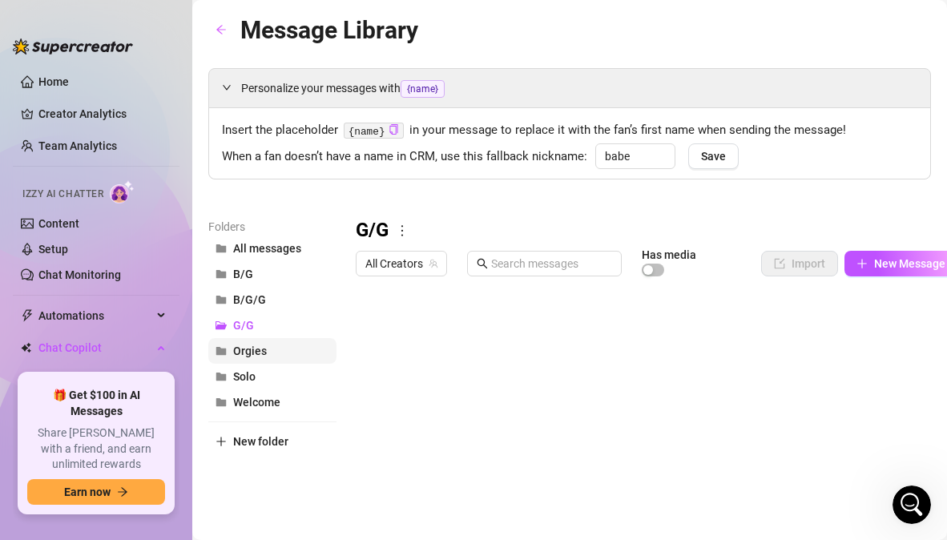
click at [264, 353] on span "Orgies" at bounding box center [250, 350] width 34 height 13
click at [263, 376] on button "Solo" at bounding box center [272, 377] width 128 height 26
click at [375, 329] on div at bounding box center [657, 462] width 602 height 357
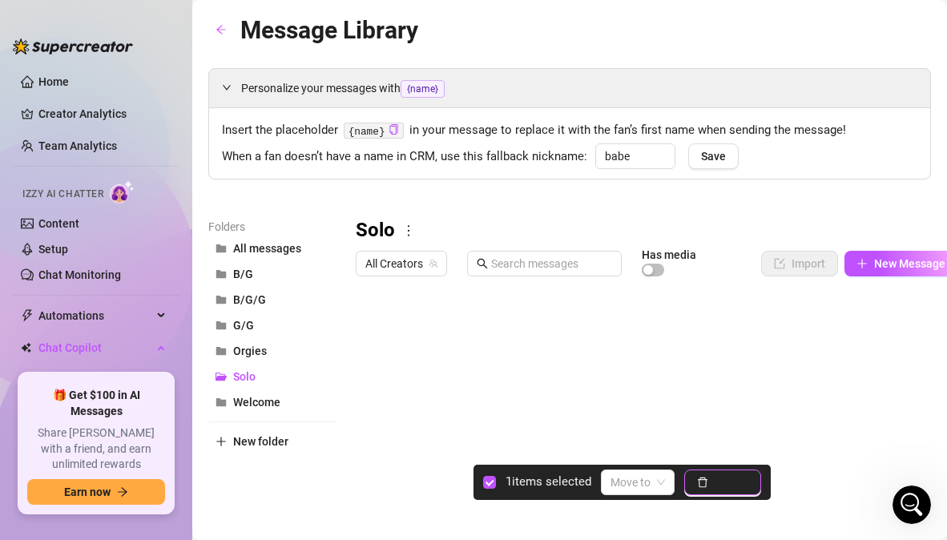
click at [720, 478] on span "Delete" at bounding box center [732, 482] width 34 height 13
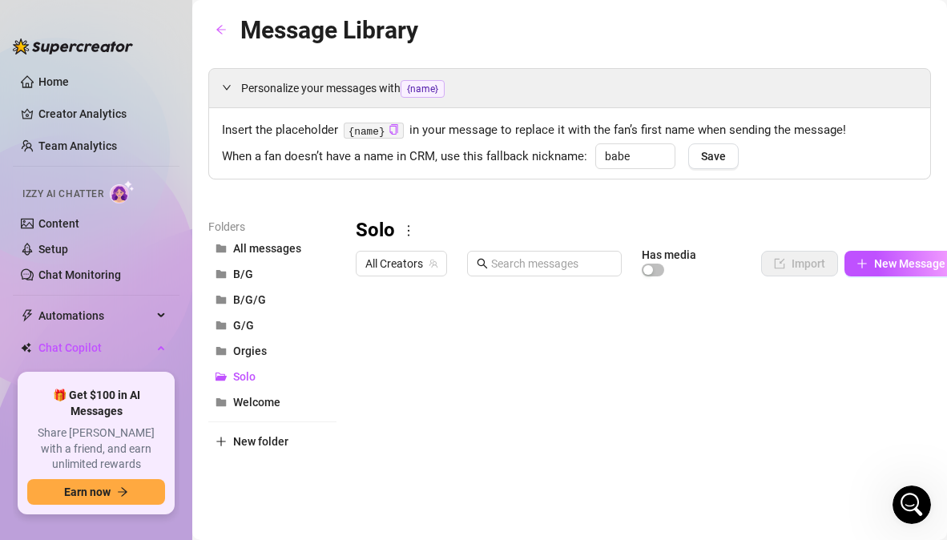
click at [741, 324] on div at bounding box center [657, 462] width 602 height 357
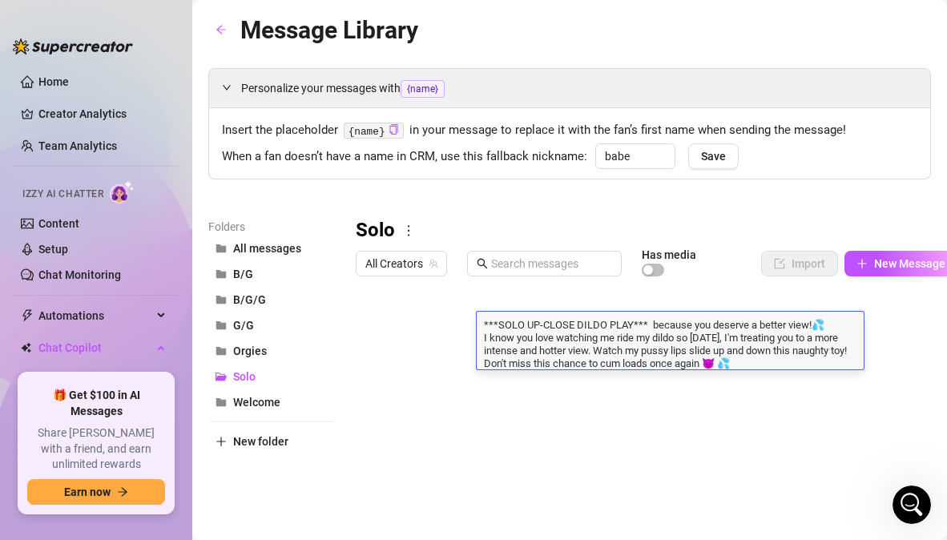
click at [827, 324] on textarea "***SOLO UP-CLOSE DILDO PLAY*** because you deserve a better view!💦 I know you l…" at bounding box center [670, 342] width 387 height 53
drag, startPoint x: 827, startPoint y: 324, endPoint x: 478, endPoint y: 323, distance: 349.2
click at [478, 323] on textarea "***SOLO UP-CLOSE DILDO PLAY*** because you deserve a better view!💦 I know you l…" at bounding box center [670, 342] width 387 height 53
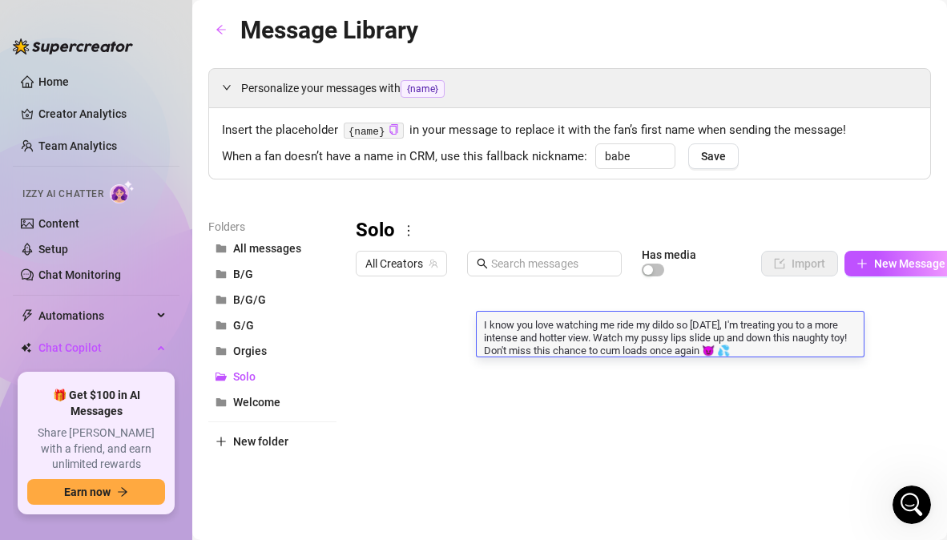
click at [482, 337] on textarea "I know you love watching me ride my dildo so today, I'm treating you to a more …" at bounding box center [670, 336] width 387 height 40
type textarea "I know you love watching me ride my dildo so today, I'm treating you to a more …"
click at [558, 210] on div "Personalize your messages with {name} Insert the placeholder {name} in your mes…" at bounding box center [569, 354] width 723 height 573
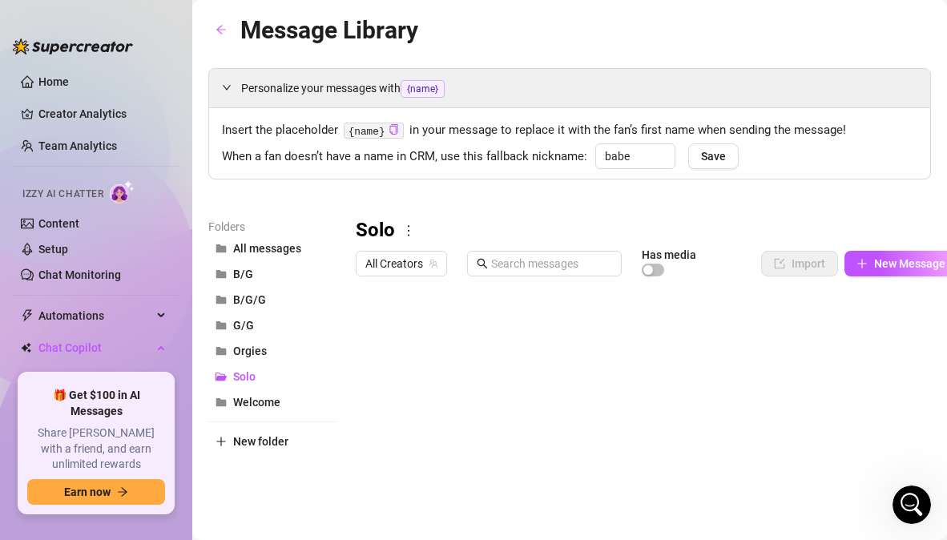
scroll to position [0, 22]
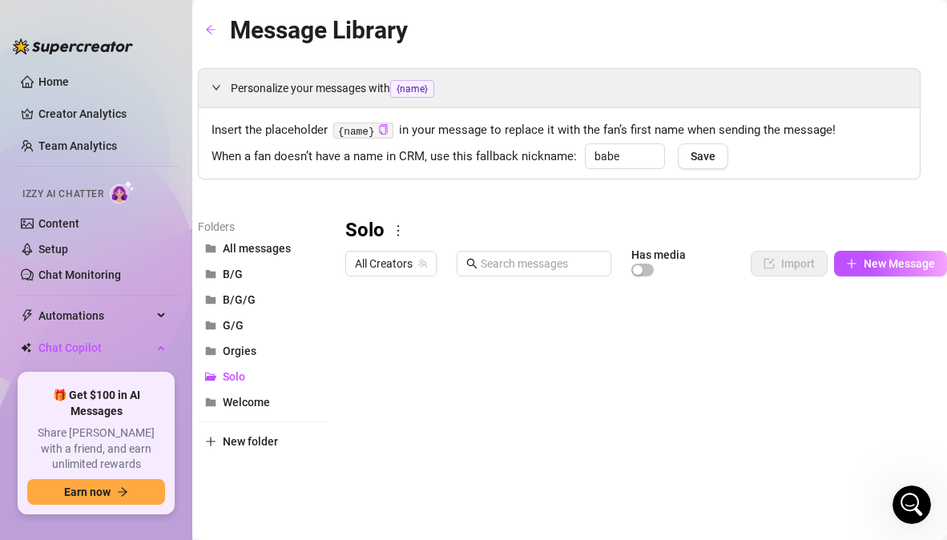
click at [932, 327] on div at bounding box center [646, 462] width 602 height 357
type textarea "14"
click at [772, 222] on div "Solo" at bounding box center [646, 231] width 602 height 26
click at [753, 190] on div "Personalize your messages with {name} Insert the placeholder {name} in your mes…" at bounding box center [559, 354] width 723 height 573
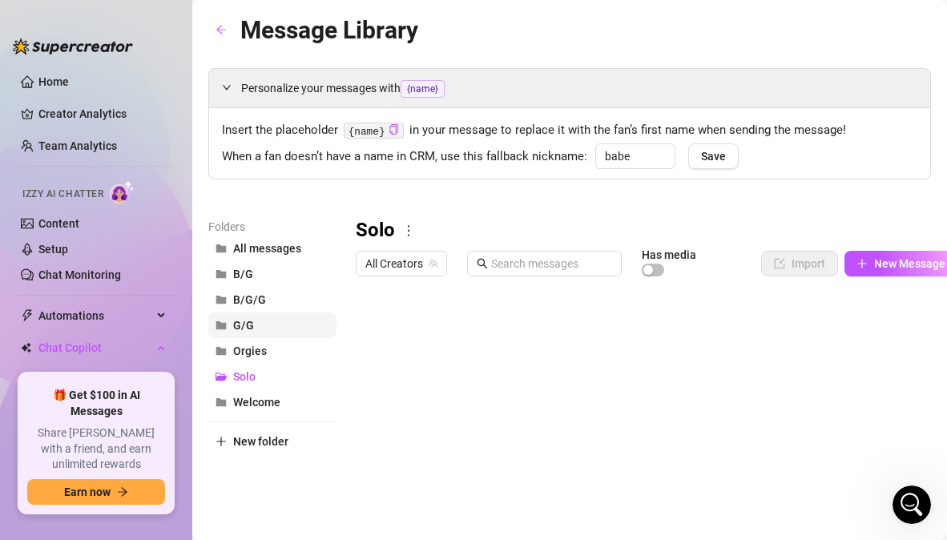
click at [251, 317] on button "G/G" at bounding box center [272, 325] width 128 height 26
click at [251, 299] on span "B/G/G" at bounding box center [249, 299] width 33 height 13
click at [248, 275] on span "B/G" at bounding box center [243, 274] width 20 height 13
click at [248, 249] on span "All messages" at bounding box center [267, 248] width 68 height 13
click at [252, 304] on span "B/G/G" at bounding box center [249, 299] width 33 height 13
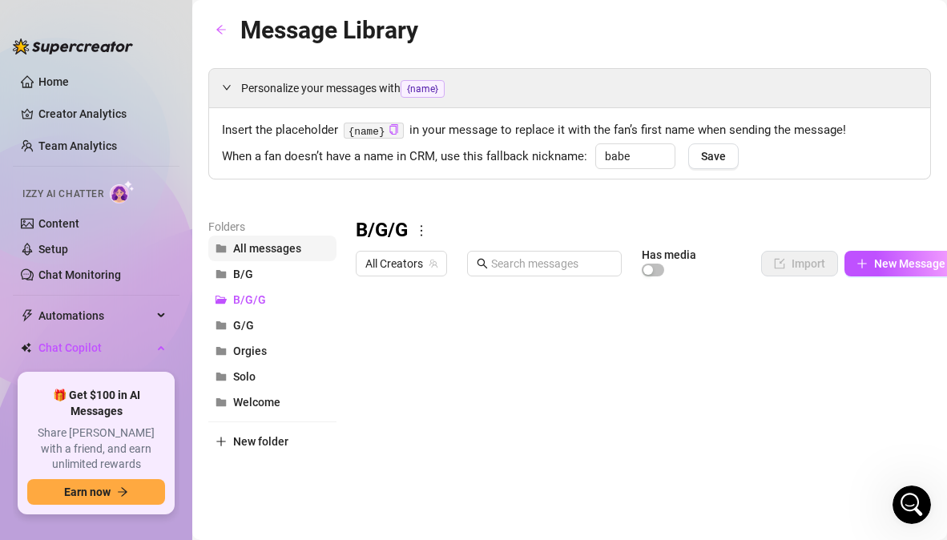
click at [264, 246] on span "All messages" at bounding box center [267, 248] width 68 height 13
click at [373, 362] on div at bounding box center [657, 462] width 602 height 357
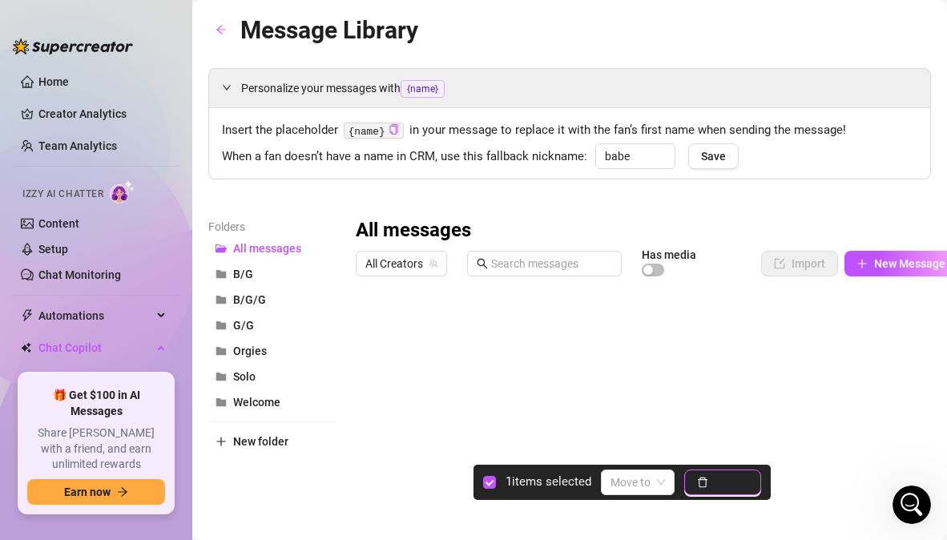
click at [729, 479] on span "Delete" at bounding box center [732, 482] width 34 height 13
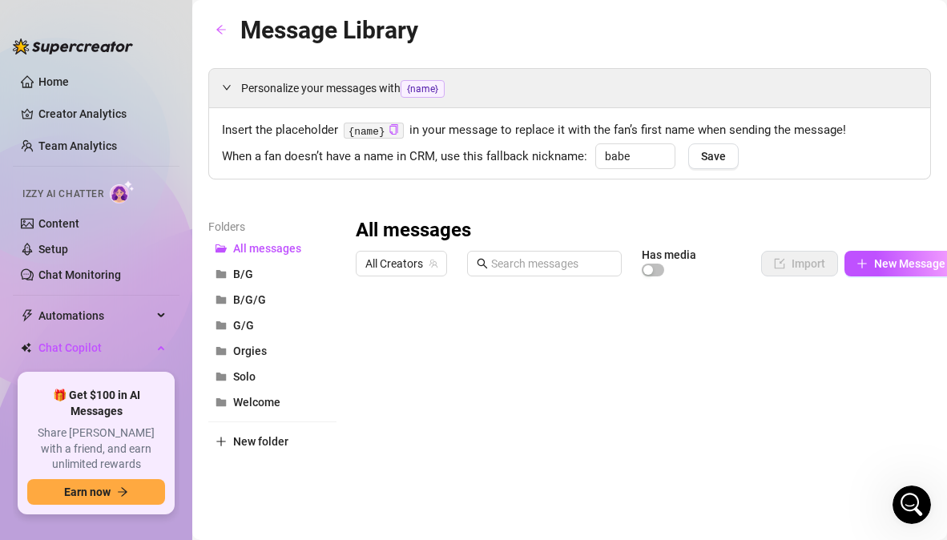
scroll to position [0, 22]
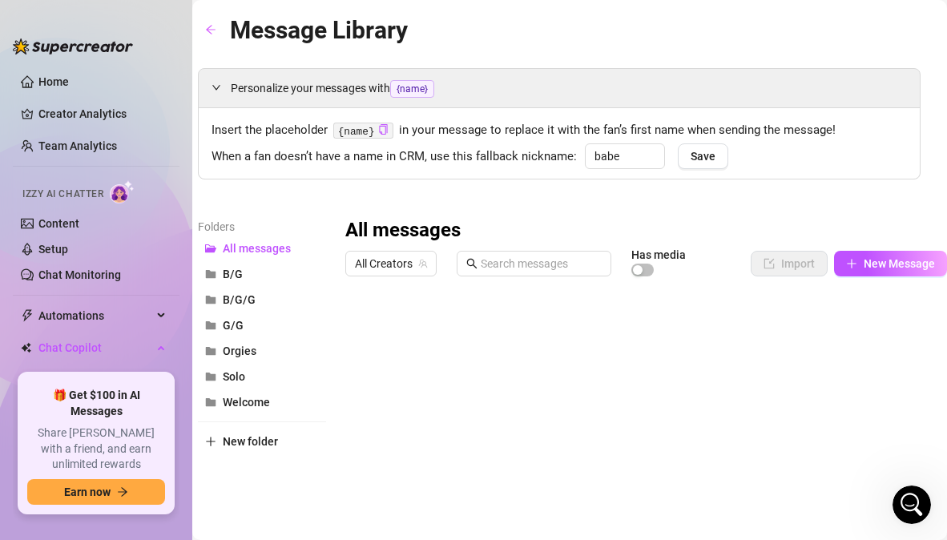
click at [410, 456] on div at bounding box center [646, 462] width 602 height 357
click at [294, 411] on button "Welcome" at bounding box center [262, 402] width 128 height 26
click at [418, 259] on icon "team" at bounding box center [423, 264] width 10 height 10
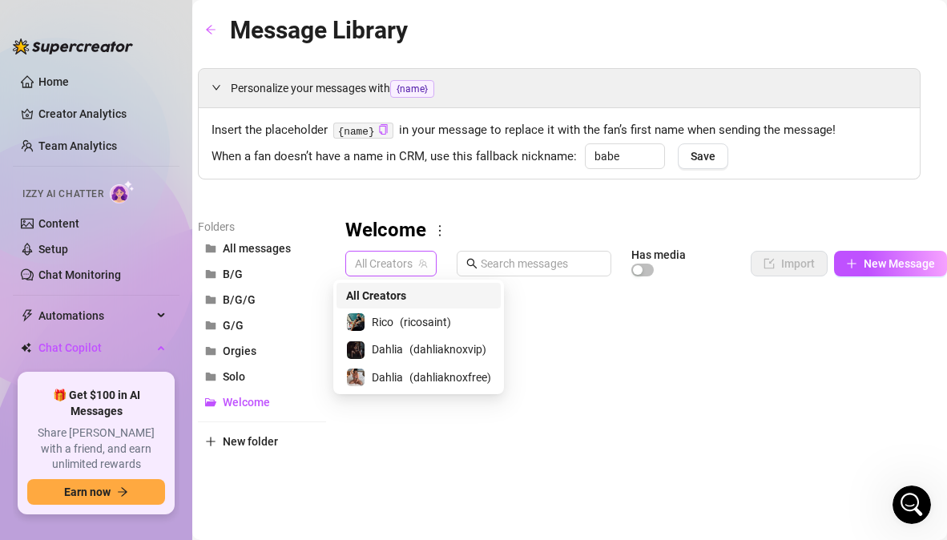
click at [405, 265] on span "All Creators" at bounding box center [391, 264] width 72 height 24
click at [405, 353] on div "Dahlia ( dahliaknoxvip )" at bounding box center [418, 349] width 145 height 19
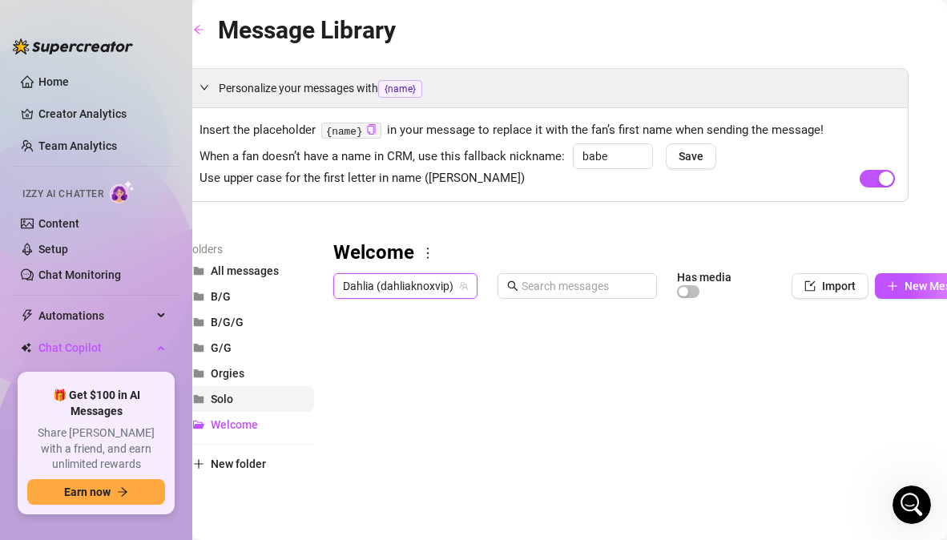
click at [223, 394] on span "Solo" at bounding box center [222, 398] width 22 height 13
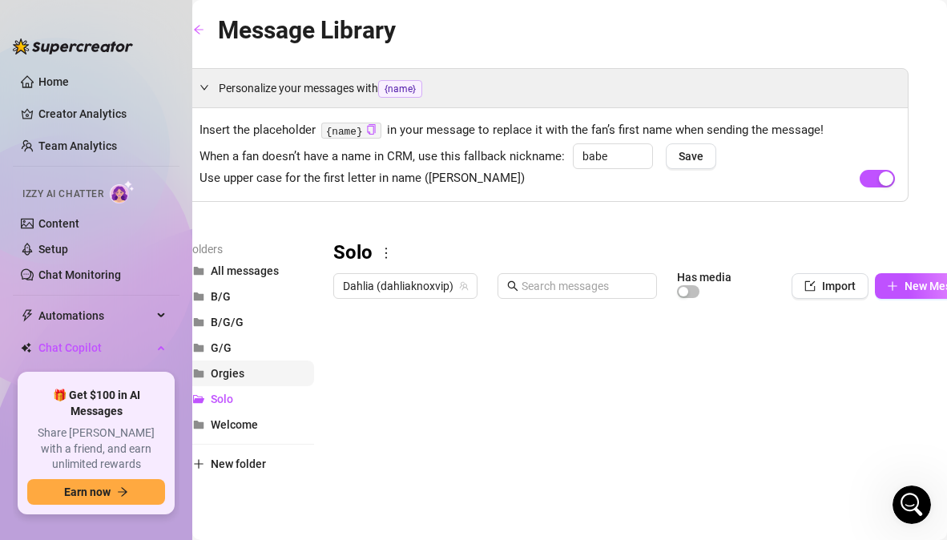
click at [222, 379] on span "Orgies" at bounding box center [228, 373] width 34 height 13
click at [225, 352] on span "G/G" at bounding box center [221, 347] width 21 height 13
click at [223, 327] on span "B/G/G" at bounding box center [227, 322] width 33 height 13
click at [223, 300] on span "B/G" at bounding box center [221, 296] width 20 height 13
click at [264, 272] on span "All messages" at bounding box center [245, 270] width 68 height 13
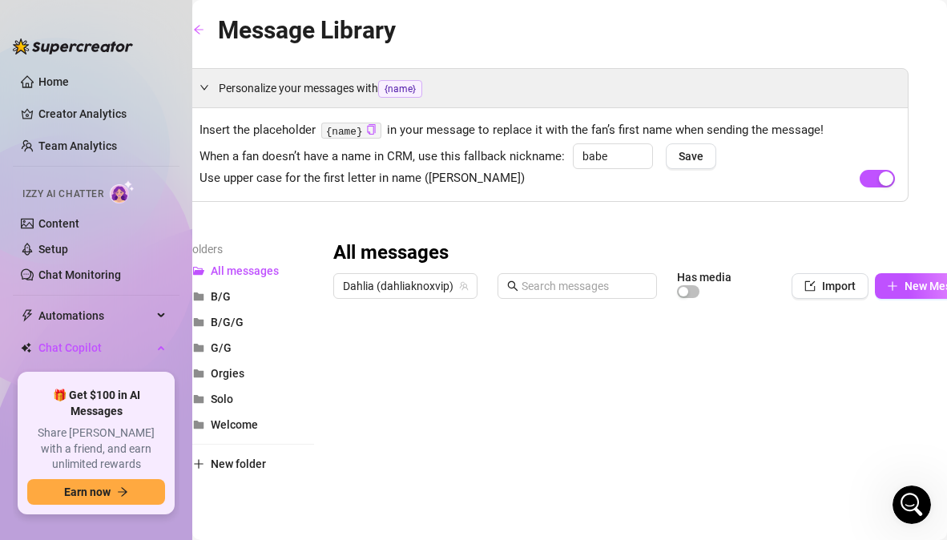
scroll to position [183, 22]
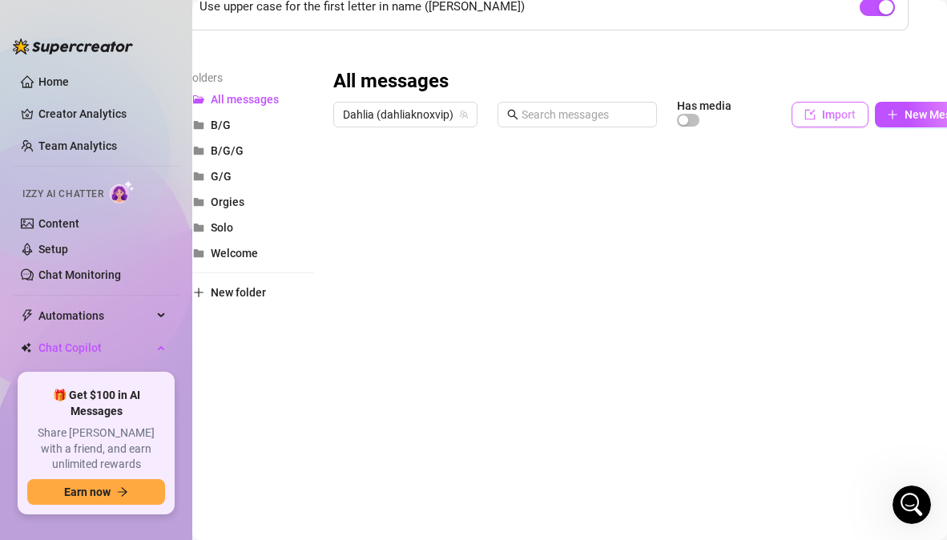
click at [830, 108] on span "Import" at bounding box center [839, 114] width 34 height 13
type textarea "Type your message here..."
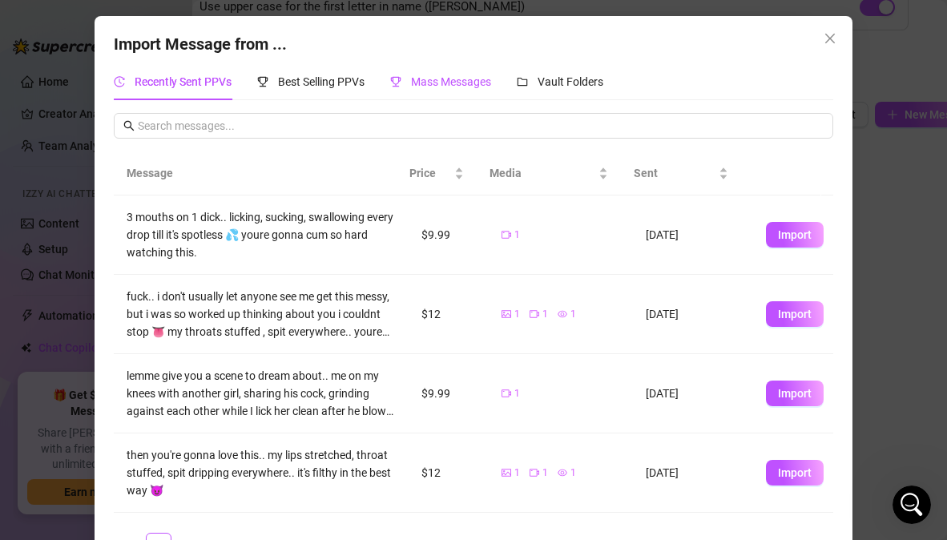
click at [465, 86] on span "Mass Messages" at bounding box center [451, 81] width 80 height 13
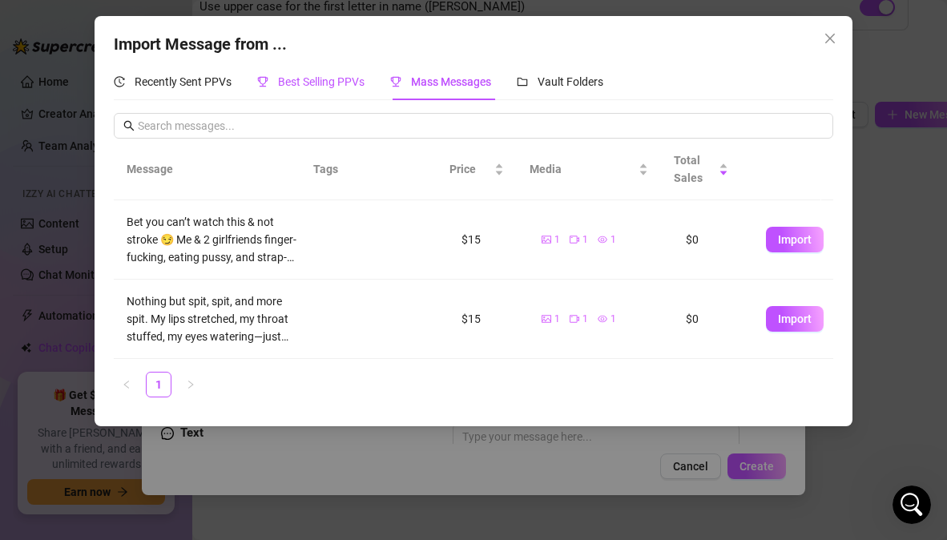
click at [356, 84] on span "Best Selling PPVs" at bounding box center [321, 81] width 87 height 13
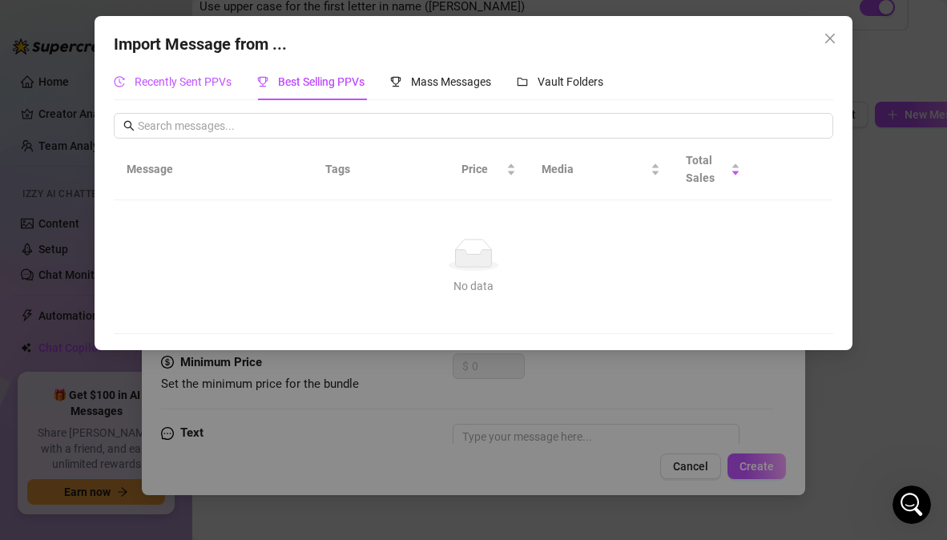
click at [191, 81] on span "Recently Sent PPVs" at bounding box center [183, 81] width 97 height 13
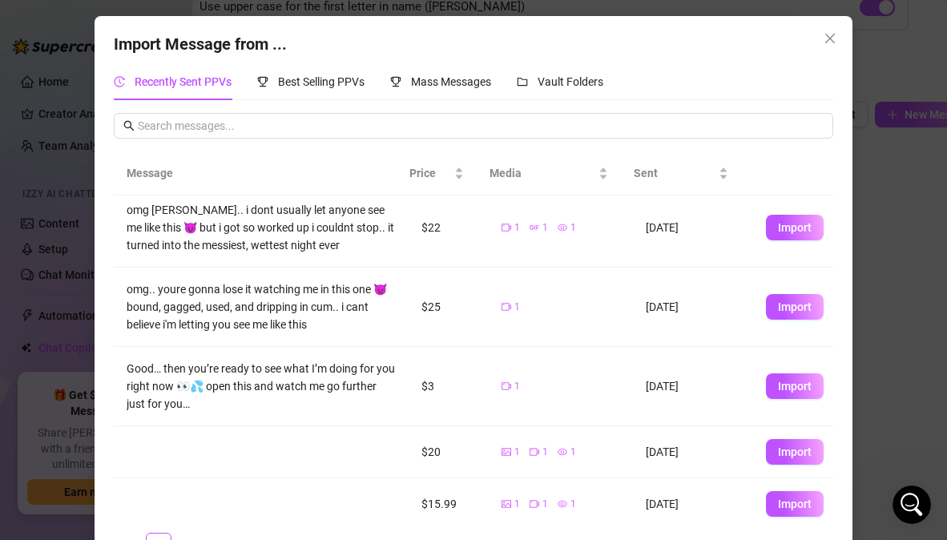
scroll to position [397, 0]
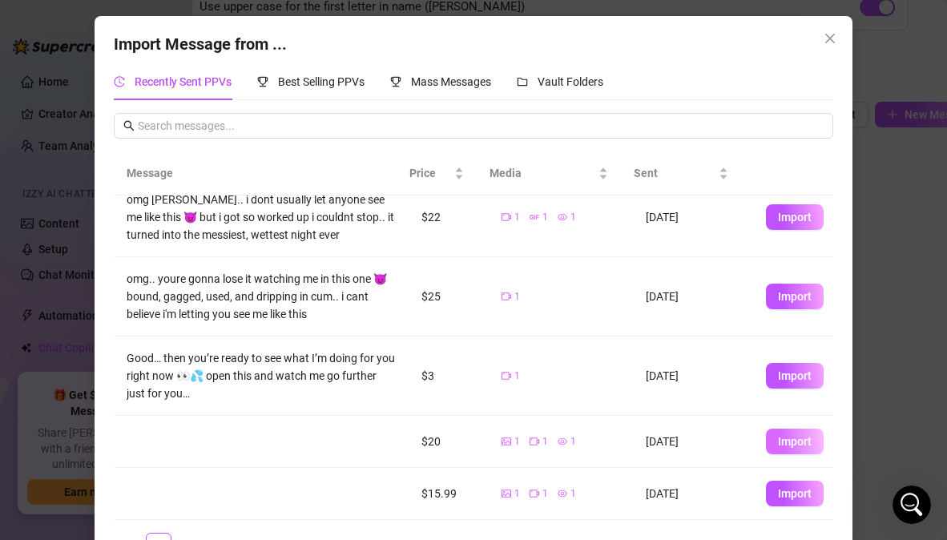
click at [778, 446] on span "Import" at bounding box center [795, 441] width 34 height 13
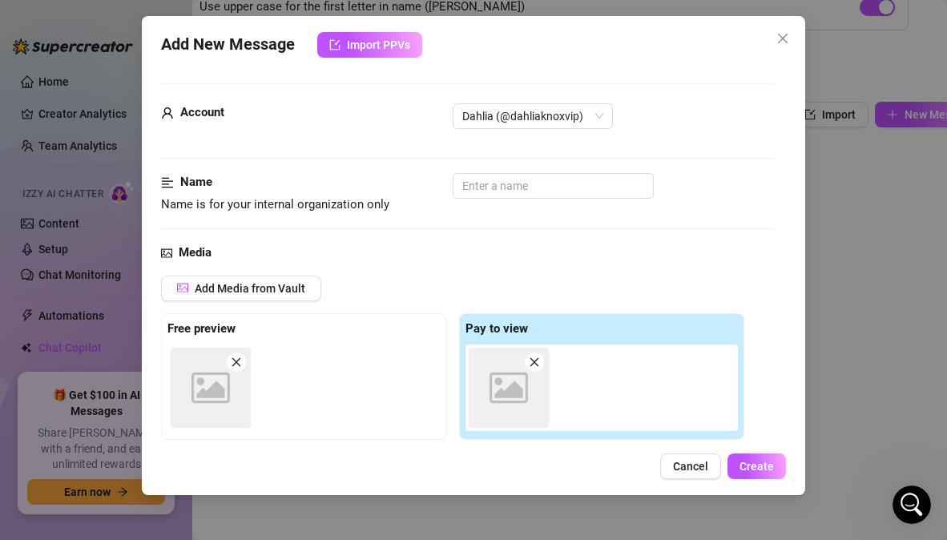
scroll to position [263, 0]
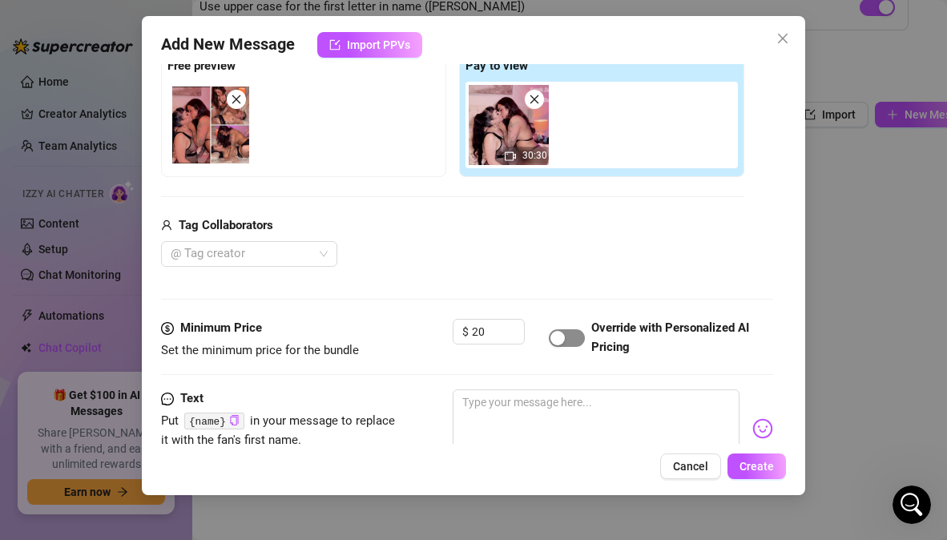
click at [565, 342] on span "button" at bounding box center [567, 338] width 36 height 18
click at [320, 251] on div "@ Tag creator" at bounding box center [249, 254] width 176 height 26
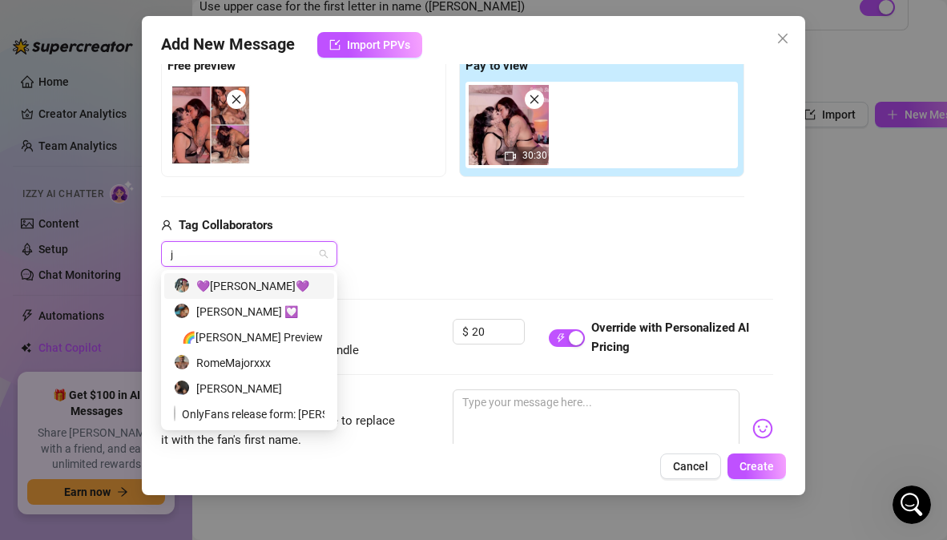
type input "ja"
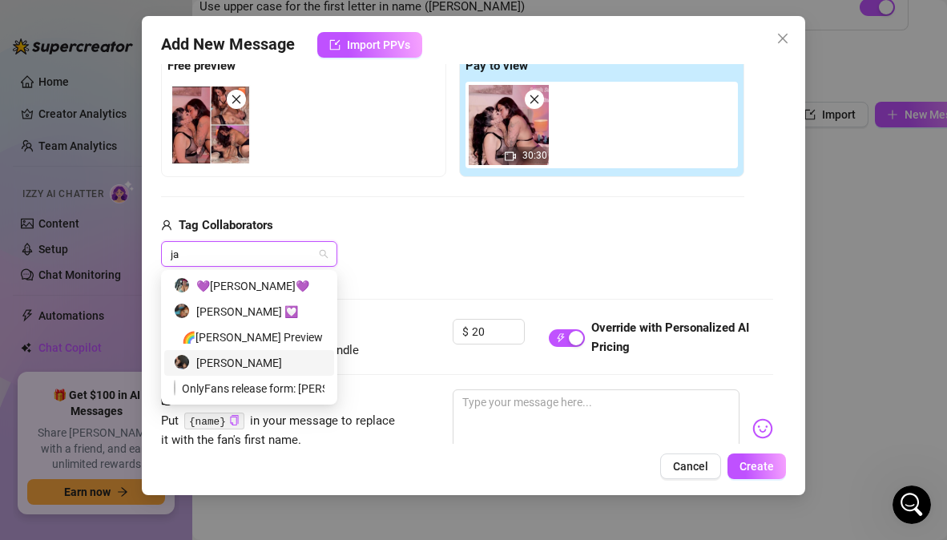
click at [265, 360] on div "[PERSON_NAME]" at bounding box center [249, 363] width 151 height 18
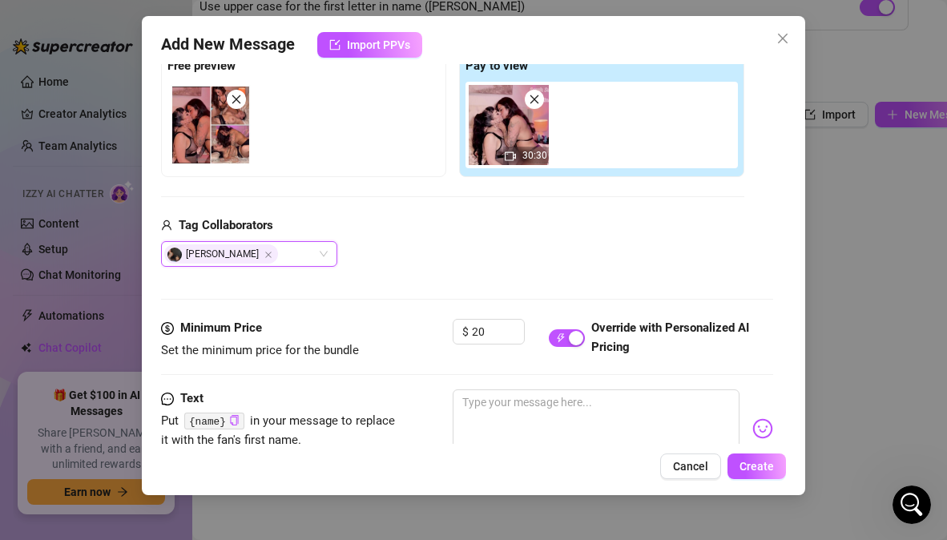
click at [414, 257] on div "Jacqueline Valentine Jacqueline Valentine" at bounding box center [452, 254] width 583 height 26
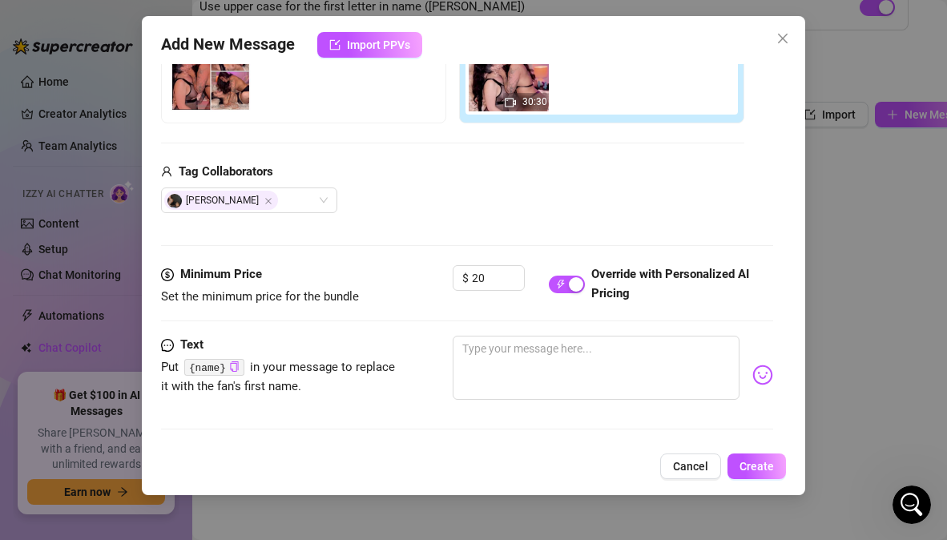
scroll to position [386, 0]
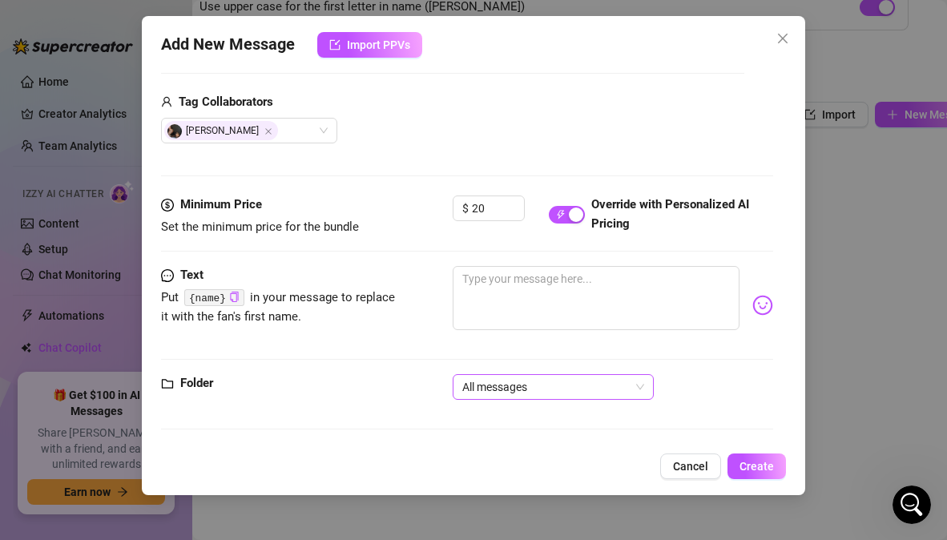
click at [643, 387] on span "All messages" at bounding box center [553, 387] width 182 height 24
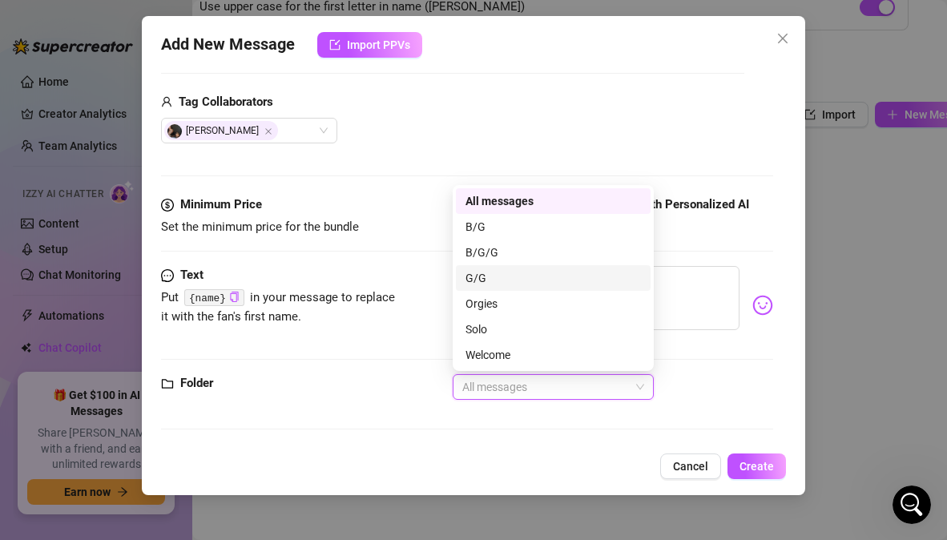
click at [497, 275] on div "G/G" at bounding box center [552, 278] width 175 height 18
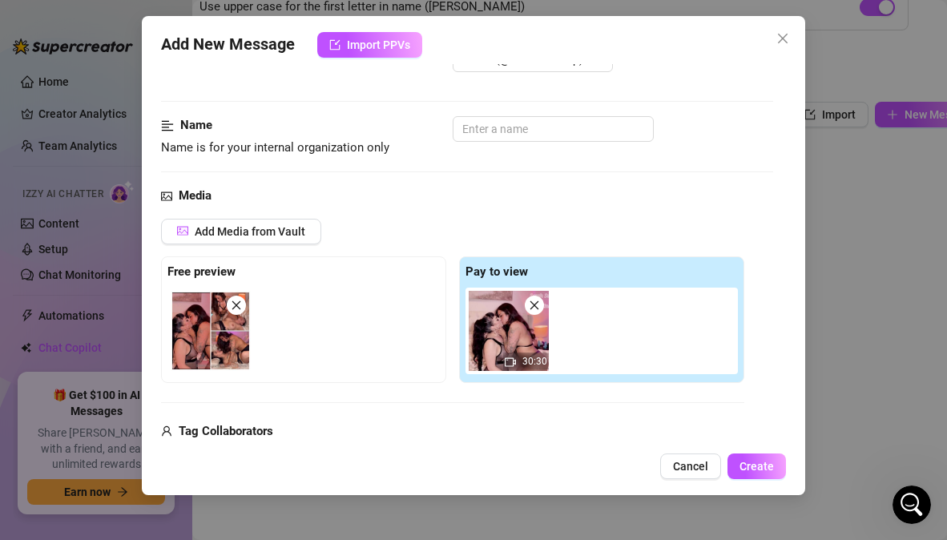
scroll to position [0, 0]
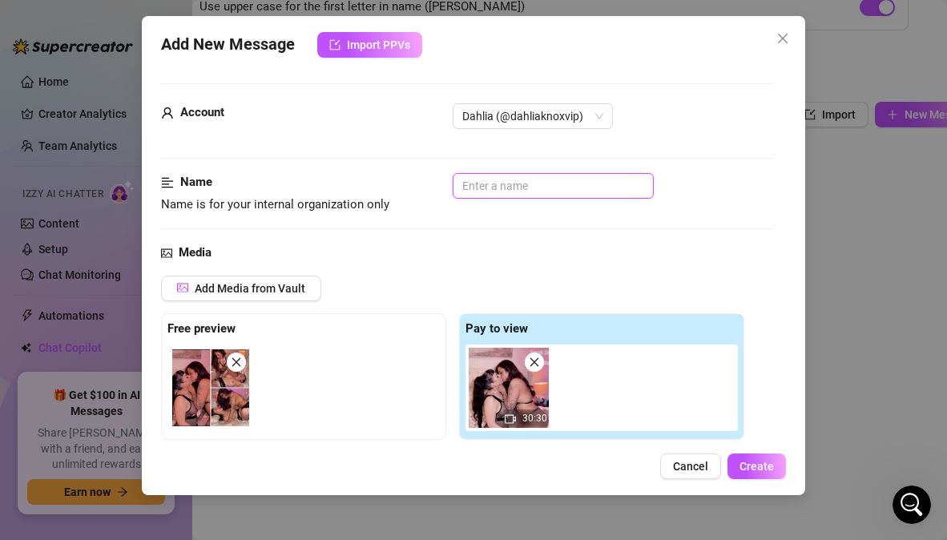
click at [490, 190] on input "text" at bounding box center [553, 186] width 201 height 26
paste input "GG Strap-On – [PERSON_NAME] (Multiple Orgasms + Squirt)"
type input "GG Strap-On – [PERSON_NAME] (Multiple Orgasms + Squirt)"
click at [532, 243] on div "Name Name is for your internal organization only GG Strap-On – Jacqueline (Mult…" at bounding box center [466, 208] width 611 height 70
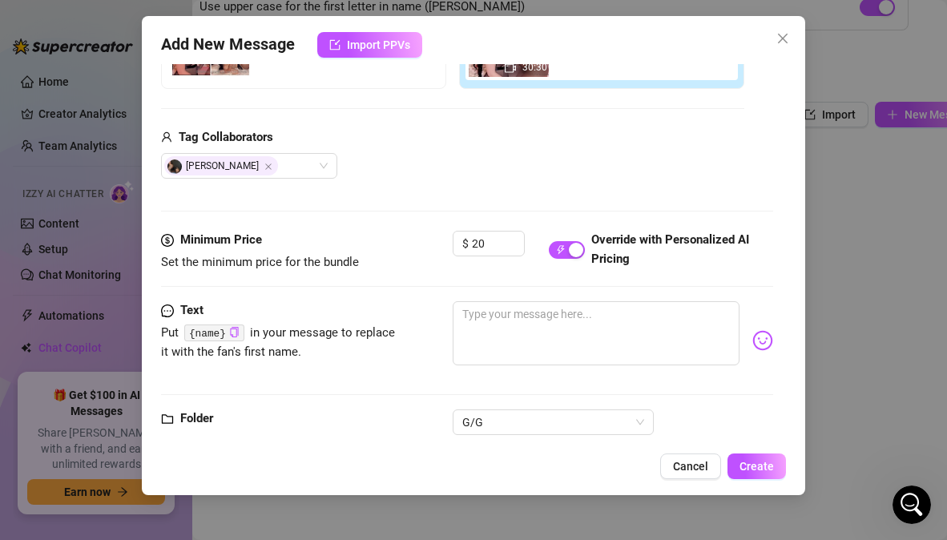
scroll to position [386, 0]
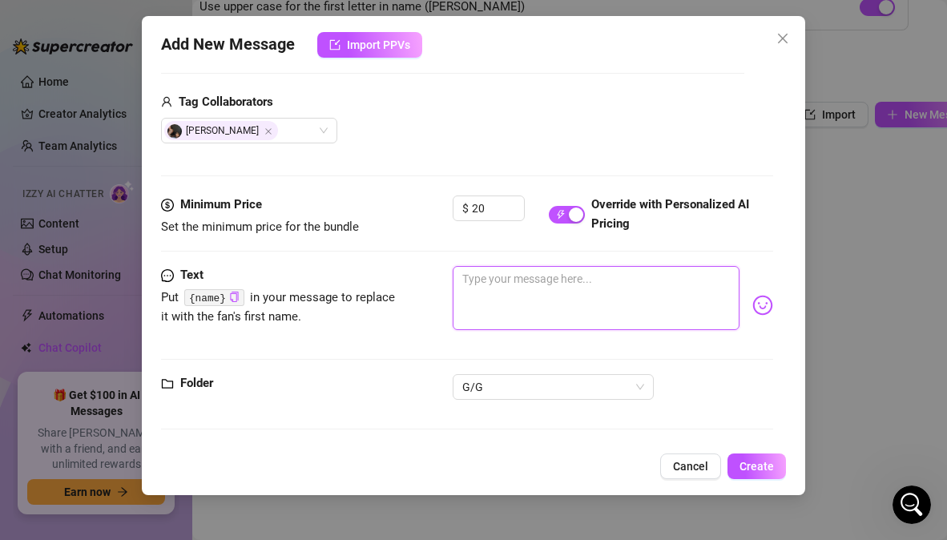
click at [491, 290] on textarea at bounding box center [596, 298] width 286 height 64
paste textarea "Jacqueline’s strap buried deep, her hand over my mouth while I squirted all ove…"
type textarea "Jacqueline’s strap buried deep, her hand over my mouth while I squirted all ove…"
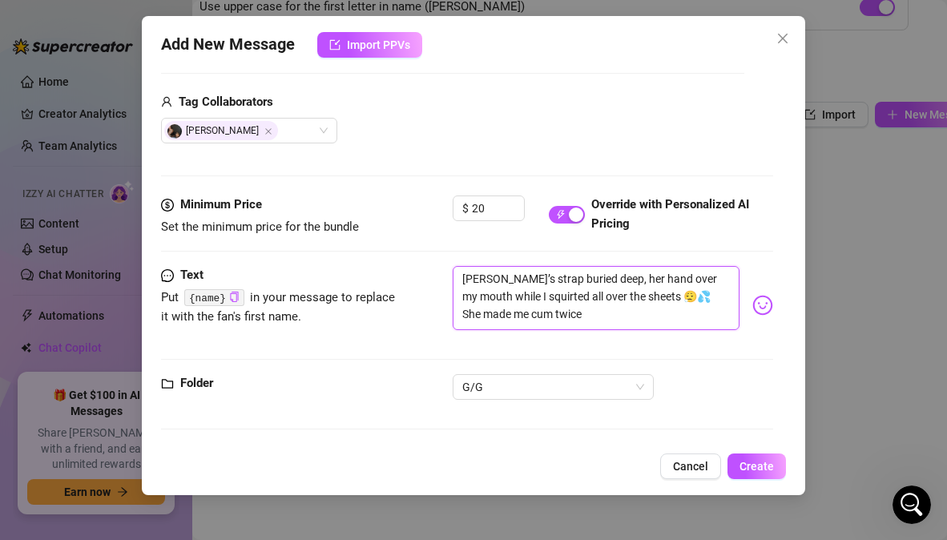
type textarea "Jacqueline’s strap buried deep, her hand over my mouth while I squirted all ove…"
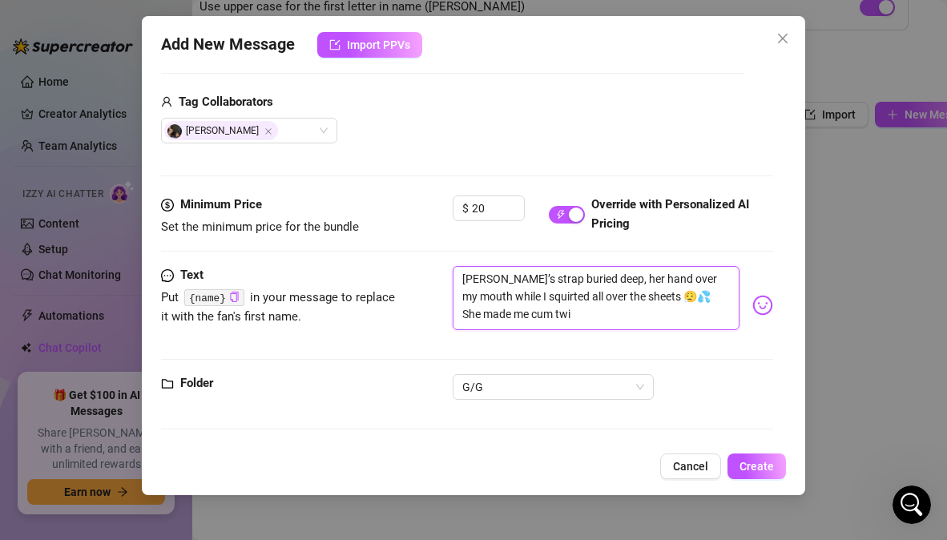
type textarea "Jacqueline’s strap buried deep, her hand over my mouth while I squirted all ove…"
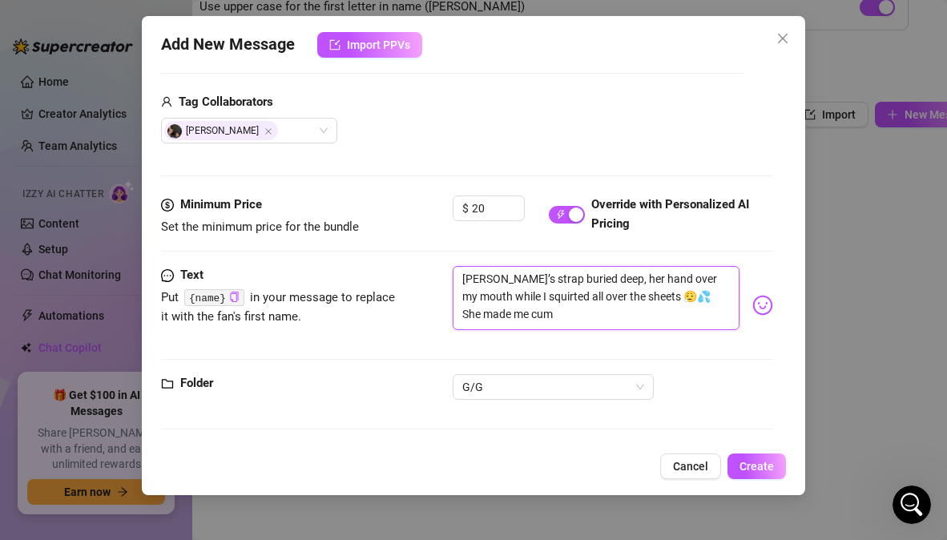
type textarea "Jacqueline’s strap buried deep, her hand over my mouth while I squirted all ove…"
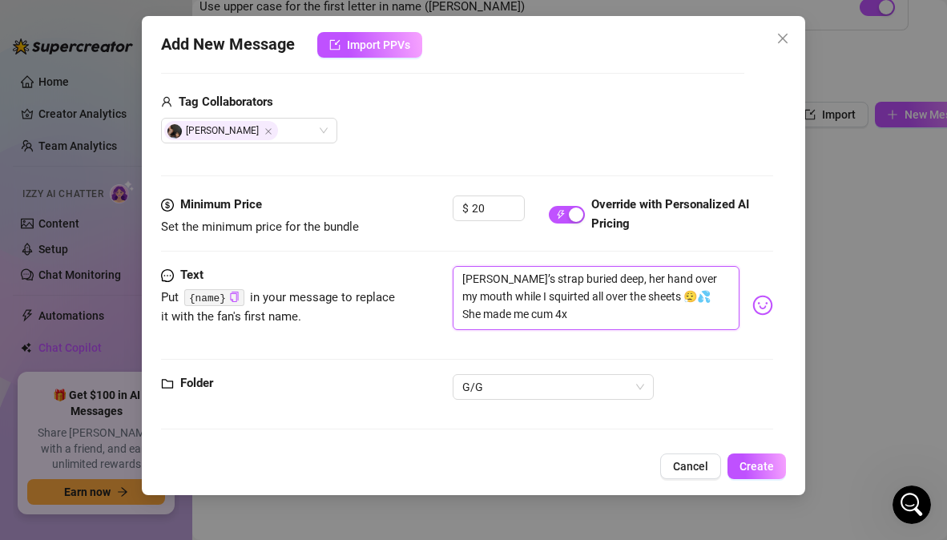
type textarea "Jacqueline’s strap buried deep, her hand over my mouth while I squirted all ove…"
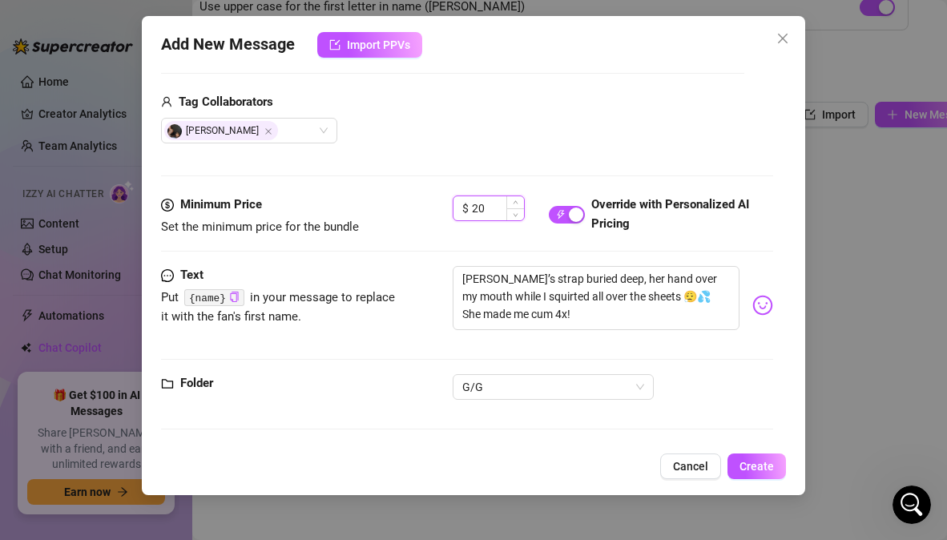
click at [501, 210] on input "20" at bounding box center [498, 208] width 52 height 24
type input "22"
click at [658, 376] on div "G/G" at bounding box center [613, 387] width 320 height 26
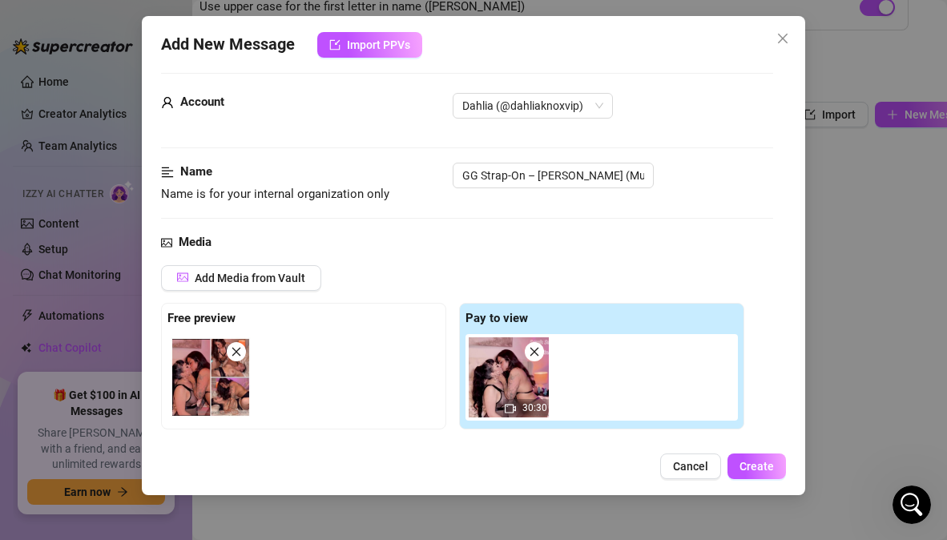
scroll to position [0, 0]
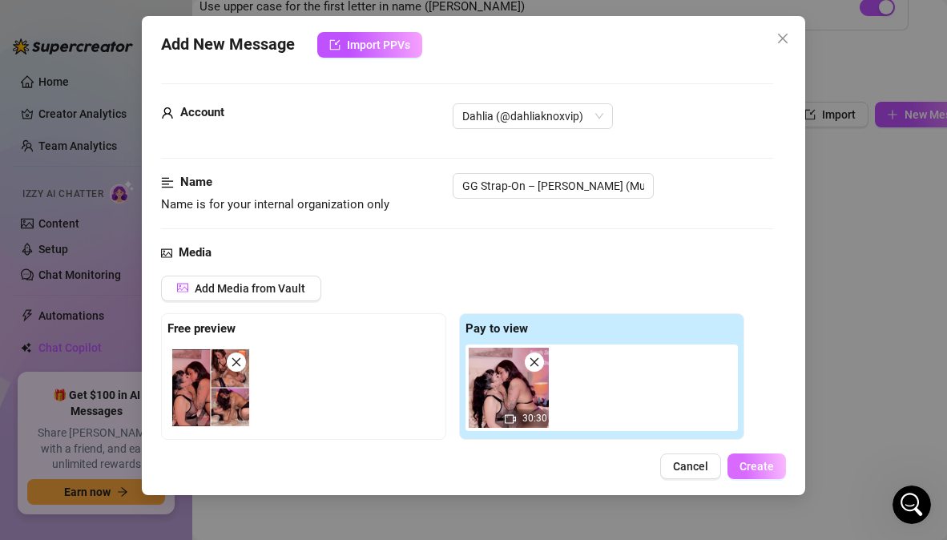
click at [769, 467] on span "Create" at bounding box center [756, 466] width 34 height 13
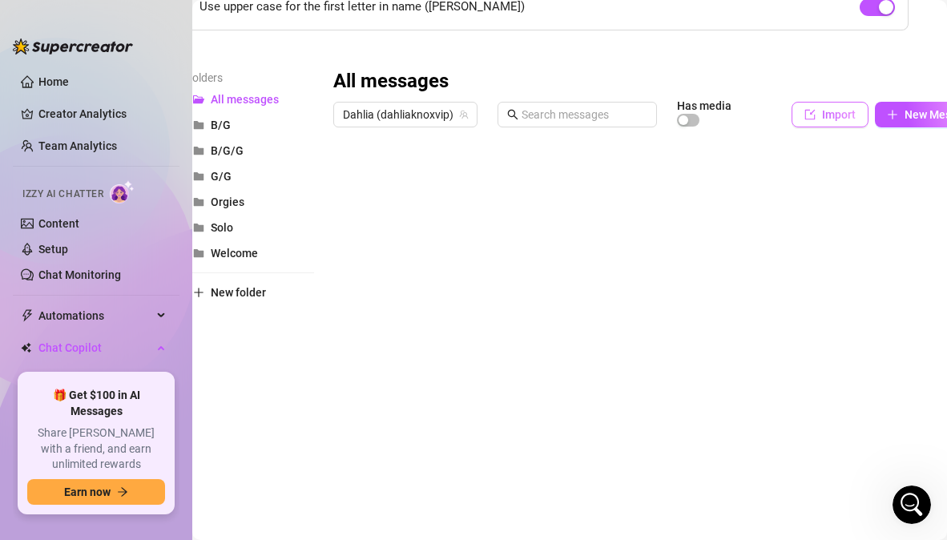
click at [823, 108] on span "Import" at bounding box center [839, 114] width 34 height 13
type textarea "Type your message here..."
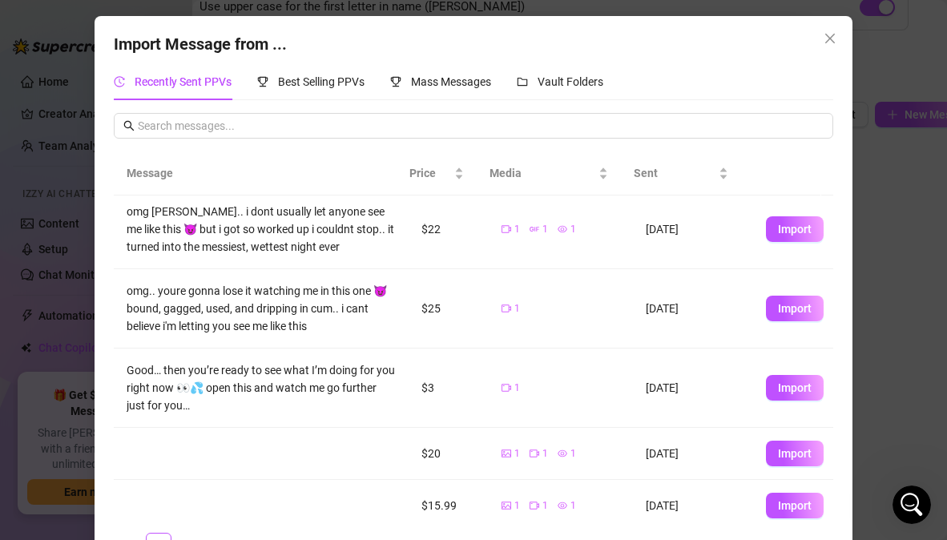
scroll to position [397, 0]
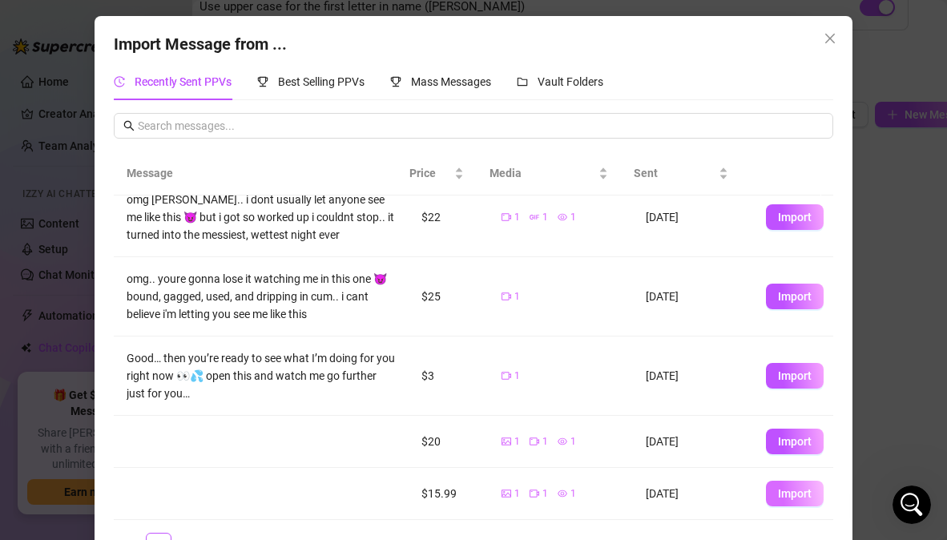
click at [773, 501] on button "Import" at bounding box center [795, 494] width 58 height 26
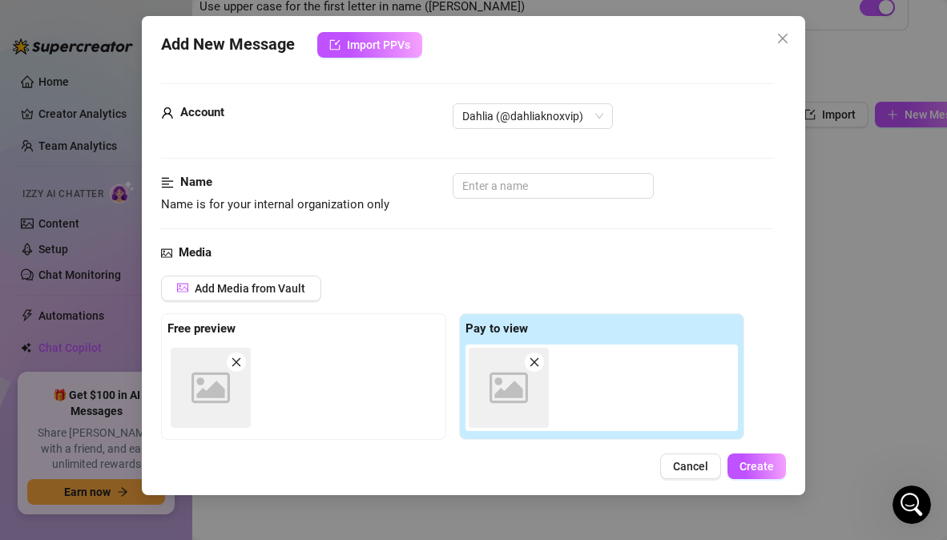
scroll to position [263, 0]
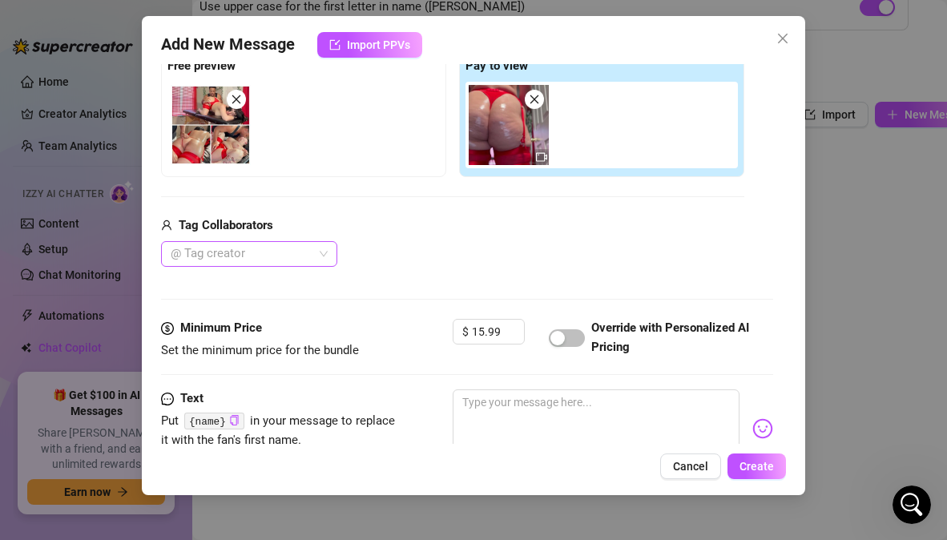
click at [301, 252] on div at bounding box center [240, 254] width 153 height 22
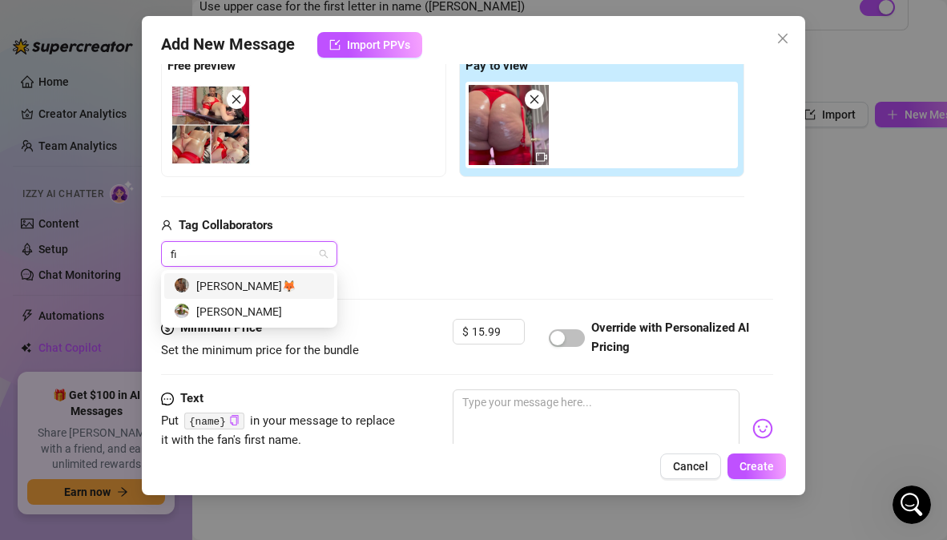
type input "fin"
click at [272, 288] on div "Finny Fox🦊" at bounding box center [249, 286] width 151 height 18
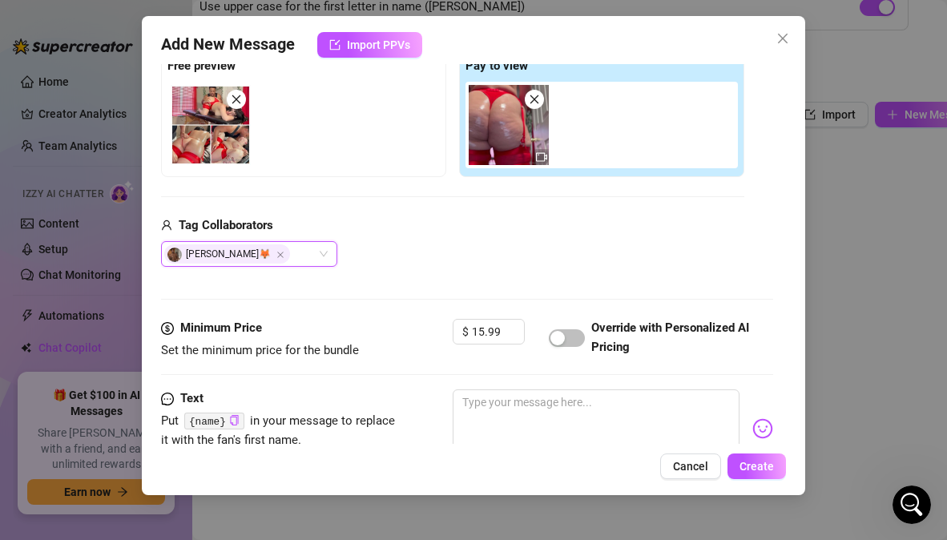
click at [363, 280] on div "Media Add Media from Vault Free preview Pay to view Tag Collaborators Finny Fox…" at bounding box center [466, 150] width 611 height 338
click at [558, 337] on div "button" at bounding box center [557, 338] width 14 height 14
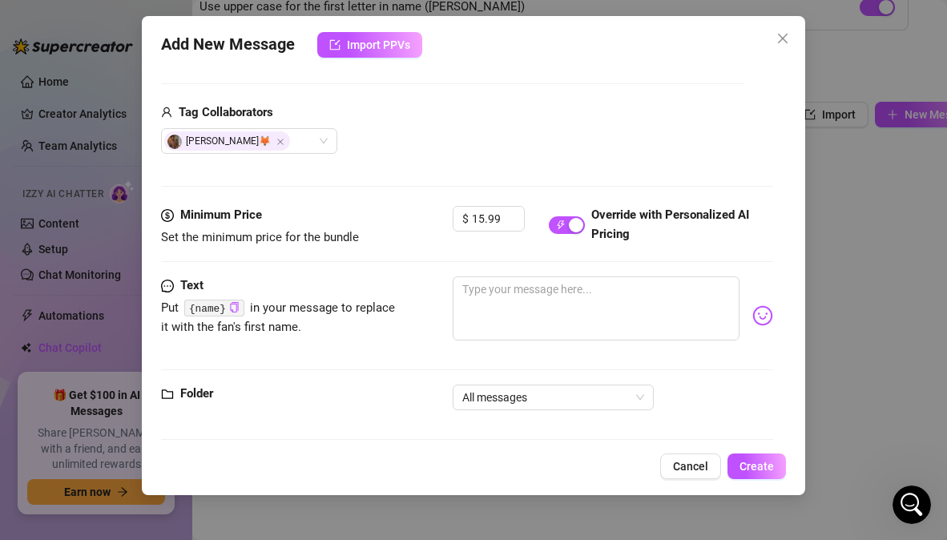
scroll to position [386, 0]
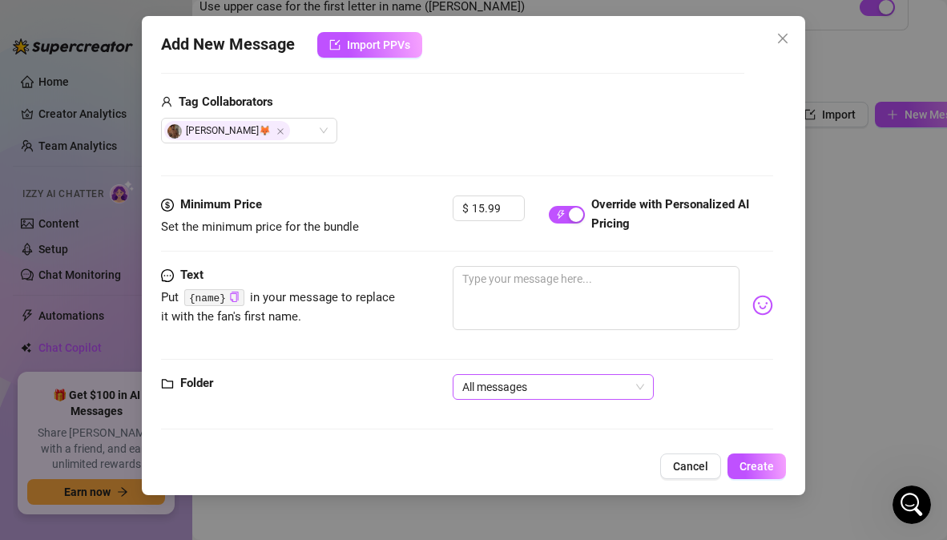
click at [616, 379] on span "All messages" at bounding box center [553, 387] width 182 height 24
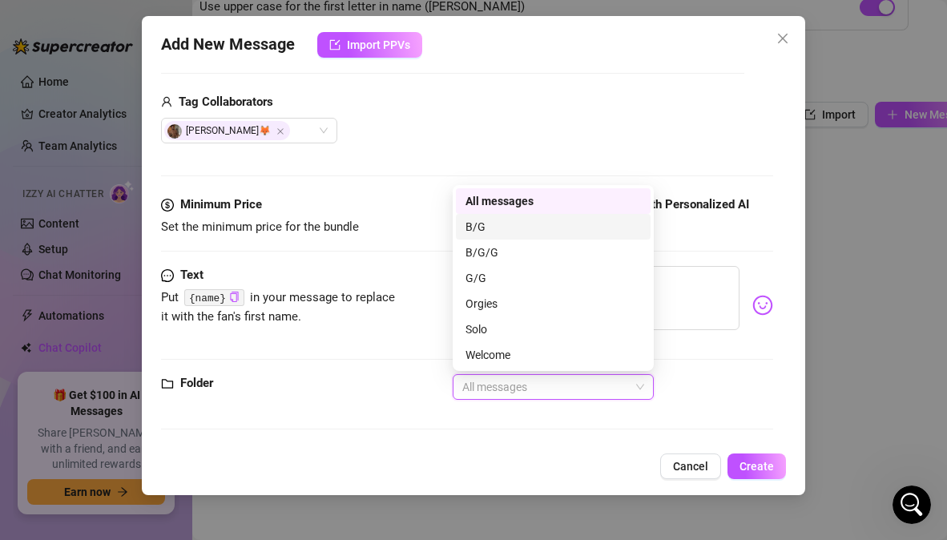
click at [509, 227] on div "B/G" at bounding box center [552, 227] width 175 height 18
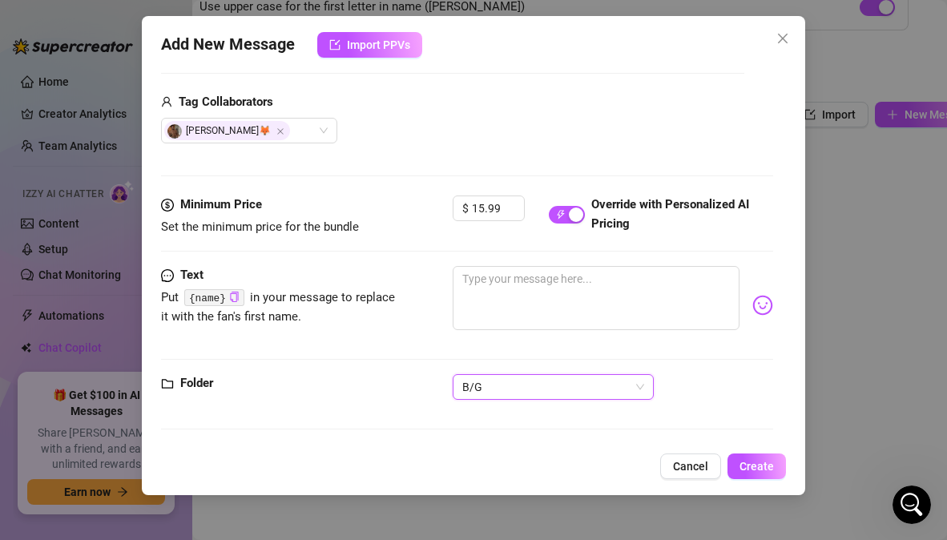
click at [324, 410] on div "Folder B/G B/G" at bounding box center [466, 394] width 611 height 40
click at [517, 199] on span "Increase Value" at bounding box center [515, 203] width 18 height 14
click at [501, 207] on input "18.99" at bounding box center [498, 208] width 52 height 24
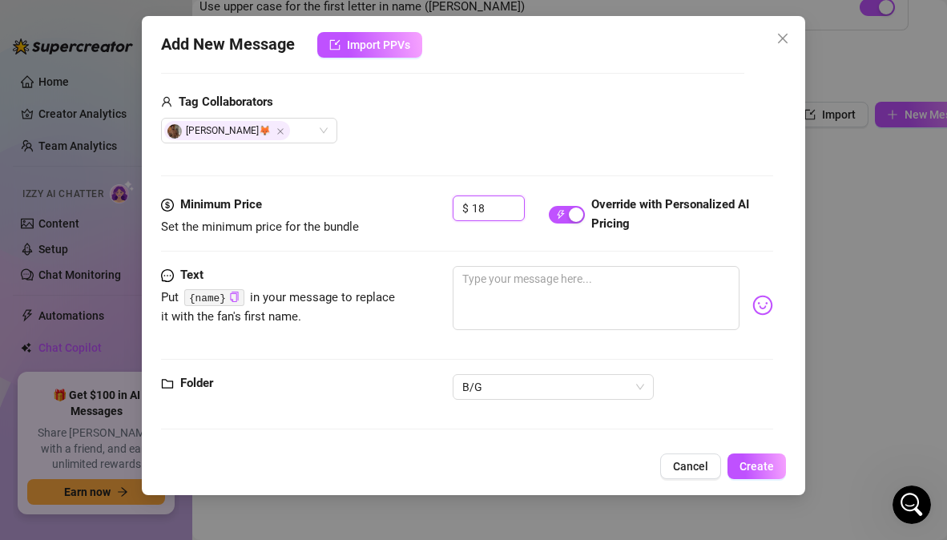
type input "18"
click at [475, 180] on div "Media Add Media from Vault Free preview Pay to view Tag Collaborators Finny Fox🦊" at bounding box center [466, 26] width 611 height 338
click at [493, 280] on textarea at bounding box center [596, 298] width 286 height 64
paste textarea "Ever wanted to see me lose control under just his hands and a toy? 💆‍♀️💦 Finger…"
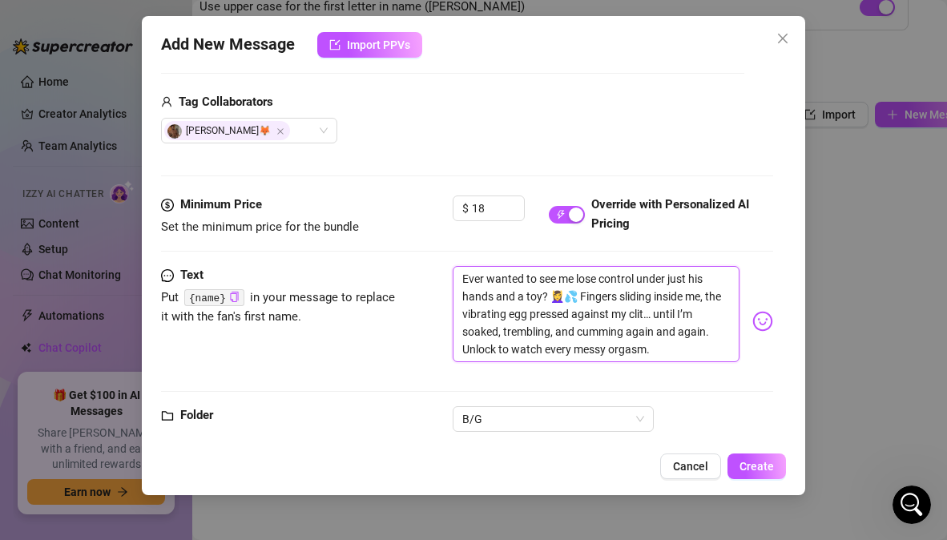
type textarea "Ever wanted to see me lose control under just his hands and a toy? 💆‍♀️💦 Finger…"
click at [404, 262] on div "Minimum Price Set the minimum price for the bundle $ 18 Override with Personali…" at bounding box center [466, 230] width 611 height 70
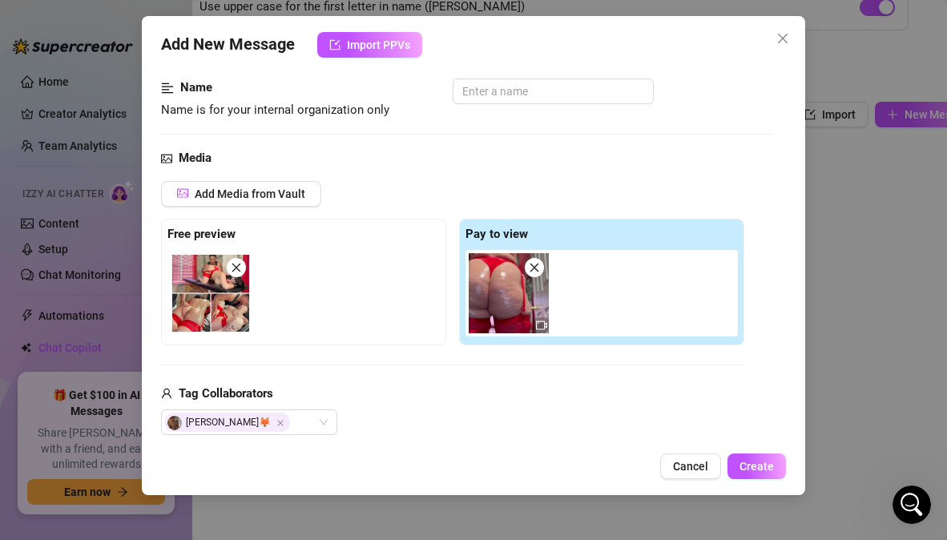
scroll to position [66, 0]
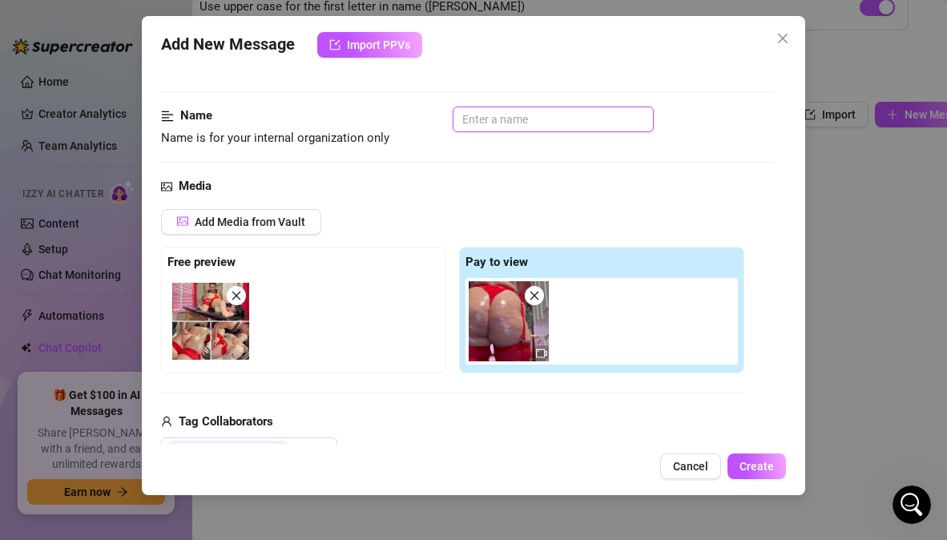
click at [486, 126] on input "text" at bounding box center [553, 120] width 201 height 26
paste input "BG – Erotic Massage (Receiving, Fingers + Vibrating Egg)"
type input "BG – Erotic Massage (Receiving, Fingers + Vibrating Egg)"
click at [546, 163] on div "Name Name is for your internal organization only BG – Erotic Massage (Receiving…" at bounding box center [466, 142] width 611 height 70
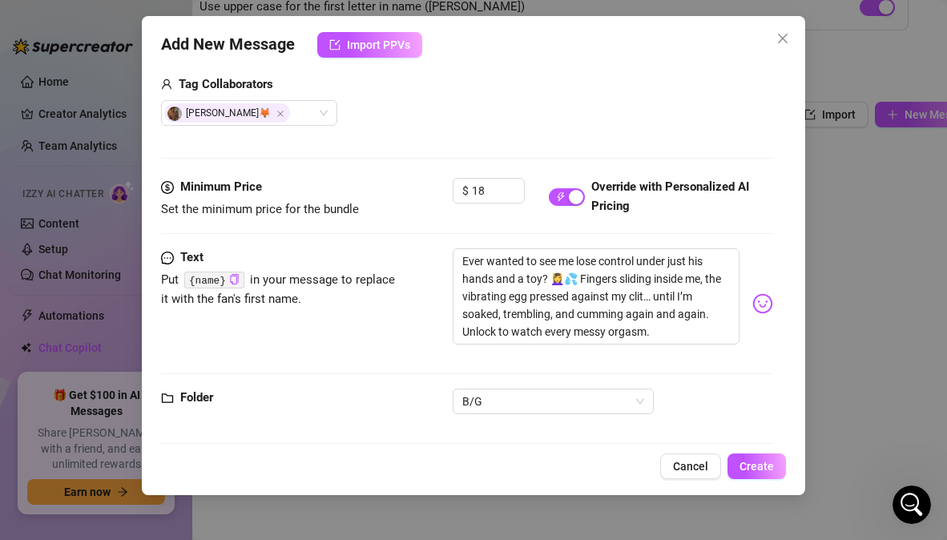
scroll to position [418, 0]
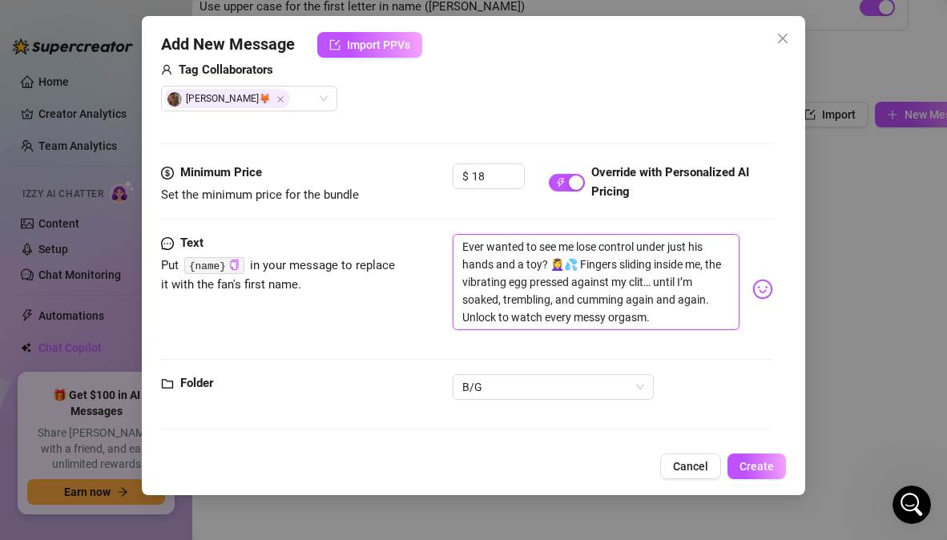
click at [464, 244] on textarea "Ever wanted to see me lose control under just his hands and a toy? 💆‍♀️💦 Finger…" at bounding box center [596, 282] width 286 height 96
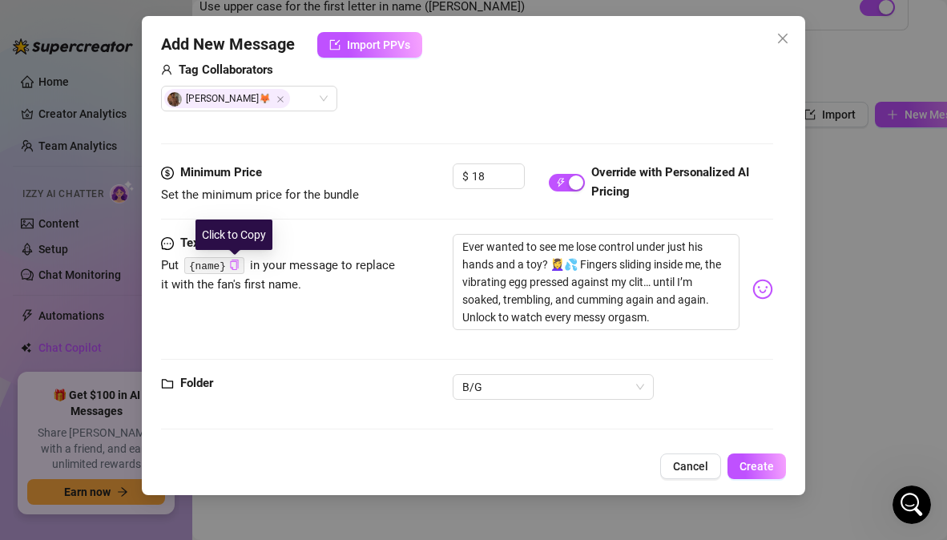
click at [238, 266] on icon "copy" at bounding box center [234, 265] width 8 height 10
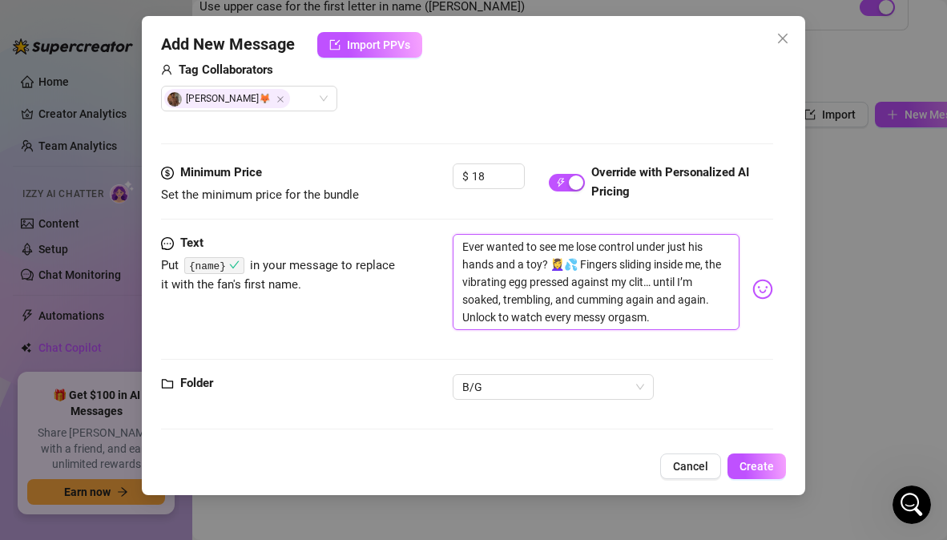
click at [463, 244] on textarea "Ever wanted to see me lose control under just his hands and a toy? 💆‍♀️💦 Finger…" at bounding box center [596, 282] width 286 height 96
paste textarea "{name}"
type textarea "{name}Ever wanted to see me lose control under just his hands and a toy? 💆‍♀️💦 …"
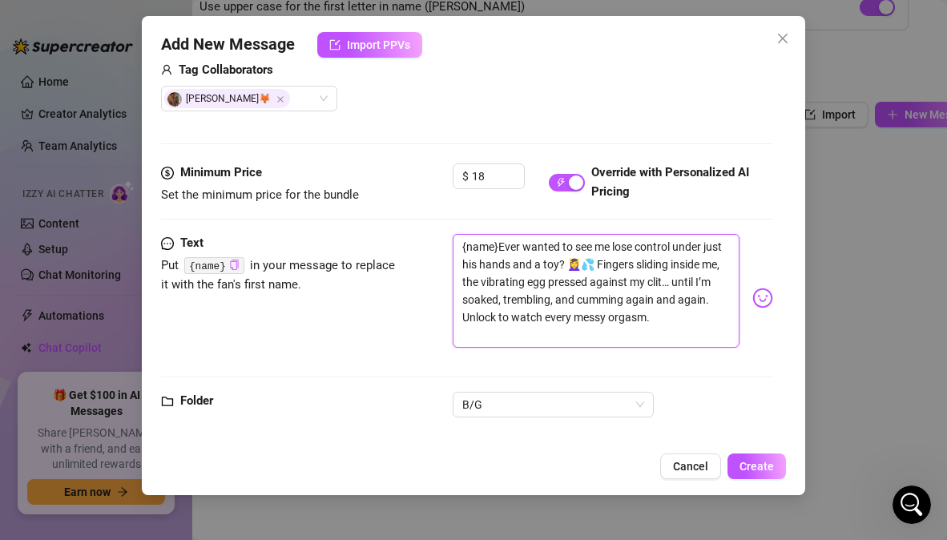
type textarea "{name} Ever wanted to see me lose control under just his hands and a toy? 💆‍♀️💦…"
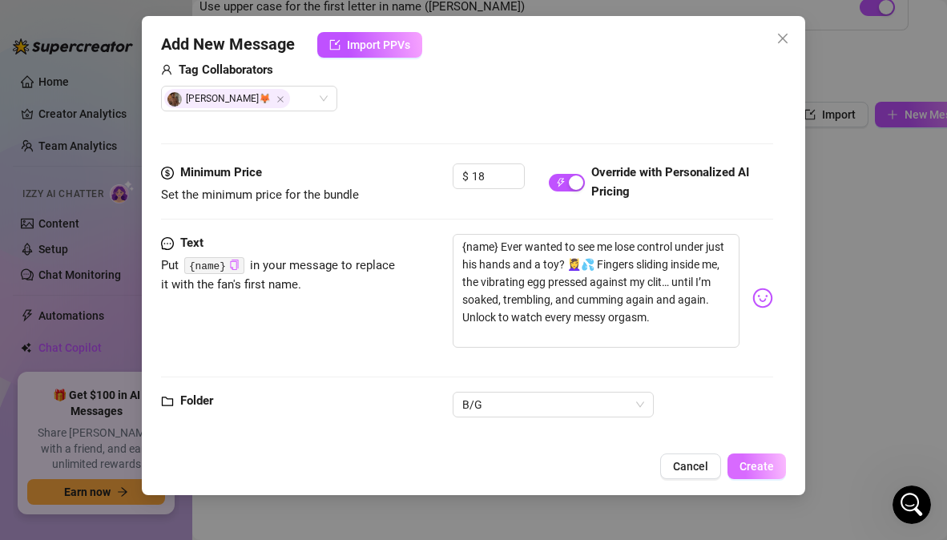
click at [761, 465] on span "Create" at bounding box center [756, 466] width 34 height 13
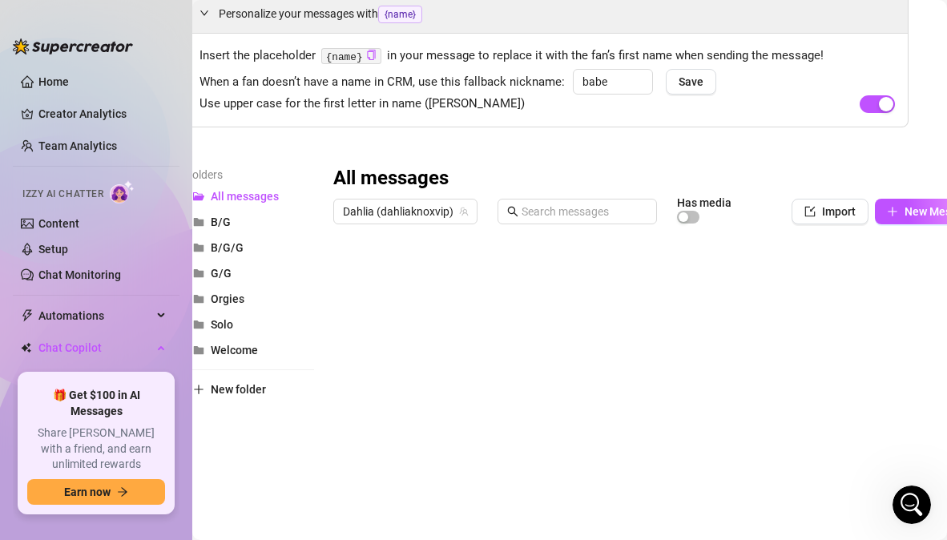
scroll to position [0, 22]
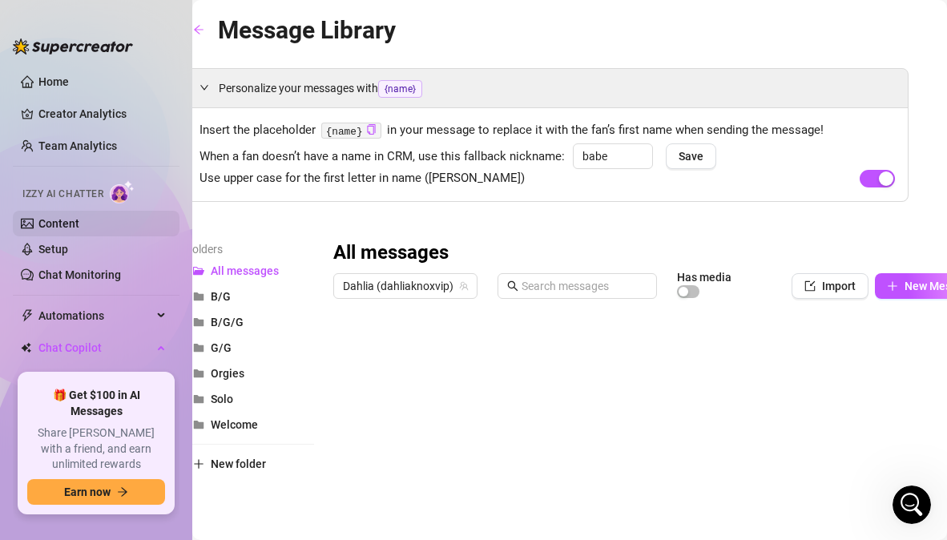
click at [72, 221] on link "Content" at bounding box center [58, 223] width 41 height 13
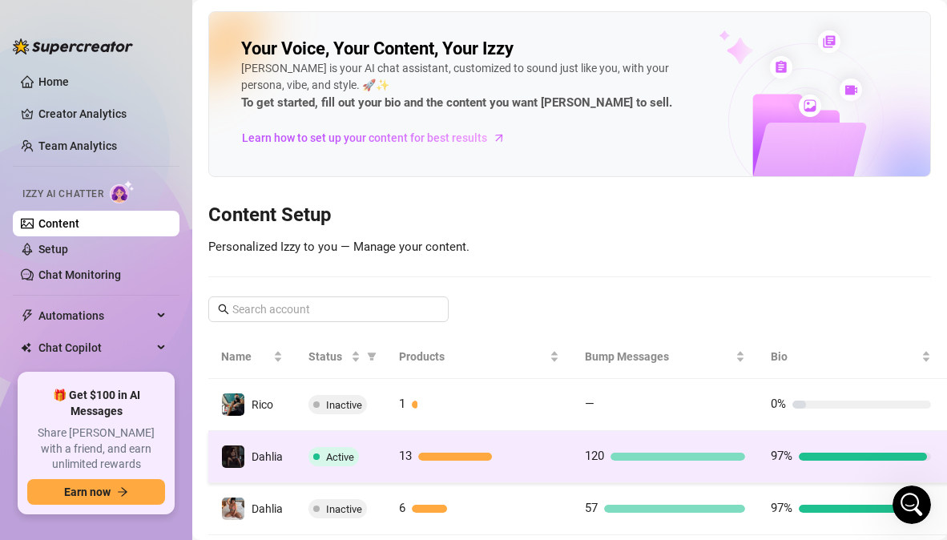
click at [532, 457] on div at bounding box center [488, 457] width 141 height 8
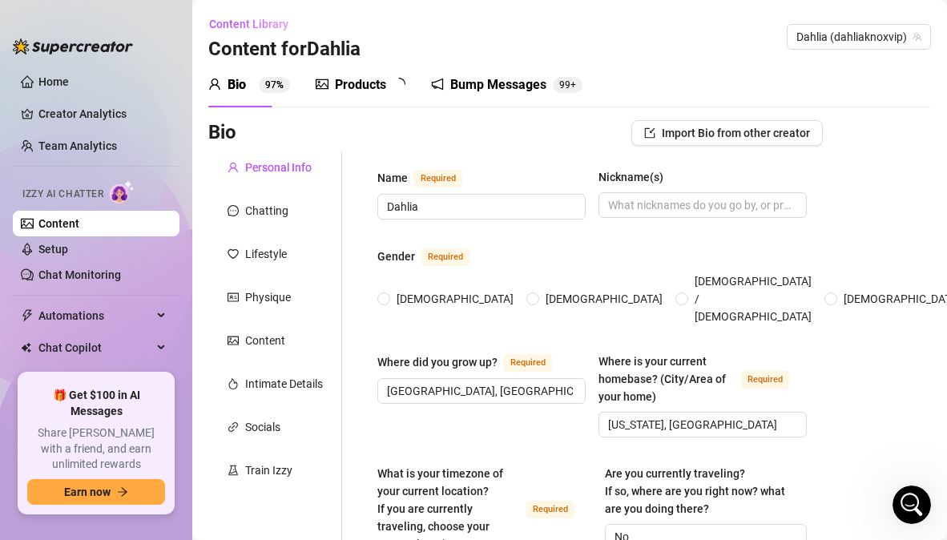
radio input "true"
type input "[DATE]"
click at [371, 83] on div "Products" at bounding box center [360, 84] width 51 height 19
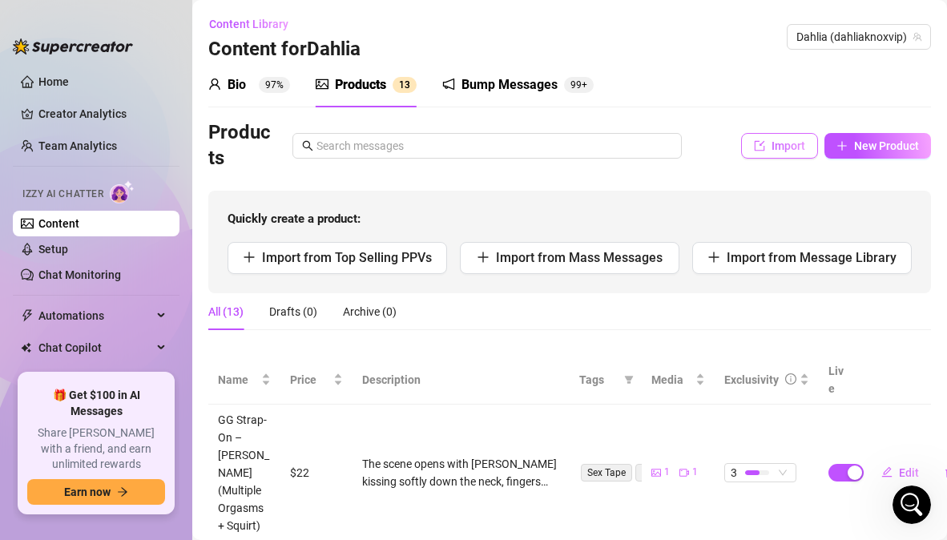
click at [779, 144] on span "Import" at bounding box center [788, 145] width 34 height 13
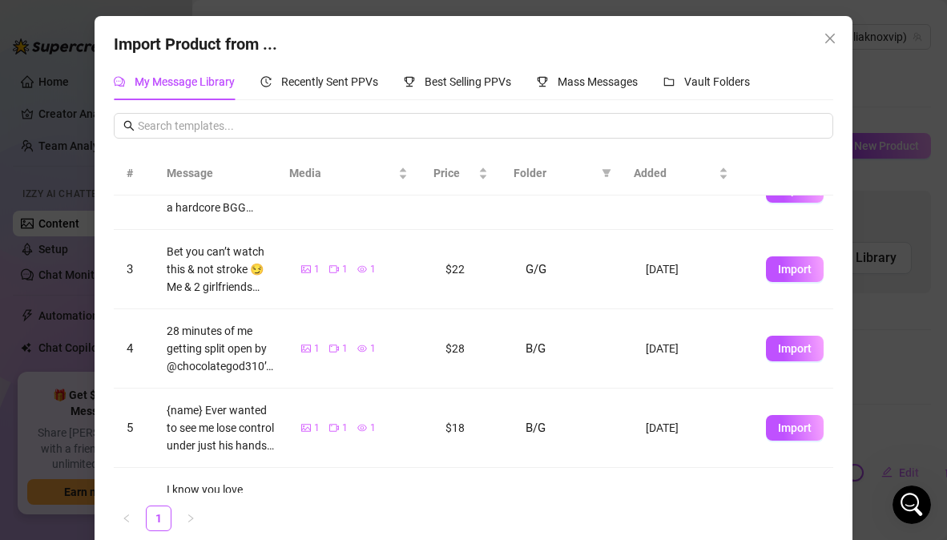
scroll to position [125, 0]
click at [778, 428] on span "Import" at bounding box center [795, 427] width 34 height 13
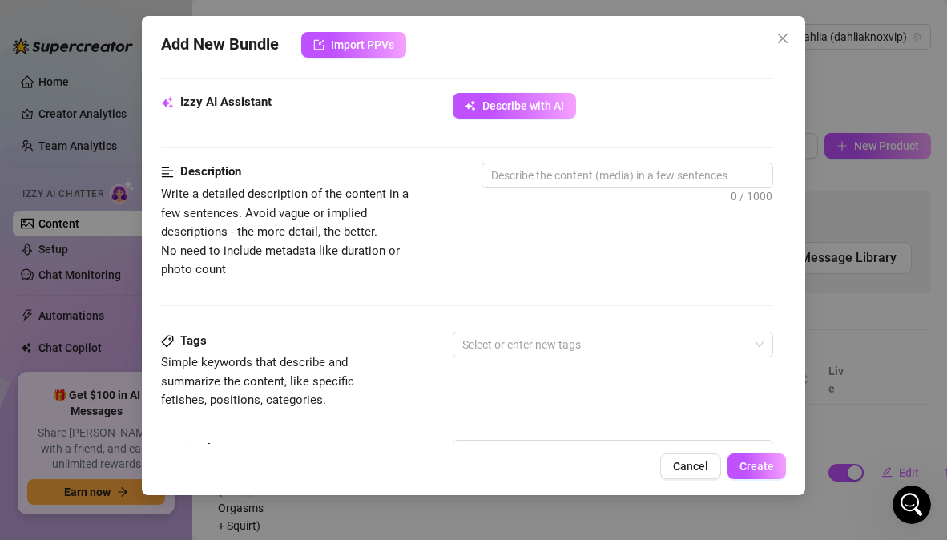
scroll to position [565, 0]
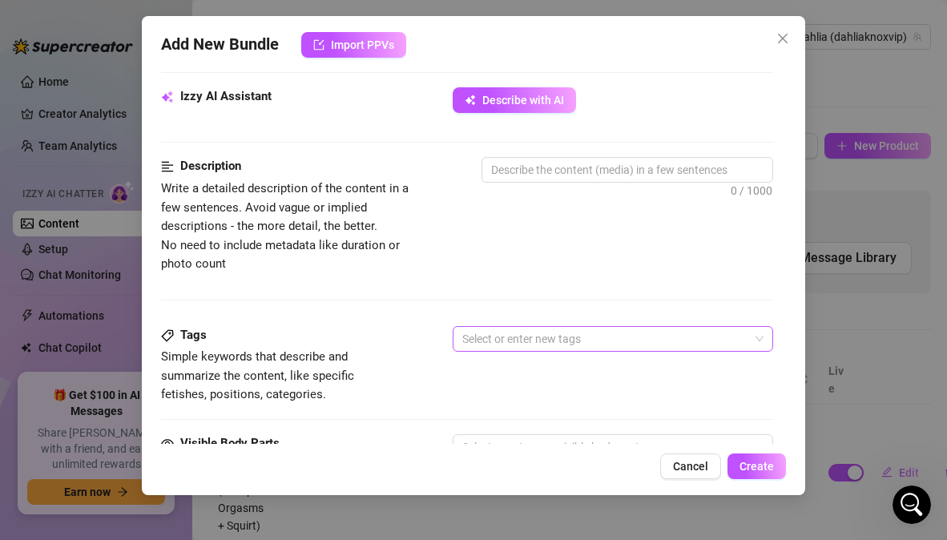
click at [630, 333] on div at bounding box center [604, 339] width 296 height 22
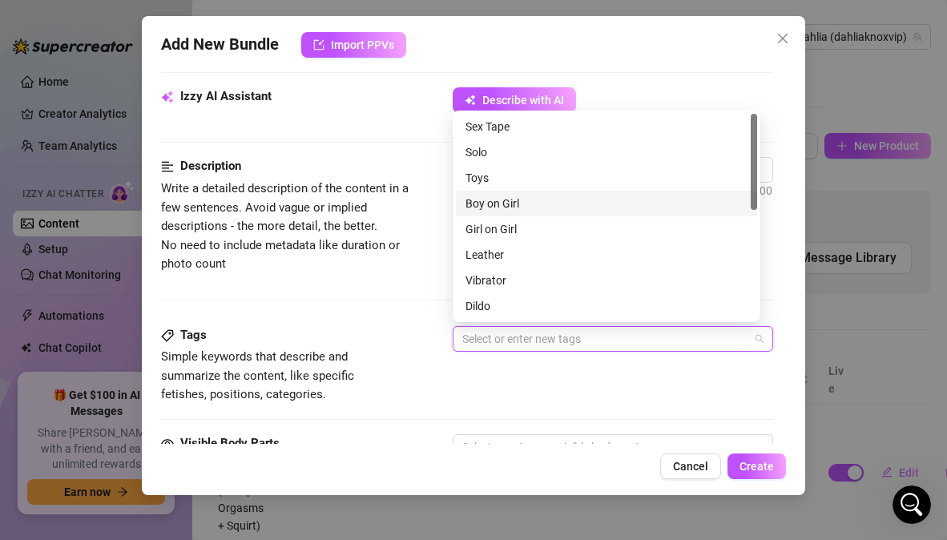
click at [515, 204] on div "Boy on Girl" at bounding box center [606, 204] width 282 height 18
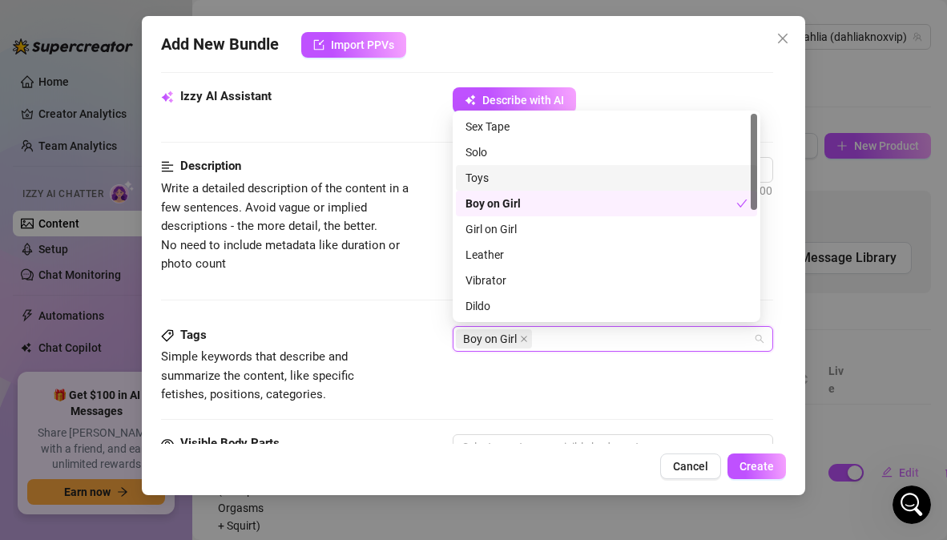
click at [487, 177] on div "Toys" at bounding box center [606, 178] width 282 height 18
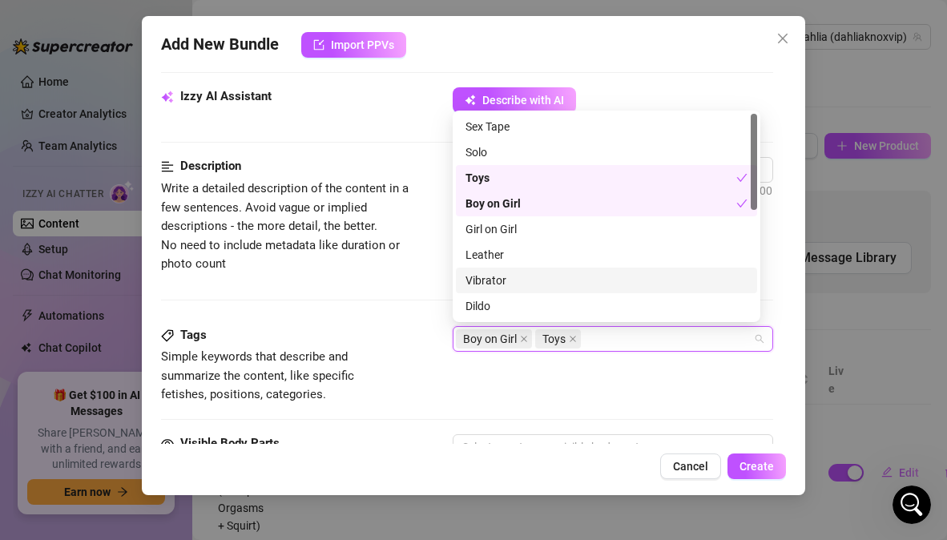
click at [574, 280] on div "Vibrator" at bounding box center [606, 281] width 282 height 18
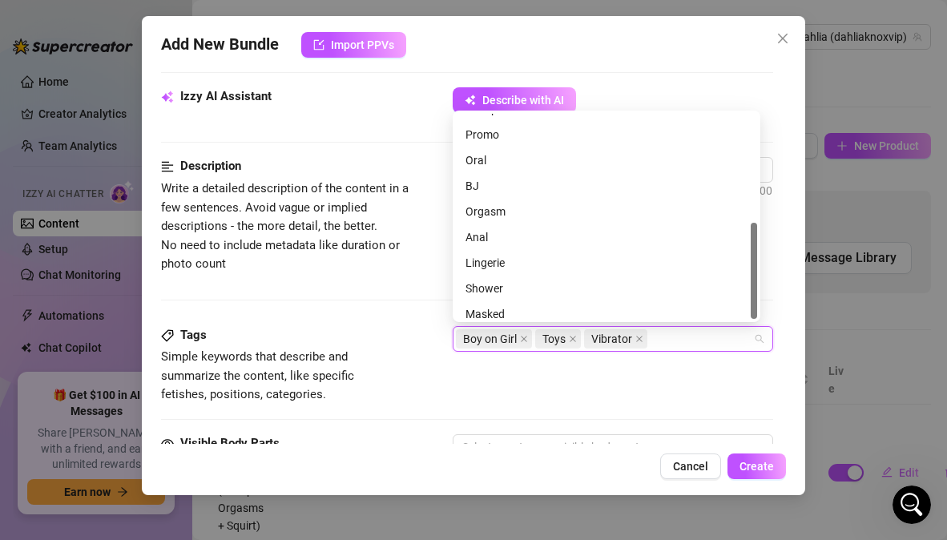
scroll to position [231, 0]
drag, startPoint x: 756, startPoint y: 205, endPoint x: 766, endPoint y: 341, distance: 136.5
click at [766, 341] on body "Home Creator Analytics Team Analytics Izzy AI Chatter Content Setup Chat Monito…" at bounding box center [473, 270] width 947 height 540
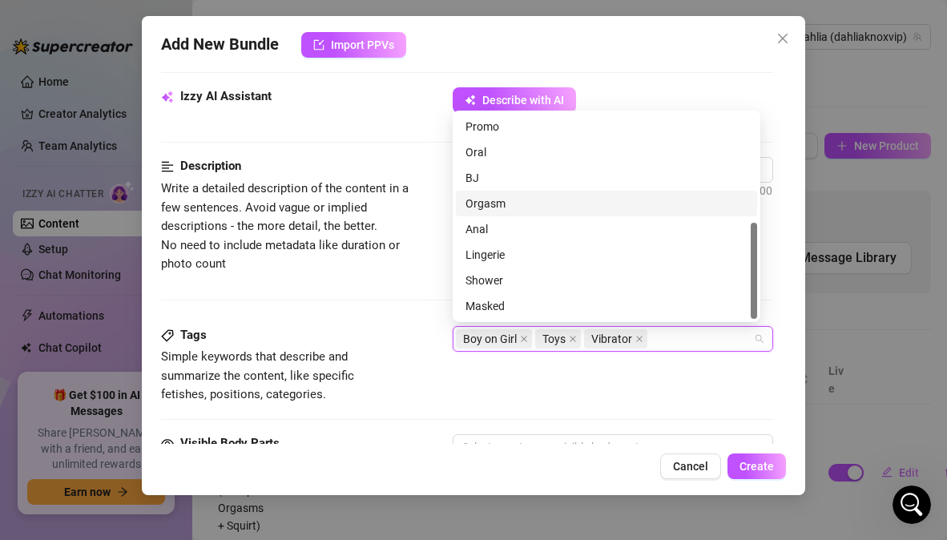
click at [492, 203] on div "Orgasm" at bounding box center [606, 204] width 282 height 18
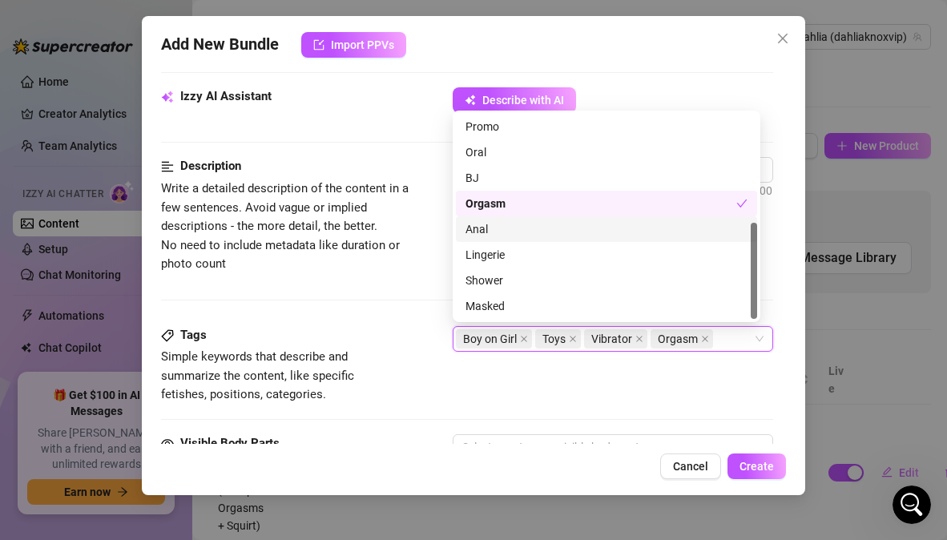
click at [630, 392] on div "Tags Simple keywords that describe and summarize the content, like specific fet…" at bounding box center [466, 365] width 611 height 78
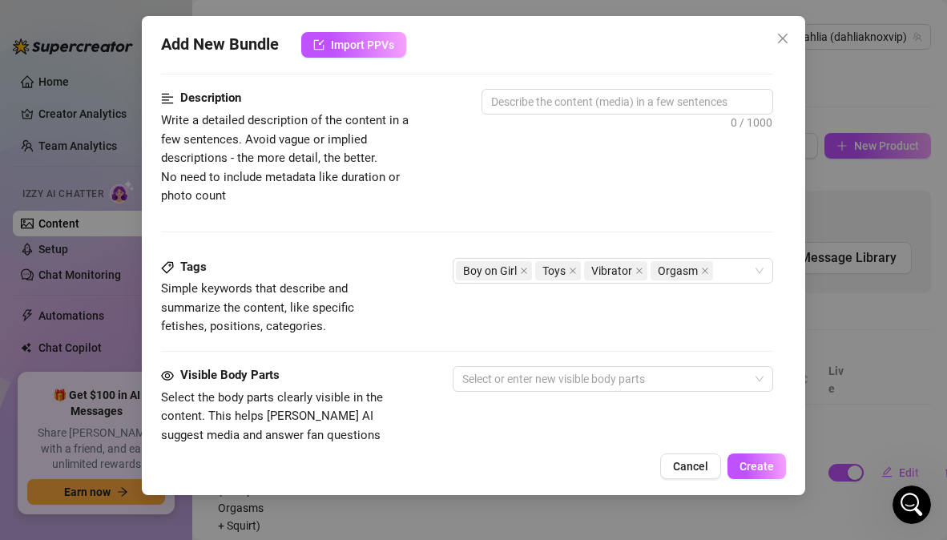
scroll to position [634, 0]
click at [686, 381] on div at bounding box center [604, 377] width 296 height 22
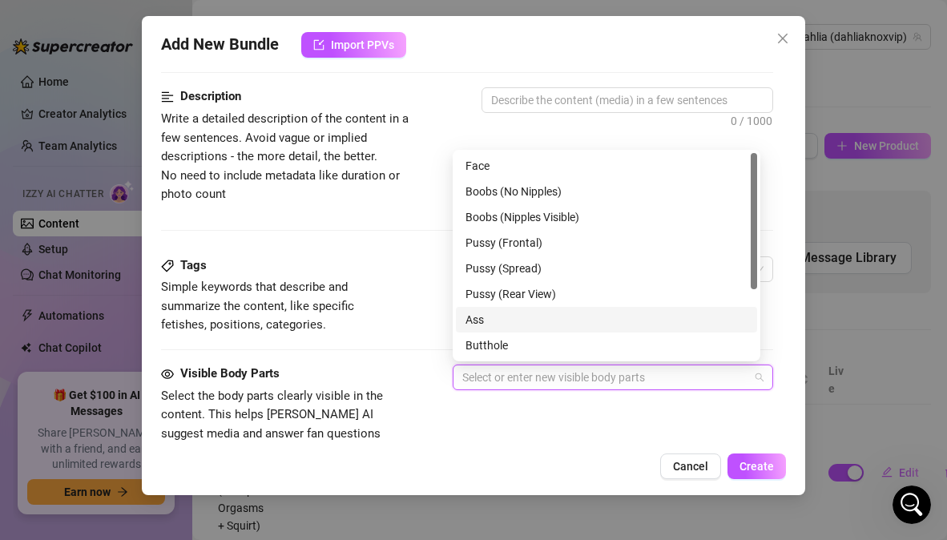
click at [481, 321] on div "Ass" at bounding box center [606, 320] width 282 height 18
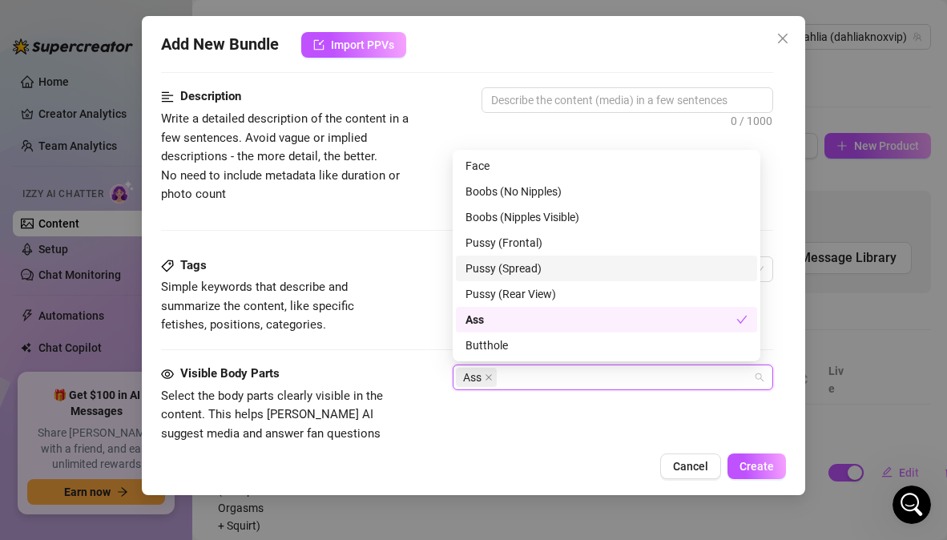
click at [480, 270] on div "Pussy (Spread)" at bounding box center [606, 269] width 282 height 18
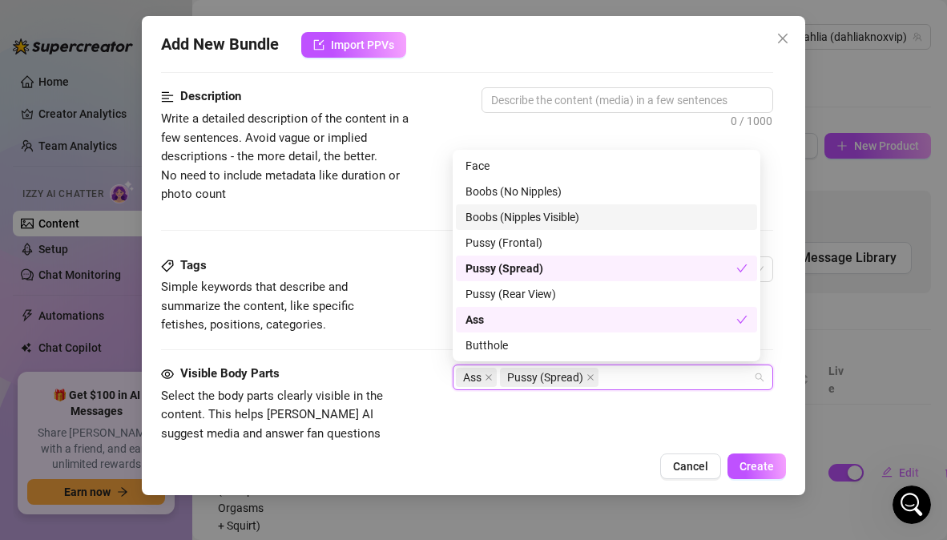
click at [532, 217] on div "Boobs (Nipples Visible)" at bounding box center [606, 217] width 282 height 18
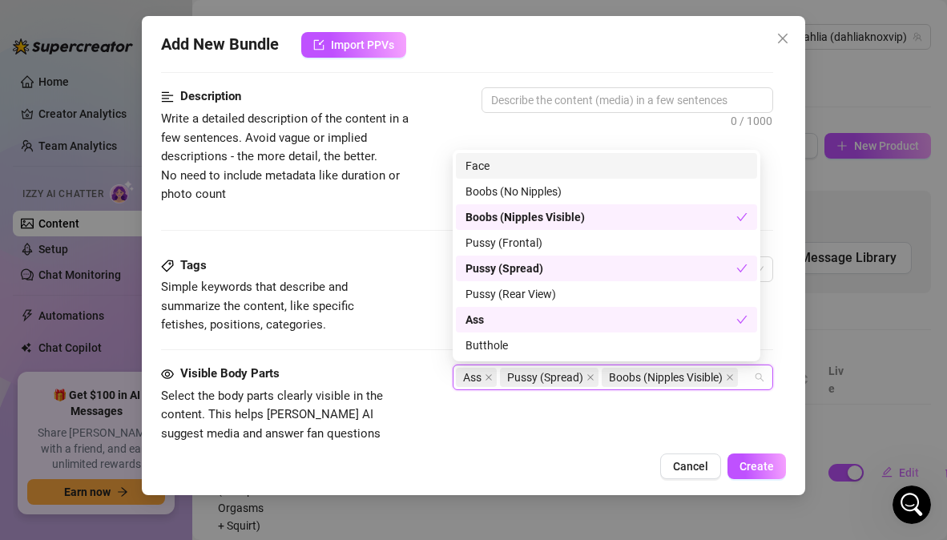
click at [522, 162] on div "Face" at bounding box center [606, 166] width 282 height 18
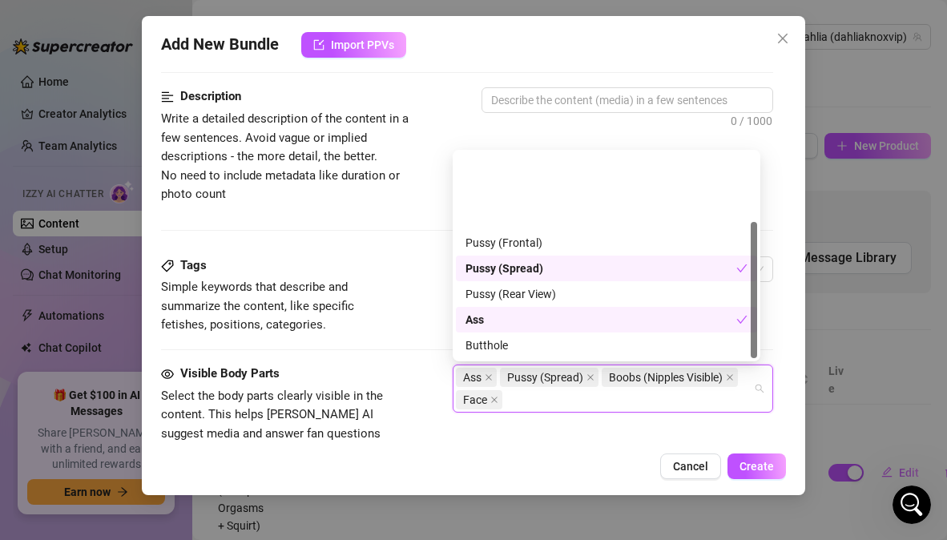
scroll to position [103, 0]
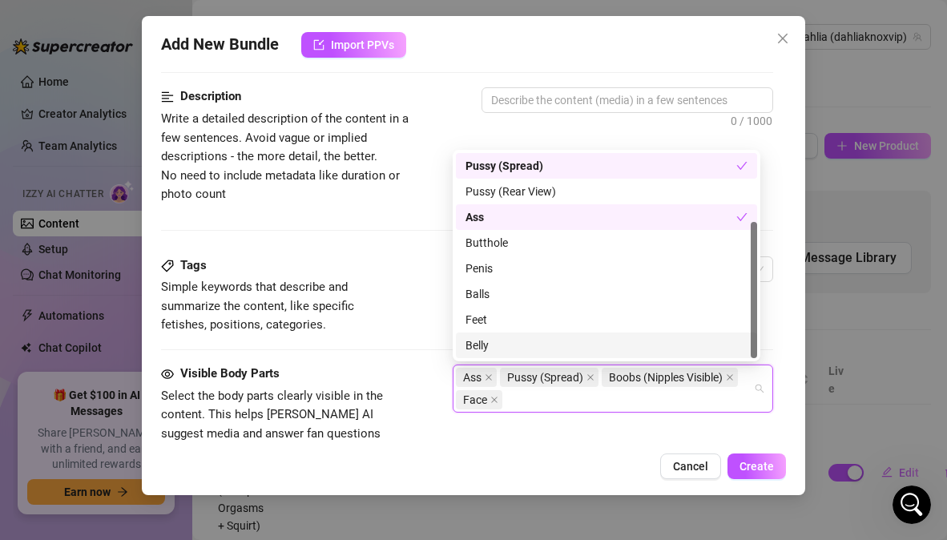
click at [478, 349] on div "Belly" at bounding box center [606, 345] width 282 height 18
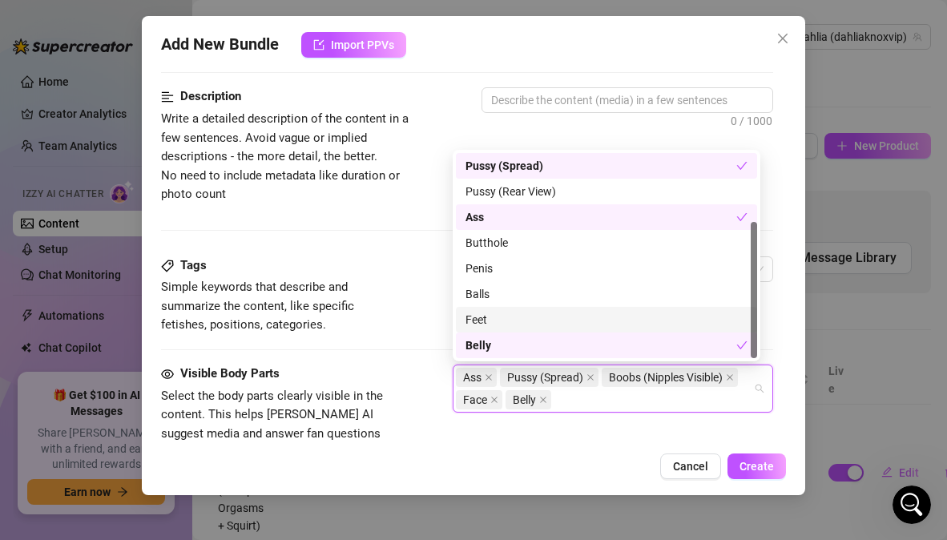
click at [475, 322] on div "Feet" at bounding box center [606, 320] width 282 height 18
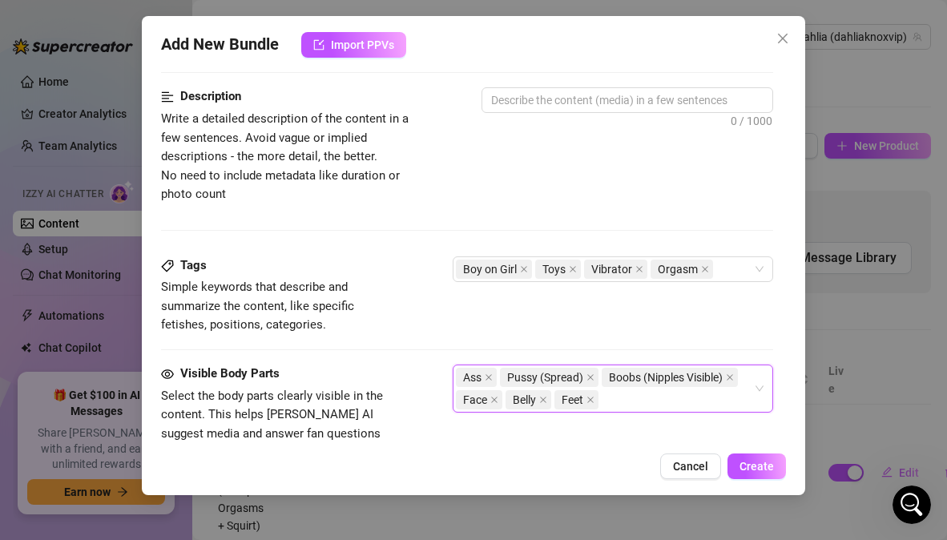
click at [401, 346] on div "Tags Simple keywords that describe and summarize the content, like specific fet…" at bounding box center [466, 310] width 611 height 108
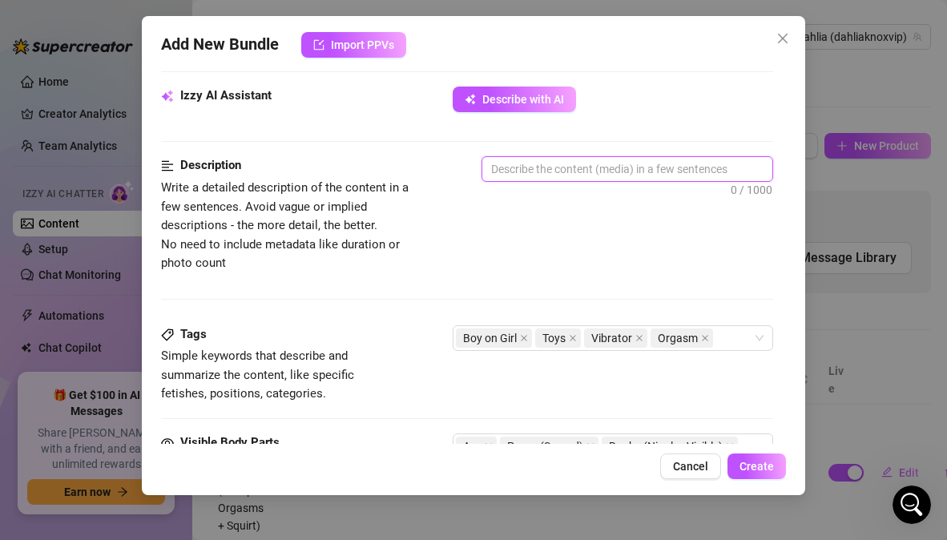
click at [650, 167] on textarea at bounding box center [626, 169] width 289 height 24
paste textarea "A sensual, intimate BG erotic massage where you’re the receiver. The video focu…"
type textarea "A sensual, intimate BG erotic massage where you’re the receiver. The video focu…"
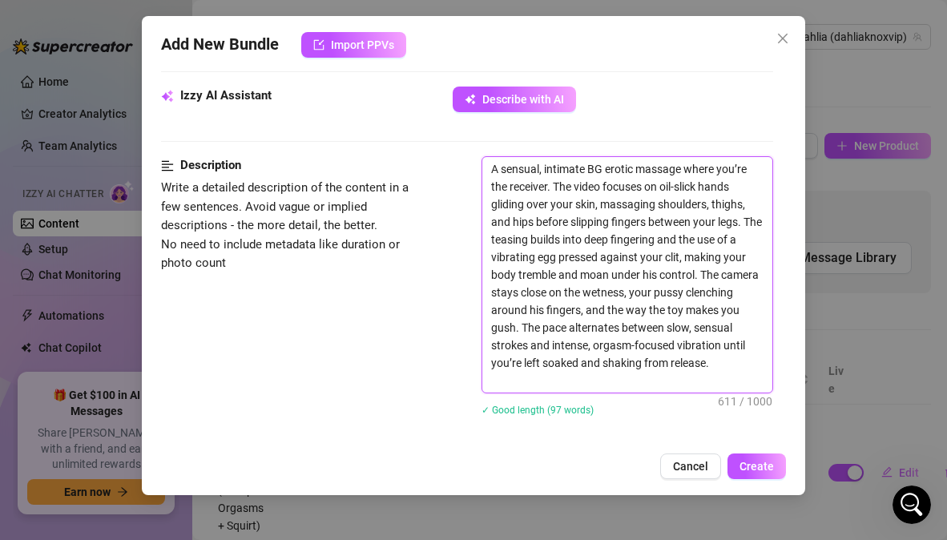
scroll to position [0, 0]
type textarea "A sensual, intimate BG erotic massage where you’re the receiver. The video focu…"
click at [380, 358] on div "Description Write a detailed description of the content in a few sentences. Avo…" at bounding box center [466, 296] width 611 height 280
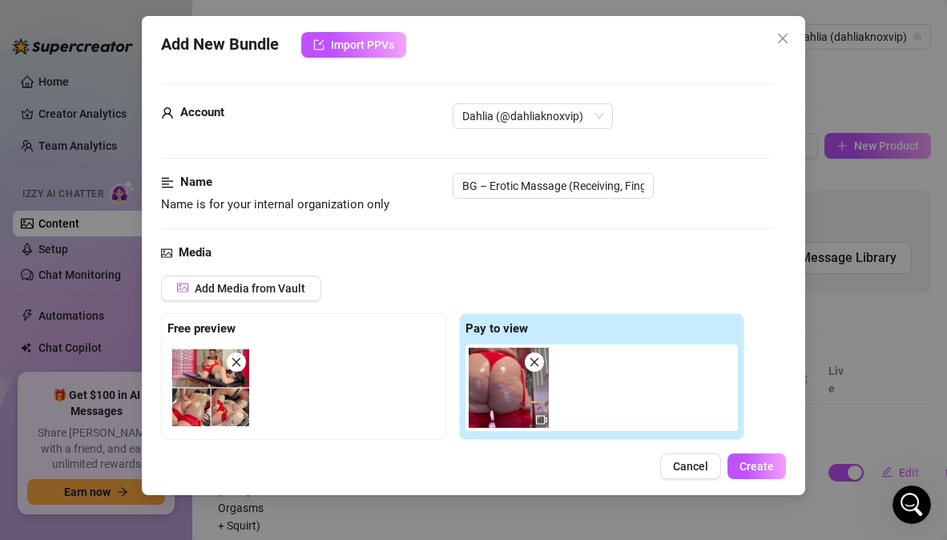
scroll to position [1189, 0]
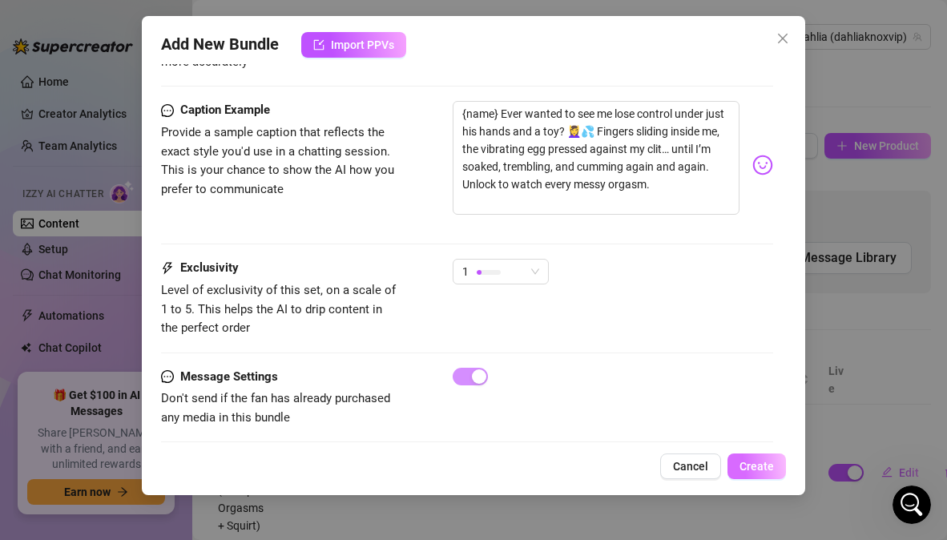
click at [758, 470] on span "Create" at bounding box center [756, 466] width 34 height 13
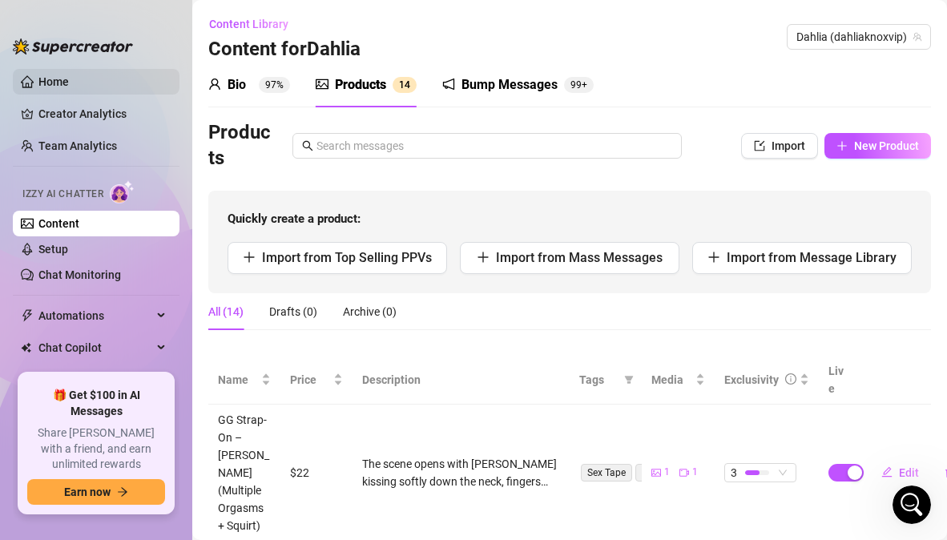
click at [69, 83] on link "Home" at bounding box center [53, 81] width 30 height 13
